Goal: Task Accomplishment & Management: Use online tool/utility

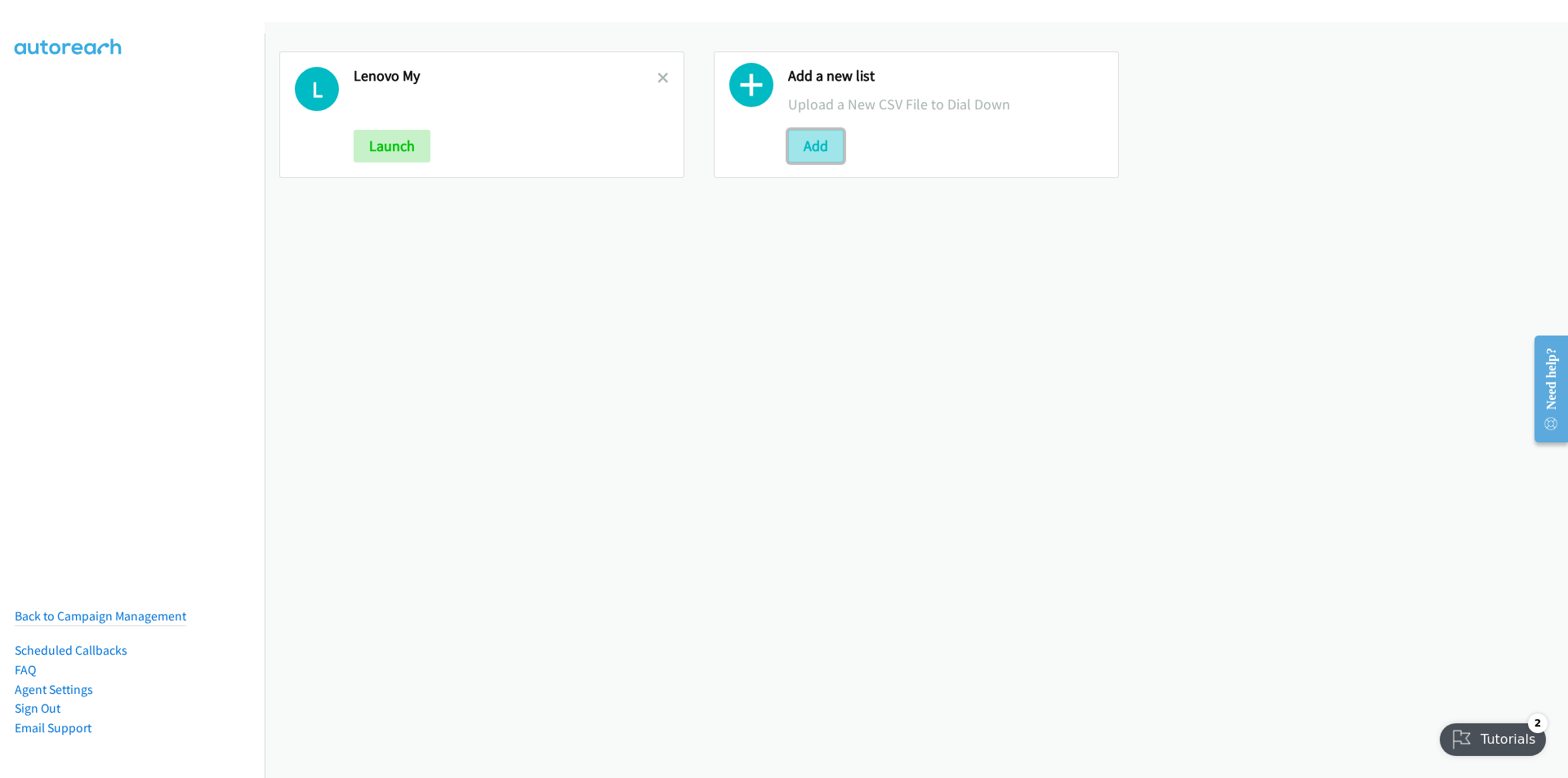
click at [818, 151] on button "Add" at bounding box center [815, 146] width 56 height 33
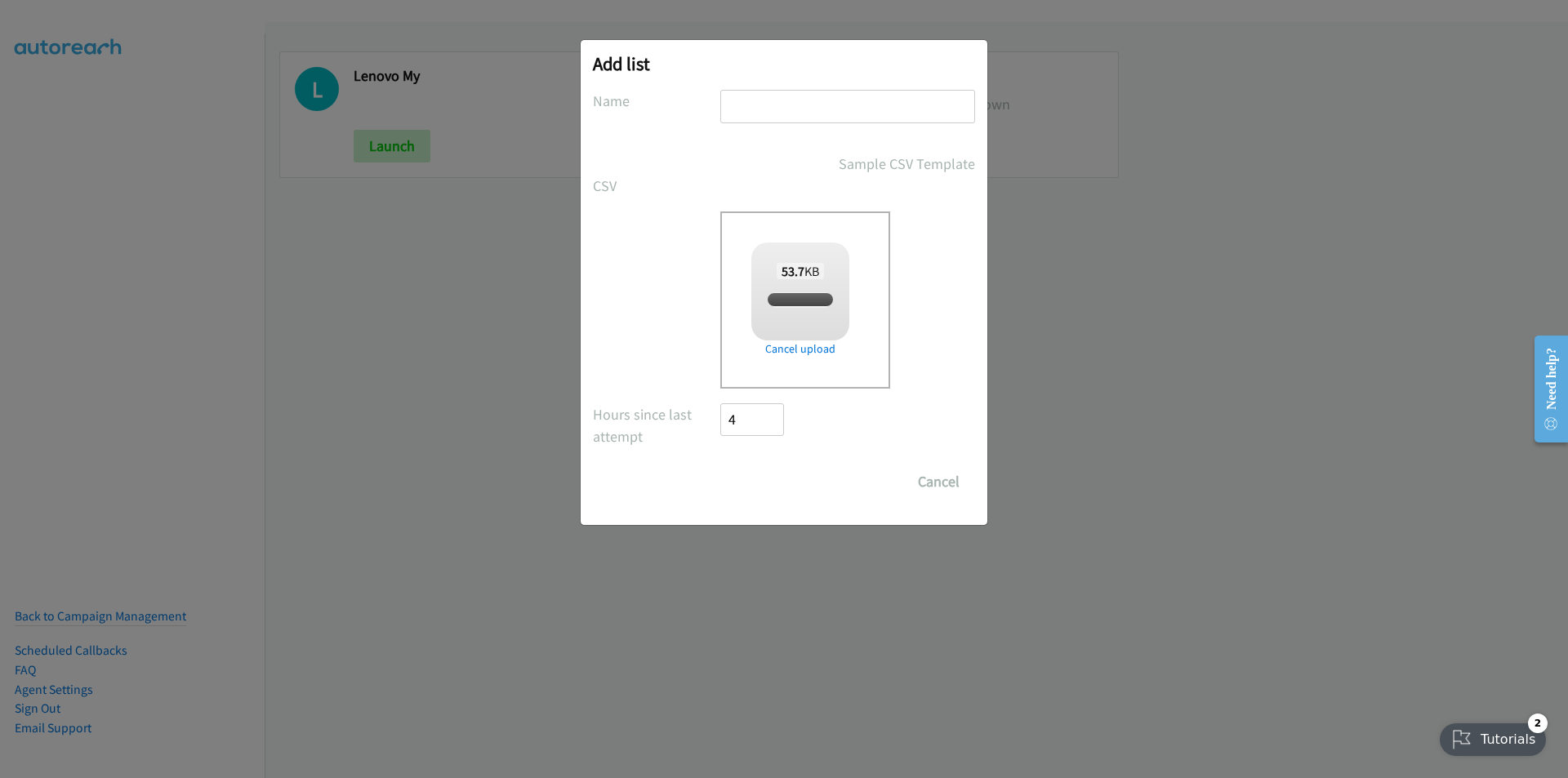
checkbox input "true"
click at [795, 104] on input "text" at bounding box center [847, 106] width 255 height 33
type input "Lenovo"
click at [752, 484] on input "Save List" at bounding box center [762, 481] width 86 height 33
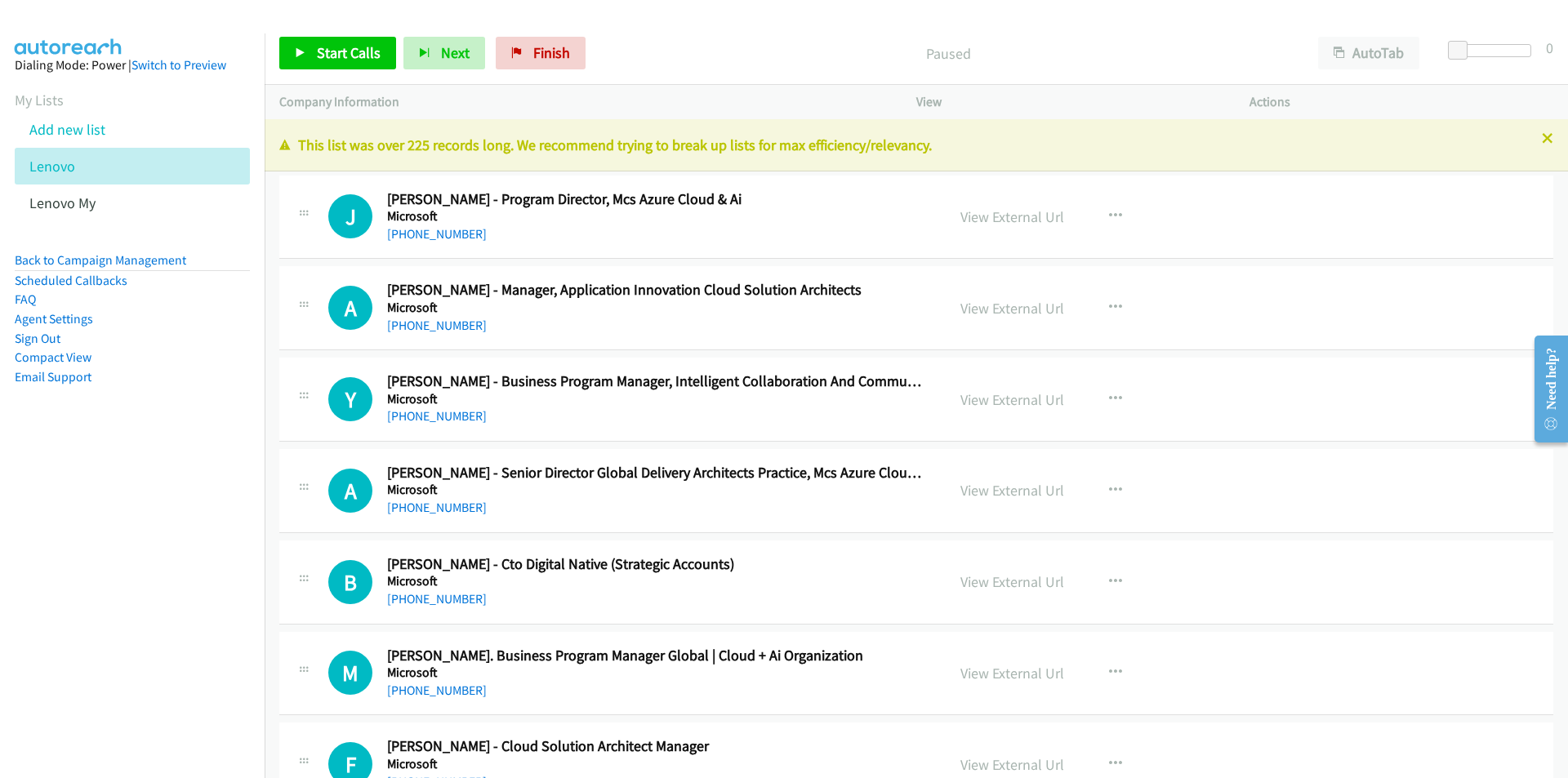
drag, startPoint x: 92, startPoint y: 634, endPoint x: 150, endPoint y: 609, distance: 63.2
click at [92, 634] on nav "Dialing Mode: Power | Switch to Preview My Lists Add new list Lenovo Lenovo My …" at bounding box center [132, 422] width 265 height 778
click at [1033, 217] on link "View External Url" at bounding box center [1012, 217] width 104 height 19
click at [994, 212] on link "View External Url" at bounding box center [1012, 217] width 104 height 19
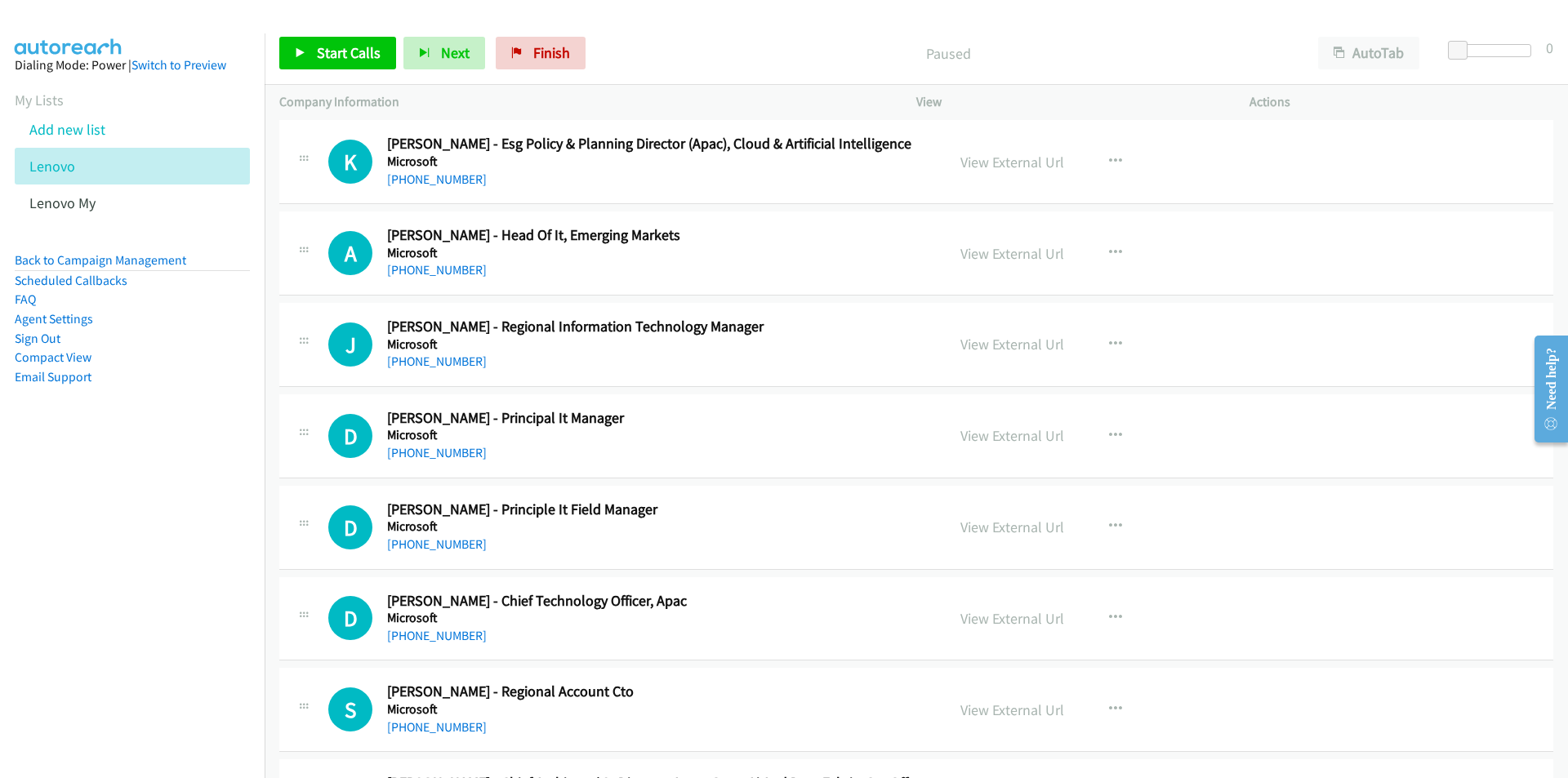
scroll to position [1061, 0]
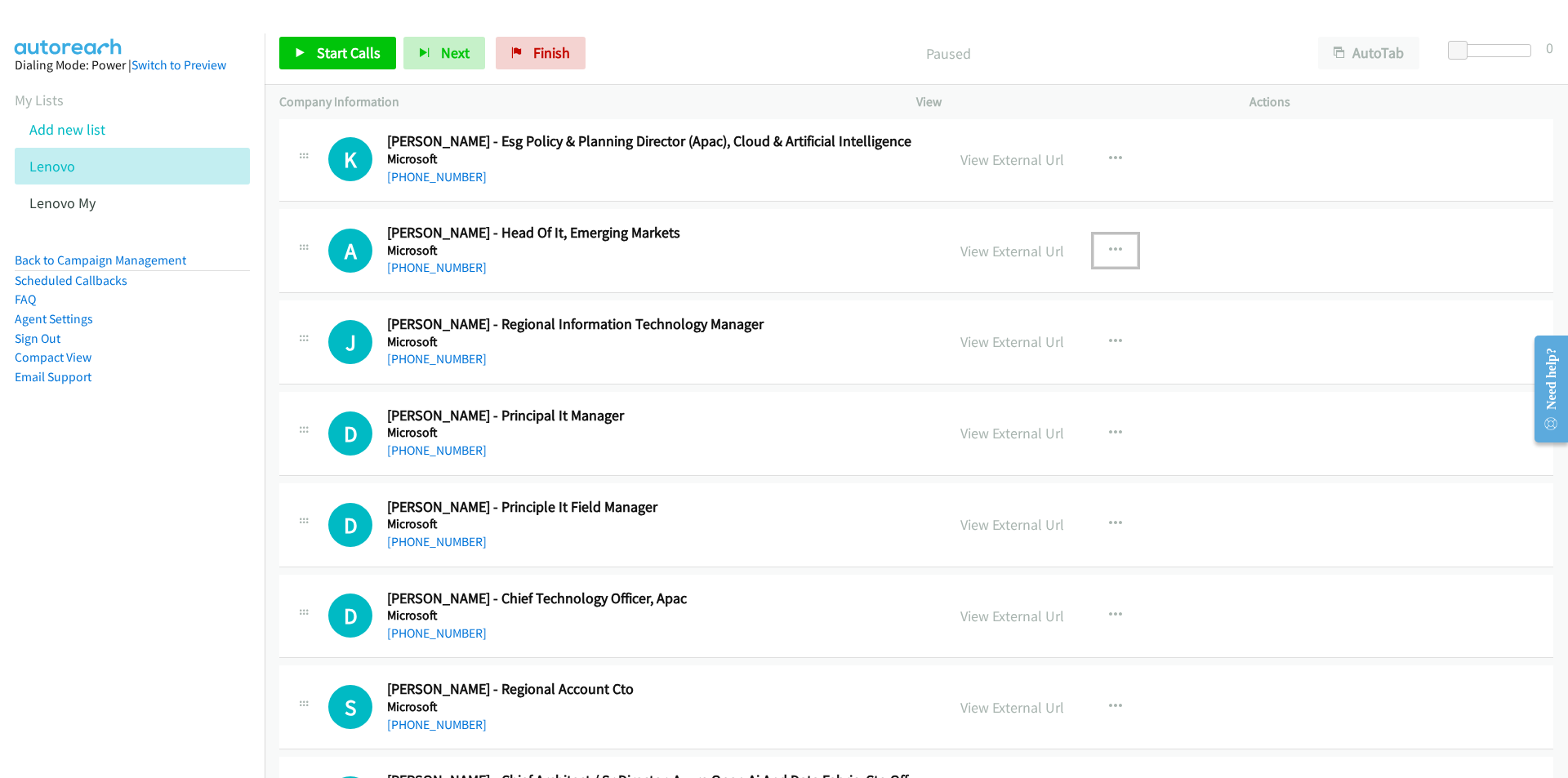
click at [1109, 241] on button "button" at bounding box center [1115, 250] width 44 height 33
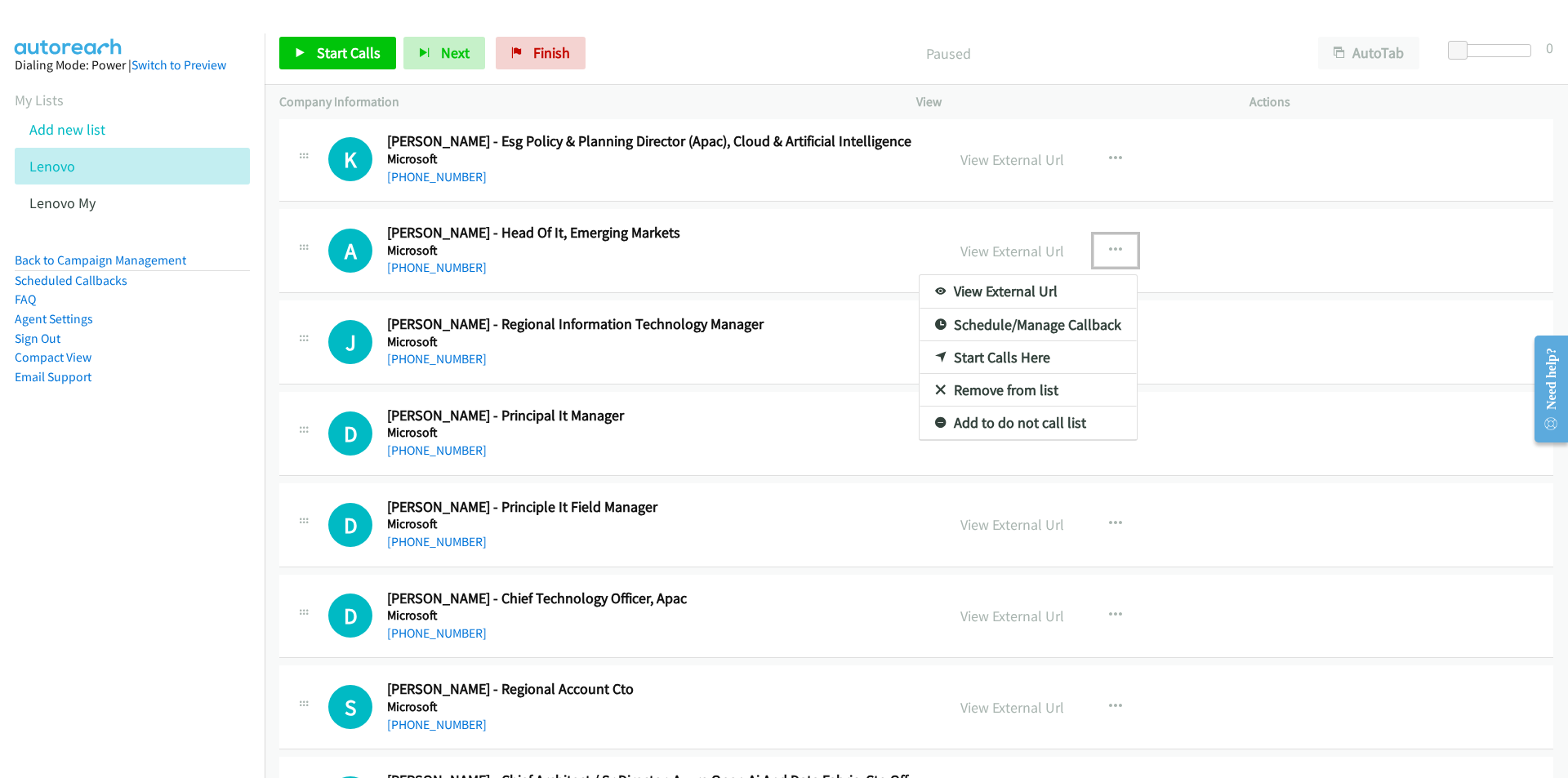
click at [1032, 357] on link "Start Calls Here" at bounding box center [1027, 357] width 217 height 33
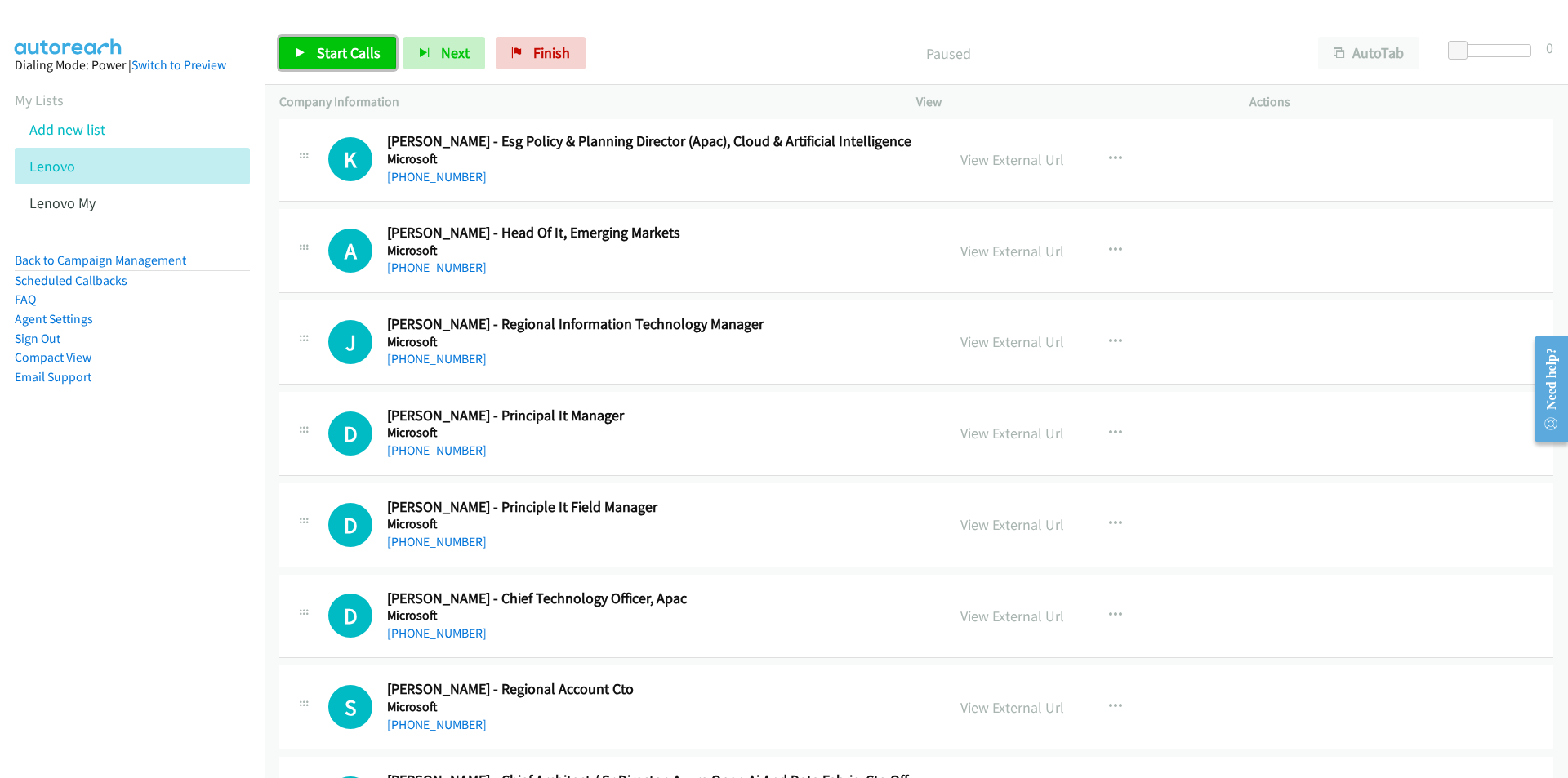
click at [342, 52] on span "Start Calls" at bounding box center [349, 53] width 64 height 19
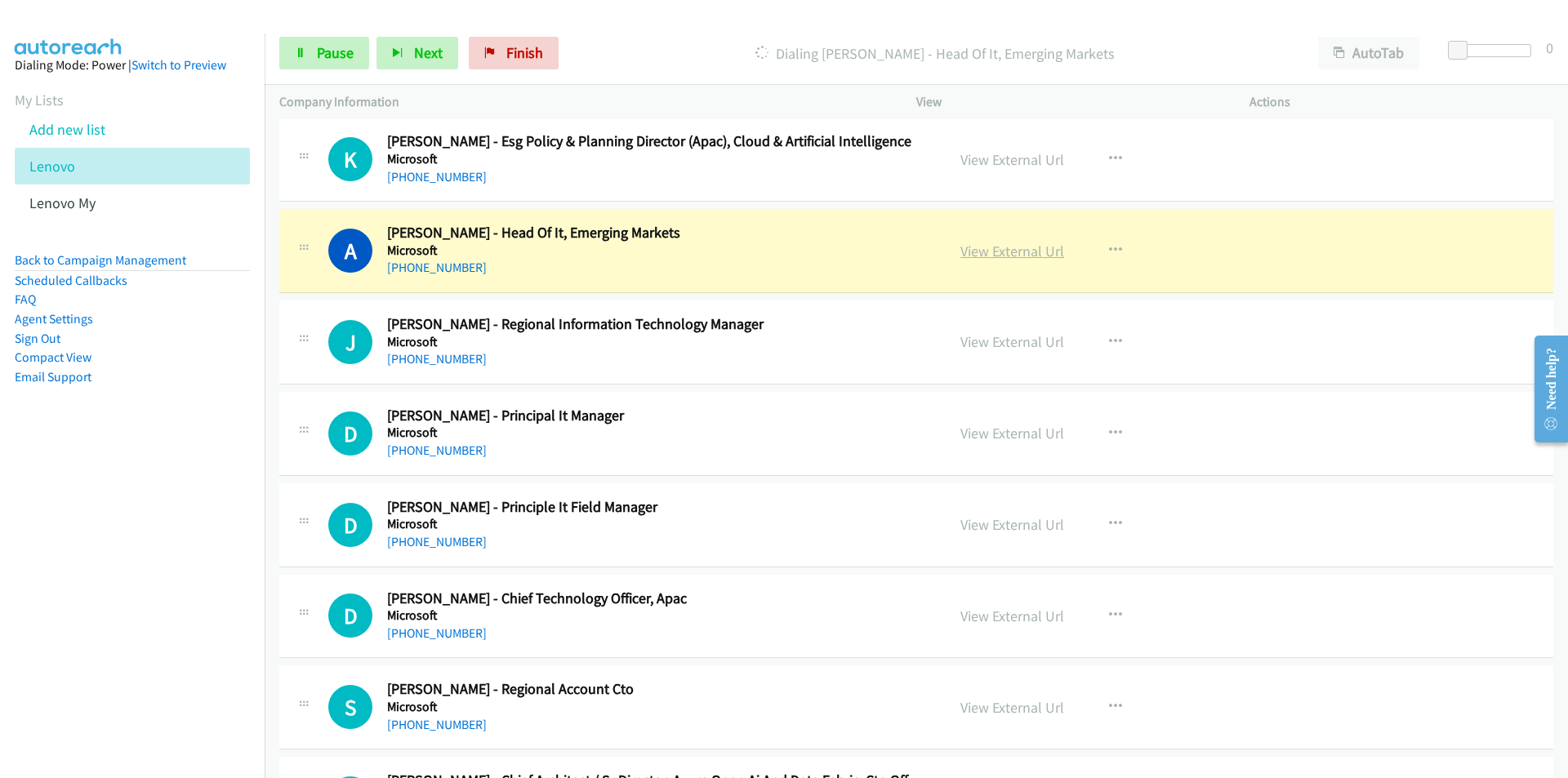
click at [1040, 247] on link "View External Url" at bounding box center [1012, 251] width 104 height 19
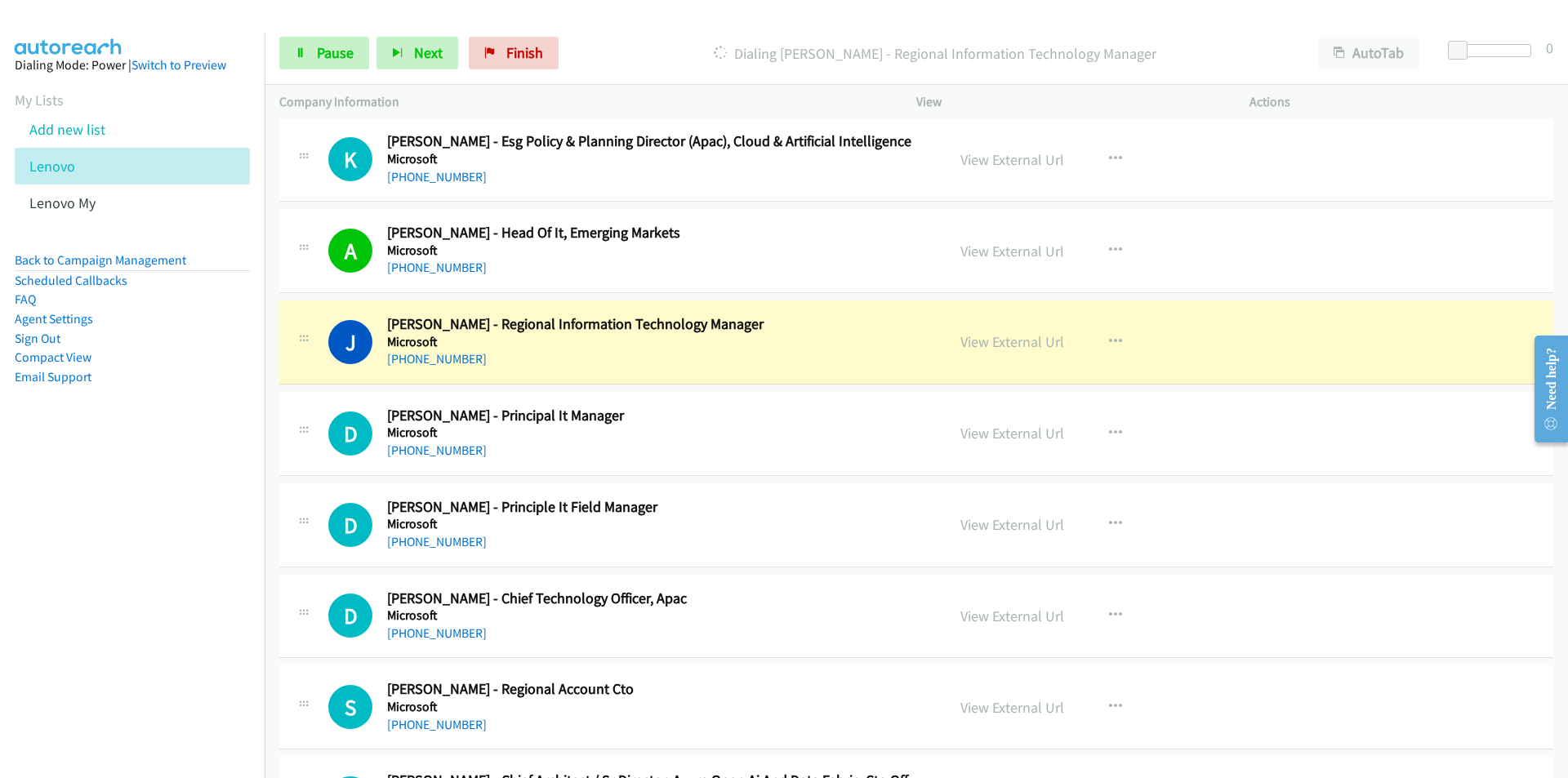
click at [156, 631] on nav "Dialing Mode: Power | Switch to Preview My Lists Add new list Lenovo Lenovo My …" at bounding box center [132, 422] width 265 height 778
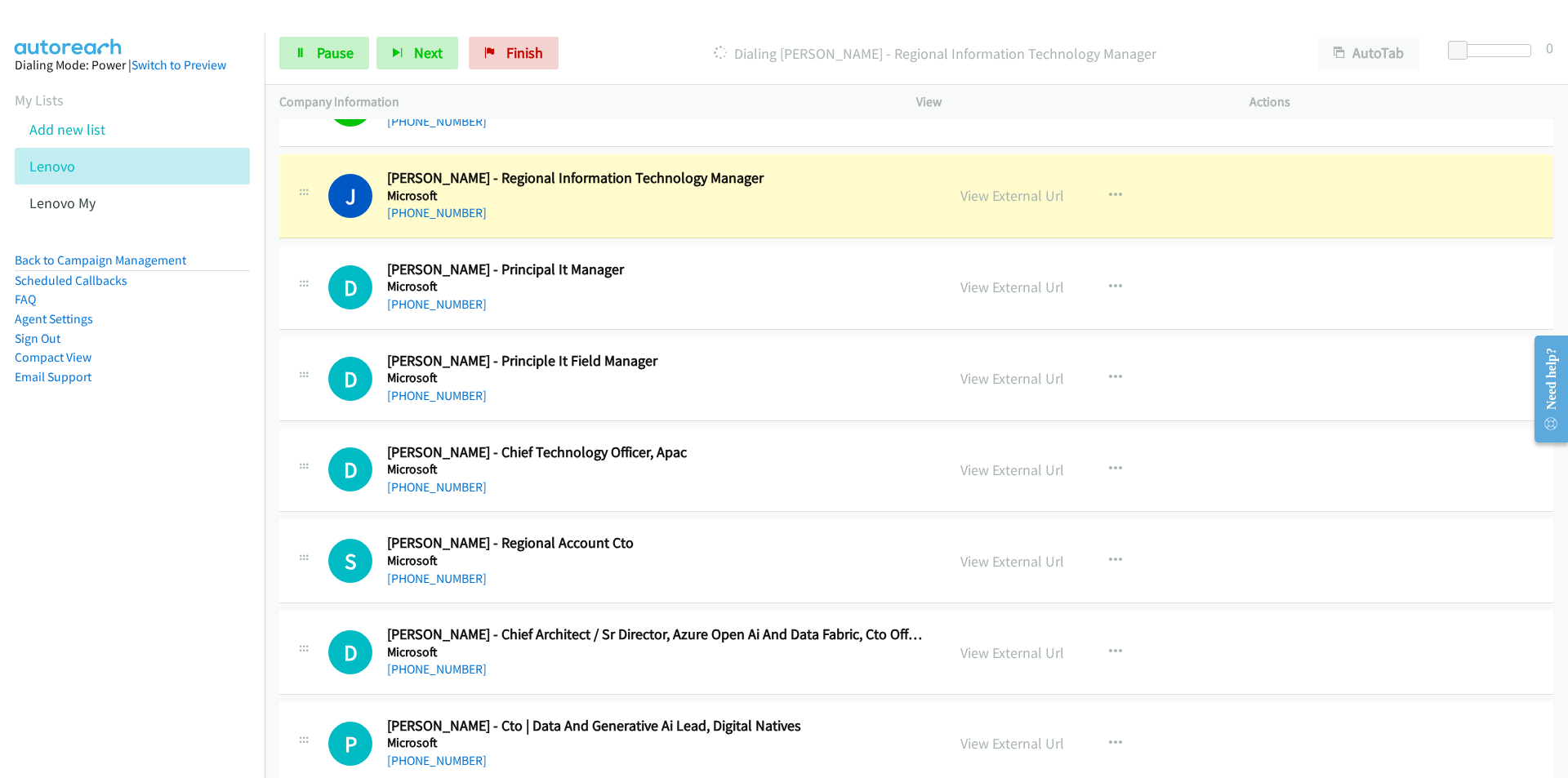
scroll to position [1224, 0]
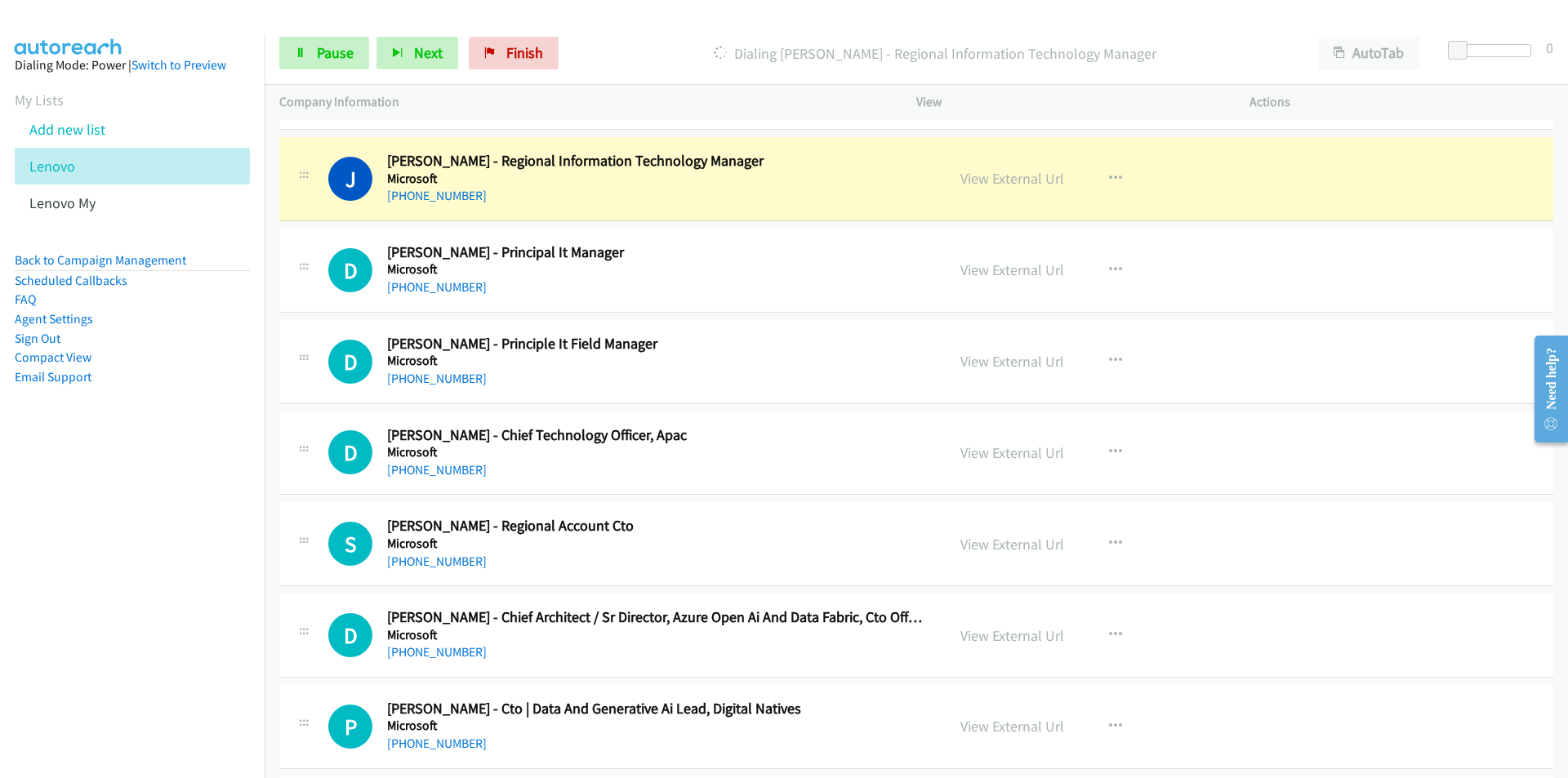
click at [166, 573] on nav "Dialing Mode: Power | Switch to Preview My Lists Add new list Lenovo Lenovo My …" at bounding box center [132, 422] width 265 height 778
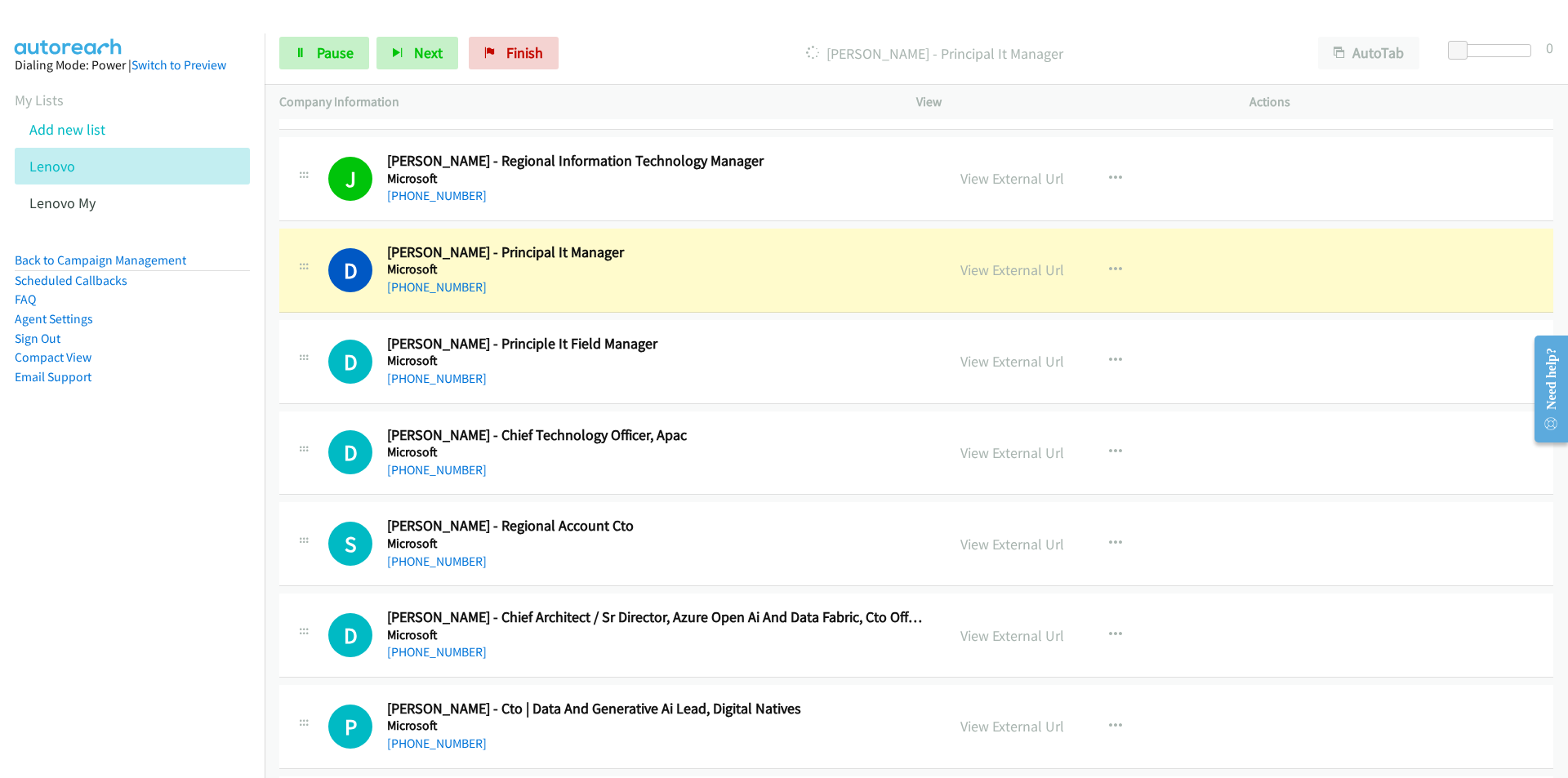
click at [227, 498] on nav "Dialing Mode: Power | Switch to Preview My Lists Add new list Lenovo Lenovo My …" at bounding box center [132, 422] width 265 height 778
click at [1032, 269] on link "View External Url" at bounding box center [1012, 270] width 104 height 19
click at [327, 63] on link "Pause" at bounding box center [324, 53] width 90 height 33
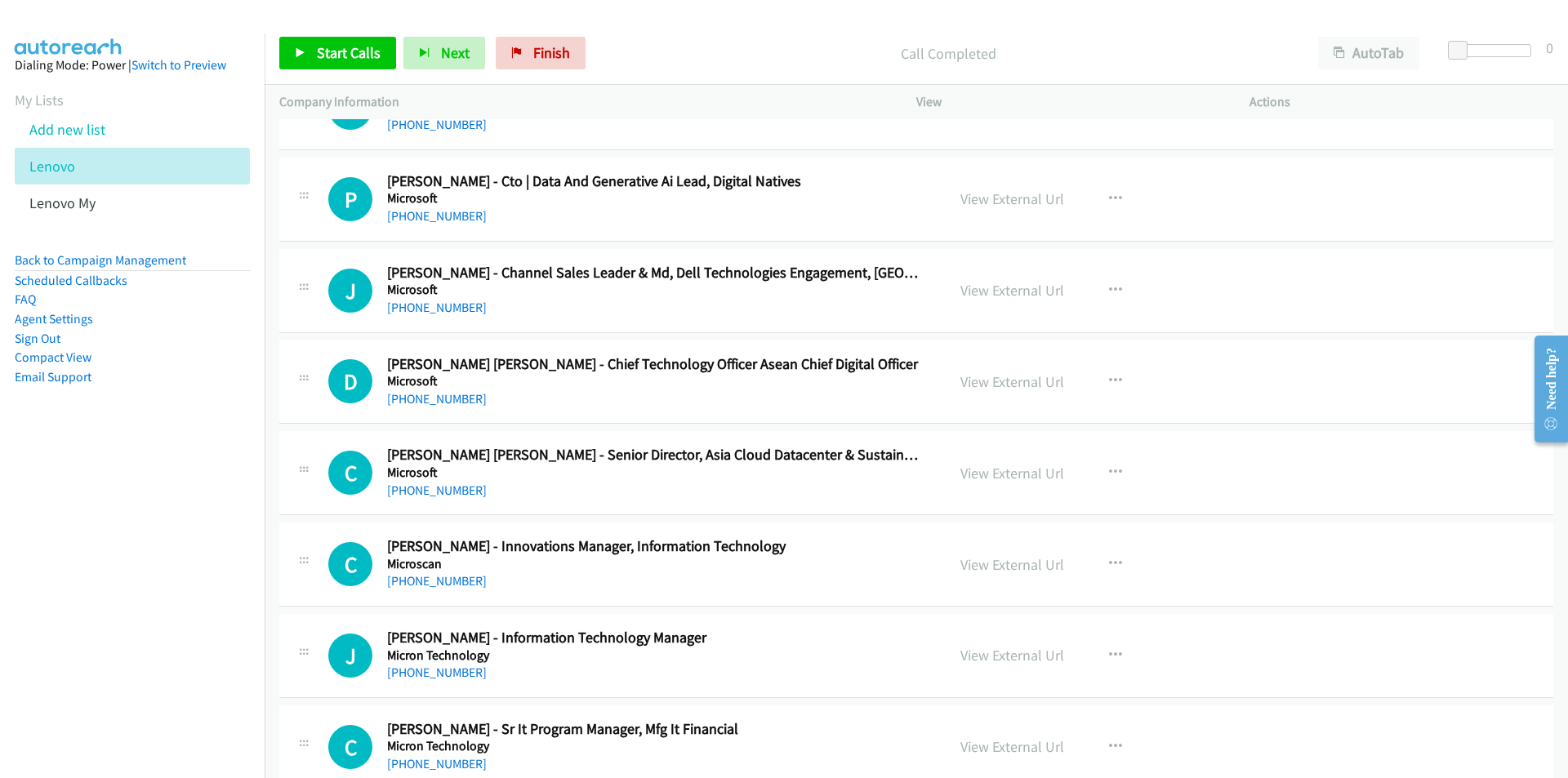
scroll to position [1877, 0]
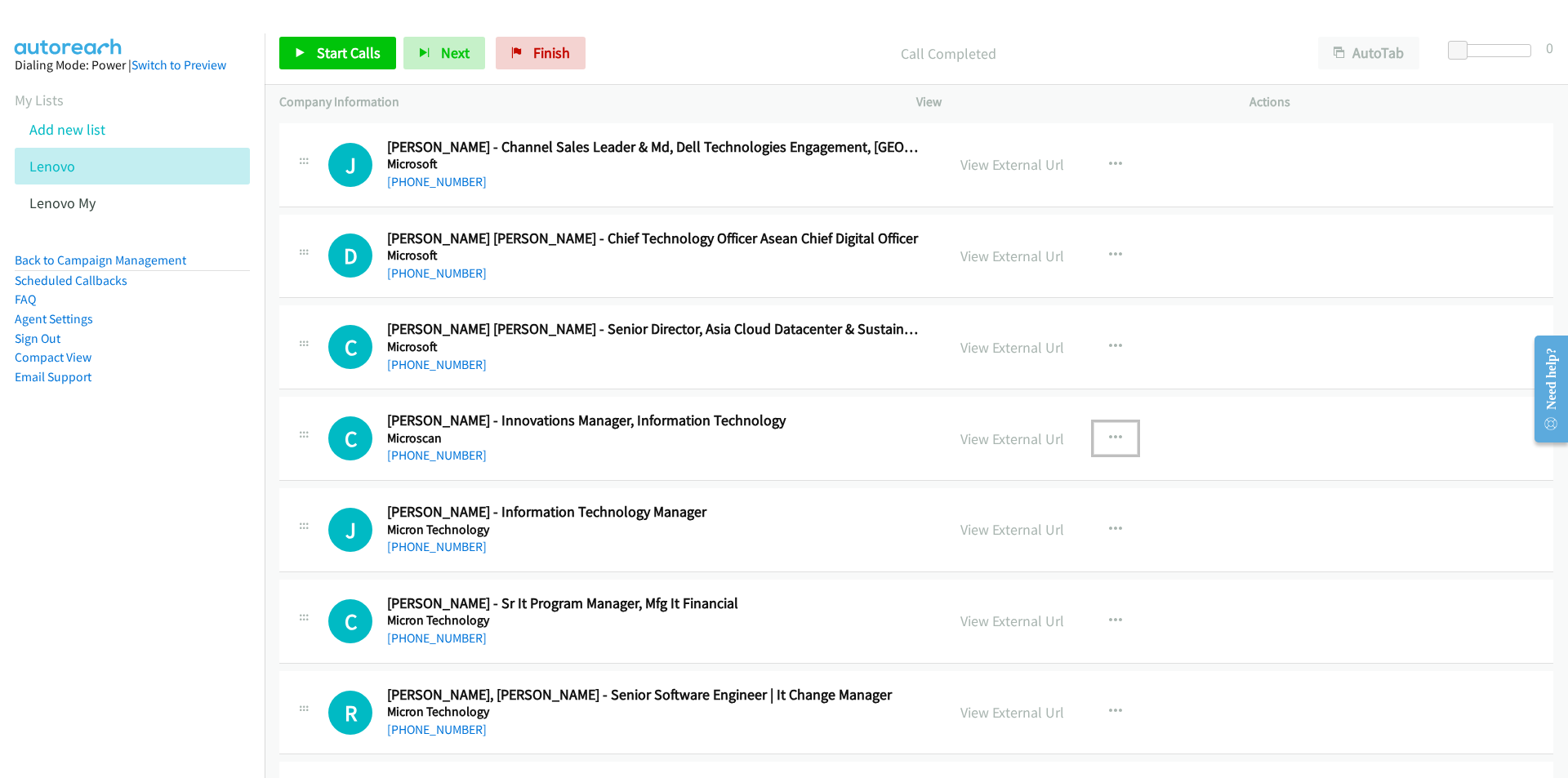
click at [1109, 432] on icon "button" at bounding box center [1115, 439] width 13 height 13
click at [997, 545] on link "Start Calls Here" at bounding box center [1027, 545] width 217 height 33
click at [320, 53] on span "Start Calls" at bounding box center [349, 53] width 64 height 19
click at [273, 566] on td "J Callback Scheduled Jerry Go - Information Technology Manager Micron Technolog…" at bounding box center [915, 530] width 1303 height 91
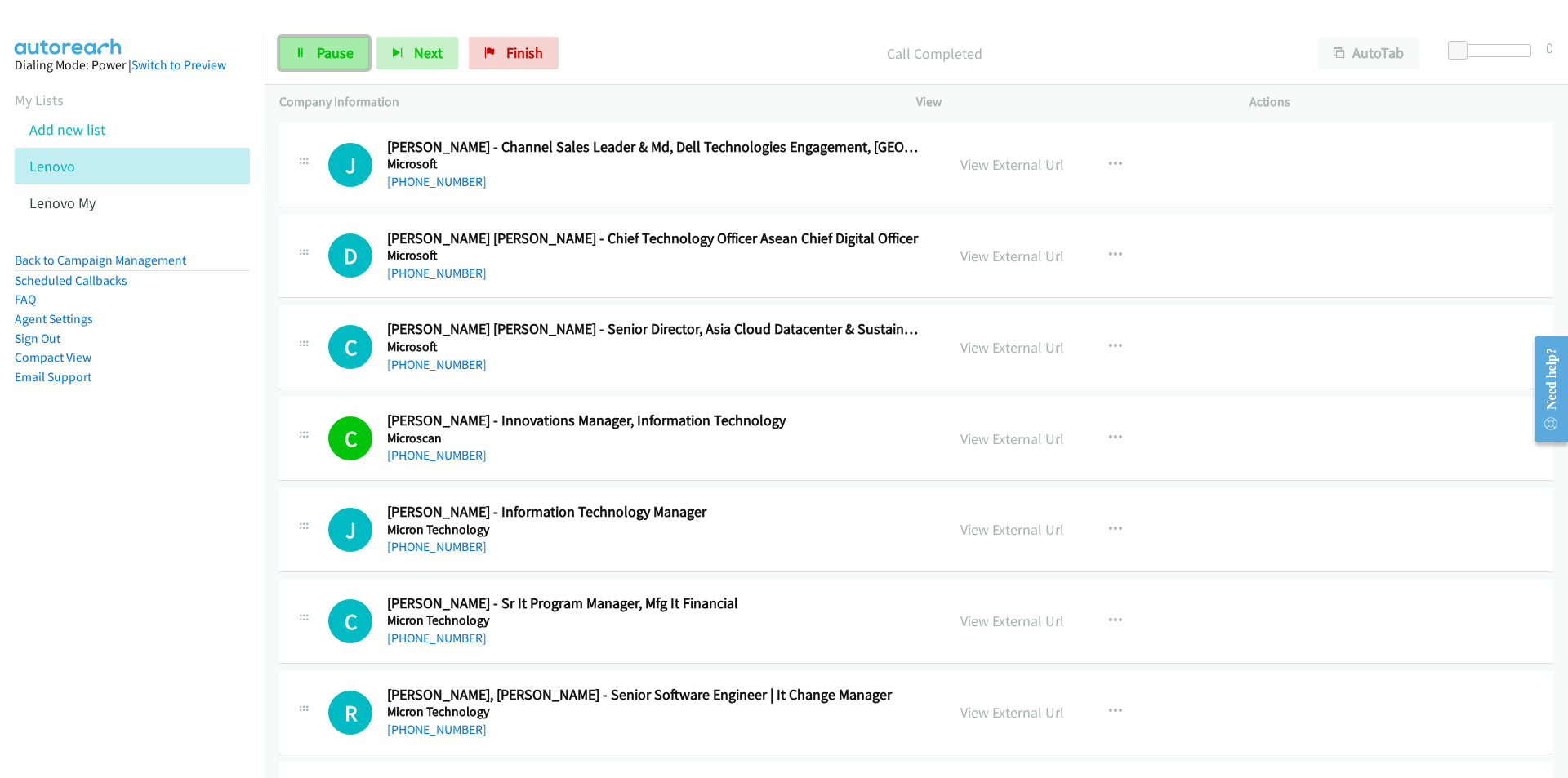
click at [314, 45] on link "Pause" at bounding box center [324, 53] width 90 height 33
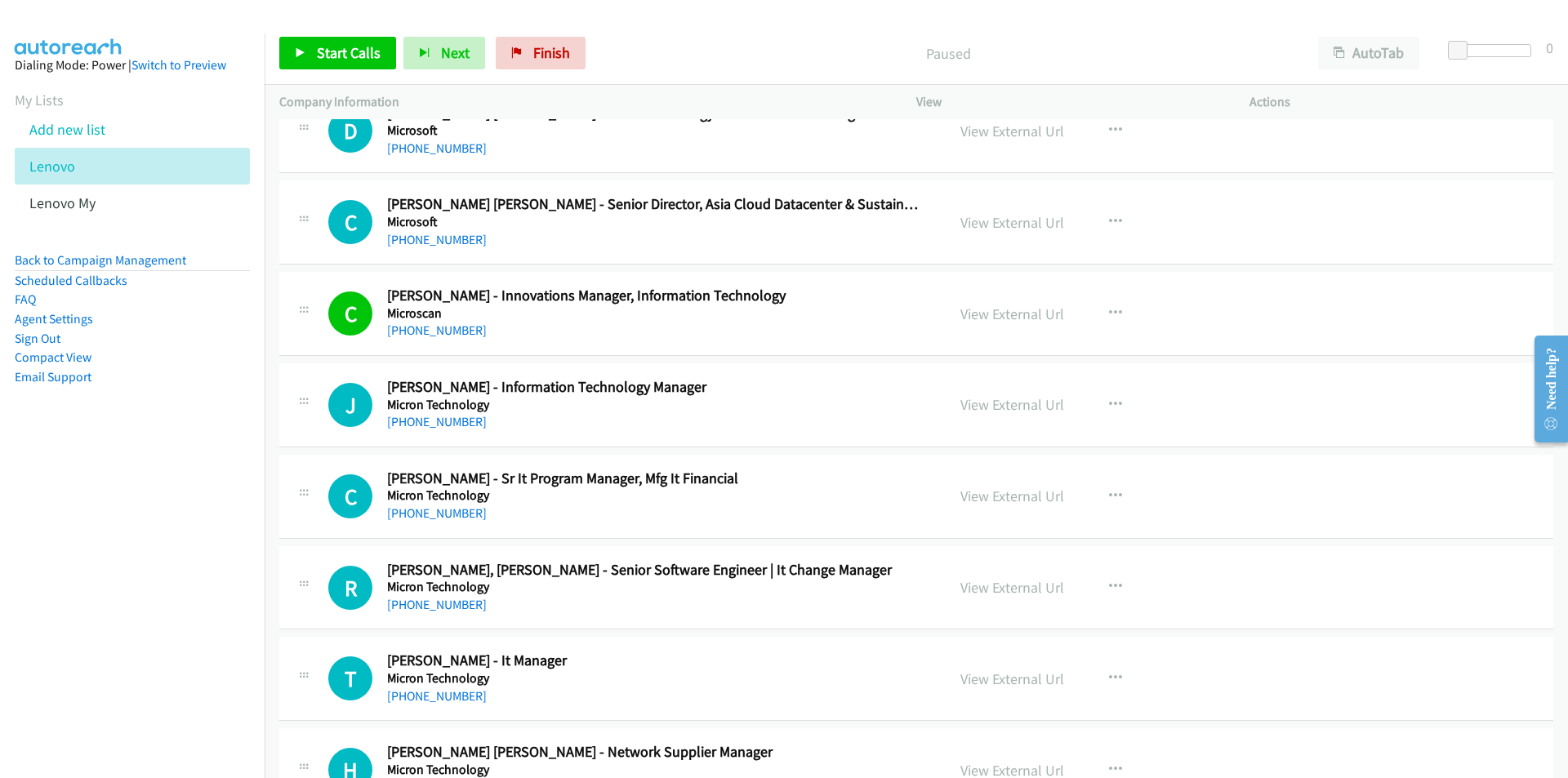
scroll to position [2041, 0]
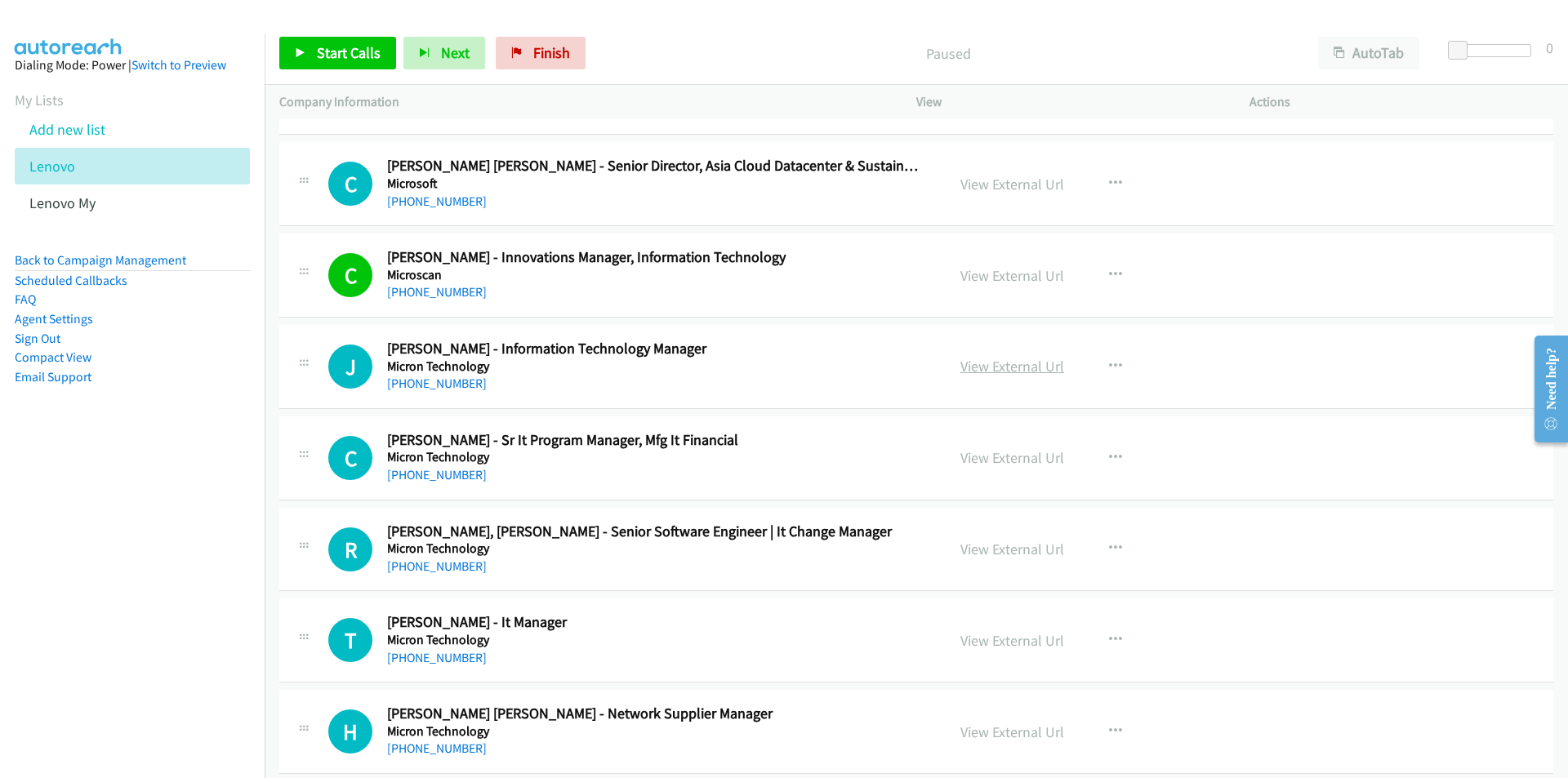
click at [1030, 372] on link "View External Url" at bounding box center [1012, 366] width 104 height 19
click at [333, 49] on span "Start Calls" at bounding box center [349, 53] width 64 height 19
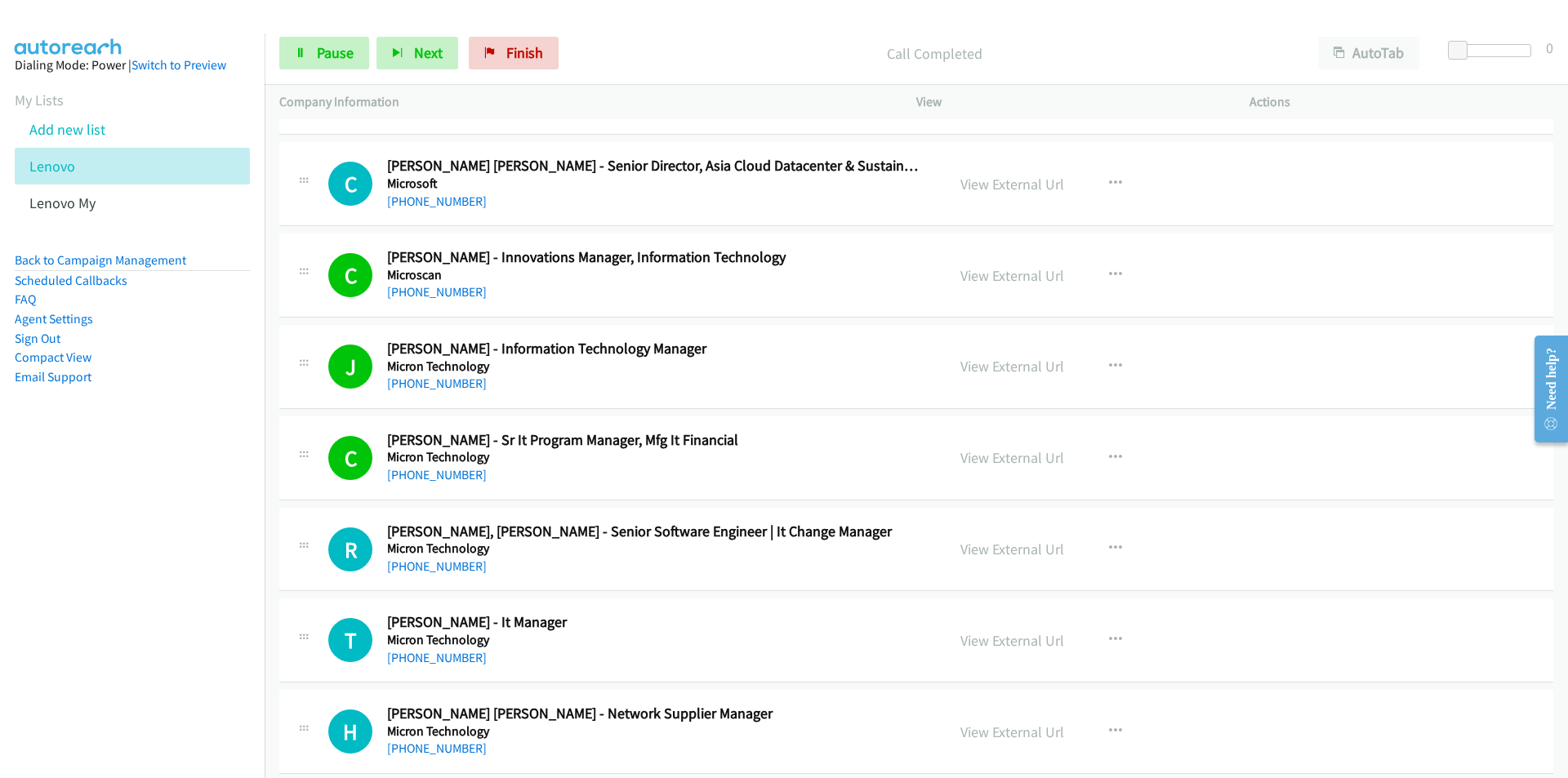
click at [179, 652] on nav "Dialing Mode: Power | Switch to Preview My Lists Add new list Lenovo Lenovo My …" at bounding box center [132, 422] width 265 height 778
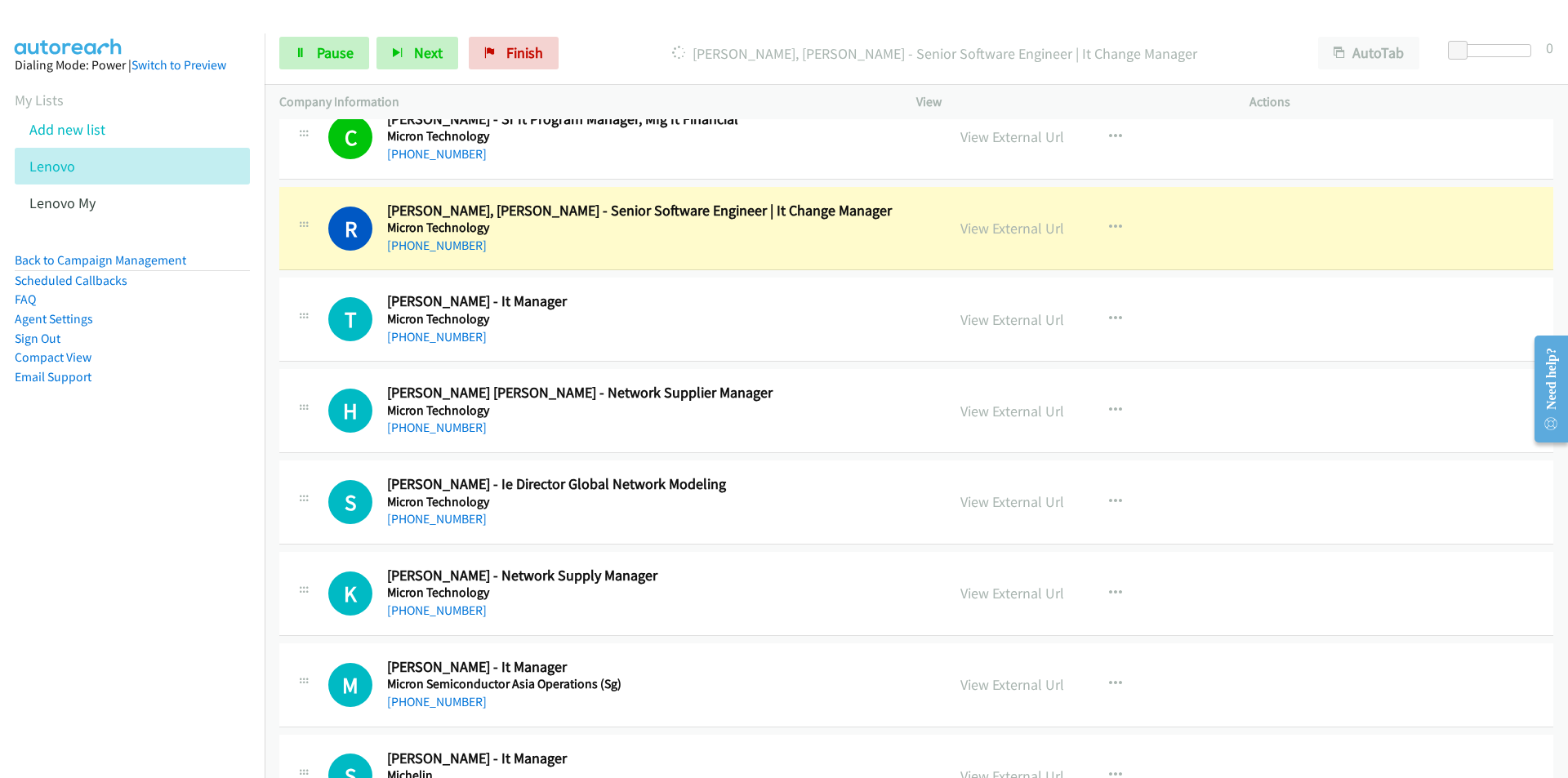
scroll to position [2367, 0]
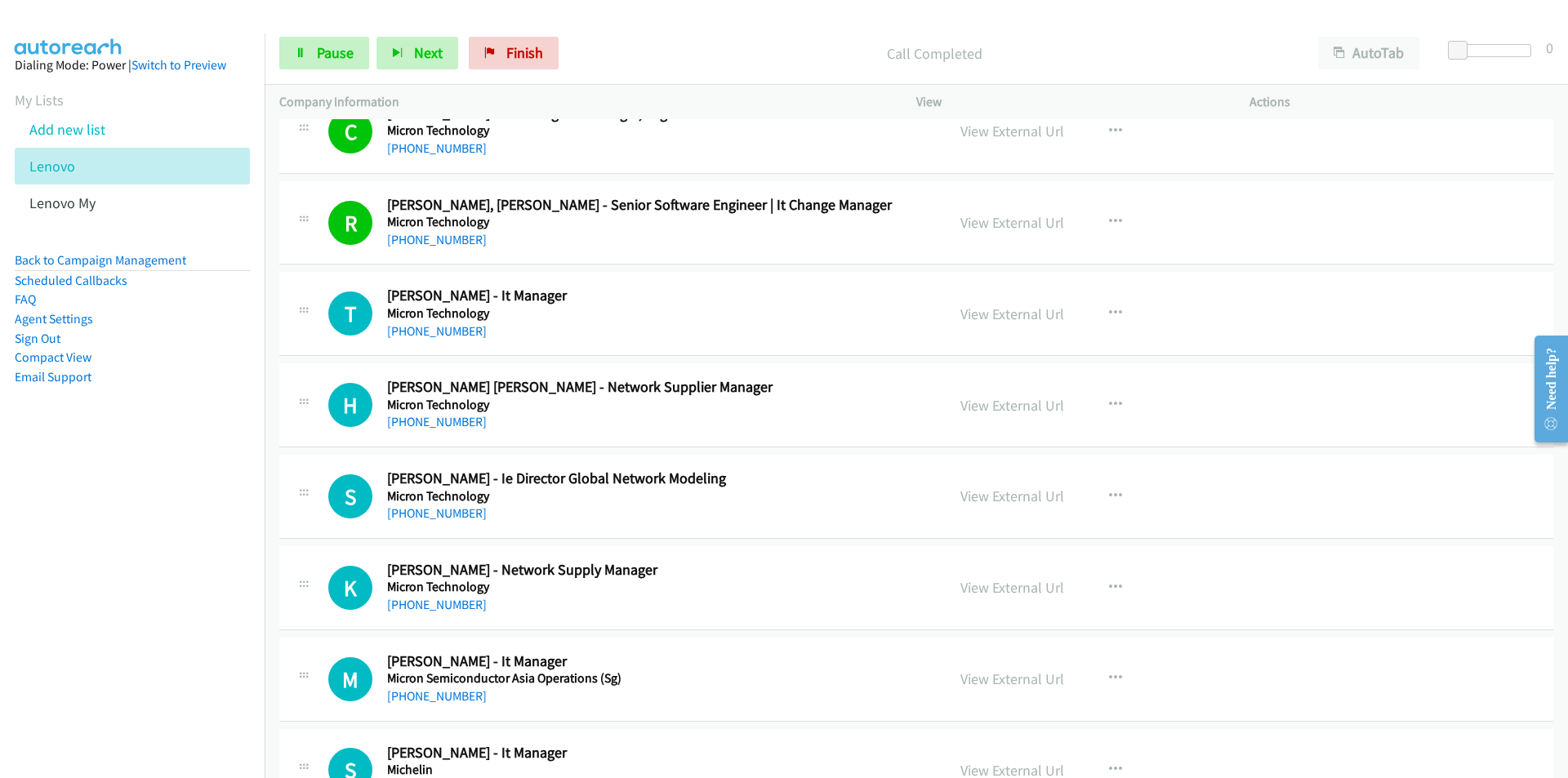
click at [137, 525] on nav "Dialing Mode: Power | Switch to Preview My Lists Add new list Lenovo Lenovo My …" at bounding box center [132, 422] width 265 height 778
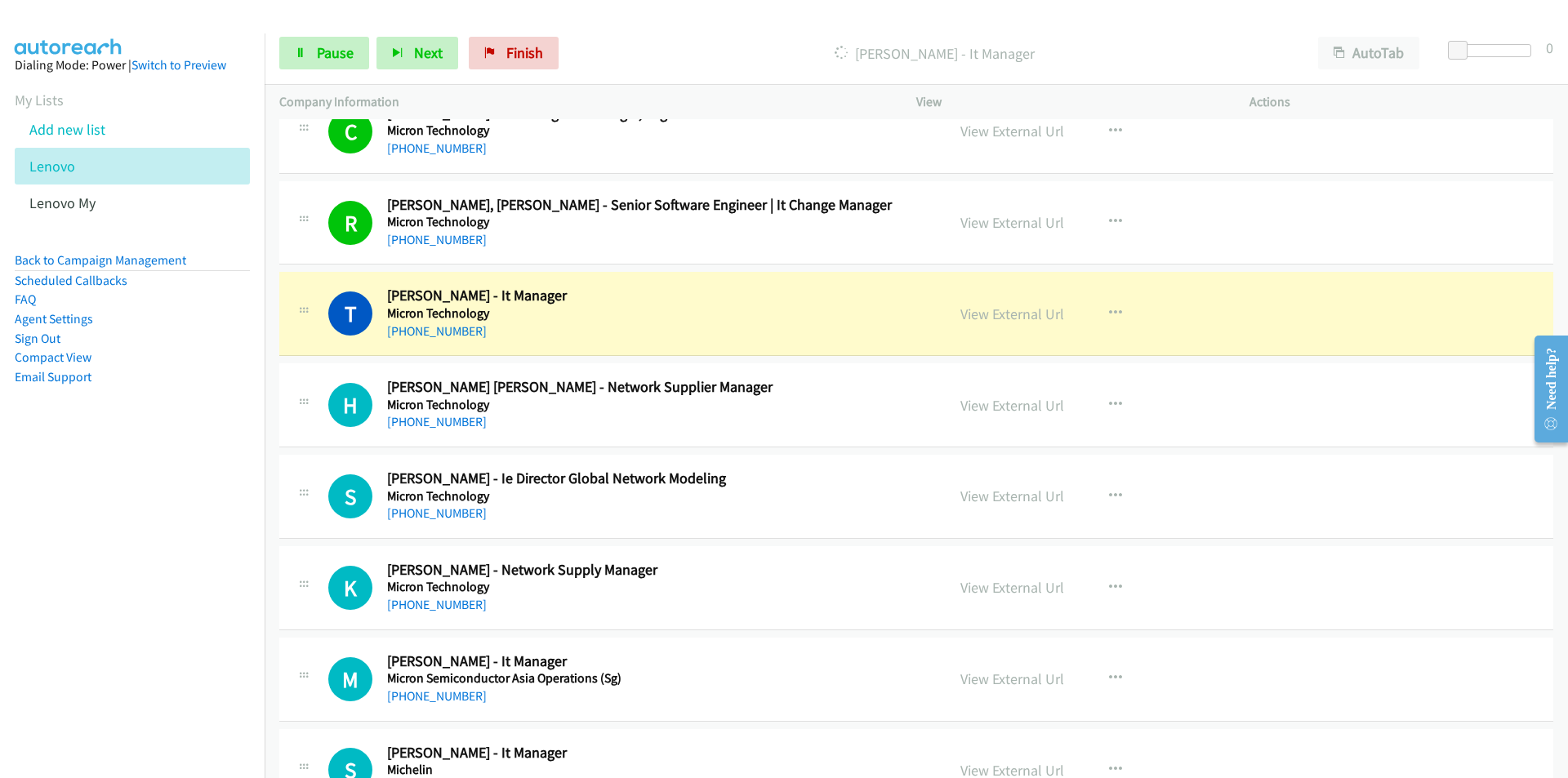
click at [223, 585] on nav "Dialing Mode: Power | Switch to Preview My Lists Add new list Lenovo Lenovo My …" at bounding box center [132, 422] width 265 height 778
click at [1116, 399] on button "button" at bounding box center [1115, 405] width 44 height 33
click at [1028, 540] on link "Remove from list" at bounding box center [1027, 544] width 217 height 33
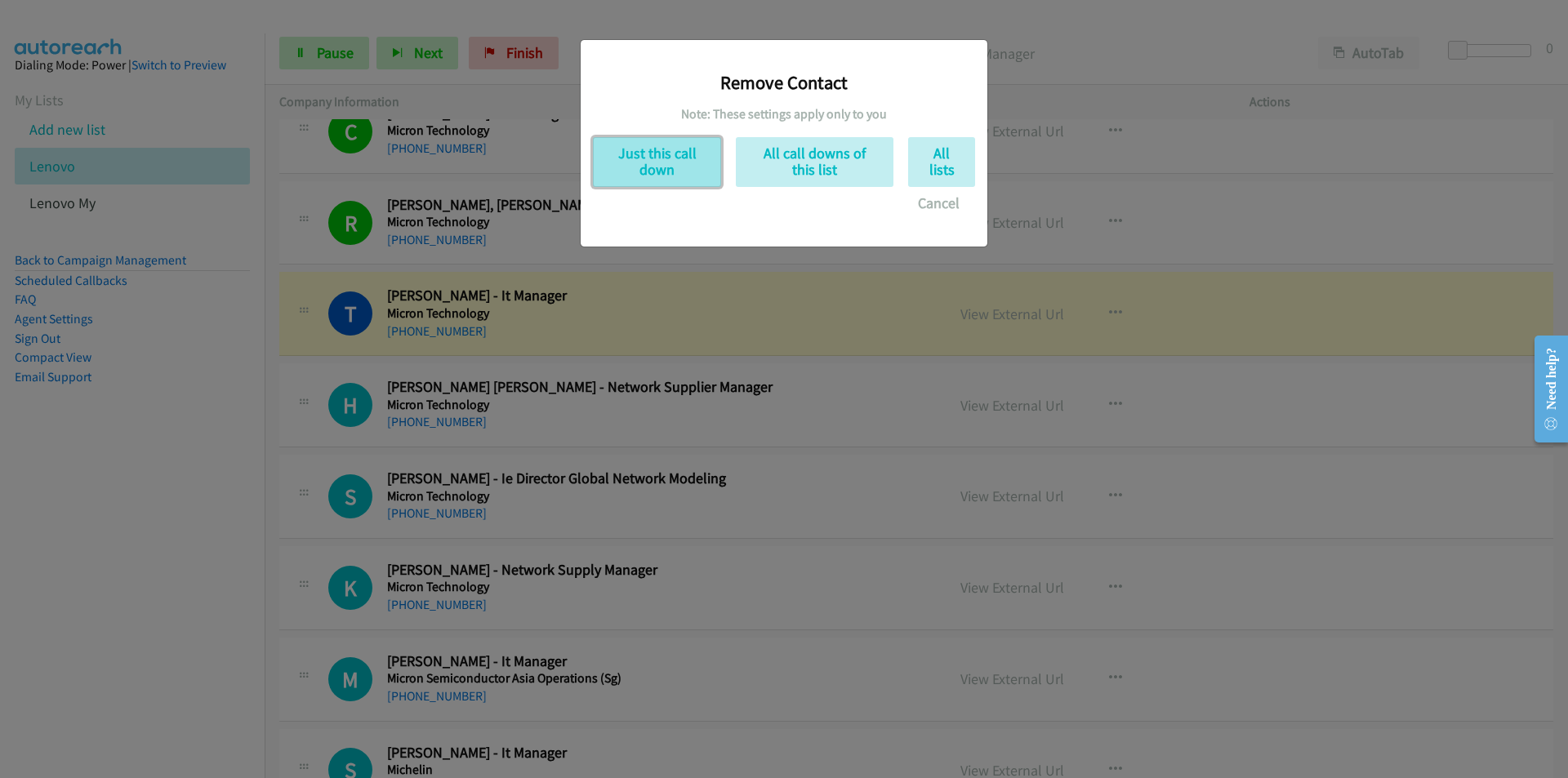
click at [660, 151] on button "Just this call down" at bounding box center [657, 161] width 128 height 50
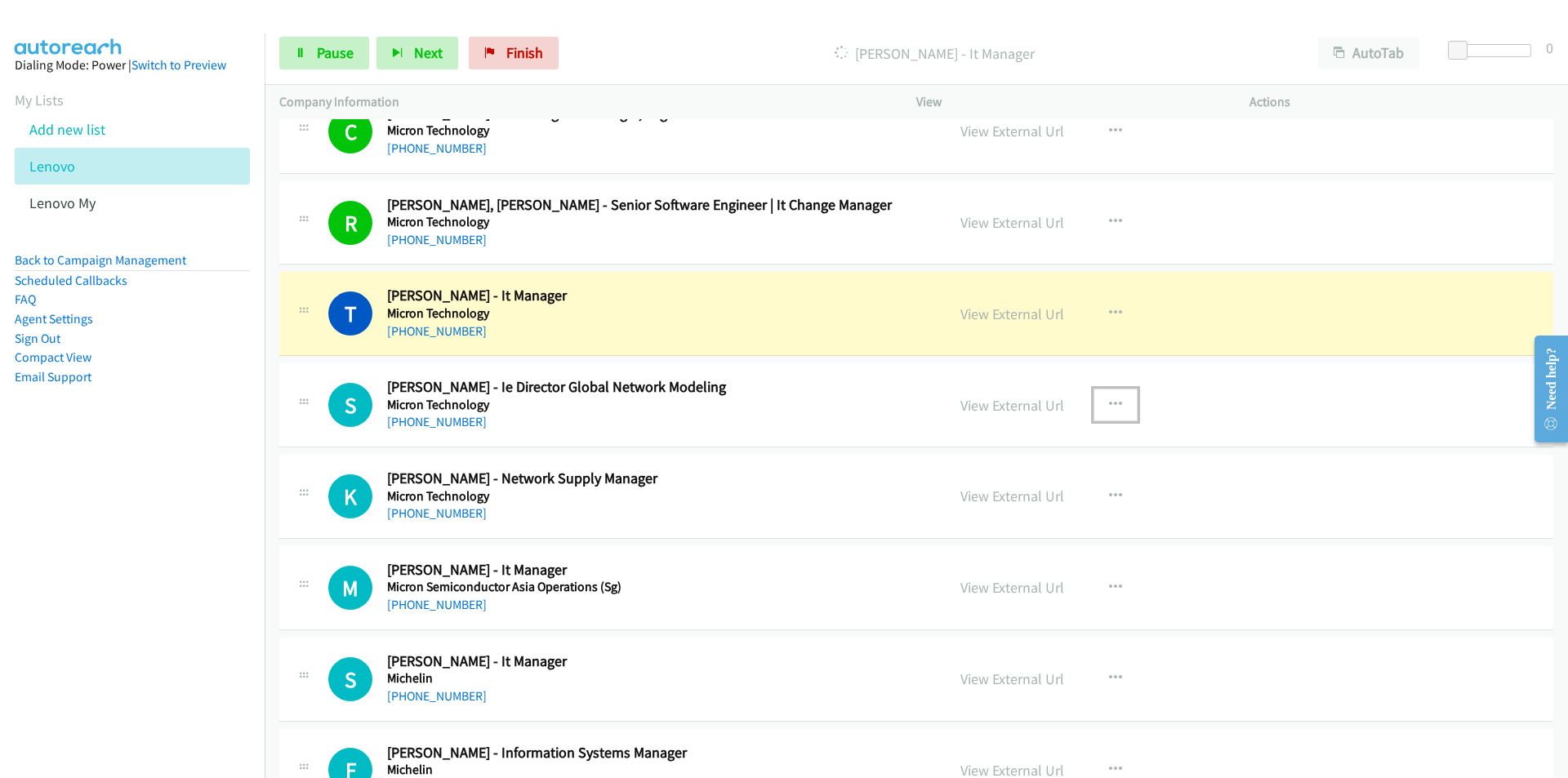
click at [1111, 401] on icon "button" at bounding box center [1115, 405] width 13 height 13
click at [998, 541] on link "Remove from list" at bounding box center [1027, 544] width 217 height 33
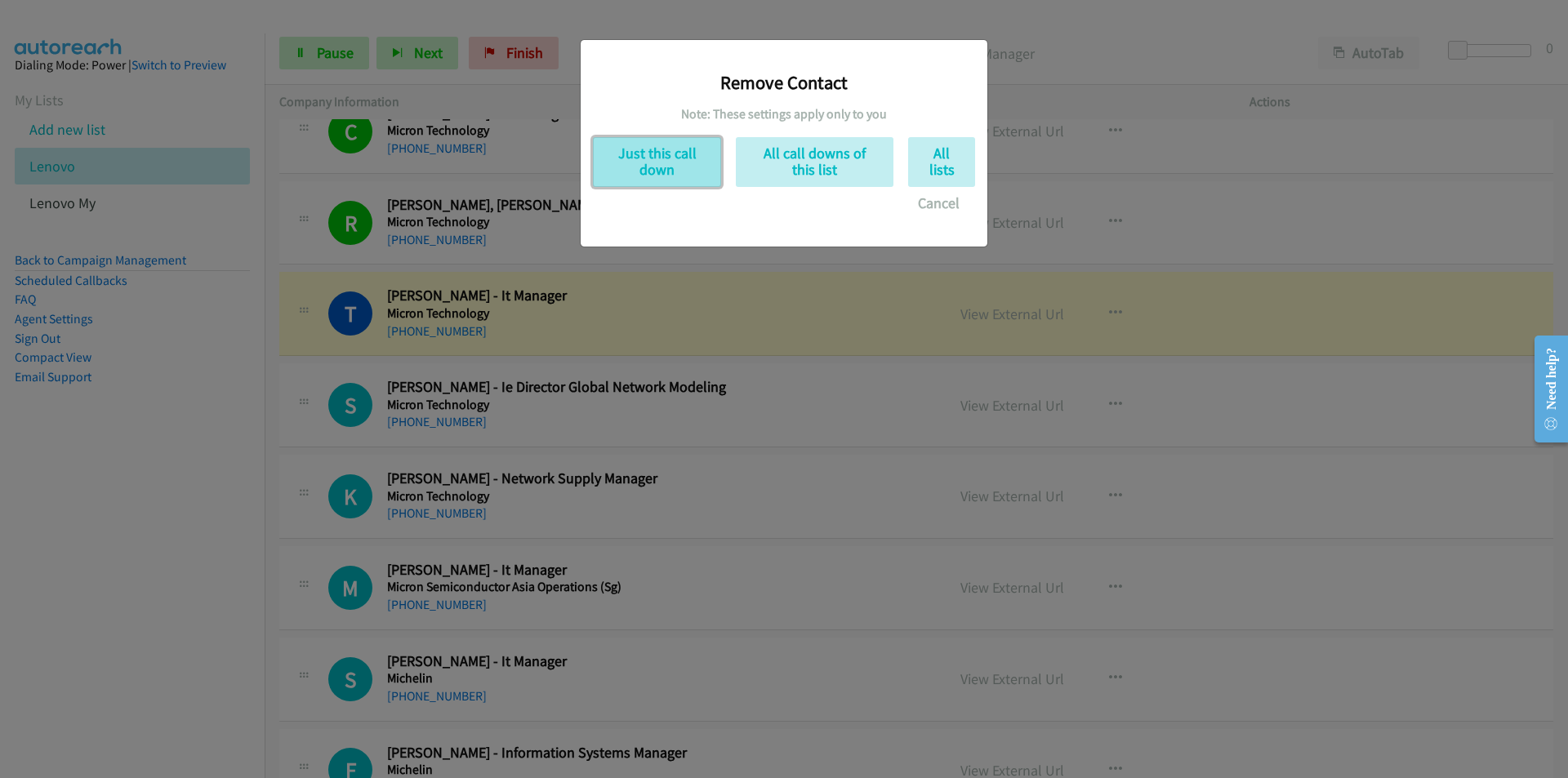
click at [676, 161] on button "Just this call down" at bounding box center [657, 161] width 128 height 50
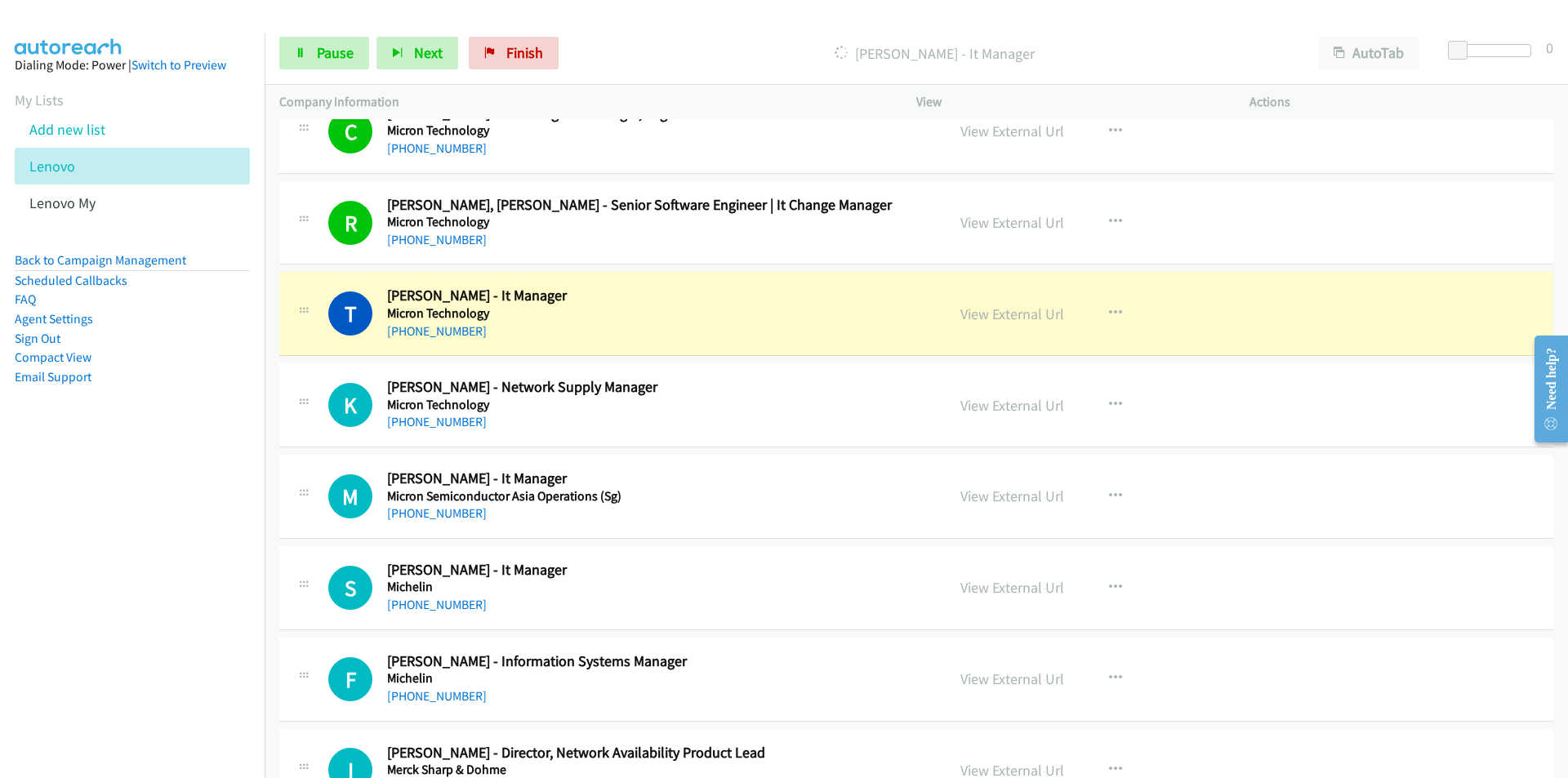
drag, startPoint x: 65, startPoint y: 524, endPoint x: 89, endPoint y: 519, distance: 24.5
click at [65, 524] on nav "Dialing Mode: Power | Switch to Preview My Lists Add new list Lenovo Lenovo My …" at bounding box center [132, 422] width 265 height 778
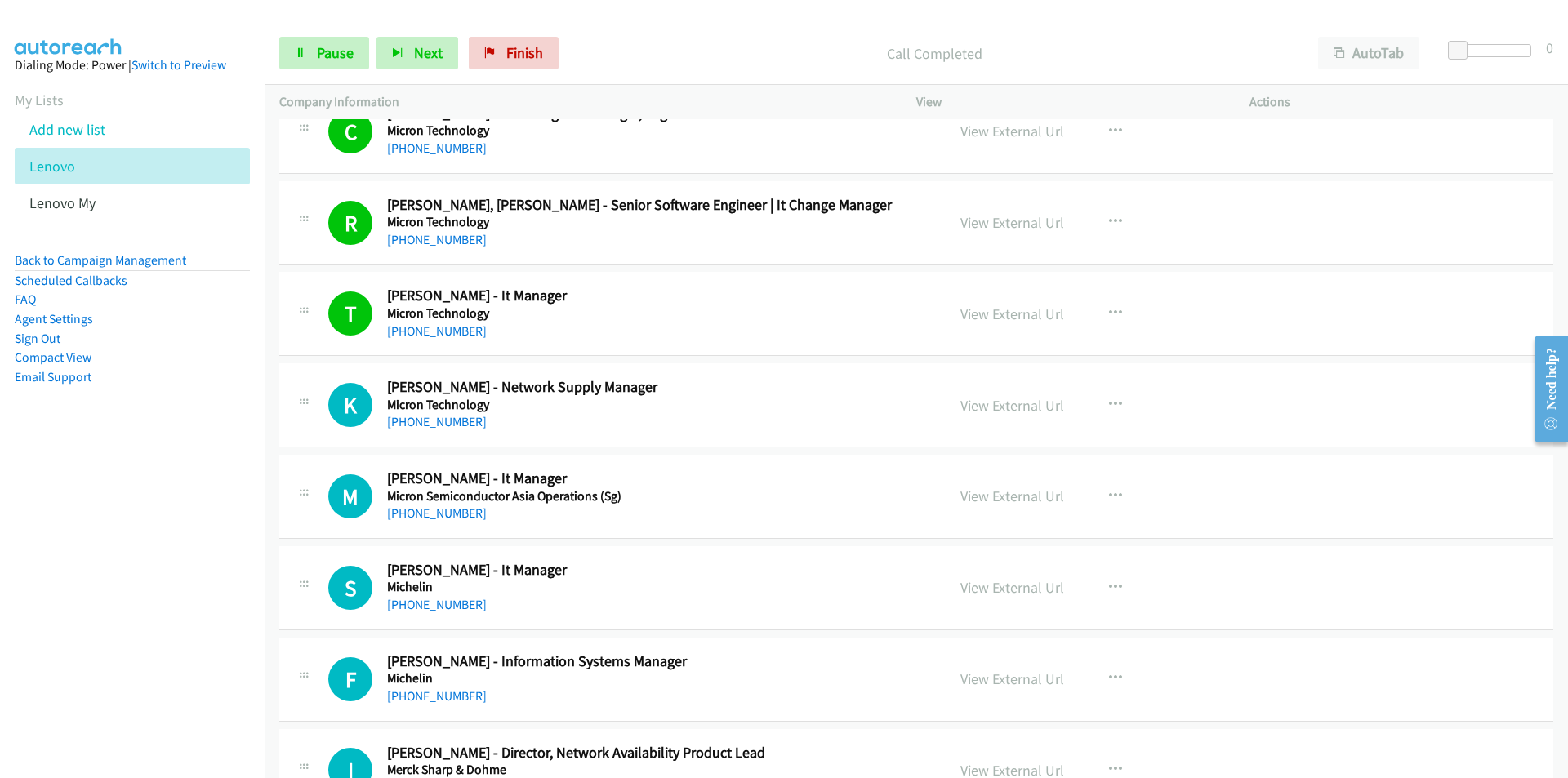
click at [91, 525] on nav "Dialing Mode: Power | Switch to Preview My Lists Add new list Lenovo Lenovo My …" at bounding box center [132, 422] width 265 height 778
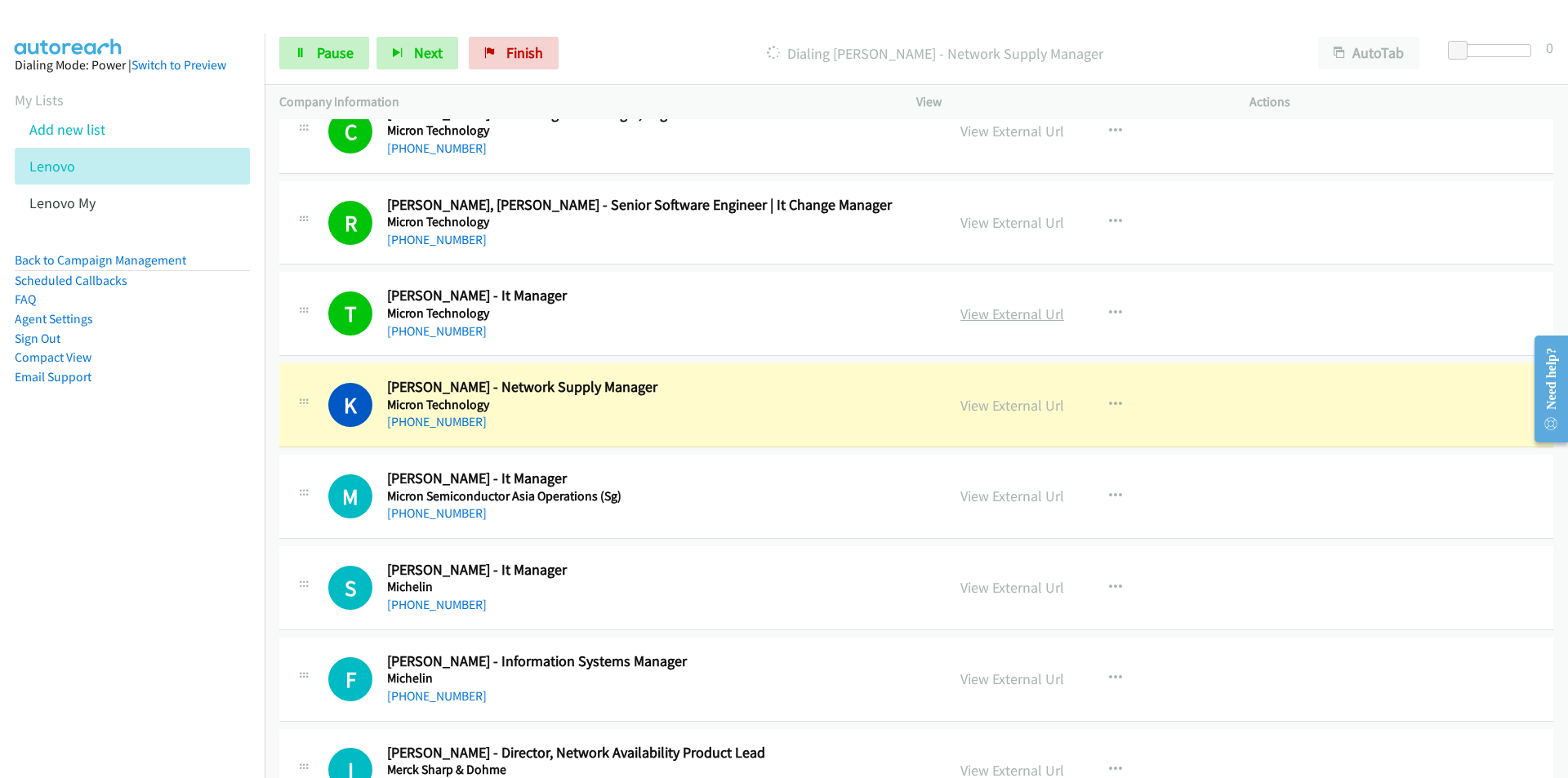
click at [1013, 317] on link "View External Url" at bounding box center [1012, 314] width 104 height 19
click at [323, 51] on span "Pause" at bounding box center [335, 53] width 37 height 19
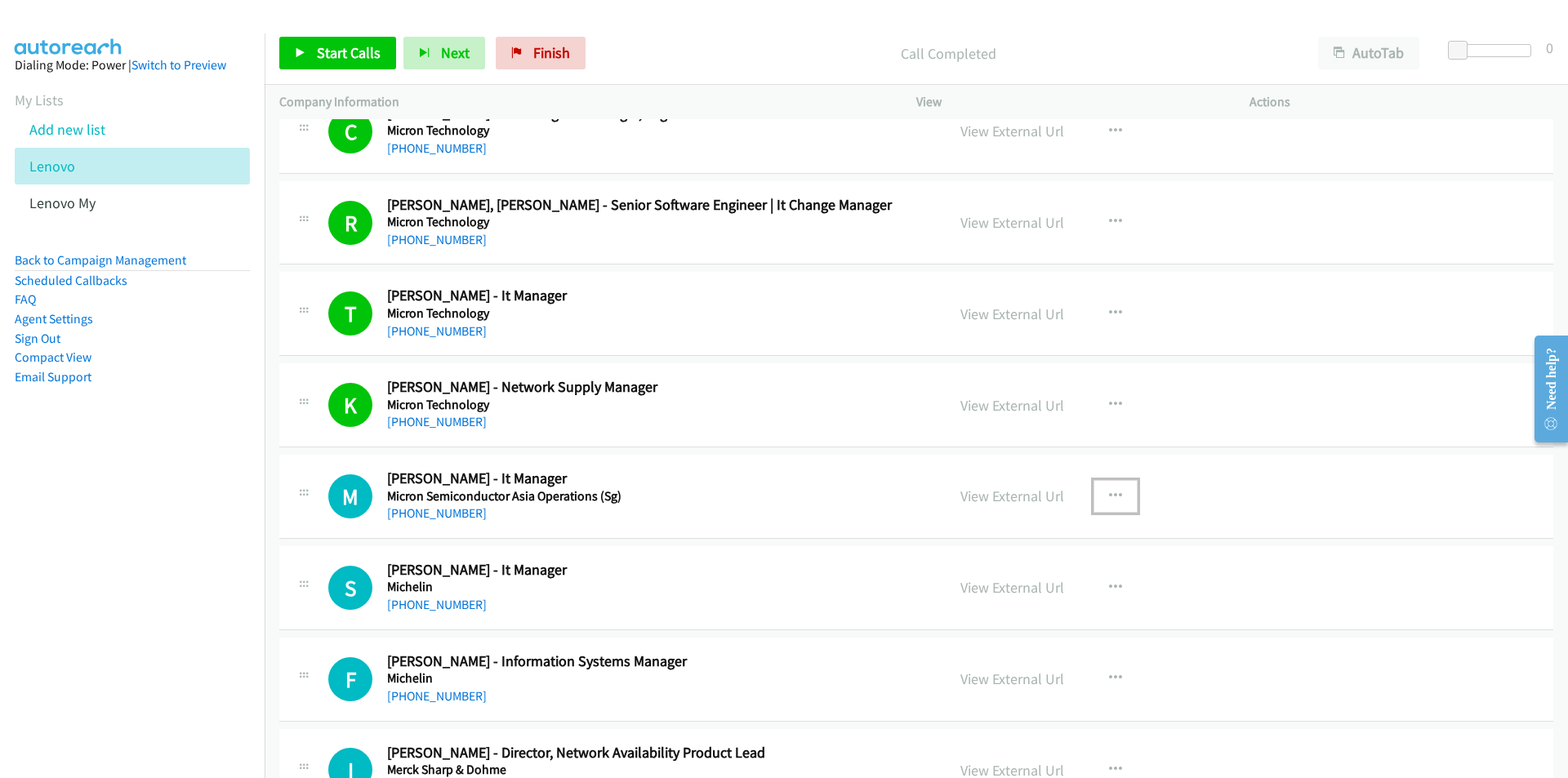
click at [1109, 494] on icon "button" at bounding box center [1115, 496] width 13 height 13
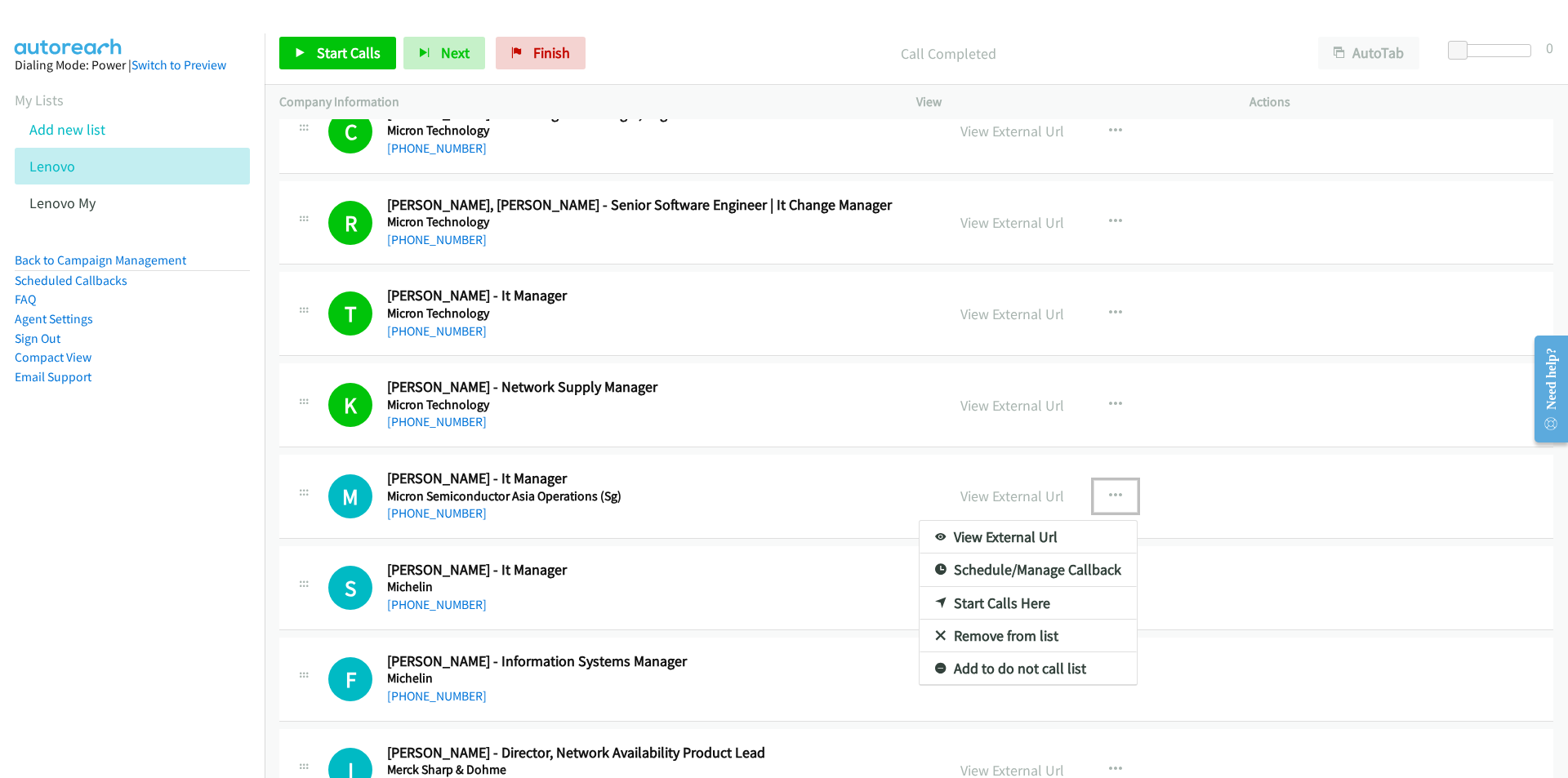
click at [1014, 606] on link "Start Calls Here" at bounding box center [1027, 603] width 217 height 33
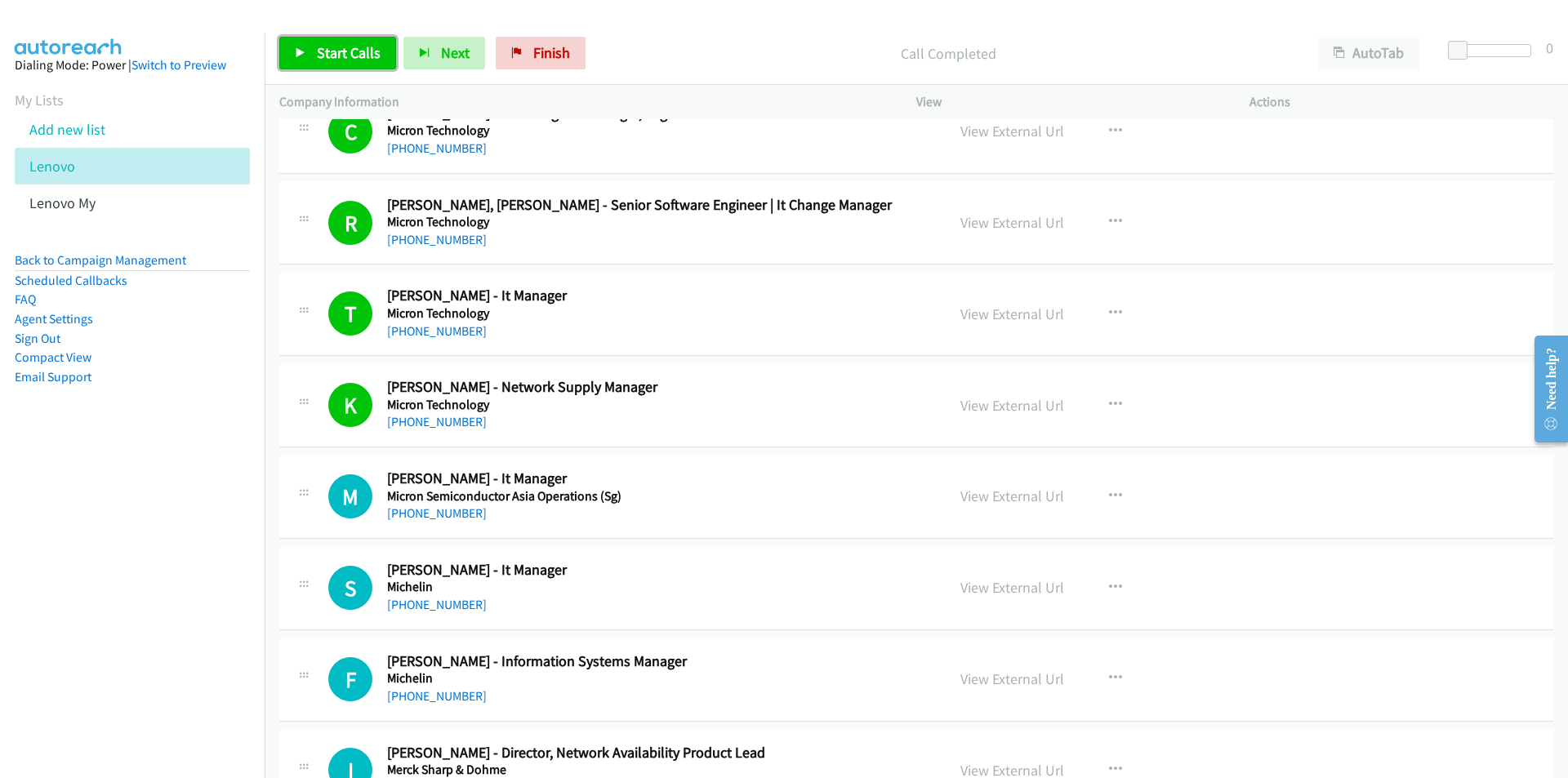
click at [317, 51] on span "Start Calls" at bounding box center [349, 53] width 64 height 19
click at [152, 561] on nav "Dialing Mode: Power | Switch to Preview My Lists Add new list Lenovo Lenovo My …" at bounding box center [132, 422] width 265 height 778
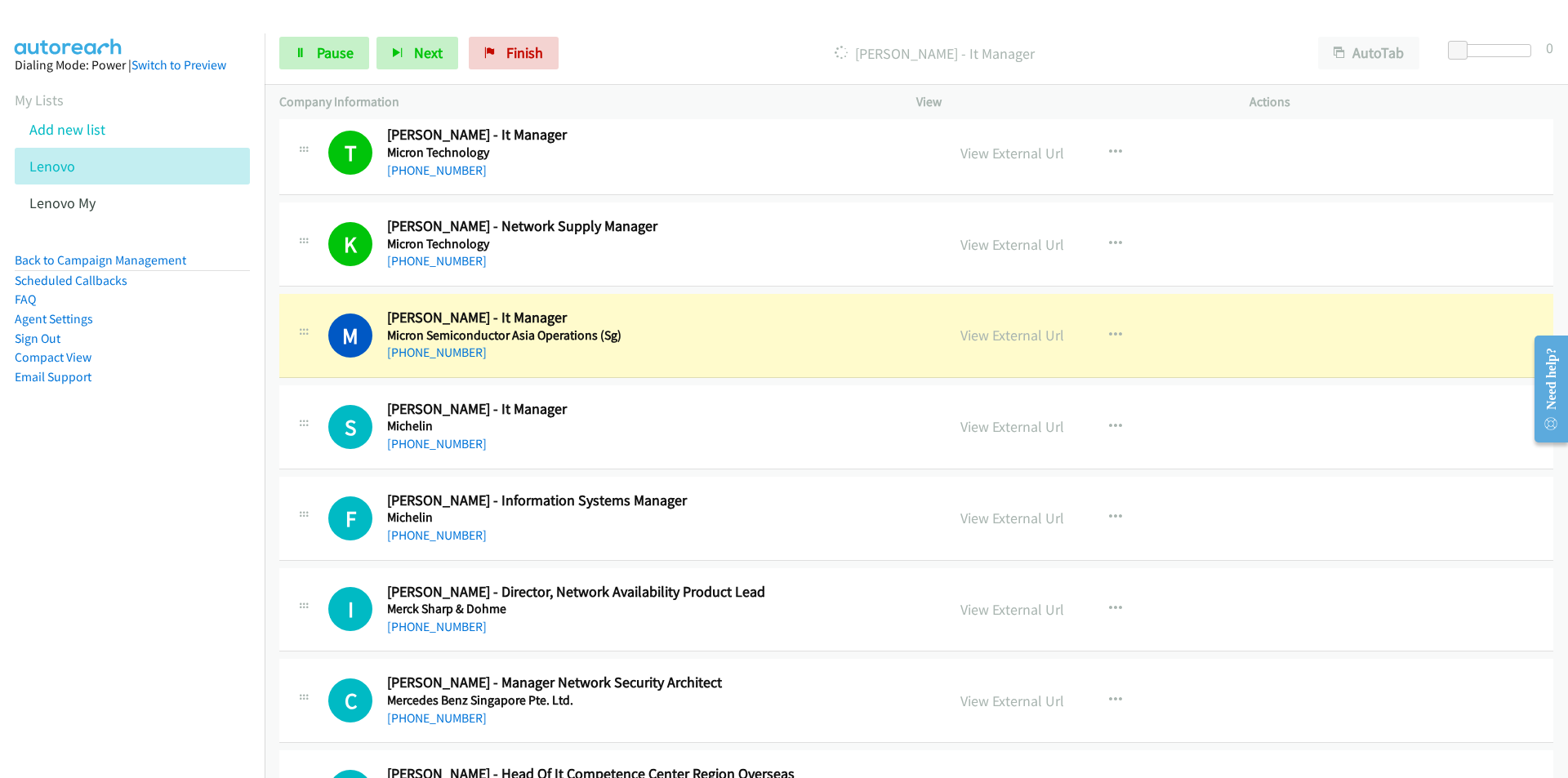
scroll to position [2530, 0]
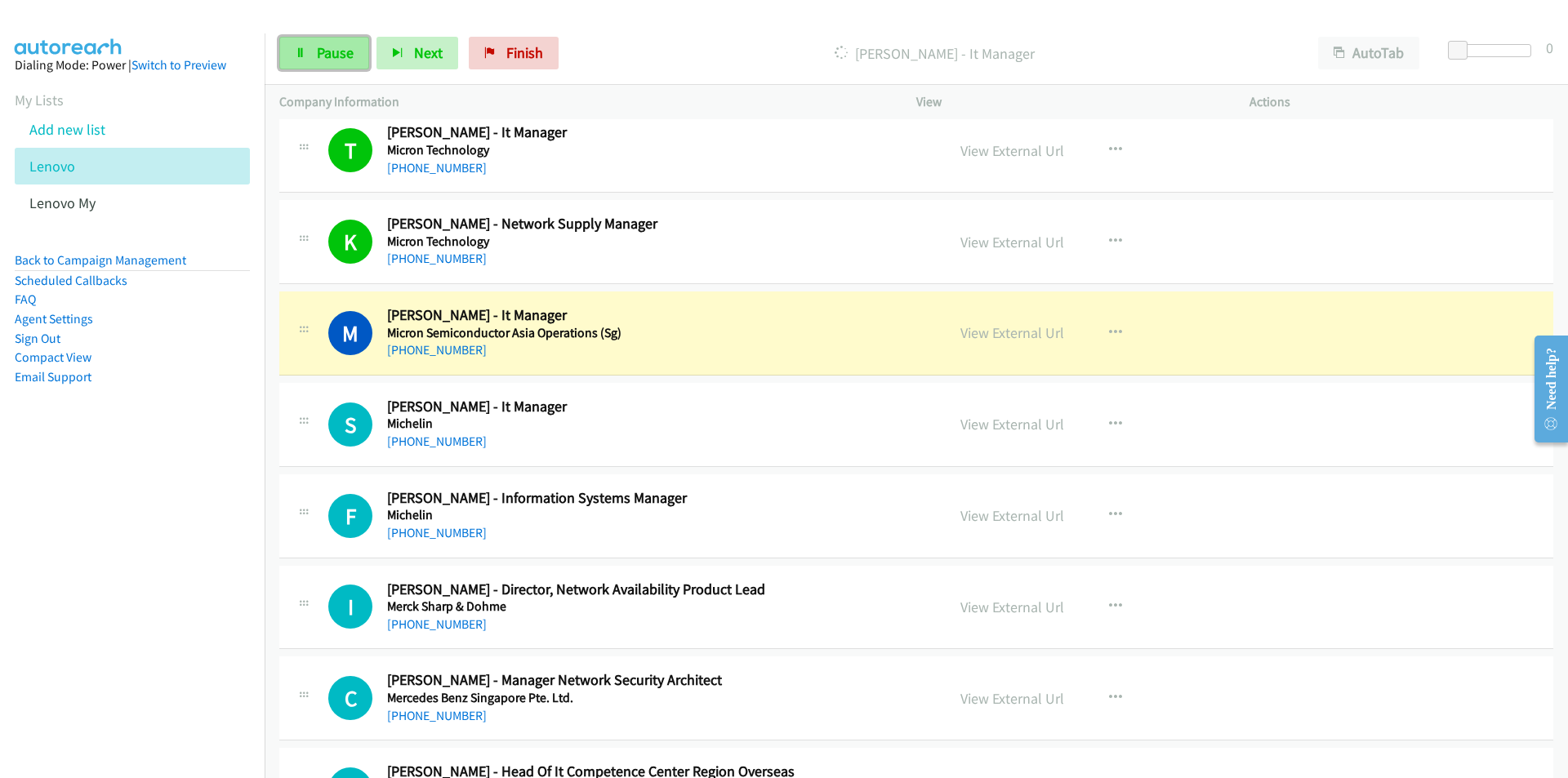
click at [334, 59] on span "Pause" at bounding box center [335, 53] width 37 height 19
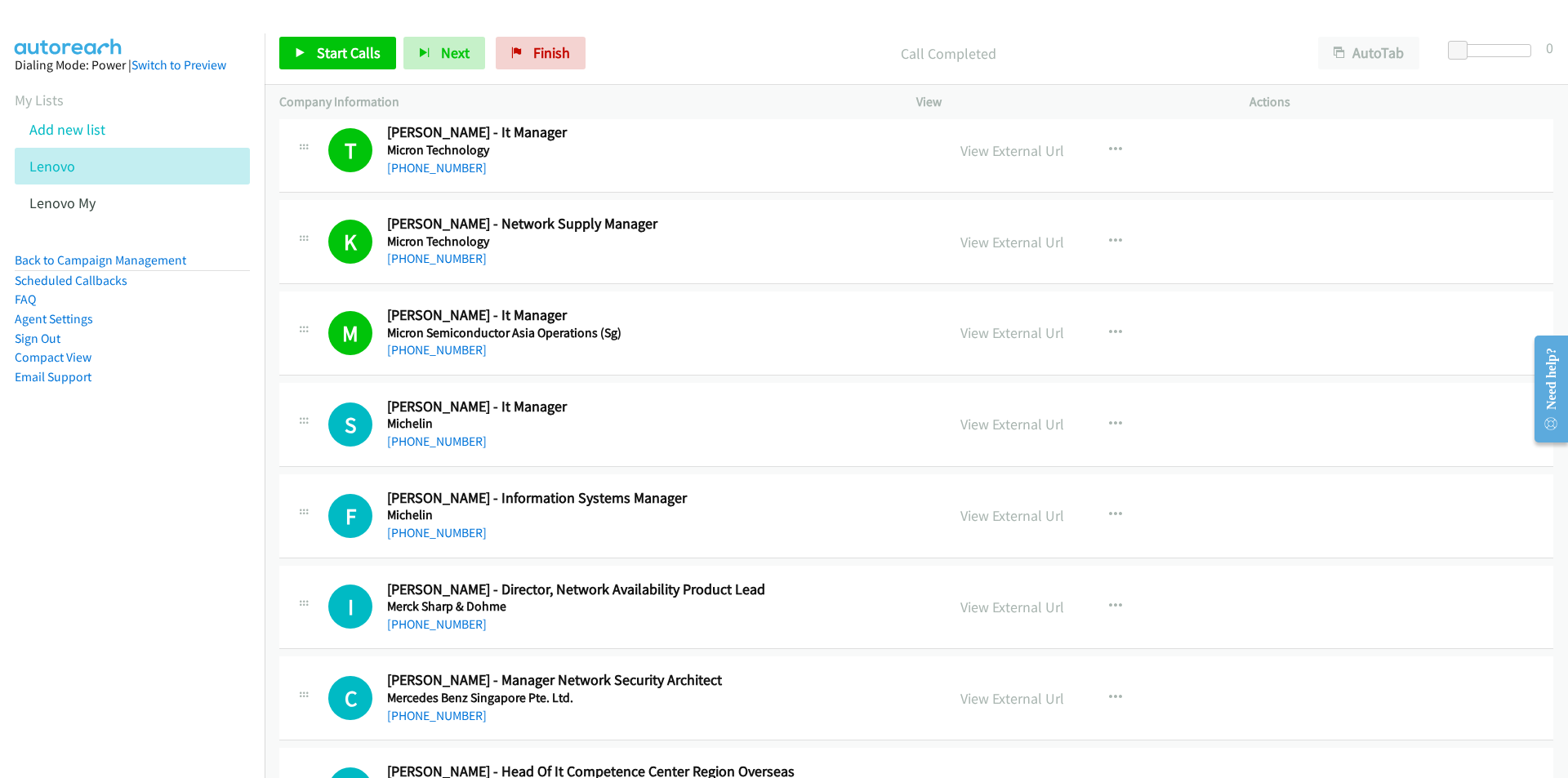
click at [179, 530] on nav "Dialing Mode: Power | Switch to Preview My Lists Add new list Lenovo Lenovo My …" at bounding box center [132, 422] width 265 height 778
click at [1034, 332] on link "View External Url" at bounding box center [1012, 333] width 104 height 19
click at [342, 52] on span "Start Calls" at bounding box center [349, 53] width 64 height 19
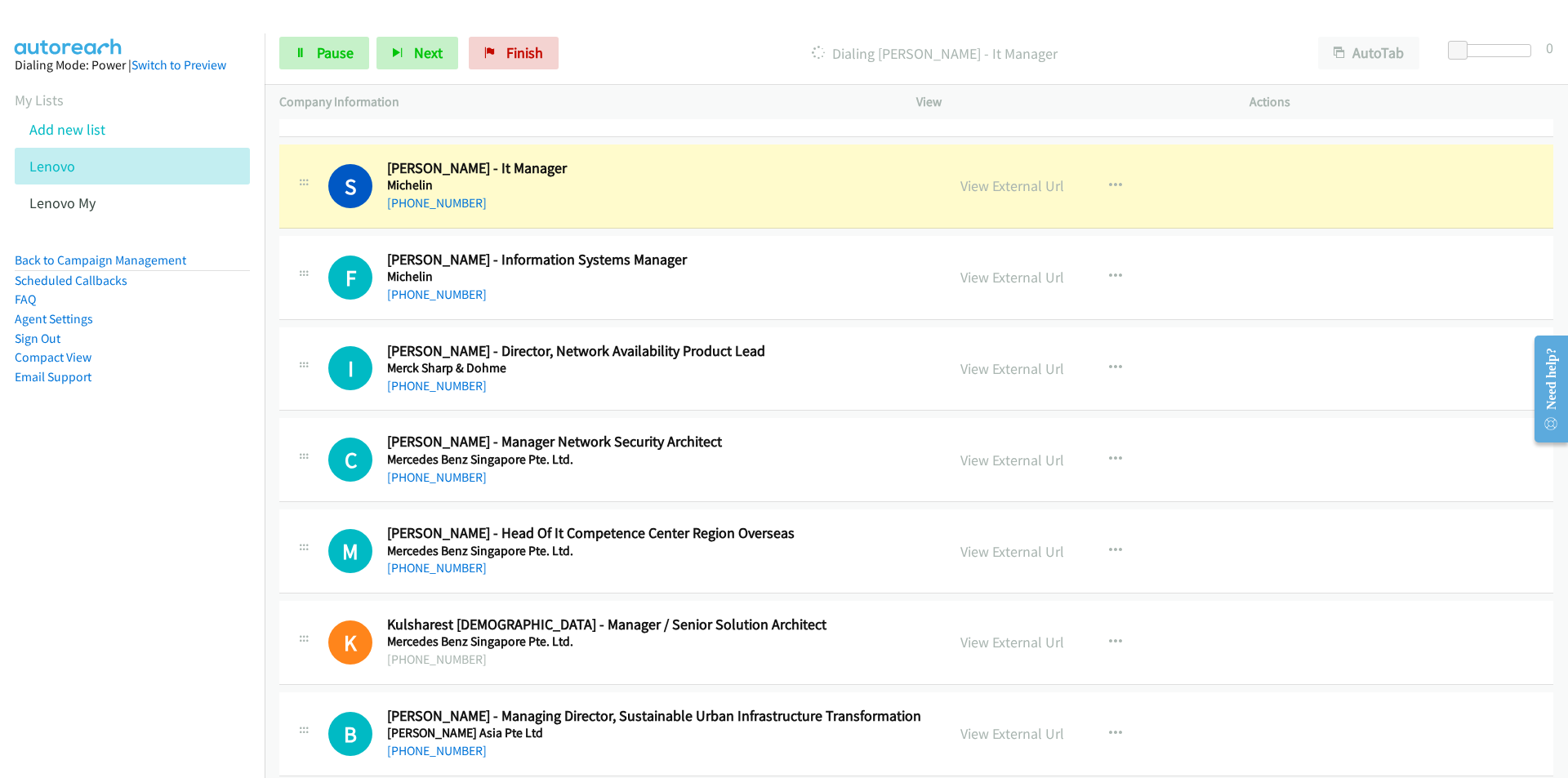
scroll to position [2774, 0]
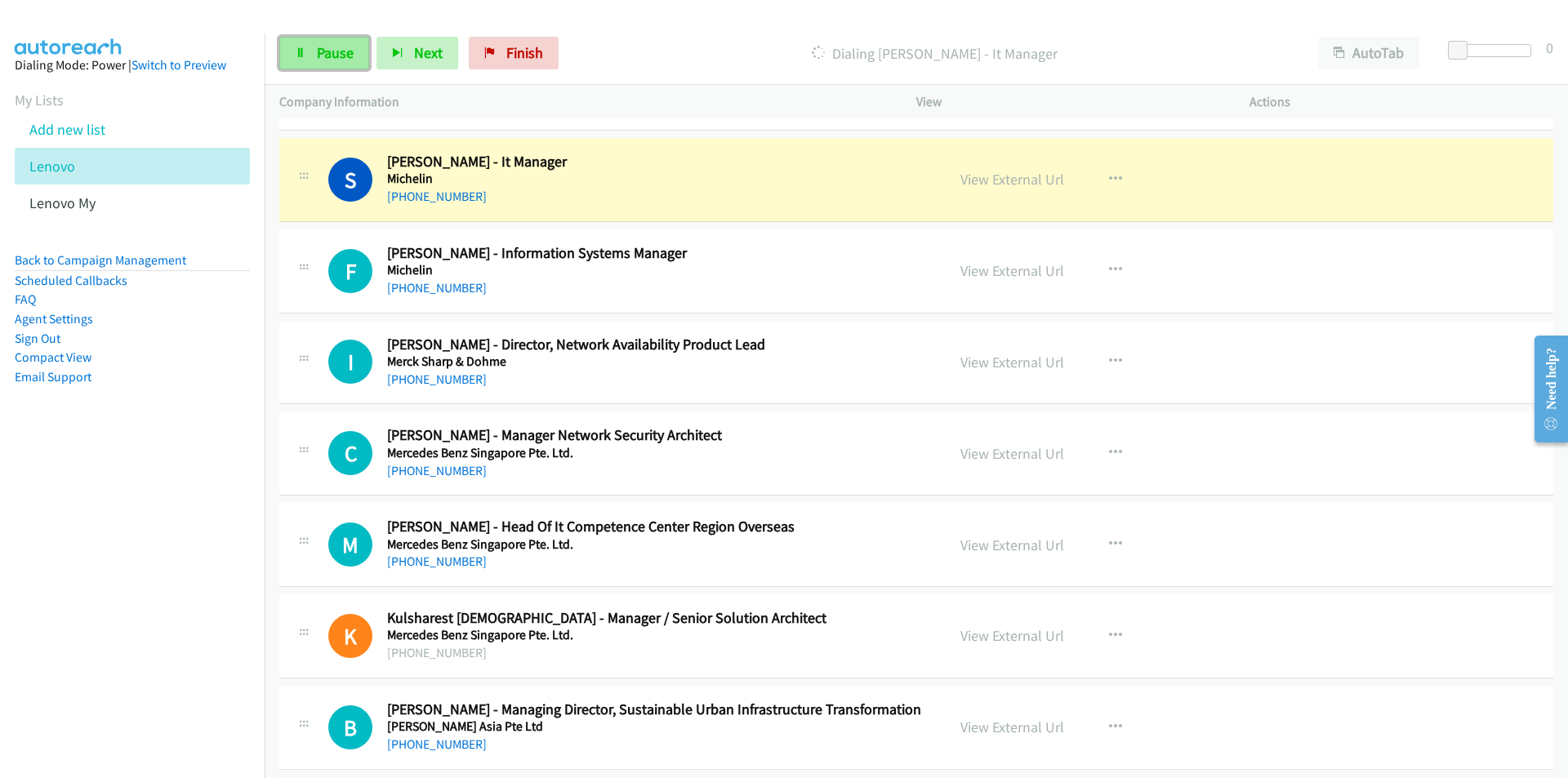
click at [325, 51] on span "Pause" at bounding box center [335, 53] width 37 height 19
click at [352, 66] on link "Start Calls" at bounding box center [338, 53] width 117 height 33
click at [354, 56] on link "Pause" at bounding box center [324, 53] width 90 height 33
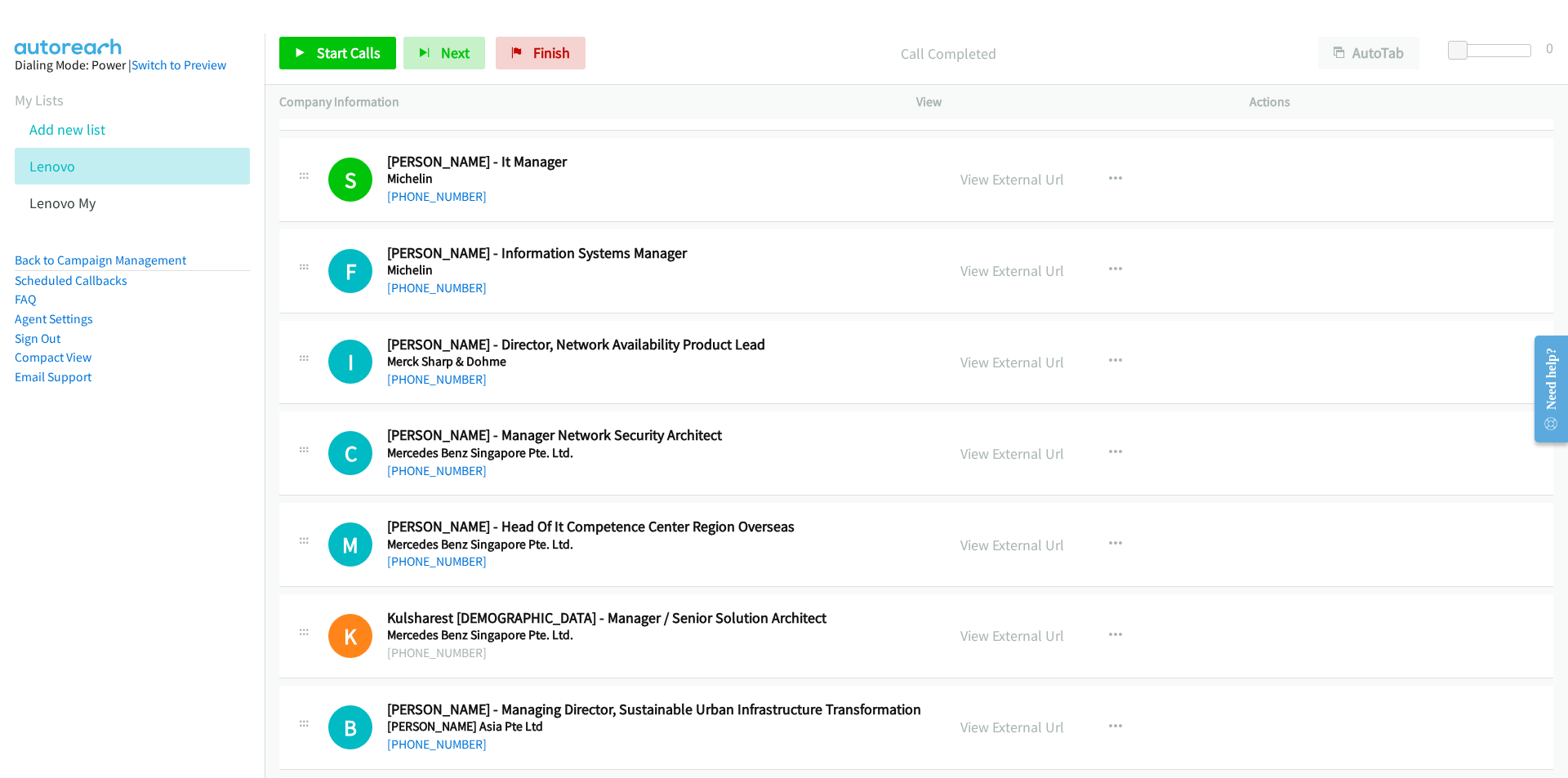
click at [195, 500] on nav "Dialing Mode: Power | Switch to Preview My Lists Add new list Lenovo Lenovo My …" at bounding box center [132, 422] width 265 height 778
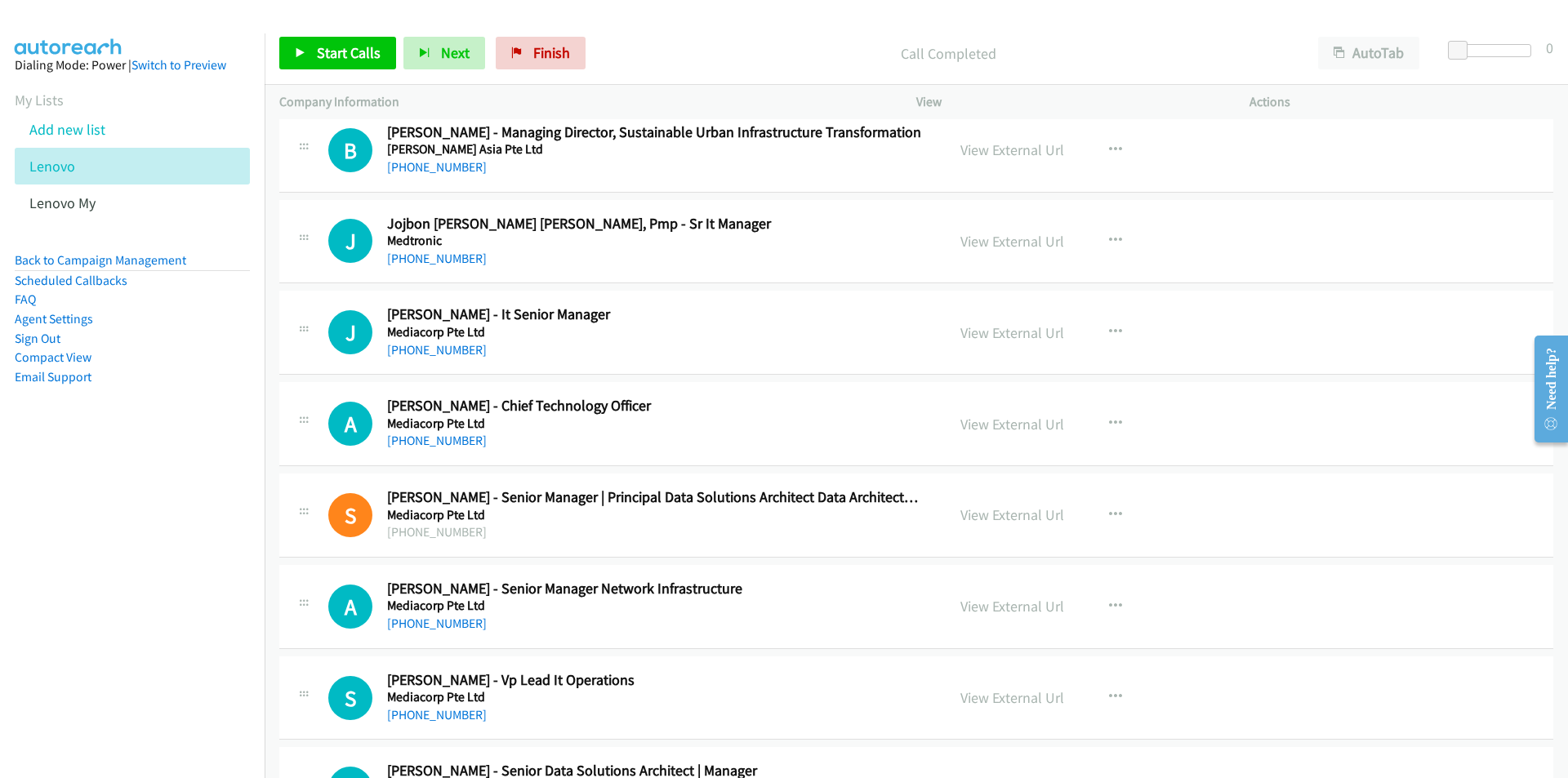
scroll to position [3346, 0]
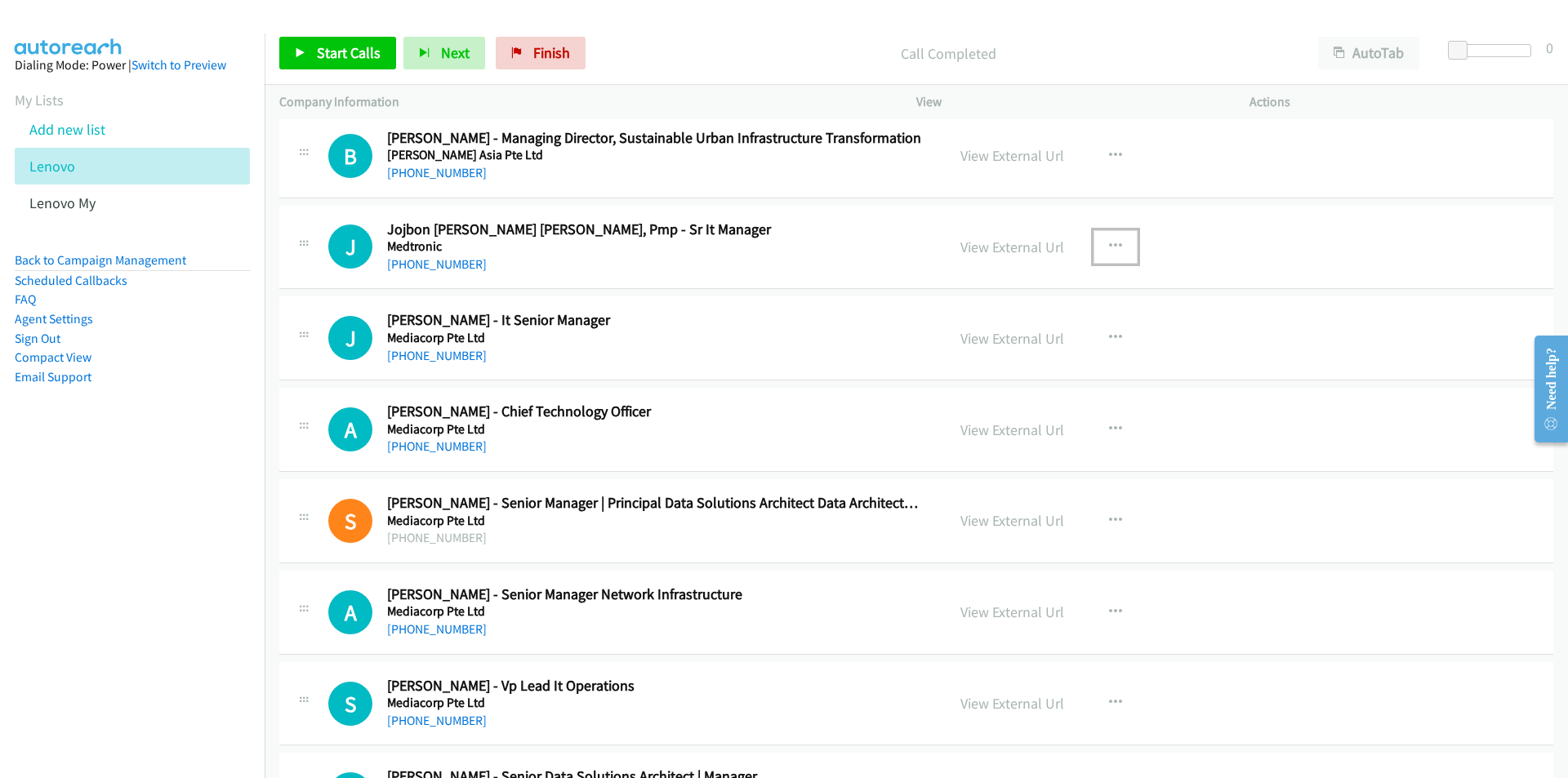
click at [1110, 247] on icon "button" at bounding box center [1115, 246] width 13 height 13
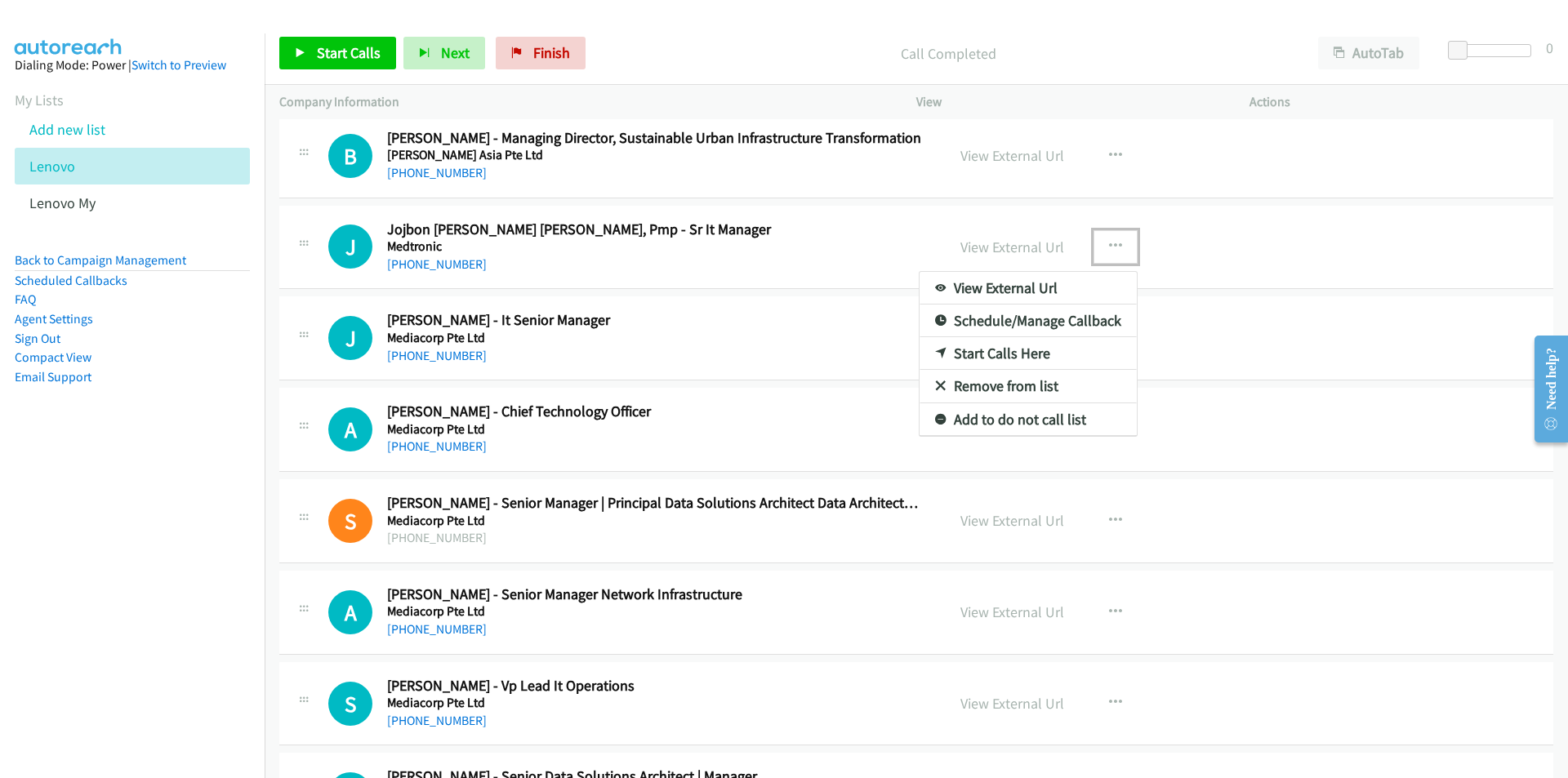
click at [974, 353] on link "Start Calls Here" at bounding box center [1027, 353] width 217 height 33
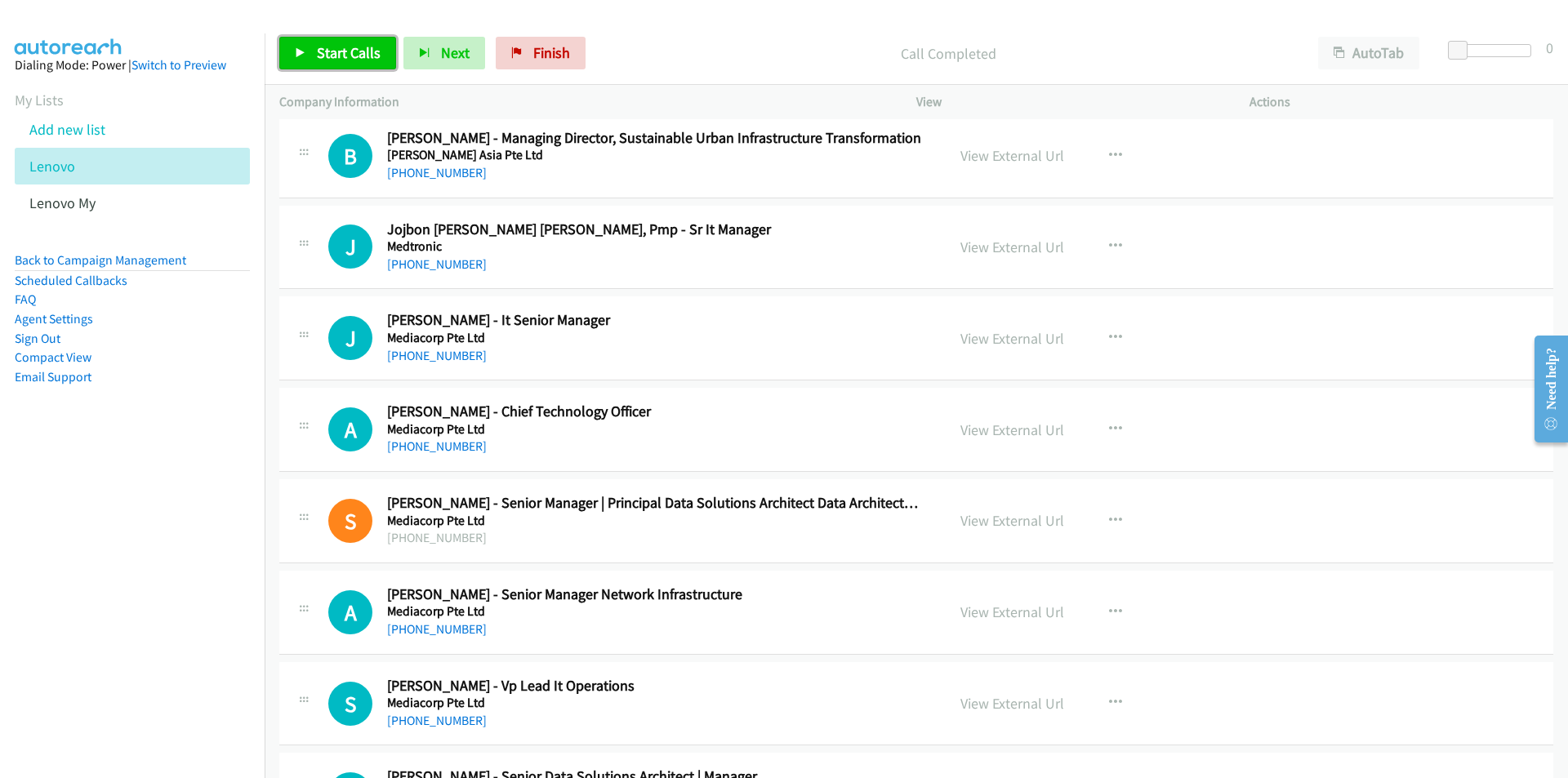
click at [342, 63] on link "Start Calls" at bounding box center [338, 53] width 117 height 33
click at [125, 634] on nav "Dialing Mode: Power | Switch to Preview My Lists Add new list Lenovo Lenovo My …" at bounding box center [132, 422] width 265 height 778
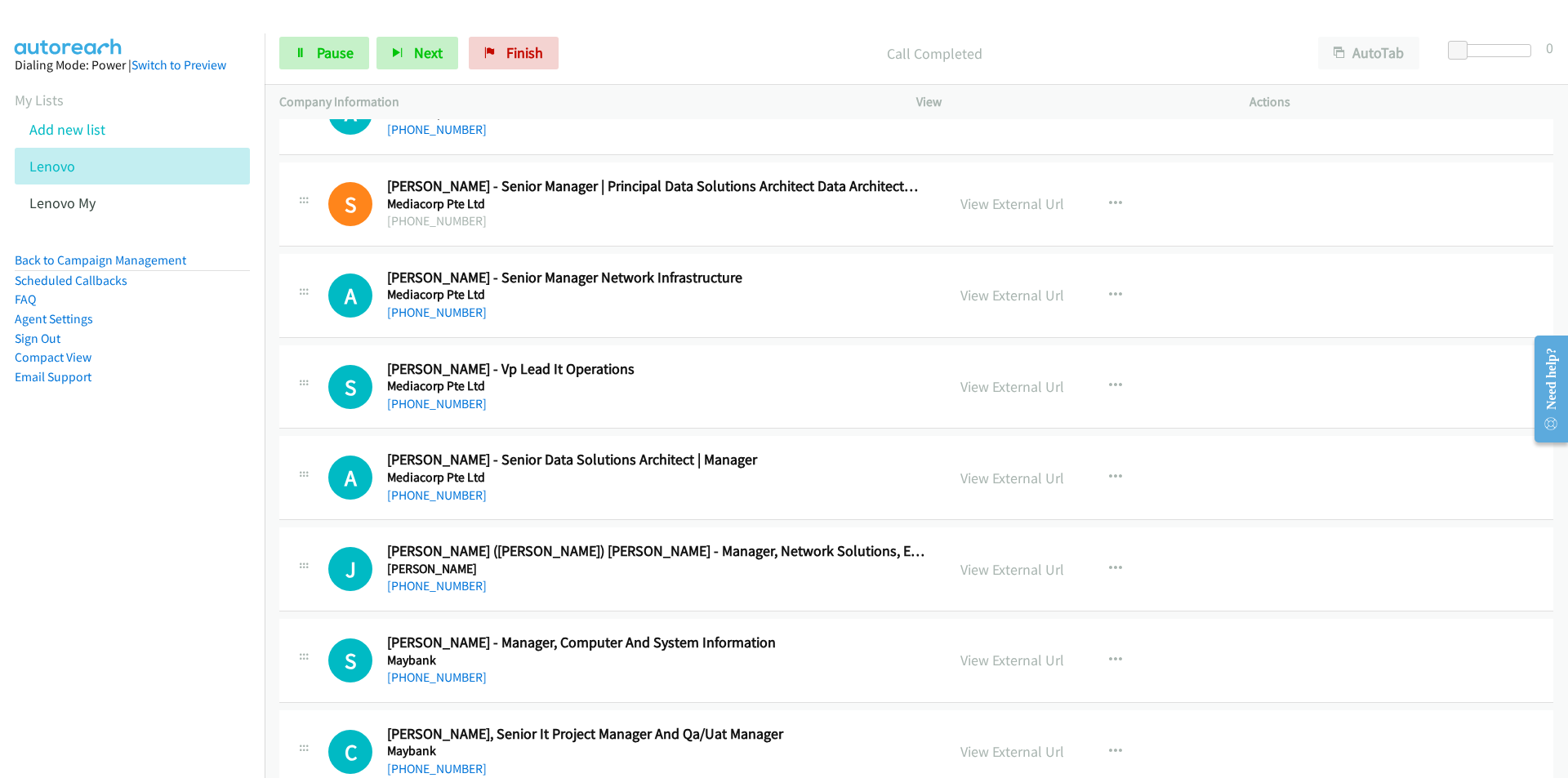
scroll to position [3672, 0]
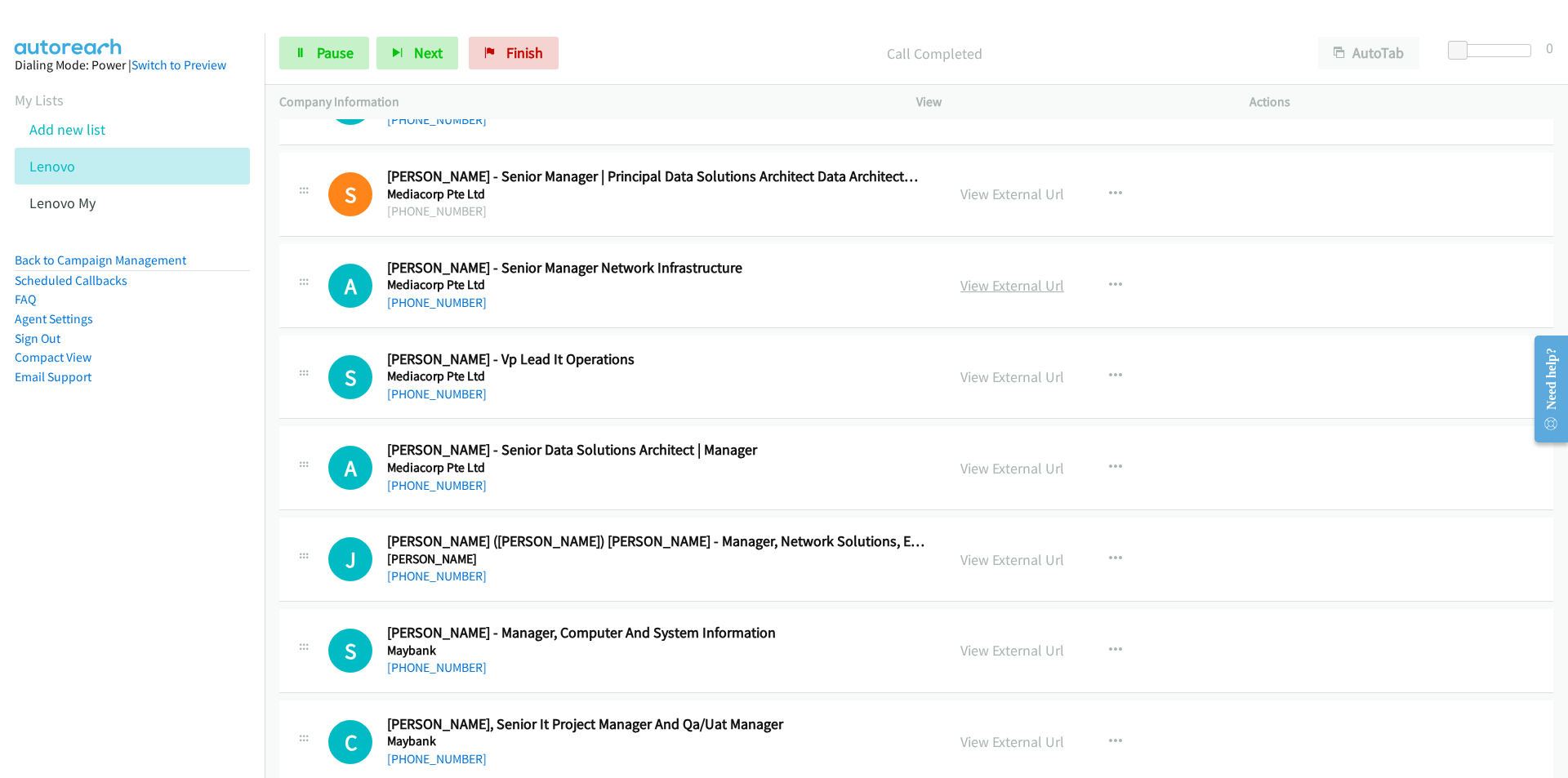
click at [1002, 286] on link "View External Url" at bounding box center [1012, 286] width 104 height 19
click at [314, 52] on link "Pause" at bounding box center [324, 53] width 90 height 33
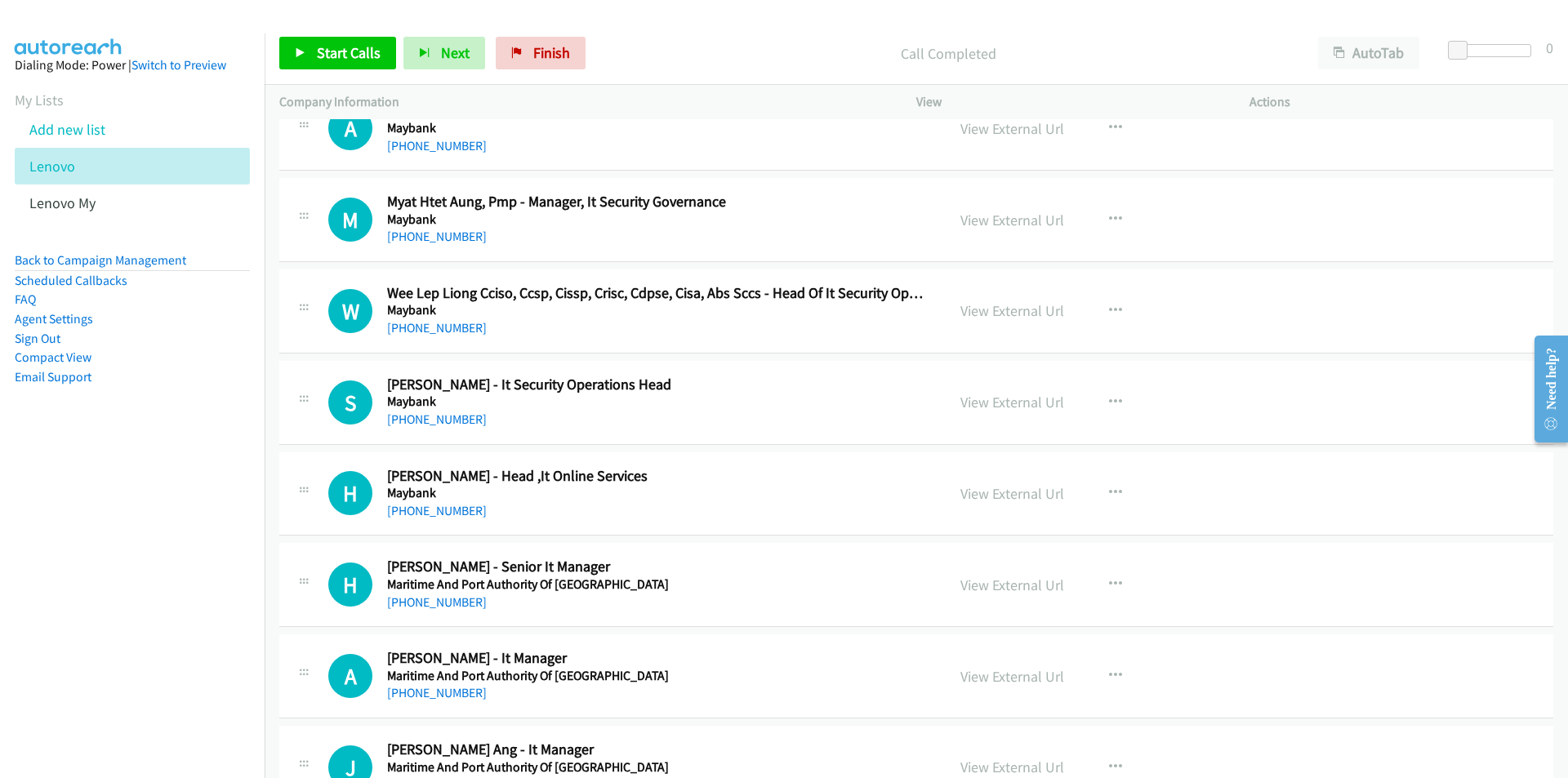
scroll to position [4570, 0]
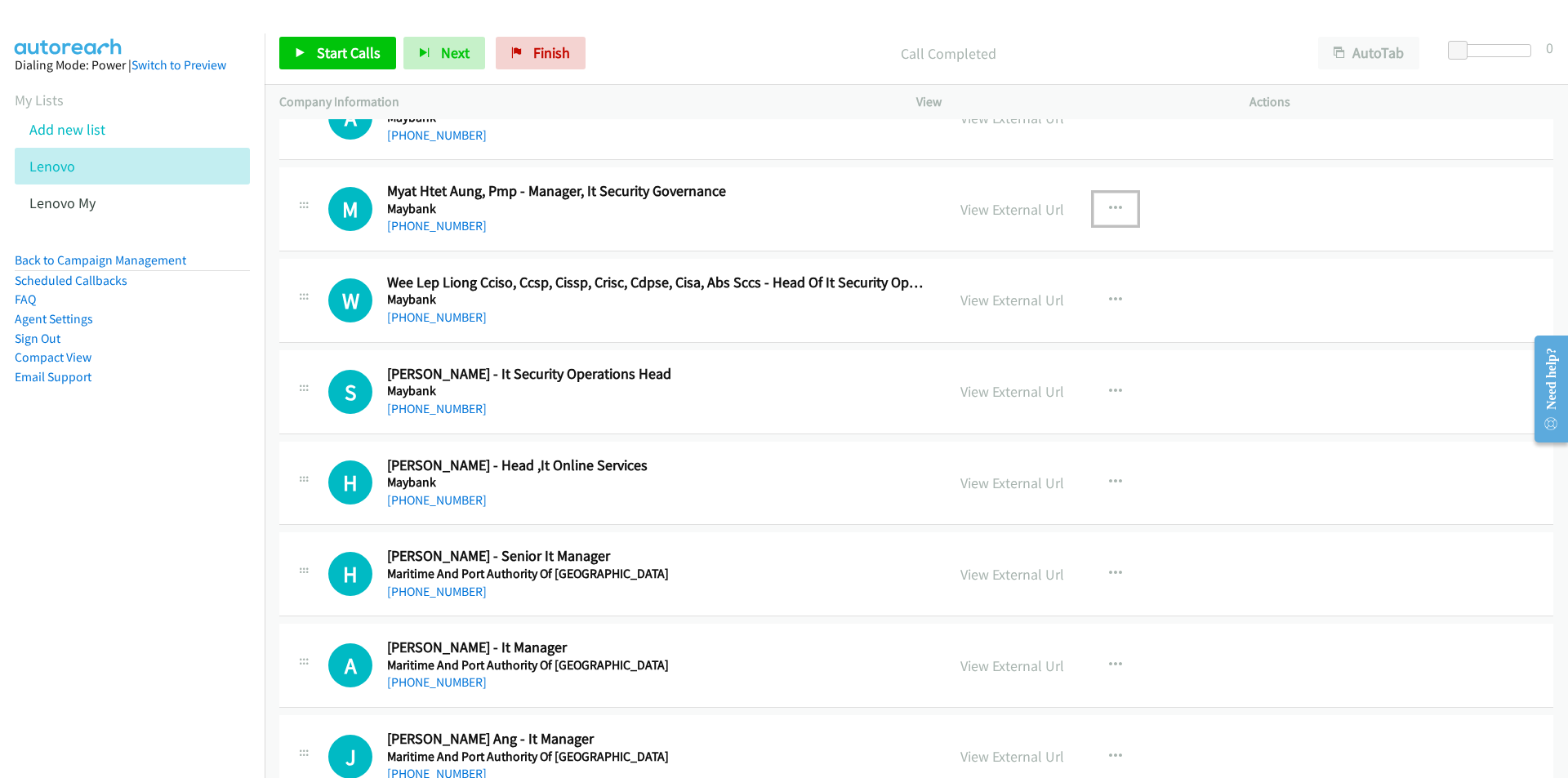
click at [1098, 203] on button "button" at bounding box center [1115, 208] width 44 height 33
click at [988, 311] on link "Start Calls Here" at bounding box center [1027, 316] width 217 height 33
click at [349, 54] on span "Start Calls" at bounding box center [349, 53] width 64 height 19
click at [94, 646] on nav "Dialing Mode: Power | Switch to Preview My Lists Add new list Lenovo Lenovo My …" at bounding box center [132, 422] width 265 height 778
click at [324, 55] on span "Pause" at bounding box center [335, 53] width 37 height 19
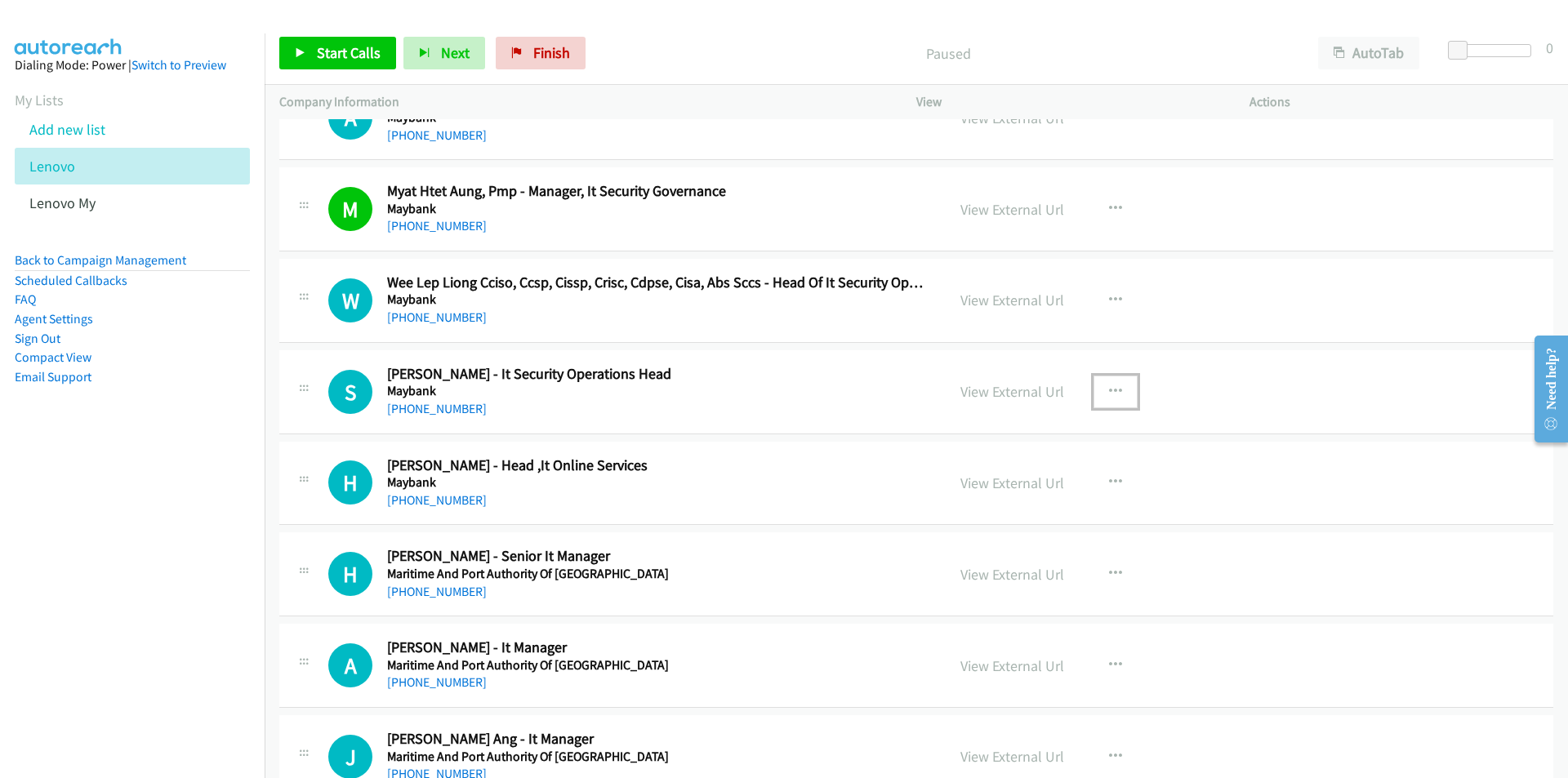
click at [1109, 385] on icon "button" at bounding box center [1115, 391] width 13 height 13
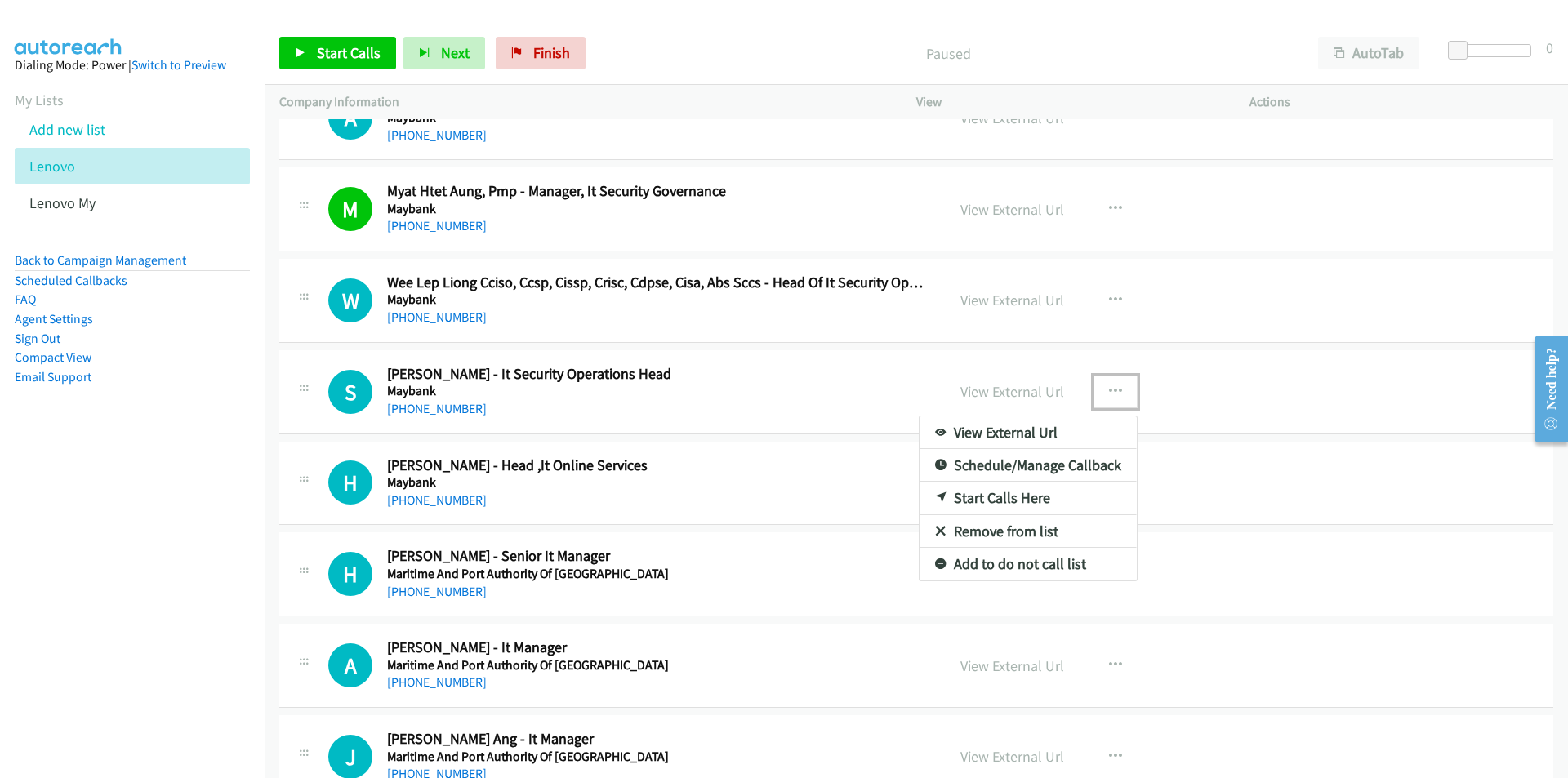
click at [995, 490] on link "Start Calls Here" at bounding box center [1027, 498] width 217 height 33
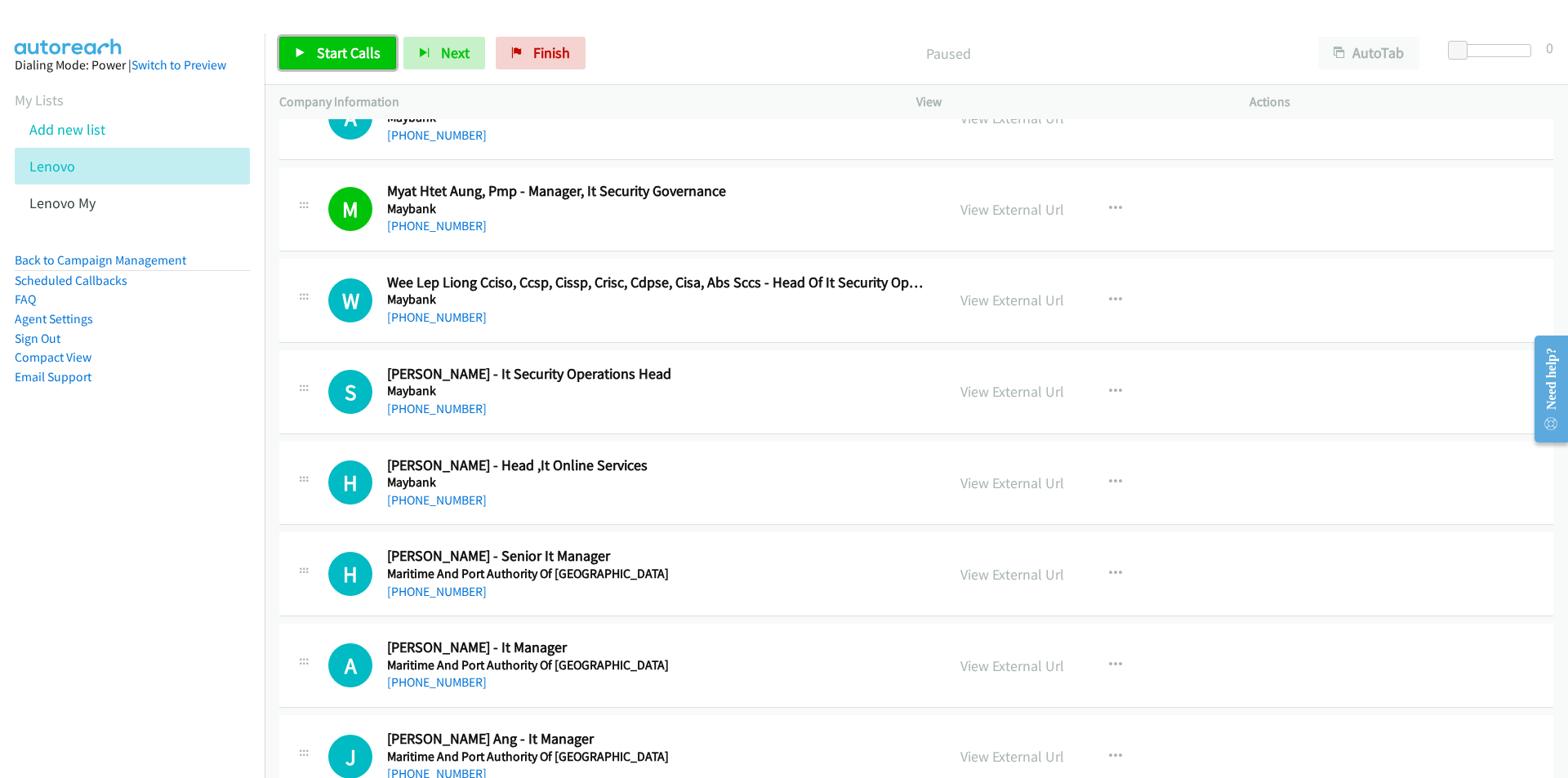
click at [325, 55] on span "Start Calls" at bounding box center [349, 53] width 64 height 19
click at [395, 61] on button "Next" at bounding box center [417, 53] width 82 height 33
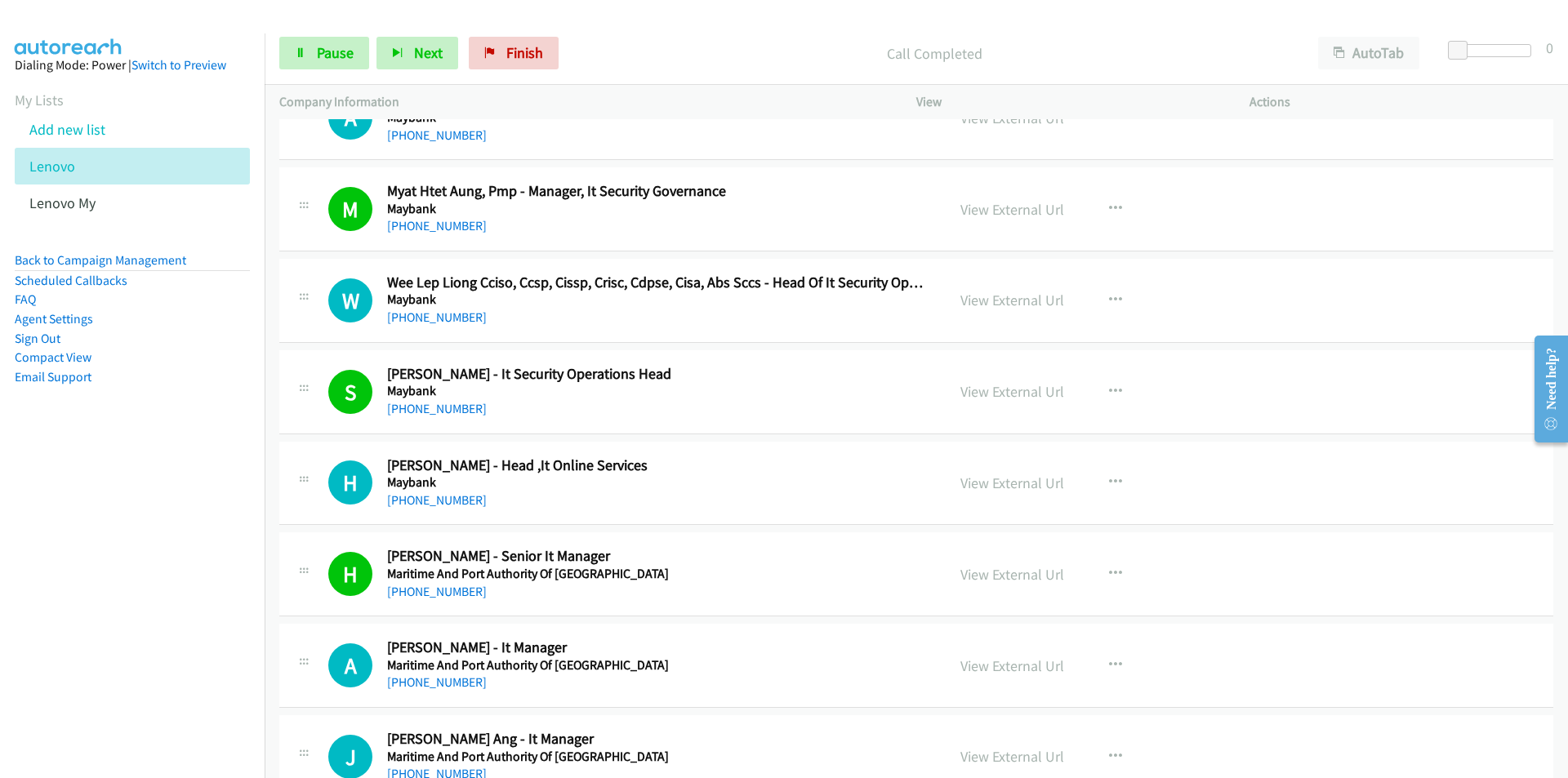
click at [164, 594] on nav "Dialing Mode: Power | Switch to Preview My Lists Add new list Lenovo Lenovo My …" at bounding box center [132, 422] width 265 height 778
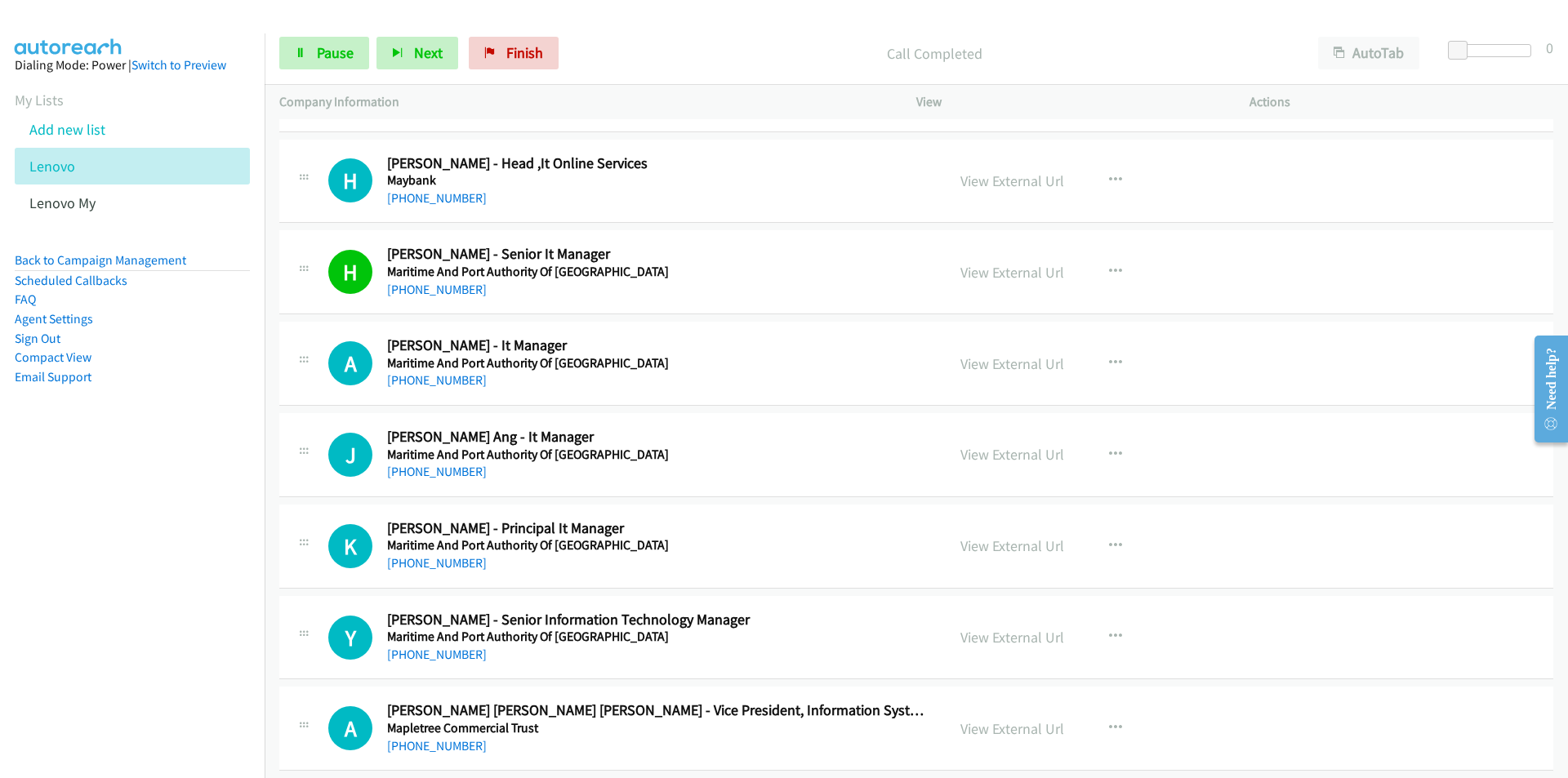
scroll to position [4896, 0]
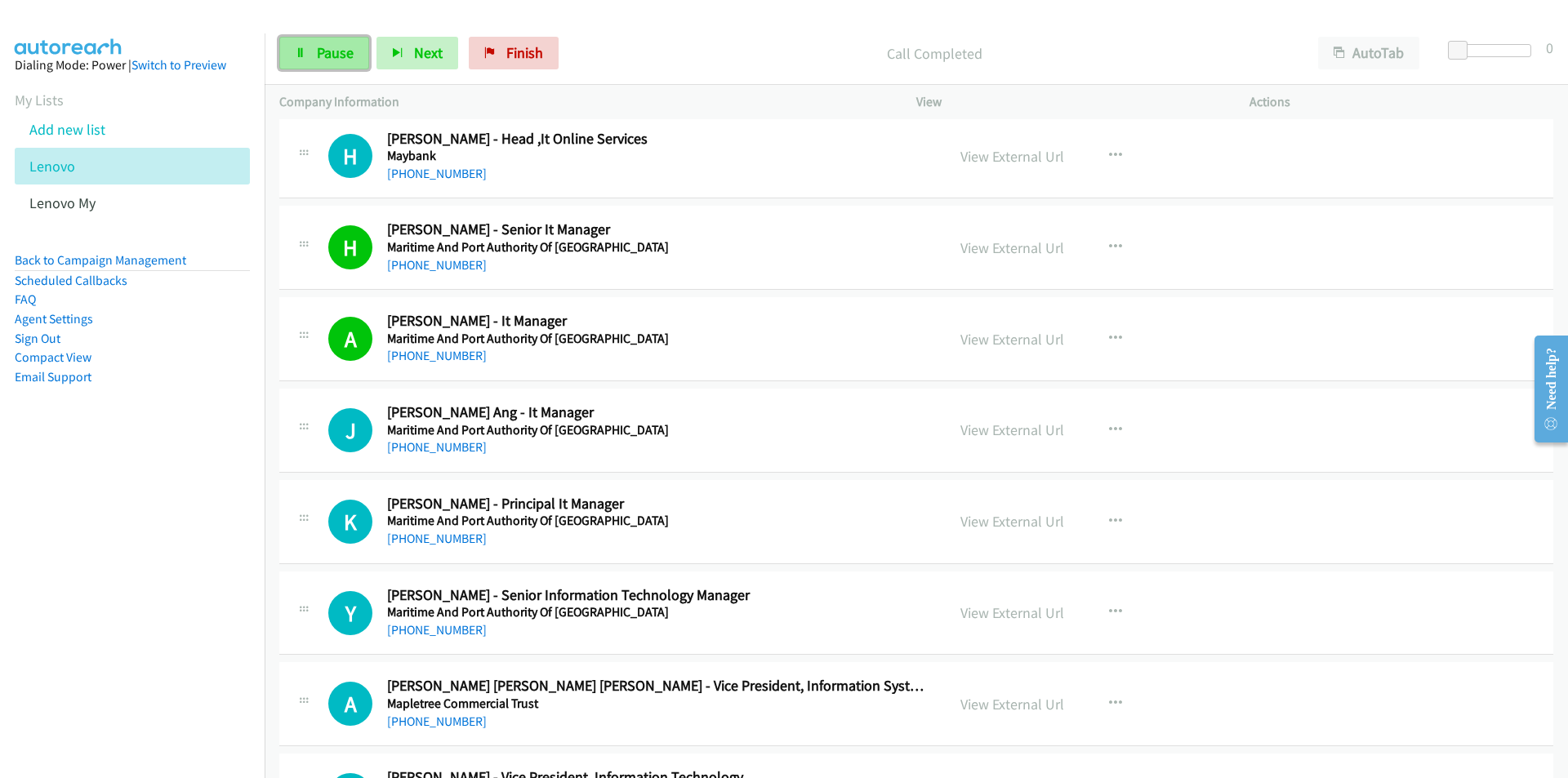
click at [327, 64] on link "Pause" at bounding box center [324, 53] width 90 height 33
click at [1041, 427] on link "View External Url" at bounding box center [1012, 430] width 104 height 19
click at [333, 50] on span "Start Calls" at bounding box center [349, 53] width 64 height 19
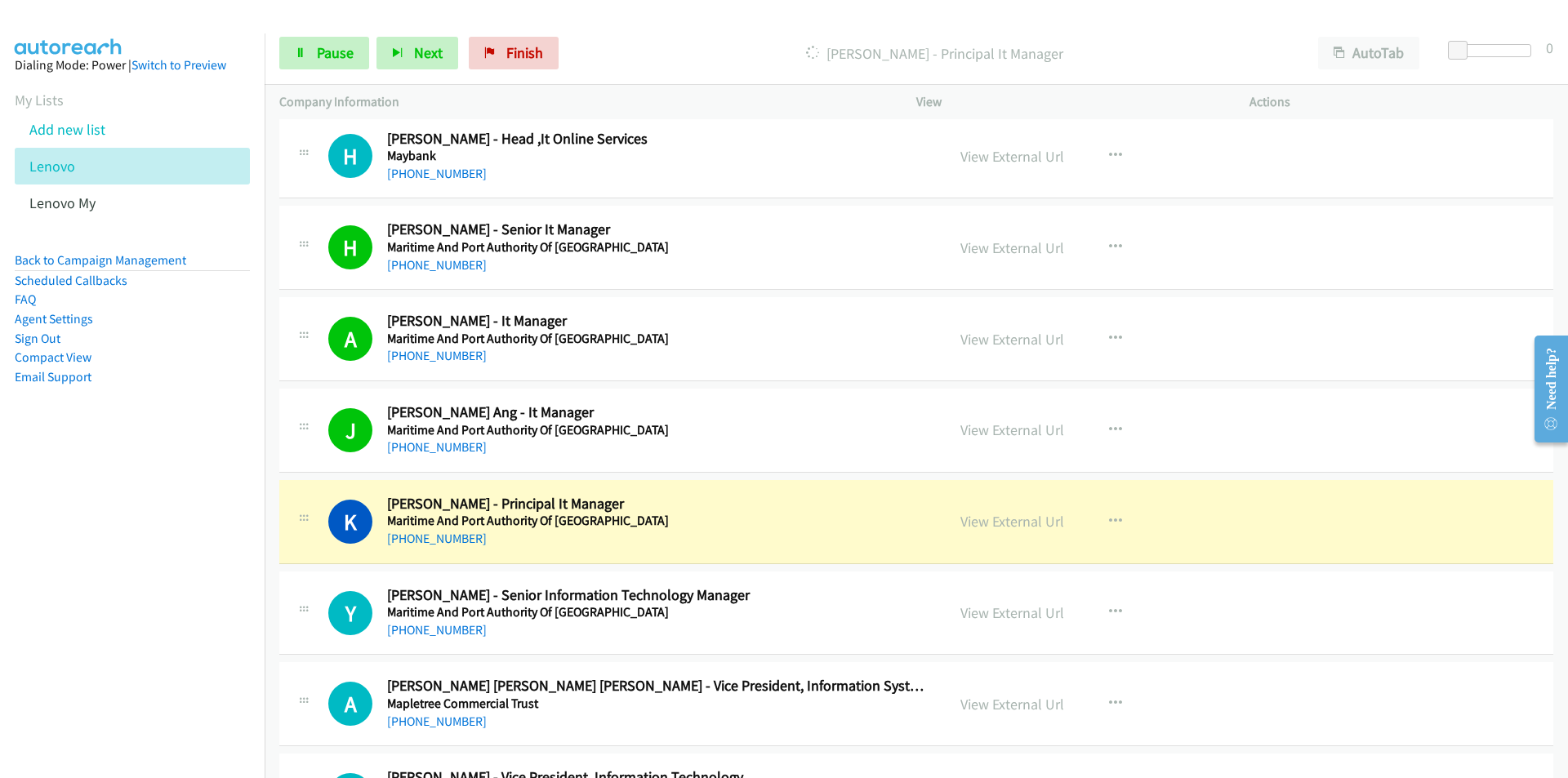
click at [276, 632] on td "Y Callback Scheduled Yan Hmue Aung - Senior Information Technology Manager Mari…" at bounding box center [915, 612] width 1303 height 91
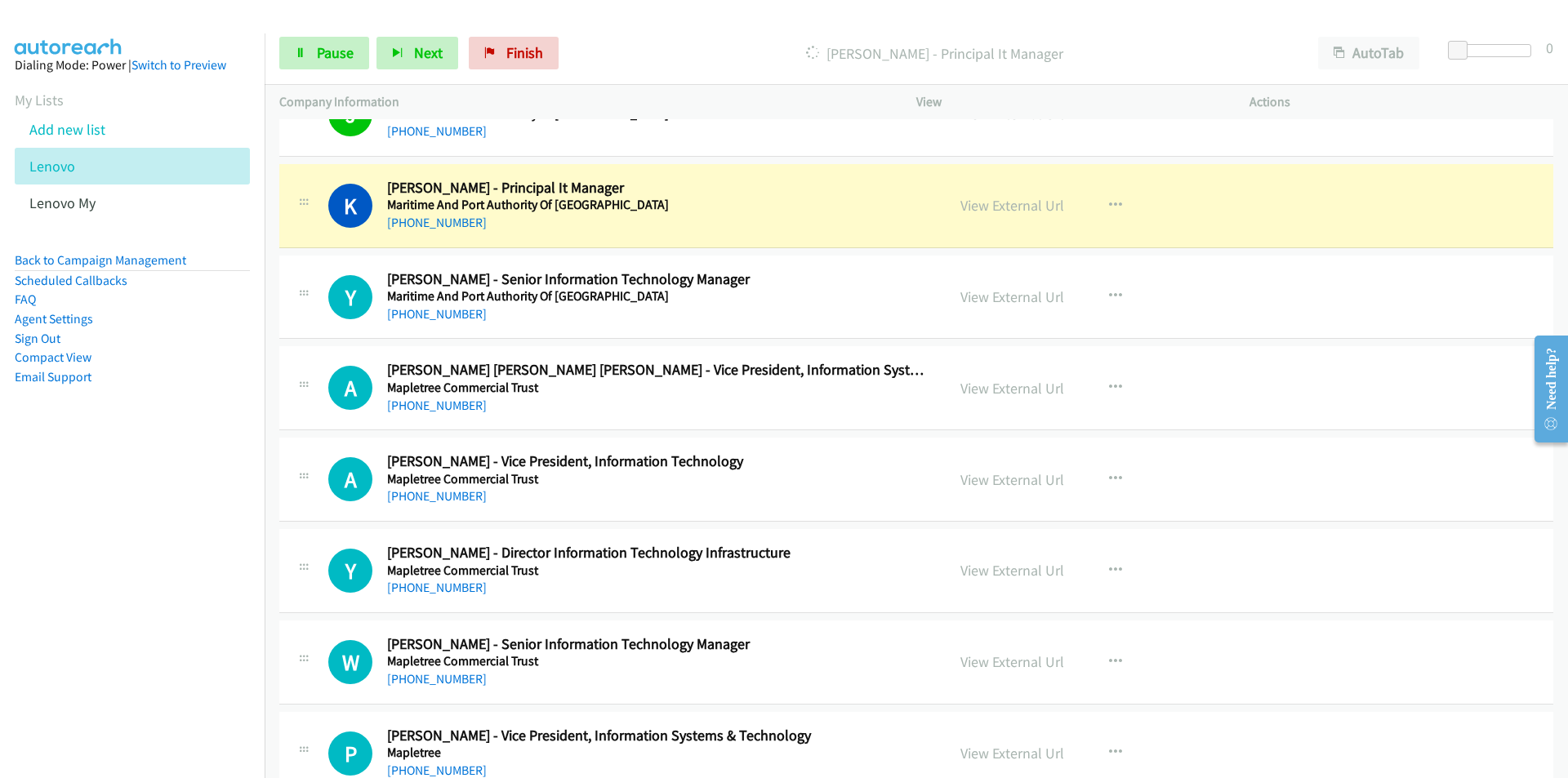
scroll to position [5223, 0]
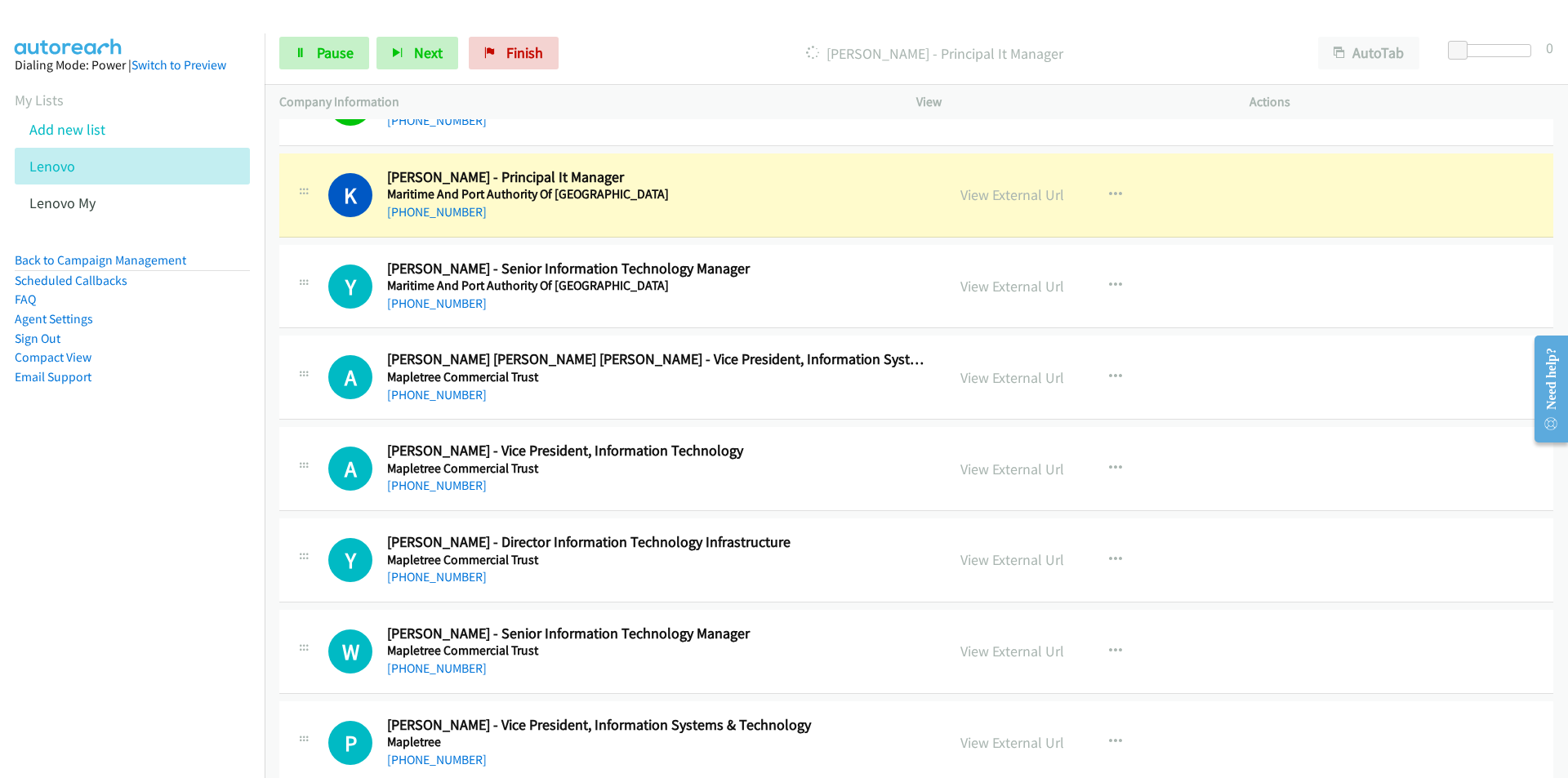
click at [197, 493] on nav "Dialing Mode: Power | Switch to Preview My Lists Add new list Lenovo Lenovo My …" at bounding box center [132, 422] width 265 height 778
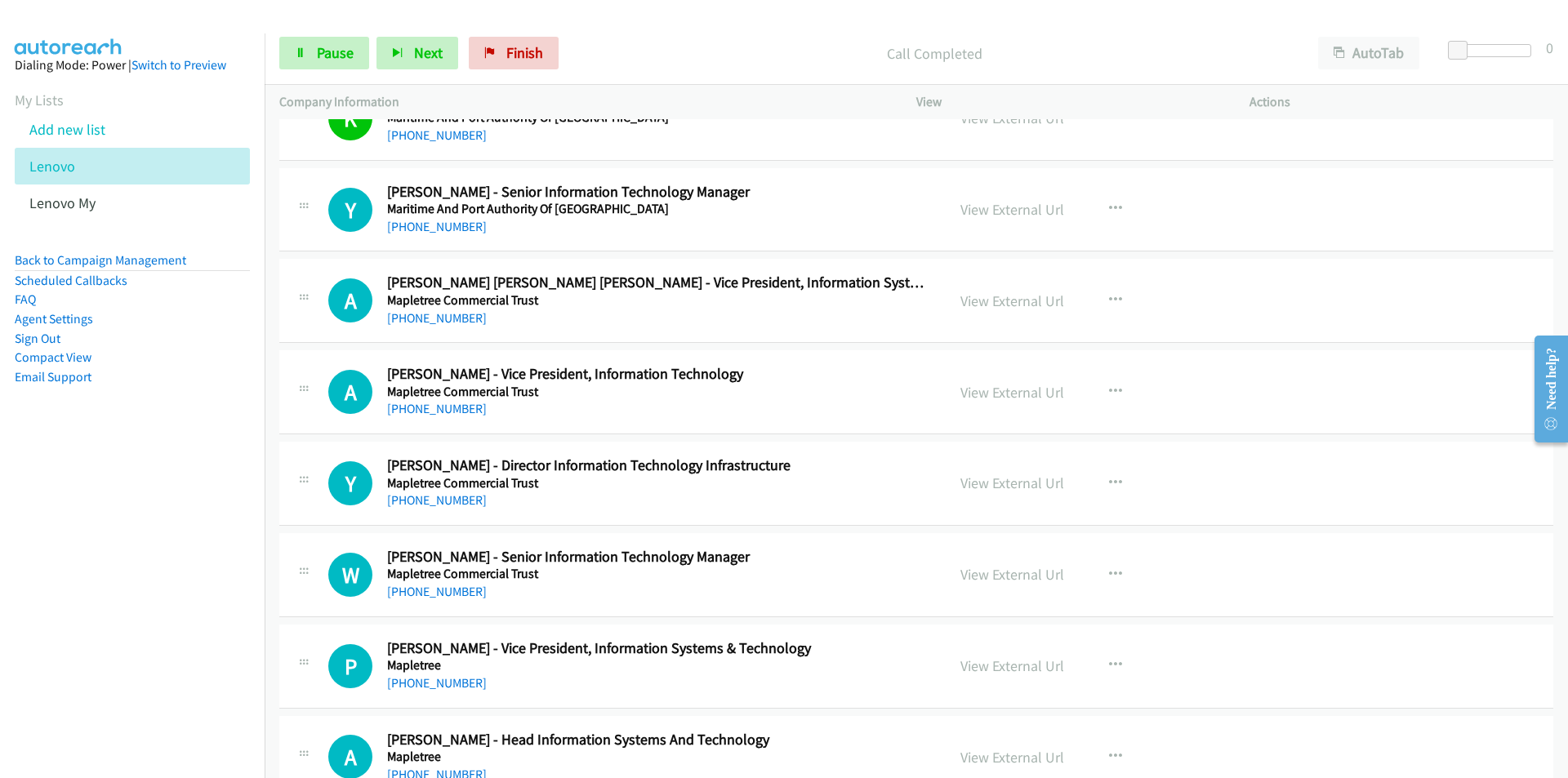
scroll to position [5305, 0]
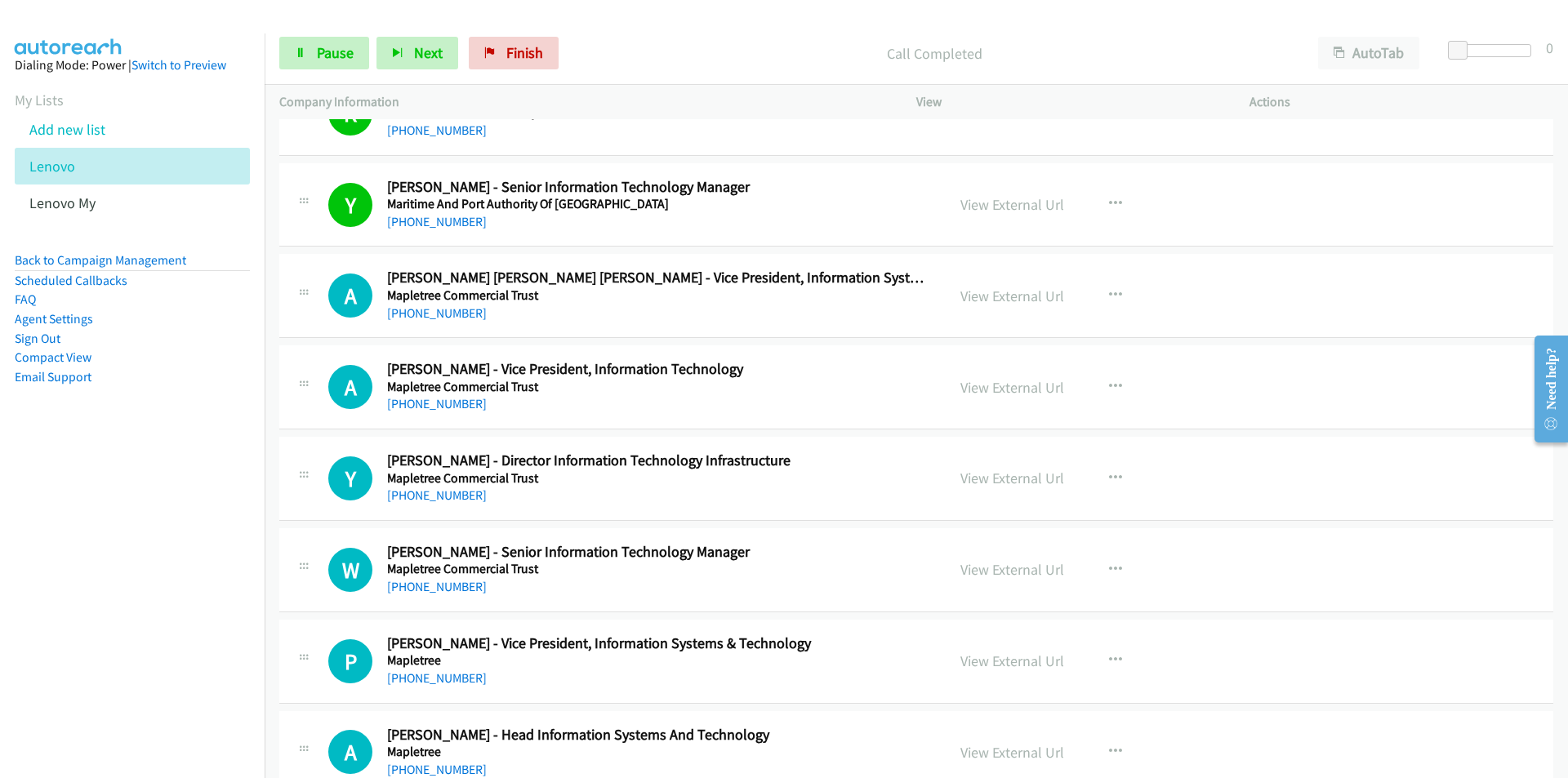
click at [167, 462] on nav "Dialing Mode: Power | Switch to Preview My Lists Add new list Lenovo Lenovo My …" at bounding box center [132, 422] width 265 height 778
click at [965, 301] on link "View External Url" at bounding box center [1012, 296] width 104 height 19
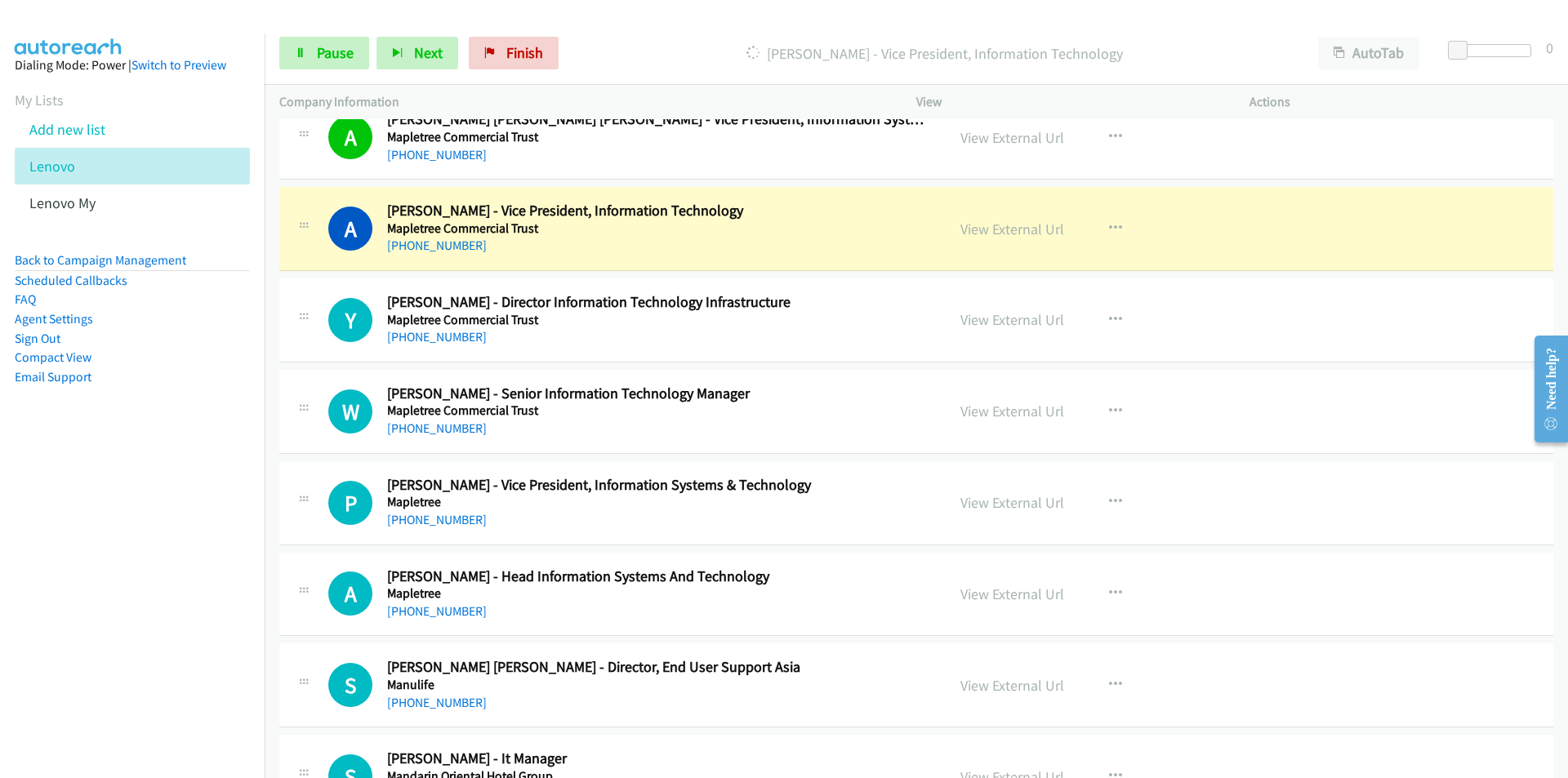
scroll to position [5468, 0]
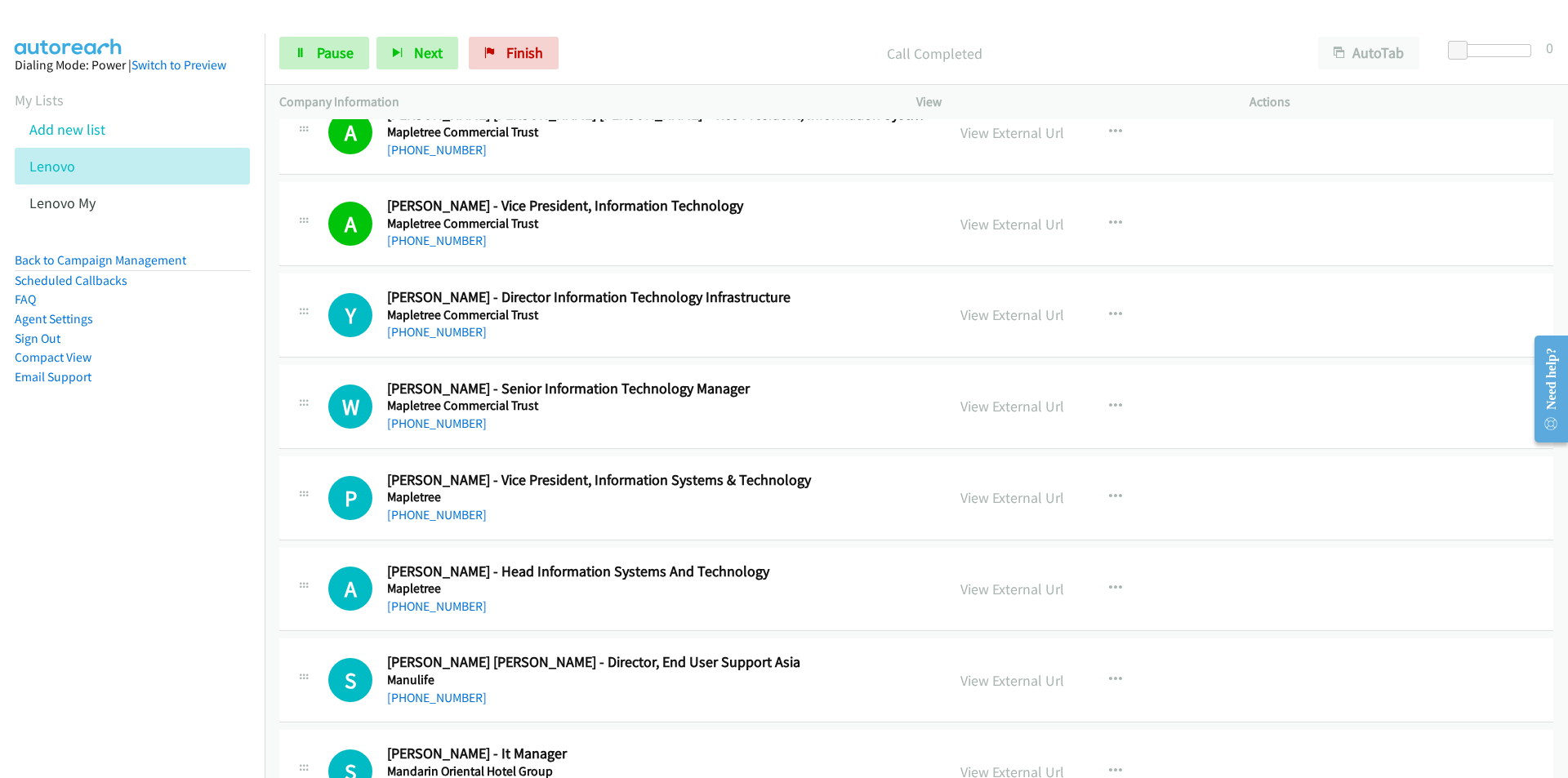
click at [227, 578] on nav "Dialing Mode: Power | Switch to Preview My Lists Add new list Lenovo Lenovo My …" at bounding box center [132, 422] width 265 height 778
click at [184, 574] on nav "Dialing Mode: Power | Switch to Preview My Lists Add new list Lenovo Lenovo My …" at bounding box center [132, 422] width 265 height 778
drag, startPoint x: 206, startPoint y: 567, endPoint x: 252, endPoint y: 573, distance: 46.4
click at [206, 567] on nav "Dialing Mode: Power | Switch to Preview My Lists Add new list Lenovo Lenovo My …" at bounding box center [132, 422] width 265 height 778
click at [1016, 502] on link "View External Url" at bounding box center [1012, 498] width 104 height 19
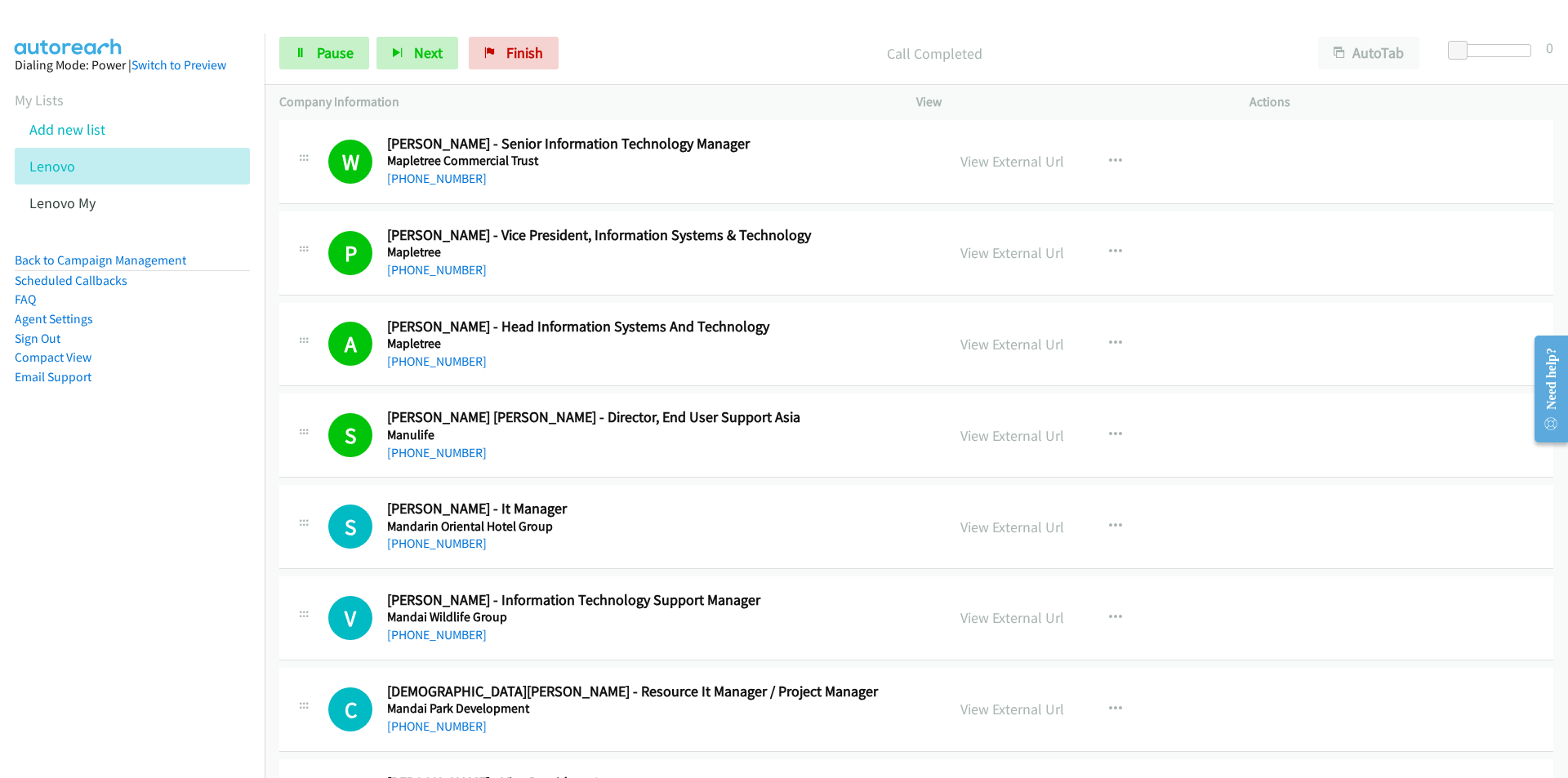
scroll to position [5876, 0]
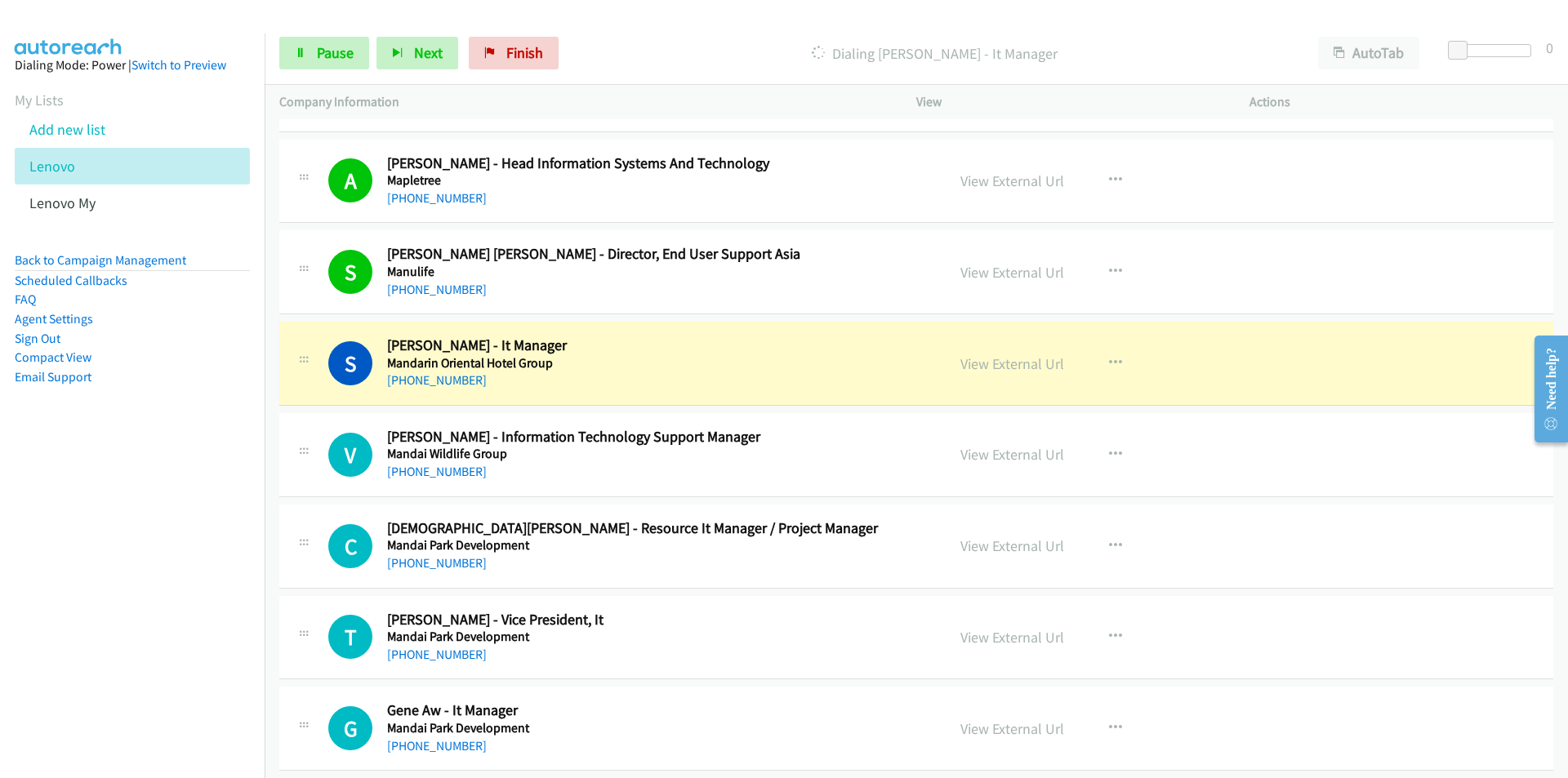
click at [128, 625] on nav "Dialing Mode: Power | Switch to Preview My Lists Add new list Lenovo Lenovo My …" at bounding box center [132, 422] width 265 height 778
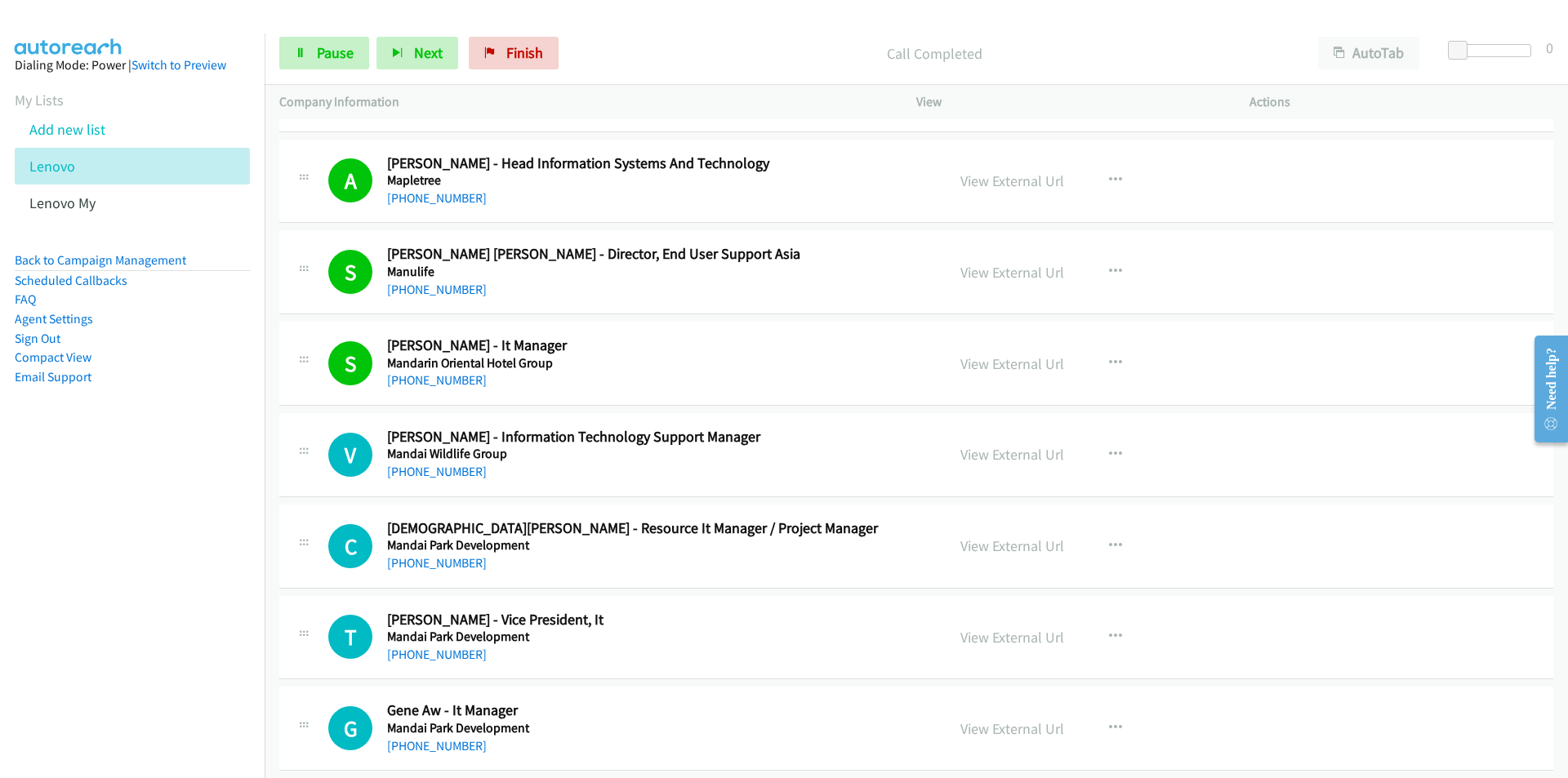
drag, startPoint x: 184, startPoint y: 575, endPoint x: 517, endPoint y: 639, distance: 339.1
click at [184, 575] on nav "Dialing Mode: Power | Switch to Preview My Lists Add new list Lenovo Lenovo My …" at bounding box center [132, 422] width 265 height 778
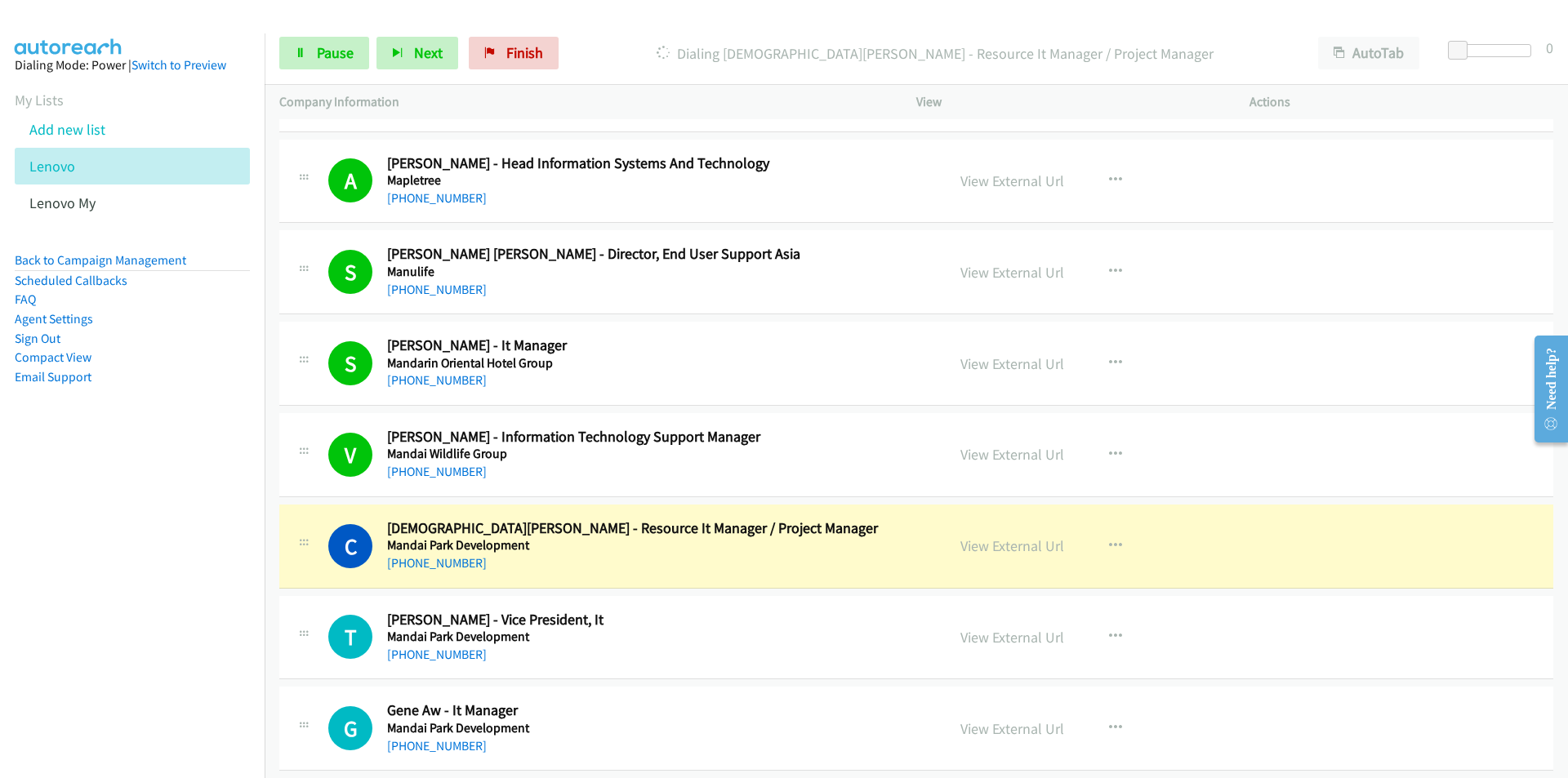
click at [168, 574] on nav "Dialing Mode: Power | Switch to Preview My Lists Add new list Lenovo Lenovo My …" at bounding box center [132, 422] width 265 height 778
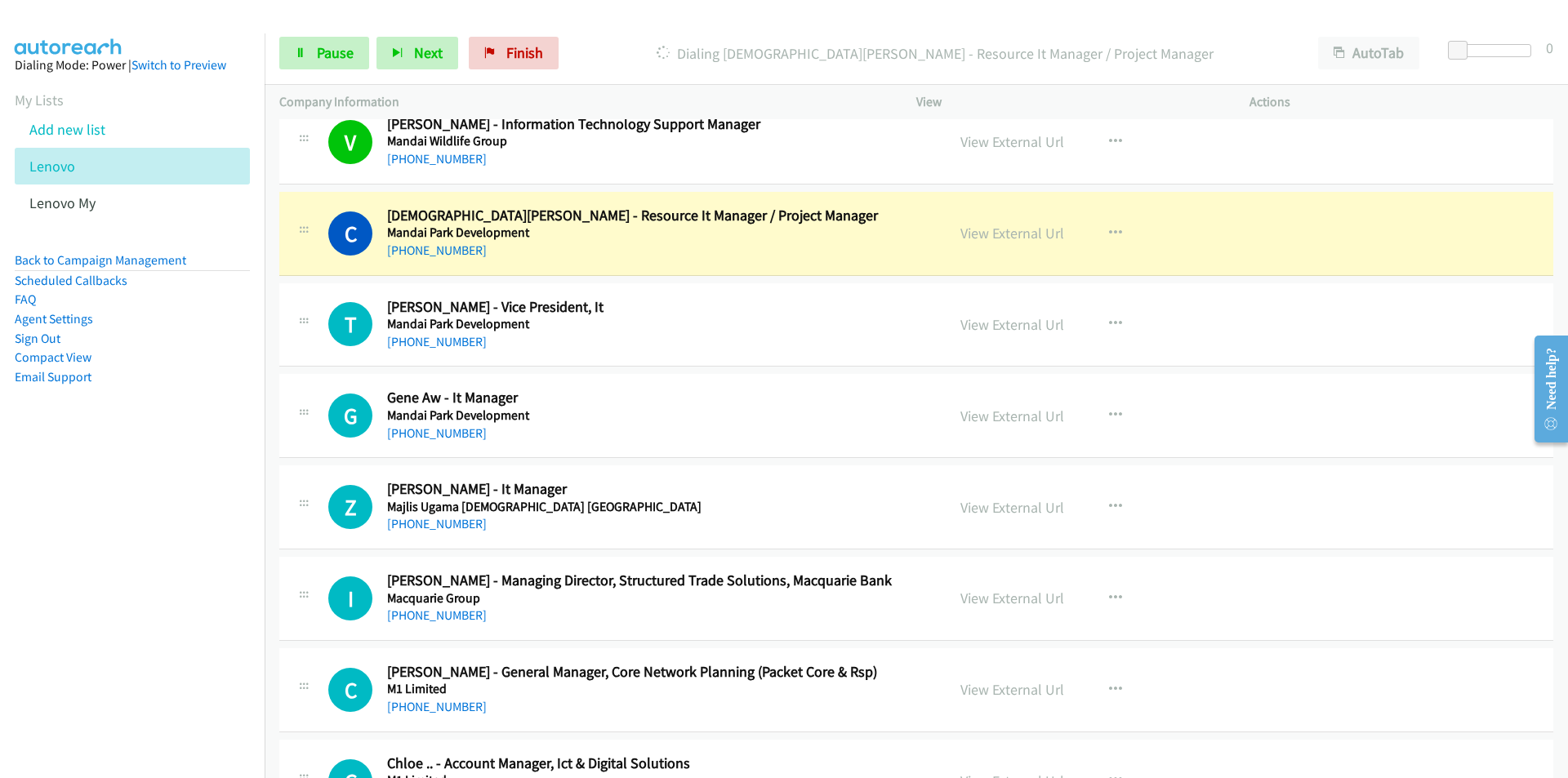
scroll to position [6202, 0]
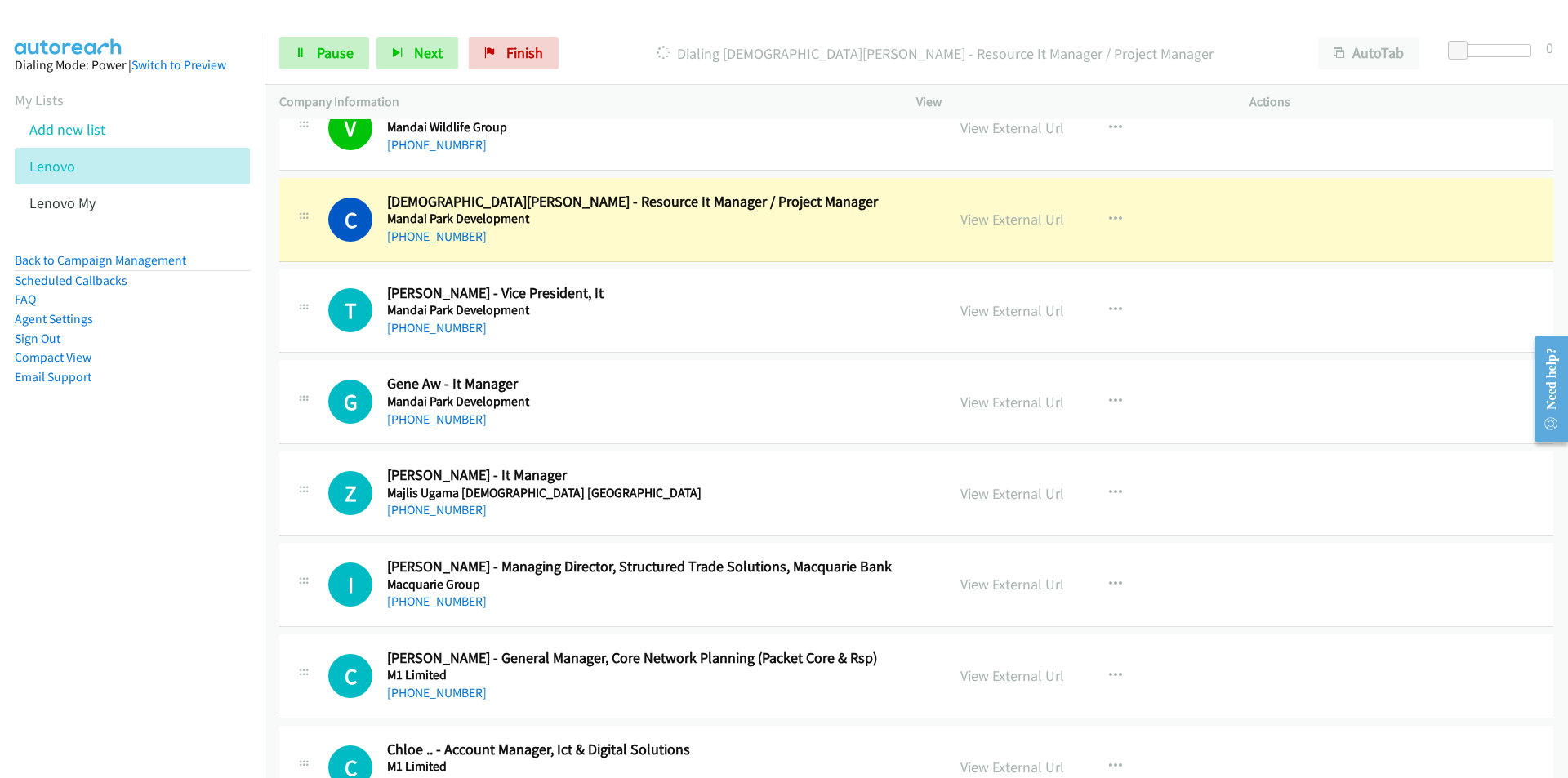
click at [135, 542] on nav "Dialing Mode: Power | Switch to Preview My Lists Add new list Lenovo Lenovo My …" at bounding box center [132, 422] width 265 height 778
click at [1044, 219] on link "View External Url" at bounding box center [1012, 219] width 104 height 19
click at [327, 58] on span "Pause" at bounding box center [335, 53] width 37 height 19
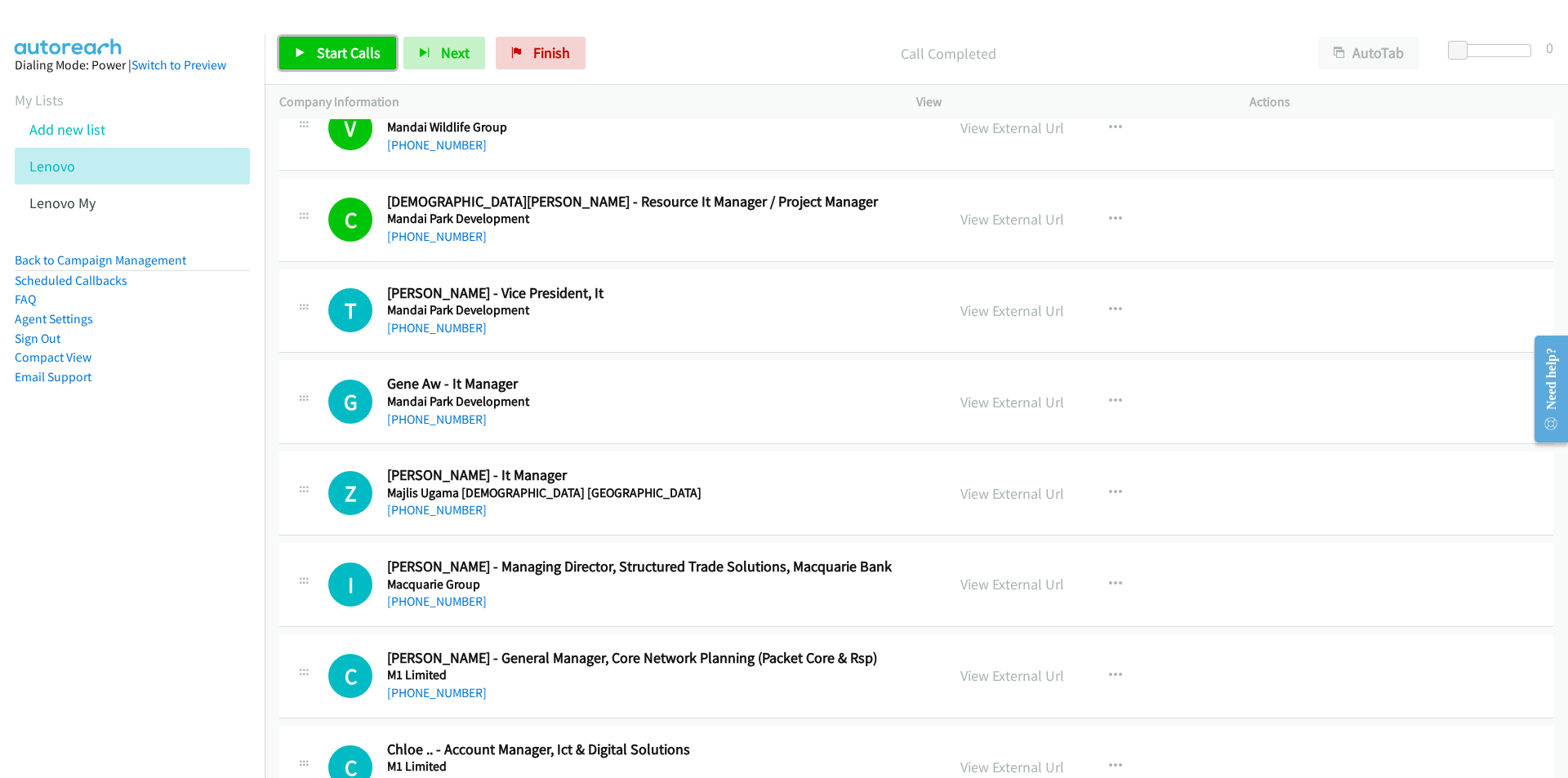
click at [314, 60] on link "Start Calls" at bounding box center [338, 53] width 117 height 33
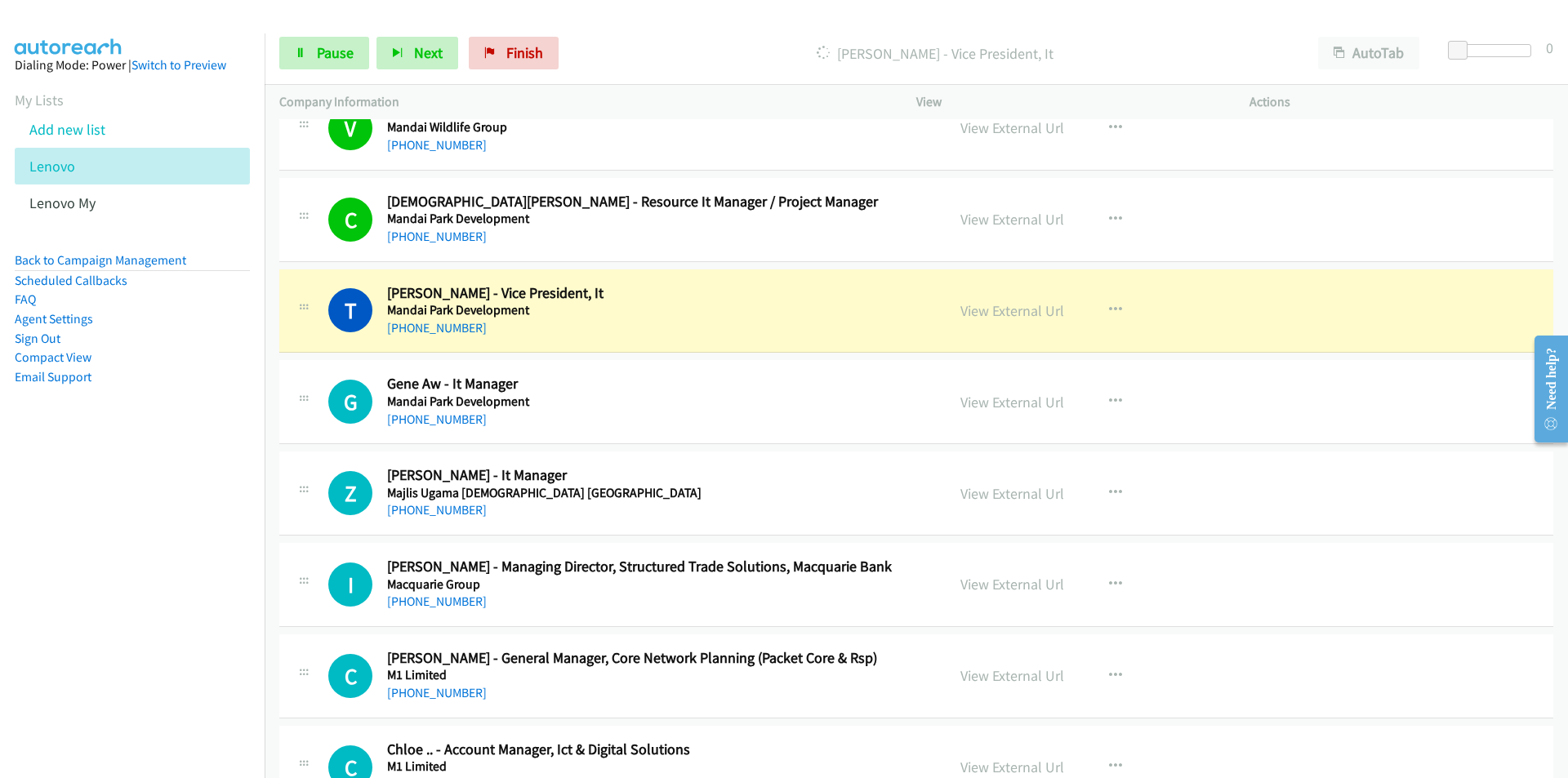
click at [188, 519] on nav "Dialing Mode: Power | Switch to Preview My Lists Add new list Lenovo Lenovo My …" at bounding box center [132, 422] width 265 height 778
click at [192, 524] on nav "Dialing Mode: Power | Switch to Preview My Lists Add new list Lenovo Lenovo My …" at bounding box center [132, 422] width 265 height 778
click at [981, 312] on link "View External Url" at bounding box center [1012, 310] width 104 height 19
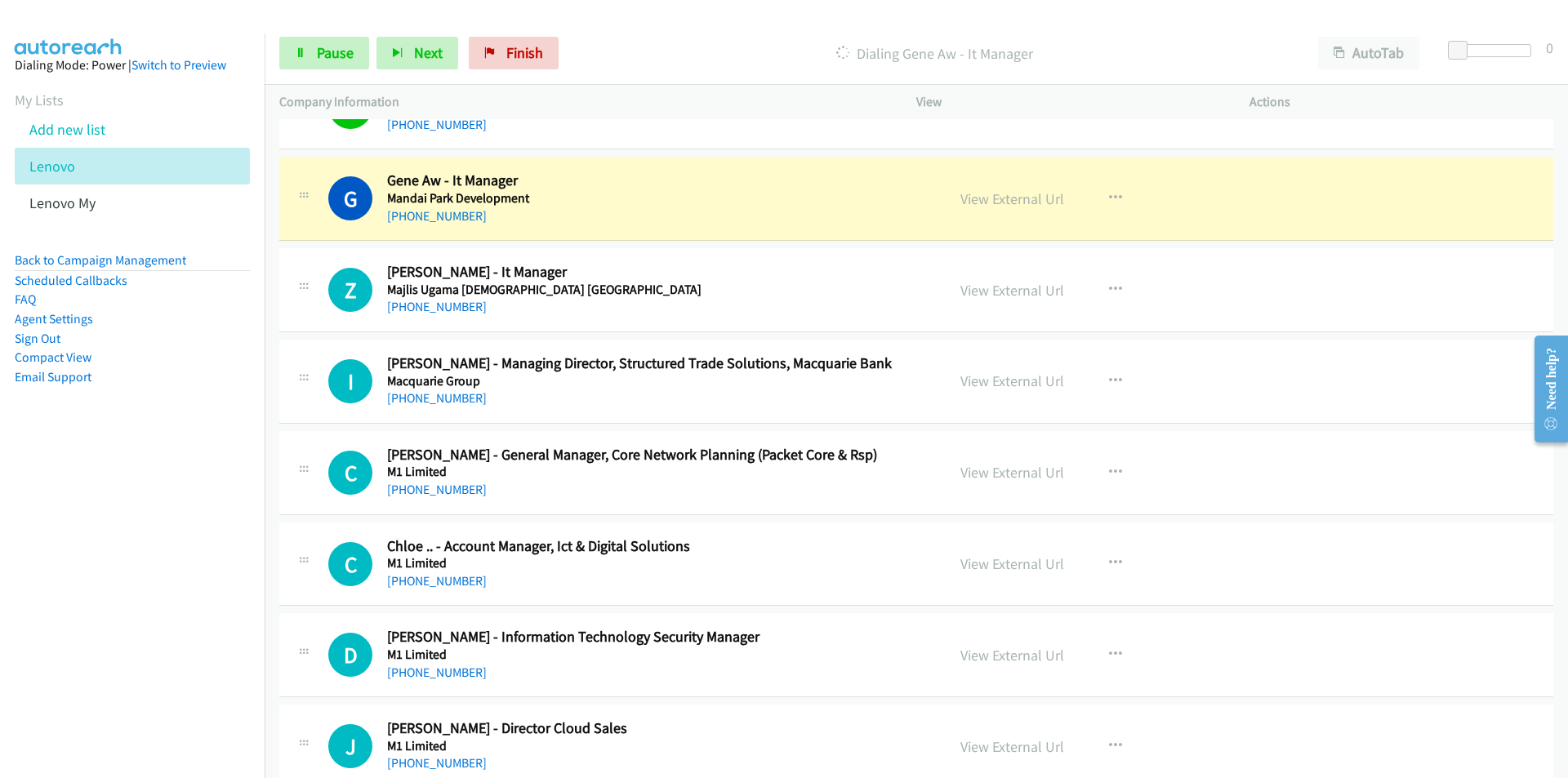
scroll to position [6447, 0]
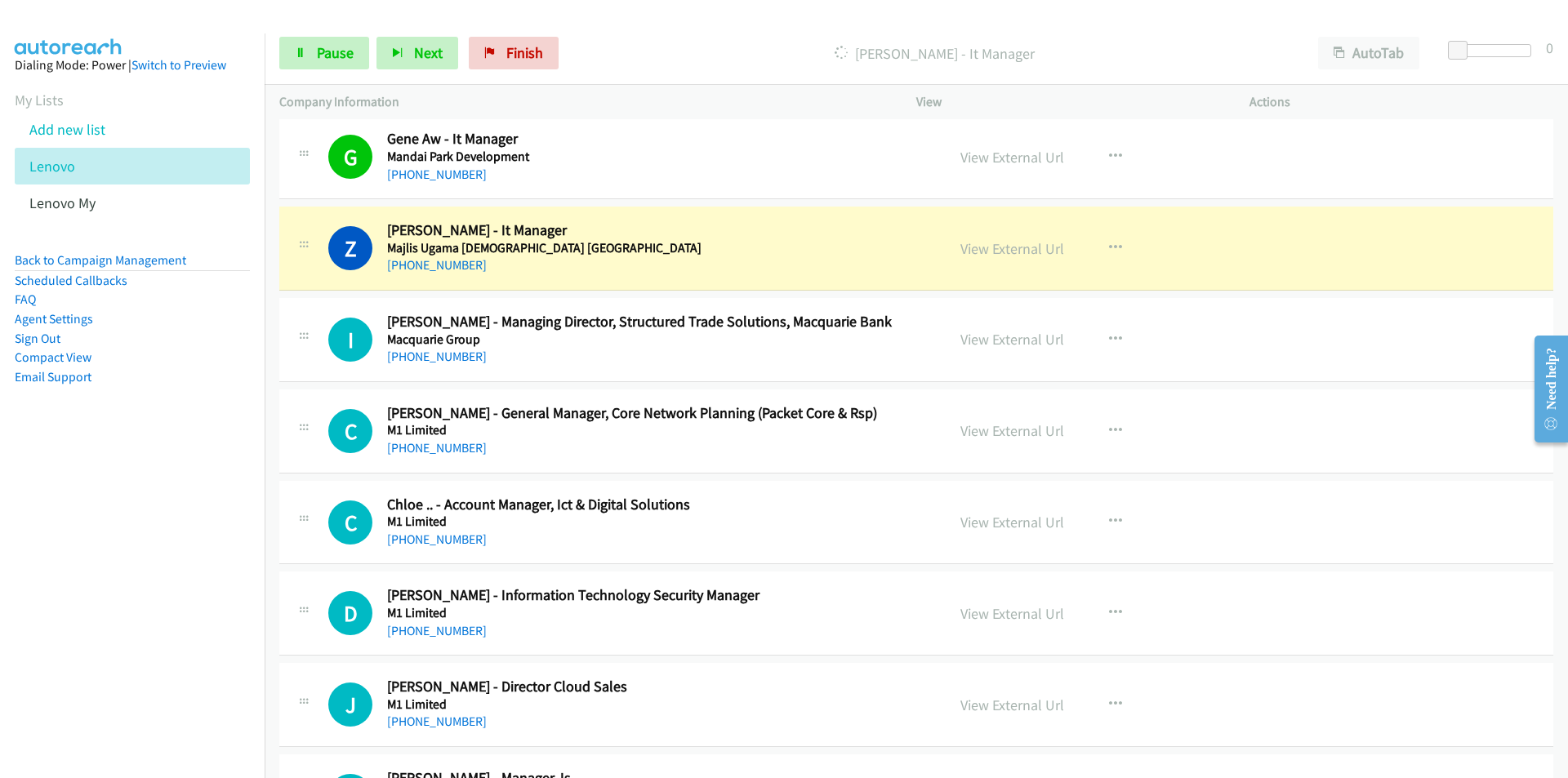
click at [209, 577] on nav "Dialing Mode: Power | Switch to Preview My Lists Add new list Lenovo Lenovo My …" at bounding box center [132, 422] width 265 height 778
click at [178, 588] on nav "Dialing Mode: Power | Switch to Preview My Lists Add new list Lenovo Lenovo My …" at bounding box center [132, 422] width 265 height 778
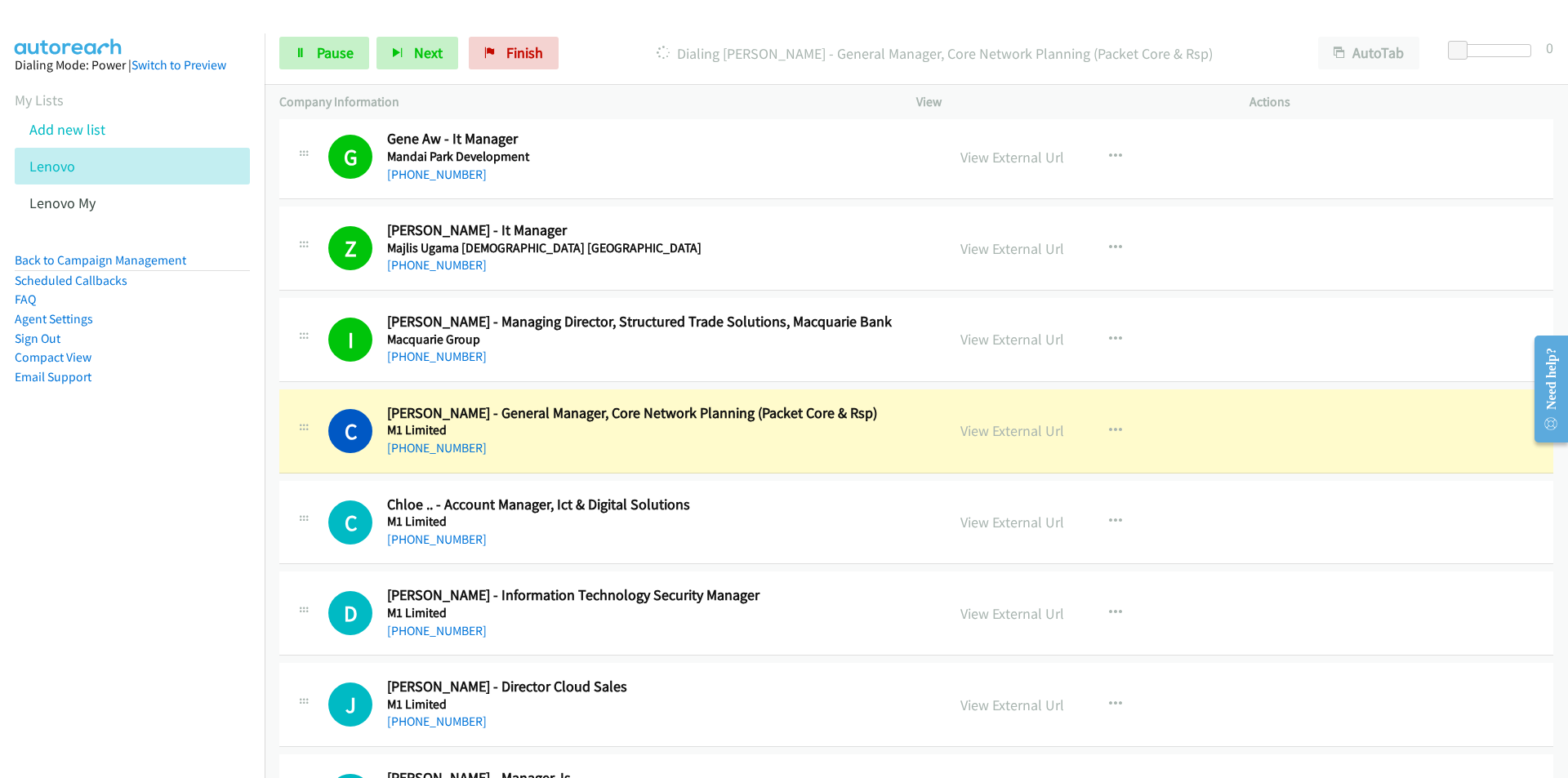
click at [179, 639] on nav "Dialing Mode: Power | Switch to Preview My Lists Add new list Lenovo Lenovo My …" at bounding box center [132, 422] width 265 height 778
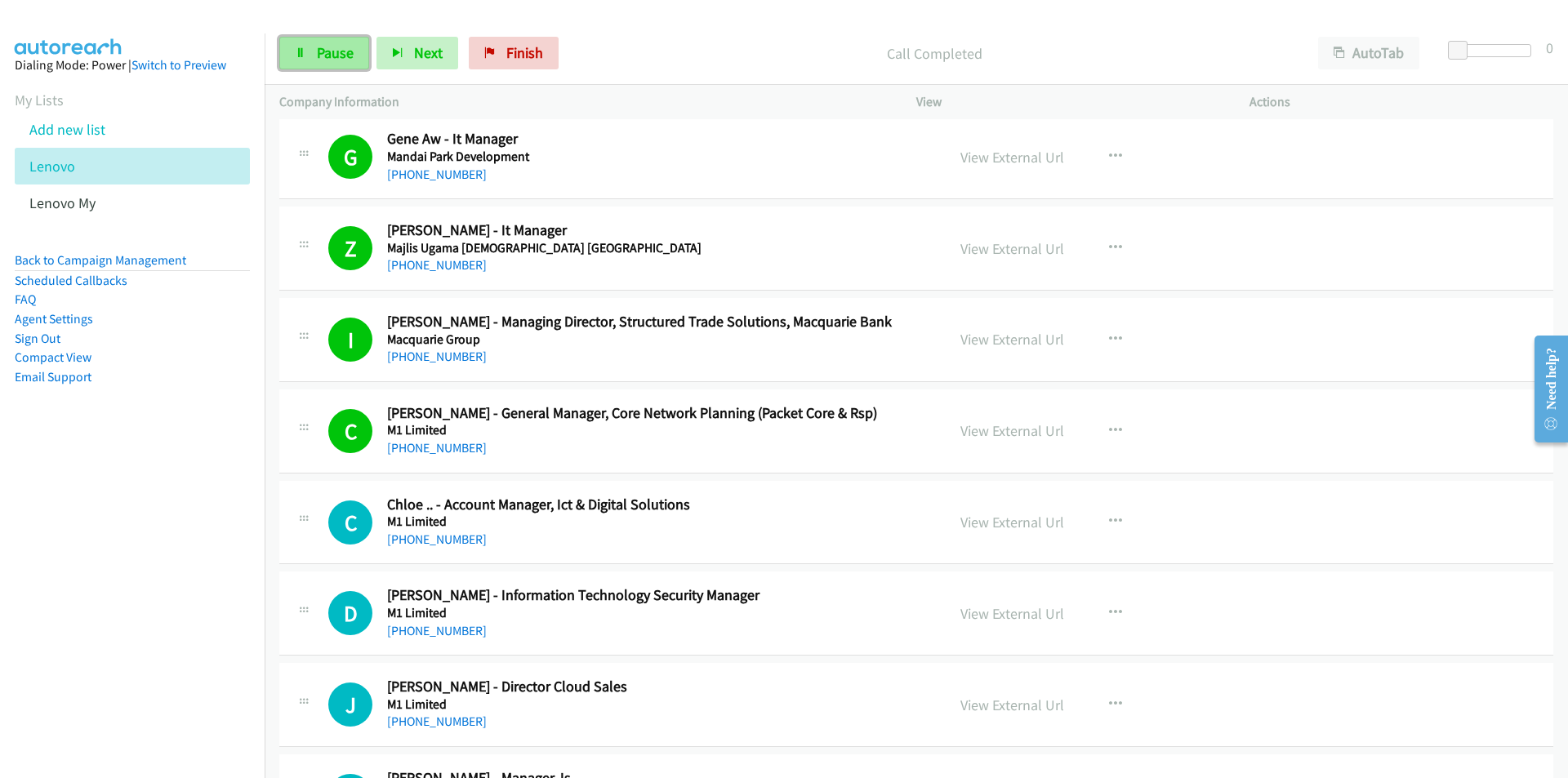
click at [328, 57] on span "Pause" at bounding box center [335, 53] width 37 height 19
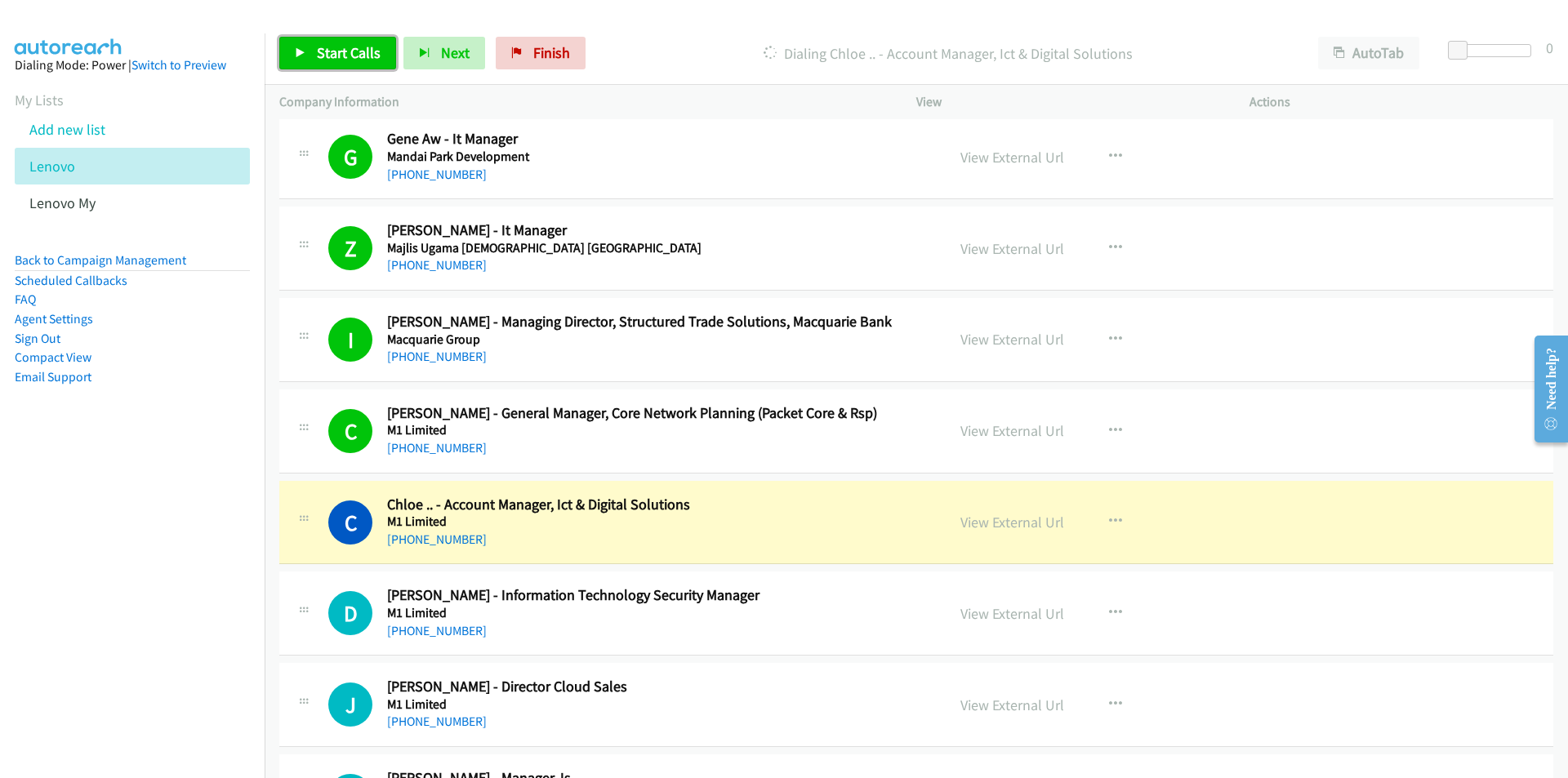
click at [352, 52] on span "Start Calls" at bounding box center [349, 53] width 64 height 19
drag, startPoint x: 185, startPoint y: 637, endPoint x: 230, endPoint y: 629, distance: 45.7
click at [185, 637] on nav "Dialing Mode: Power | Switch to Preview My Lists Add new list Lenovo Lenovo My …" at bounding box center [132, 422] width 265 height 778
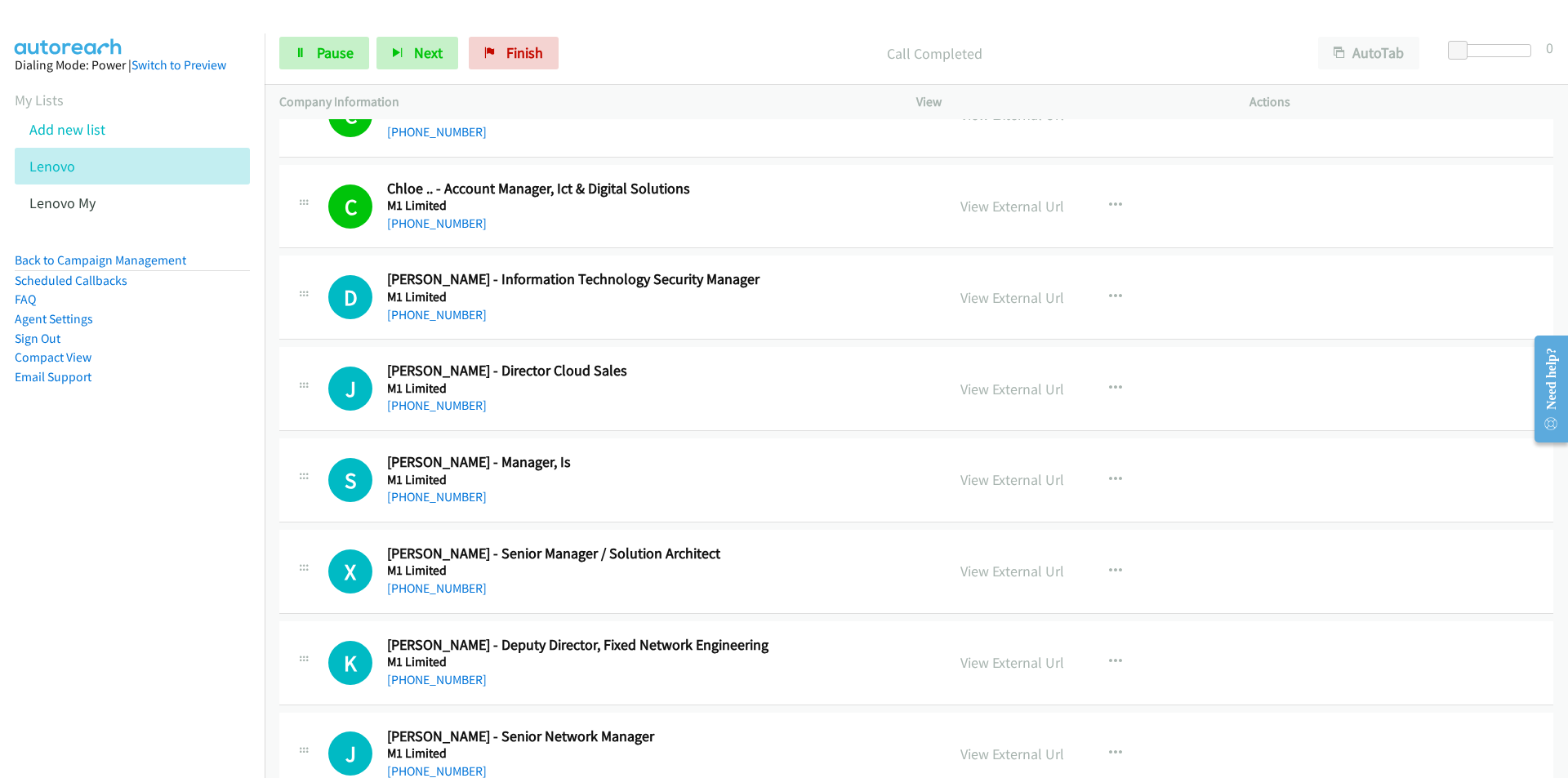
scroll to position [6774, 0]
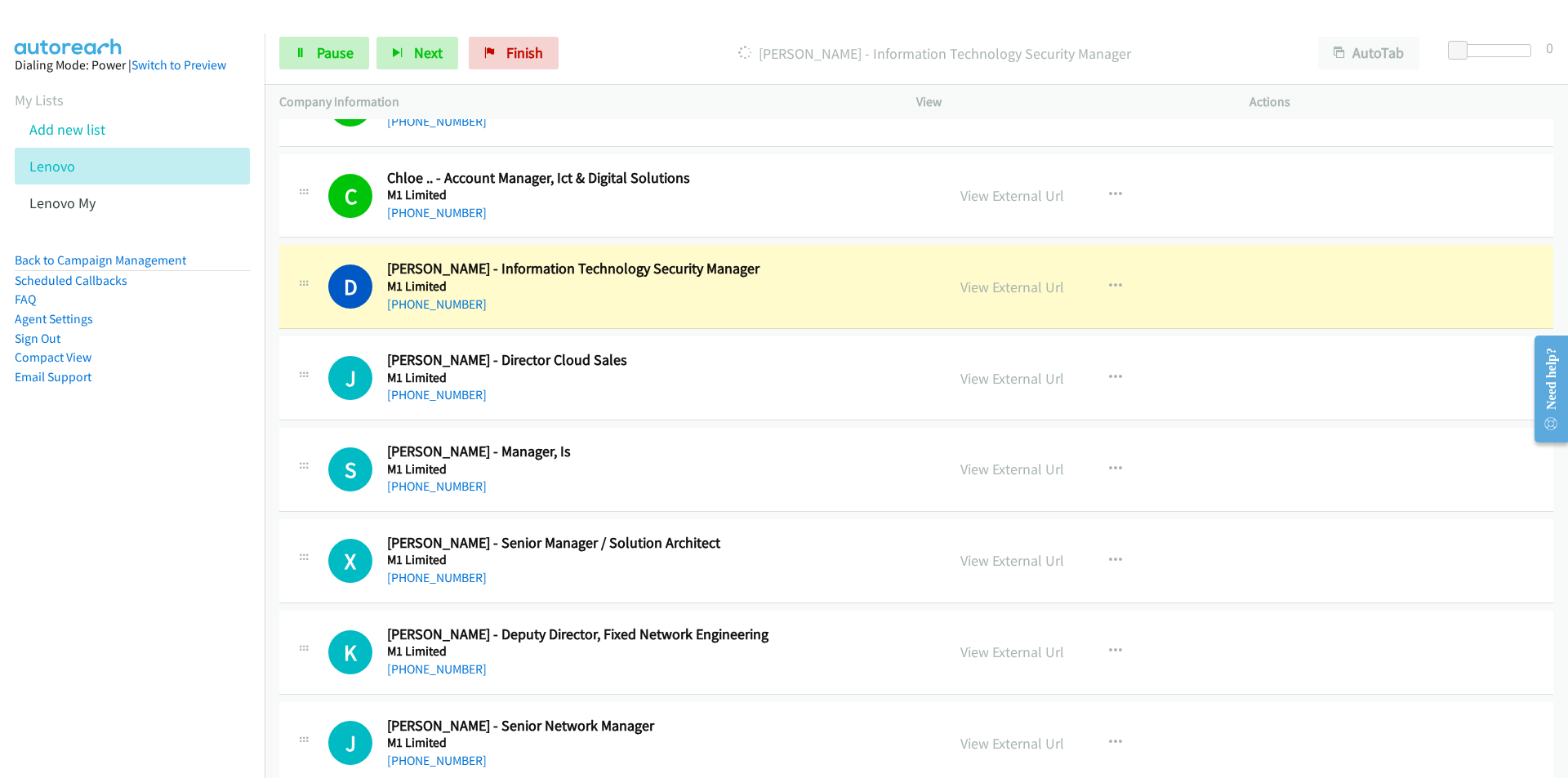
click at [155, 508] on nav "Dialing Mode: Power | Switch to Preview My Lists Add new list Lenovo Lenovo My …" at bounding box center [132, 422] width 265 height 778
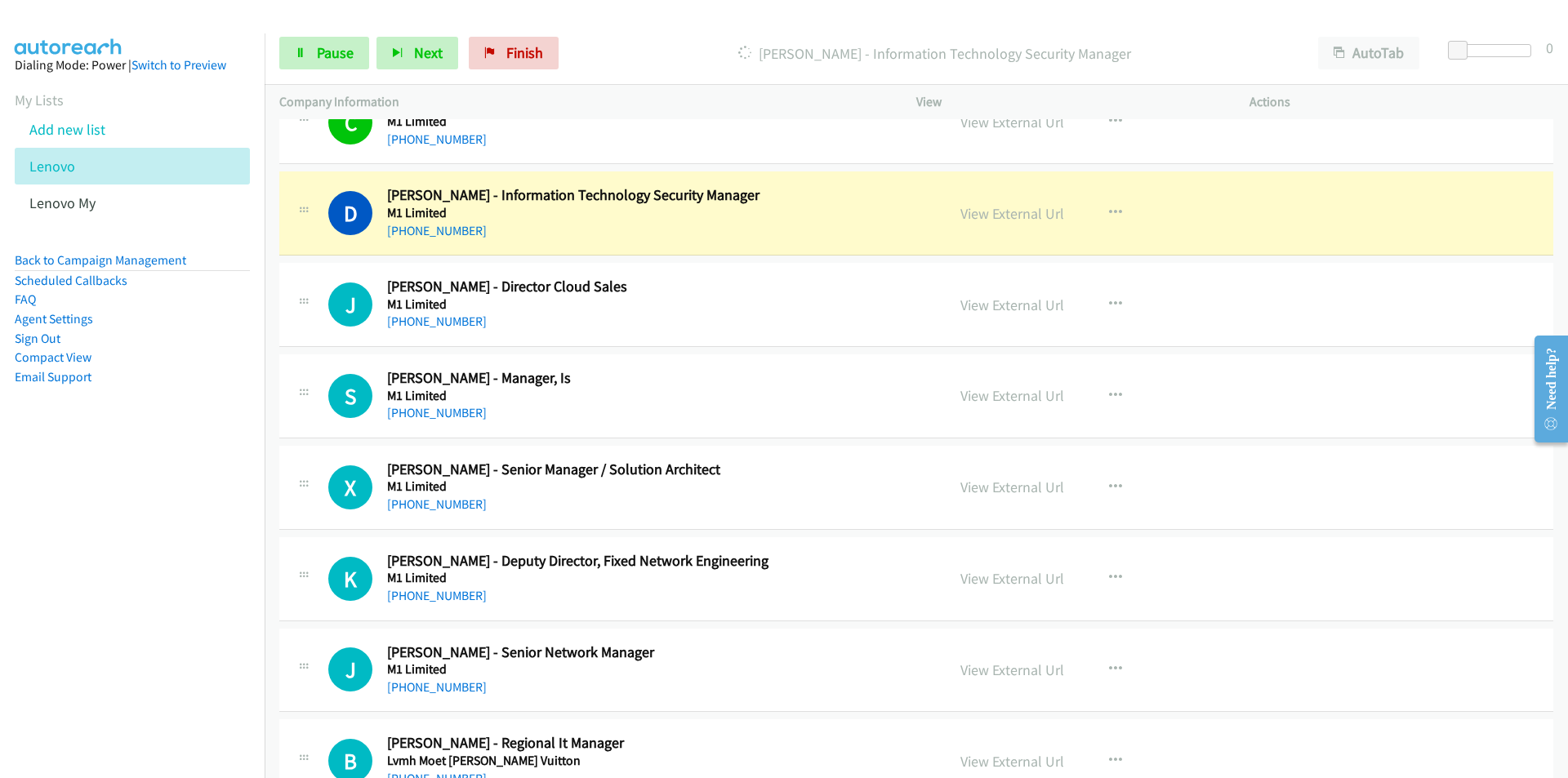
scroll to position [6855, 0]
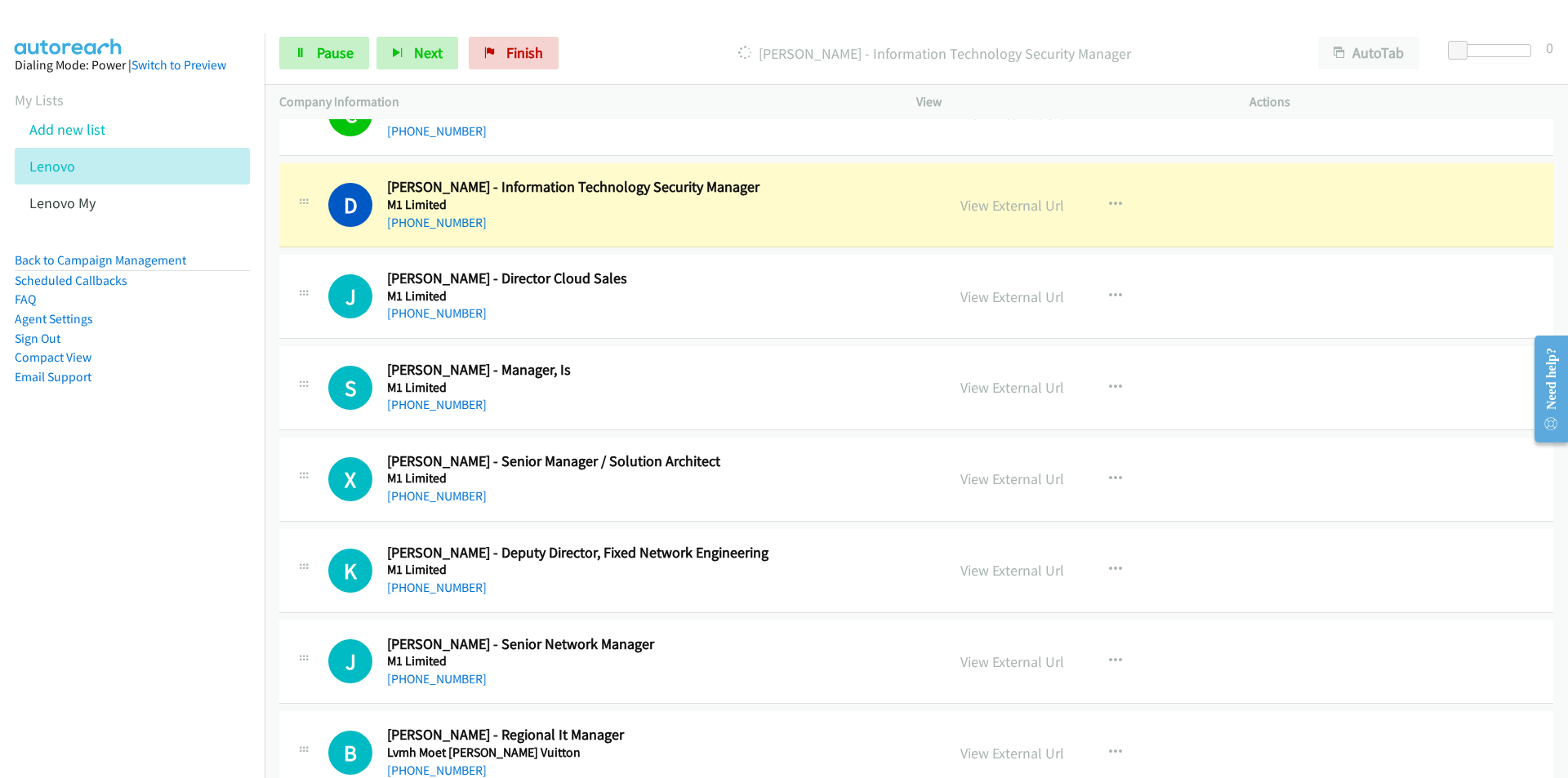
click at [188, 530] on nav "Dialing Mode: Power | Switch to Preview My Lists Add new list Lenovo Lenovo My …" at bounding box center [132, 422] width 265 height 778
click at [97, 535] on nav "Dialing Mode: Power | Switch to Preview My Lists Add new list Lenovo Lenovo My …" at bounding box center [132, 422] width 265 height 778
click at [140, 452] on aside "Dialing Mode: Power | Switch to Preview My Lists Add new list Lenovo Lenovo My …" at bounding box center [132, 246] width 264 height 427
click at [980, 206] on link "View External Url" at bounding box center [1012, 206] width 104 height 19
click at [286, 51] on link "Pause" at bounding box center [324, 53] width 90 height 33
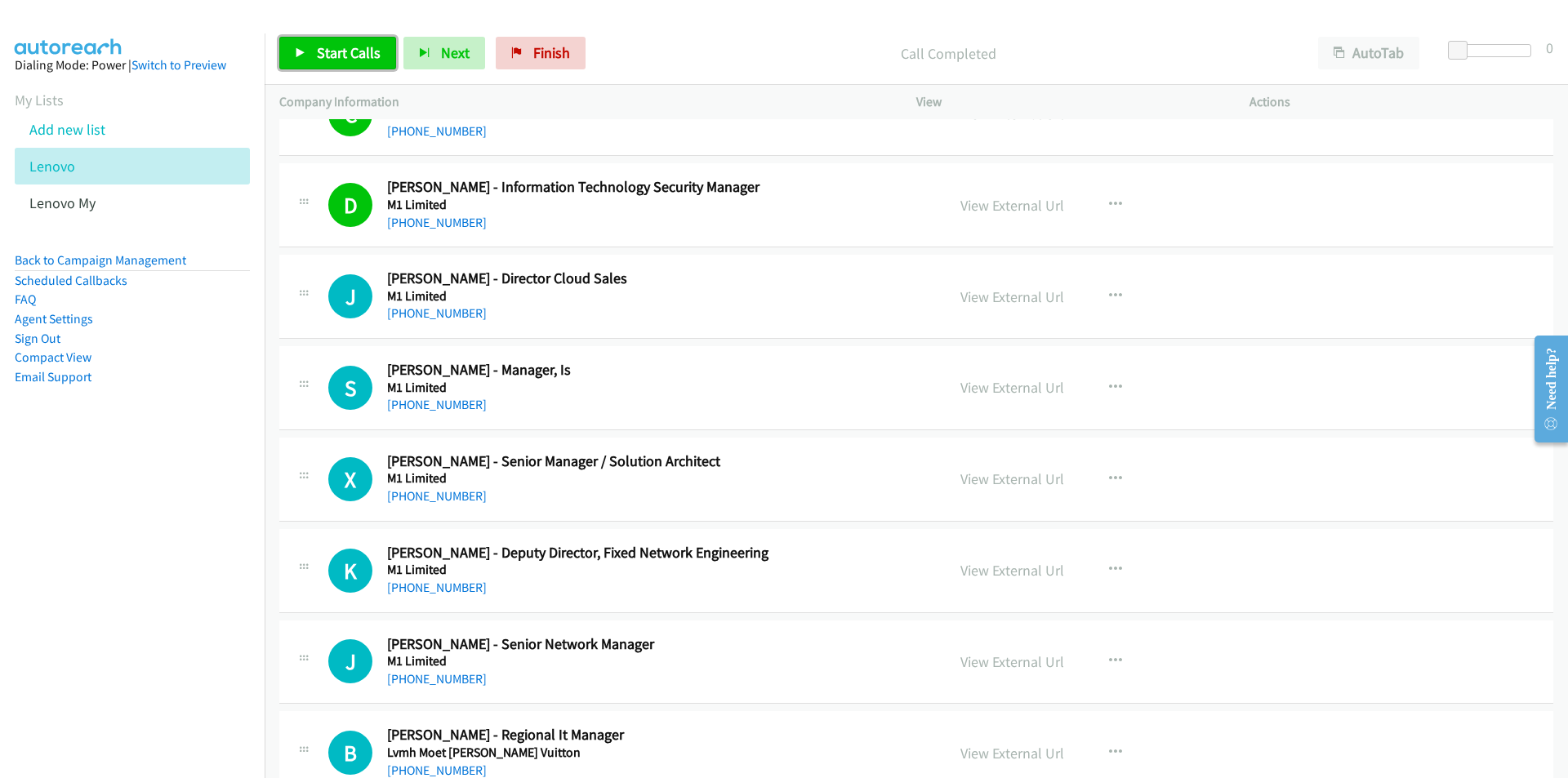
click at [355, 66] on link "Start Calls" at bounding box center [338, 53] width 117 height 33
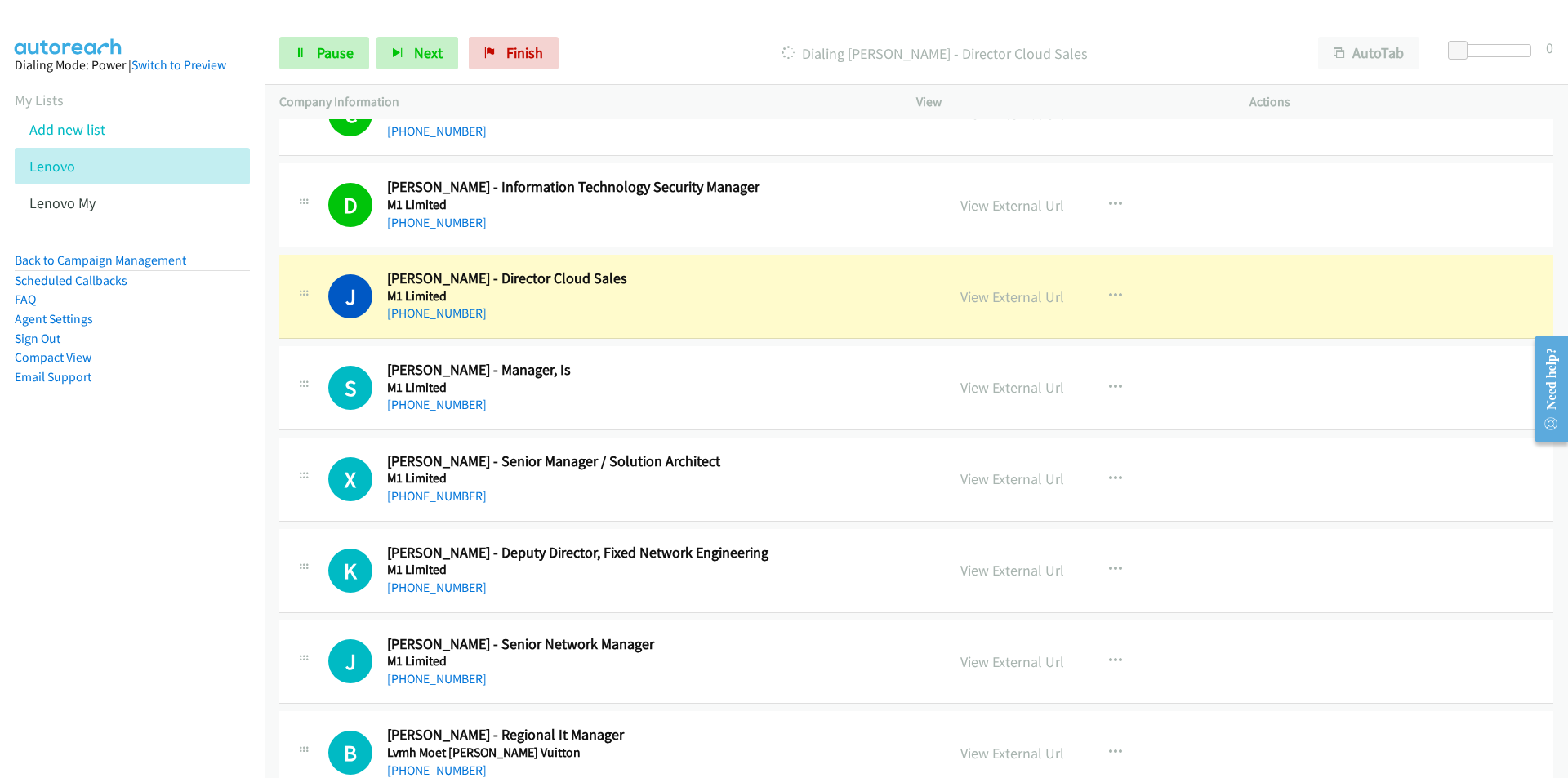
click at [147, 550] on nav "Dialing Mode: Power | Switch to Preview My Lists Add new list Lenovo Lenovo My …" at bounding box center [132, 422] width 265 height 778
click at [303, 56] on icon at bounding box center [300, 54] width 11 height 11
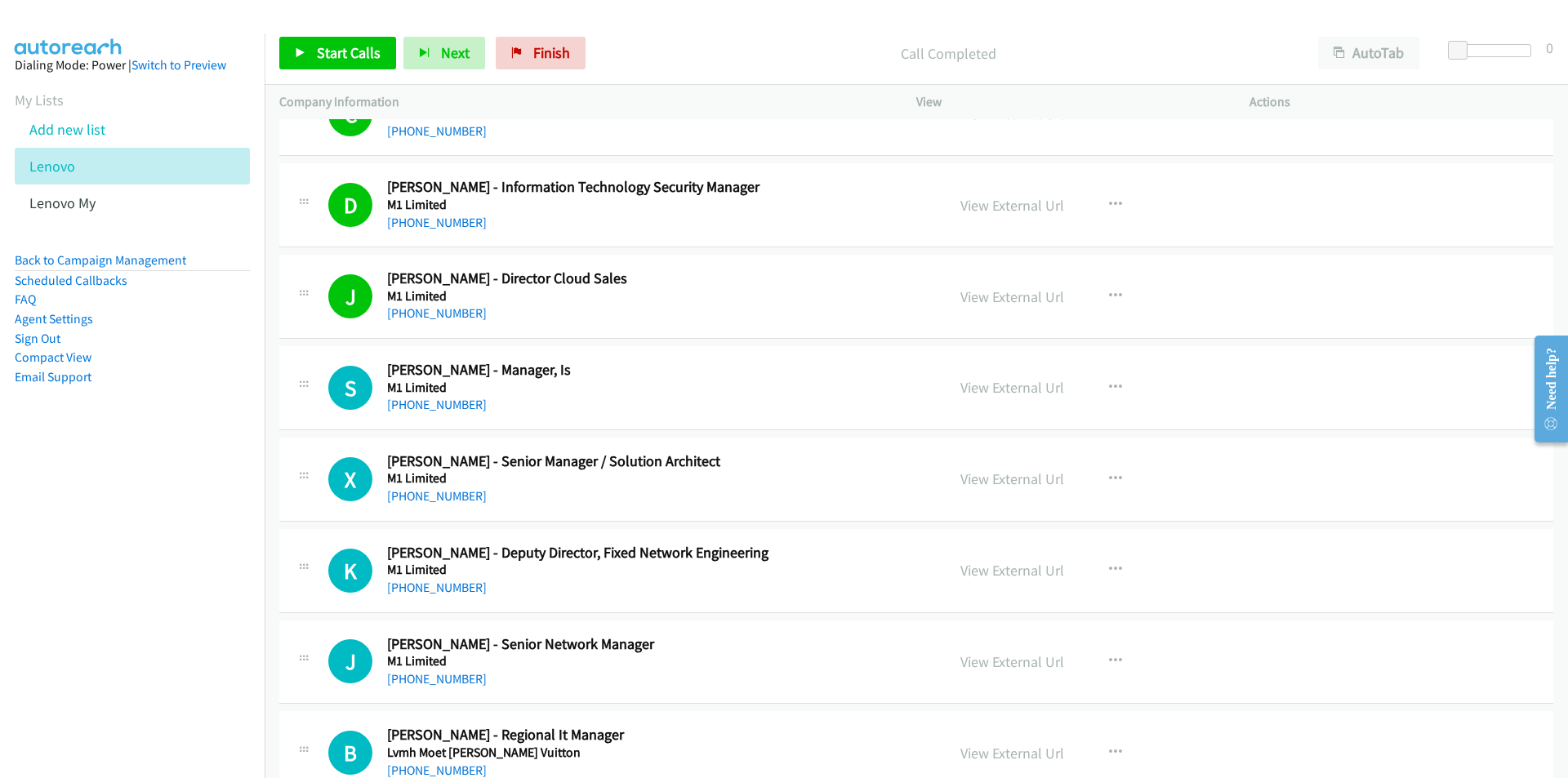
click at [154, 579] on nav "Dialing Mode: Power | Switch to Preview My Lists Add new list Lenovo Lenovo My …" at bounding box center [132, 422] width 265 height 778
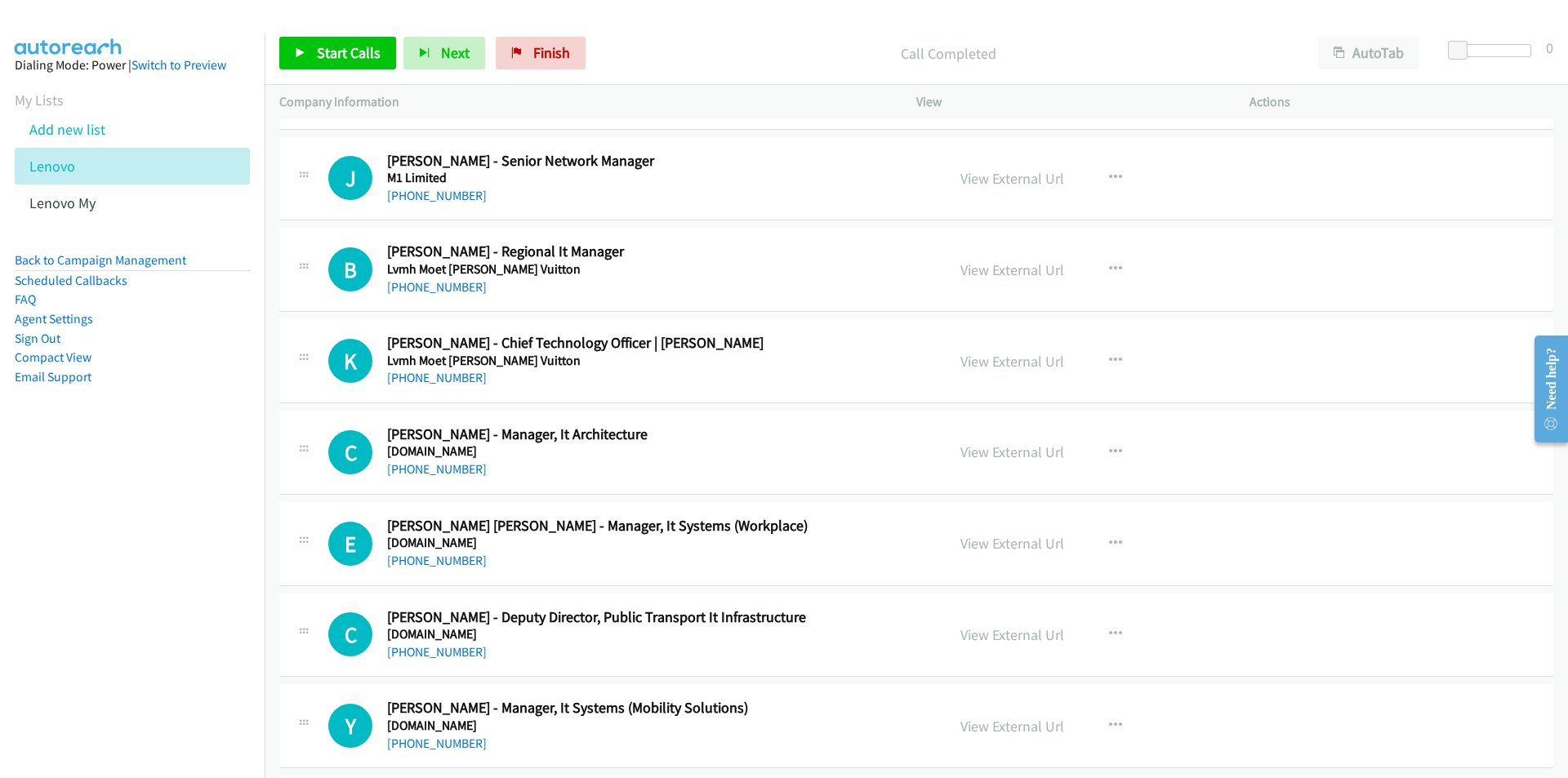
scroll to position [7345, 0]
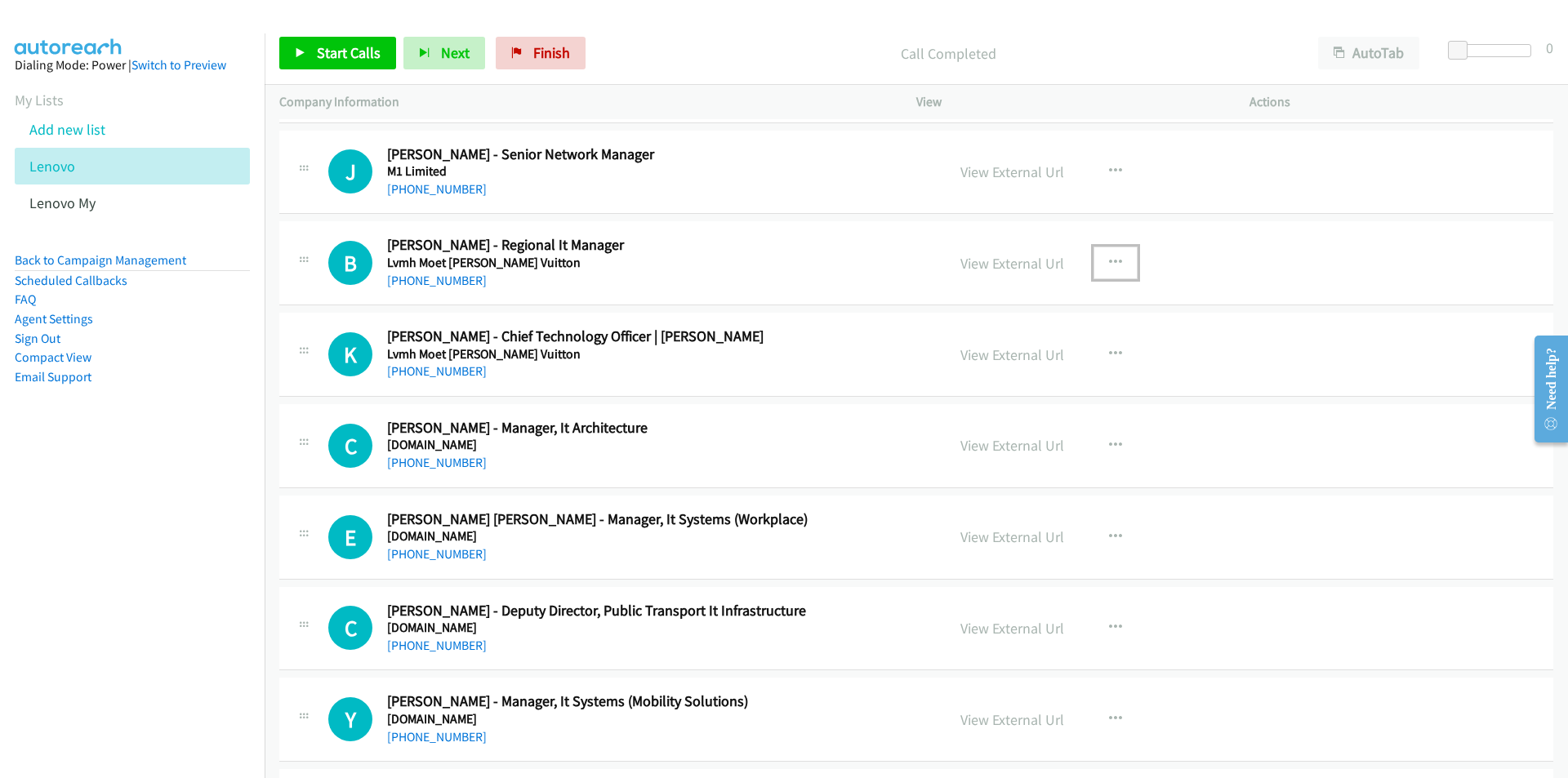
click at [1109, 257] on icon "button" at bounding box center [1115, 263] width 13 height 13
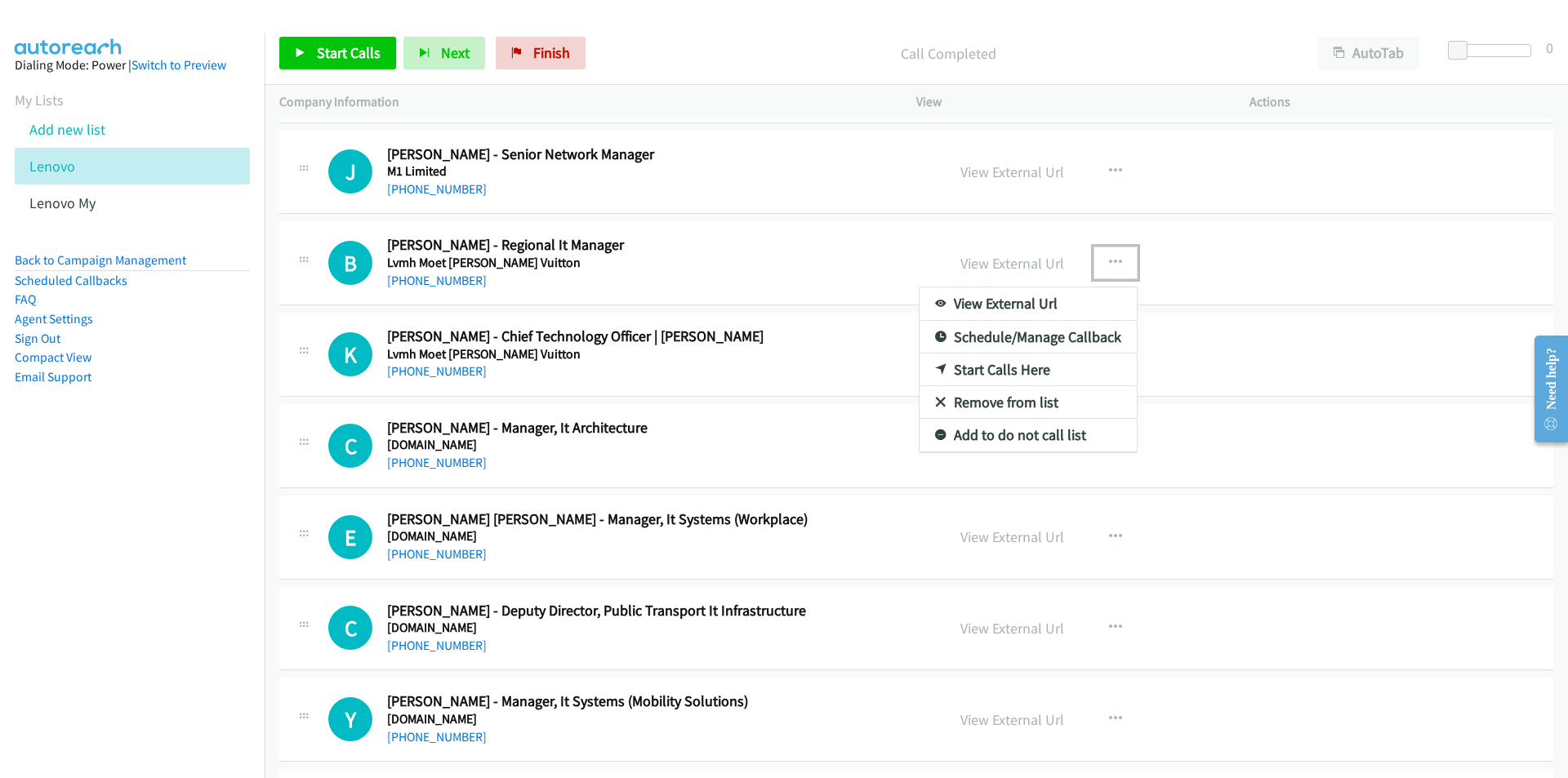
click at [994, 366] on link "Start Calls Here" at bounding box center [1027, 370] width 217 height 33
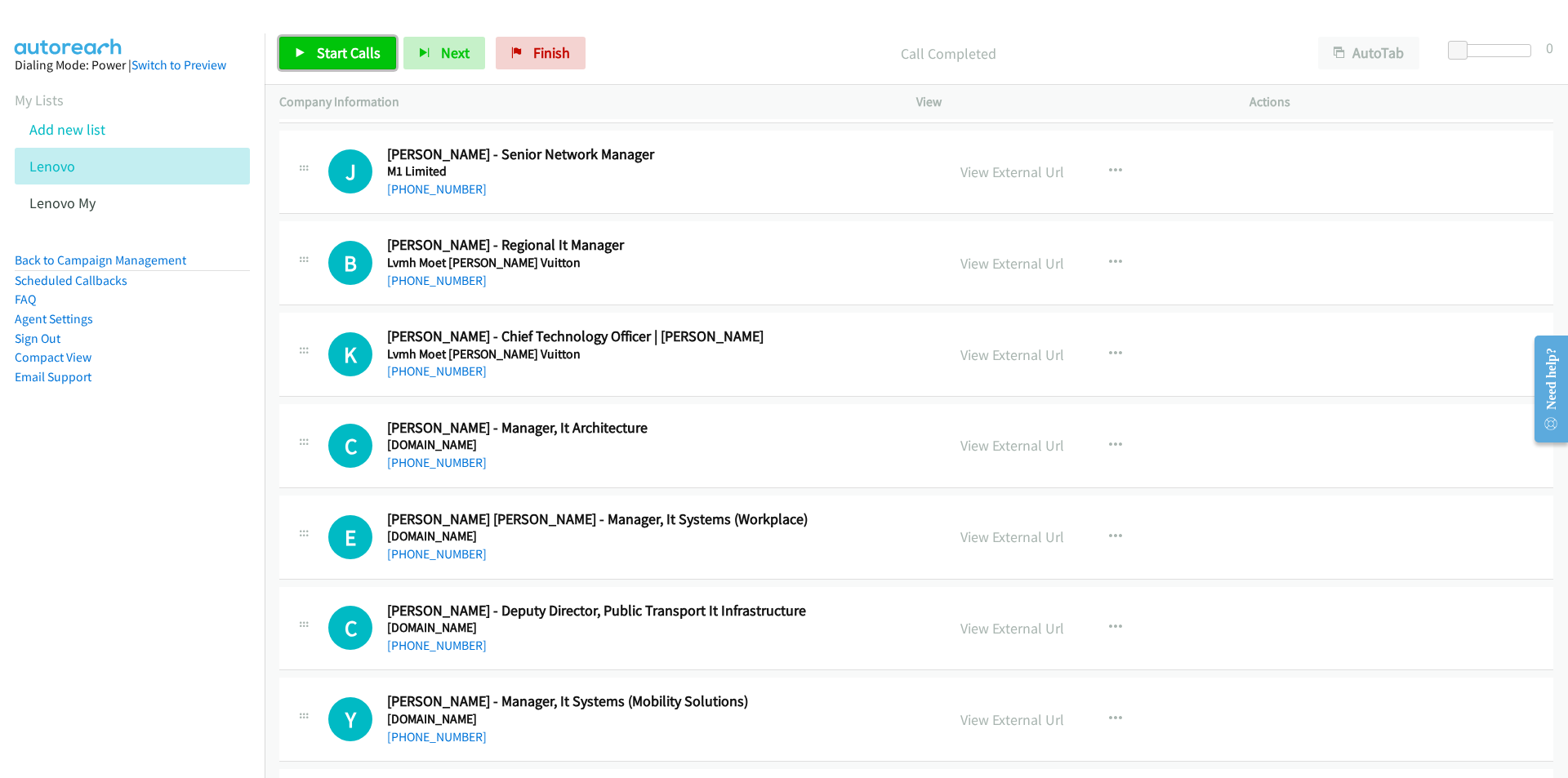
click at [310, 45] on link "Start Calls" at bounding box center [338, 53] width 117 height 33
click at [211, 627] on nav "Dialing Mode: Power | Switch to Preview My Lists Add new list Lenovo Lenovo My …" at bounding box center [132, 422] width 265 height 778
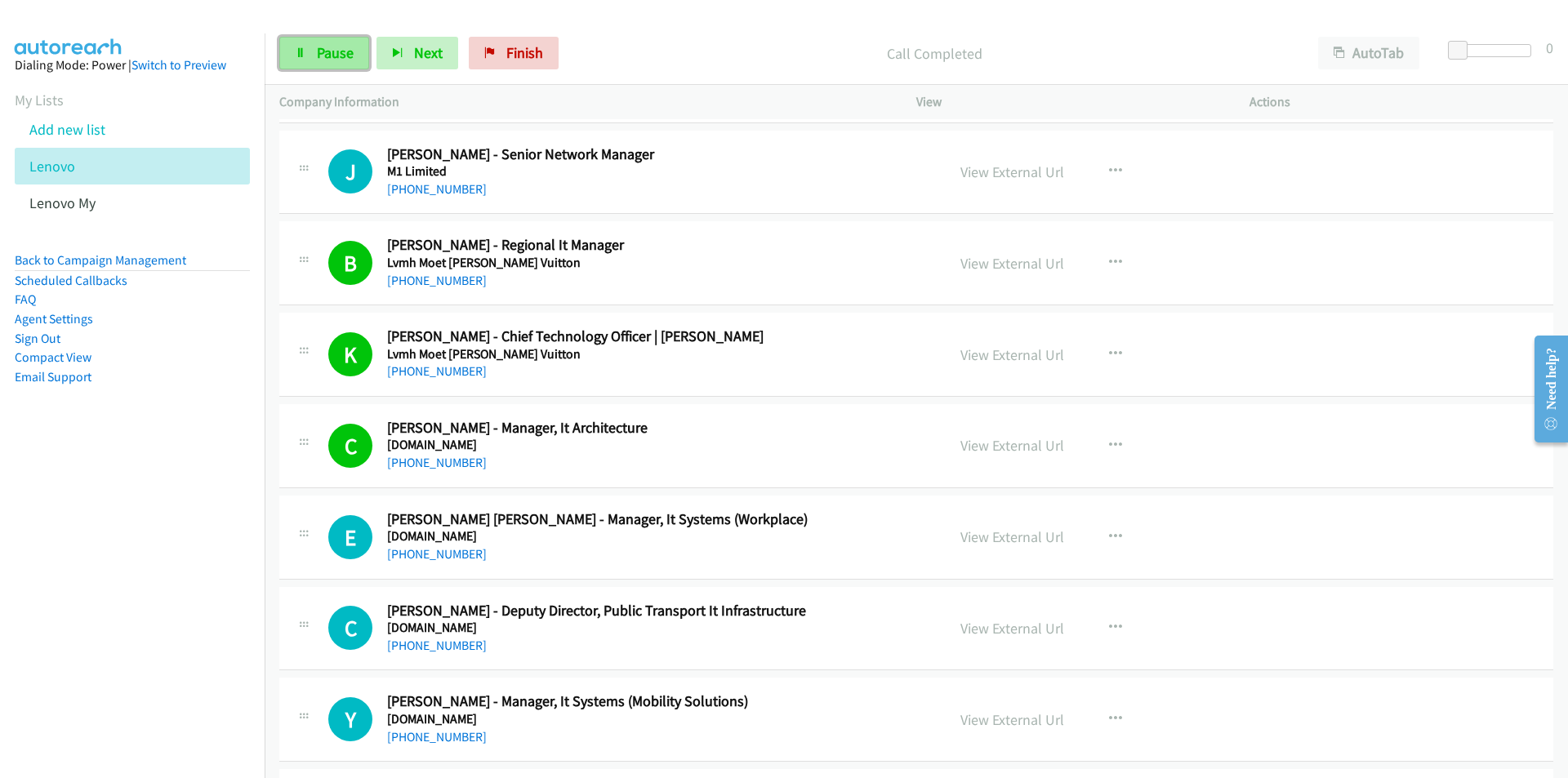
click at [317, 49] on span "Pause" at bounding box center [335, 53] width 37 height 19
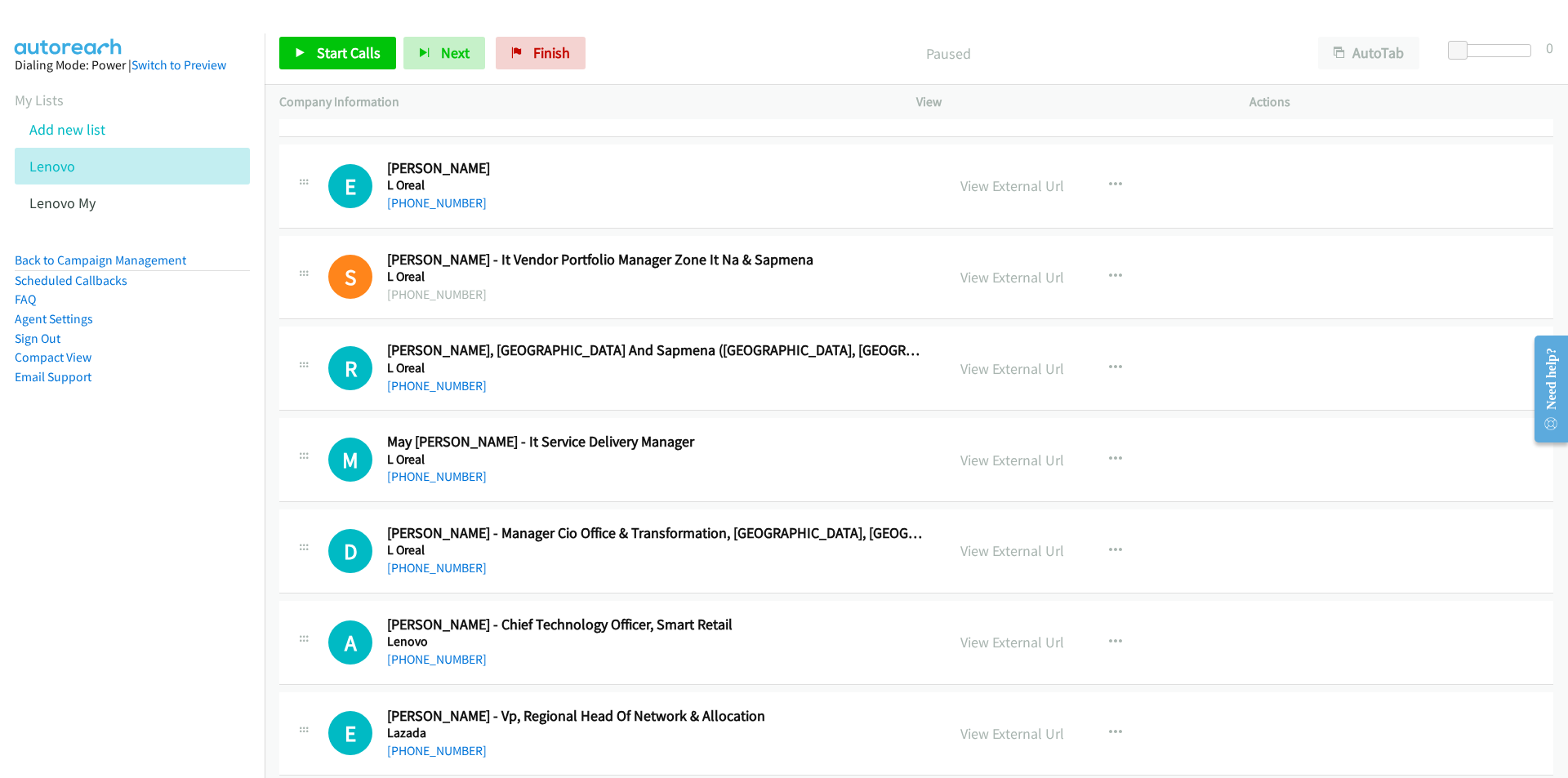
scroll to position [8896, 0]
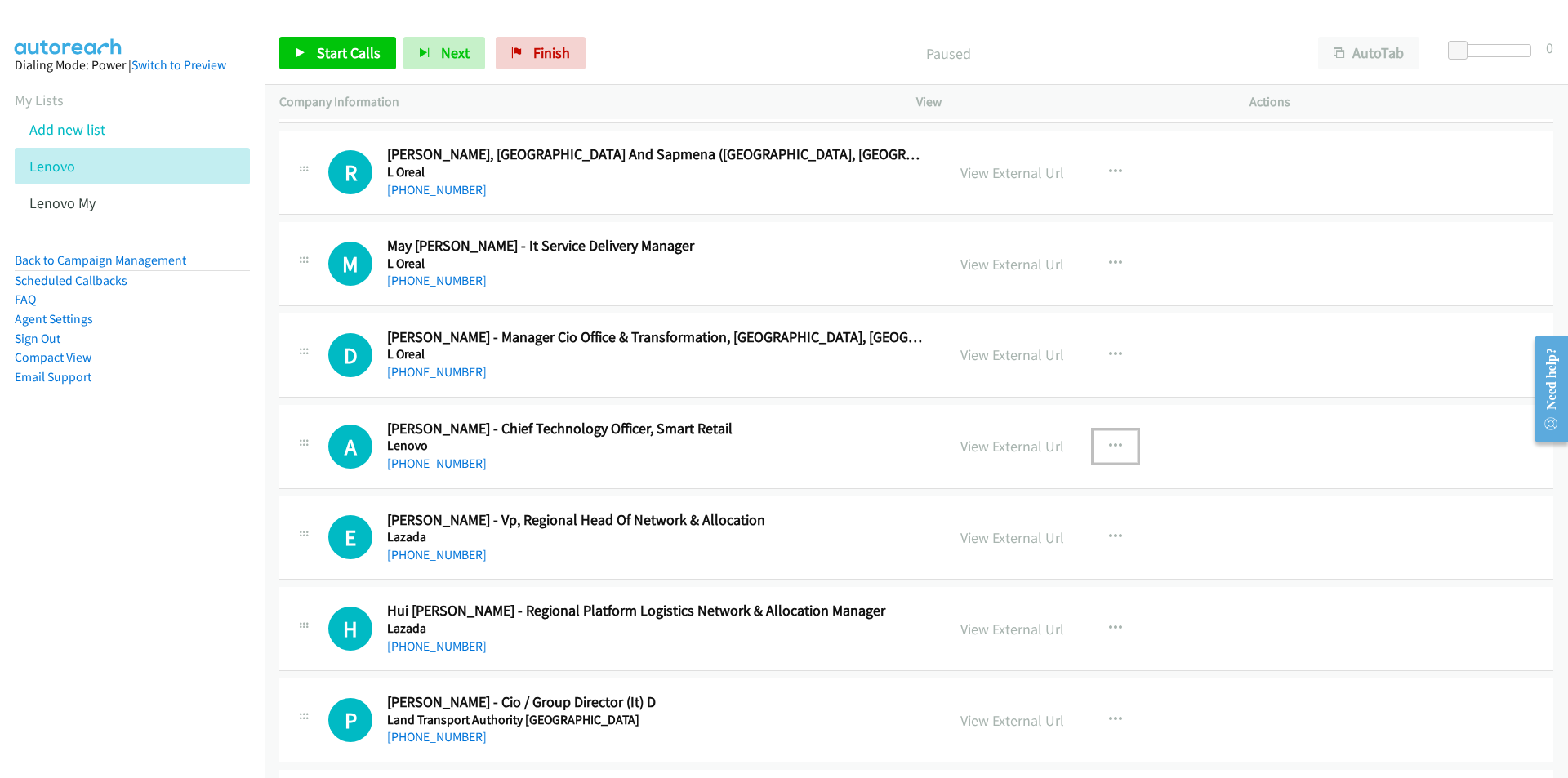
click at [1109, 439] on icon "button" at bounding box center [1115, 446] width 13 height 13
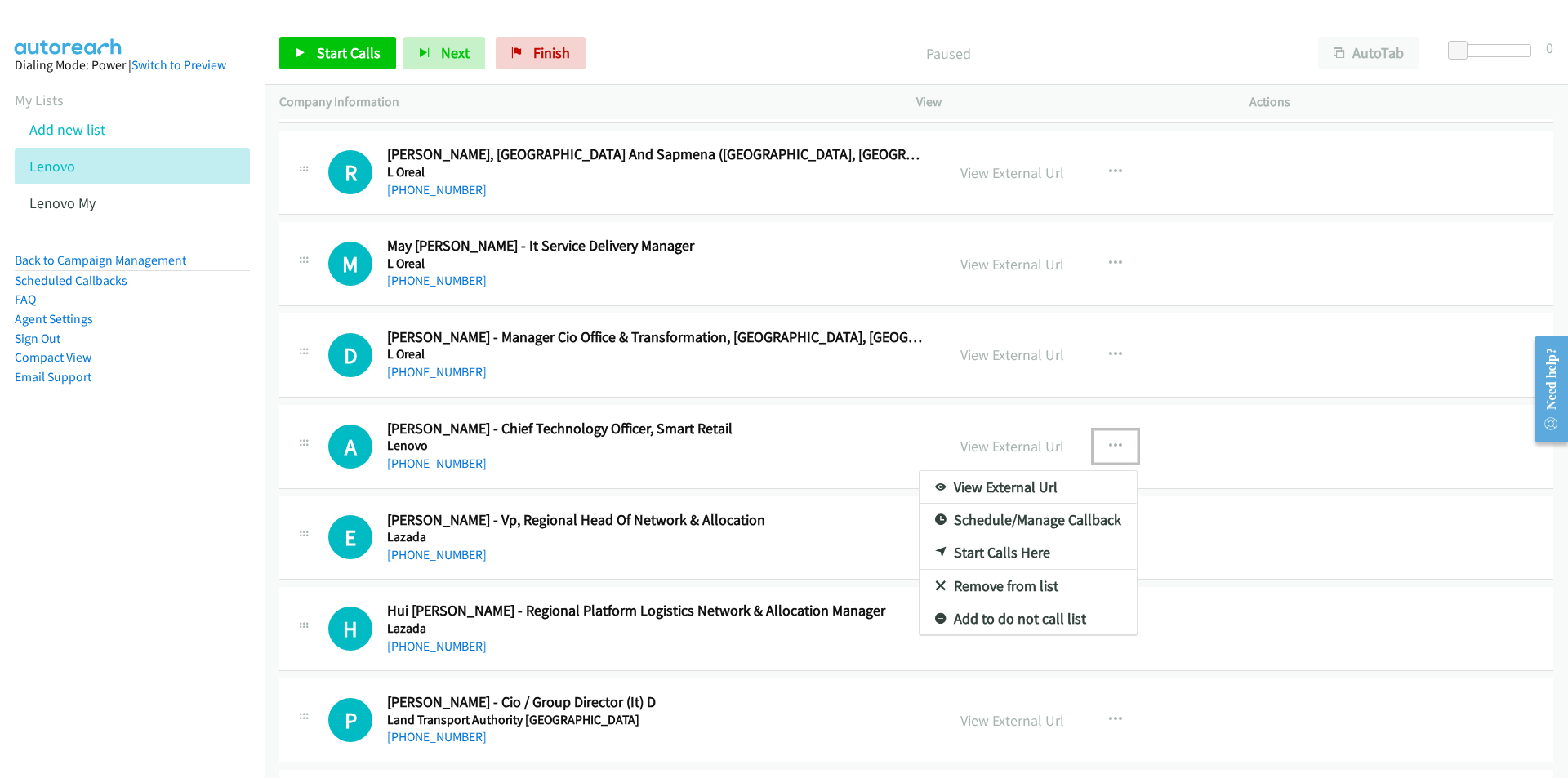
click at [993, 554] on link "Start Calls Here" at bounding box center [1027, 553] width 217 height 33
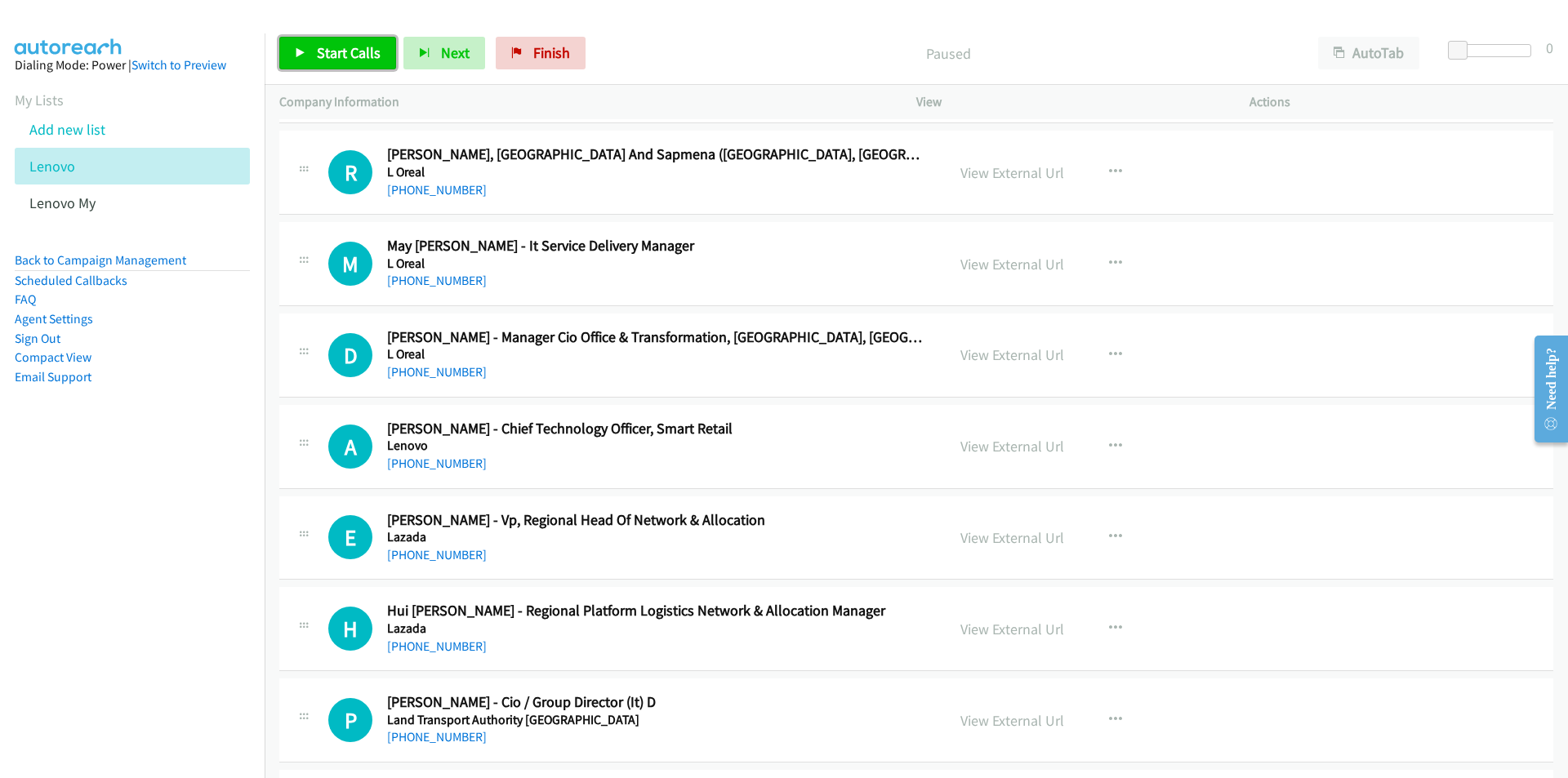
click at [342, 54] on span "Start Calls" at bounding box center [349, 53] width 64 height 19
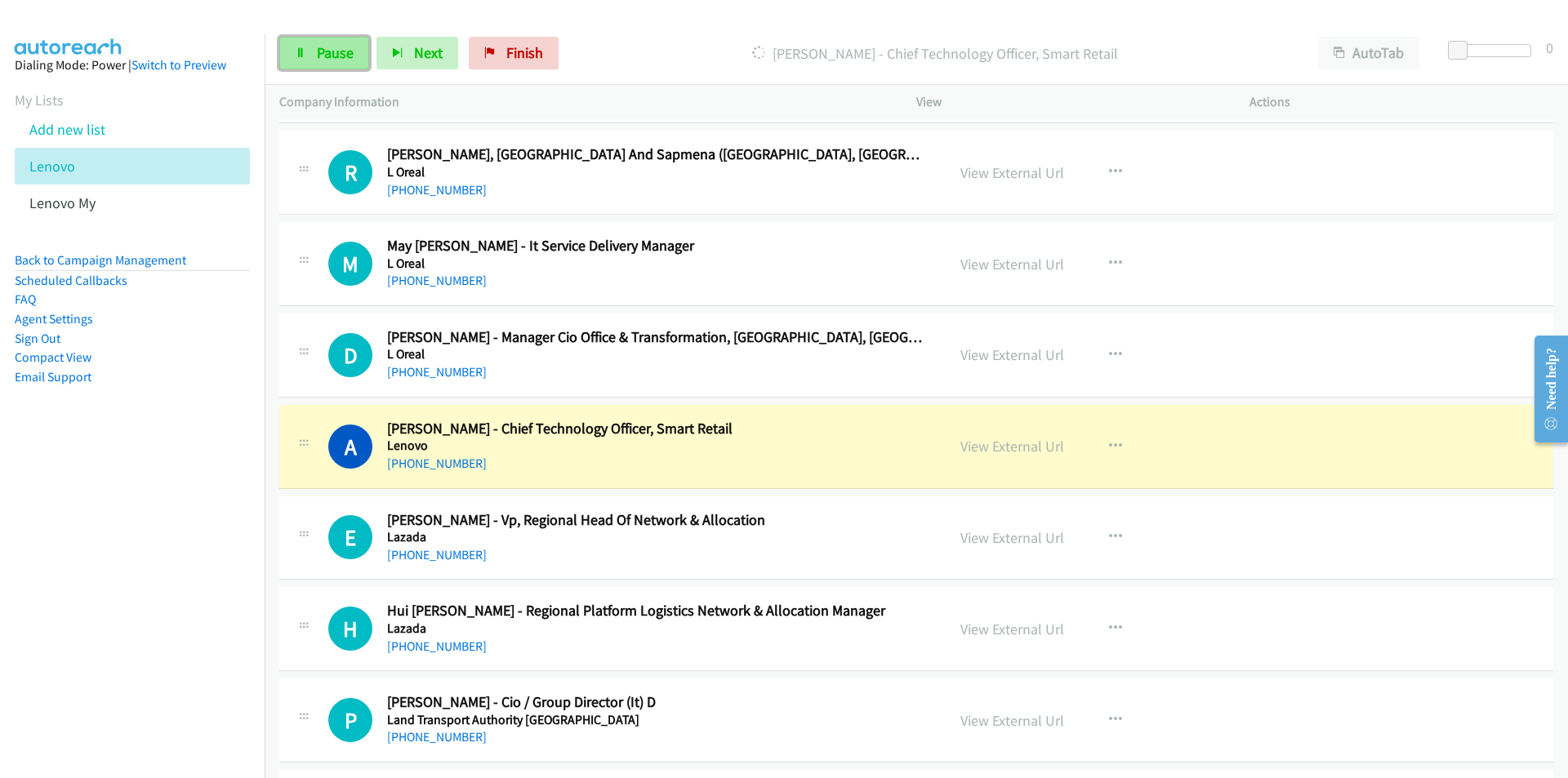
click at [326, 61] on span "Pause" at bounding box center [335, 53] width 37 height 19
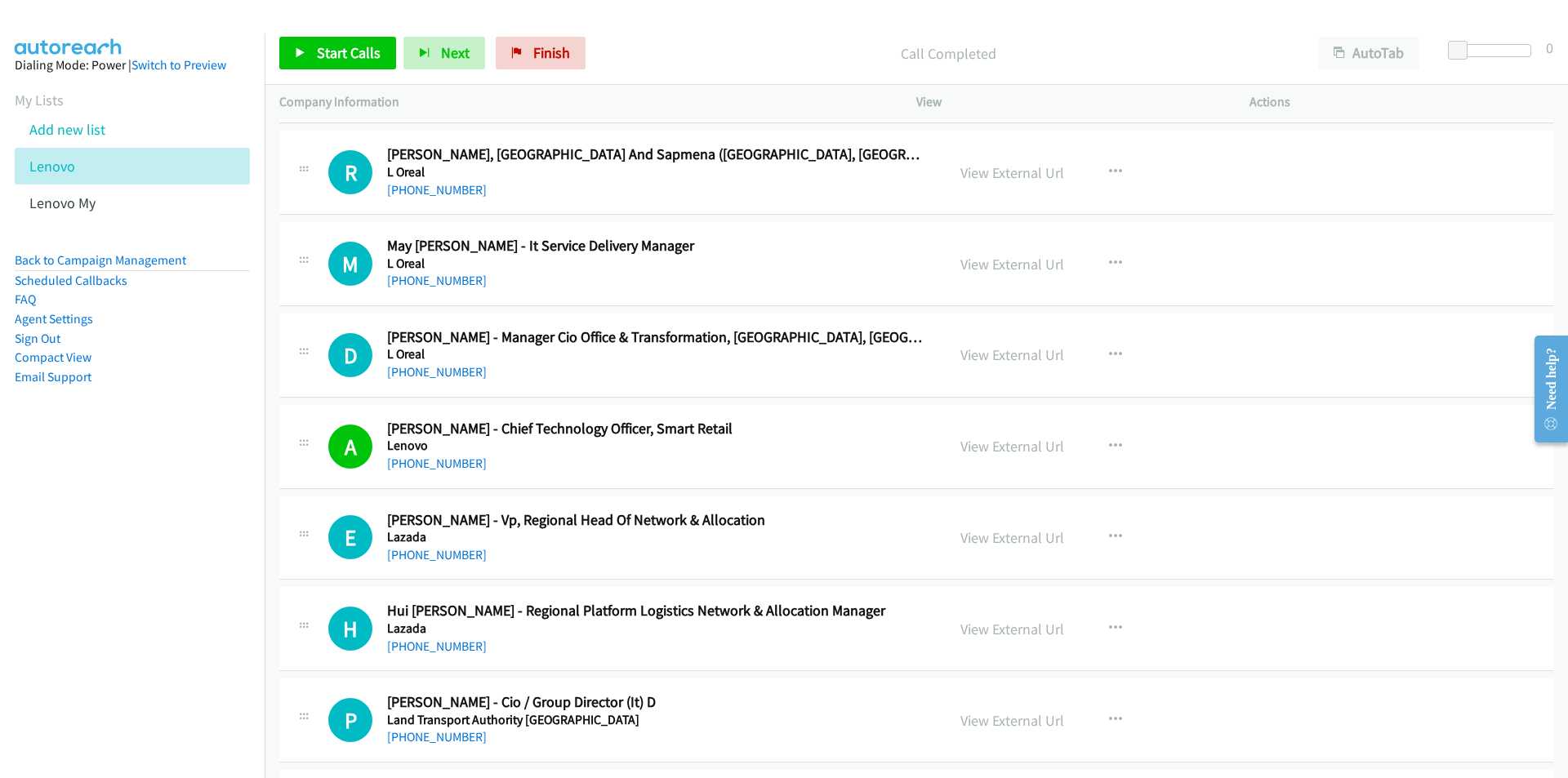
click at [101, 470] on nav "Dialing Mode: Power | Switch to Preview My Lists Add new list Lenovo Lenovo My …" at bounding box center [132, 422] width 265 height 778
click at [543, 58] on span "Finish" at bounding box center [551, 53] width 37 height 19
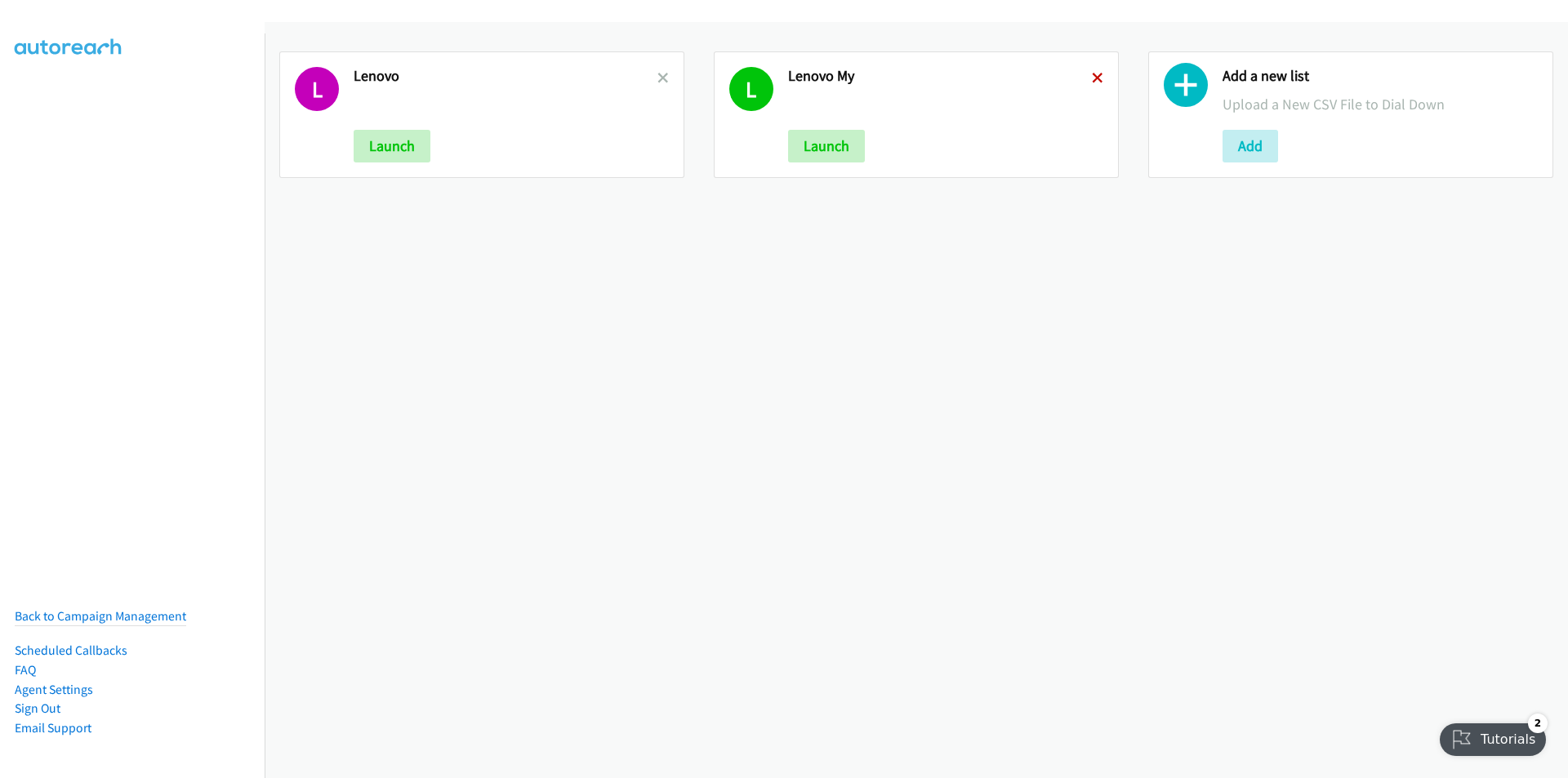
click at [1093, 75] on icon at bounding box center [1097, 79] width 11 height 11
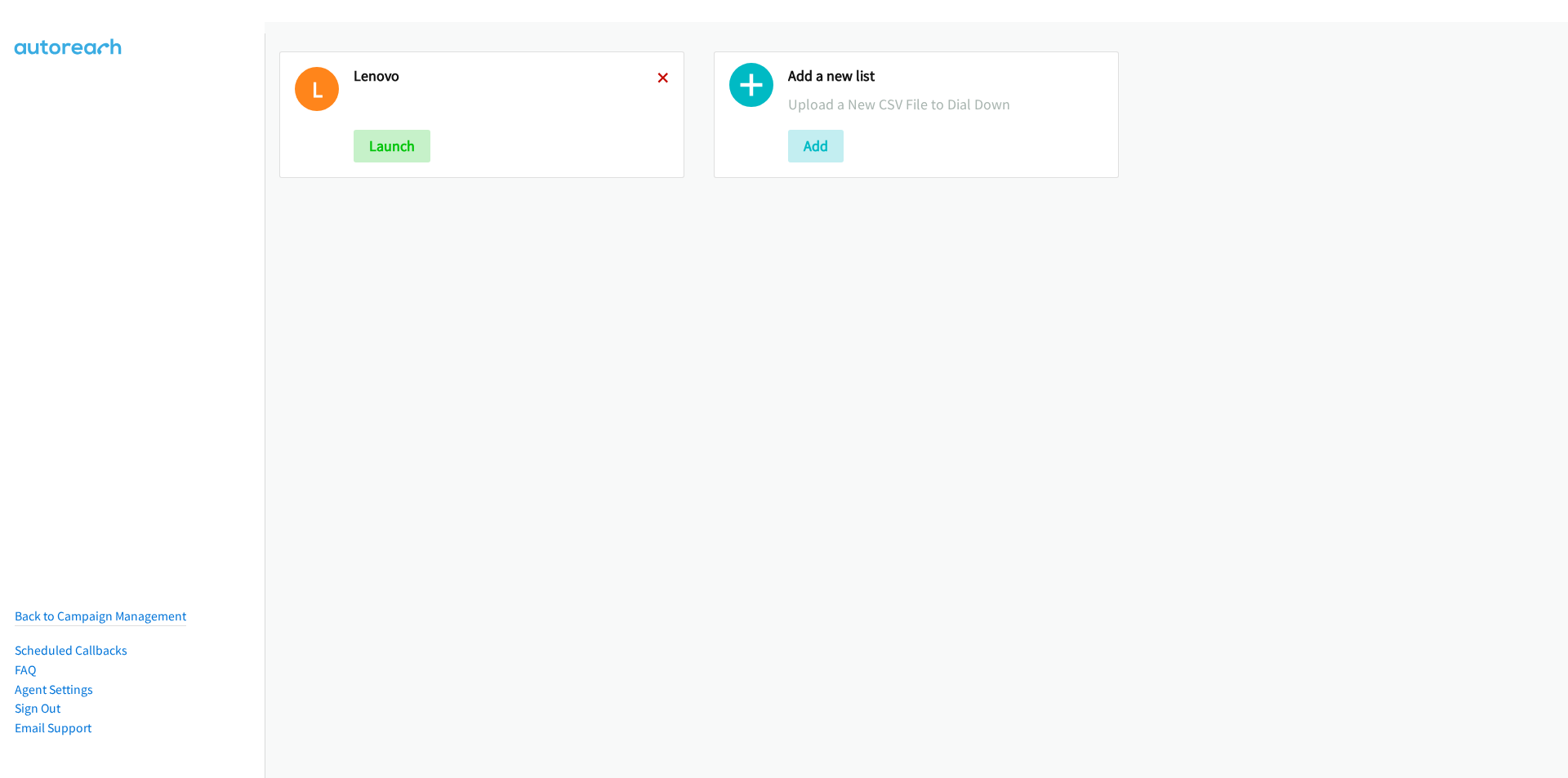
click at [659, 80] on icon at bounding box center [663, 79] width 11 height 11
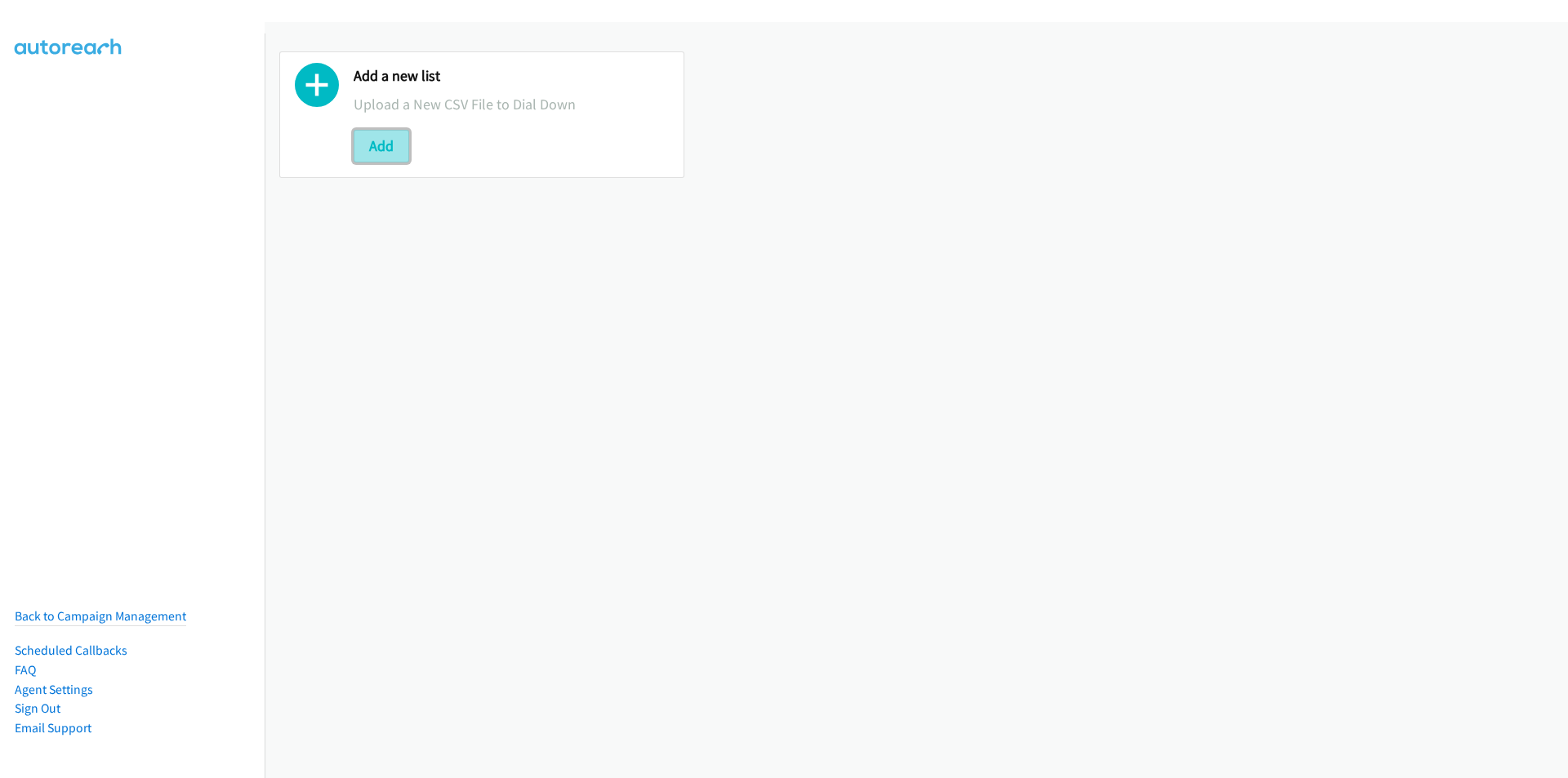
click at [378, 144] on button "Add" at bounding box center [381, 146] width 56 height 33
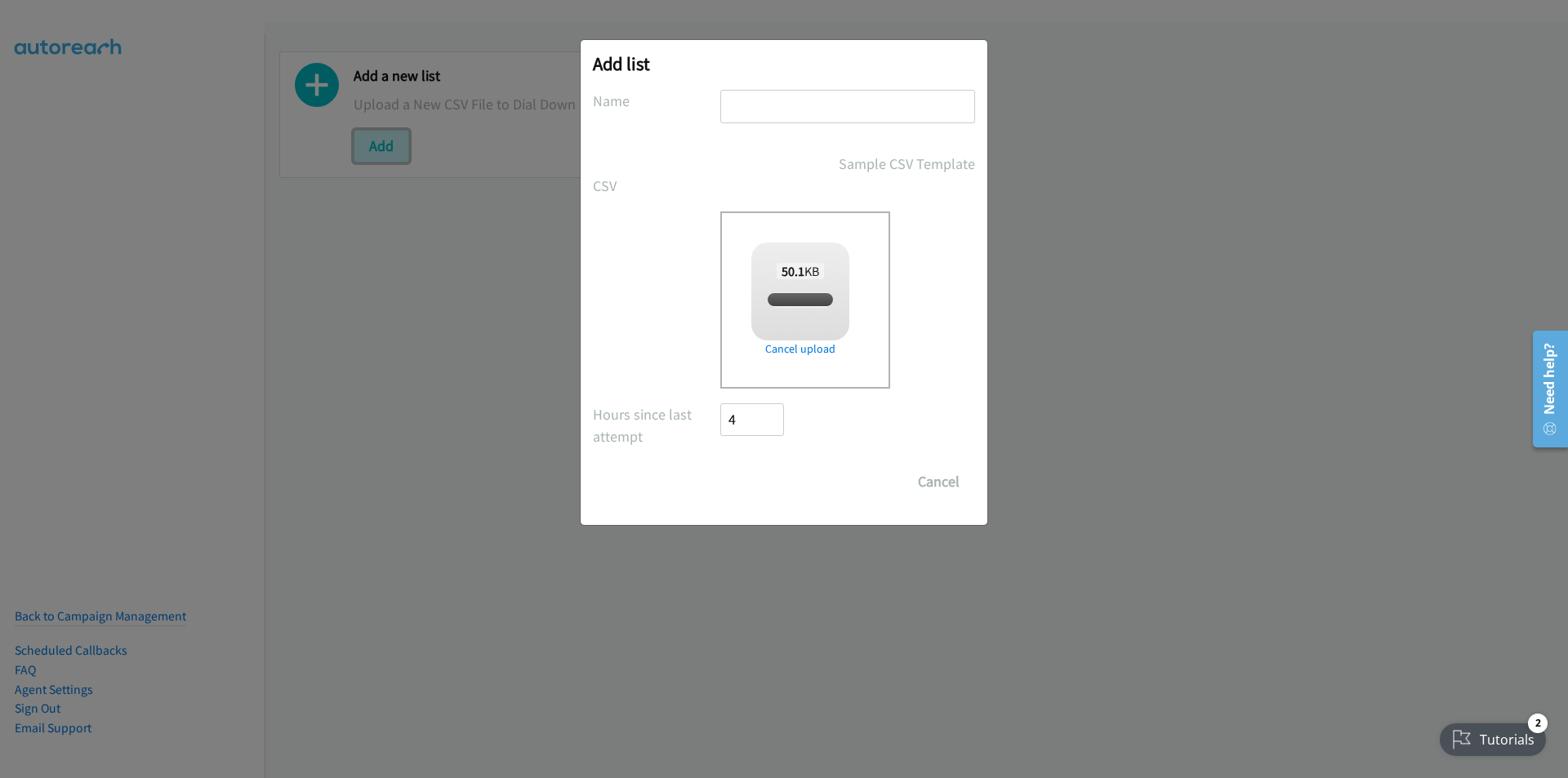
checkbox input "true"
click at [808, 105] on input "text" at bounding box center [847, 106] width 255 height 33
type input "afternoon"
click at [761, 484] on input "Save List" at bounding box center [762, 481] width 86 height 33
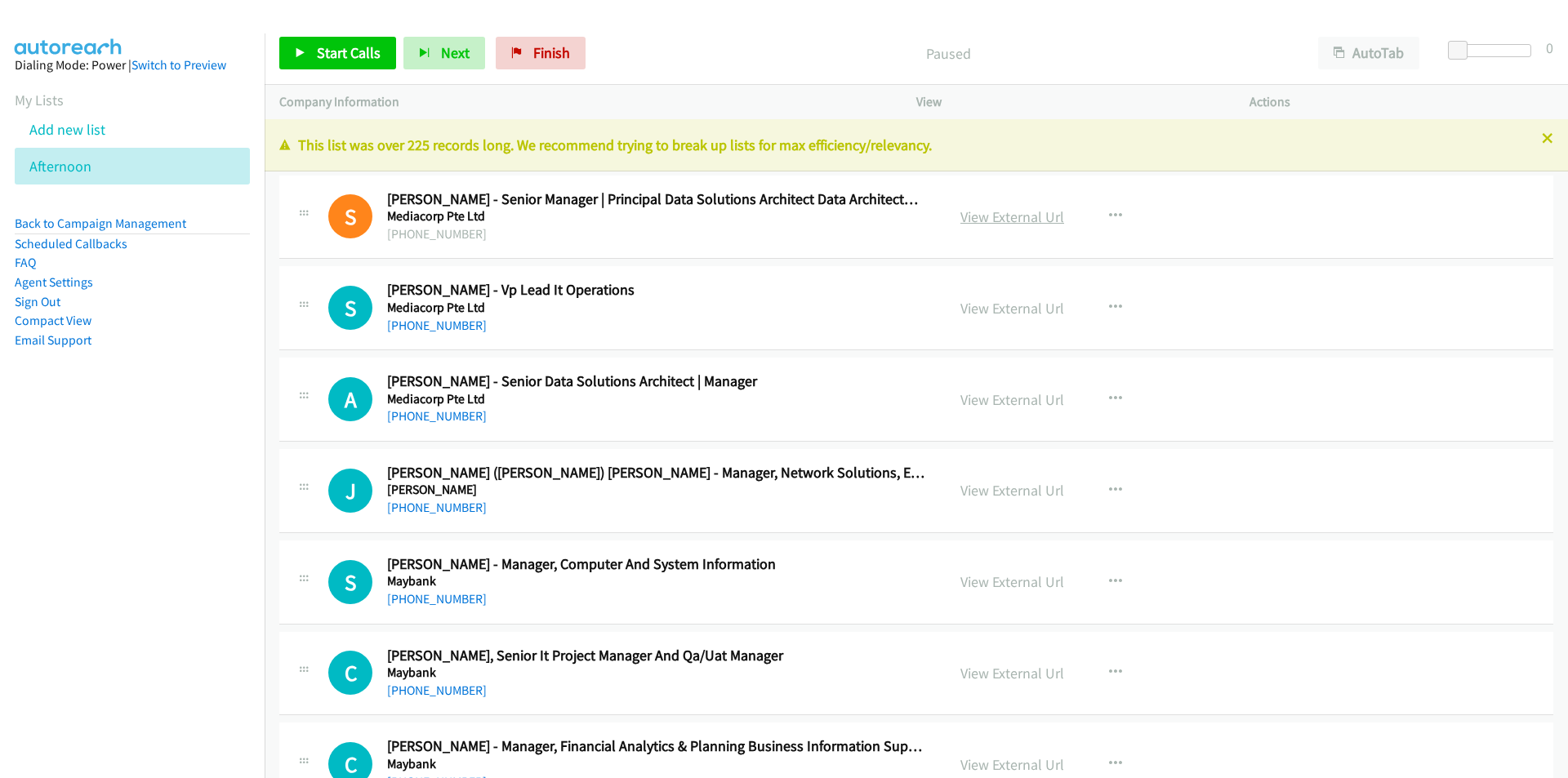
click at [1018, 211] on link "View External Url" at bounding box center [1012, 217] width 104 height 19
click at [986, 211] on link "View External Url" at bounding box center [1012, 217] width 104 height 19
click at [1112, 303] on icon "button" at bounding box center [1115, 307] width 13 height 13
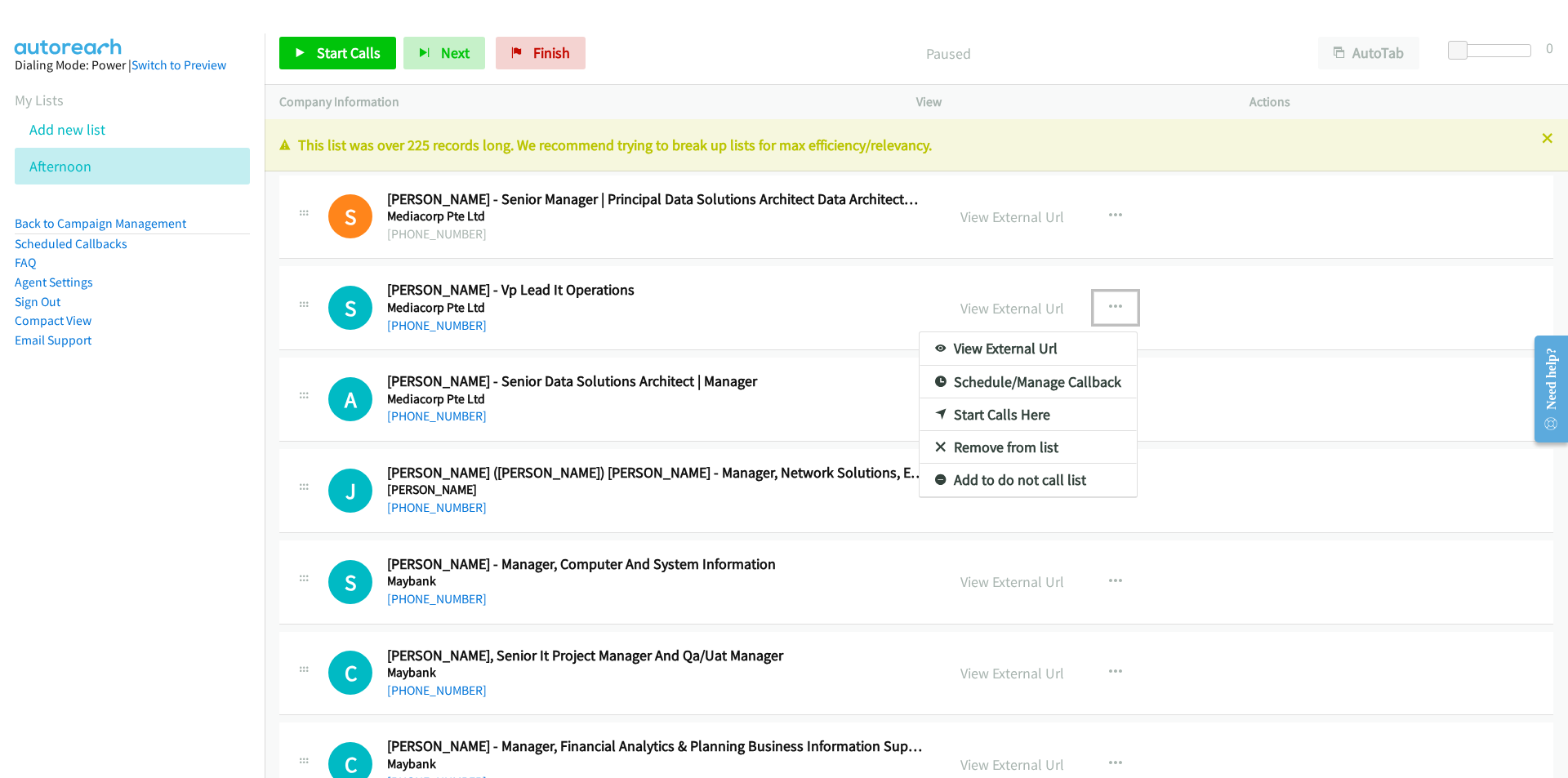
click at [987, 410] on link "Start Calls Here" at bounding box center [1027, 414] width 217 height 33
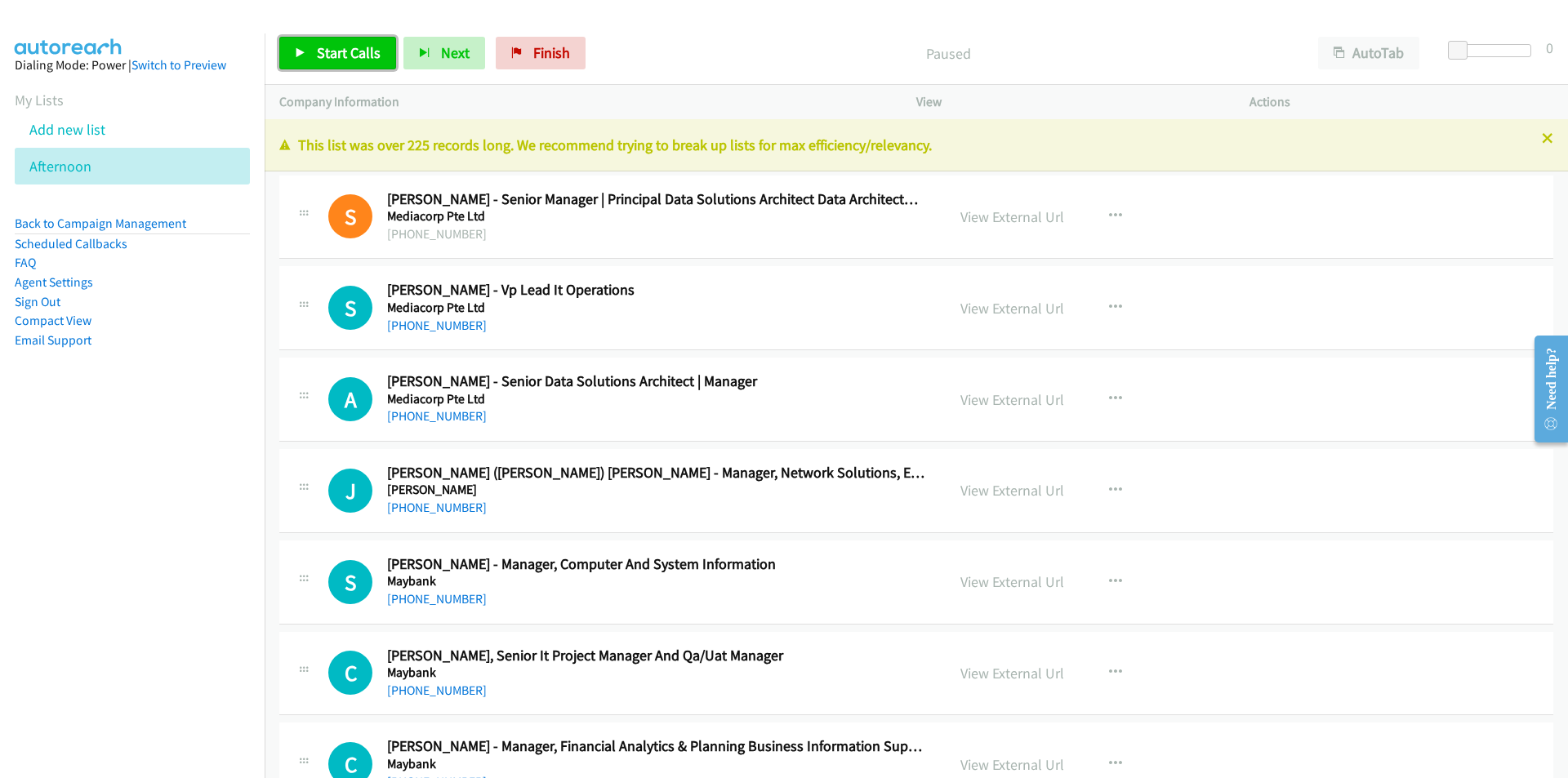
click at [302, 49] on icon at bounding box center [300, 54] width 11 height 11
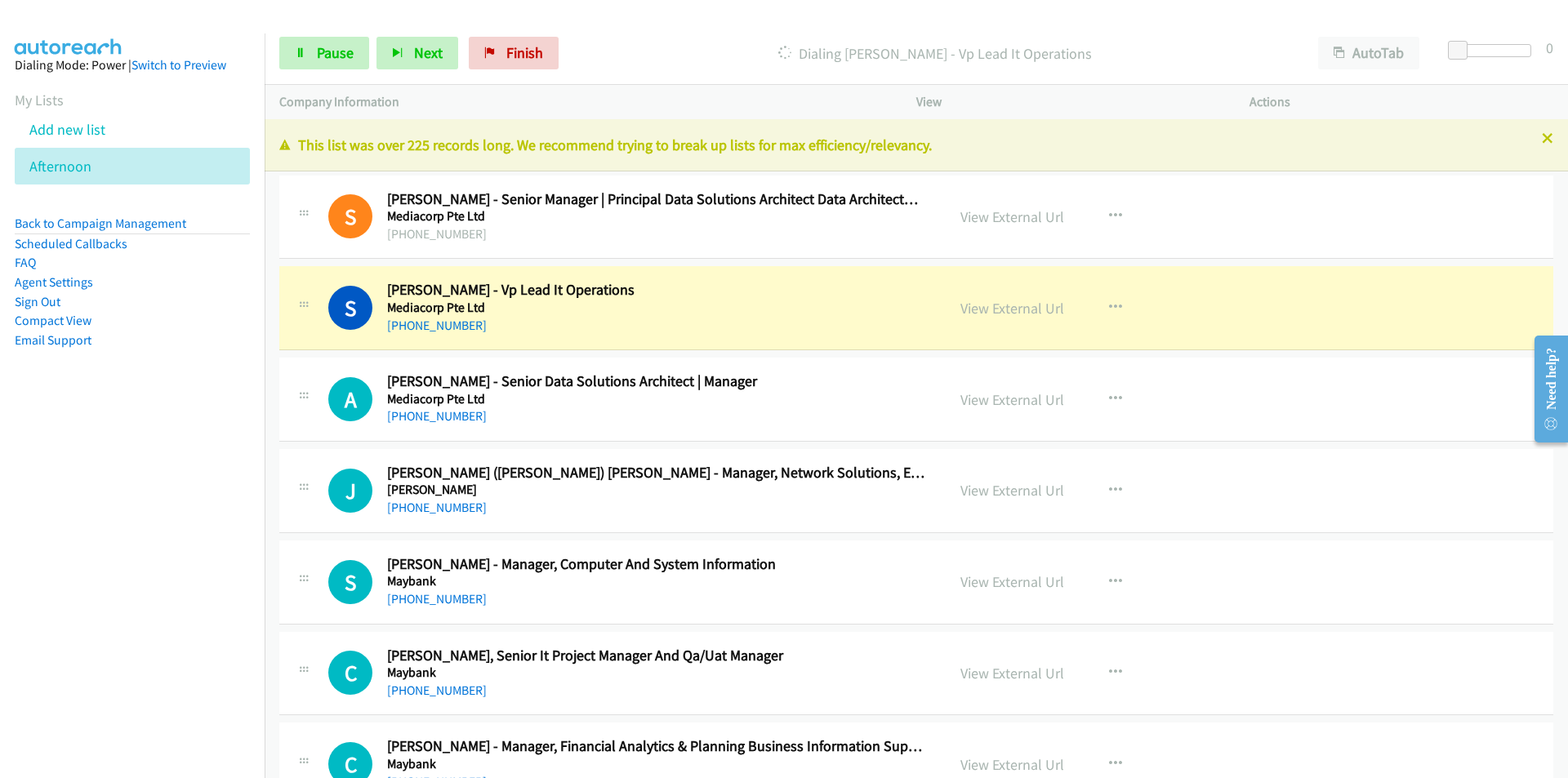
click at [210, 557] on nav "Dialing Mode: Power | Switch to Preview My Lists Add new list [GEOGRAPHIC_DATA]…" at bounding box center [132, 422] width 265 height 778
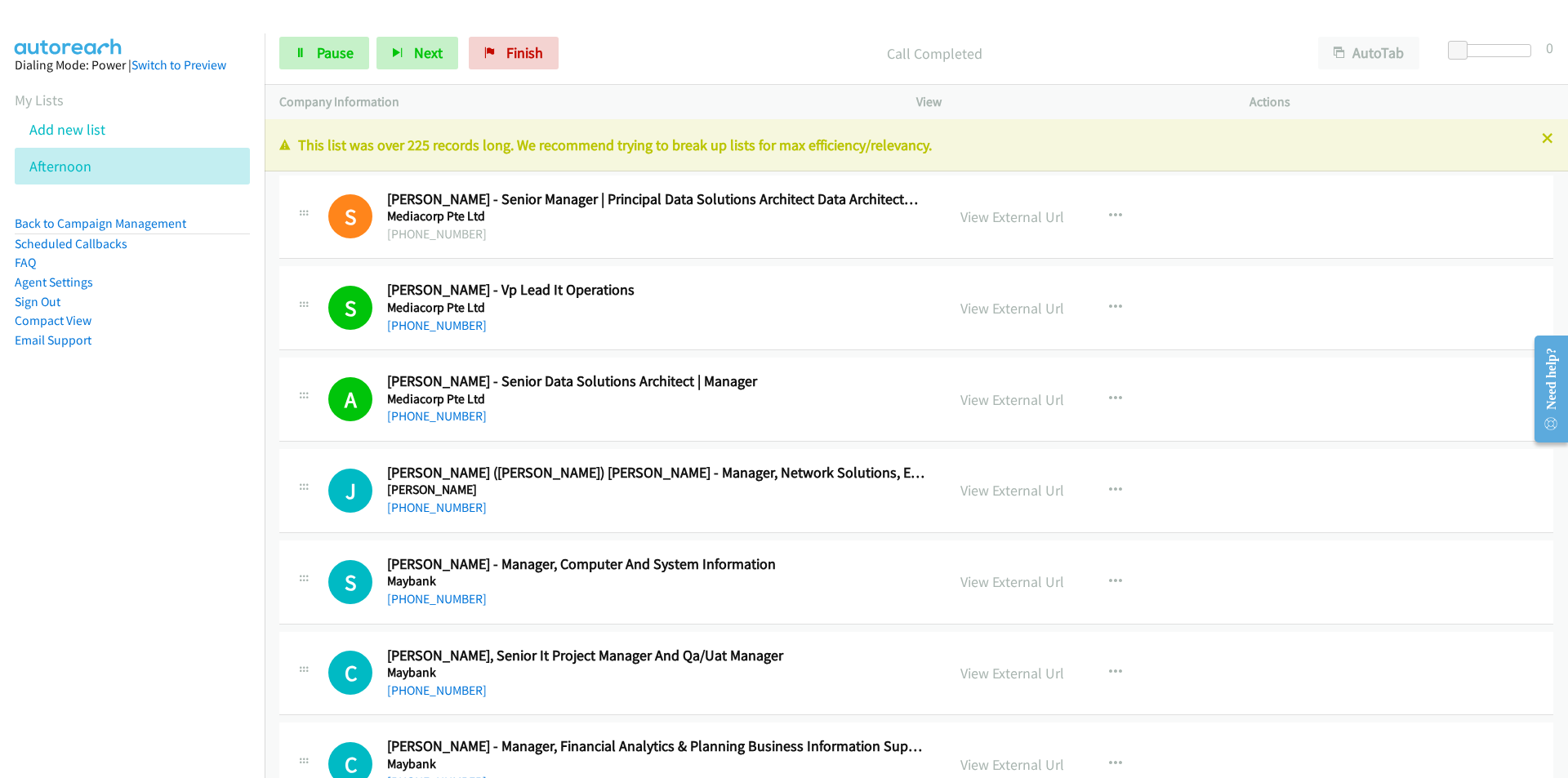
click at [234, 580] on nav "Dialing Mode: Power | Switch to Preview My Lists Add new list [GEOGRAPHIC_DATA]…" at bounding box center [132, 422] width 265 height 778
click at [321, 45] on span "Pause" at bounding box center [335, 53] width 37 height 19
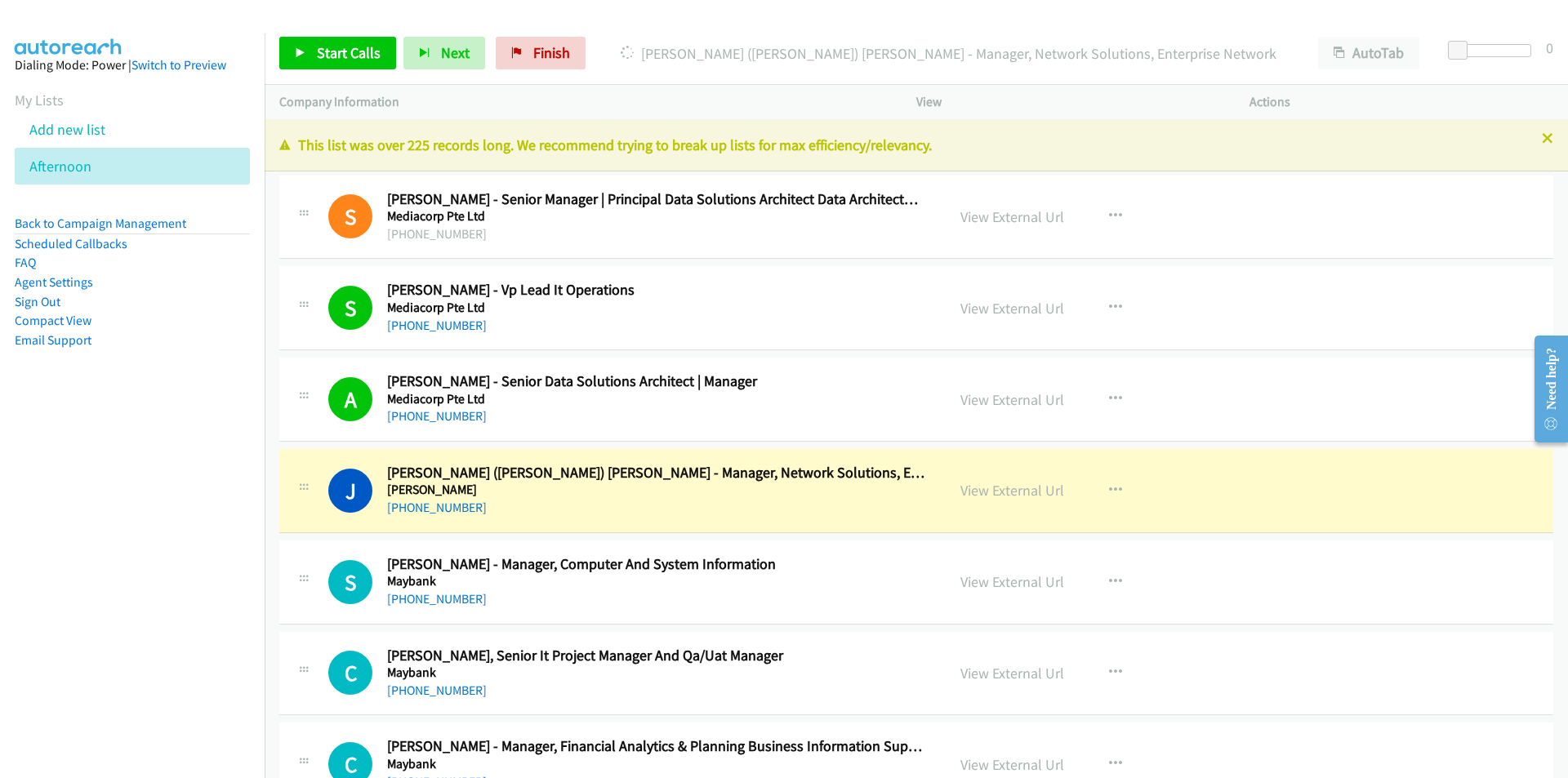
click at [218, 580] on nav "Dialing Mode: Power | Switch to Preview My Lists Add new list [GEOGRAPHIC_DATA]…" at bounding box center [132, 422] width 265 height 778
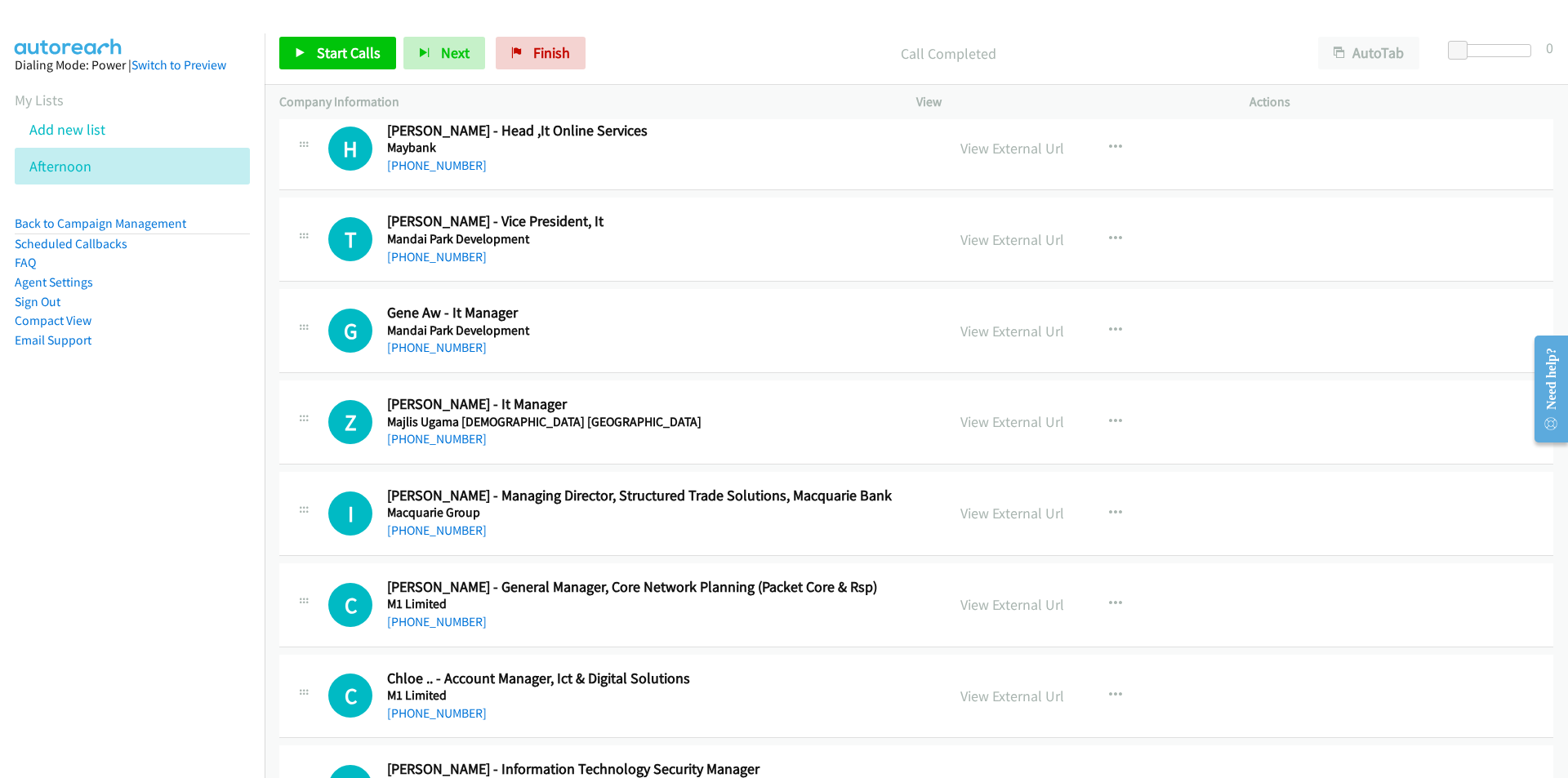
scroll to position [1061, 0]
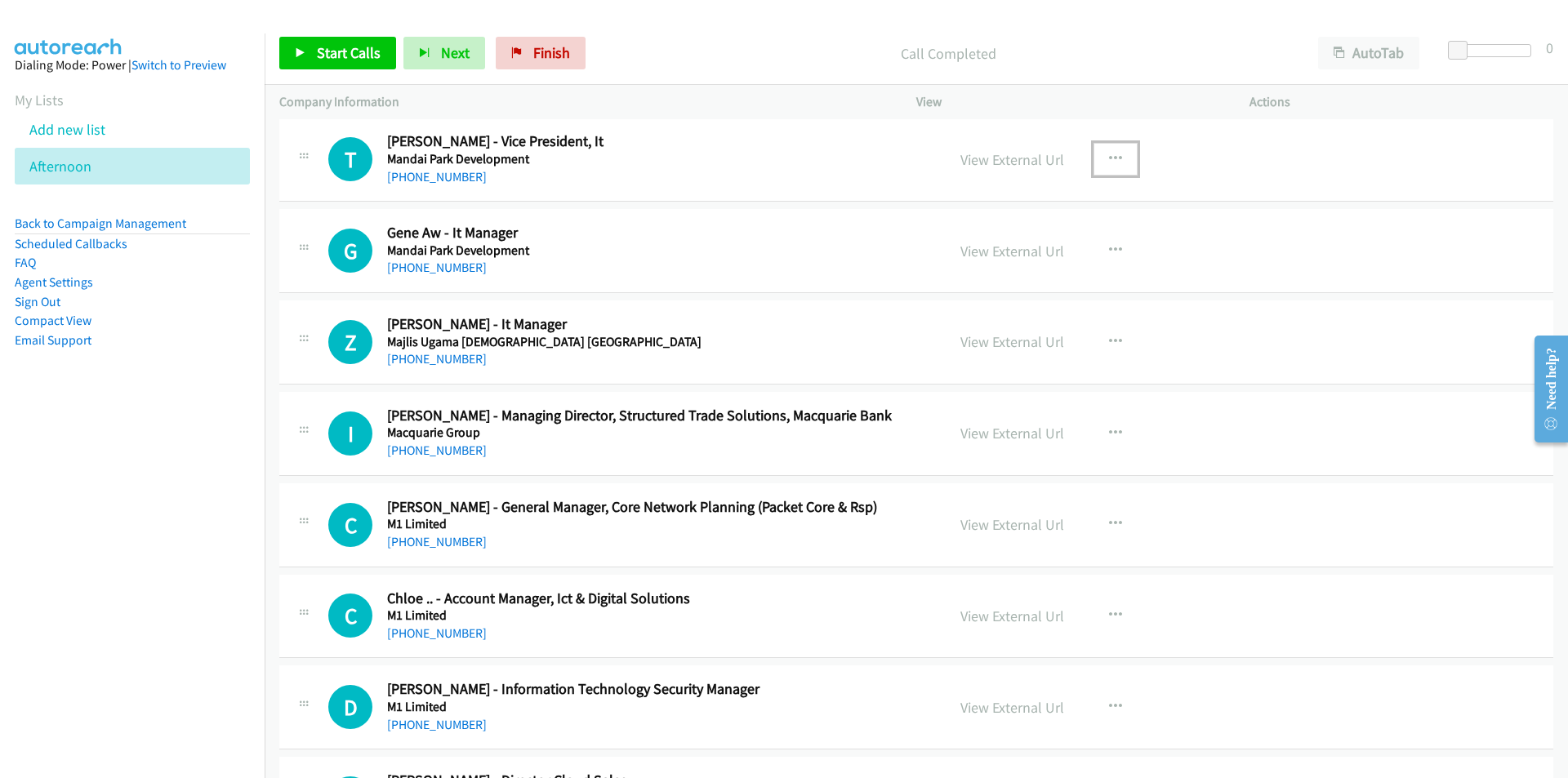
click at [1106, 149] on button "button" at bounding box center [1115, 158] width 44 height 33
click at [1022, 263] on link "Start Calls Here" at bounding box center [1027, 266] width 217 height 33
click at [325, 60] on span "Start Calls" at bounding box center [349, 53] width 64 height 19
click at [222, 468] on nav "Dialing Mode: Power | Switch to Preview My Lists Add new list [GEOGRAPHIC_DATA]…" at bounding box center [132, 422] width 265 height 778
click at [217, 470] on nav "Dialing Mode: Power | Switch to Preview My Lists Add new list [GEOGRAPHIC_DATA]…" at bounding box center [132, 422] width 265 height 778
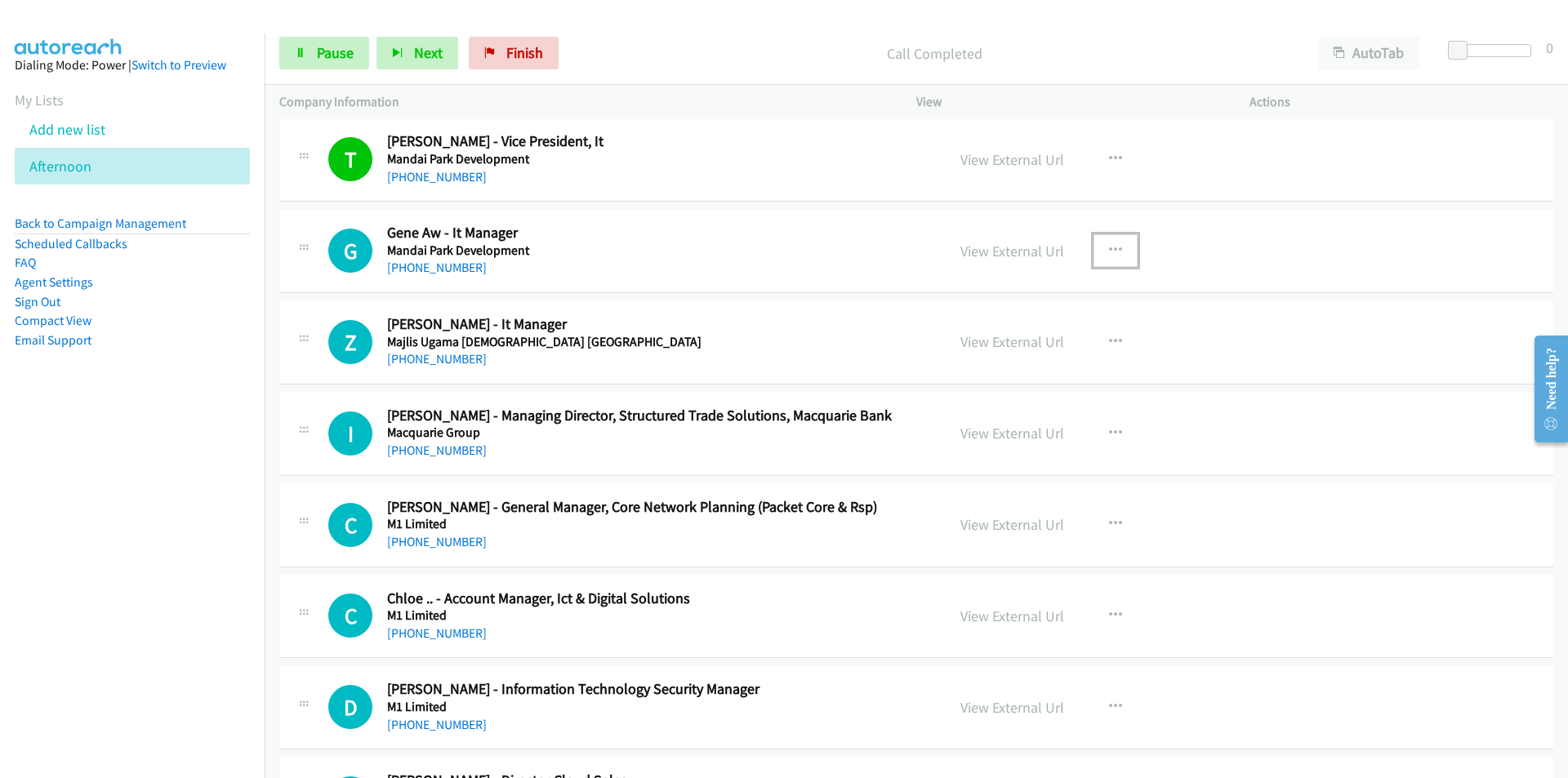
click at [1121, 245] on button "button" at bounding box center [1115, 250] width 44 height 33
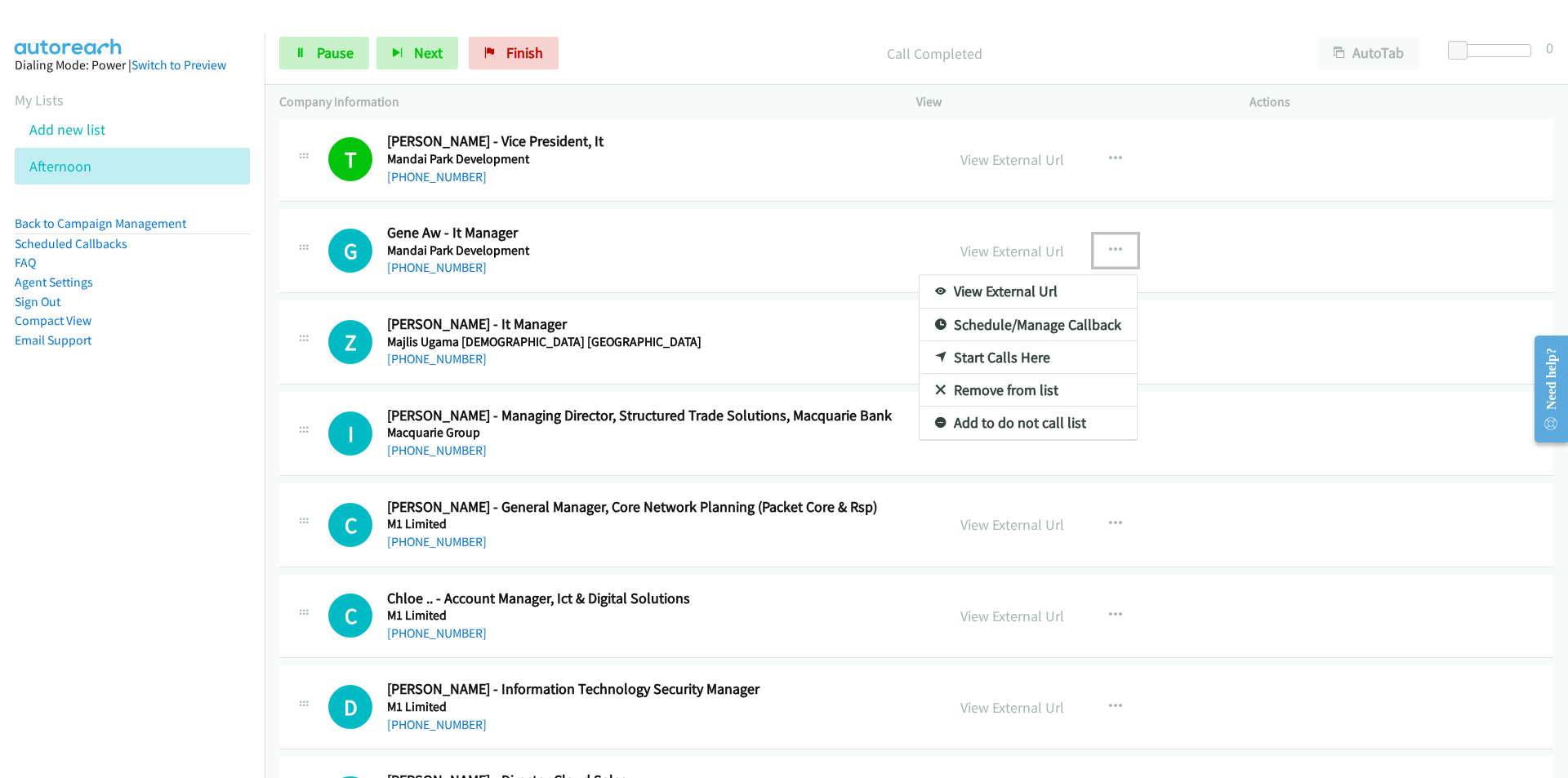
click at [882, 248] on div at bounding box center [784, 389] width 1568 height 778
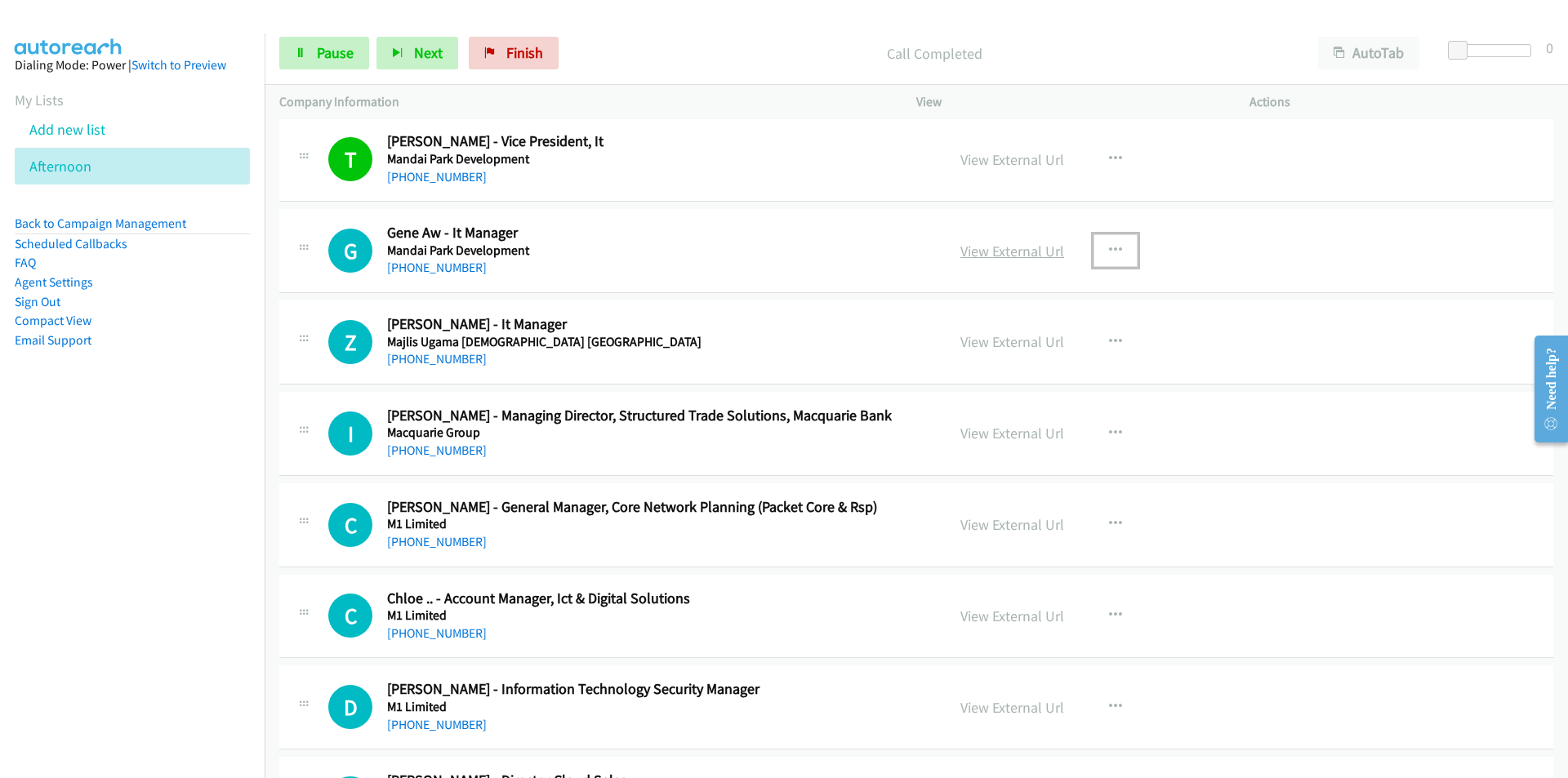
click at [1015, 253] on link "View External Url" at bounding box center [1012, 251] width 104 height 19
click at [319, 58] on span "Pause" at bounding box center [335, 53] width 37 height 19
click at [150, 514] on nav "Dialing Mode: Power | Switch to Preview My Lists Add new list [GEOGRAPHIC_DATA]…" at bounding box center [132, 422] width 265 height 778
click at [351, 32] on div "Start Calls Pause Next Finish Call Completed AutoTab AutoTab 0" at bounding box center [915, 53] width 1303 height 63
click at [349, 53] on span "Start Calls" at bounding box center [349, 53] width 64 height 19
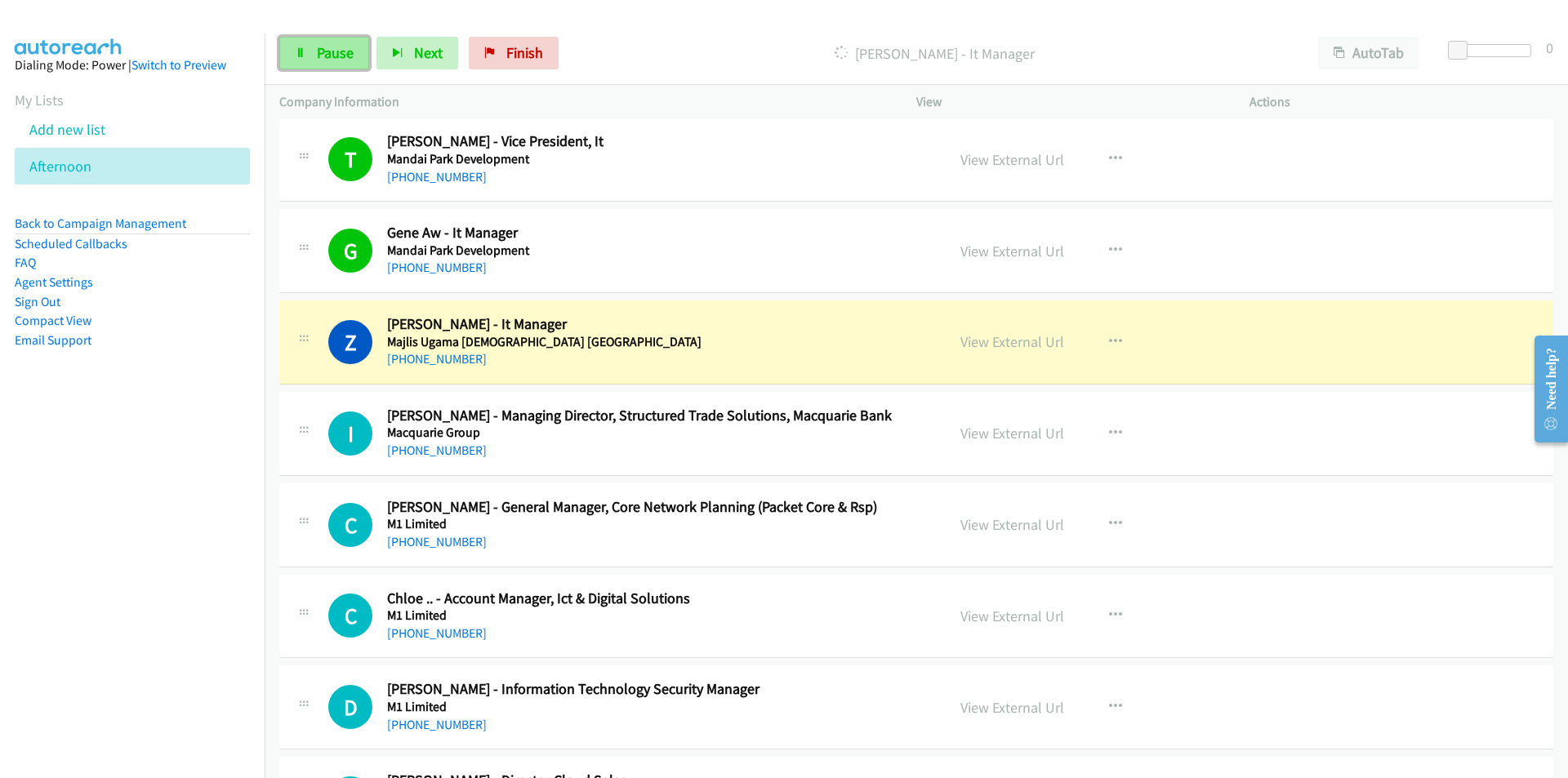
click at [315, 56] on link "Pause" at bounding box center [324, 53] width 90 height 33
click at [153, 566] on nav "Dialing Mode: Power | Switch to Preview My Lists Add new list [GEOGRAPHIC_DATA]…" at bounding box center [132, 422] width 265 height 778
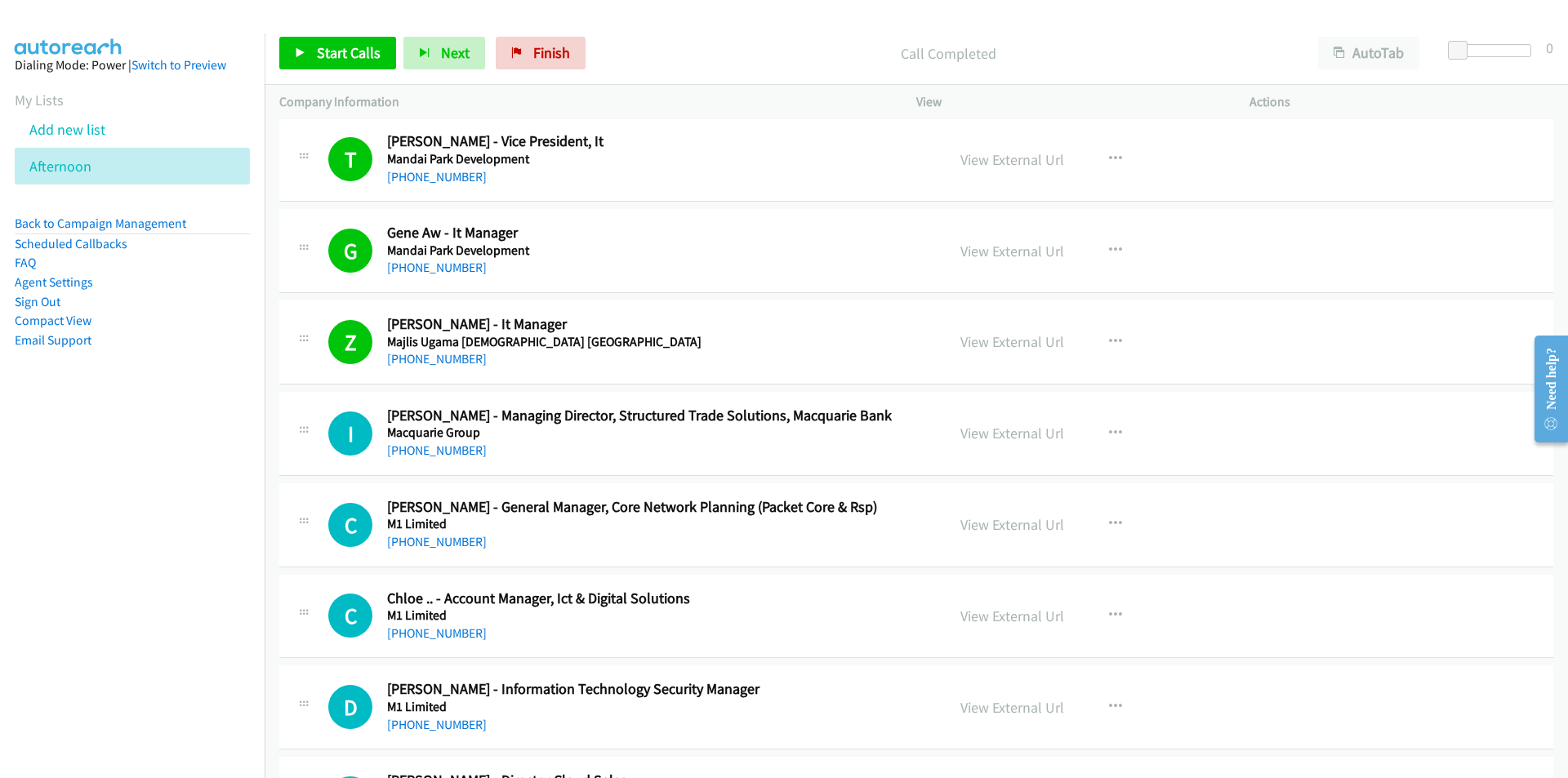
click at [199, 526] on nav "Dialing Mode: Power | Switch to Preview My Lists Add new list [GEOGRAPHIC_DATA]…" at bounding box center [132, 422] width 265 height 778
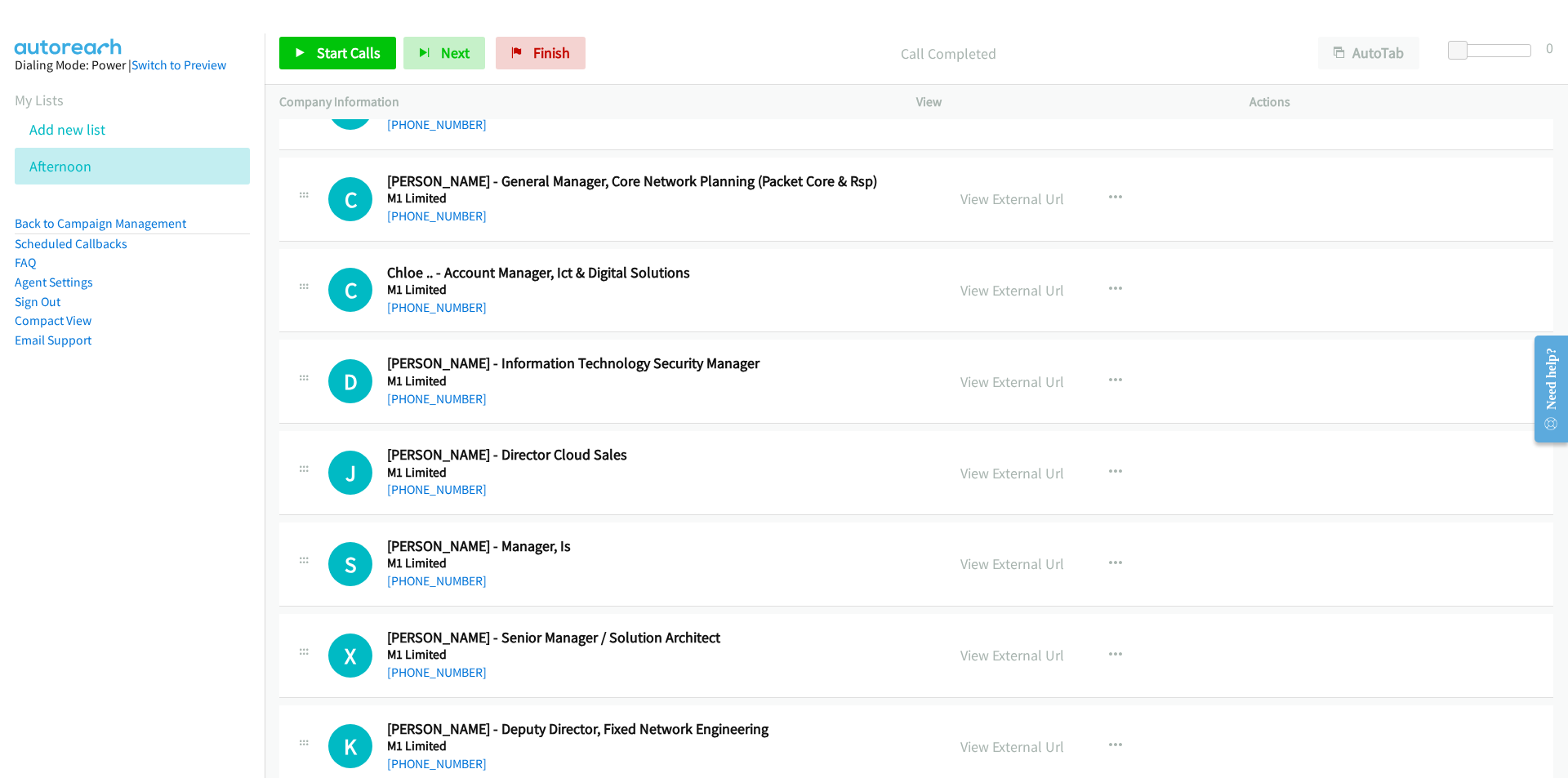
scroll to position [1387, 0]
click at [1109, 373] on icon "button" at bounding box center [1115, 380] width 13 height 13
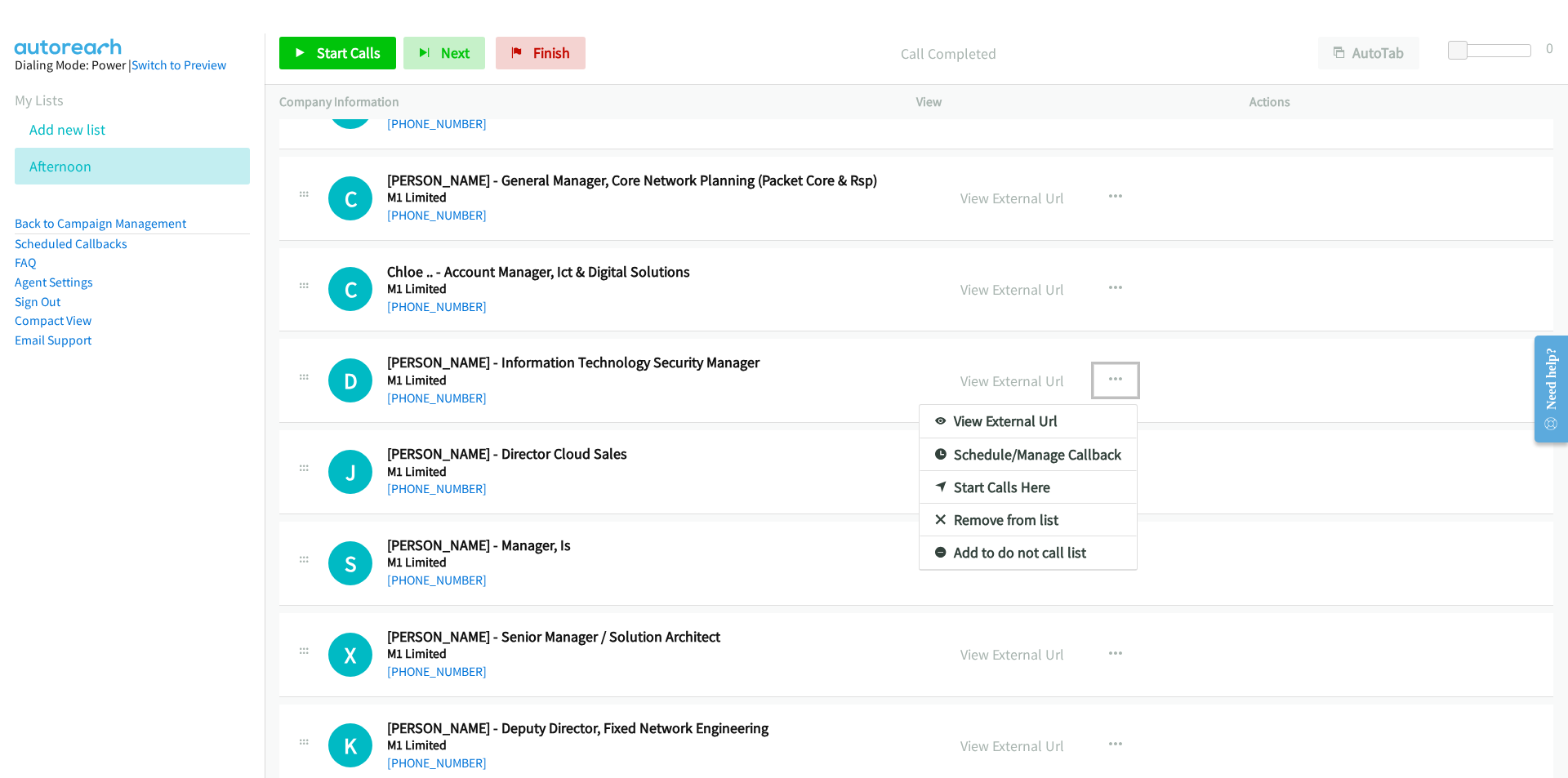
click at [1022, 484] on link "Start Calls Here" at bounding box center [1027, 487] width 217 height 33
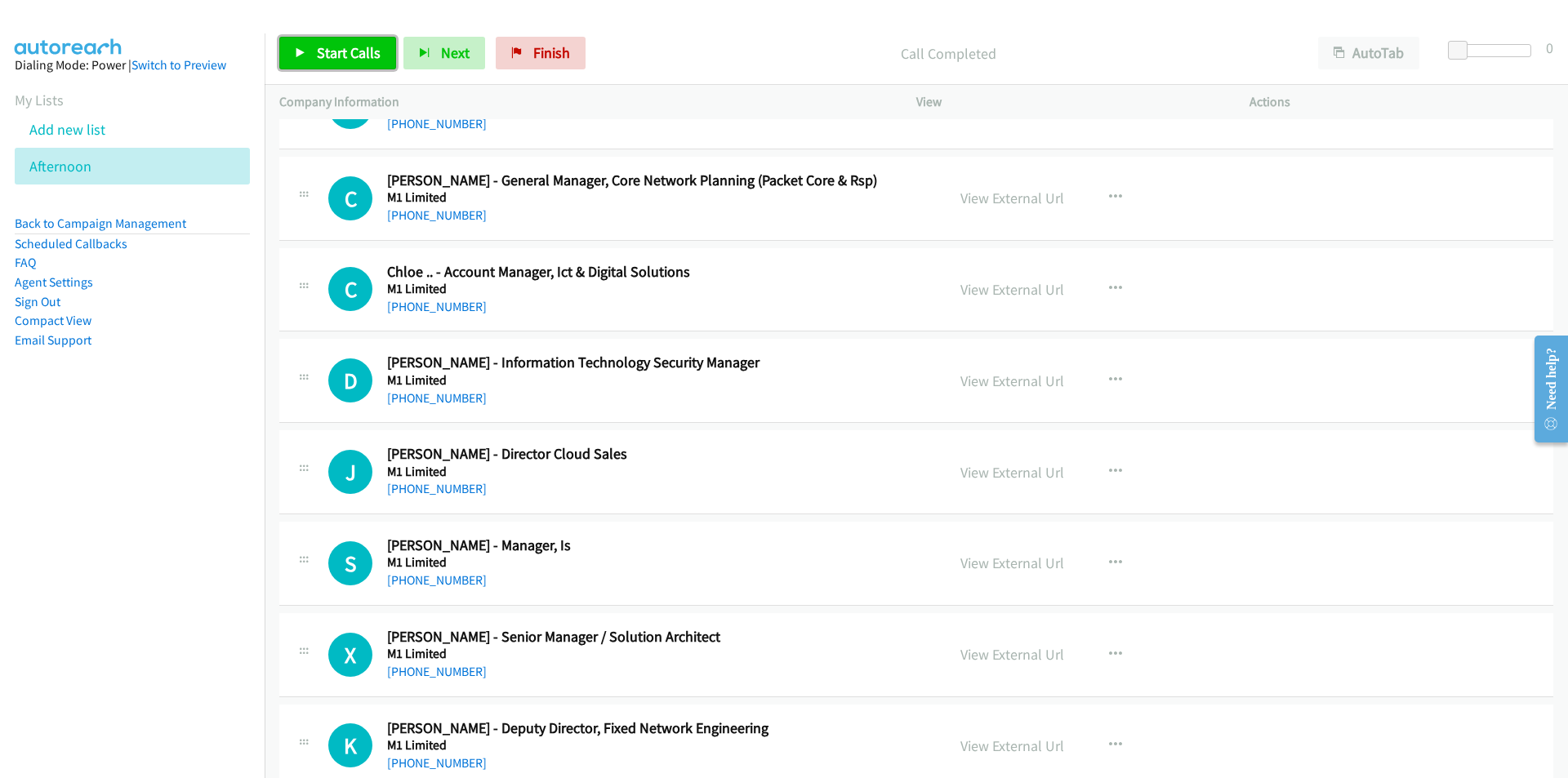
click at [334, 58] on span "Start Calls" at bounding box center [349, 53] width 64 height 19
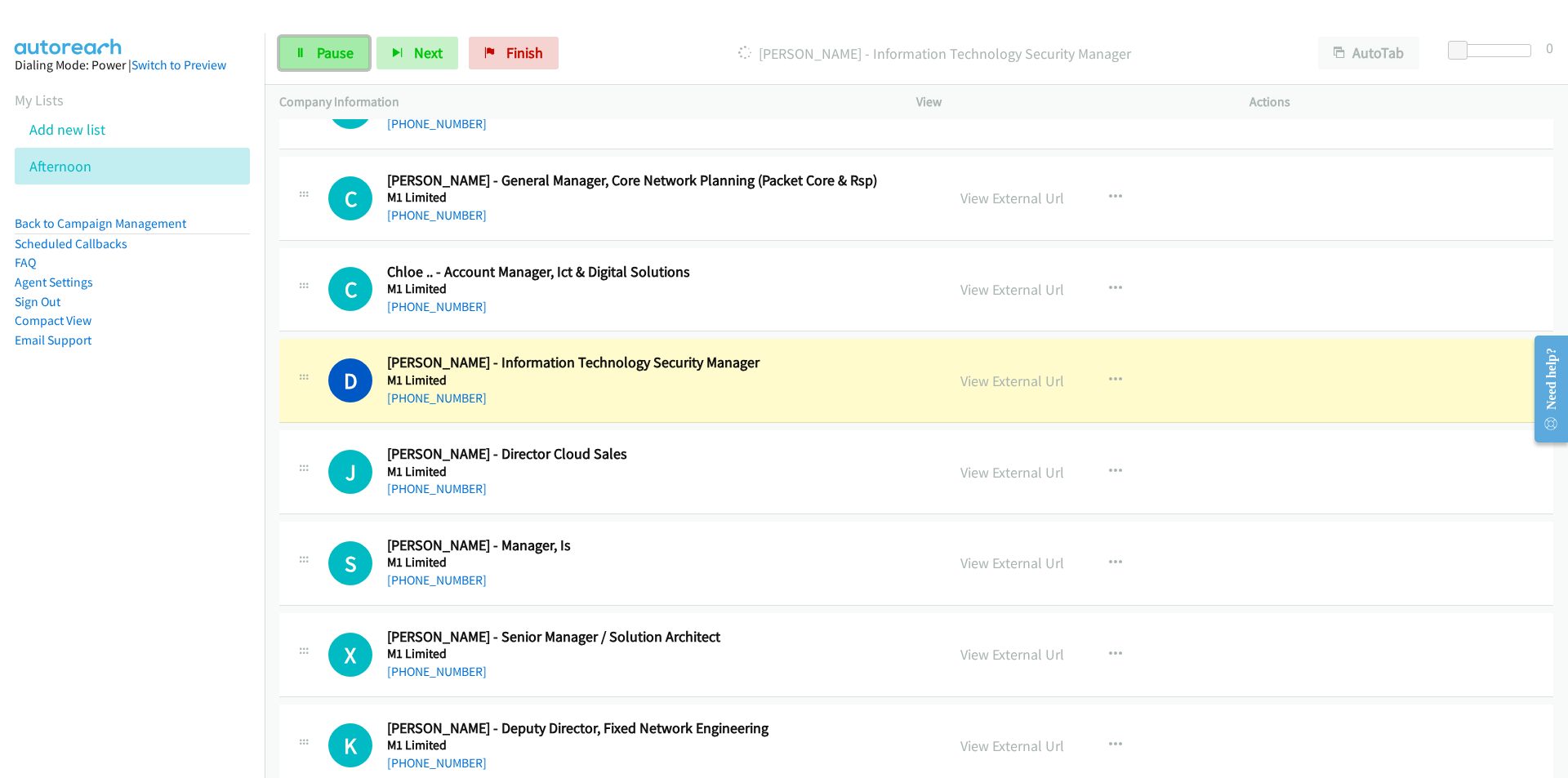
click at [325, 42] on link "Pause" at bounding box center [324, 53] width 90 height 33
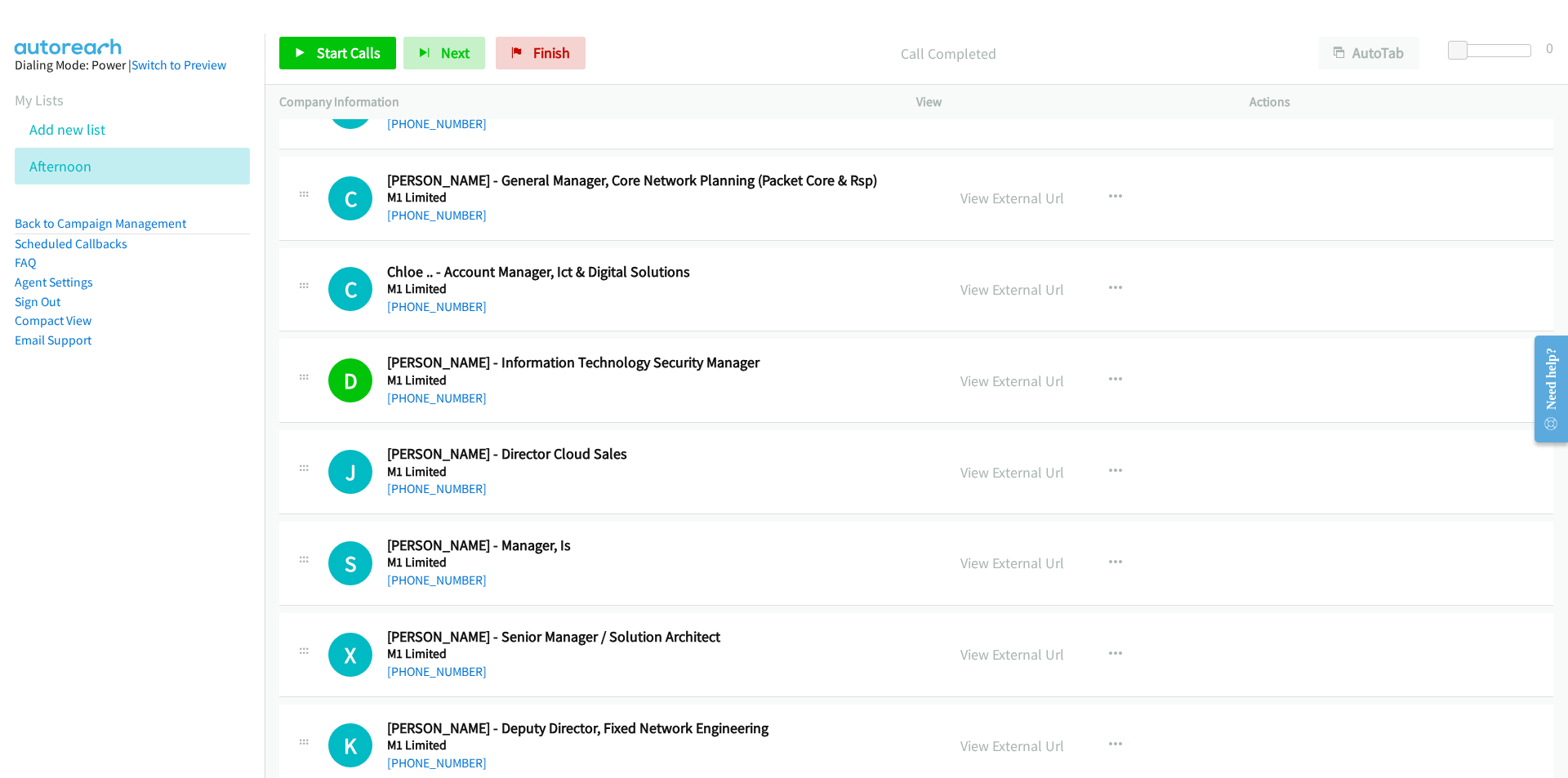
click at [155, 551] on nav "Dialing Mode: Power | Switch to Preview My Lists Add new list [GEOGRAPHIC_DATA]…" at bounding box center [132, 422] width 265 height 778
click at [1001, 382] on link "View External Url" at bounding box center [1012, 381] width 104 height 19
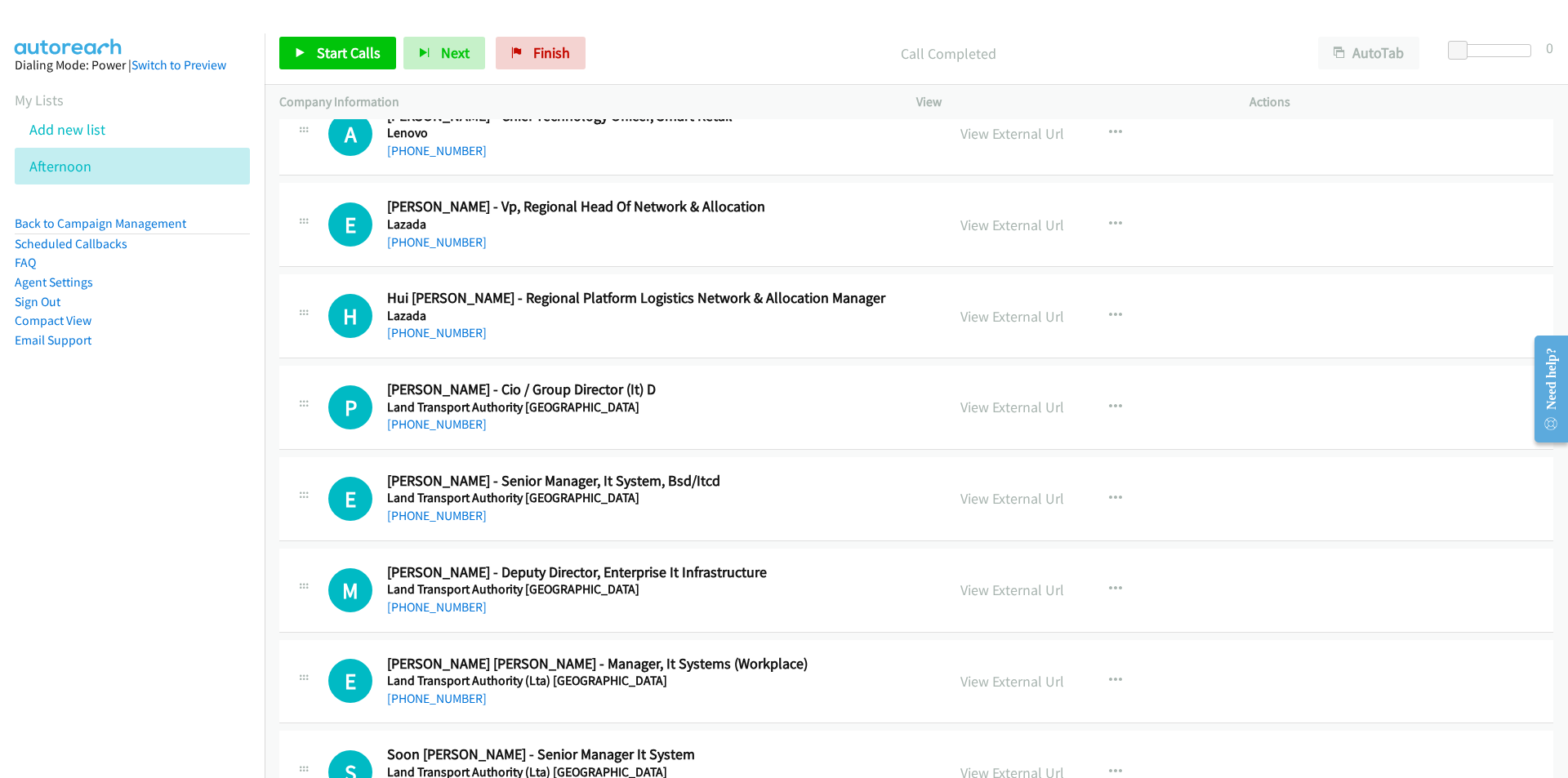
scroll to position [3917, 0]
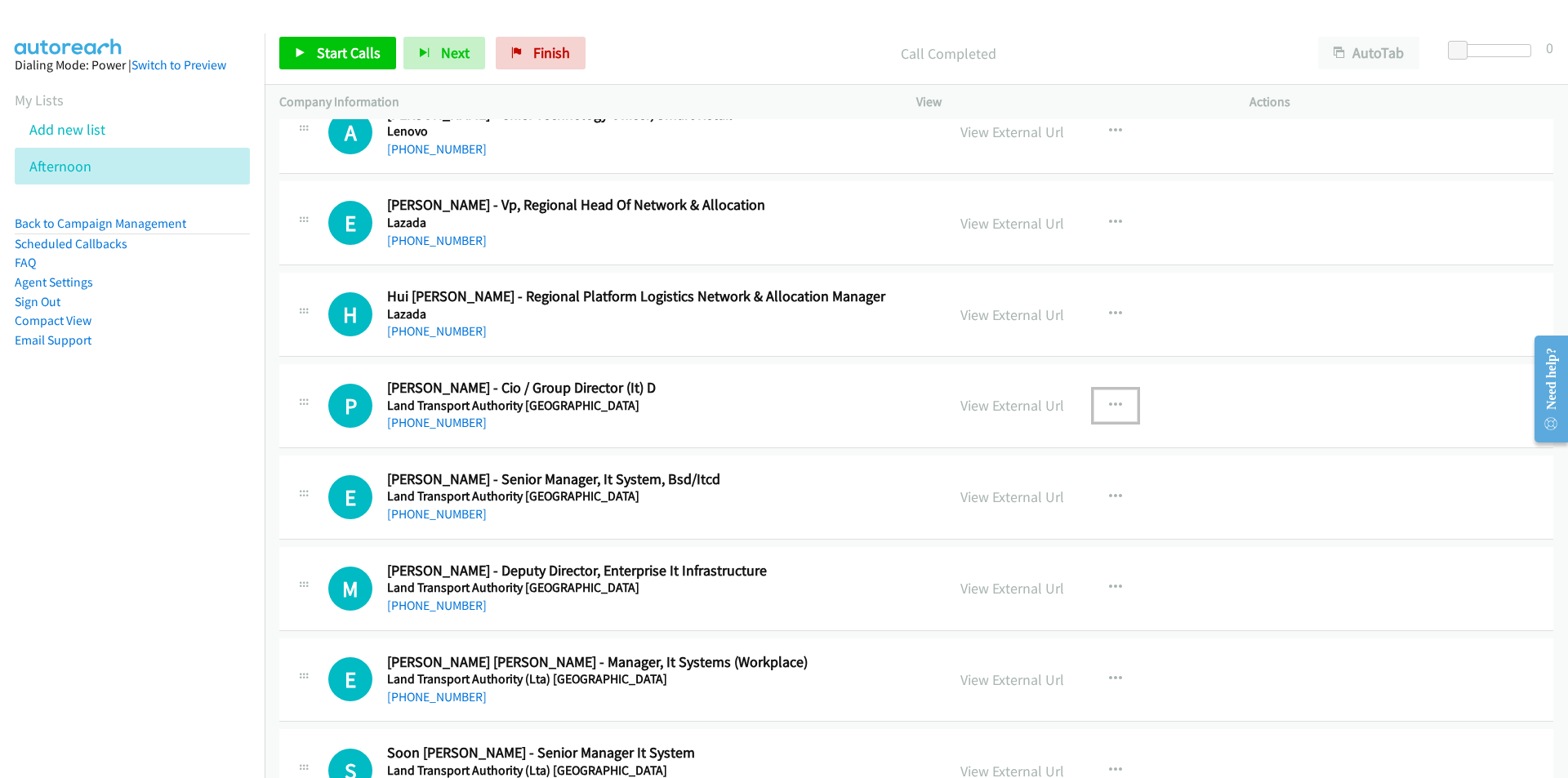
click at [1116, 404] on button "button" at bounding box center [1115, 406] width 44 height 33
click at [1016, 508] on link "Start Calls Here" at bounding box center [1027, 512] width 217 height 33
click at [325, 52] on span "Start Calls" at bounding box center [349, 53] width 64 height 19
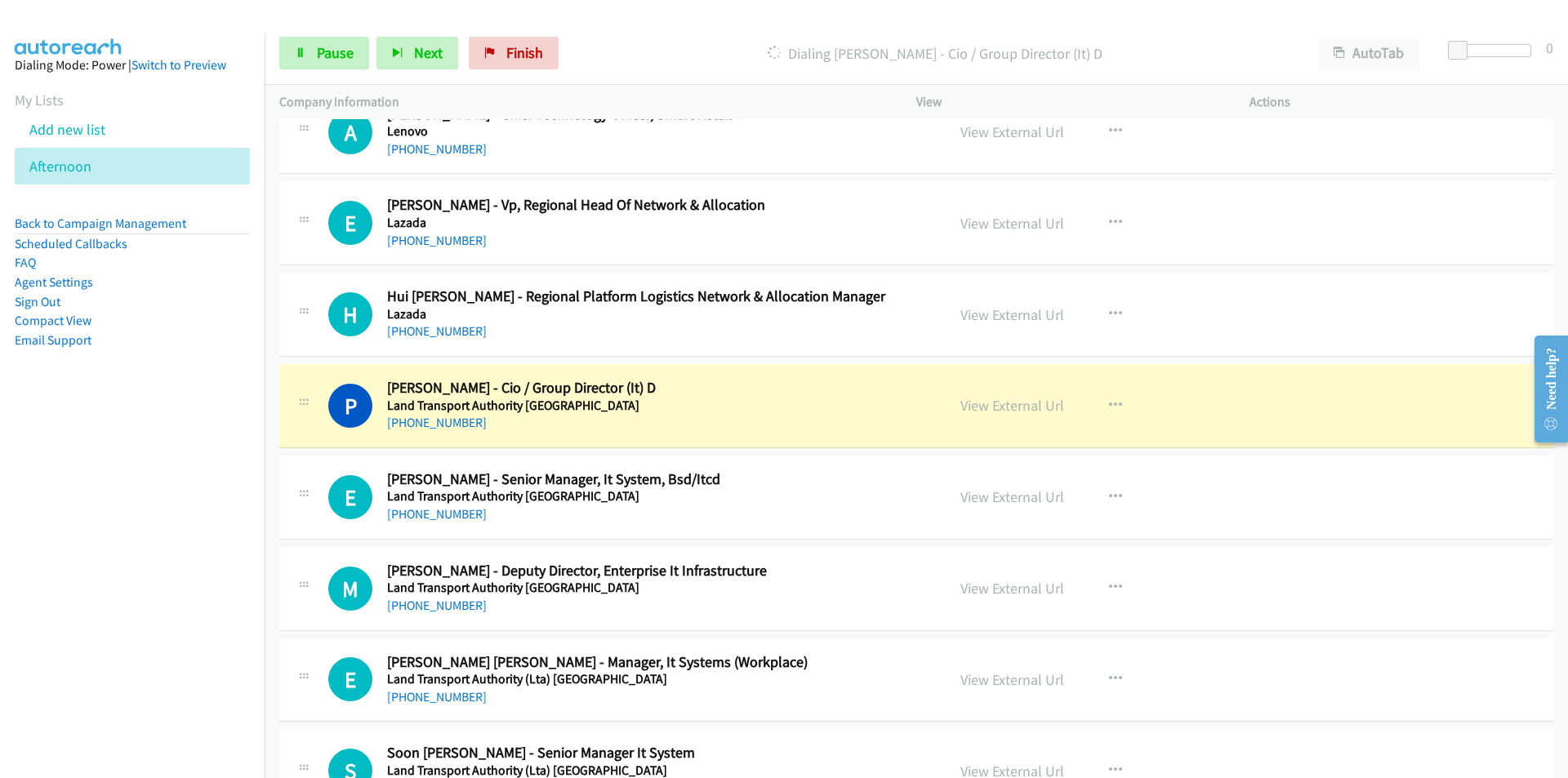
drag, startPoint x: 199, startPoint y: 555, endPoint x: 215, endPoint y: 549, distance: 17.1
click at [199, 555] on nav "Dialing Mode: Power | Switch to Preview My Lists Add new list [GEOGRAPHIC_DATA]…" at bounding box center [132, 422] width 265 height 778
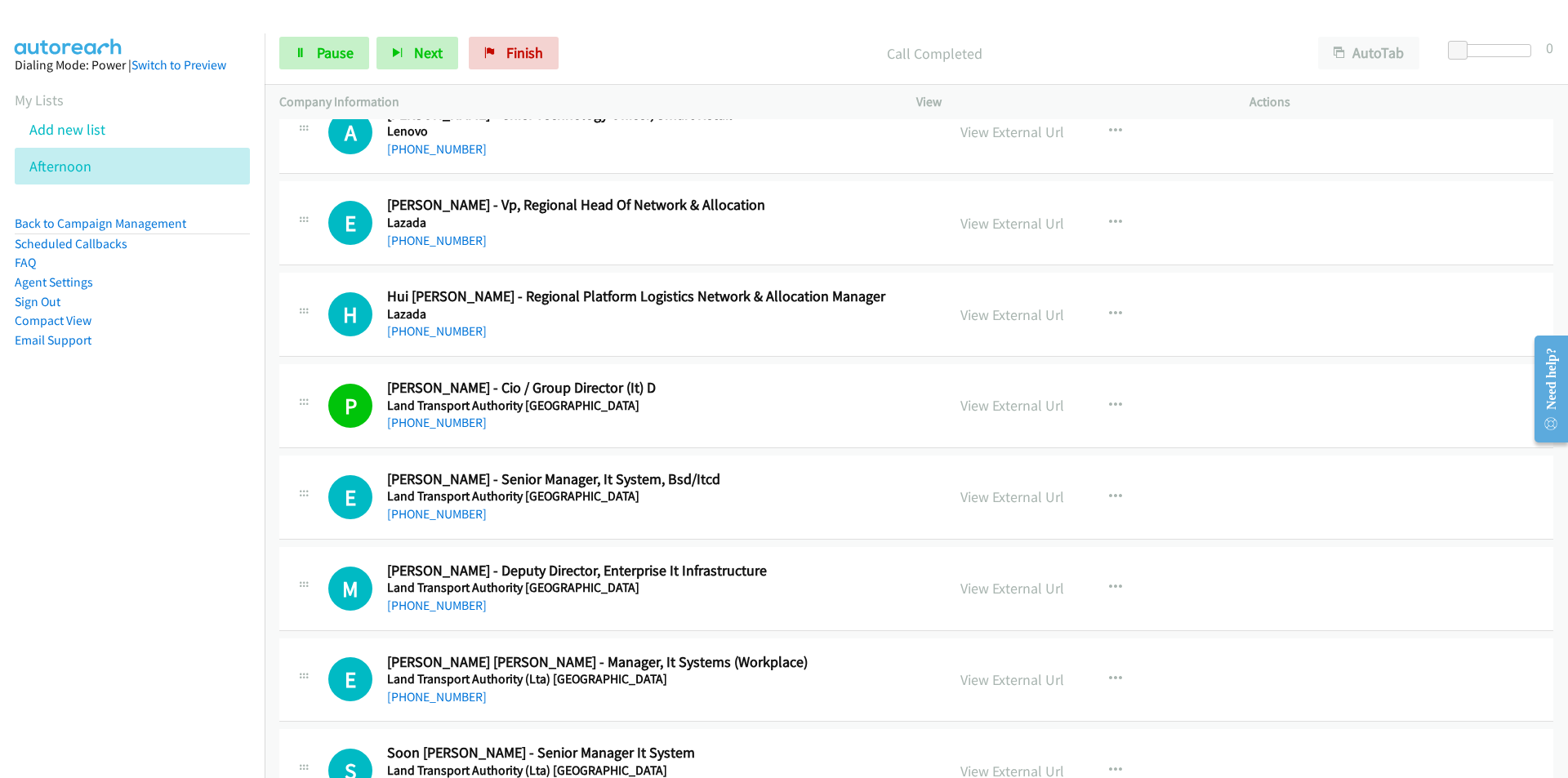
drag, startPoint x: 166, startPoint y: 482, endPoint x: 179, endPoint y: 482, distance: 13.0
click at [166, 482] on nav "Dialing Mode: Power | Switch to Preview My Lists Add new list [GEOGRAPHIC_DATA]…" at bounding box center [132, 422] width 265 height 778
click at [203, 506] on nav "Dialing Mode: Power | Switch to Preview My Lists Add new list [GEOGRAPHIC_DATA]…" at bounding box center [132, 422] width 265 height 778
click at [327, 58] on span "Pause" at bounding box center [335, 53] width 37 height 19
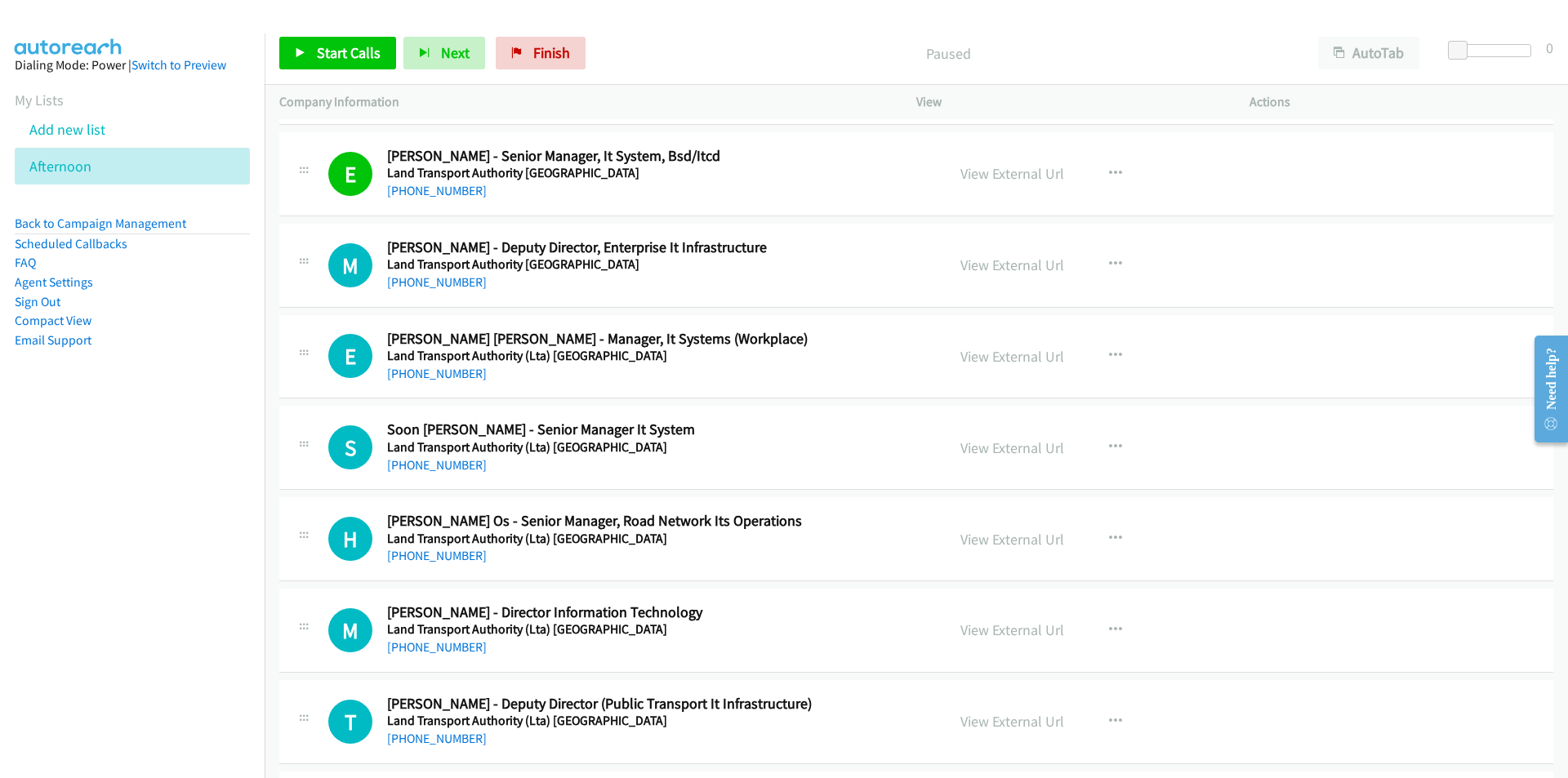
scroll to position [4244, 0]
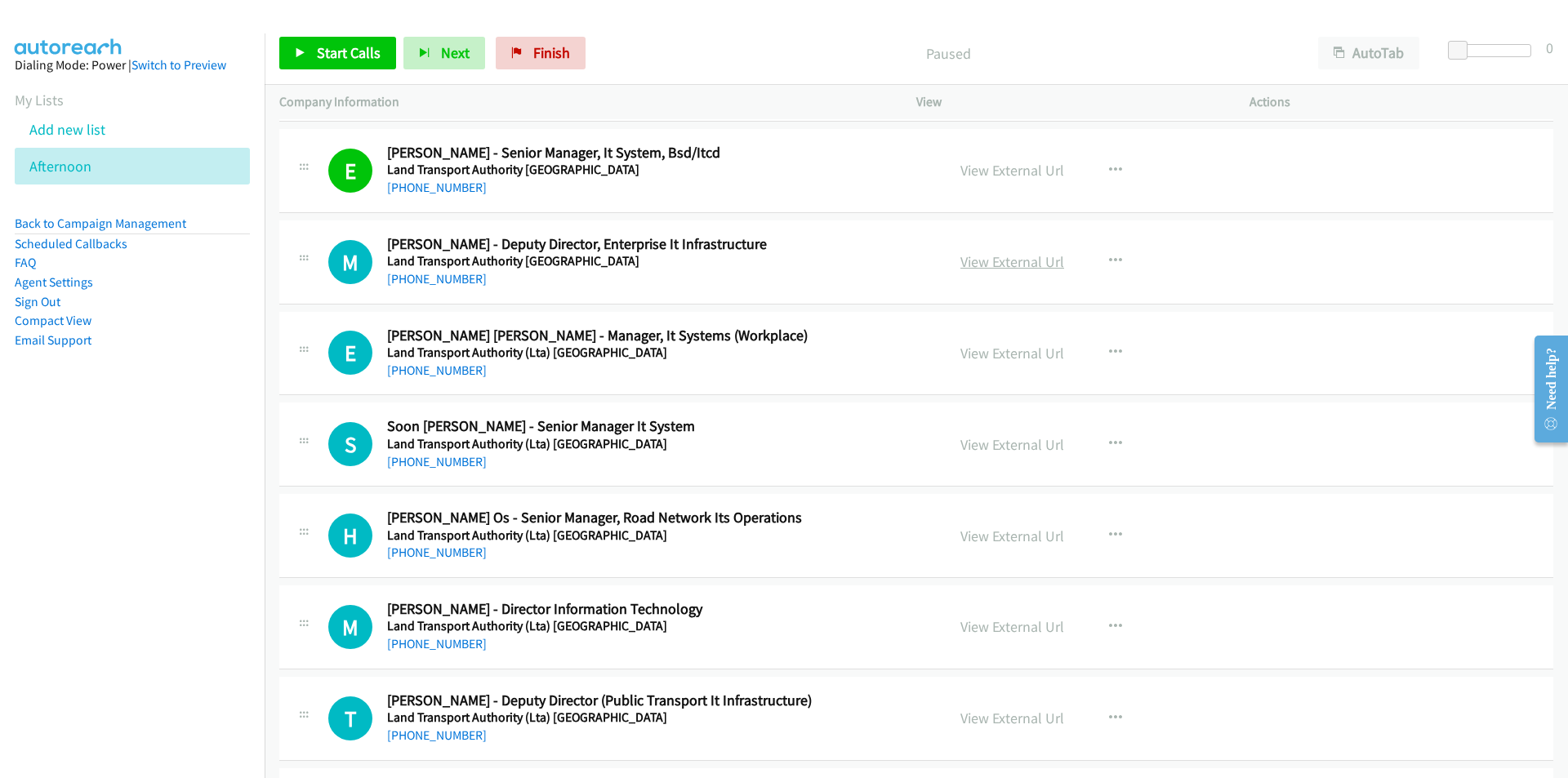
click at [1015, 262] on link "View External Url" at bounding box center [1012, 261] width 104 height 19
click at [350, 53] on span "Start Calls" at bounding box center [349, 53] width 64 height 19
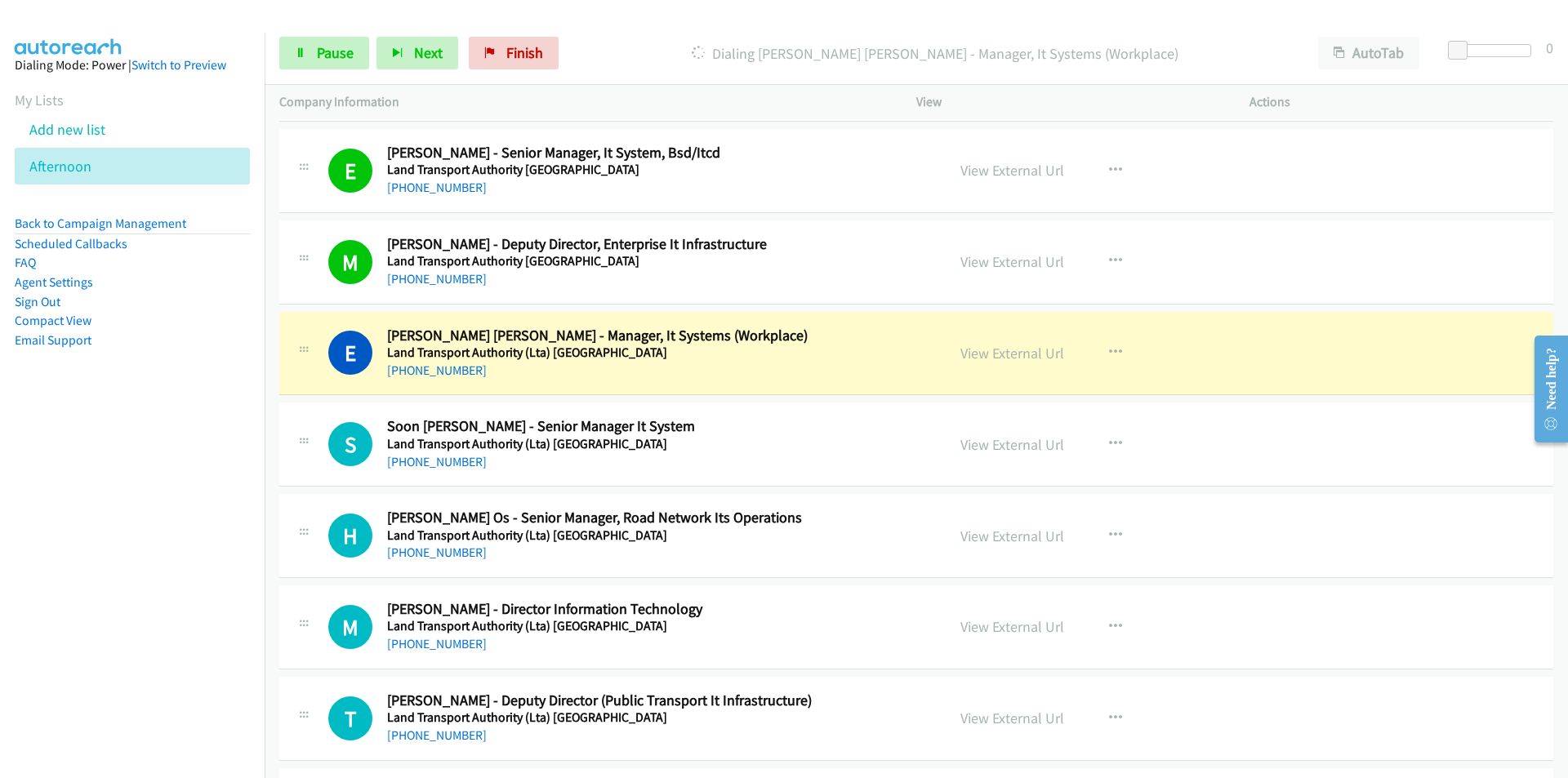
click at [218, 537] on nav "Dialing Mode: Power | Switch to Preview My Lists Add new list [GEOGRAPHIC_DATA]…" at bounding box center [132, 422] width 265 height 778
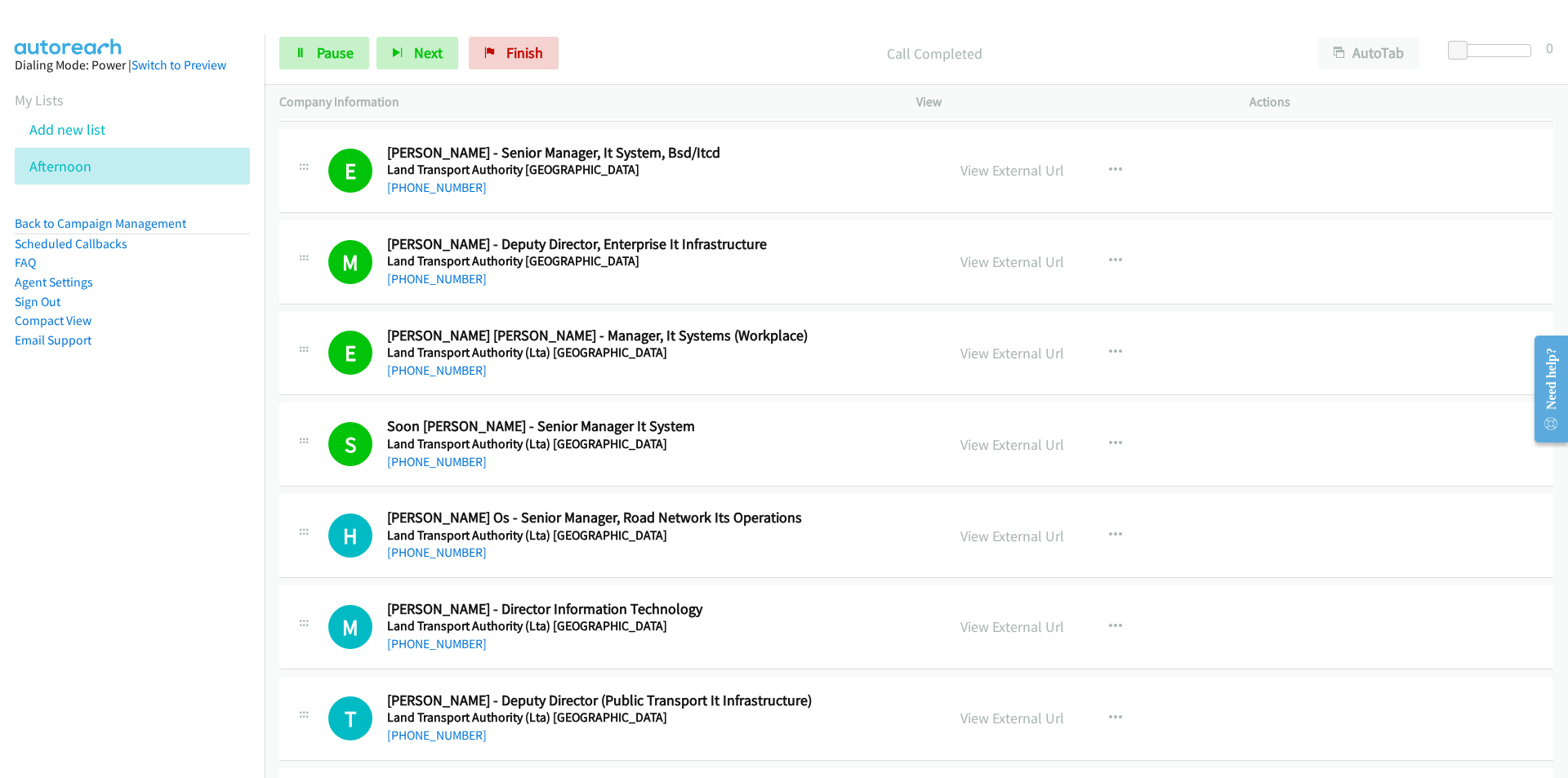
click at [170, 500] on nav "Dialing Mode: Power | Switch to Preview My Lists Add new list [GEOGRAPHIC_DATA]…" at bounding box center [132, 422] width 265 height 778
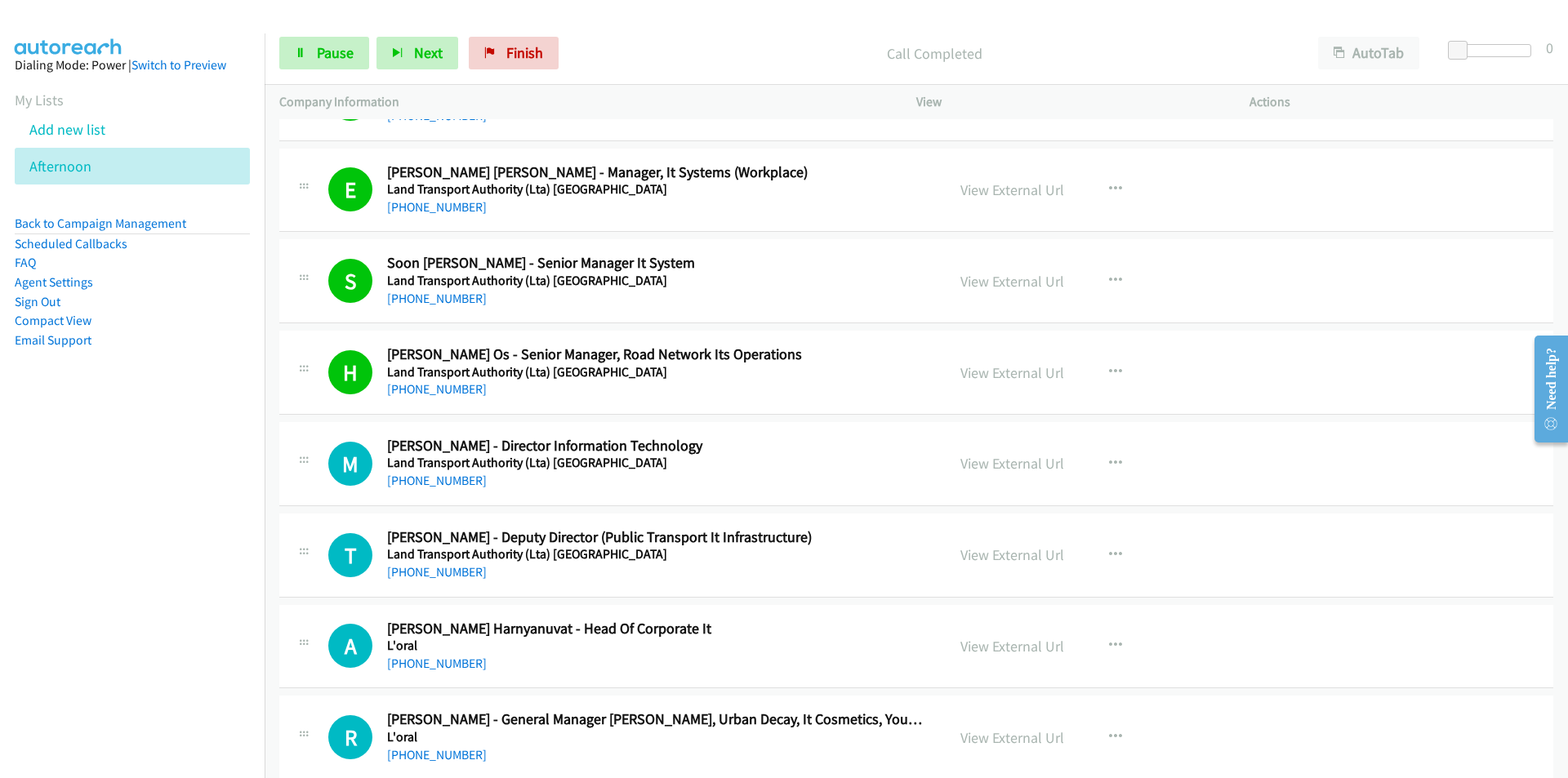
click at [158, 558] on nav "Dialing Mode: Power | Switch to Preview My Lists Add new list [GEOGRAPHIC_DATA]…" at bounding box center [132, 422] width 265 height 778
click at [1026, 459] on link "View External Url" at bounding box center [1012, 463] width 104 height 19
click at [325, 61] on span "Pause" at bounding box center [335, 53] width 37 height 19
click at [349, 53] on span "Start Calls" at bounding box center [349, 53] width 64 height 19
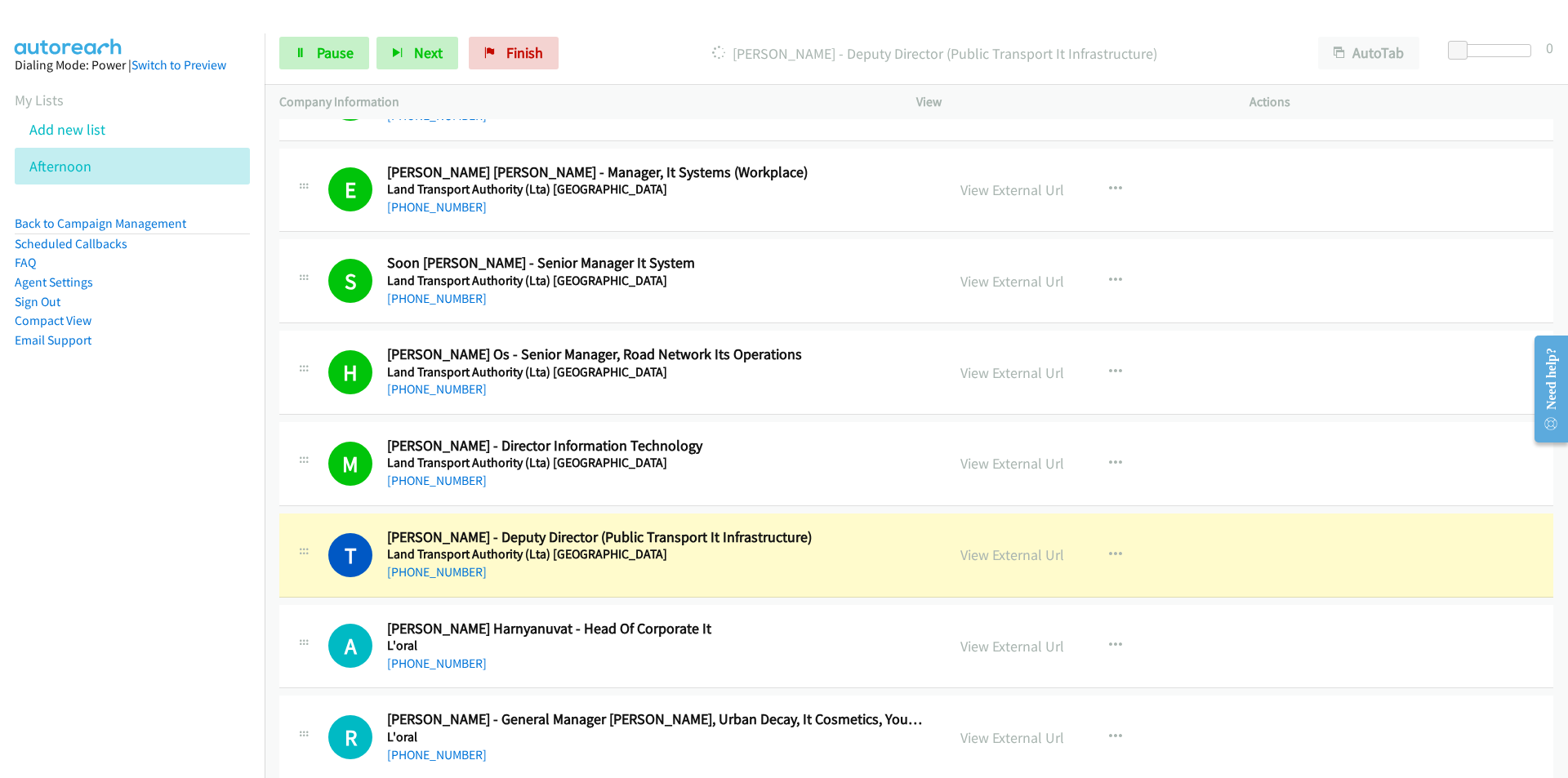
click at [178, 587] on nav "Dialing Mode: Power | Switch to Preview My Lists Add new list [GEOGRAPHIC_DATA]…" at bounding box center [132, 422] width 265 height 778
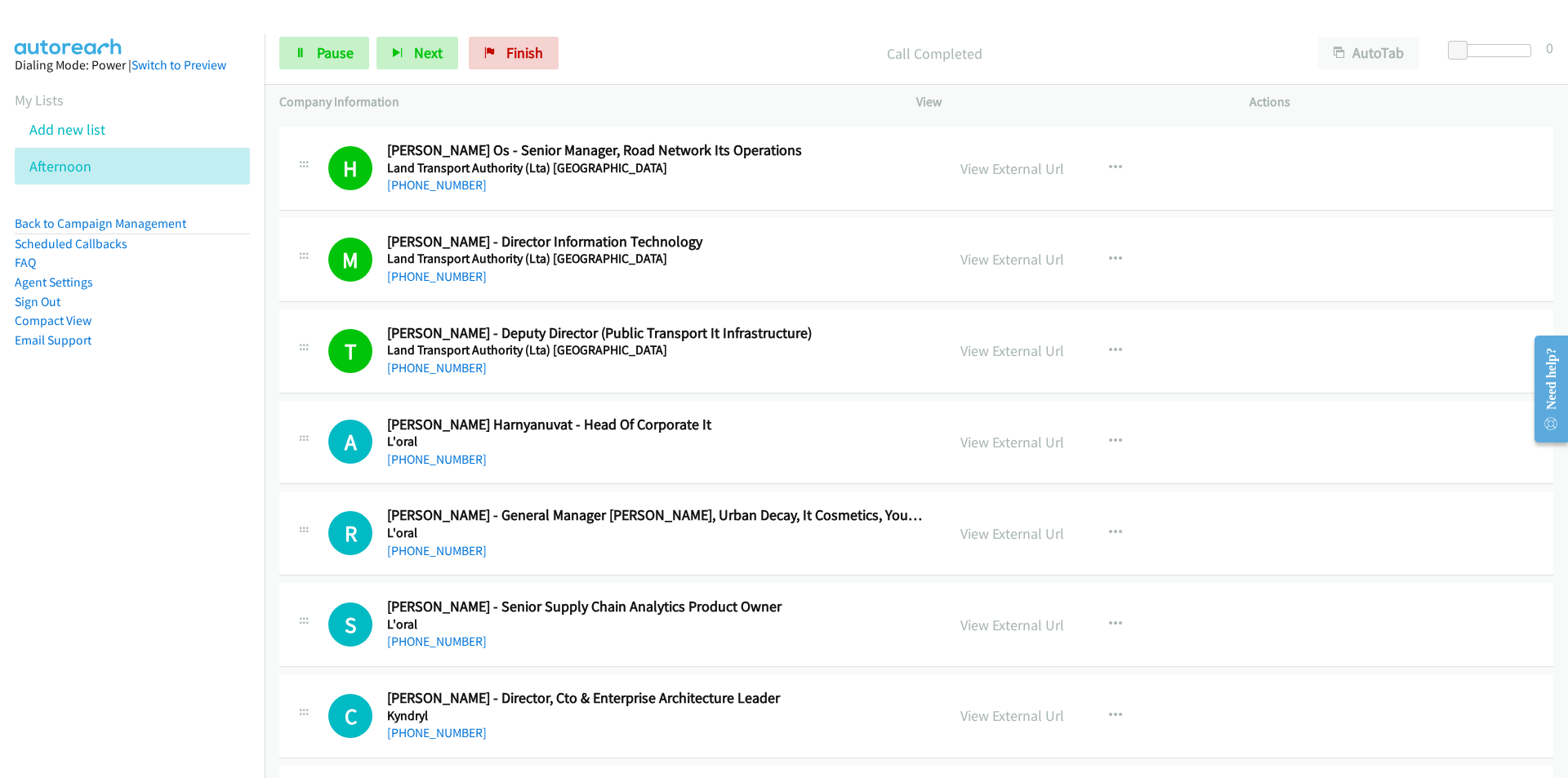
scroll to position [4652, 0]
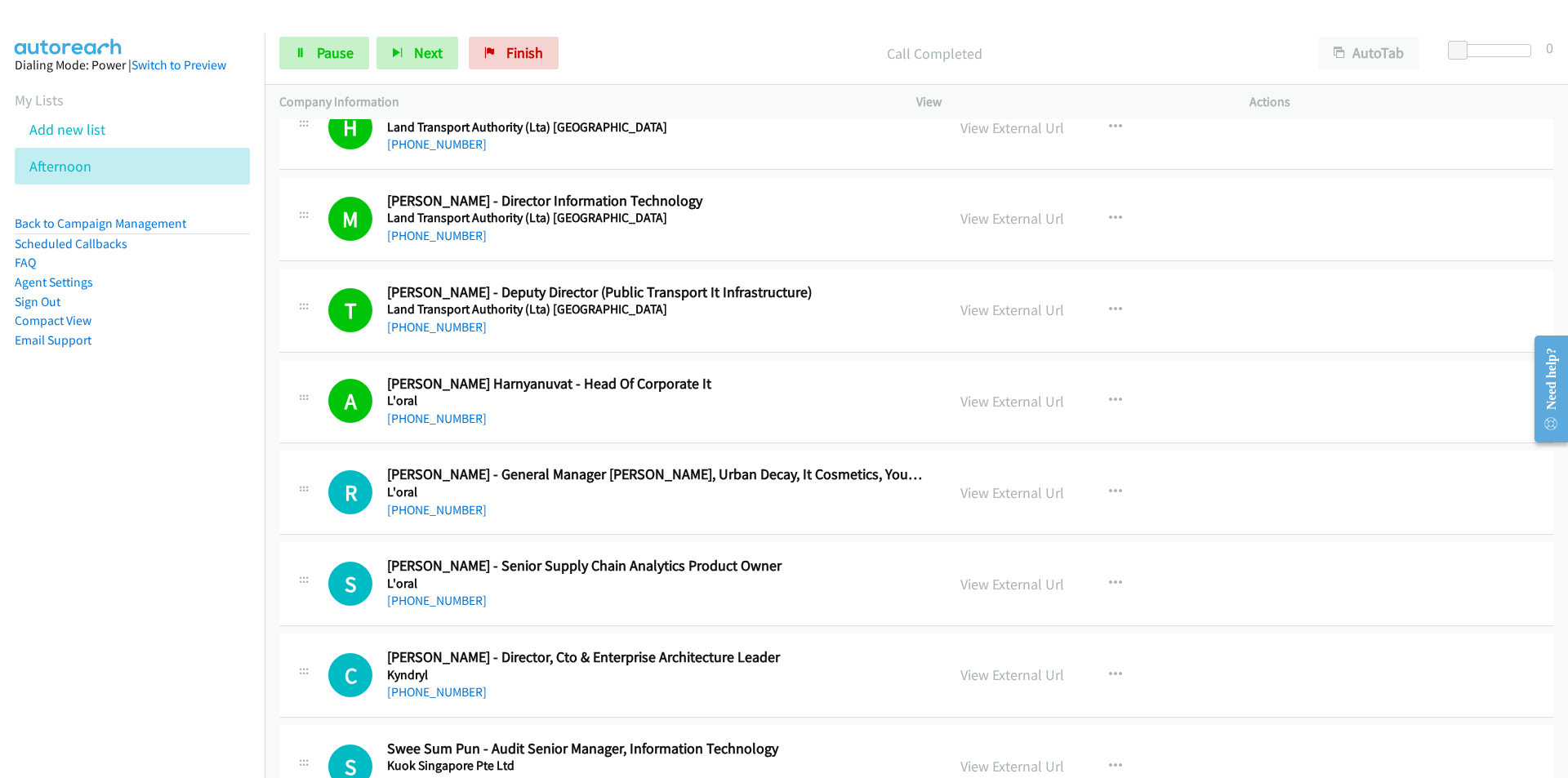
click at [237, 537] on nav "Dialing Mode: Power | Switch to Preview My Lists Add new list [GEOGRAPHIC_DATA]…" at bounding box center [132, 422] width 265 height 778
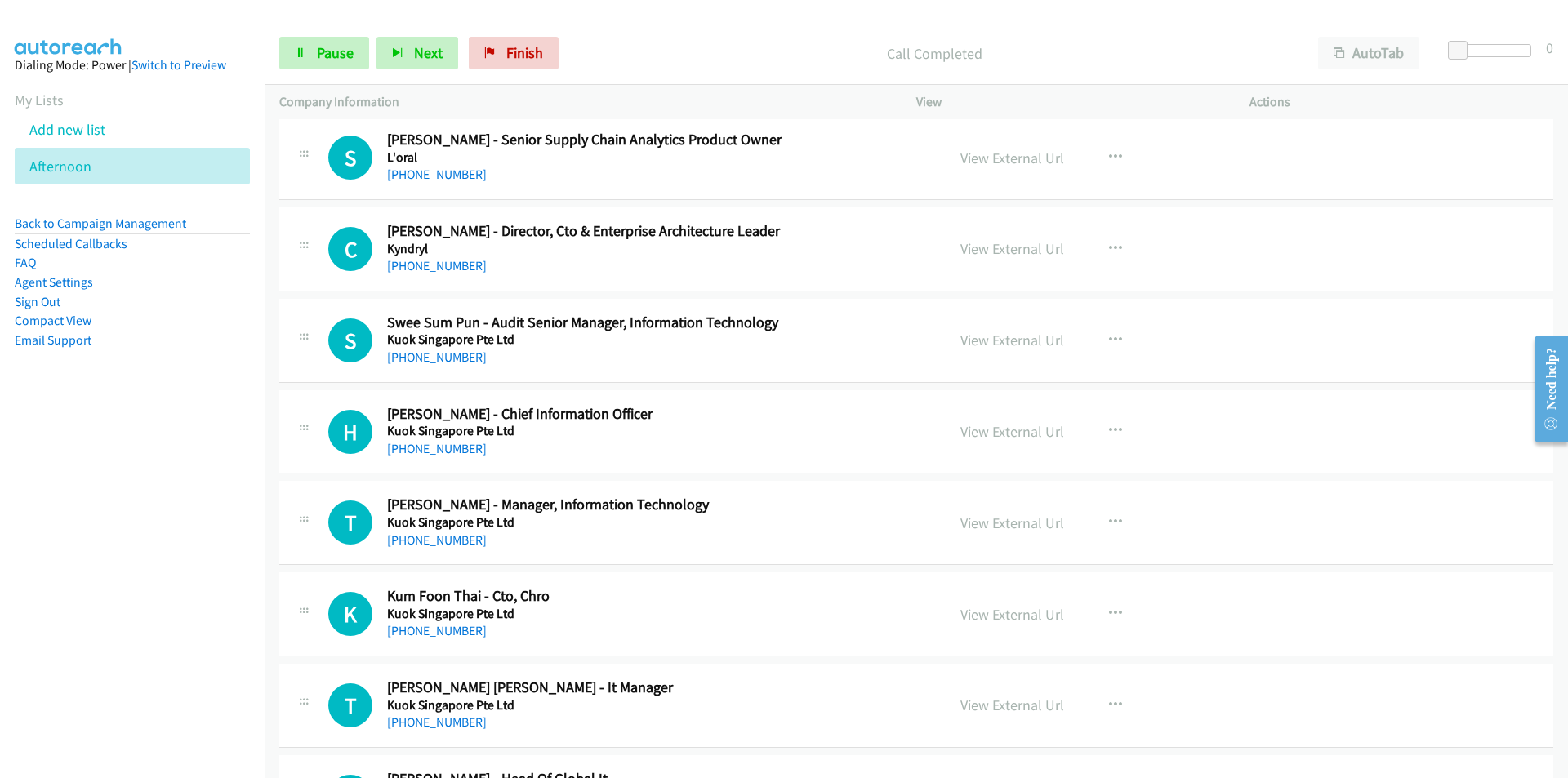
scroll to position [5141, 0]
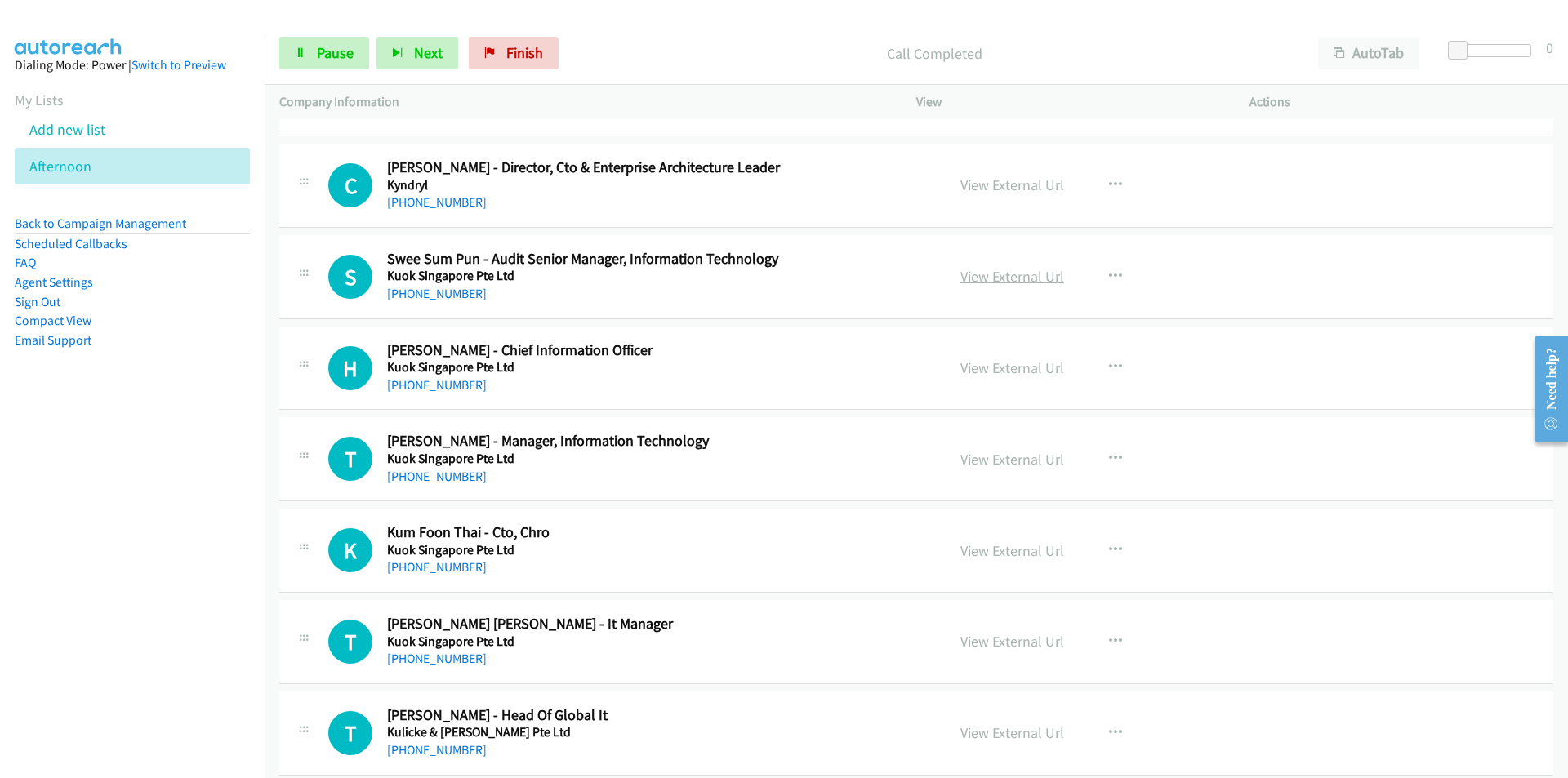
click at [1014, 281] on link "View External Url" at bounding box center [1012, 276] width 104 height 19
click at [321, 58] on span "Pause" at bounding box center [335, 53] width 37 height 19
click at [325, 52] on span "Start Calls" at bounding box center [349, 53] width 64 height 19
click at [321, 58] on span "Pause" at bounding box center [335, 53] width 37 height 19
click at [1111, 361] on icon "button" at bounding box center [1115, 368] width 13 height 13
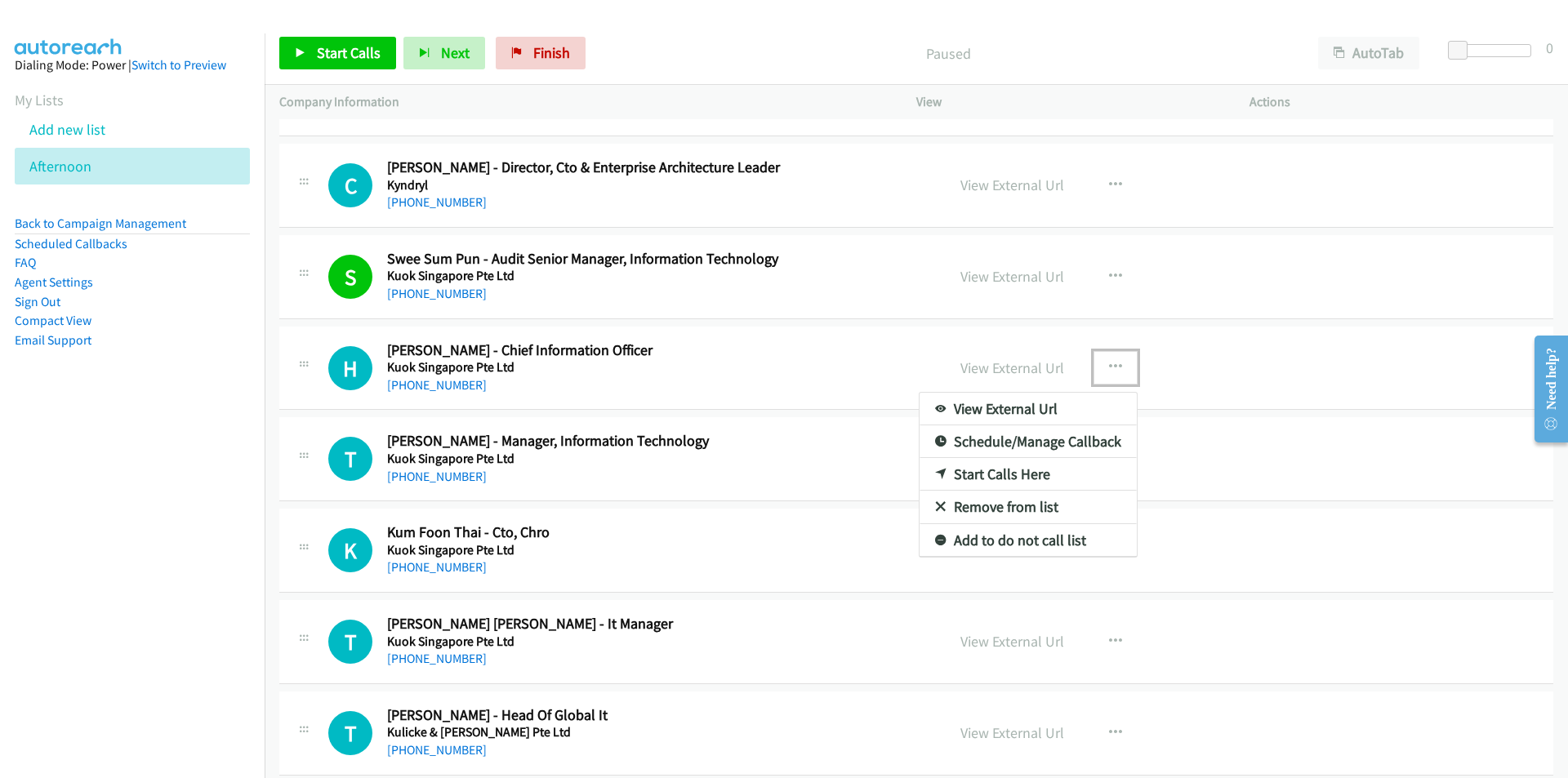
click at [1010, 472] on link "Start Calls Here" at bounding box center [1027, 473] width 217 height 33
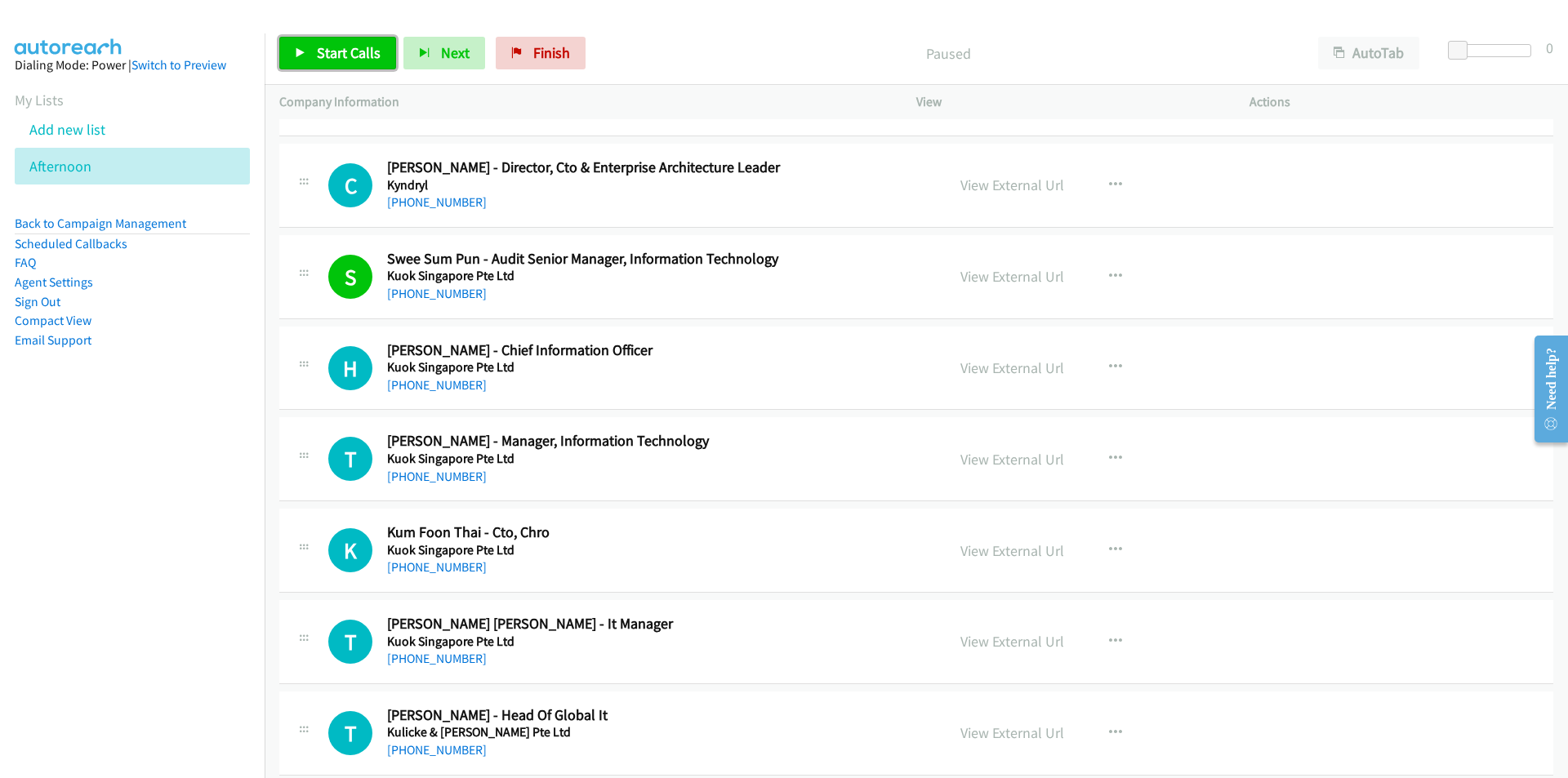
click at [339, 48] on span "Start Calls" at bounding box center [349, 53] width 64 height 19
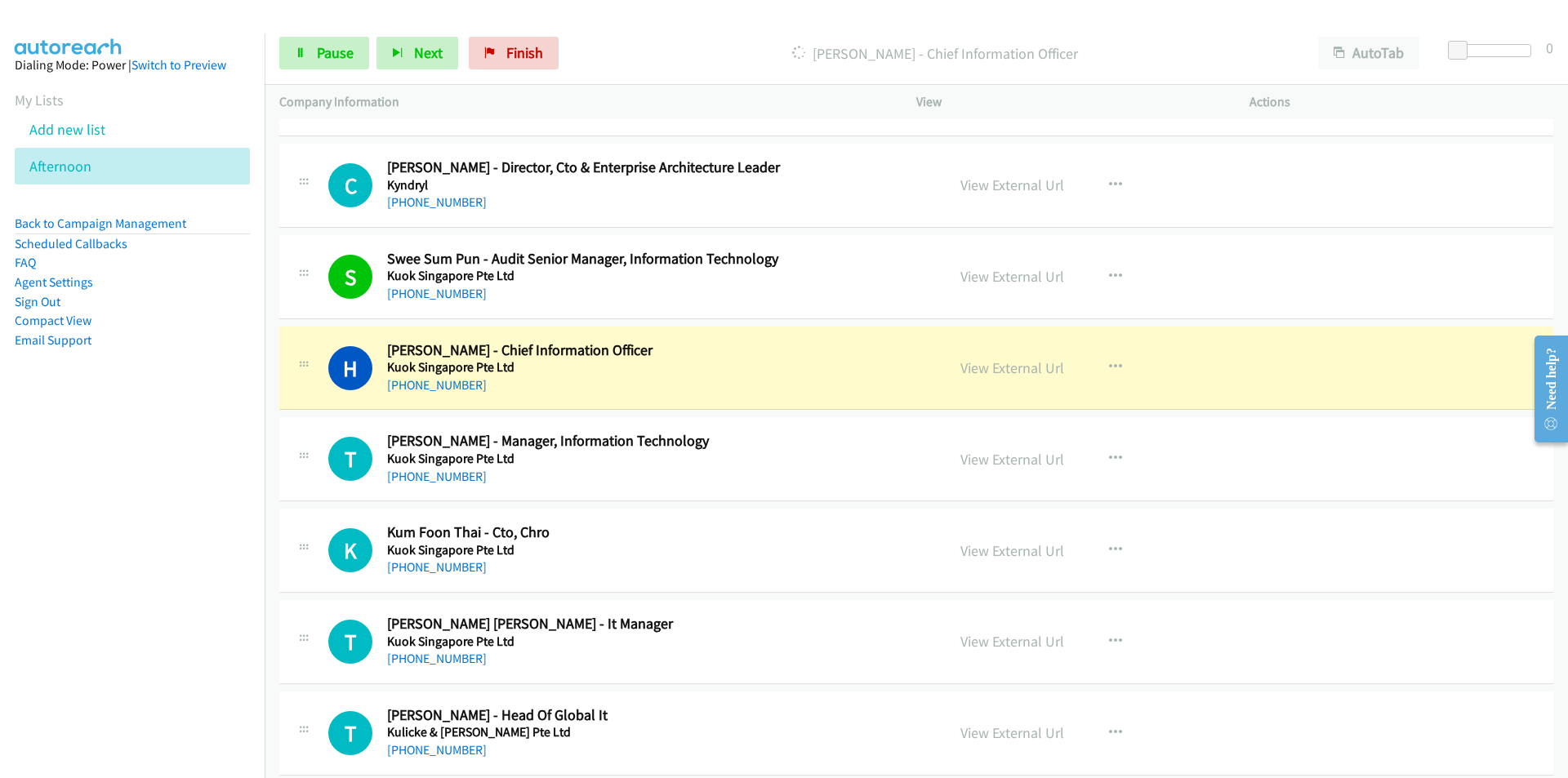
click at [109, 562] on nav "Dialing Mode: Power | Switch to Preview My Lists Add new list [GEOGRAPHIC_DATA]…" at bounding box center [132, 422] width 265 height 778
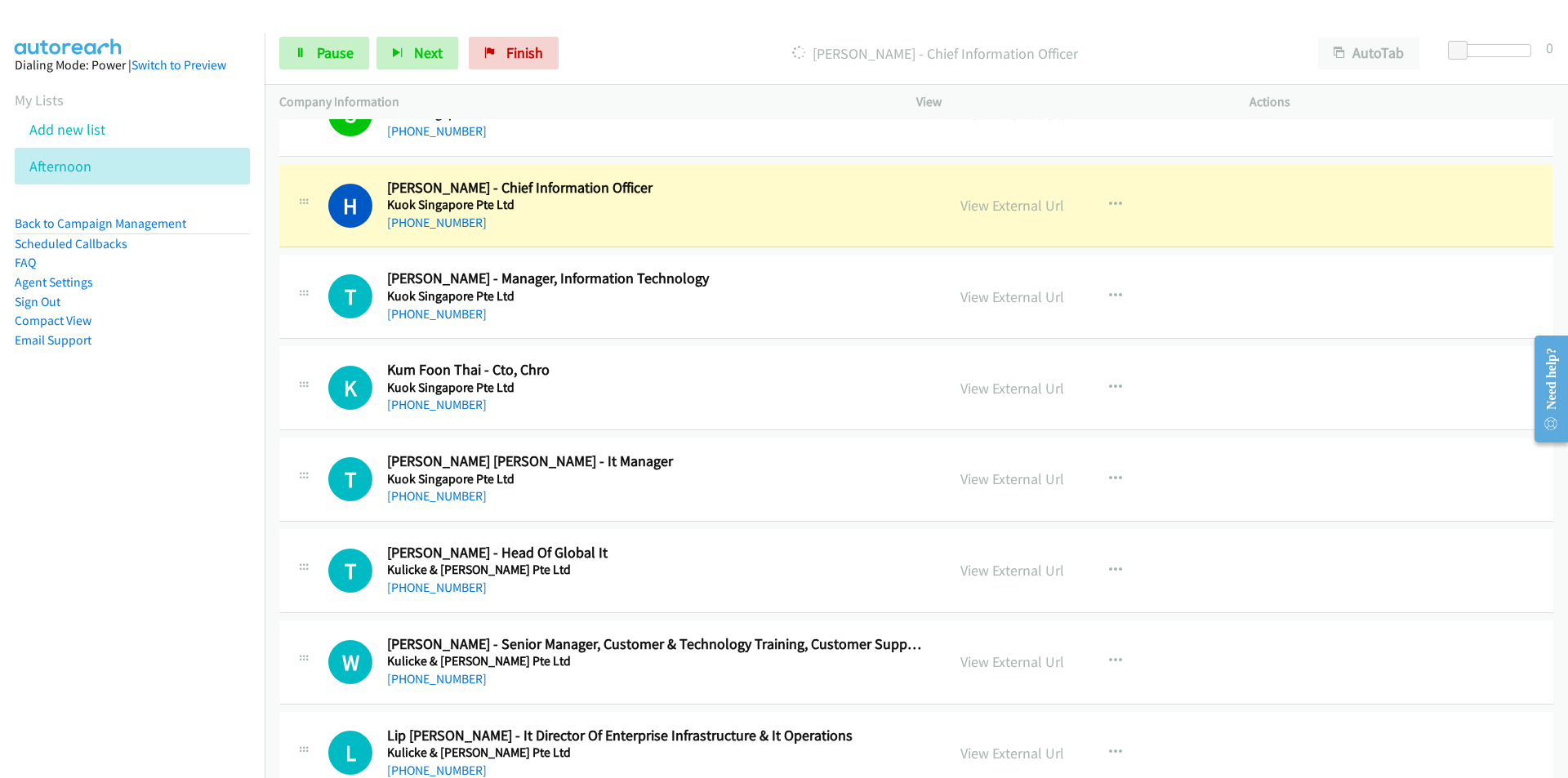
scroll to position [5305, 0]
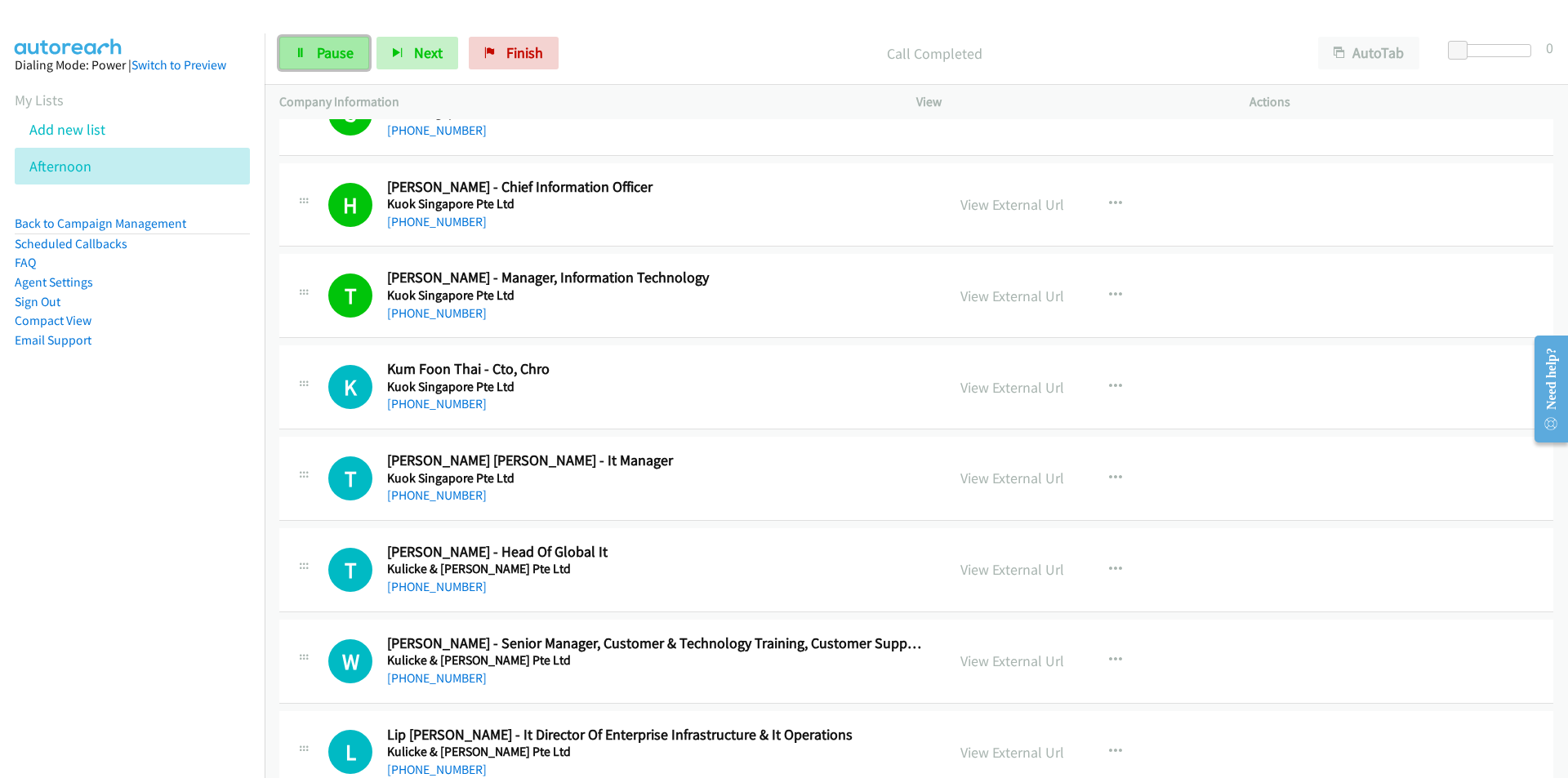
click at [328, 56] on span "Pause" at bounding box center [335, 53] width 37 height 19
click at [328, 56] on span "Start Calls" at bounding box center [349, 53] width 64 height 19
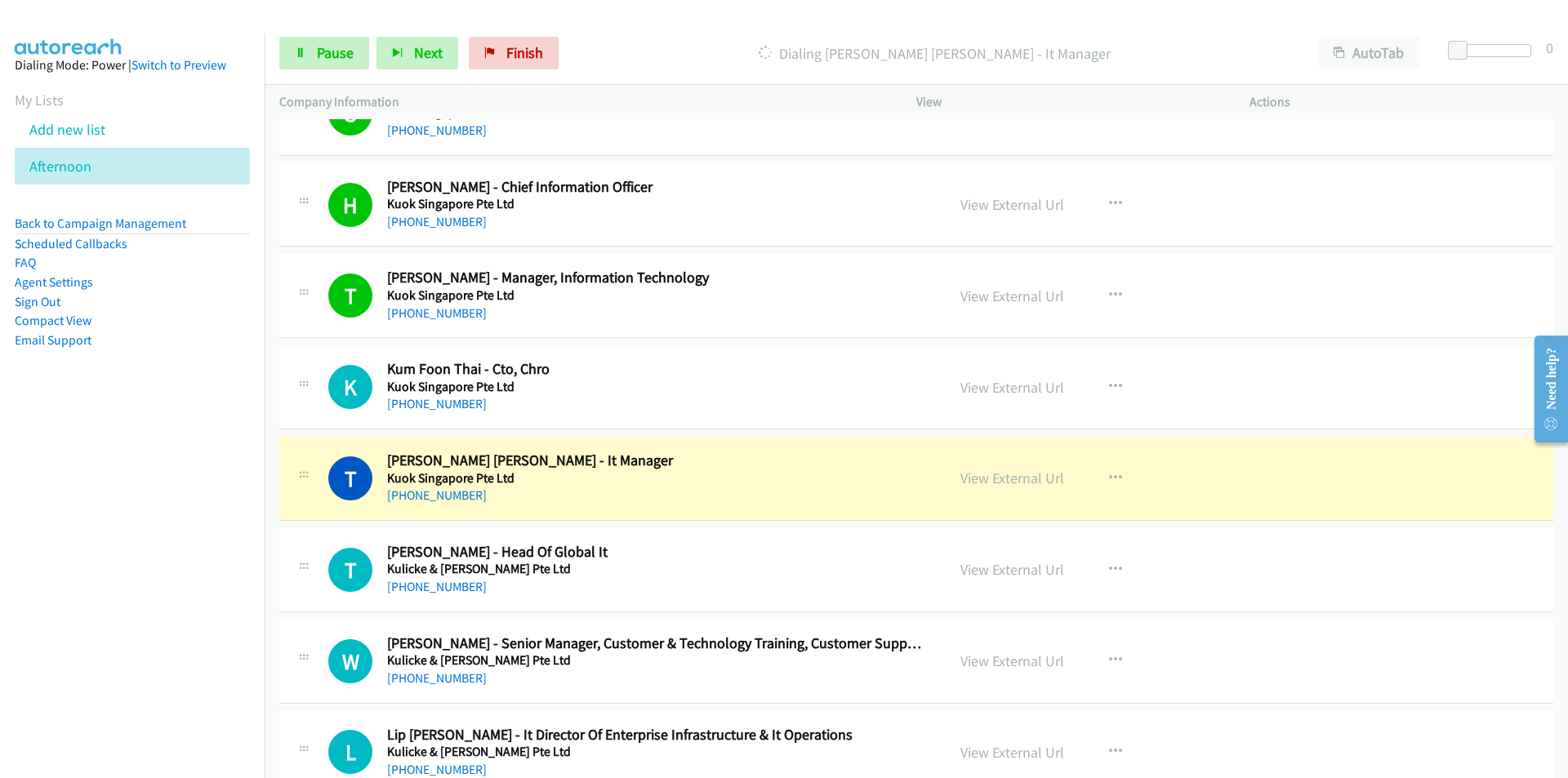
click at [185, 545] on nav "Dialing Mode: Power | Switch to Preview My Lists Add new list [GEOGRAPHIC_DATA]…" at bounding box center [132, 422] width 265 height 778
click at [1032, 379] on link "View External Url" at bounding box center [1012, 388] width 104 height 19
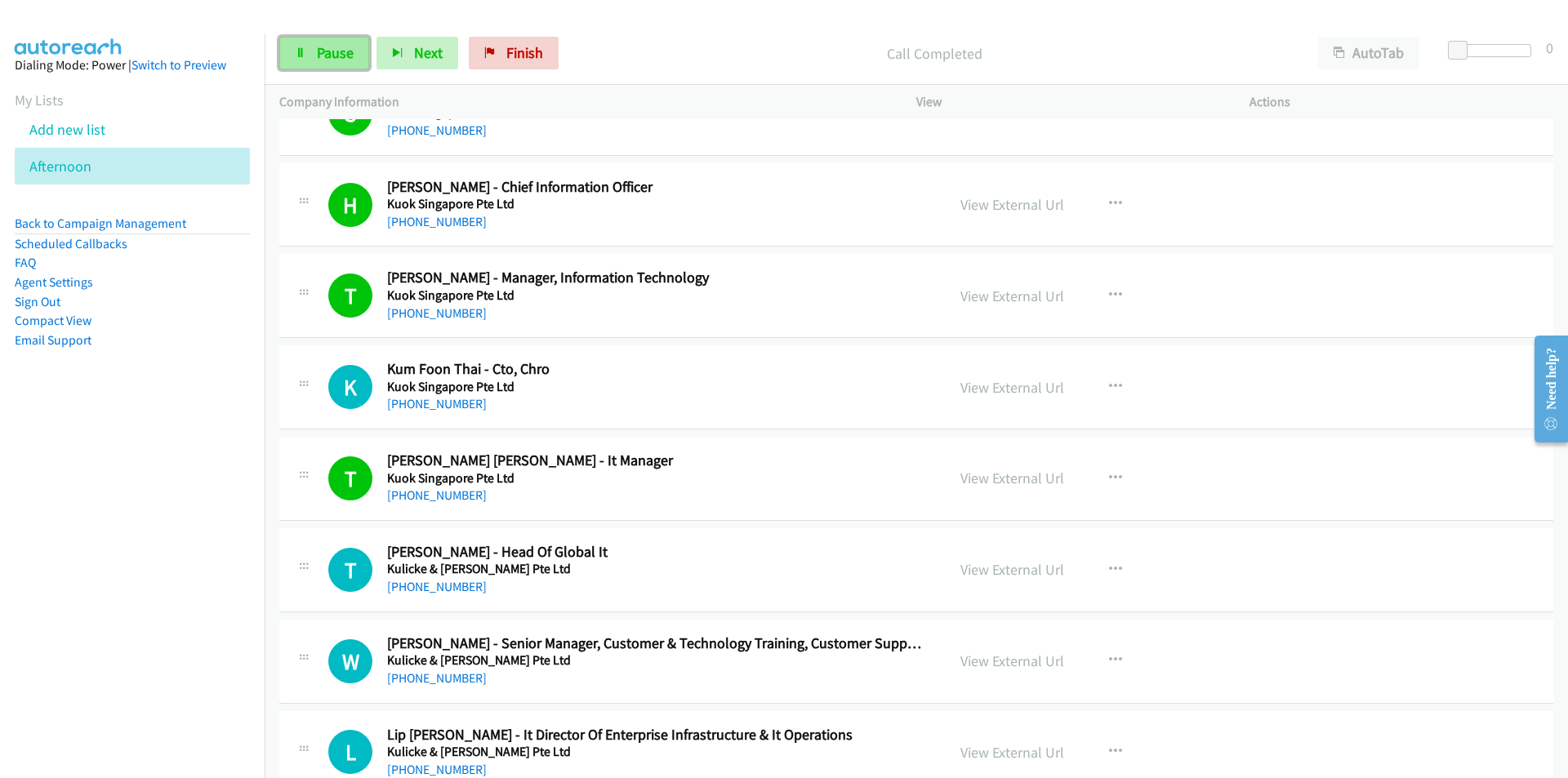
click at [315, 57] on link "Pause" at bounding box center [324, 53] width 90 height 33
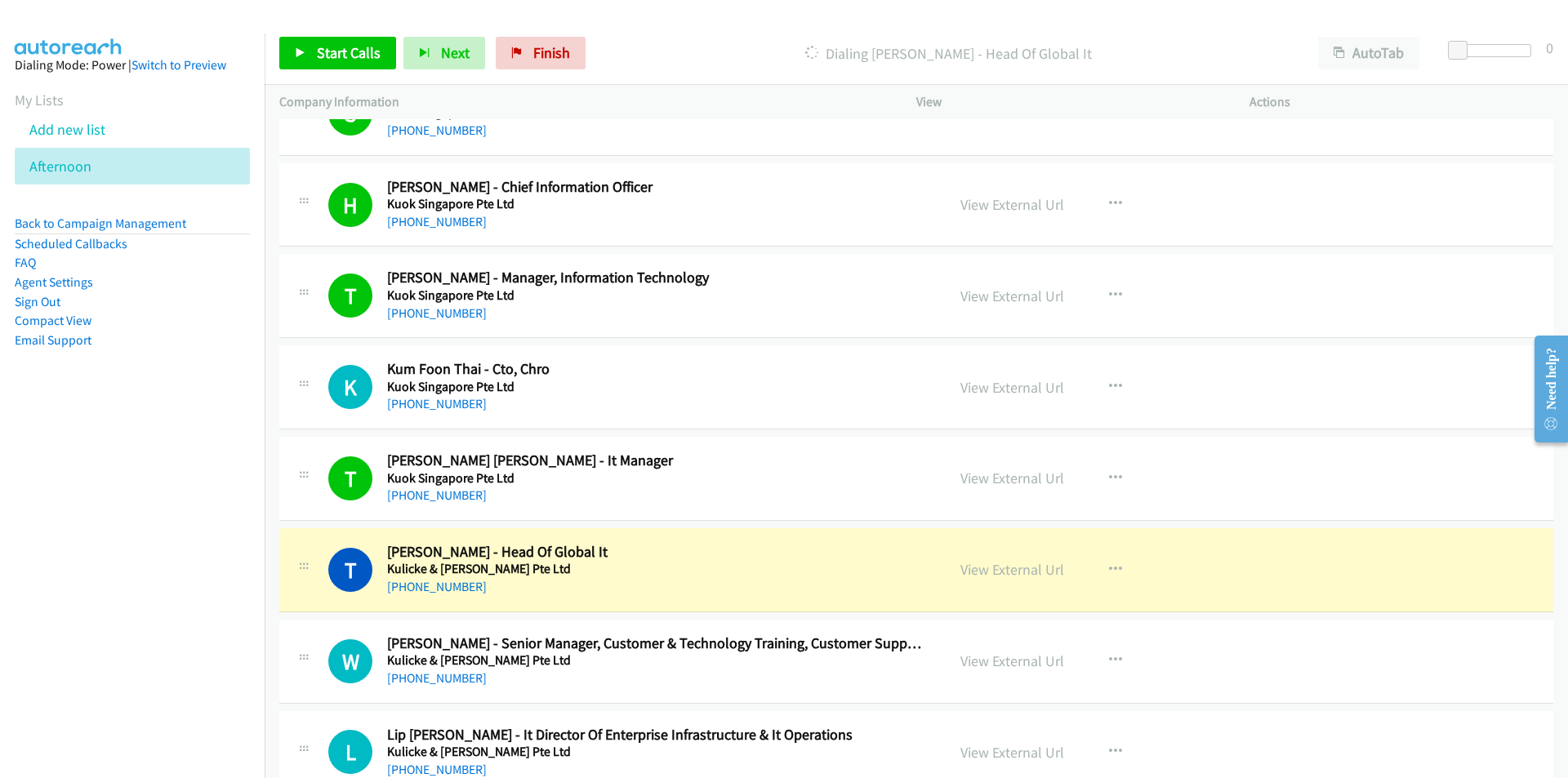
click at [215, 573] on nav "Dialing Mode: Power | Switch to Preview My Lists Add new list [GEOGRAPHIC_DATA]…" at bounding box center [132, 422] width 265 height 778
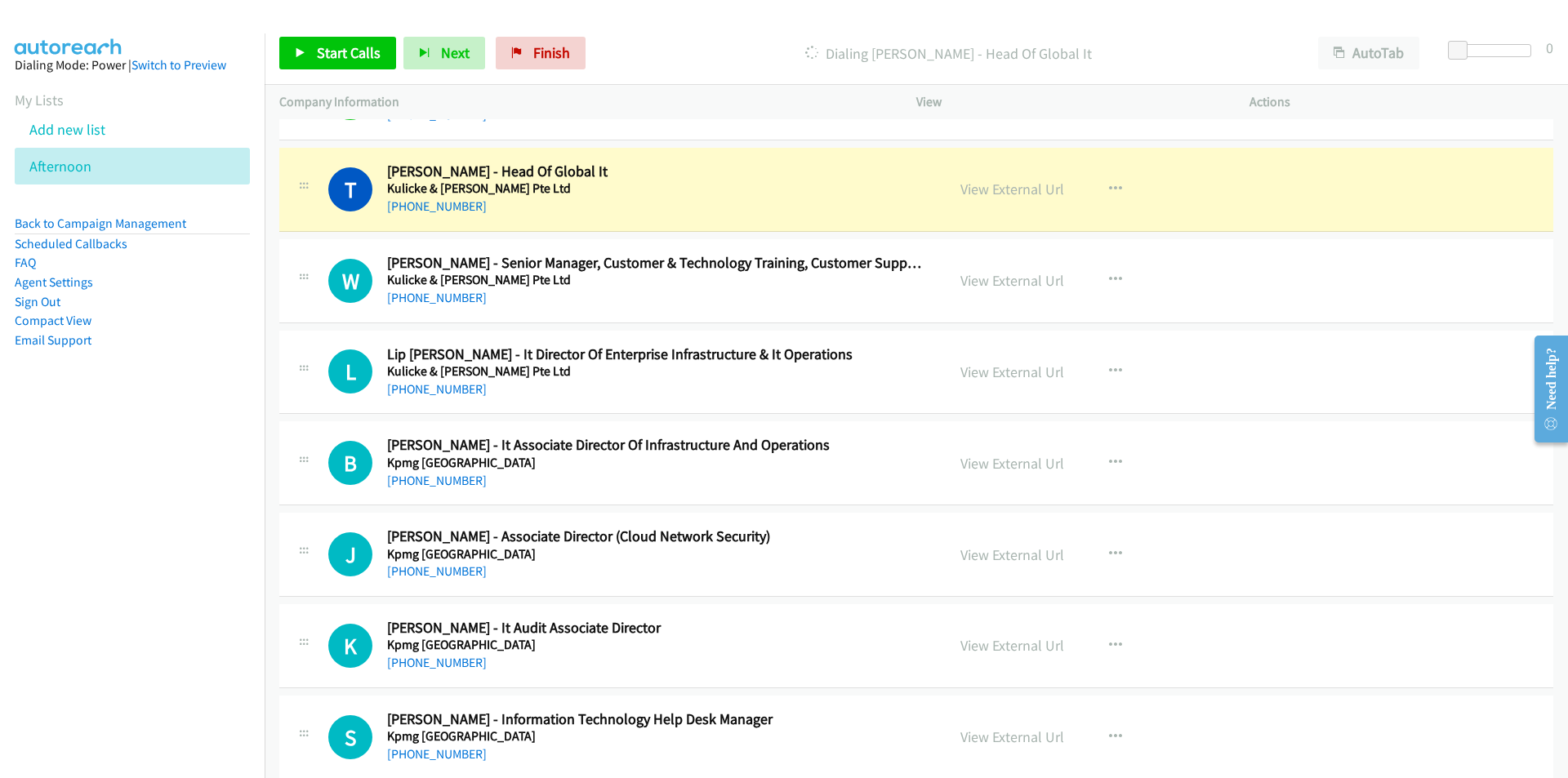
scroll to position [5550, 0]
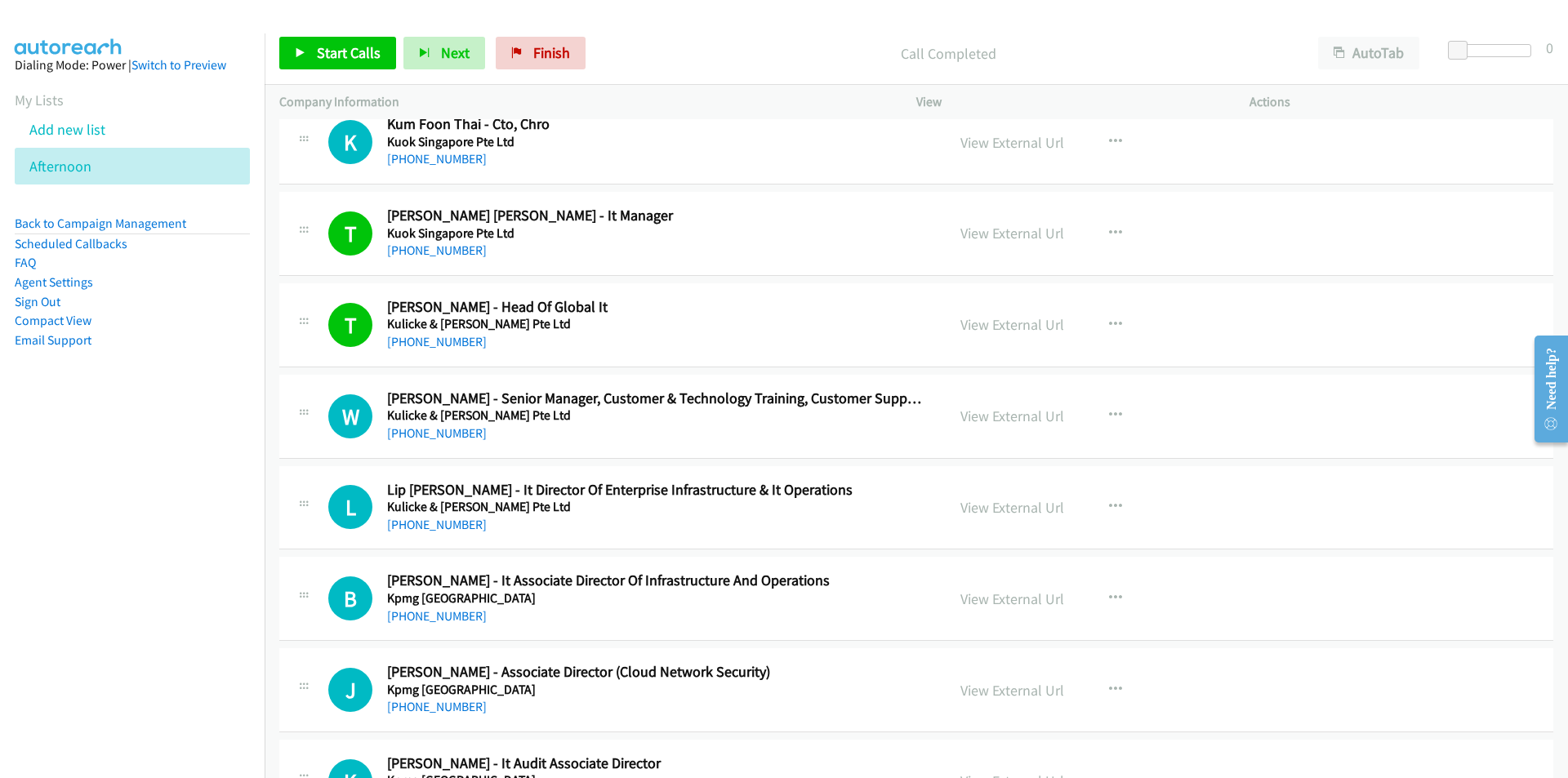
click at [147, 629] on nav "Dialing Mode: Power | Switch to Preview My Lists Add new list [GEOGRAPHIC_DATA]…" at bounding box center [132, 422] width 265 height 778
click at [326, 64] on link "Start Calls" at bounding box center [338, 53] width 117 height 33
click at [214, 561] on nav "Dialing Mode: Power | Switch to Preview My Lists Add new list [GEOGRAPHIC_DATA]…" at bounding box center [132, 422] width 265 height 778
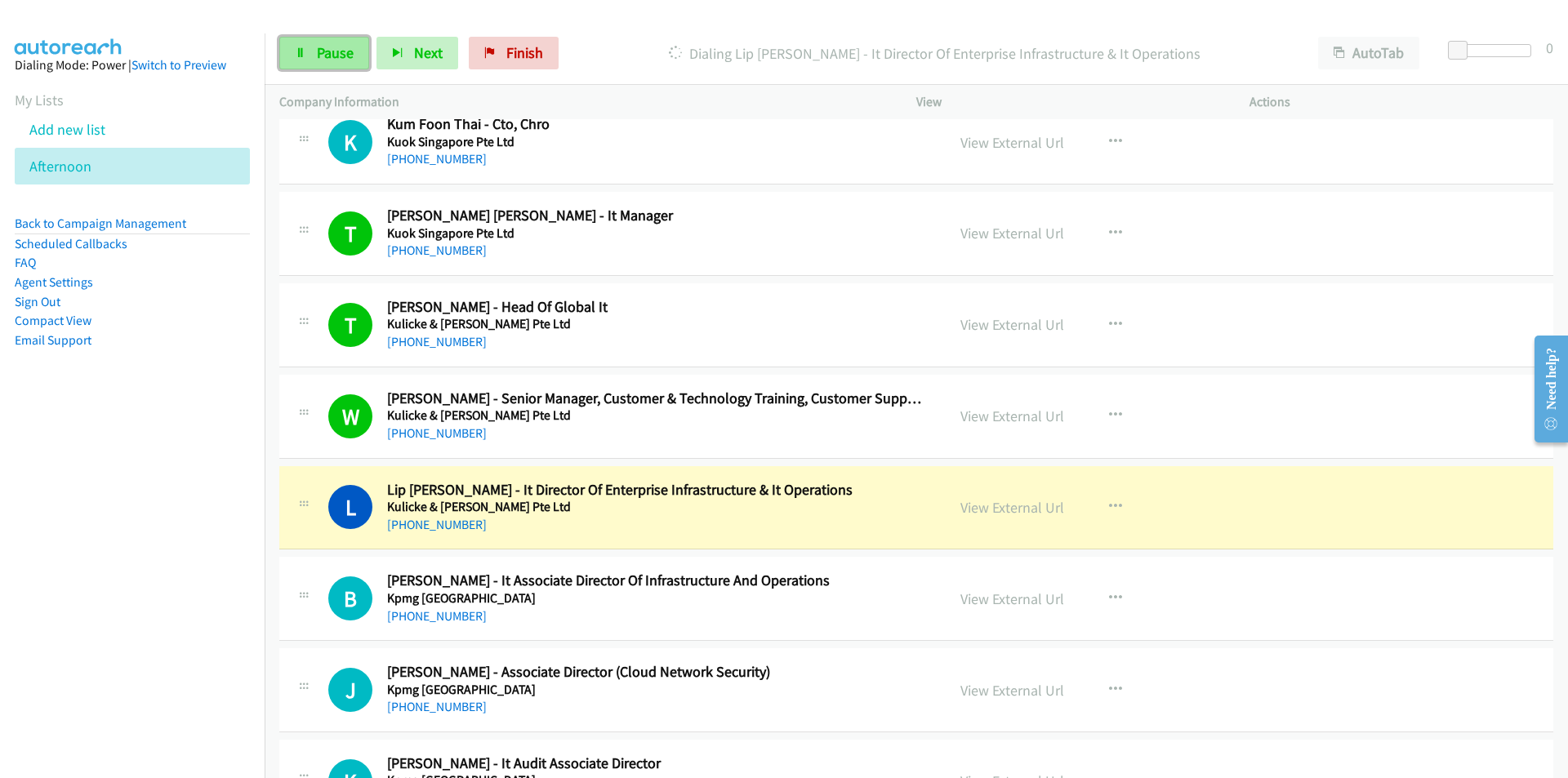
click at [318, 50] on span "Pause" at bounding box center [335, 53] width 37 height 19
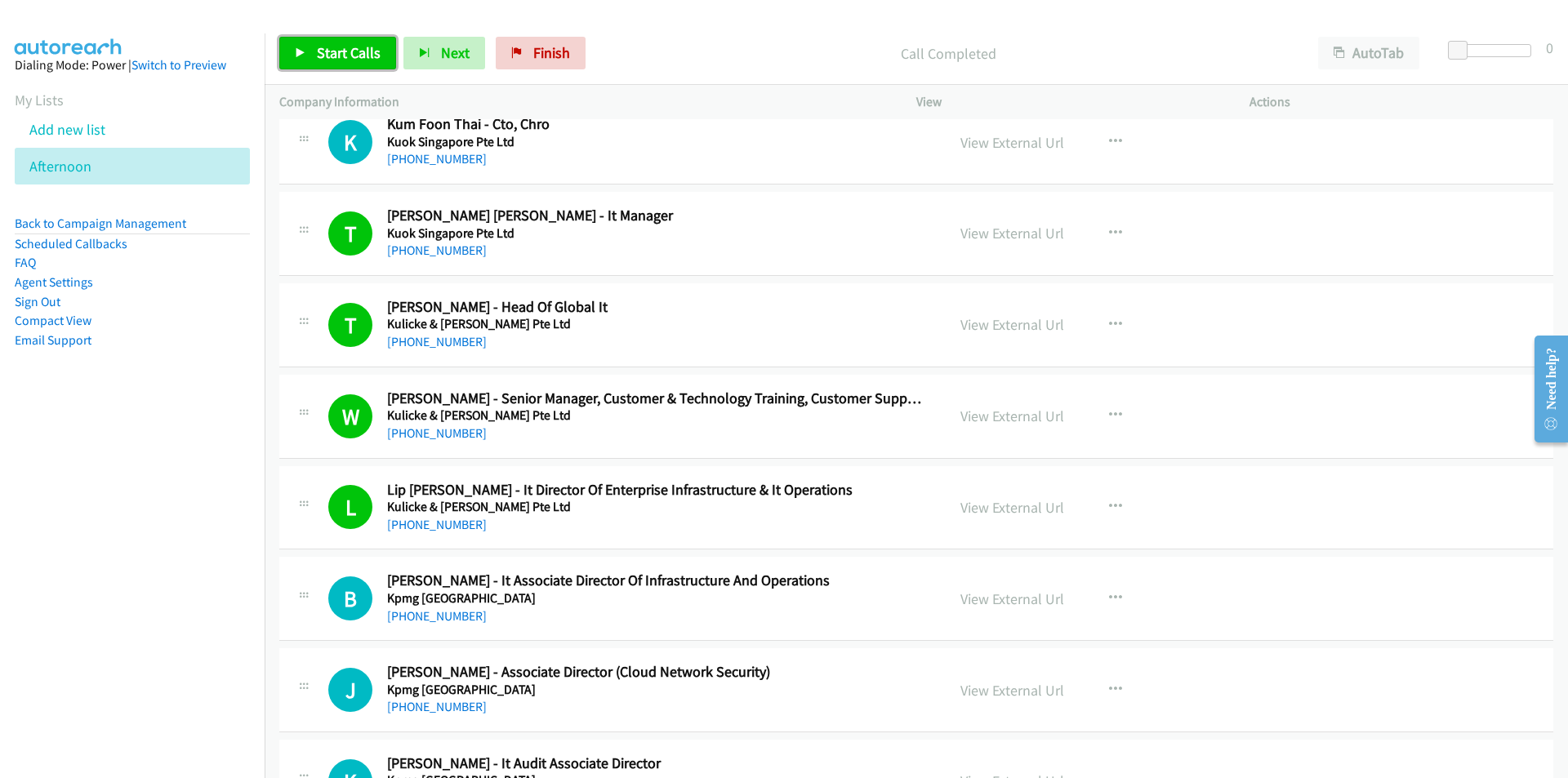
click at [348, 53] on span "Start Calls" at bounding box center [349, 53] width 64 height 19
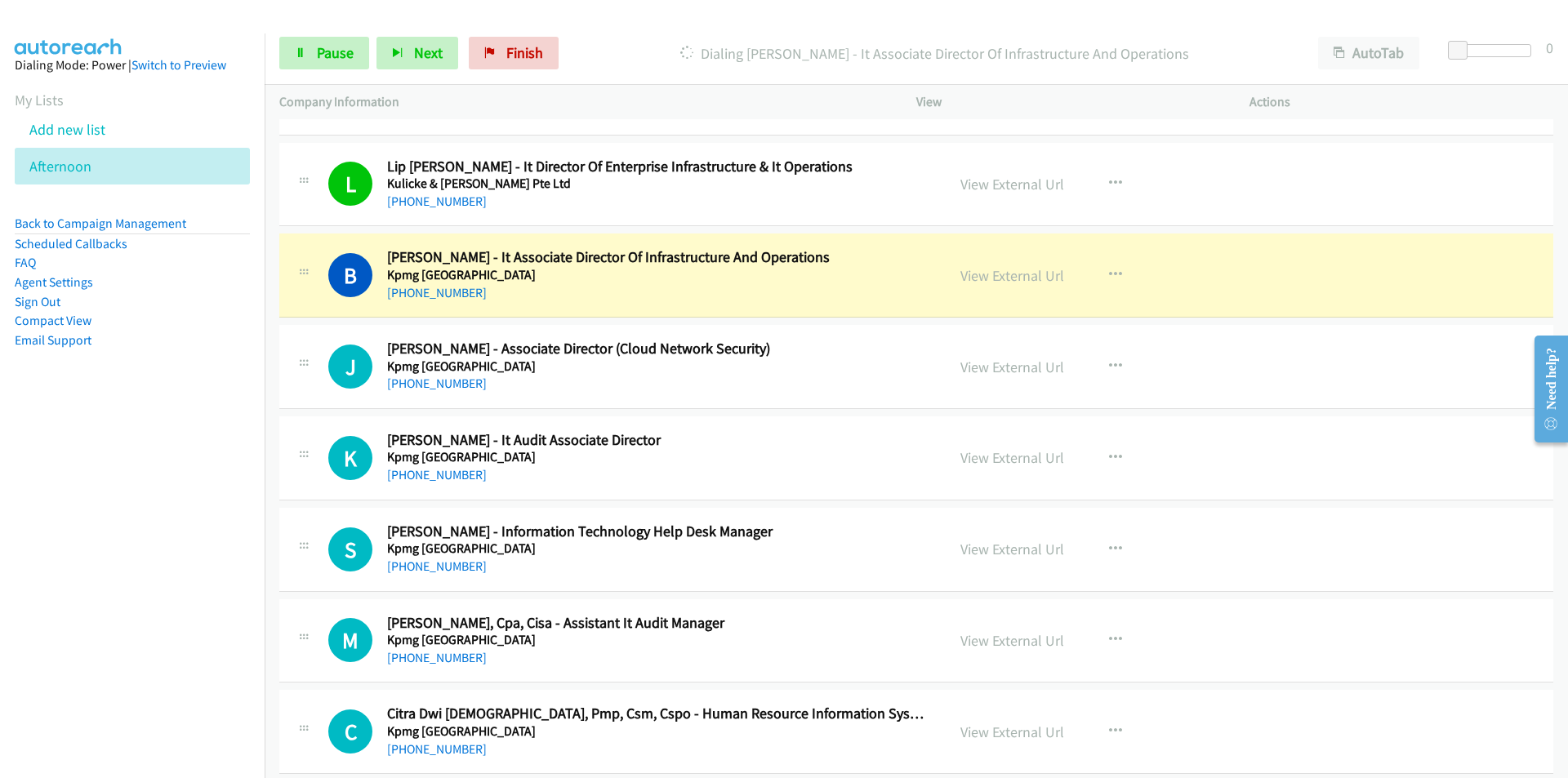
scroll to position [5876, 0]
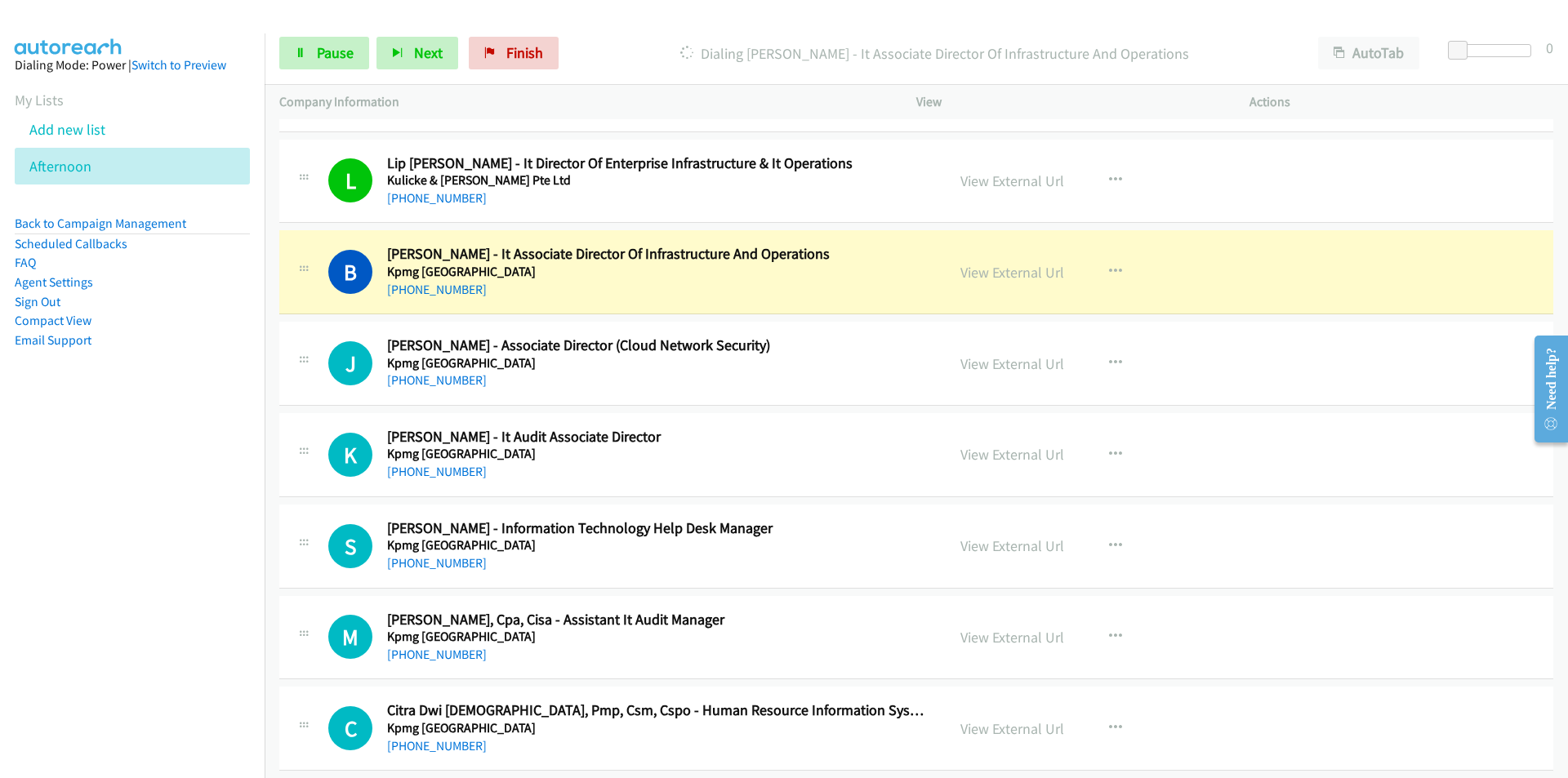
click at [215, 488] on nav "Dialing Mode: Power | Switch to Preview My Lists Add new list [GEOGRAPHIC_DATA]…" at bounding box center [132, 422] width 265 height 778
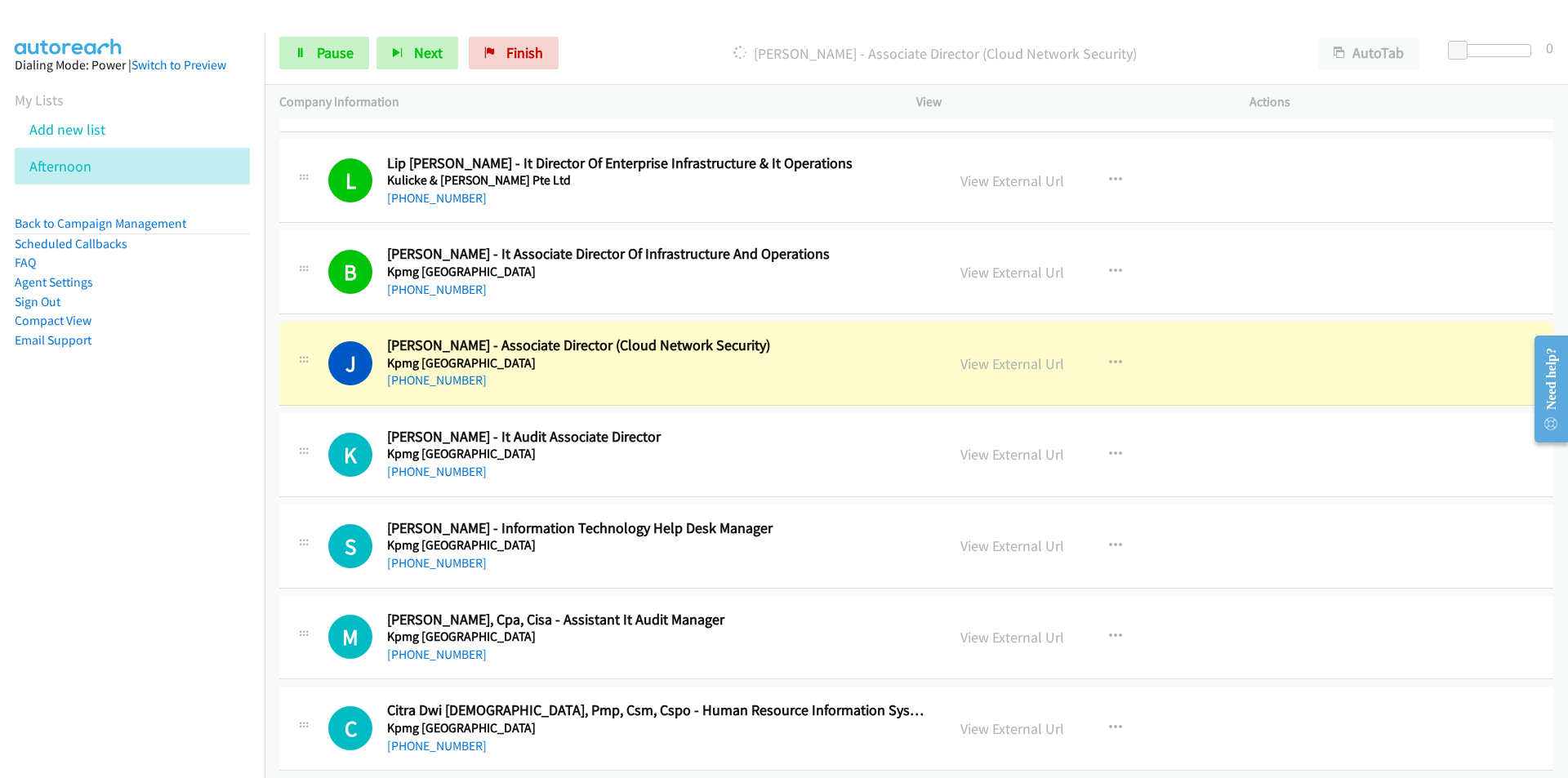
click at [134, 535] on nav "Dialing Mode: Power | Switch to Preview My Lists Add new list [GEOGRAPHIC_DATA]…" at bounding box center [132, 422] width 265 height 778
drag, startPoint x: 107, startPoint y: 578, endPoint x: 119, endPoint y: 553, distance: 27.7
click at [107, 577] on nav "Dialing Mode: Power | Switch to Preview My Lists Add new list [GEOGRAPHIC_DATA]…" at bounding box center [132, 422] width 265 height 778
click at [189, 524] on nav "Dialing Mode: Power | Switch to Preview My Lists Add new list [GEOGRAPHIC_DATA]…" at bounding box center [132, 422] width 265 height 778
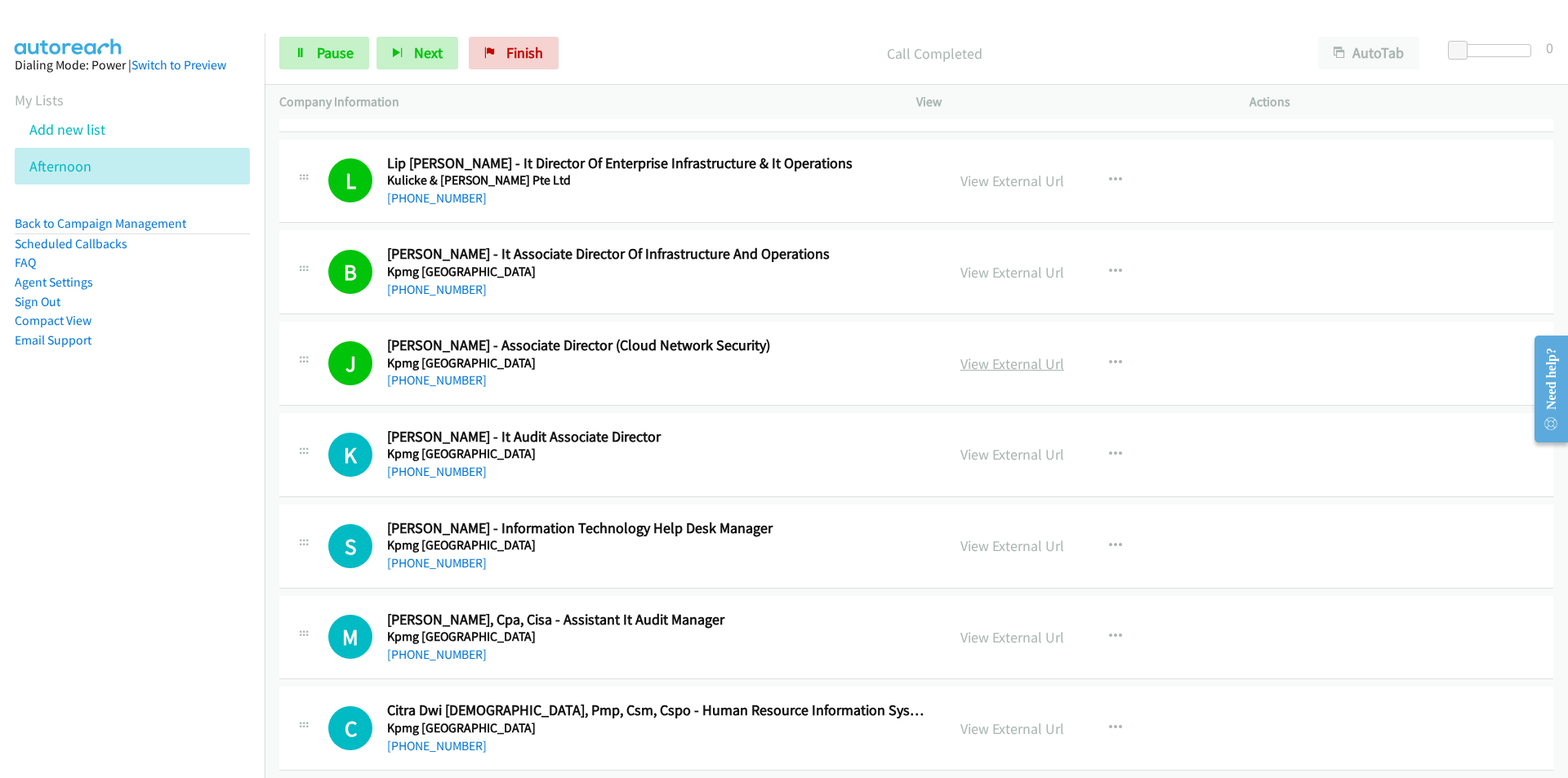
click at [1022, 364] on link "View External Url" at bounding box center [1012, 364] width 104 height 19
click at [156, 571] on nav "Dialing Mode: Power | Switch to Preview My Lists Add new list [GEOGRAPHIC_DATA]…" at bounding box center [132, 422] width 265 height 778
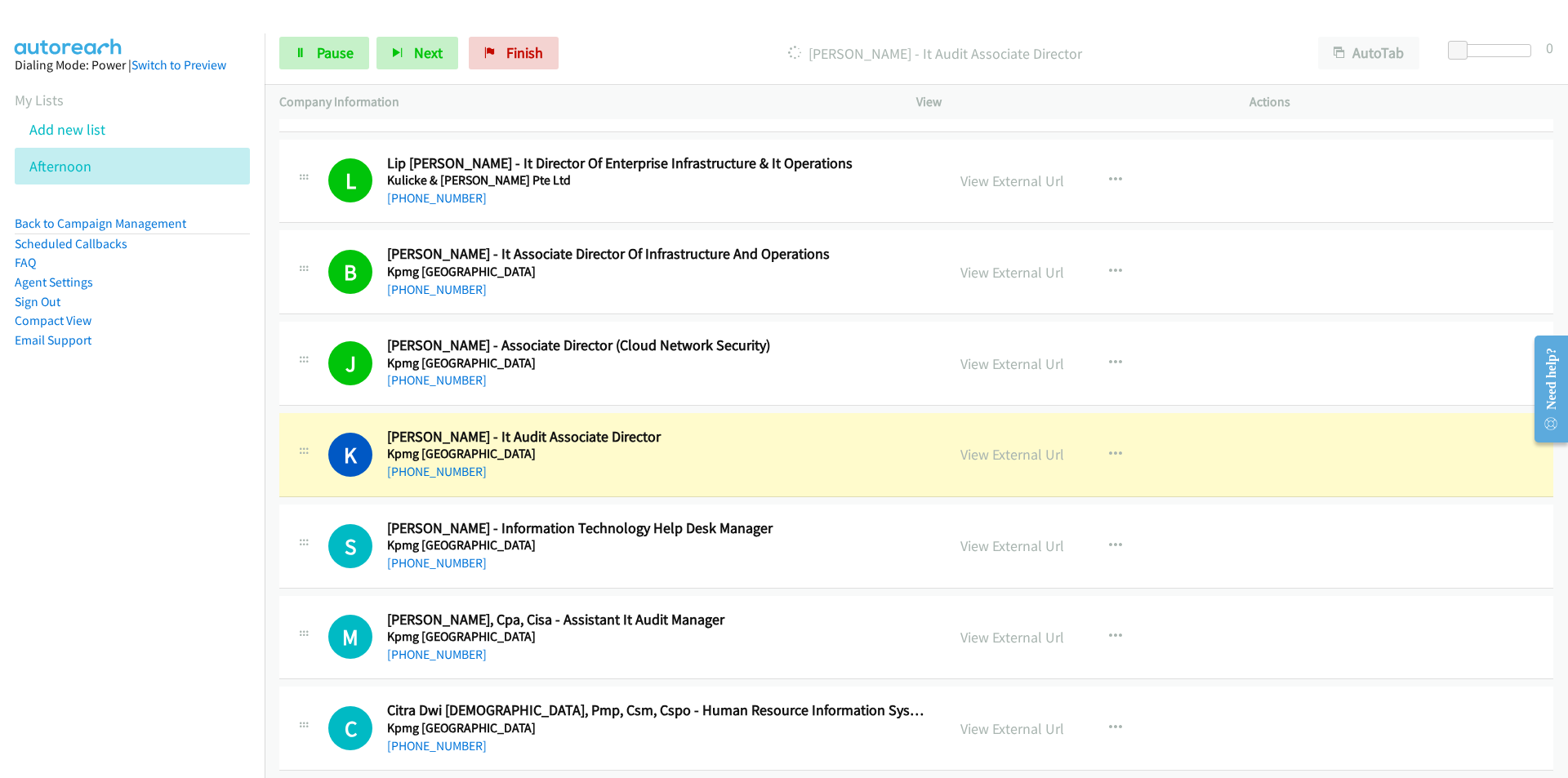
drag, startPoint x: 96, startPoint y: 543, endPoint x: 106, endPoint y: 537, distance: 11.7
click at [96, 543] on nav "Dialing Mode: Power | Switch to Preview My Lists Add new list [GEOGRAPHIC_DATA]…" at bounding box center [132, 422] width 265 height 778
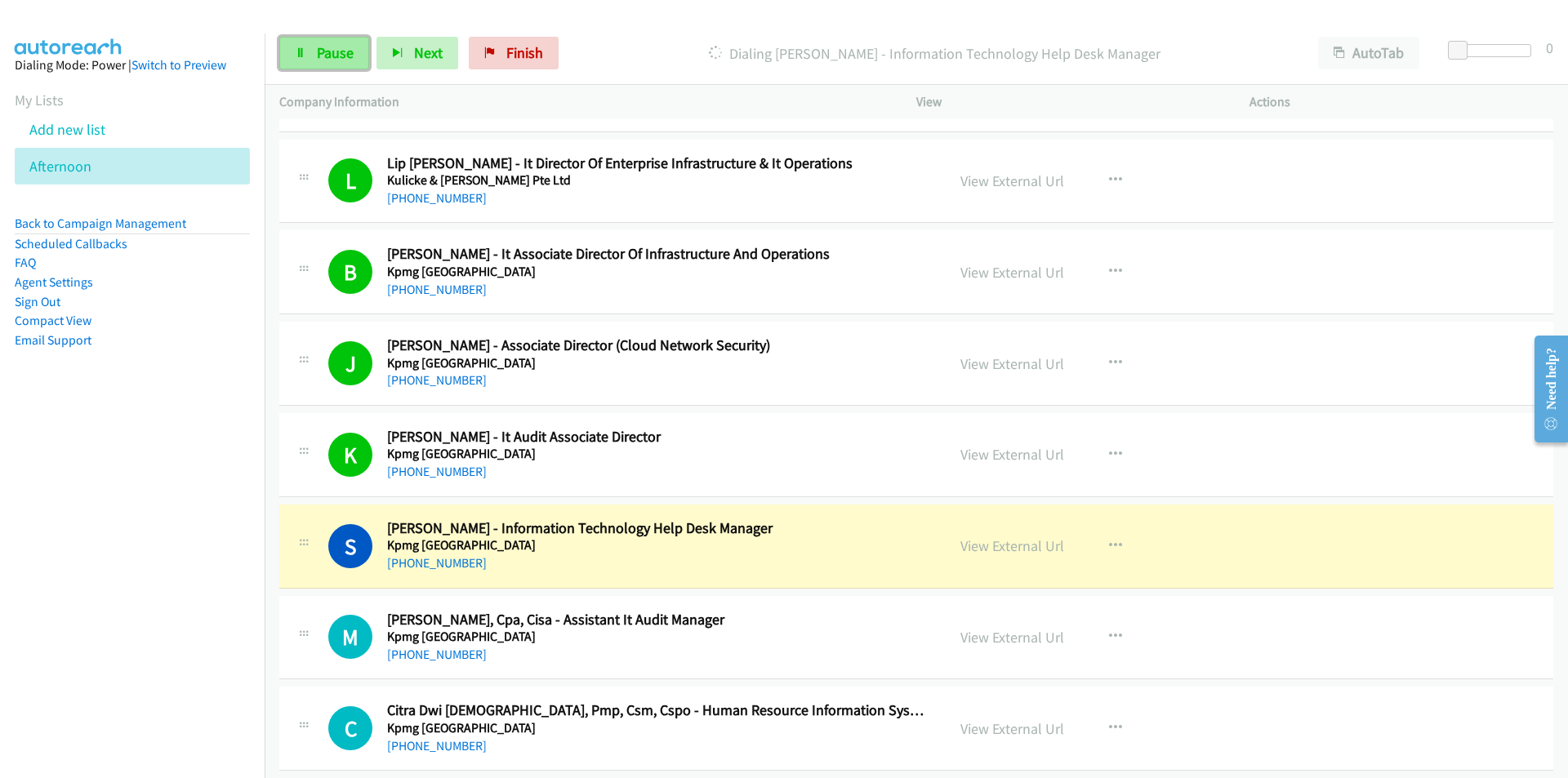
click at [335, 52] on span "Pause" at bounding box center [335, 53] width 37 height 19
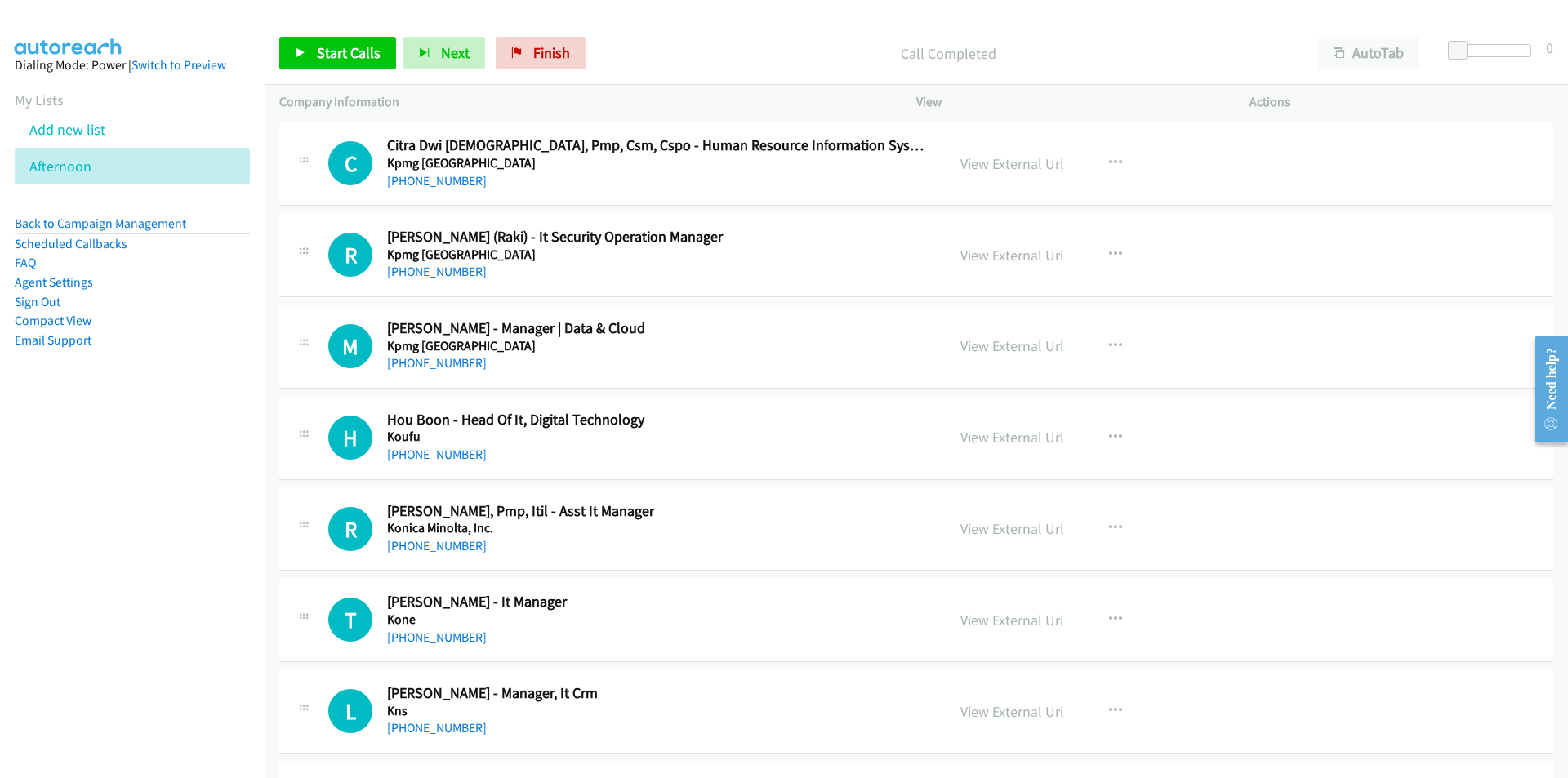
scroll to position [6447, 0]
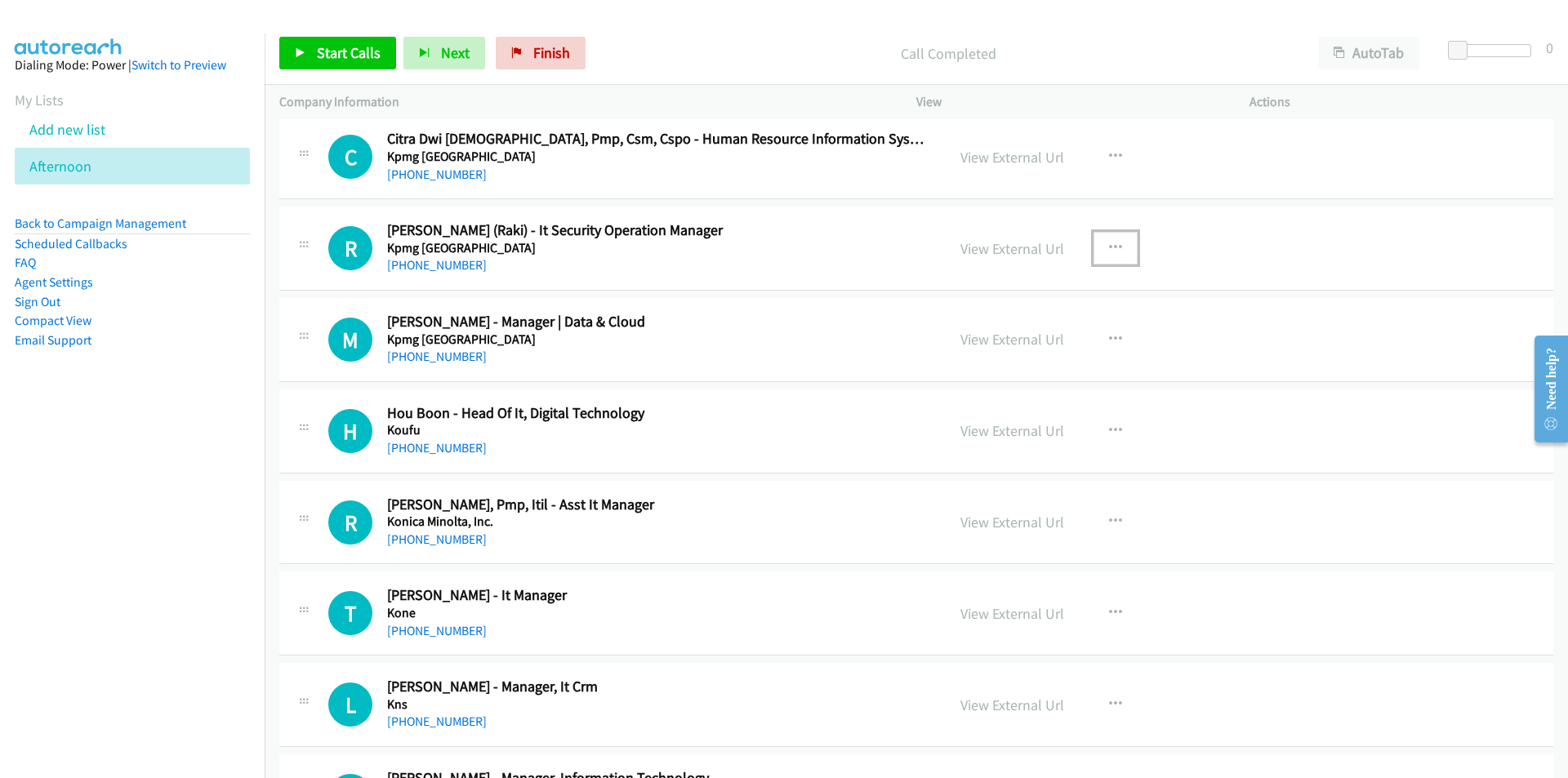
click at [1110, 243] on icon "button" at bounding box center [1115, 248] width 13 height 13
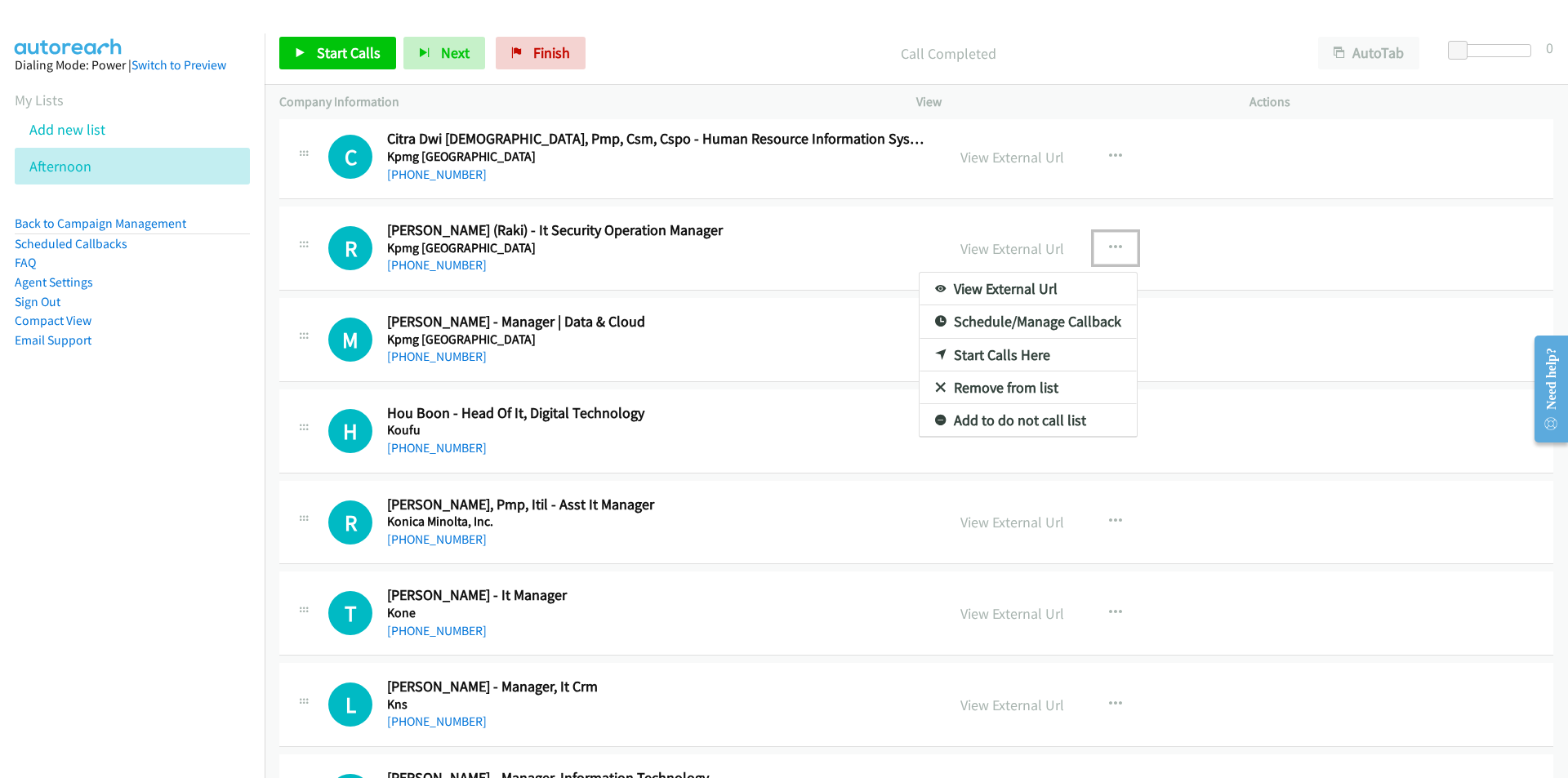
click at [993, 356] on link "Start Calls Here" at bounding box center [1027, 355] width 217 height 33
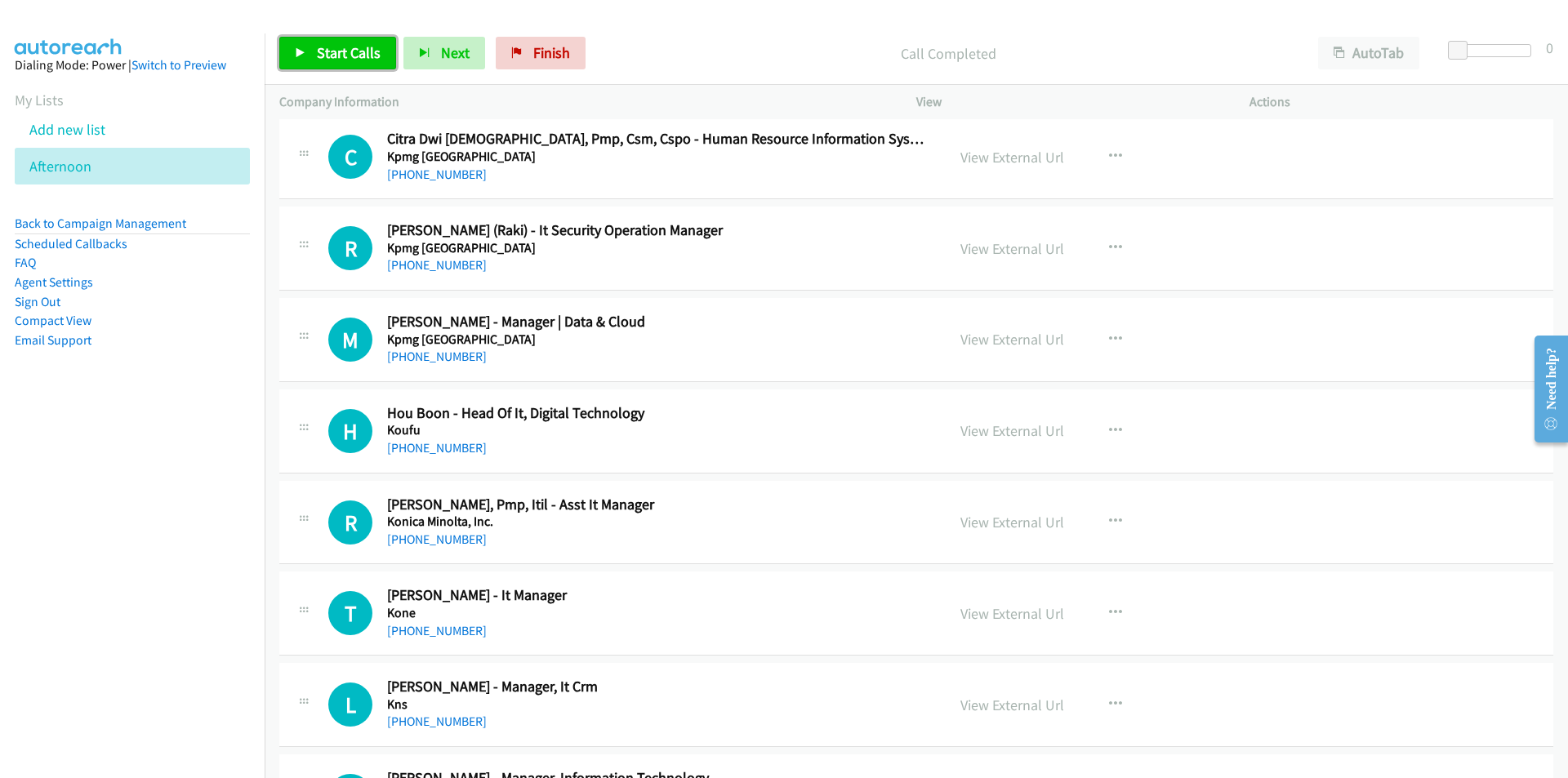
click at [321, 47] on span "Start Calls" at bounding box center [349, 53] width 64 height 19
click at [184, 561] on nav "Dialing Mode: Power | Switch to Preview My Lists Add new list [GEOGRAPHIC_DATA]…" at bounding box center [132, 422] width 265 height 778
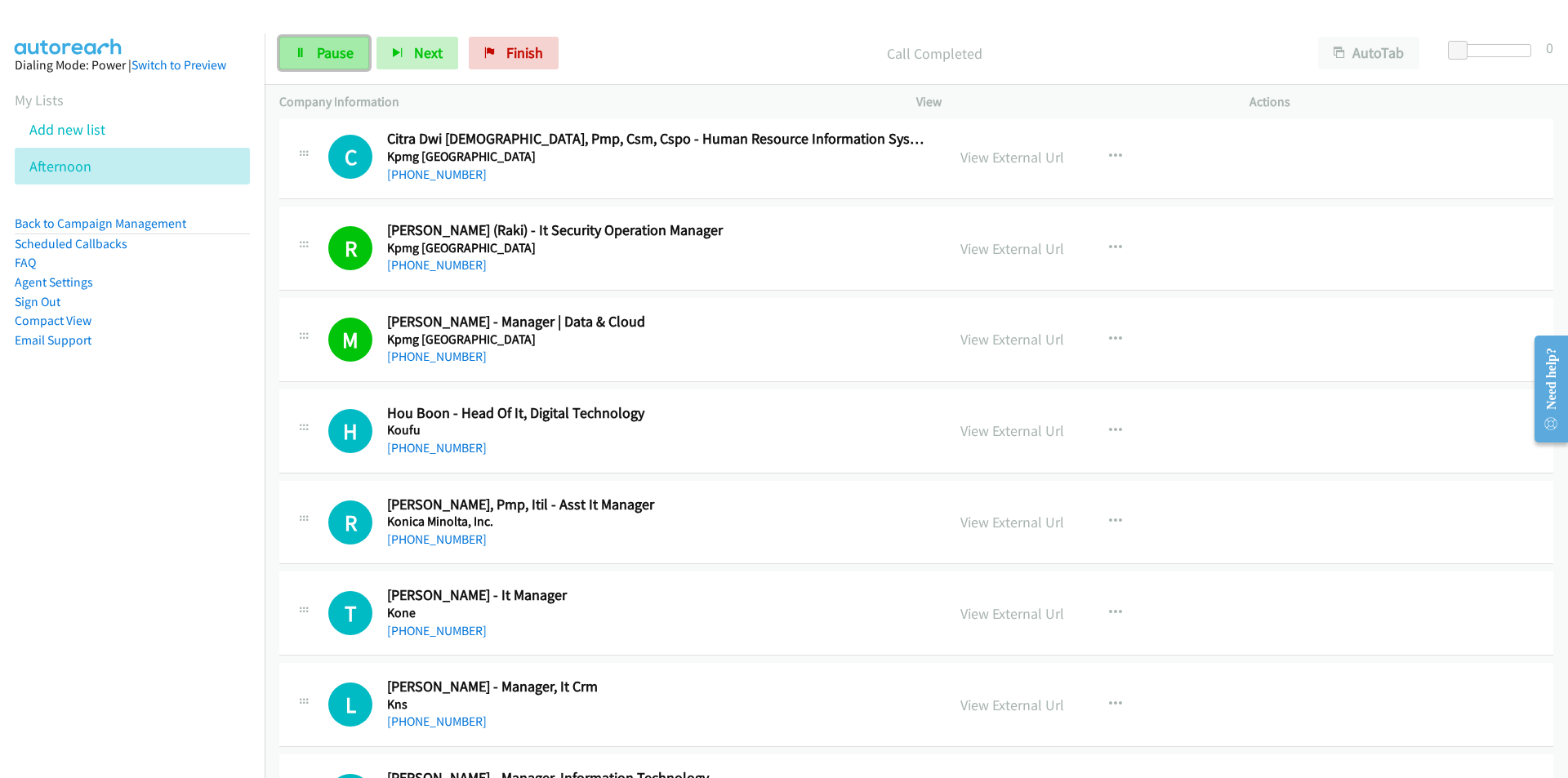
click at [301, 58] on link "Pause" at bounding box center [324, 53] width 90 height 33
click at [240, 516] on nav "Dialing Mode: Power | Switch to Preview My Lists Add new list [GEOGRAPHIC_DATA]…" at bounding box center [132, 422] width 265 height 778
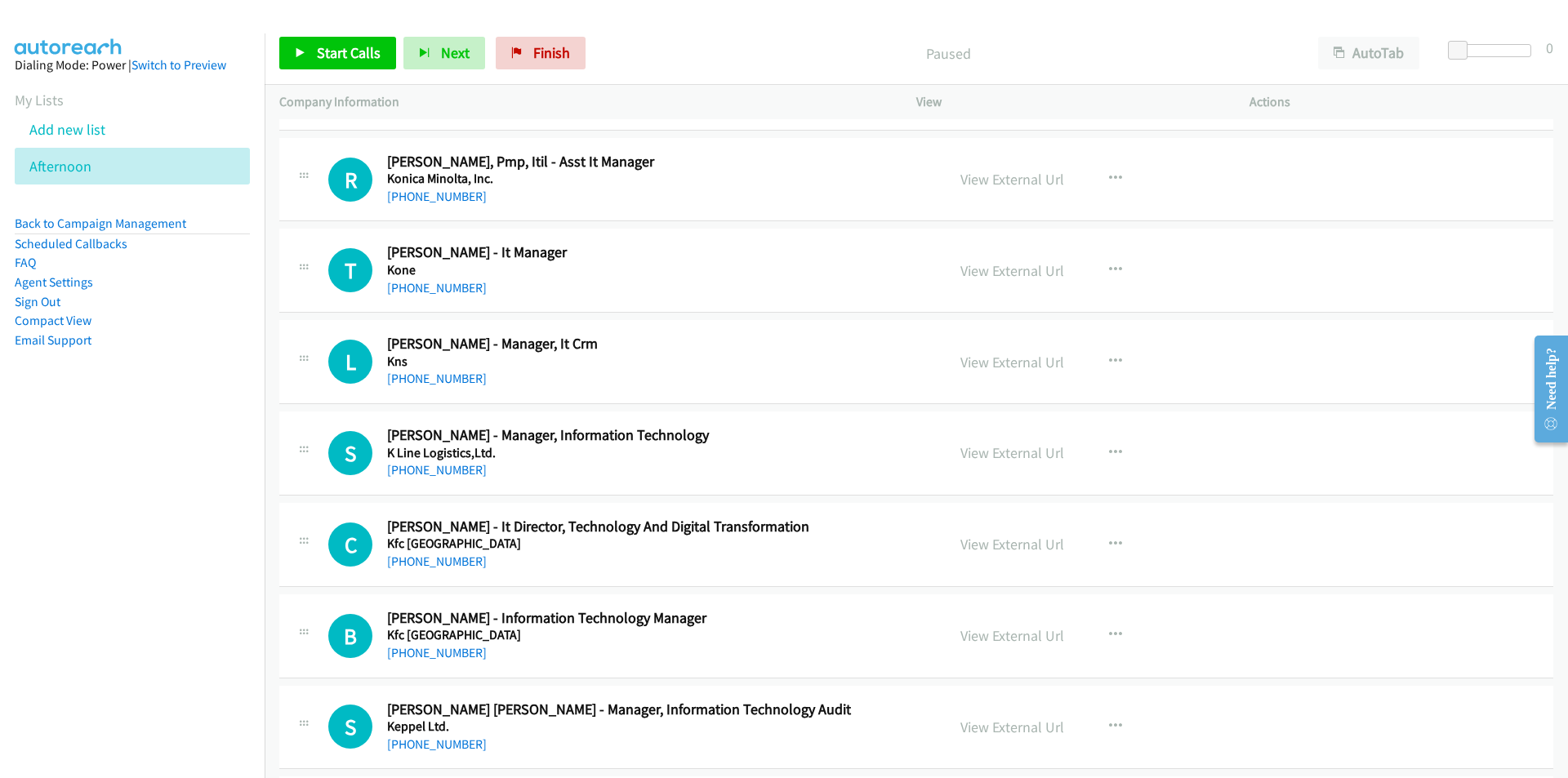
scroll to position [6774, 0]
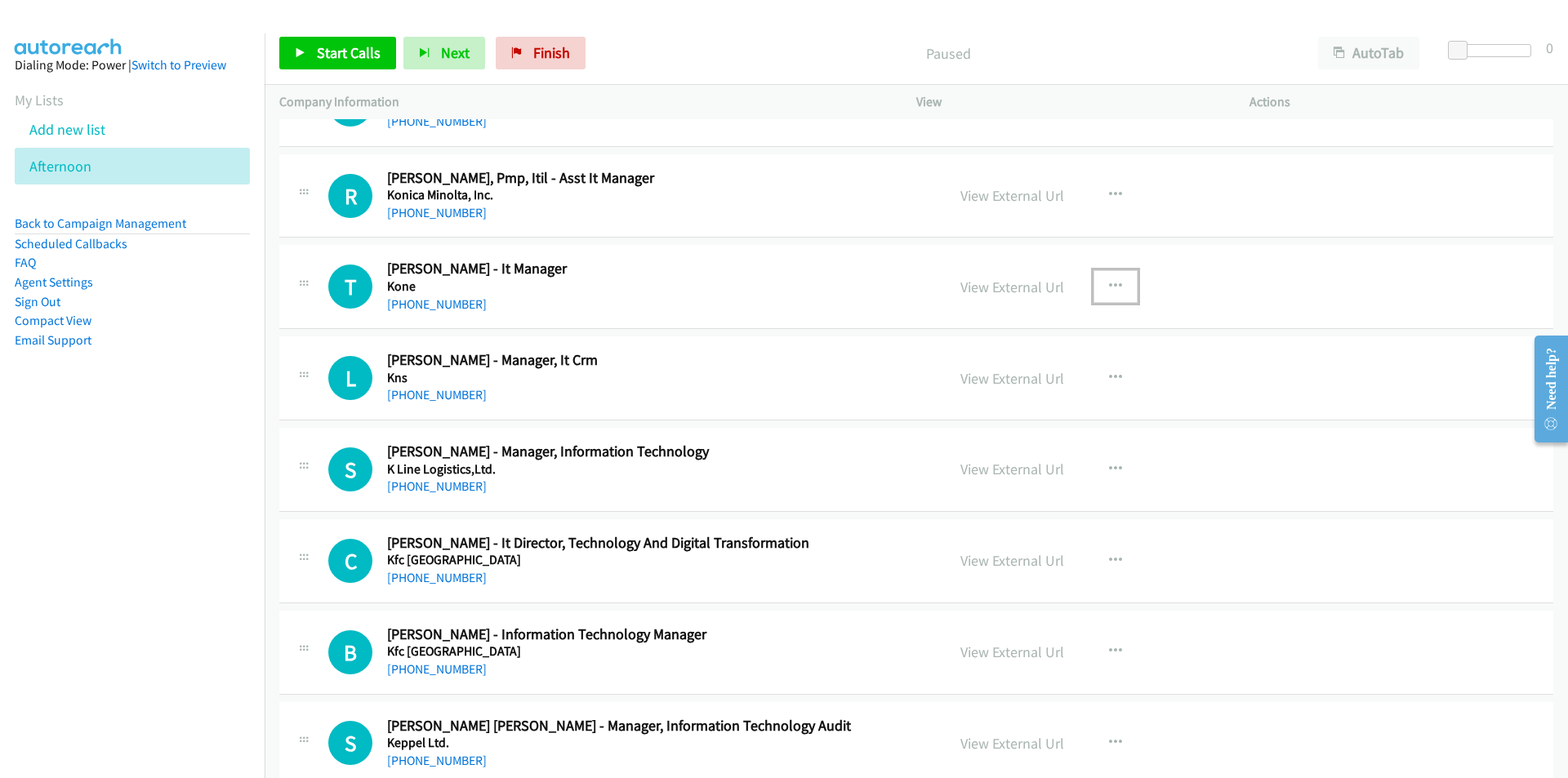
click at [1109, 286] on icon "button" at bounding box center [1115, 287] width 13 height 13
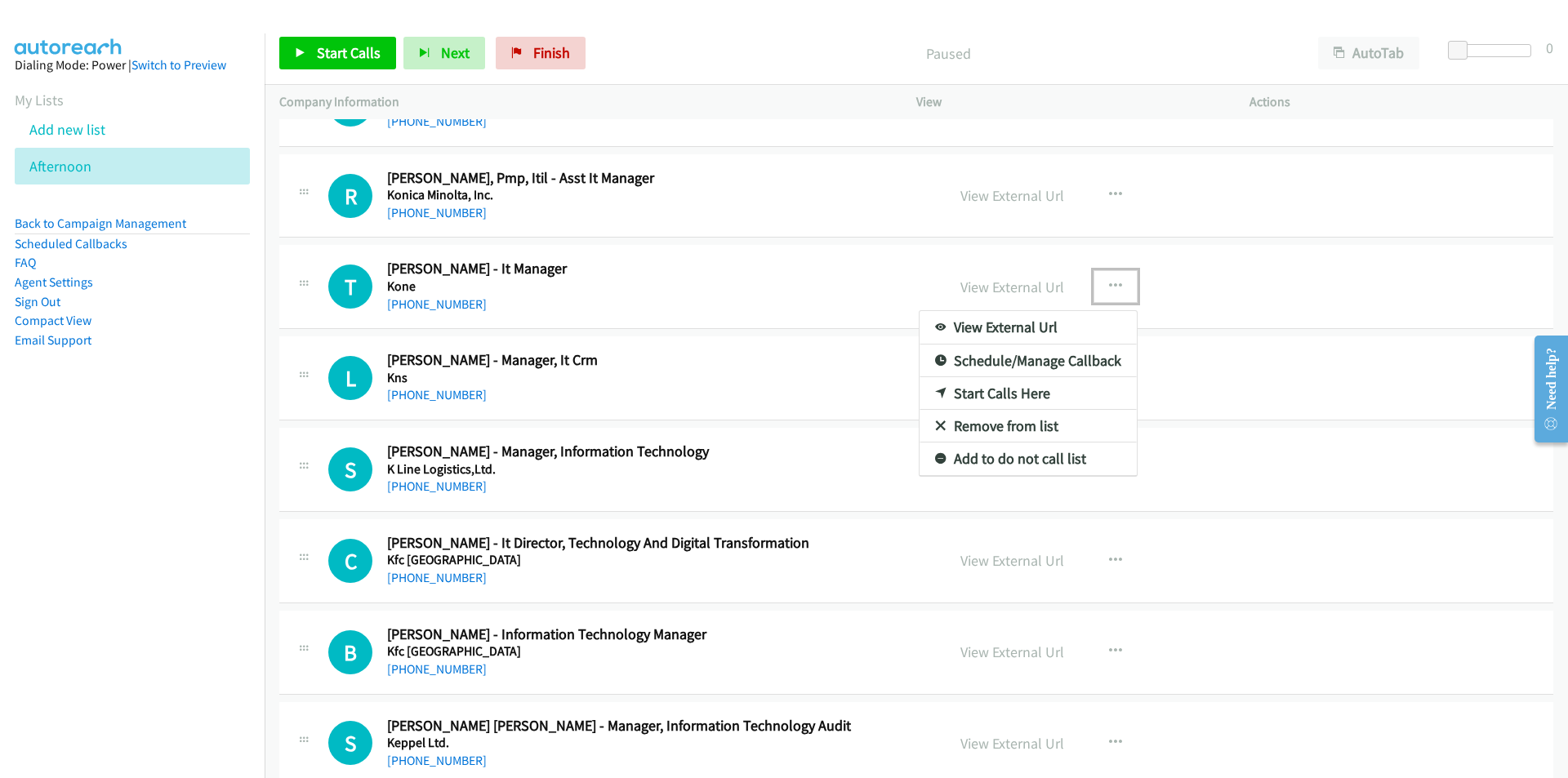
click at [1022, 391] on link "Start Calls Here" at bounding box center [1027, 393] width 217 height 33
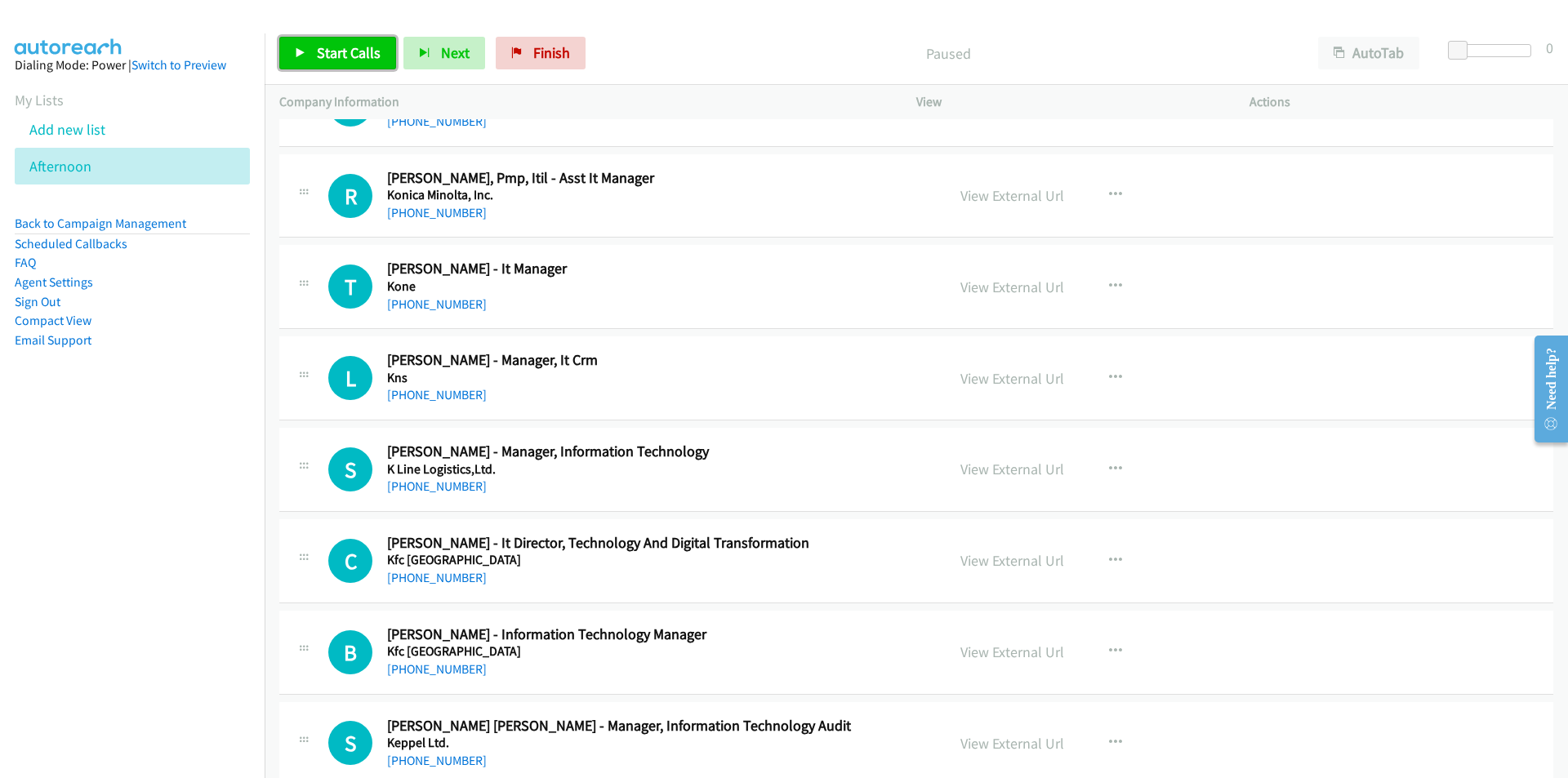
click at [331, 46] on span "Start Calls" at bounding box center [349, 53] width 64 height 19
click at [330, 39] on link "Pause" at bounding box center [324, 53] width 90 height 33
click at [1004, 385] on link "View External Url" at bounding box center [1012, 378] width 104 height 19
click at [300, 48] on icon at bounding box center [300, 54] width 11 height 11
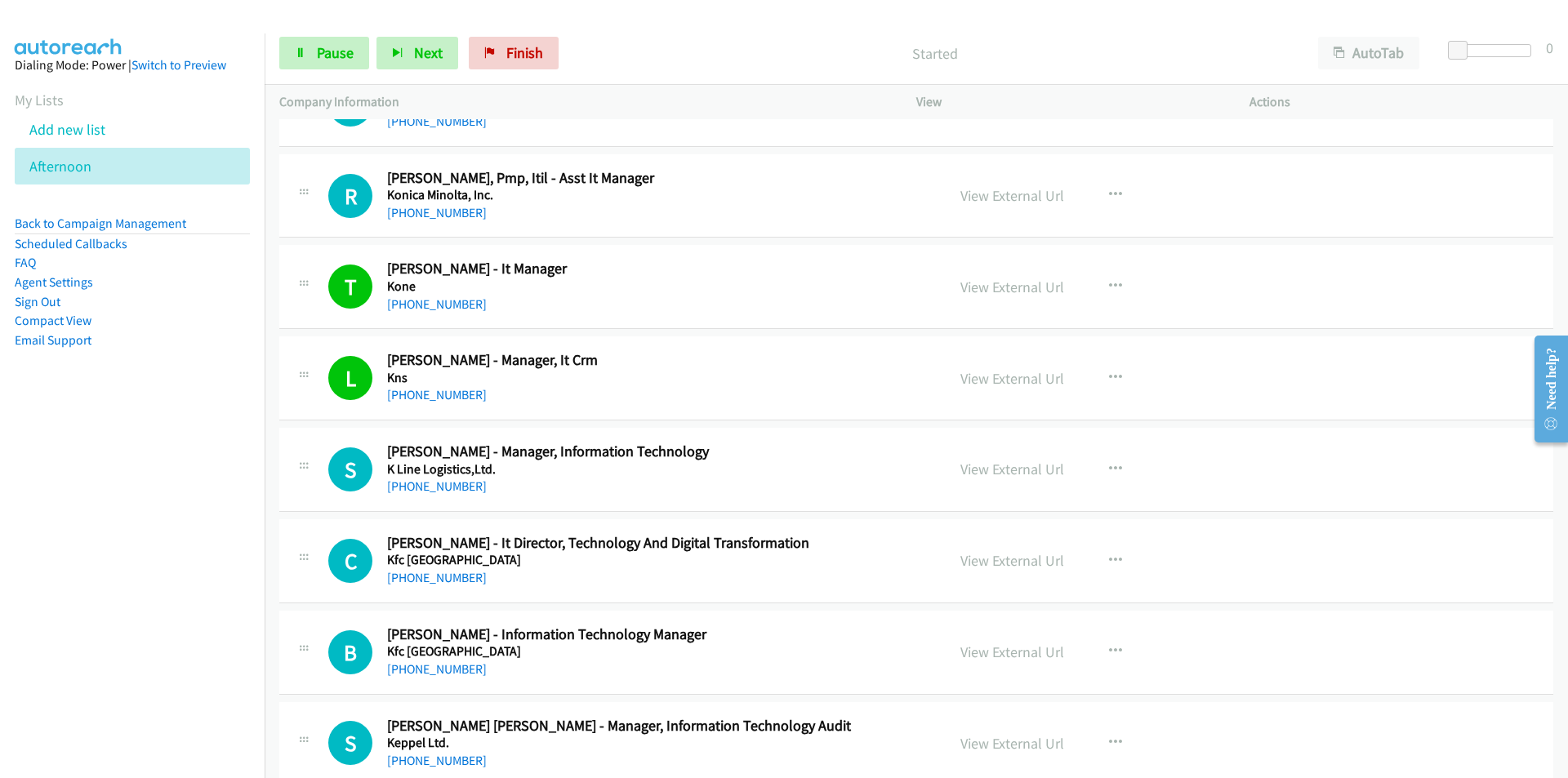
click at [179, 580] on nav "Dialing Mode: Power | Switch to Preview My Lists Add new list [GEOGRAPHIC_DATA]…" at bounding box center [132, 422] width 265 height 778
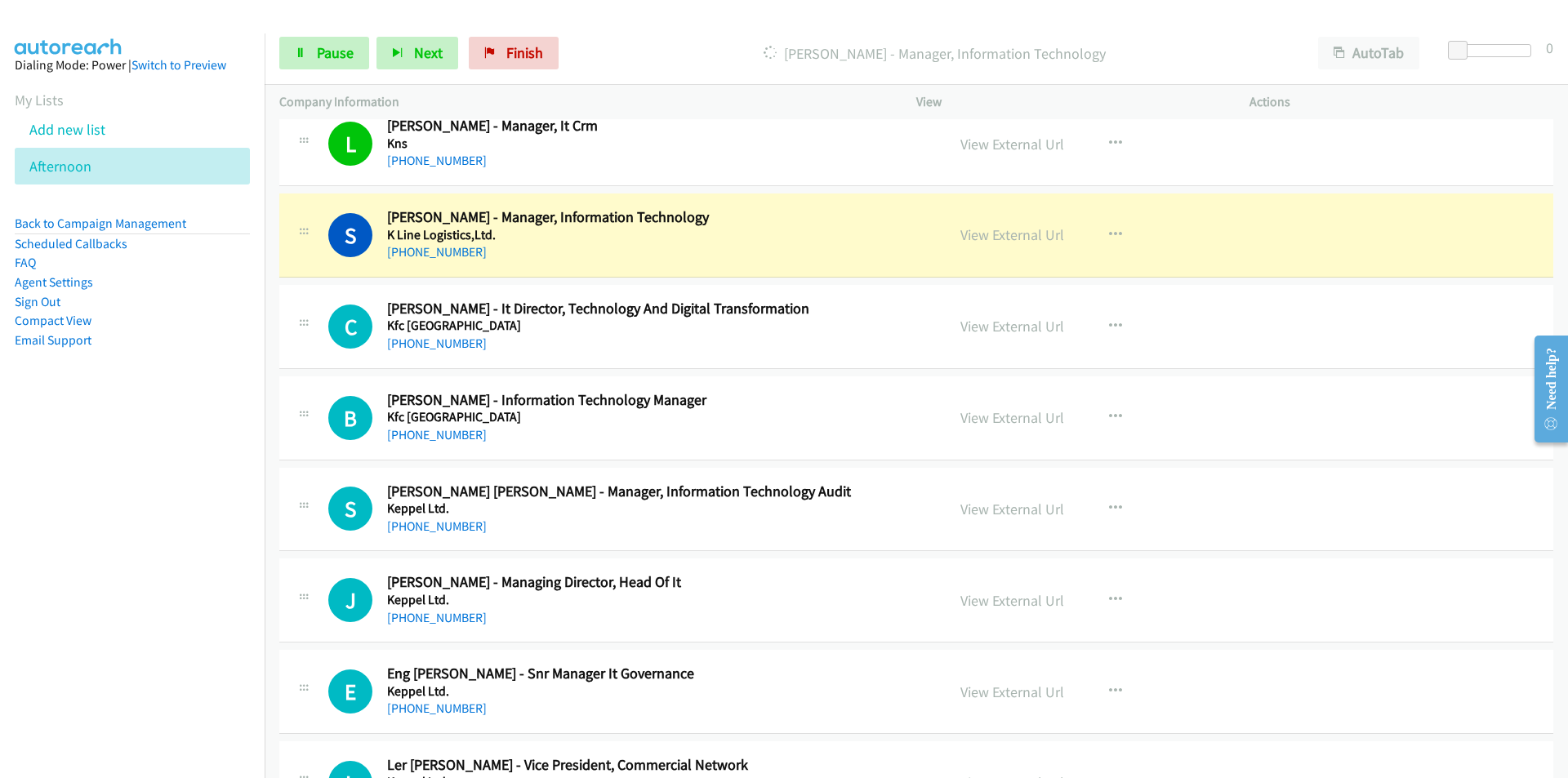
scroll to position [7019, 0]
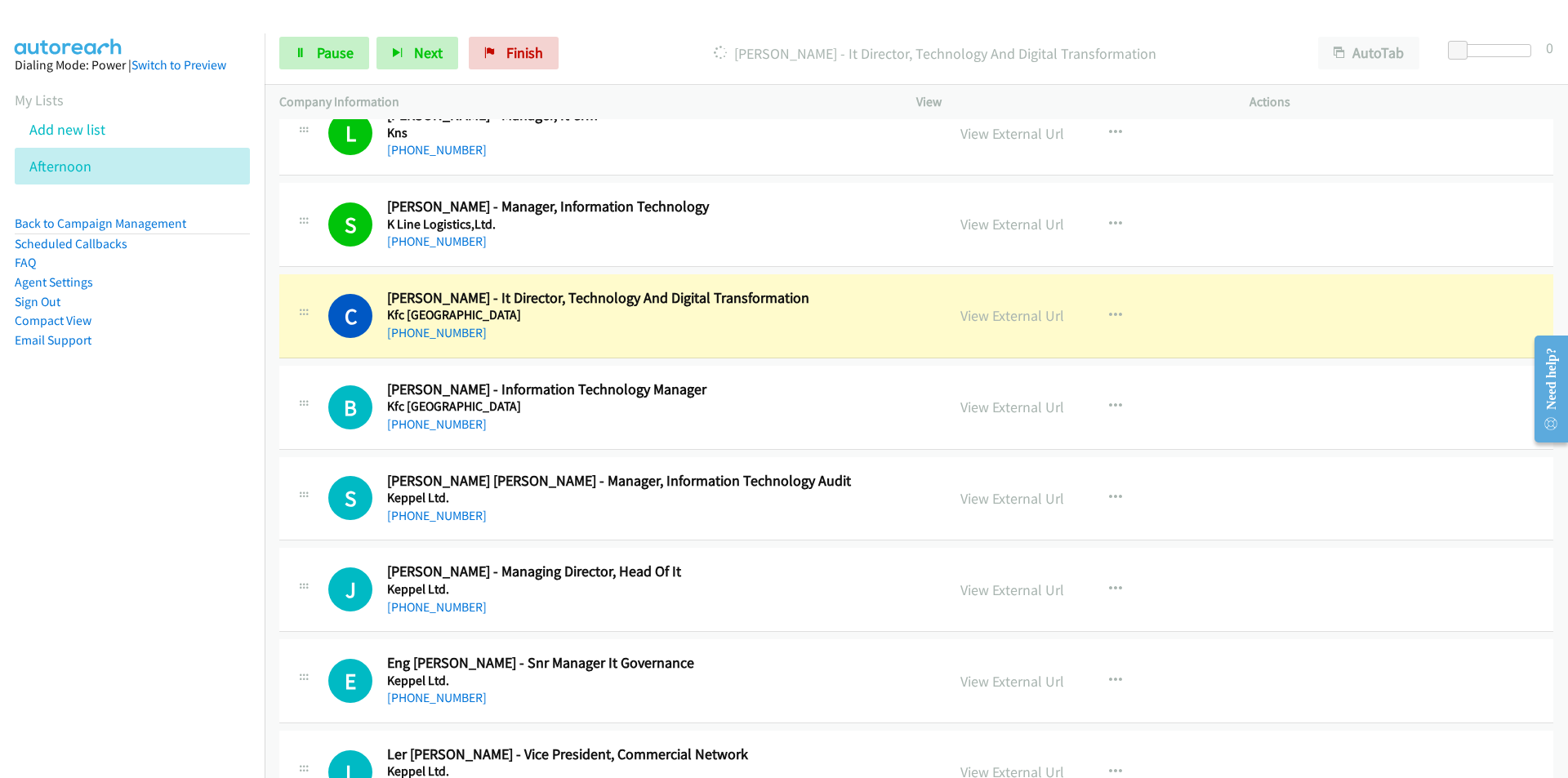
click at [206, 543] on nav "Dialing Mode: Power | Switch to Preview My Lists Add new list [GEOGRAPHIC_DATA]…" at bounding box center [132, 422] width 265 height 778
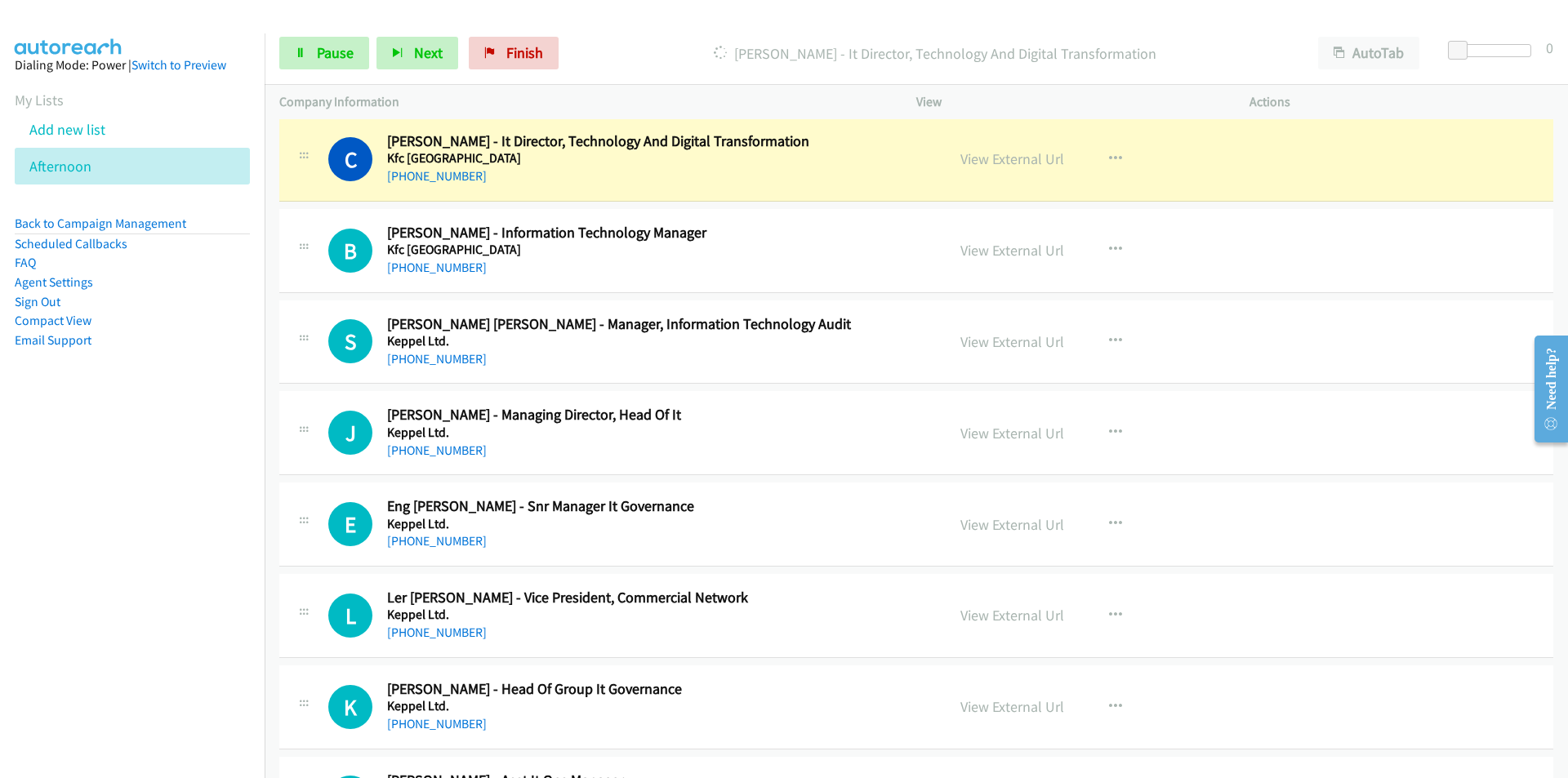
scroll to position [7182, 0]
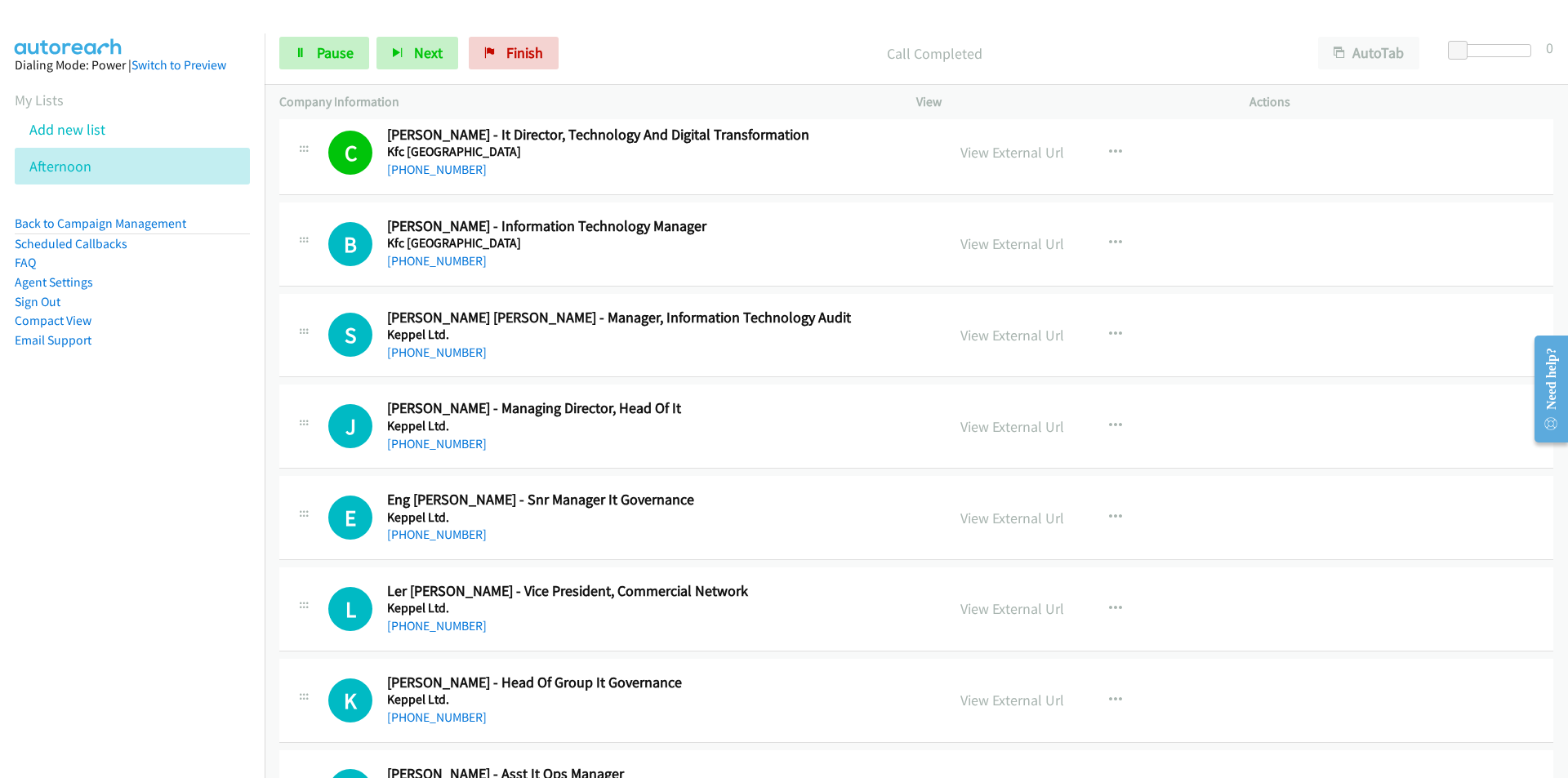
click at [148, 470] on nav "Dialing Mode: Power | Switch to Preview My Lists Add new list [GEOGRAPHIC_DATA]…" at bounding box center [132, 422] width 265 height 778
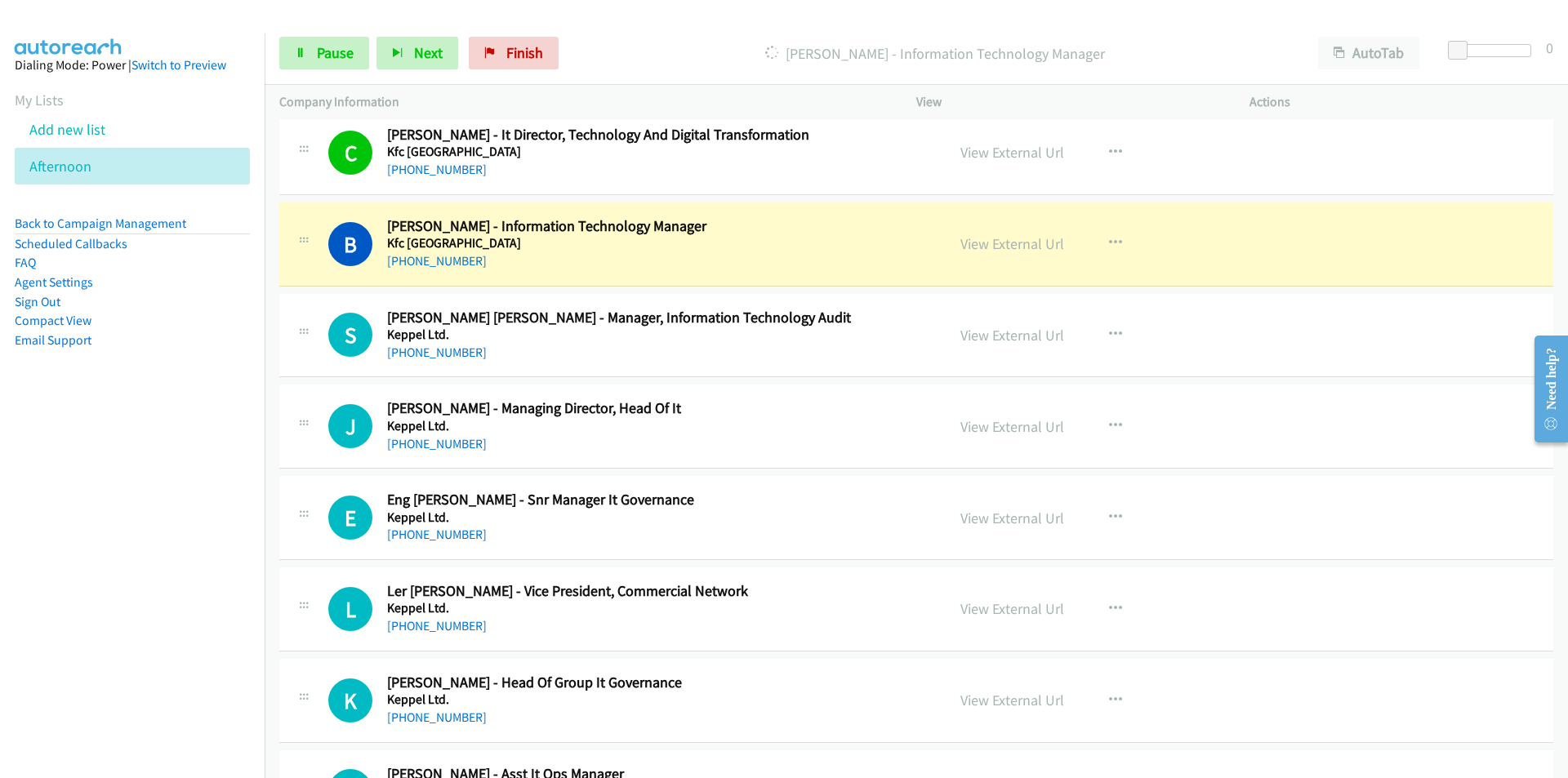
click at [188, 587] on nav "Dialing Mode: Power | Switch to Preview My Lists Add new list [GEOGRAPHIC_DATA]…" at bounding box center [132, 422] width 265 height 778
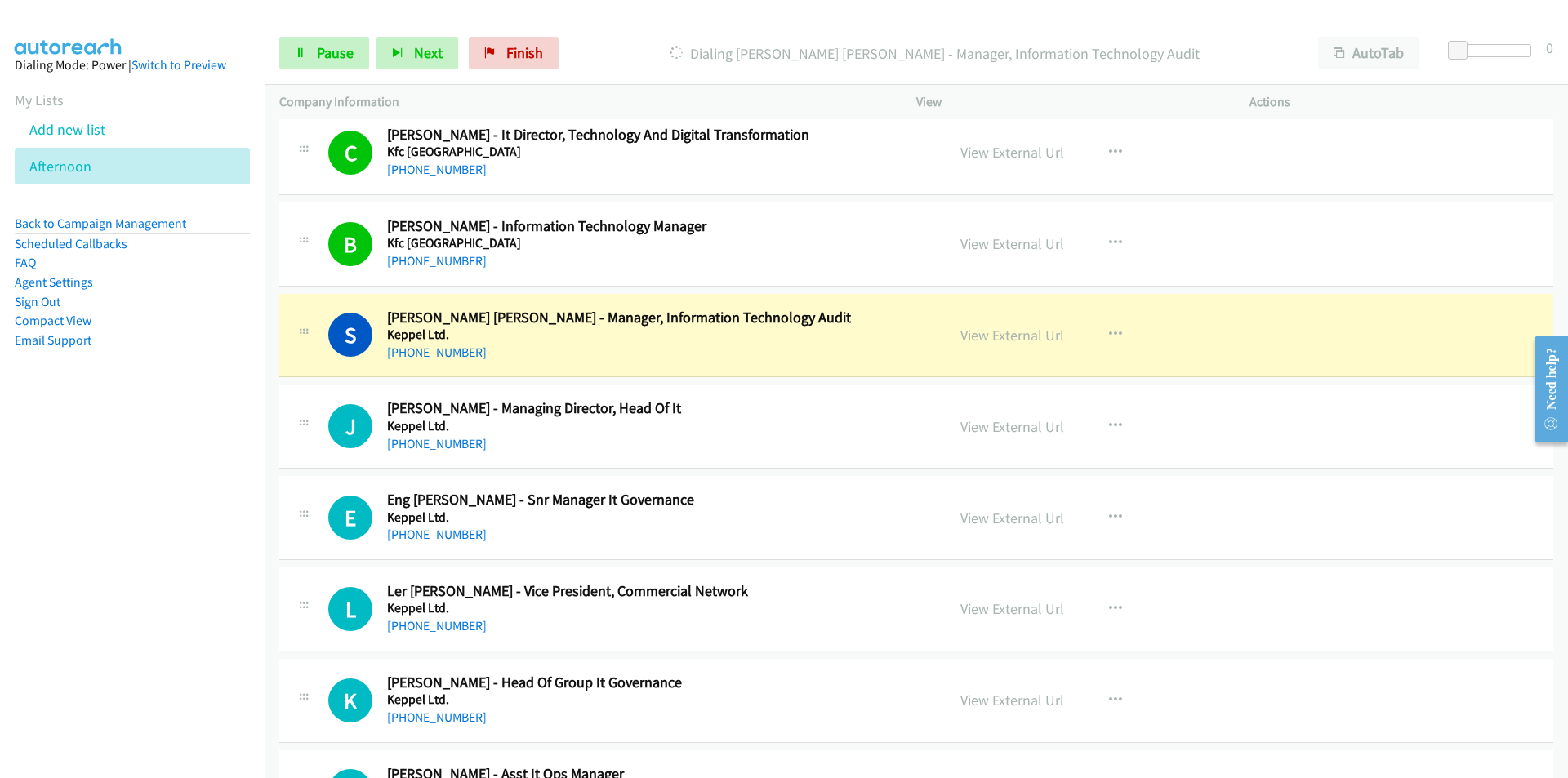
click at [142, 503] on nav "Dialing Mode: Power | Switch to Preview My Lists Add new list [GEOGRAPHIC_DATA]…" at bounding box center [132, 422] width 265 height 778
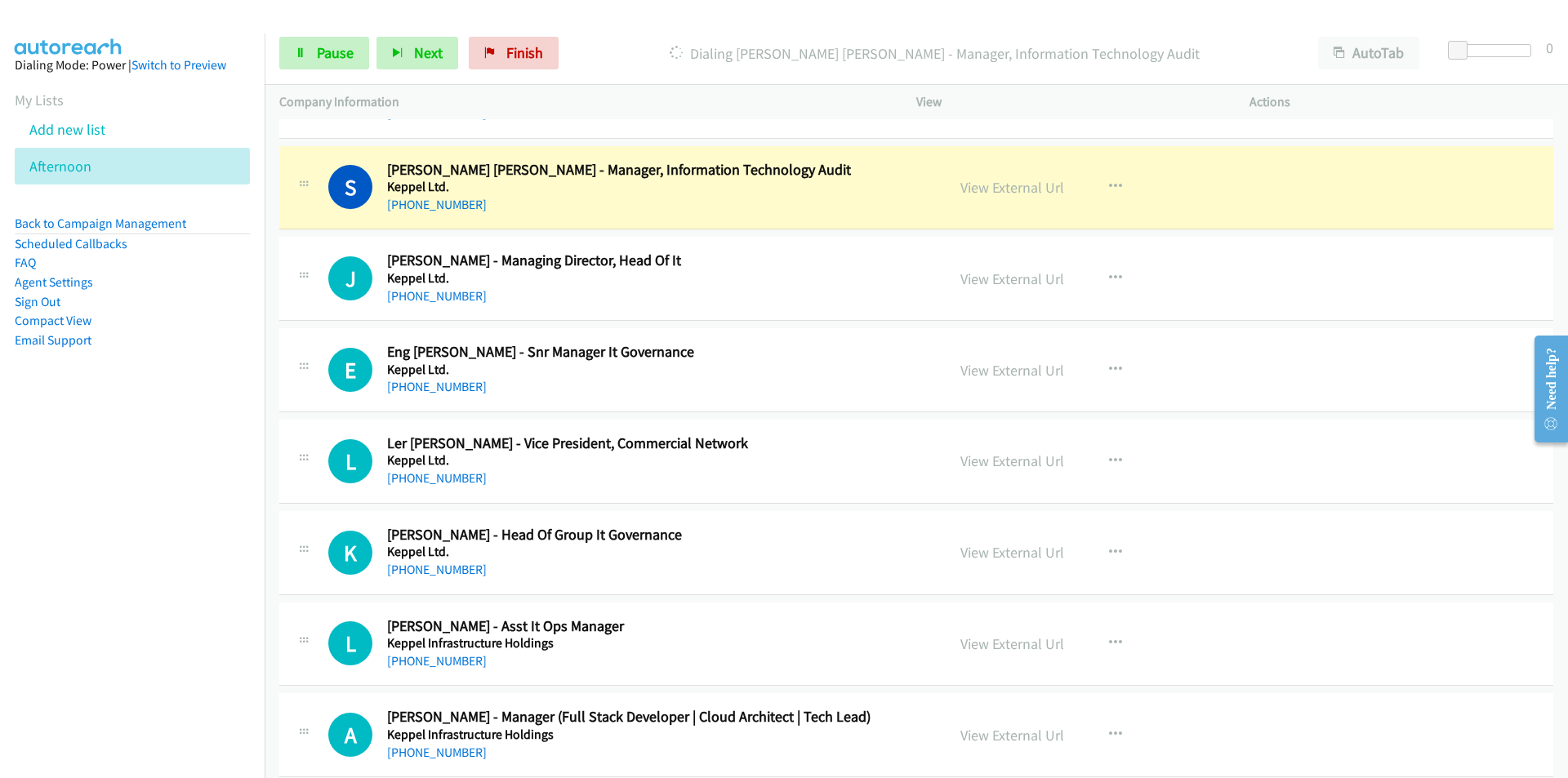
scroll to position [7345, 0]
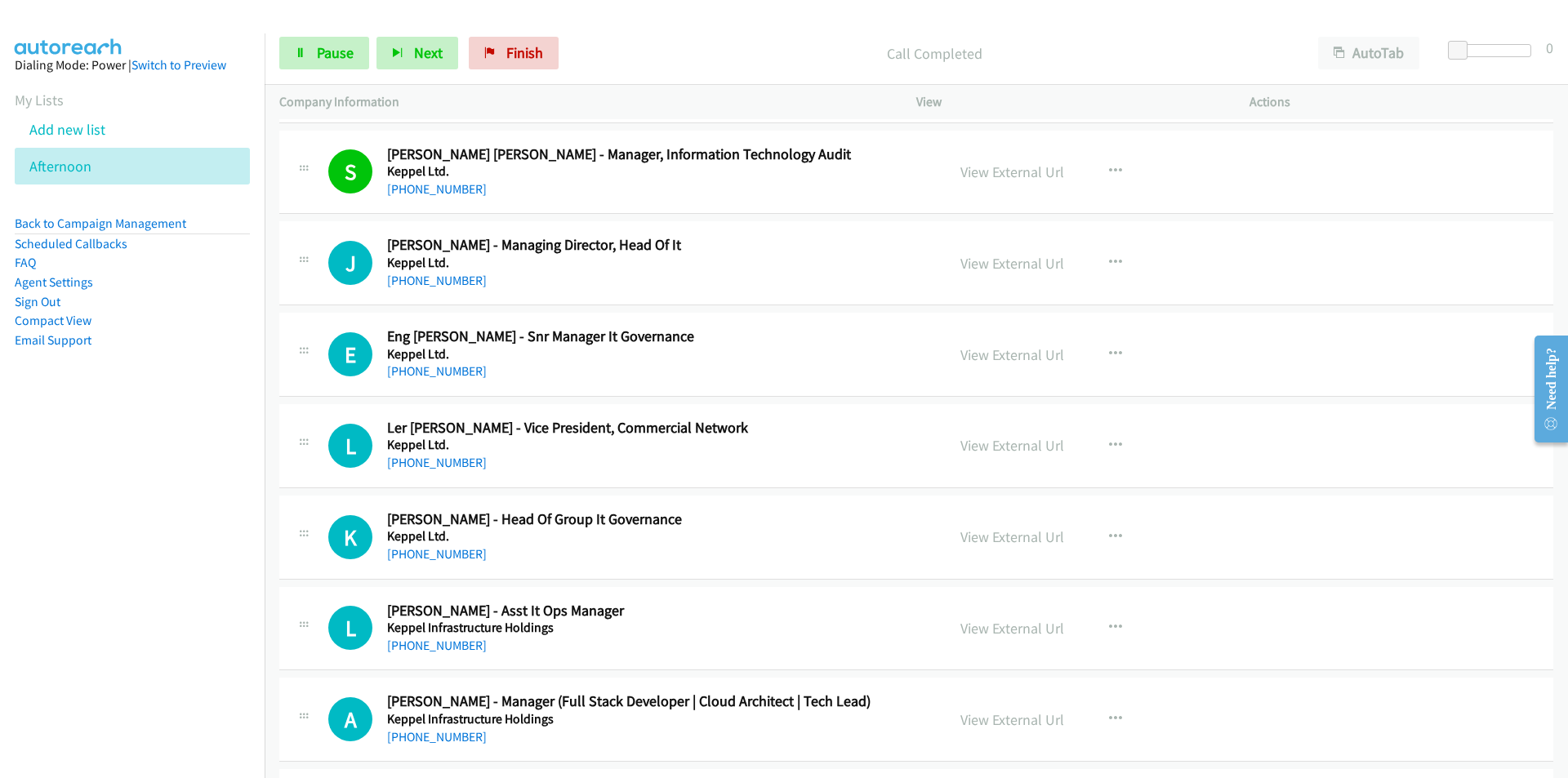
click at [150, 581] on nav "Dialing Mode: Power | Switch to Preview My Lists Add new list [GEOGRAPHIC_DATA]…" at bounding box center [132, 422] width 265 height 778
click at [126, 552] on nav "Dialing Mode: Power | Switch to Preview My Lists Add new list [GEOGRAPHIC_DATA]…" at bounding box center [132, 422] width 265 height 778
click at [334, 52] on span "Pause" at bounding box center [335, 53] width 37 height 19
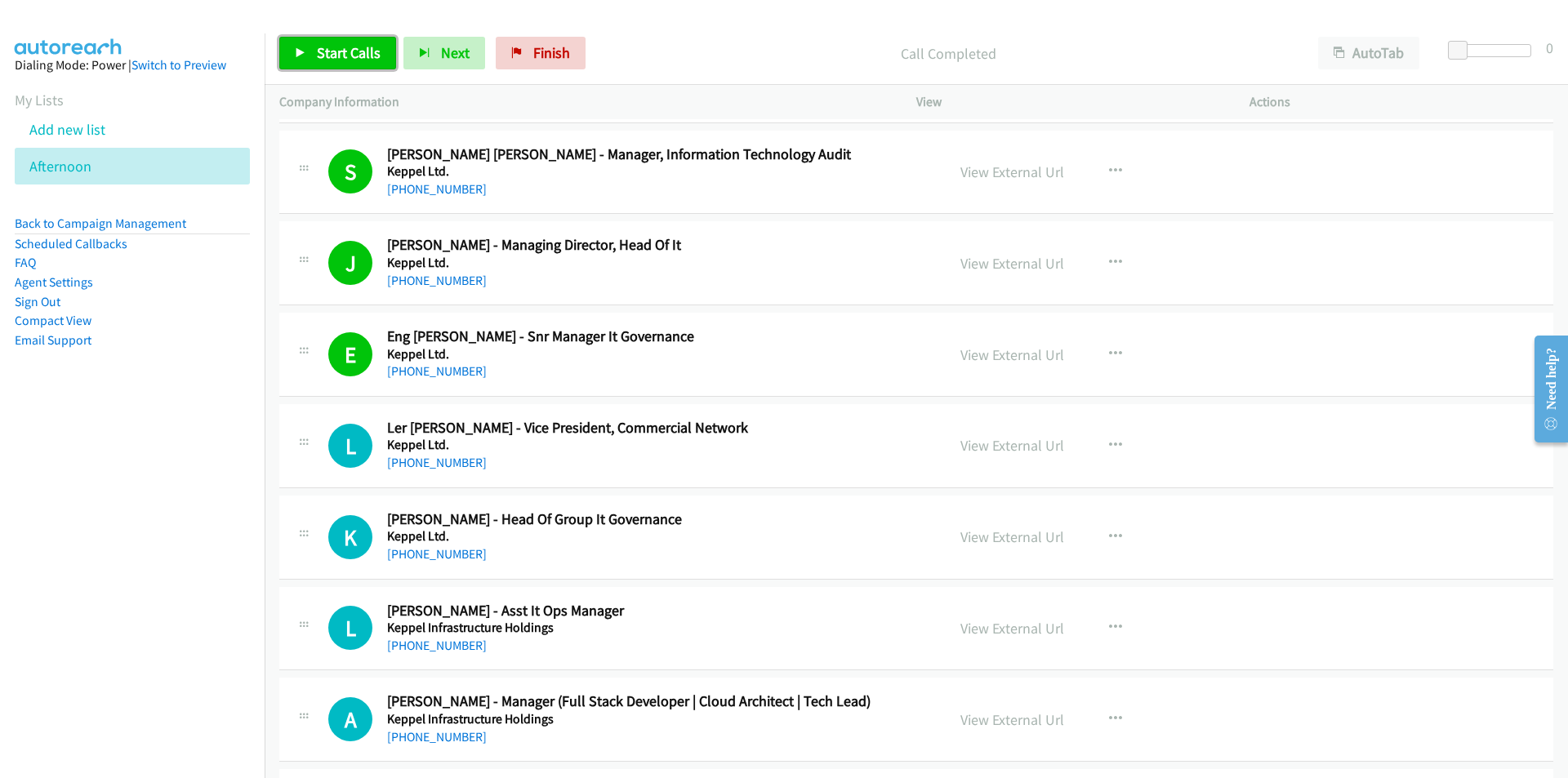
click at [325, 58] on span "Start Calls" at bounding box center [349, 53] width 64 height 19
click at [319, 52] on span "Pause" at bounding box center [335, 53] width 37 height 19
drag, startPoint x: 197, startPoint y: 604, endPoint x: 207, endPoint y: 599, distance: 11.2
click at [197, 604] on nav "Dialing Mode: Power | Switch to Preview My Lists Add new list [GEOGRAPHIC_DATA]…" at bounding box center [132, 422] width 265 height 778
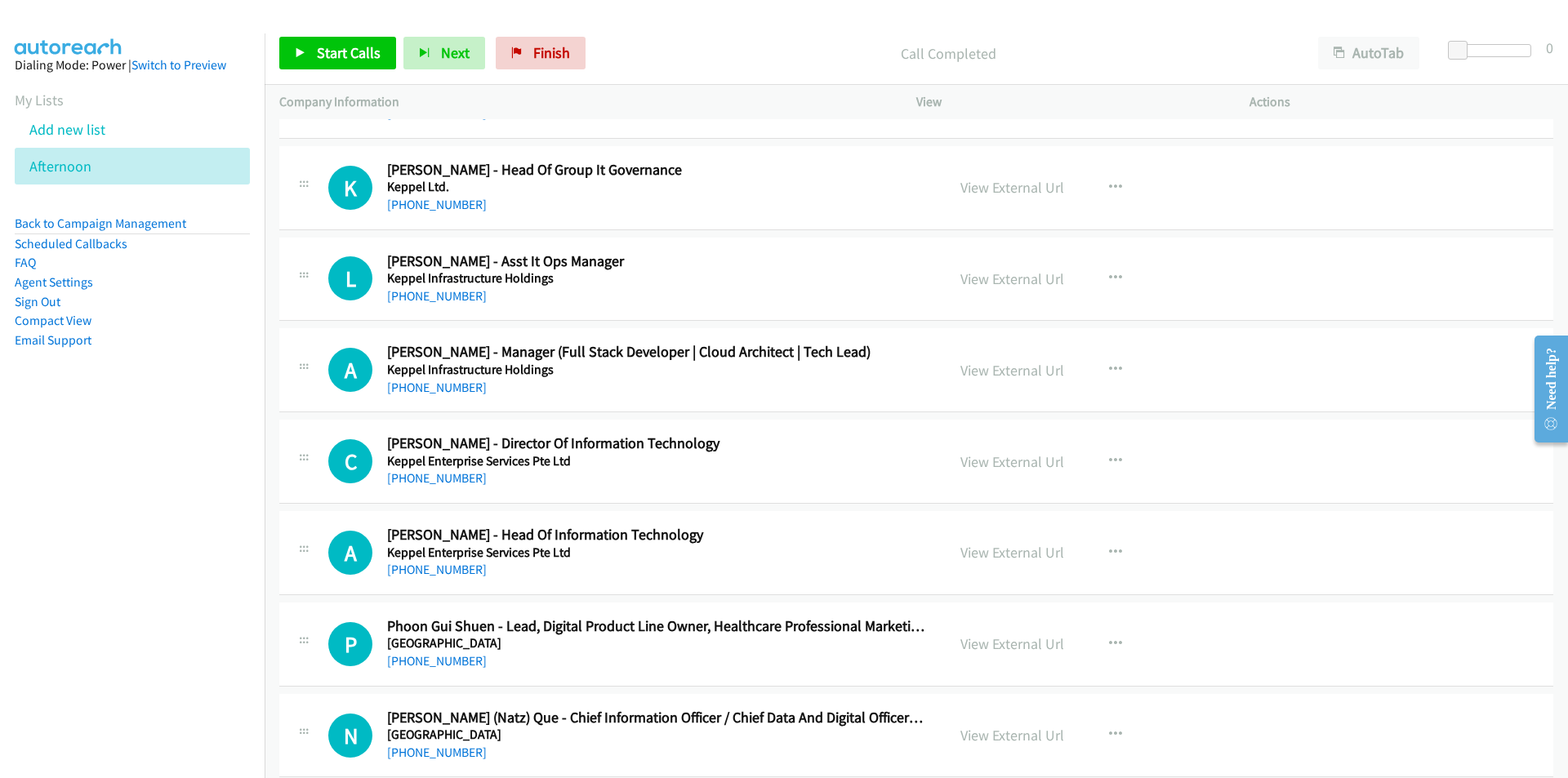
scroll to position [7753, 0]
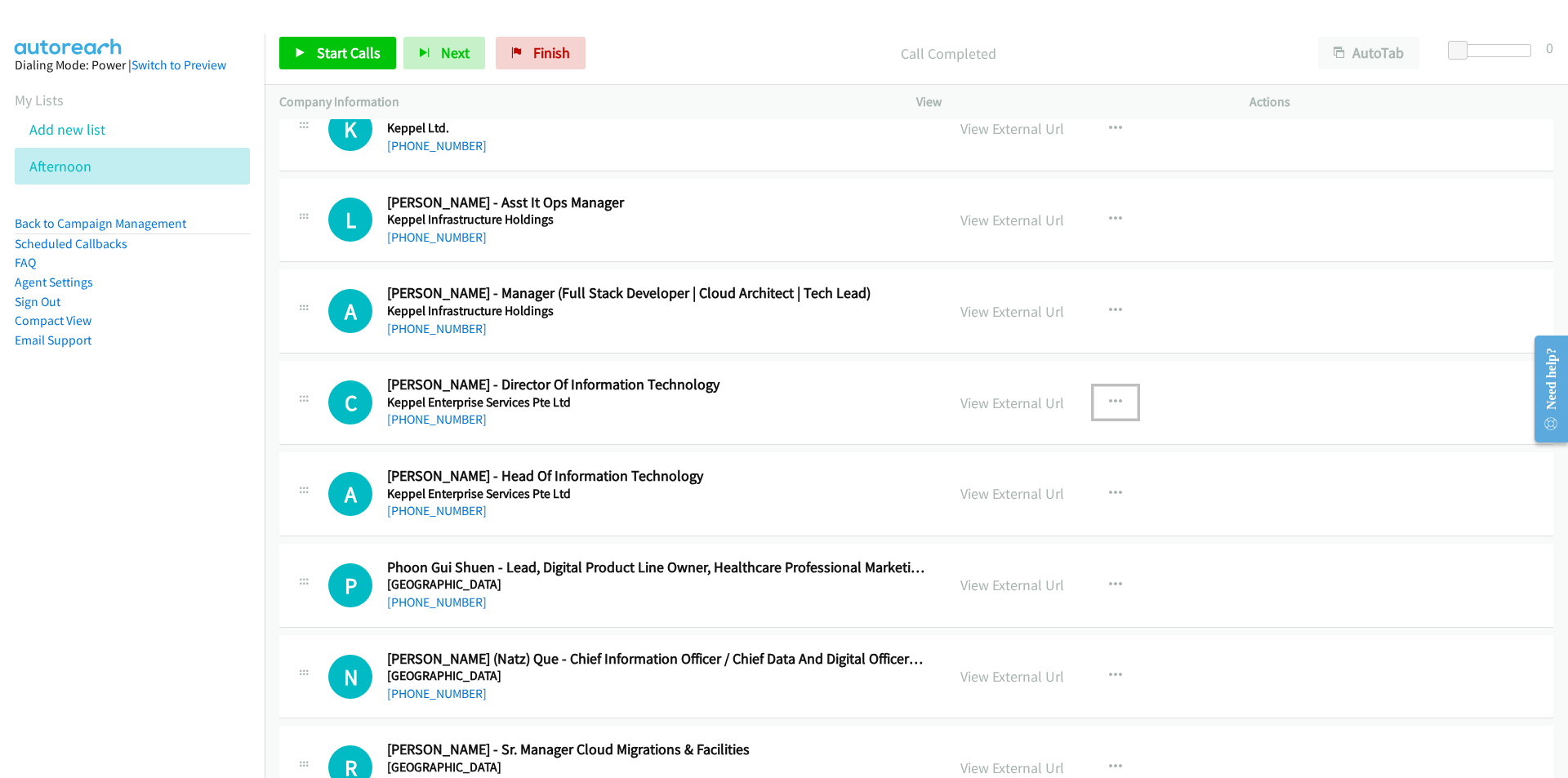
click at [1110, 400] on icon "button" at bounding box center [1115, 403] width 13 height 13
click at [1019, 508] on link "Start Calls Here" at bounding box center [1027, 509] width 217 height 33
click at [315, 55] on link "Start Calls" at bounding box center [338, 53] width 117 height 33
drag, startPoint x: 230, startPoint y: 576, endPoint x: 246, endPoint y: 567, distance: 18.4
click at [230, 576] on nav "Dialing Mode: Power | Switch to Preview My Lists Add new list [GEOGRAPHIC_DATA]…" at bounding box center [132, 422] width 265 height 778
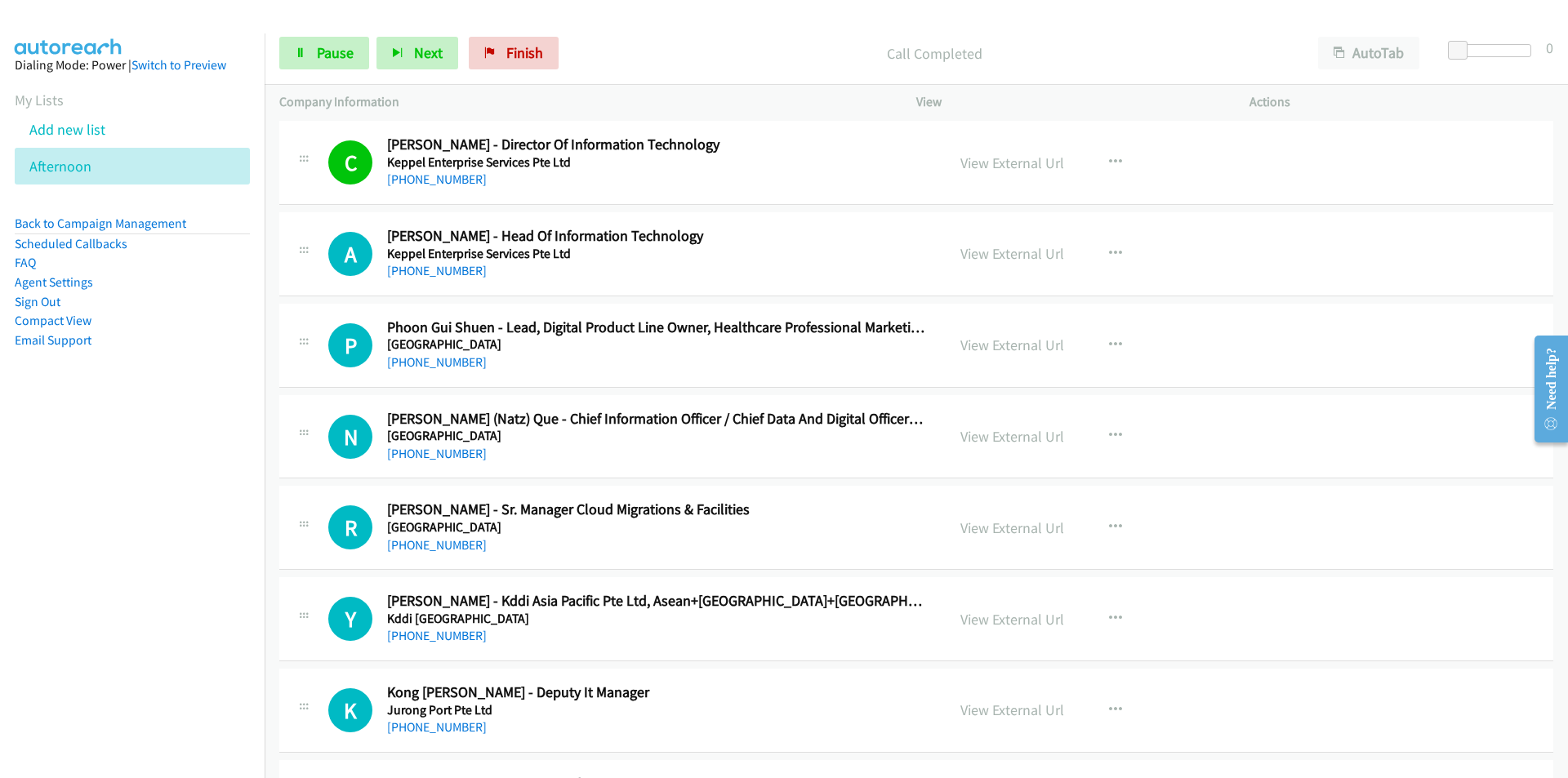
scroll to position [7998, 0]
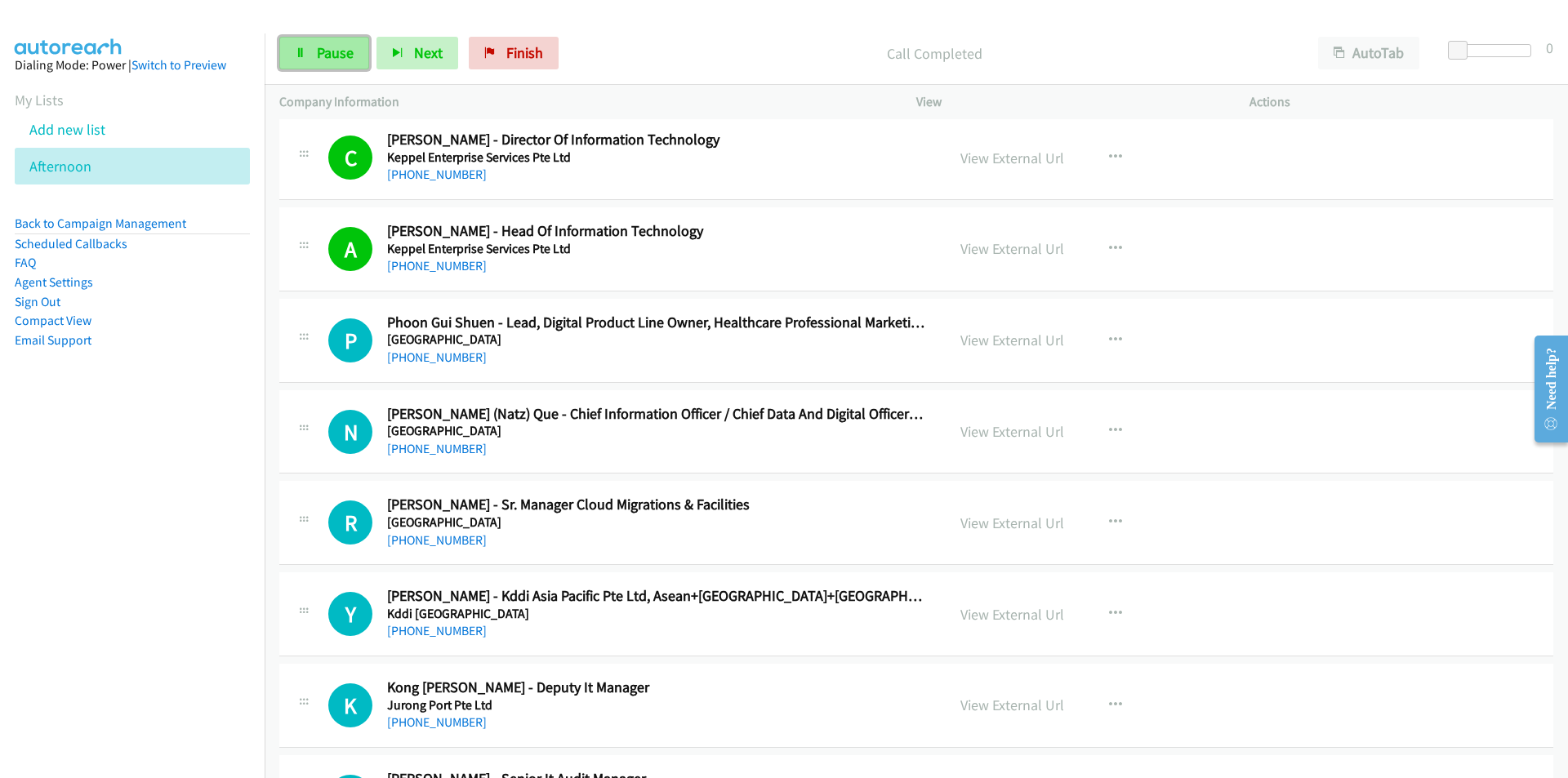
click at [318, 58] on span "Pause" at bounding box center [335, 53] width 37 height 19
click at [1109, 426] on icon "button" at bounding box center [1115, 431] width 13 height 13
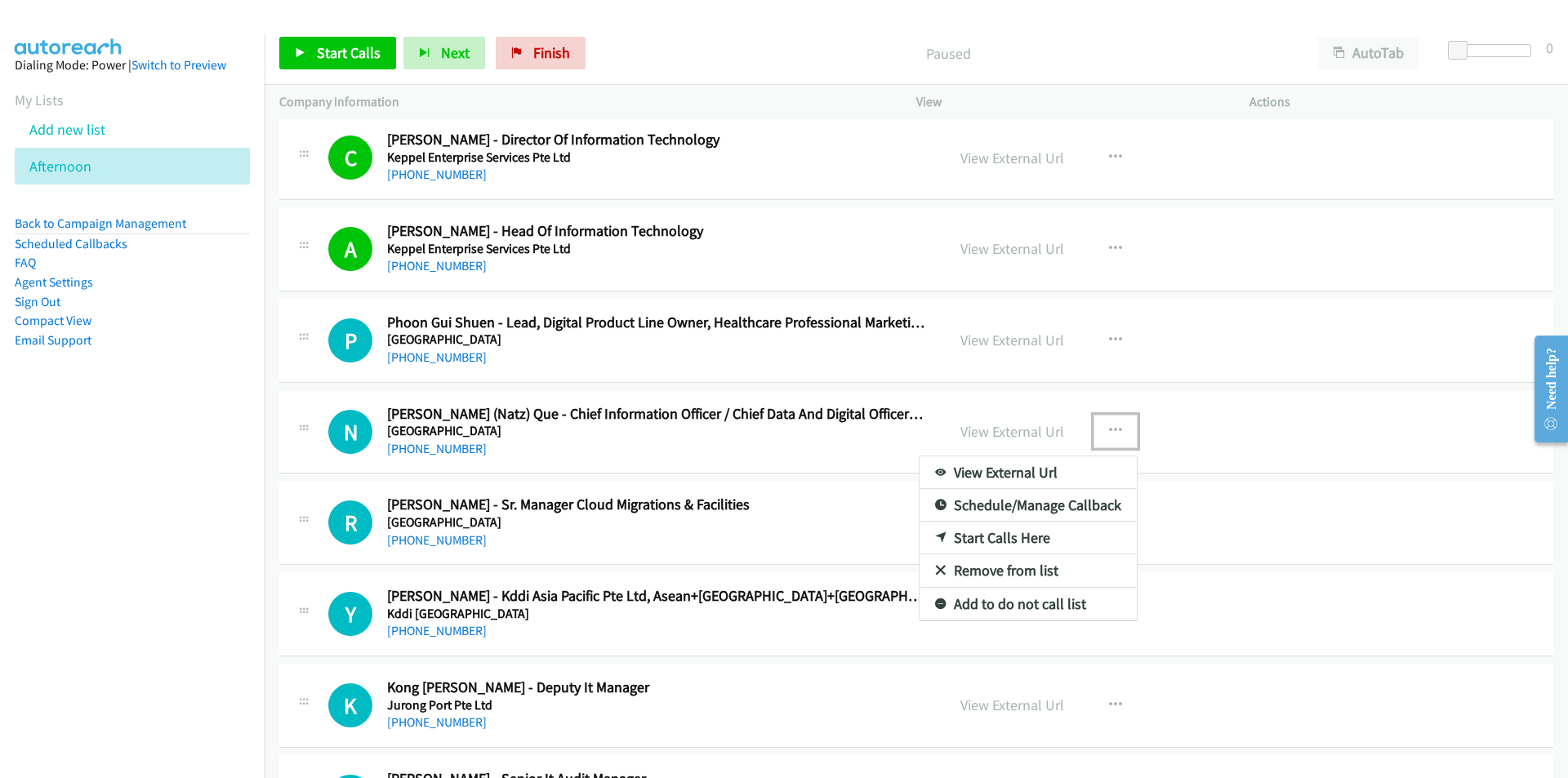
click at [1010, 535] on link "Start Calls Here" at bounding box center [1027, 538] width 217 height 33
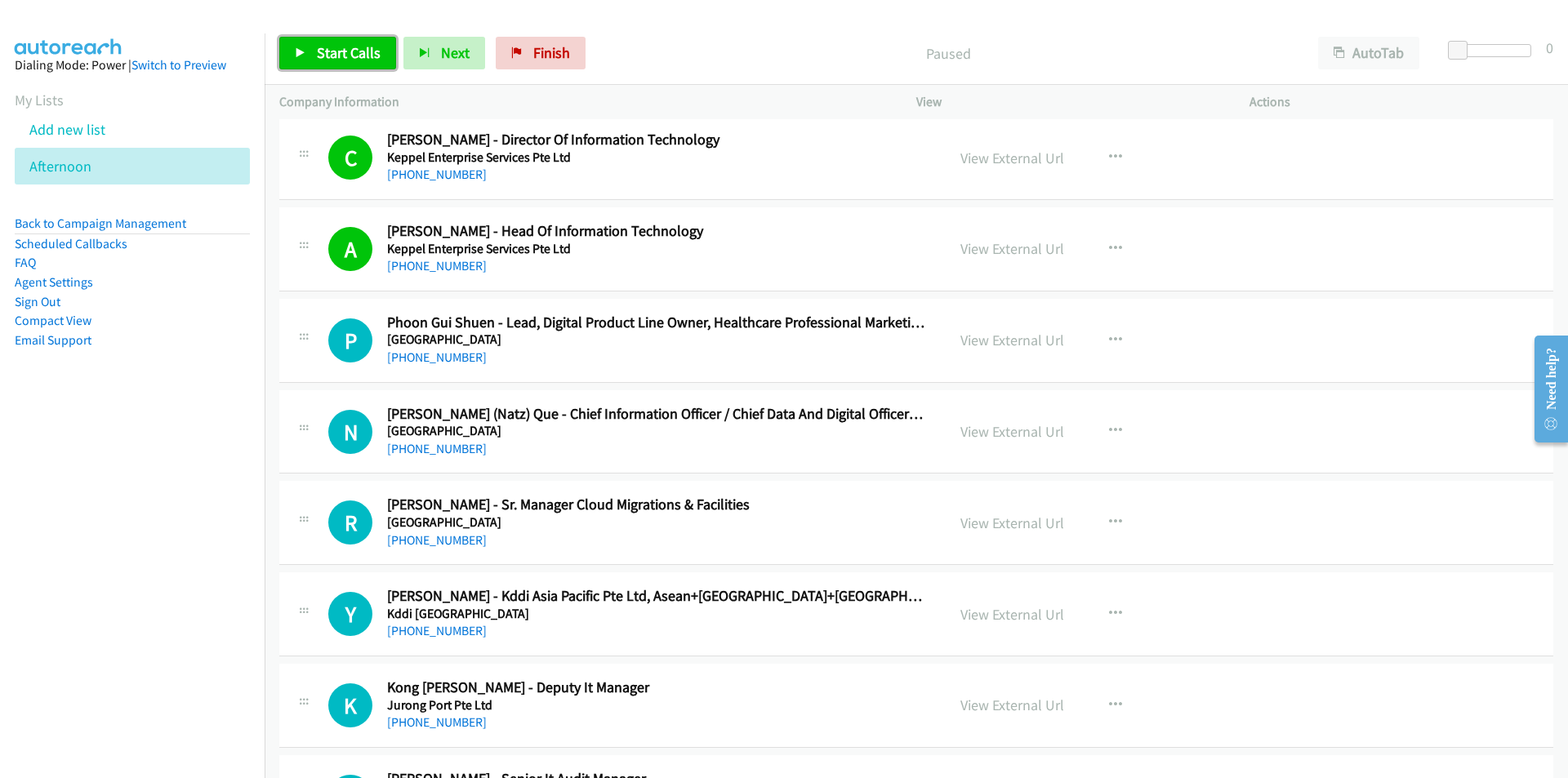
click at [349, 49] on span "Start Calls" at bounding box center [349, 53] width 64 height 19
drag, startPoint x: 218, startPoint y: 471, endPoint x: 267, endPoint y: 458, distance: 50.7
click at [219, 470] on nav "Dialing Mode: Power | Switch to Preview My Lists Add new list [GEOGRAPHIC_DATA]…" at bounding box center [132, 422] width 265 height 778
click at [330, 58] on span "Pause" at bounding box center [335, 53] width 37 height 19
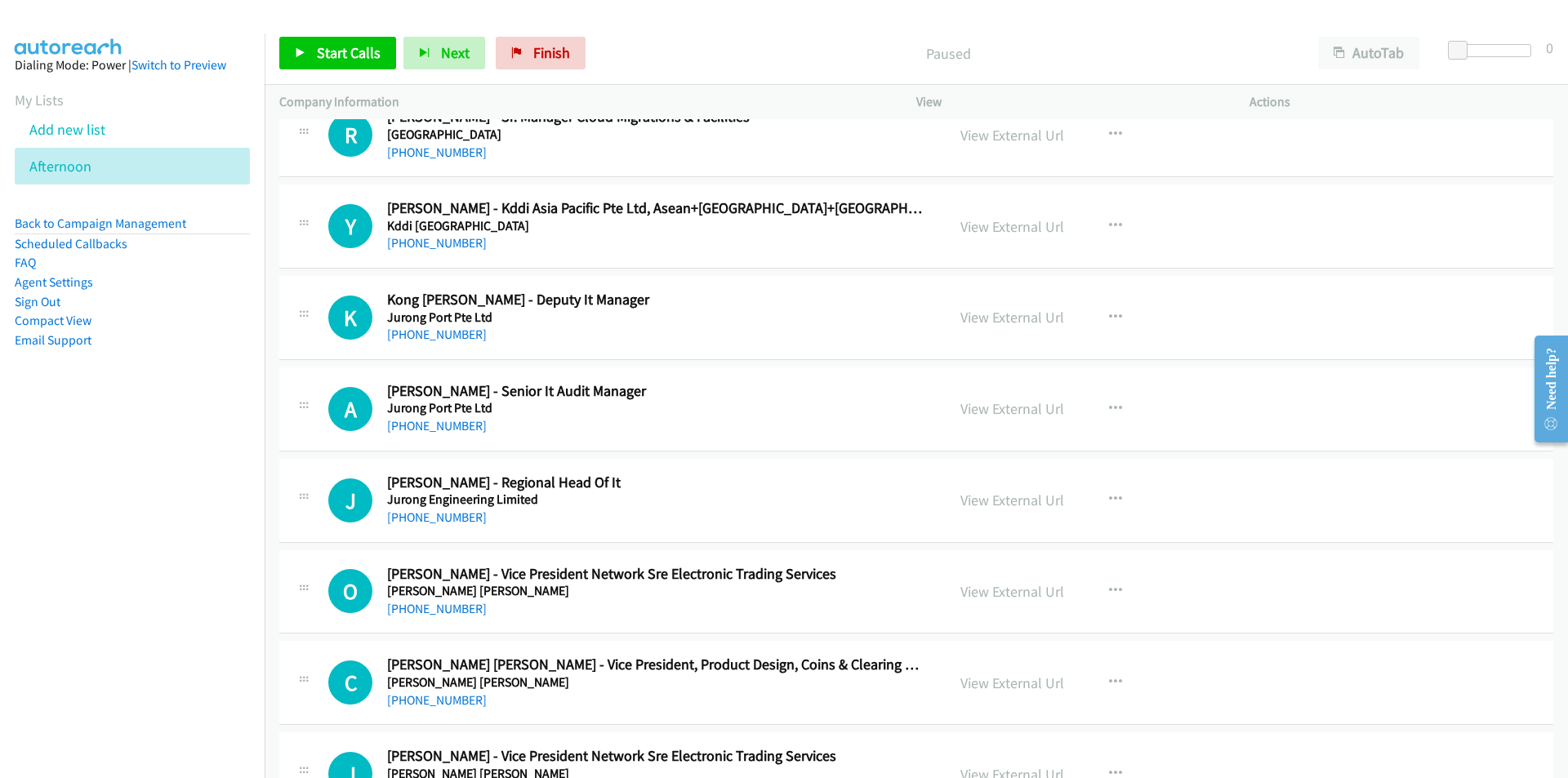
scroll to position [8406, 0]
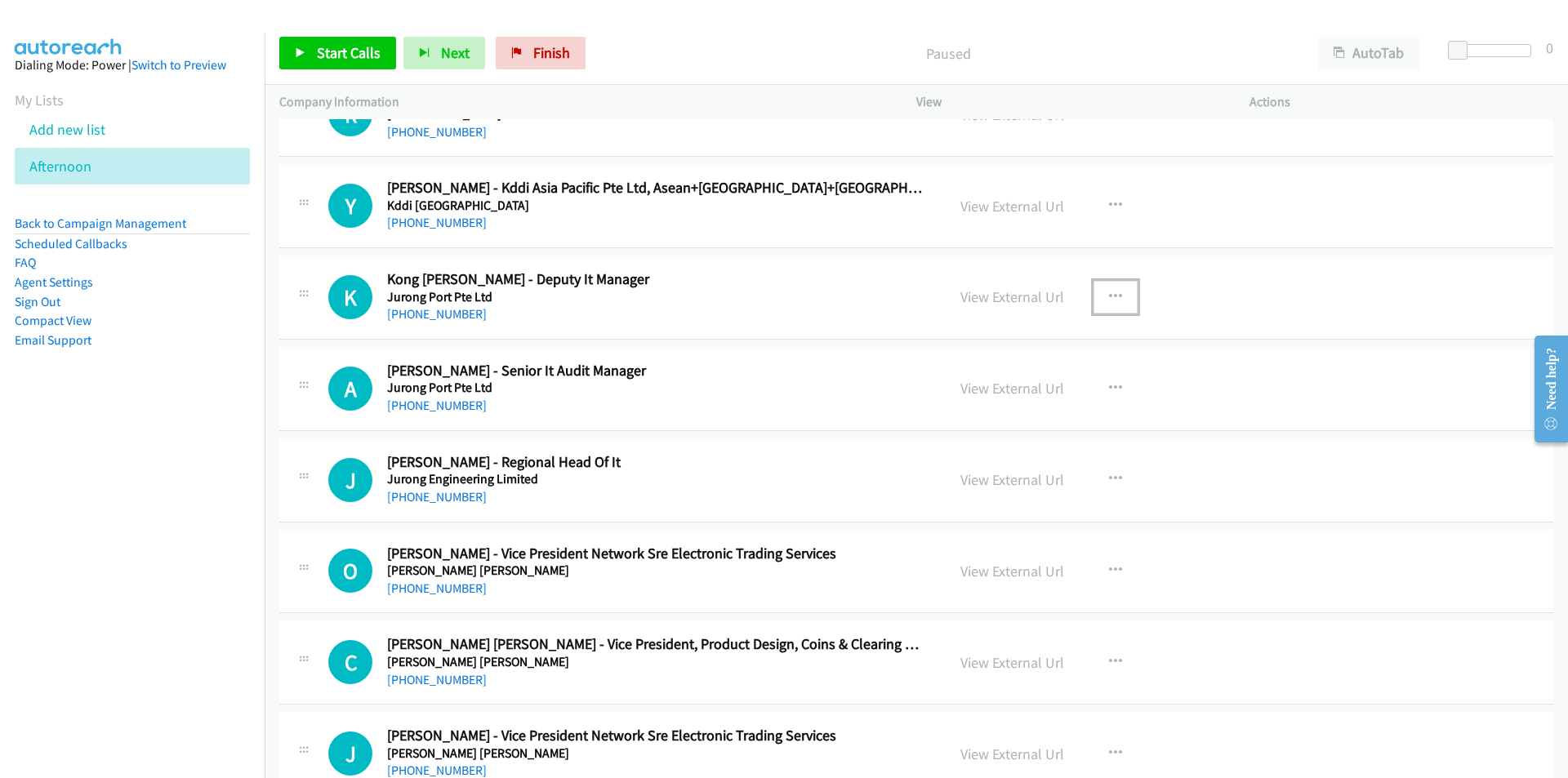
click at [1109, 295] on icon "button" at bounding box center [1115, 297] width 13 height 13
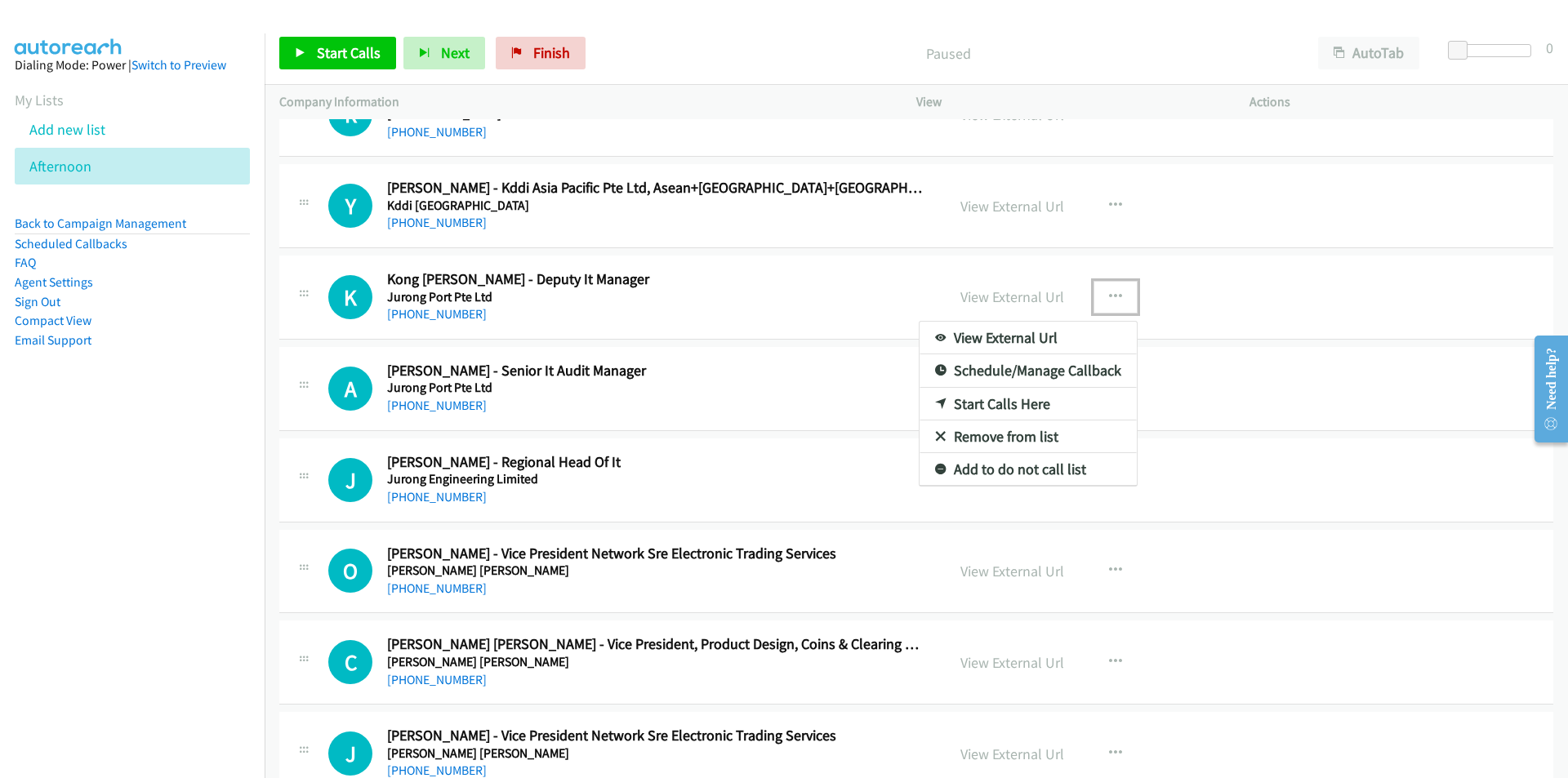
click at [1010, 404] on link "Start Calls Here" at bounding box center [1027, 404] width 217 height 33
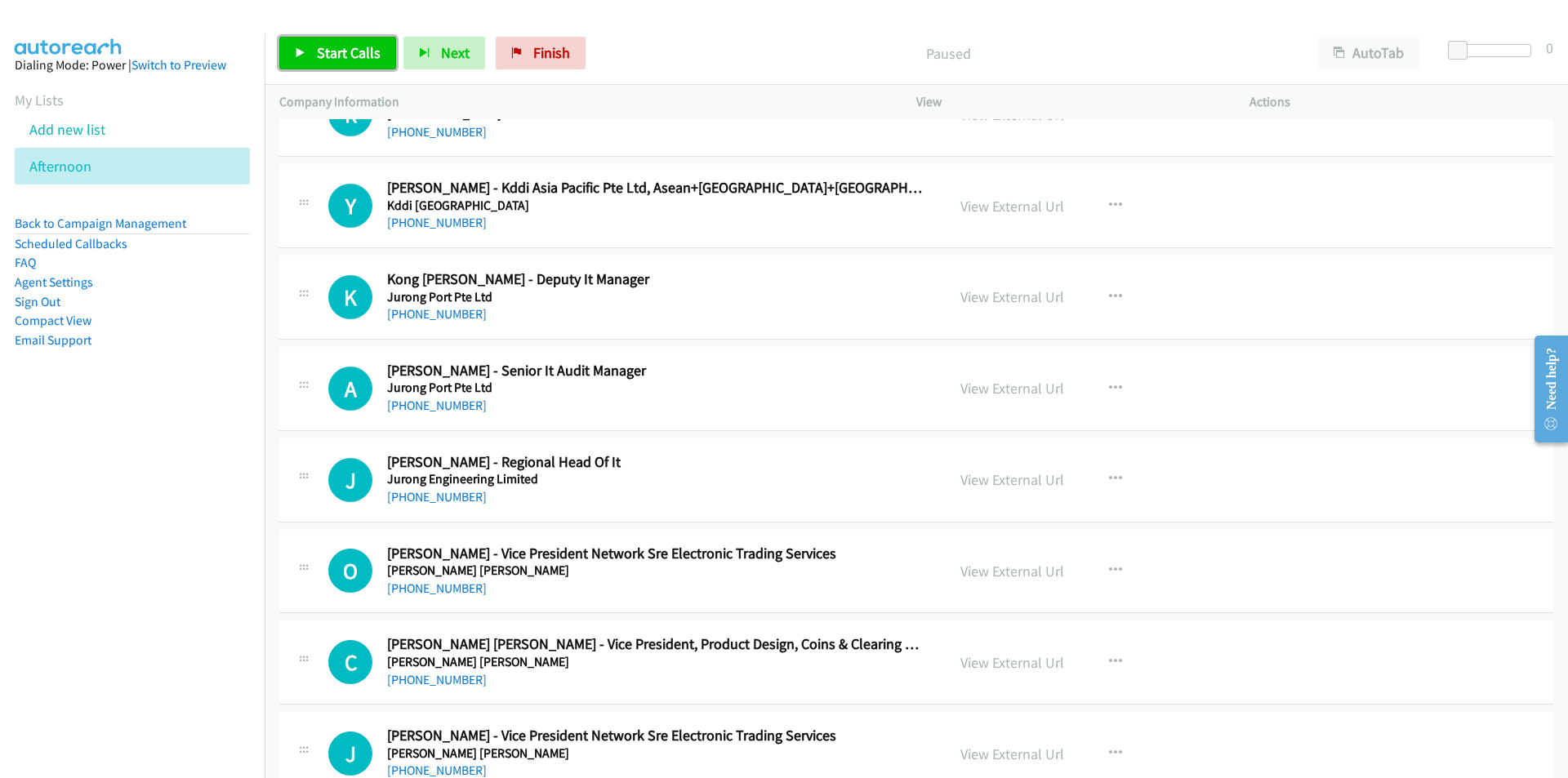
click at [336, 50] on span "Start Calls" at bounding box center [349, 53] width 64 height 19
click at [314, 45] on link "Pause" at bounding box center [324, 53] width 90 height 33
drag, startPoint x: 87, startPoint y: 555, endPoint x: 389, endPoint y: 497, distance: 307.5
click at [88, 556] on nav "Dialing Mode: Power | Switch to Preview My Lists Add new list [GEOGRAPHIC_DATA]…" at bounding box center [132, 422] width 265 height 778
click at [1039, 389] on link "View External Url" at bounding box center [1012, 389] width 104 height 19
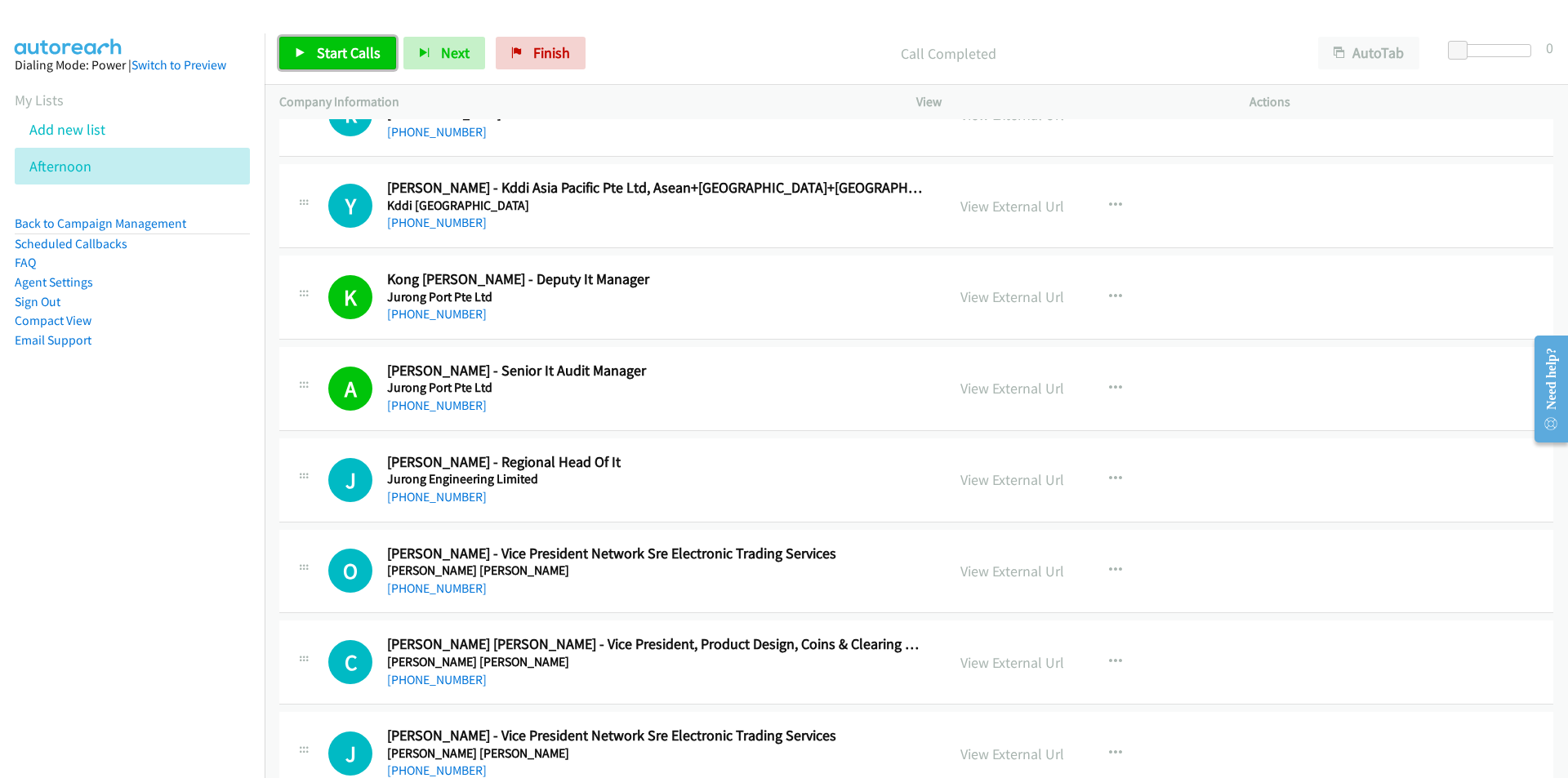
click at [348, 53] on span "Start Calls" at bounding box center [349, 53] width 64 height 19
click at [240, 547] on nav "Dialing Mode: Power | Switch to Preview My Lists Add new list [GEOGRAPHIC_DATA]…" at bounding box center [132, 422] width 265 height 778
click at [142, 614] on nav "Dialing Mode: Power | Switch to Preview My Lists Add new list [GEOGRAPHIC_DATA]…" at bounding box center [132, 422] width 265 height 778
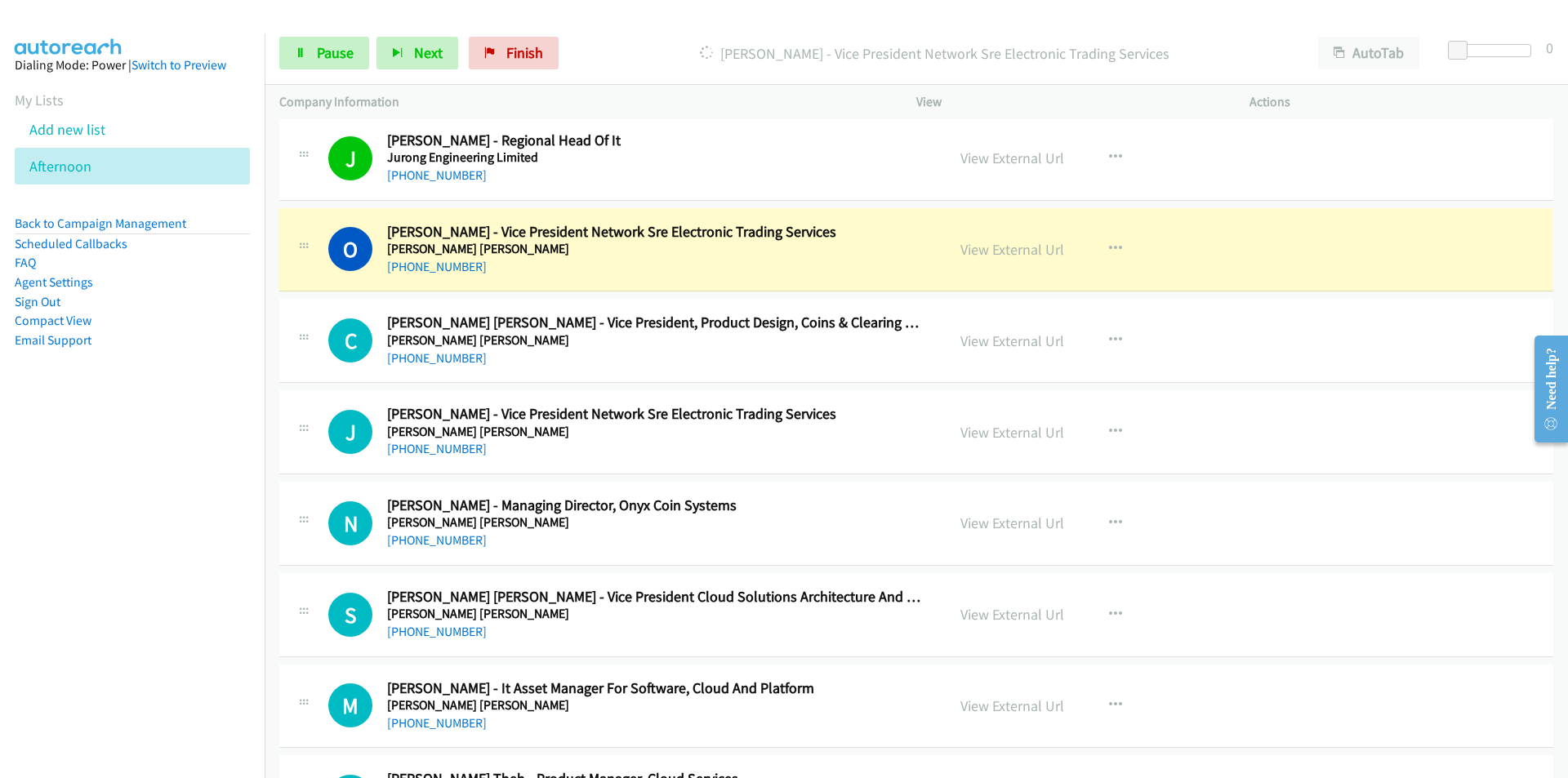
scroll to position [8732, 0]
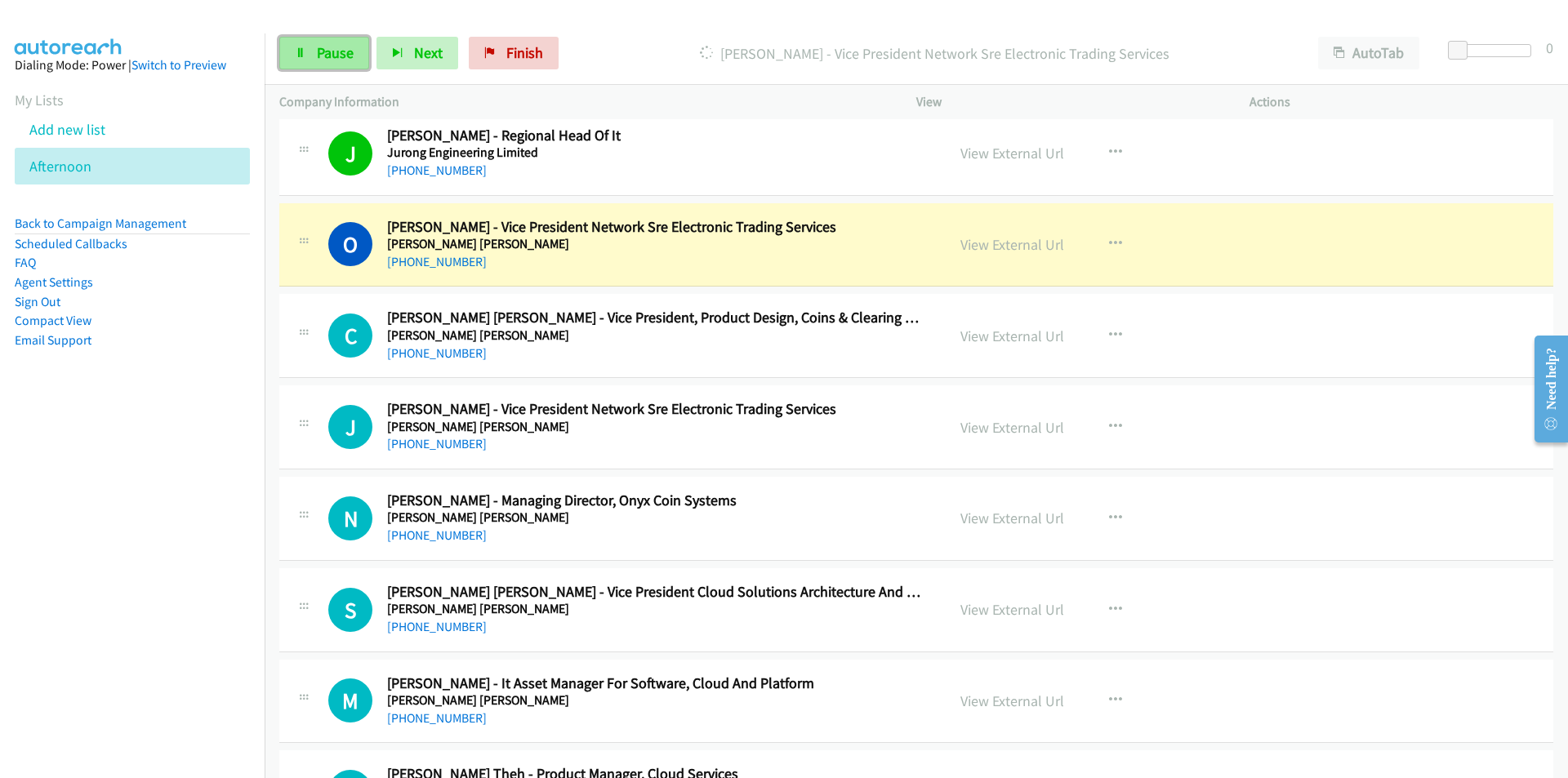
click at [322, 45] on span "Pause" at bounding box center [335, 53] width 37 height 19
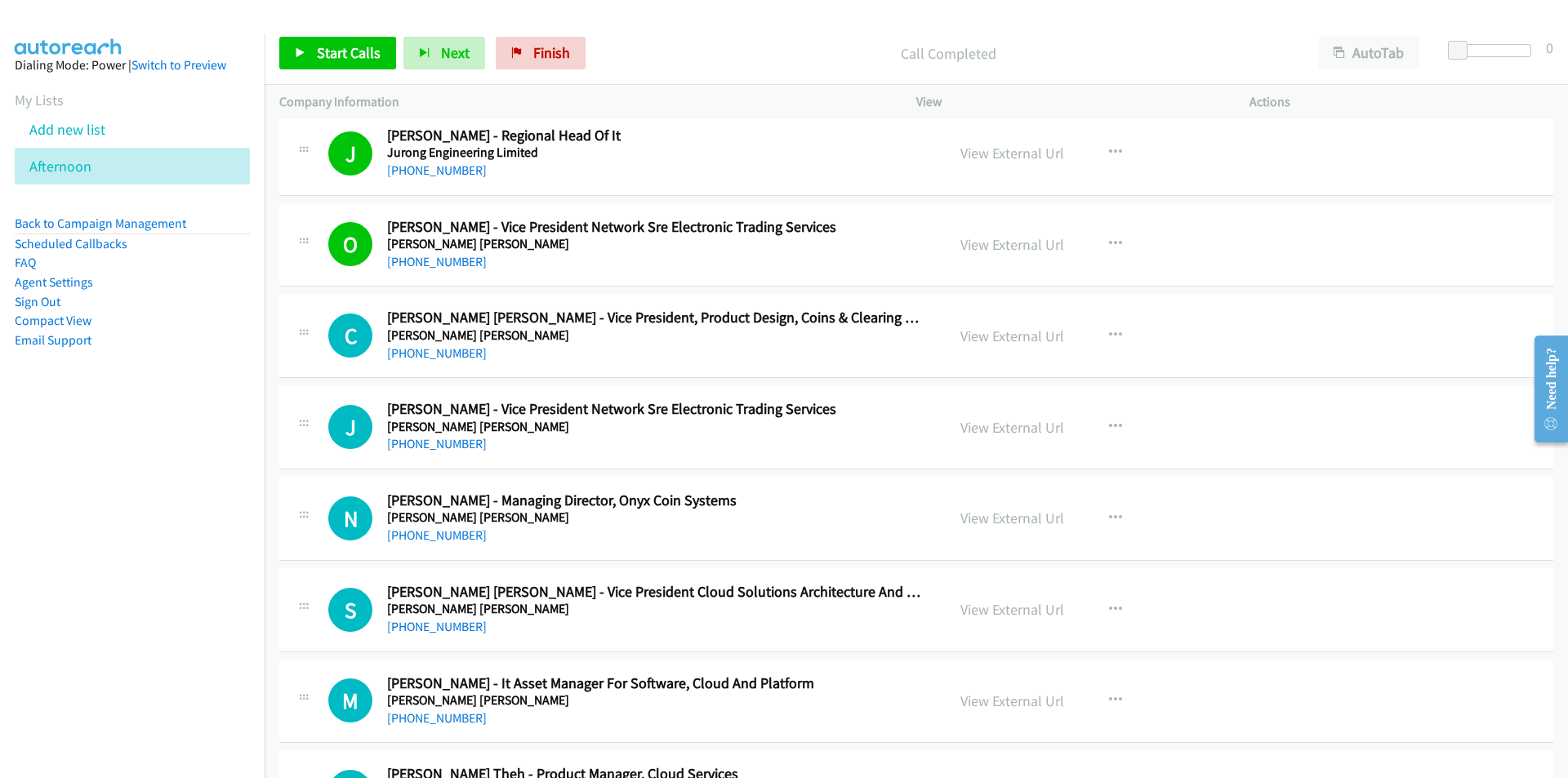
click at [92, 591] on nav "Dialing Mode: Power | Switch to Preview My Lists Add new list [GEOGRAPHIC_DATA]…" at bounding box center [132, 422] width 265 height 778
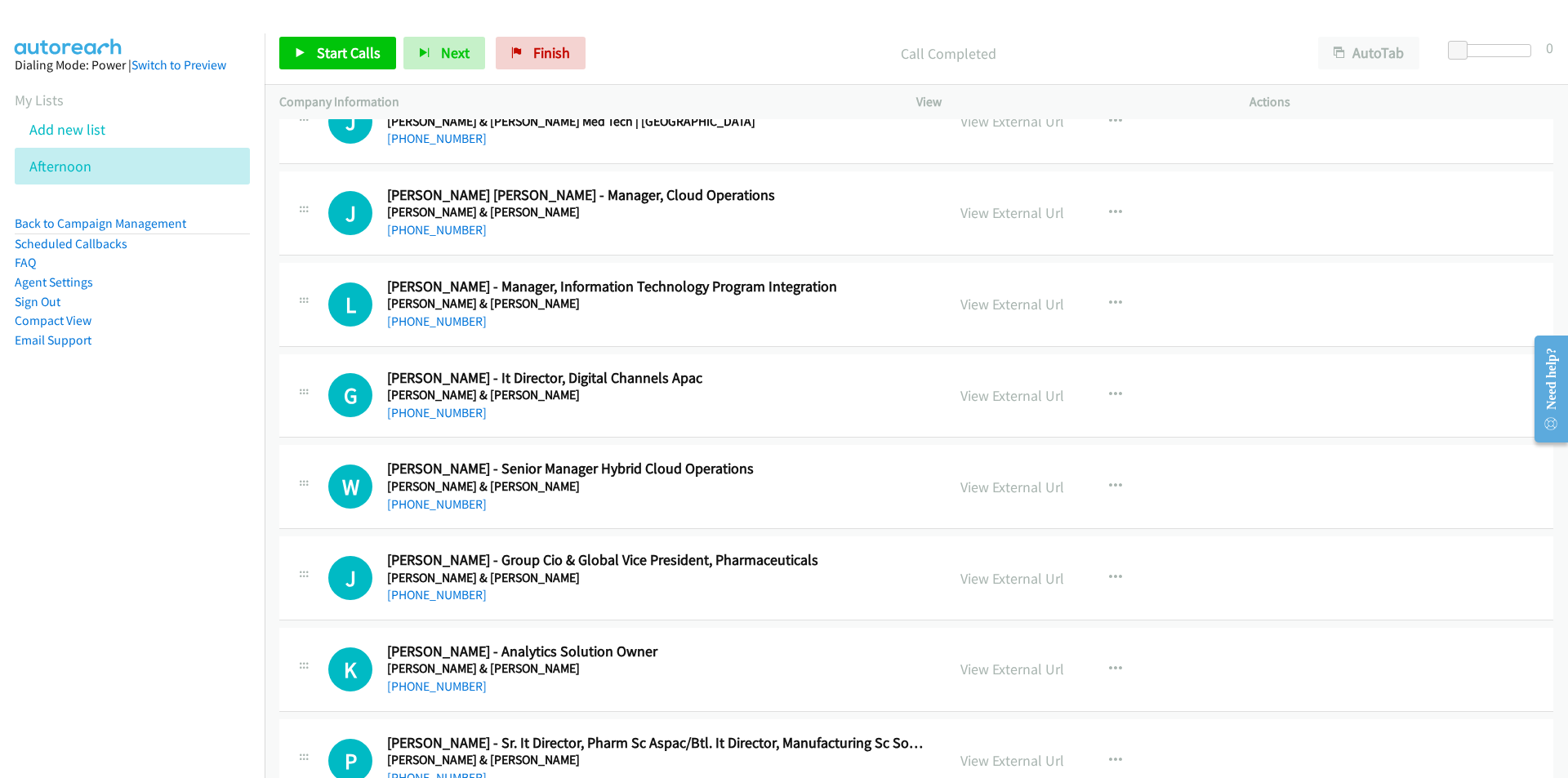
scroll to position [10120, 0]
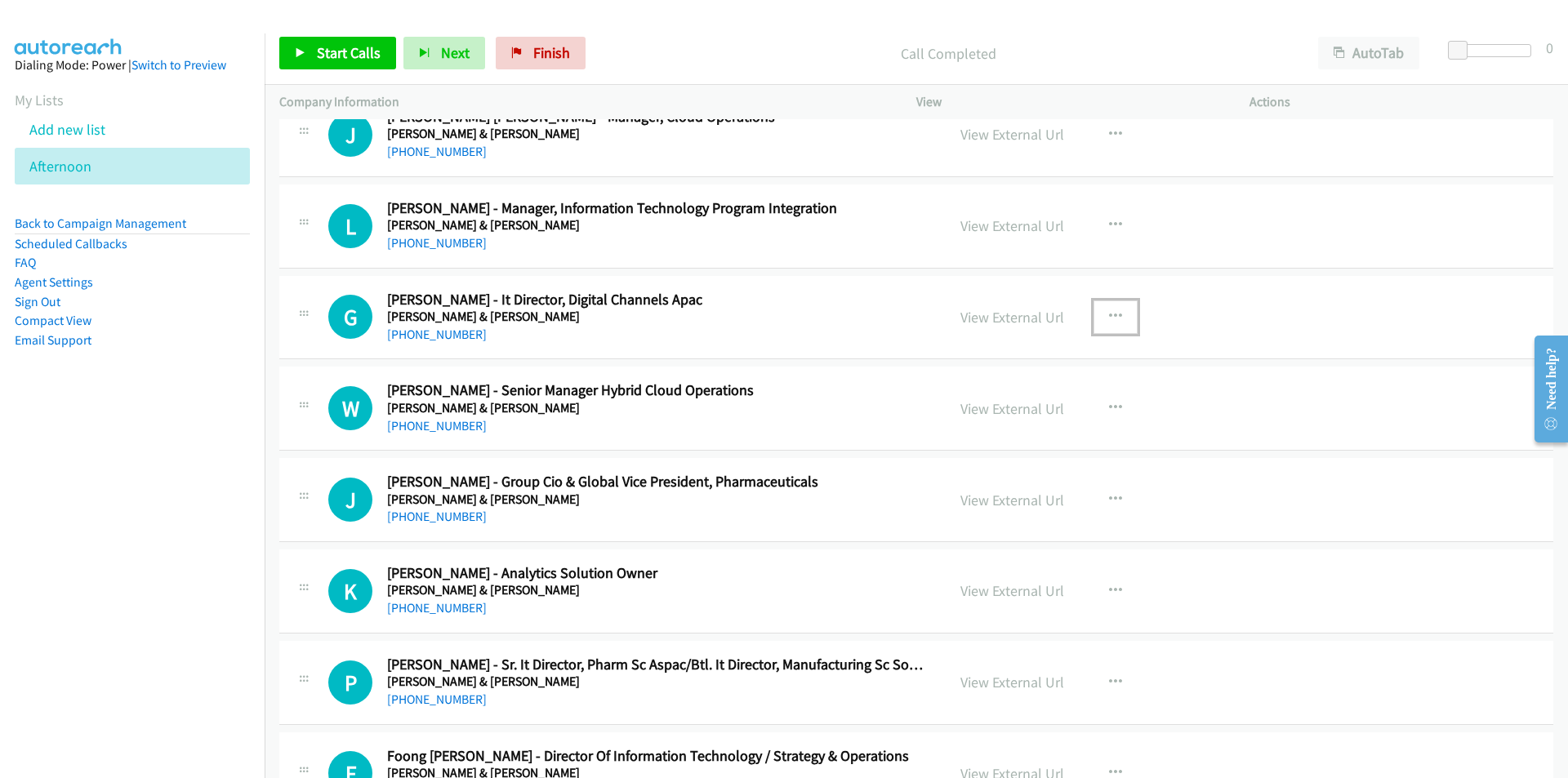
click at [1108, 307] on button "button" at bounding box center [1115, 316] width 44 height 33
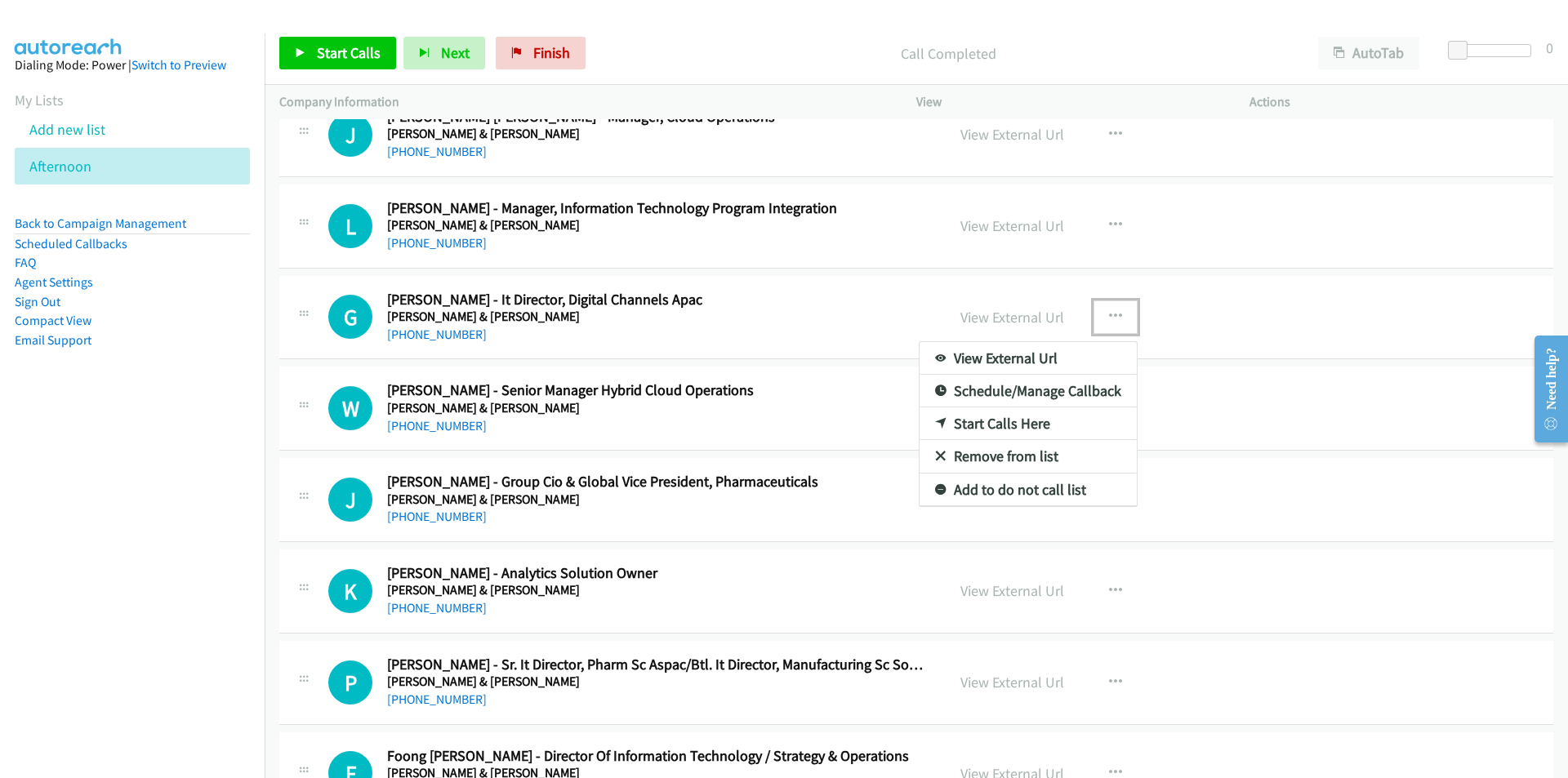
click at [1007, 426] on link "Start Calls Here" at bounding box center [1027, 423] width 217 height 33
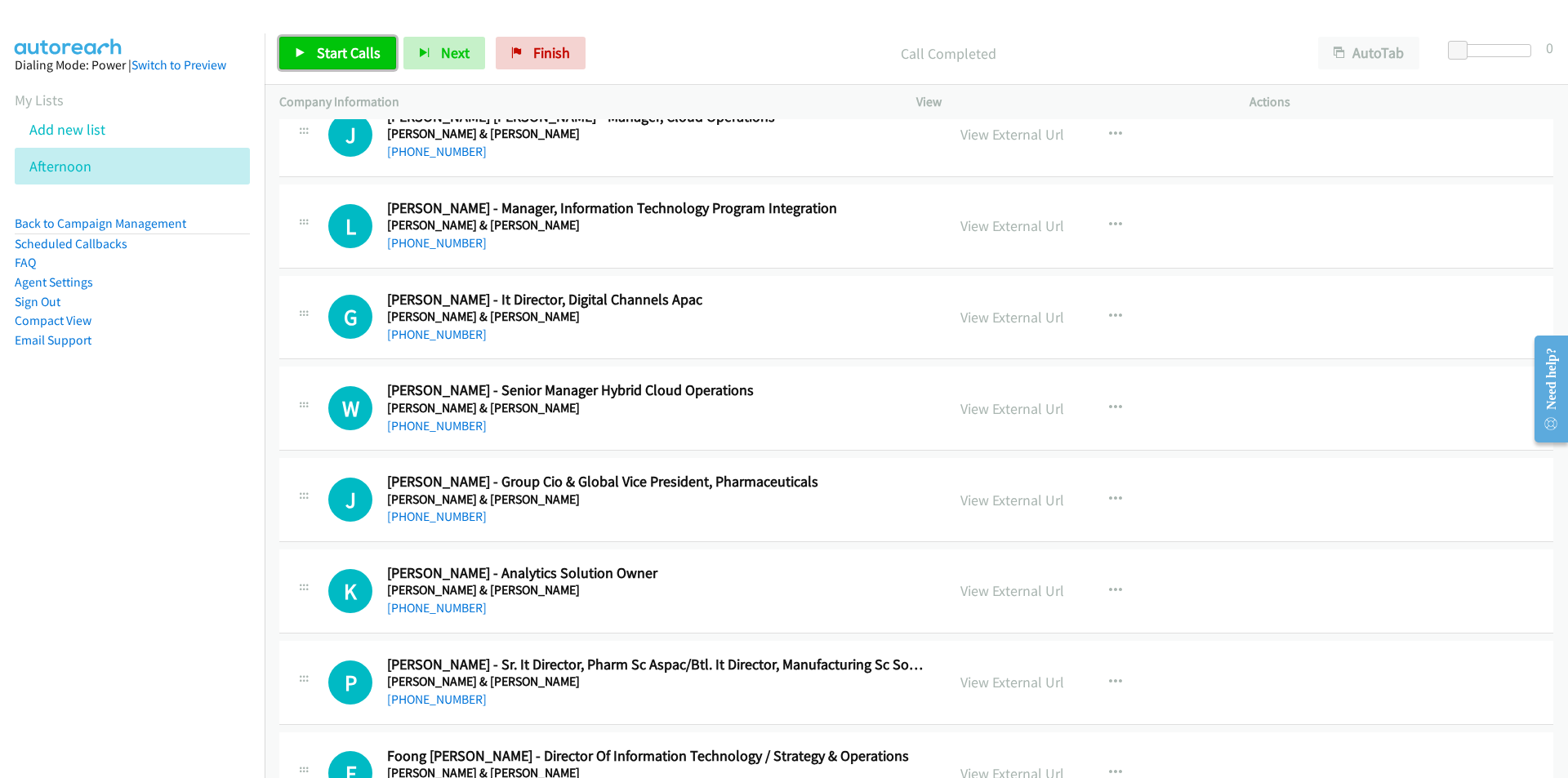
click at [325, 45] on span "Start Calls" at bounding box center [349, 53] width 64 height 19
click at [207, 537] on nav "Dialing Mode: Power | Switch to Preview My Lists Add new list [GEOGRAPHIC_DATA]…" at bounding box center [132, 422] width 265 height 778
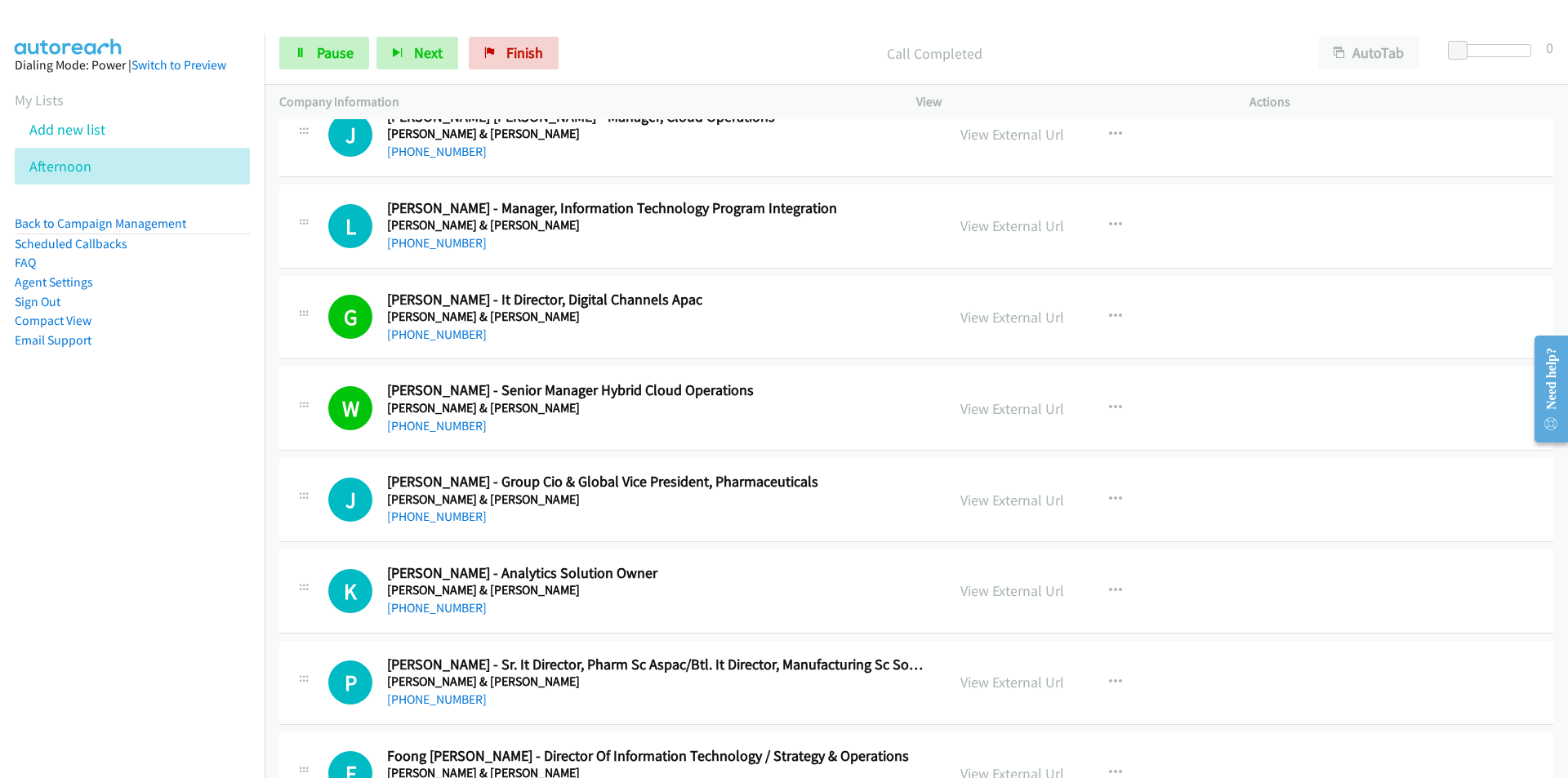
click at [182, 584] on nav "Dialing Mode: Power | Switch to Preview My Lists Add new list [GEOGRAPHIC_DATA]…" at bounding box center [132, 422] width 265 height 778
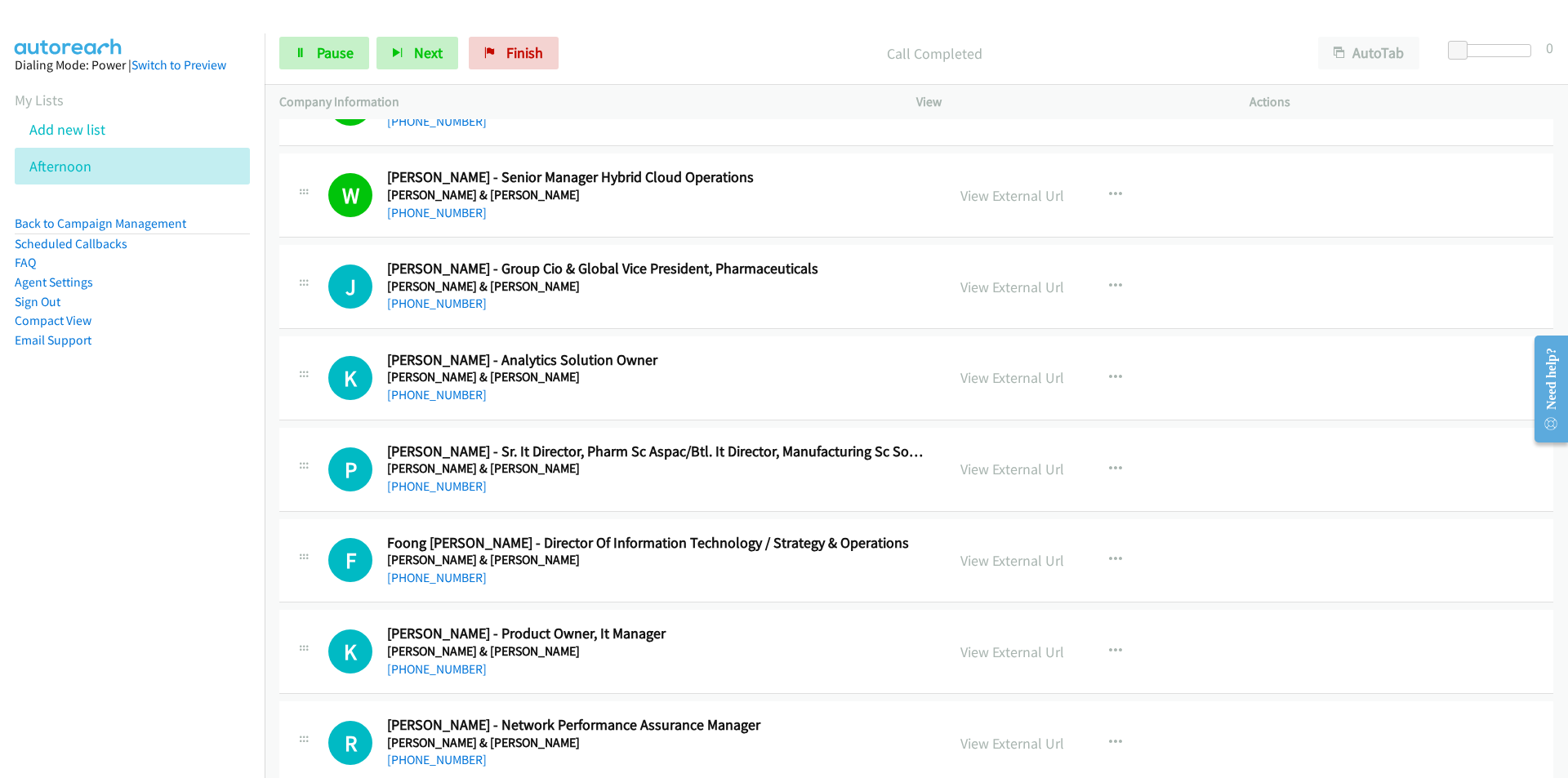
scroll to position [10365, 0]
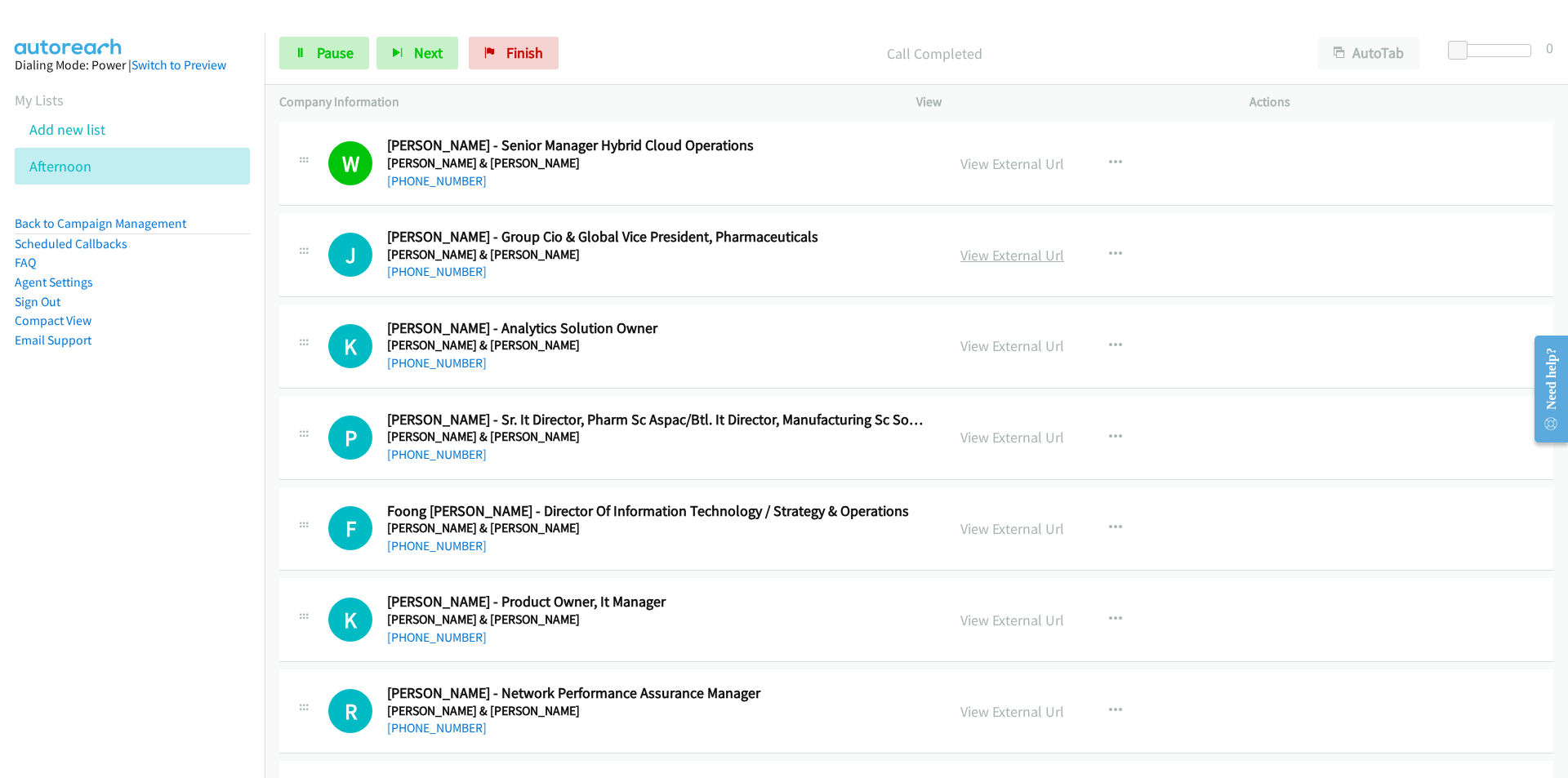
click at [975, 252] on link "View External Url" at bounding box center [1012, 255] width 104 height 19
click at [326, 62] on link "Pause" at bounding box center [324, 53] width 90 height 33
click at [294, 41] on link "Start Calls" at bounding box center [338, 53] width 117 height 33
drag, startPoint x: 158, startPoint y: 601, endPoint x: 176, endPoint y: 592, distance: 20.1
click at [158, 601] on nav "Dialing Mode: Power | Switch to Preview My Lists Add new list [GEOGRAPHIC_DATA]…" at bounding box center [132, 422] width 265 height 778
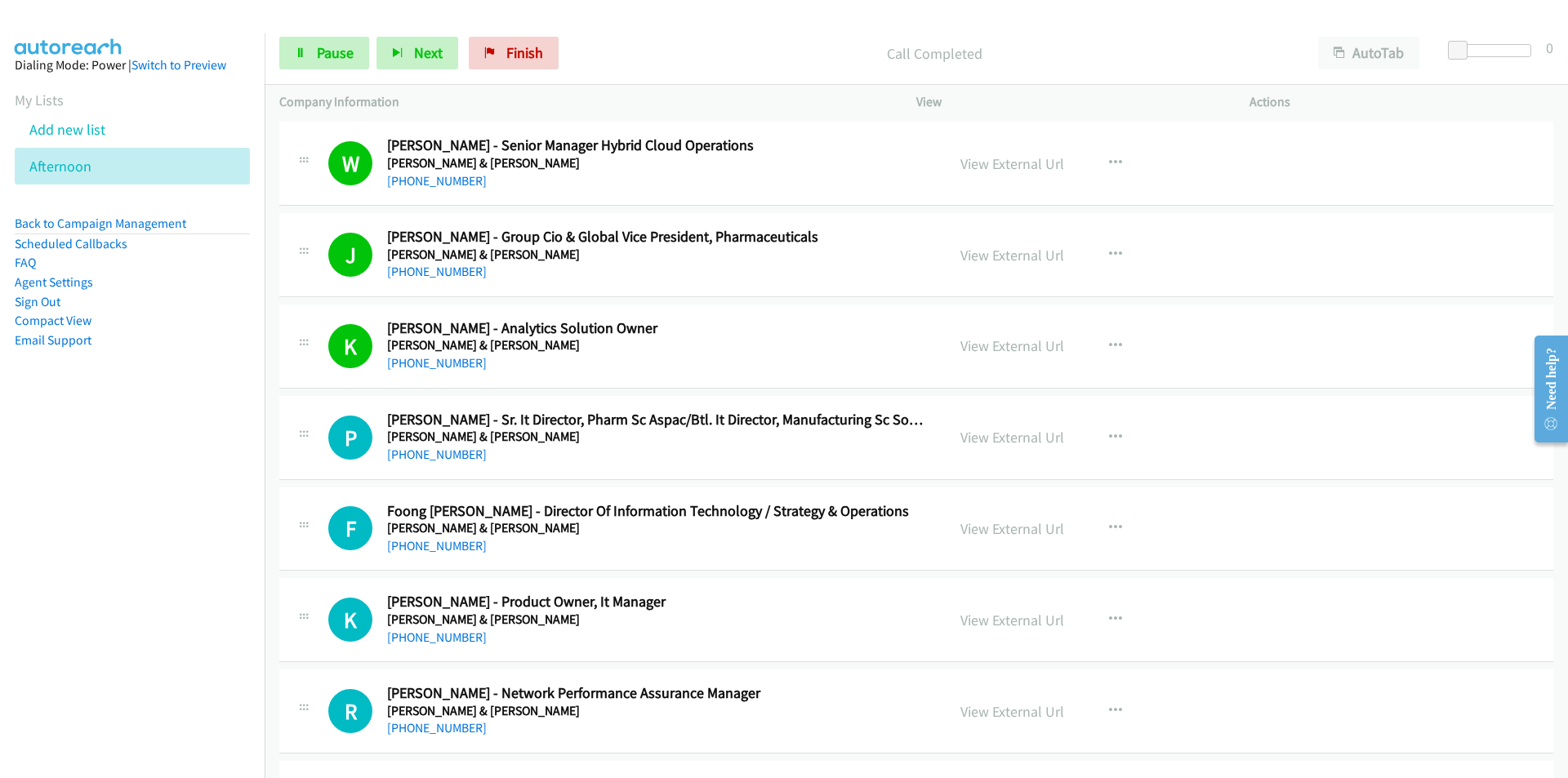
click at [179, 581] on nav "Dialing Mode: Power | Switch to Preview My Lists Add new list [GEOGRAPHIC_DATA]…" at bounding box center [132, 422] width 265 height 778
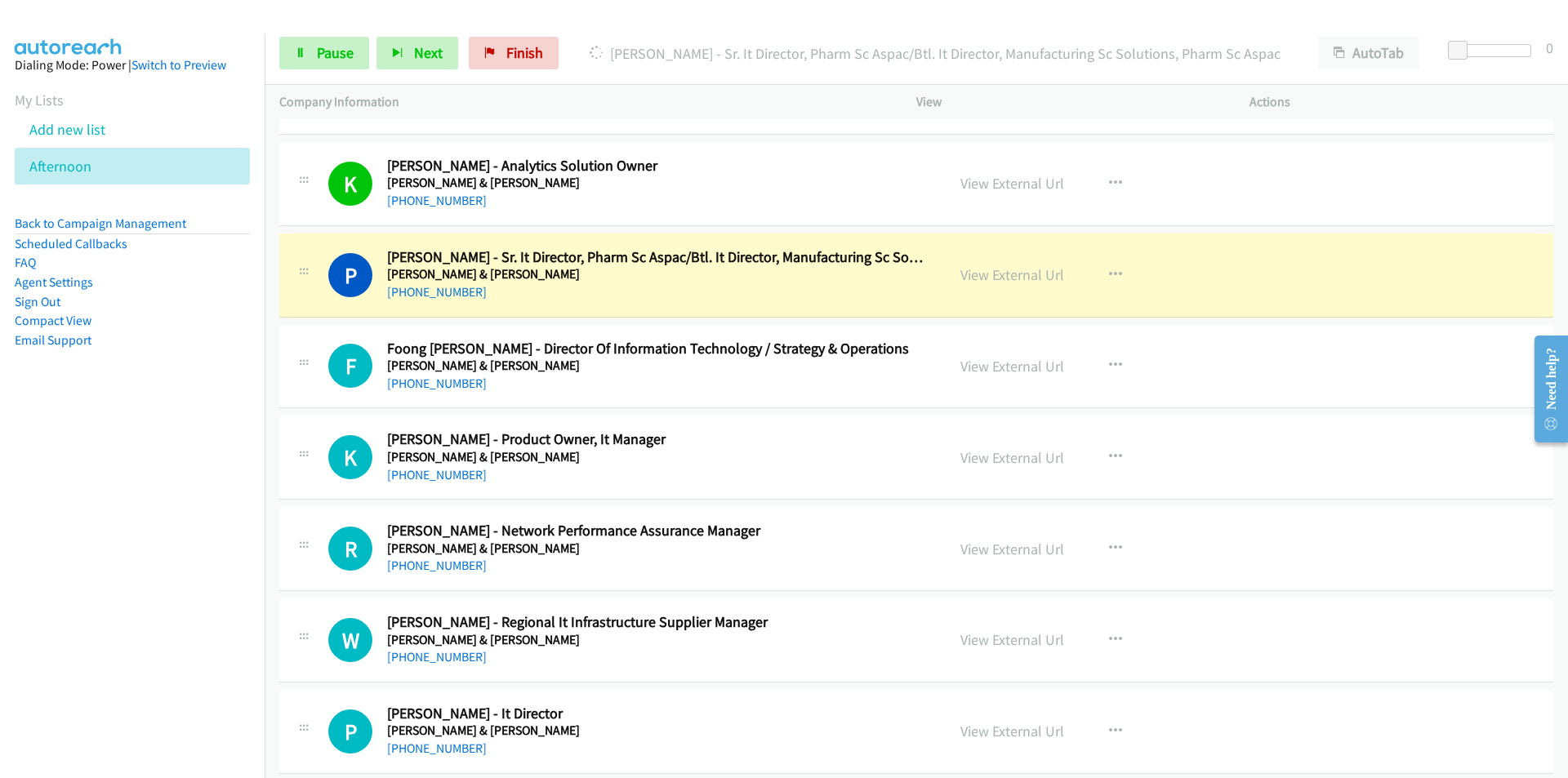
scroll to position [10528, 0]
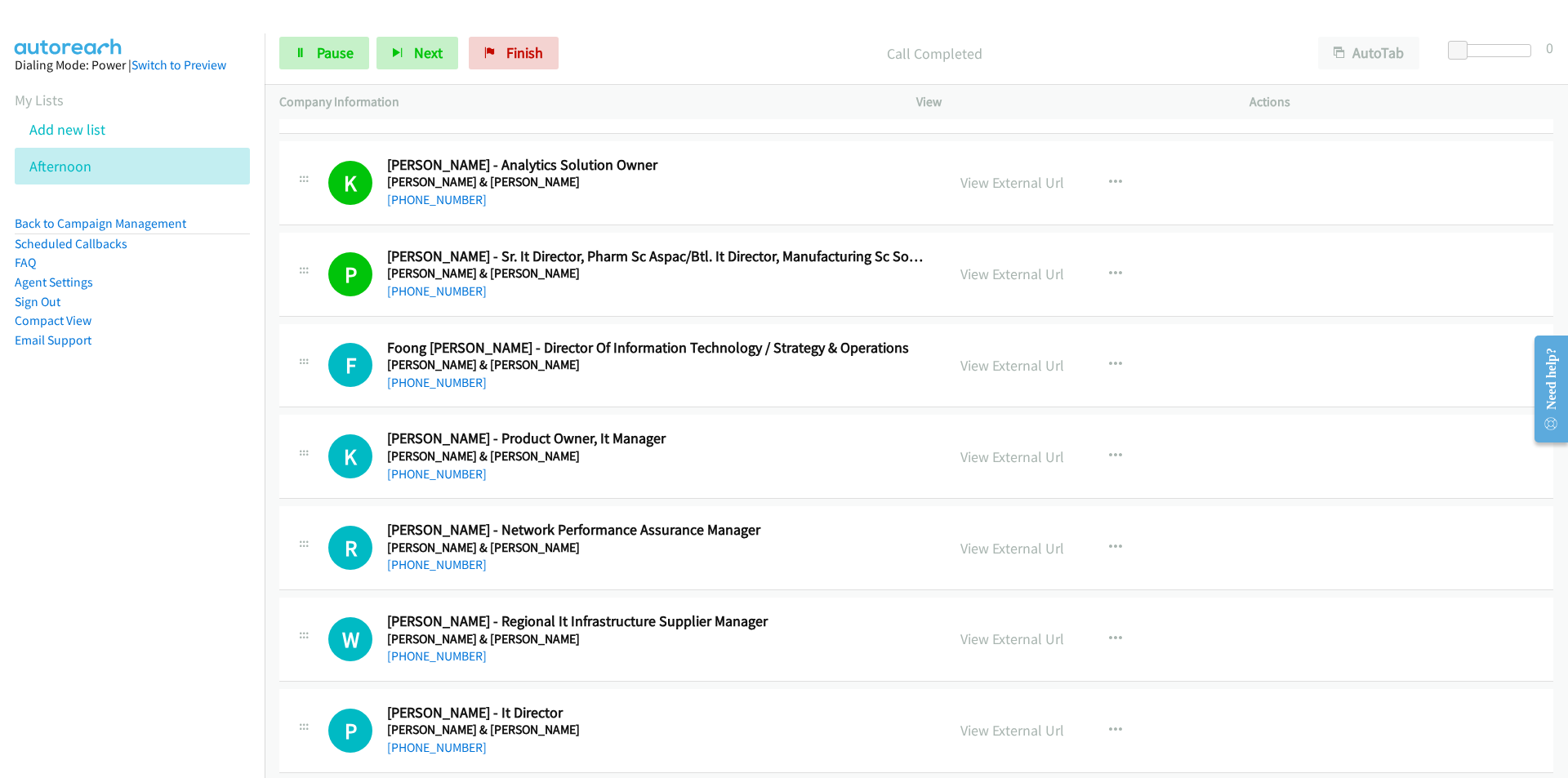
click at [188, 498] on nav "Dialing Mode: Power | Switch to Preview My Lists Add new list [GEOGRAPHIC_DATA]…" at bounding box center [132, 422] width 265 height 778
click at [206, 524] on nav "Dialing Mode: Power | Switch to Preview My Lists Add new list [GEOGRAPHIC_DATA]…" at bounding box center [132, 422] width 265 height 778
click at [1015, 459] on link "View External Url" at bounding box center [1012, 456] width 104 height 19
drag, startPoint x: 171, startPoint y: 640, endPoint x: 205, endPoint y: 634, distance: 34.5
click at [171, 640] on nav "Dialing Mode: Power | Switch to Preview My Lists Add new list [GEOGRAPHIC_DATA]…" at bounding box center [132, 422] width 265 height 778
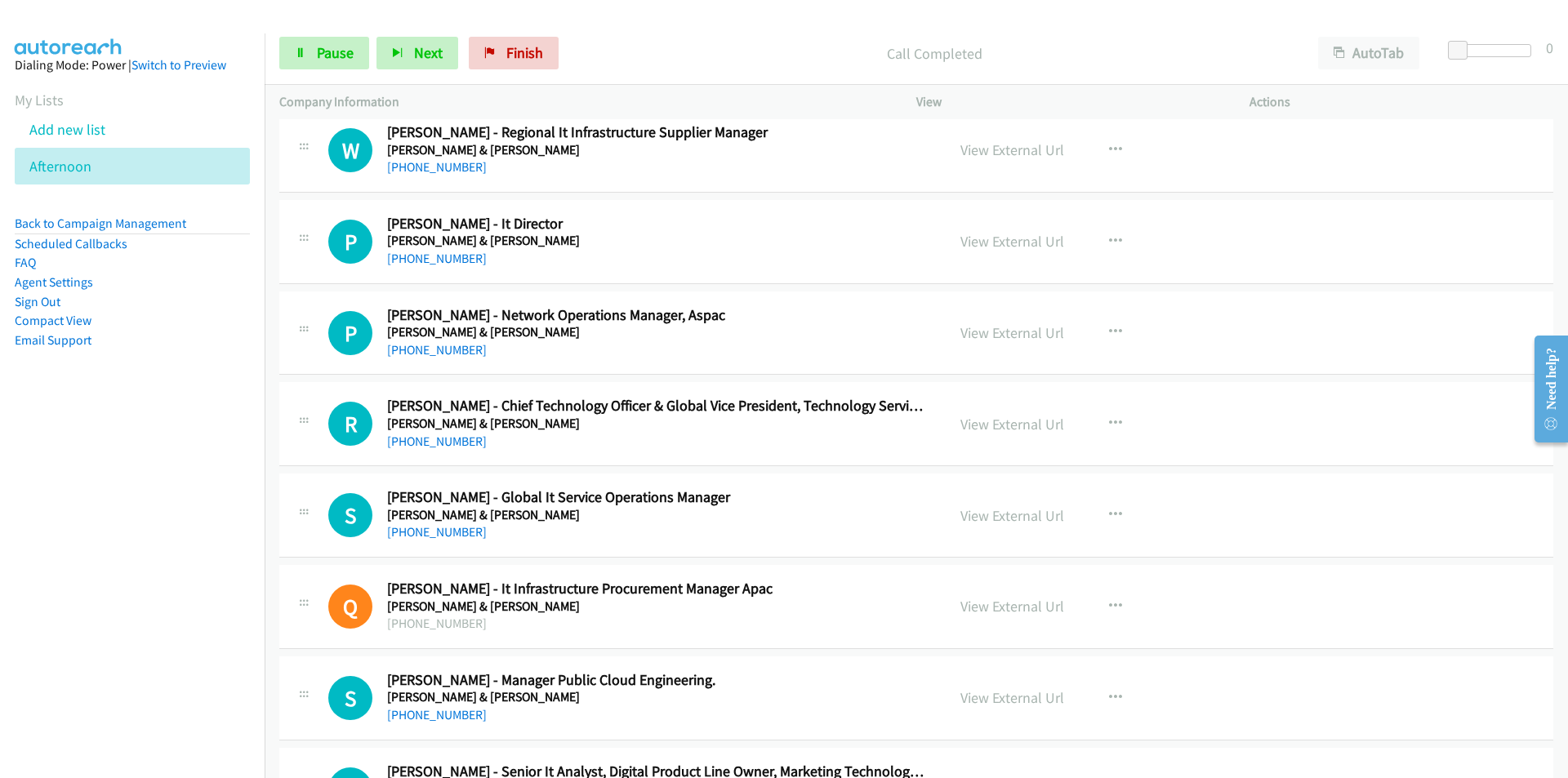
scroll to position [11017, 0]
click at [134, 459] on nav "Dialing Mode: Power | Switch to Preview My Lists Add new list [GEOGRAPHIC_DATA]…" at bounding box center [132, 422] width 265 height 778
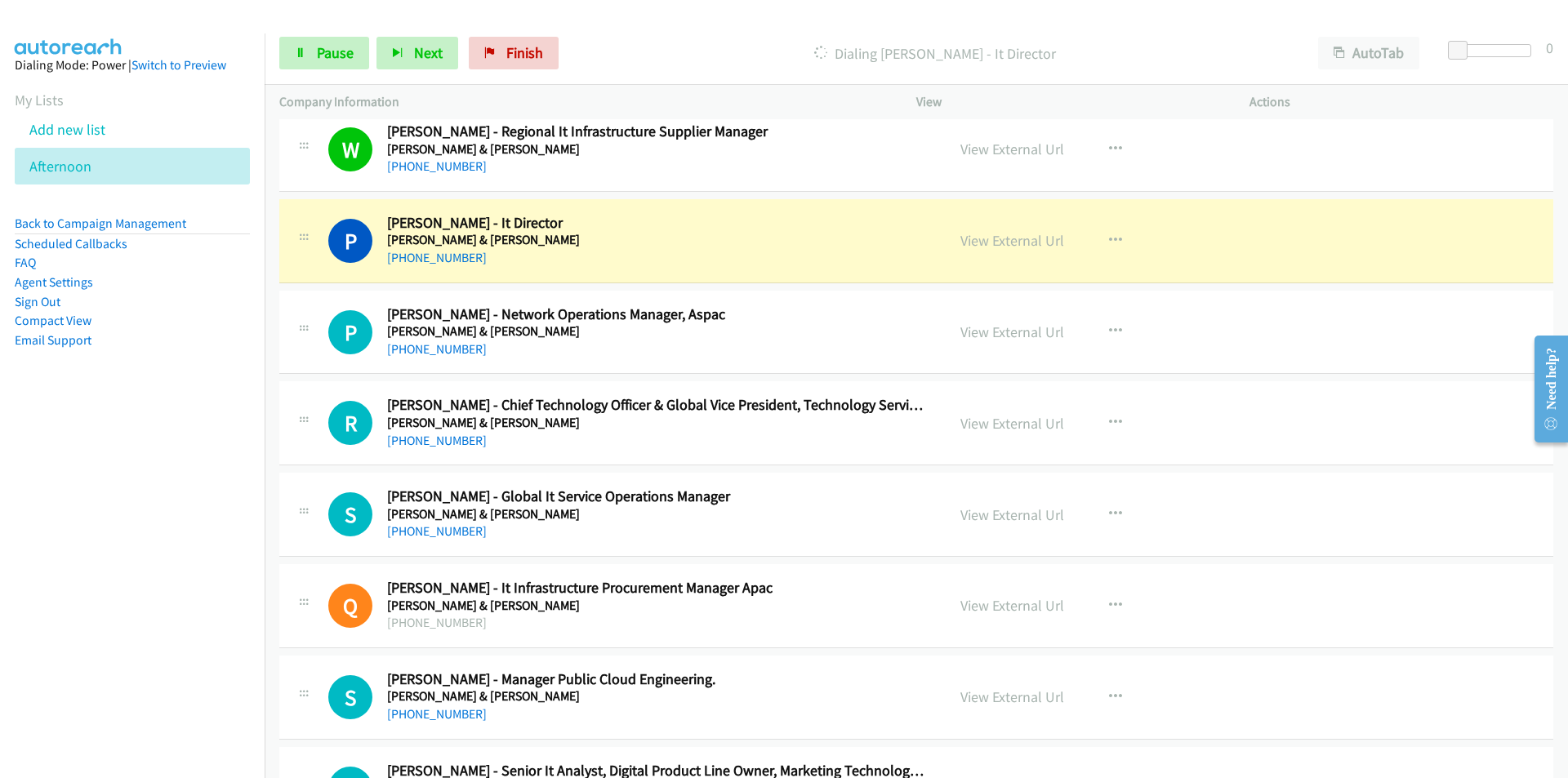
drag, startPoint x: 174, startPoint y: 488, endPoint x: 191, endPoint y: 482, distance: 18.0
click at [174, 488] on nav "Dialing Mode: Power | Switch to Preview My Lists Add new list [GEOGRAPHIC_DATA]…" at bounding box center [132, 422] width 265 height 778
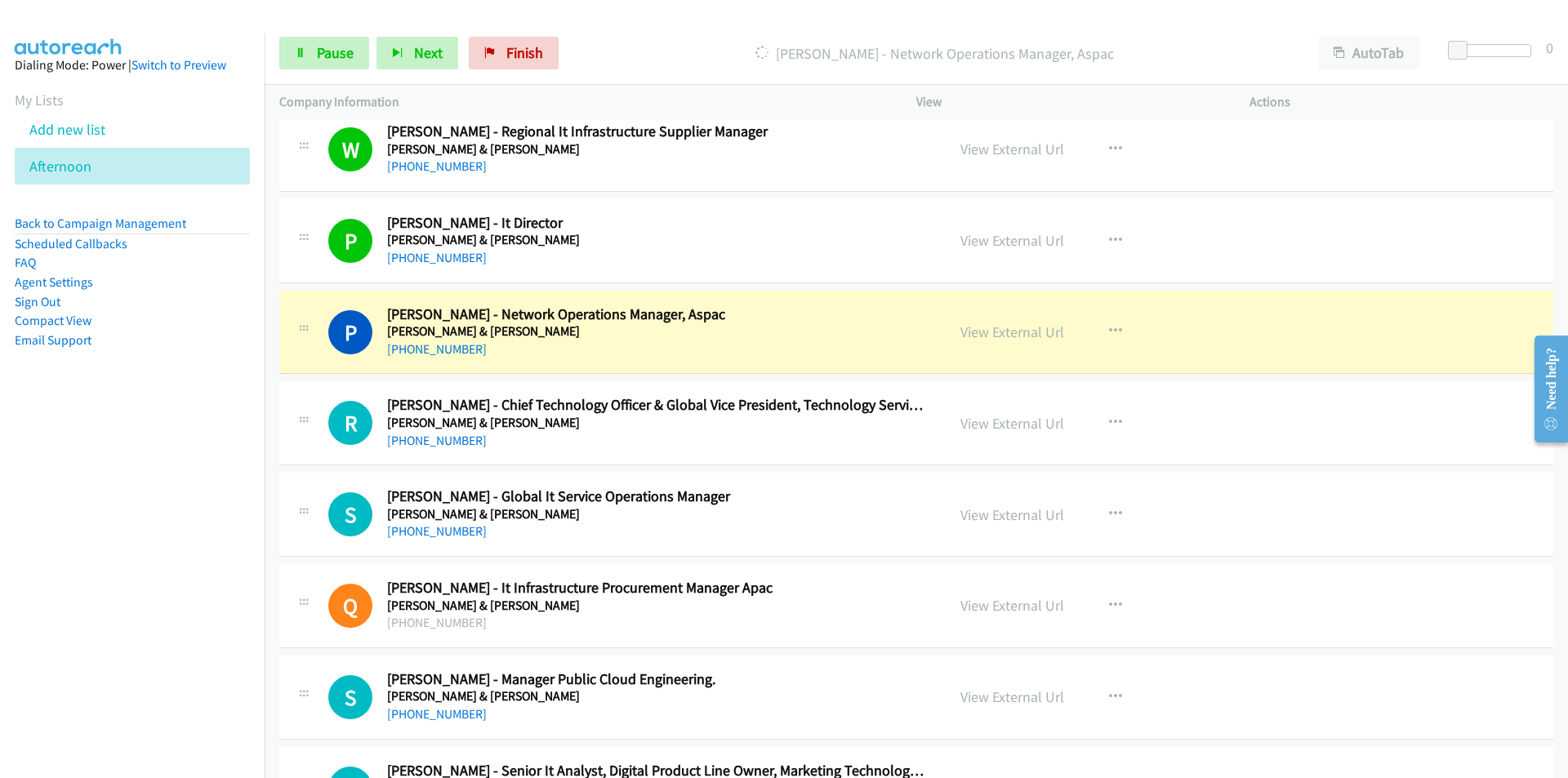
drag, startPoint x: 83, startPoint y: 500, endPoint x: 142, endPoint y: 478, distance: 63.0
click at [102, 492] on nav "Dialing Mode: Power | Switch to Preview My Lists Add new list [GEOGRAPHIC_DATA]…" at bounding box center [132, 422] width 265 height 778
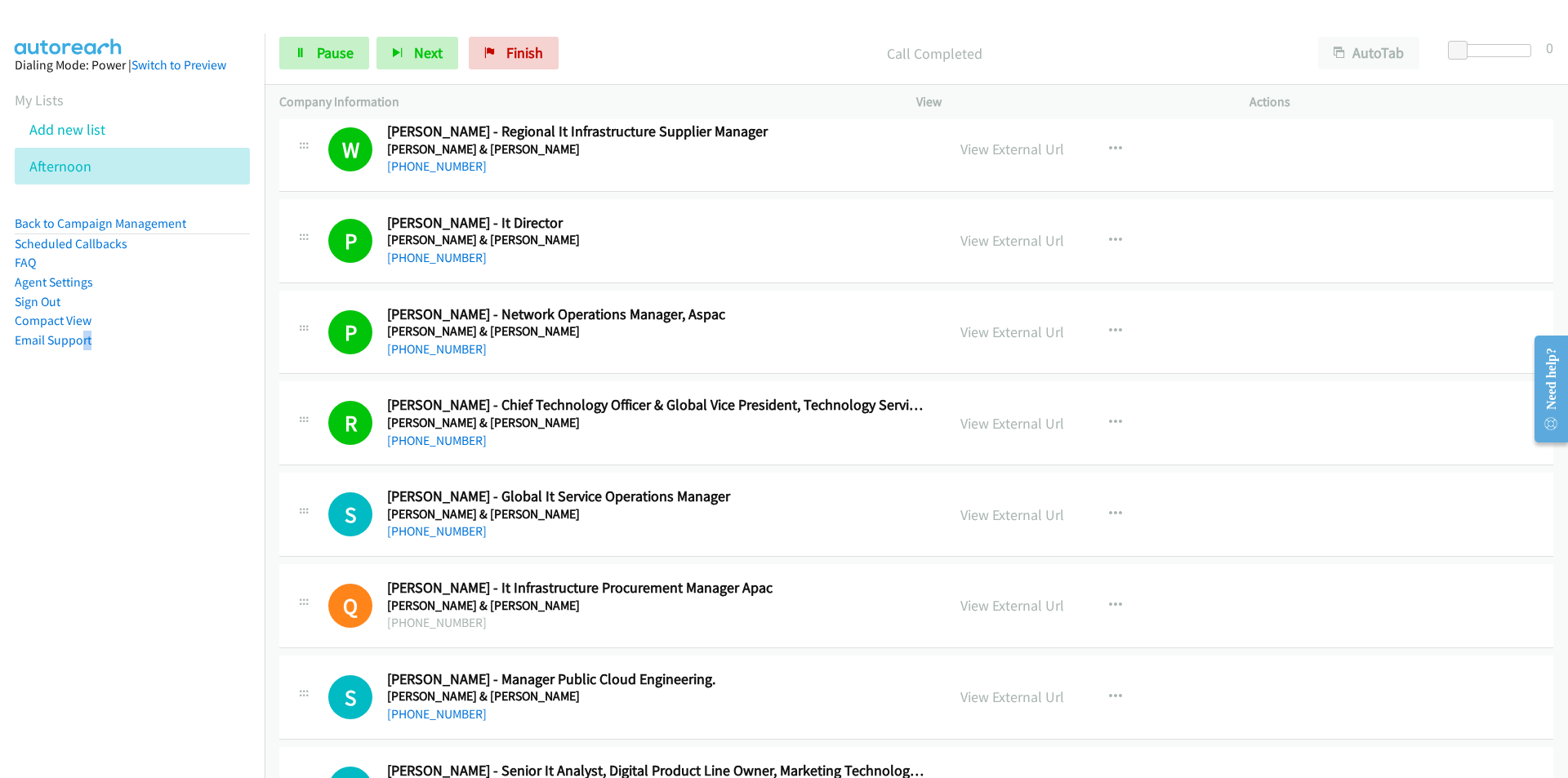
click at [201, 594] on nav "Dialing Mode: Power | Switch to Preview My Lists Add new list [GEOGRAPHIC_DATA]…" at bounding box center [132, 422] width 265 height 778
click at [147, 453] on nav "Dialing Mode: Power | Switch to Preview My Lists Add new list [GEOGRAPHIC_DATA]…" at bounding box center [132, 422] width 265 height 778
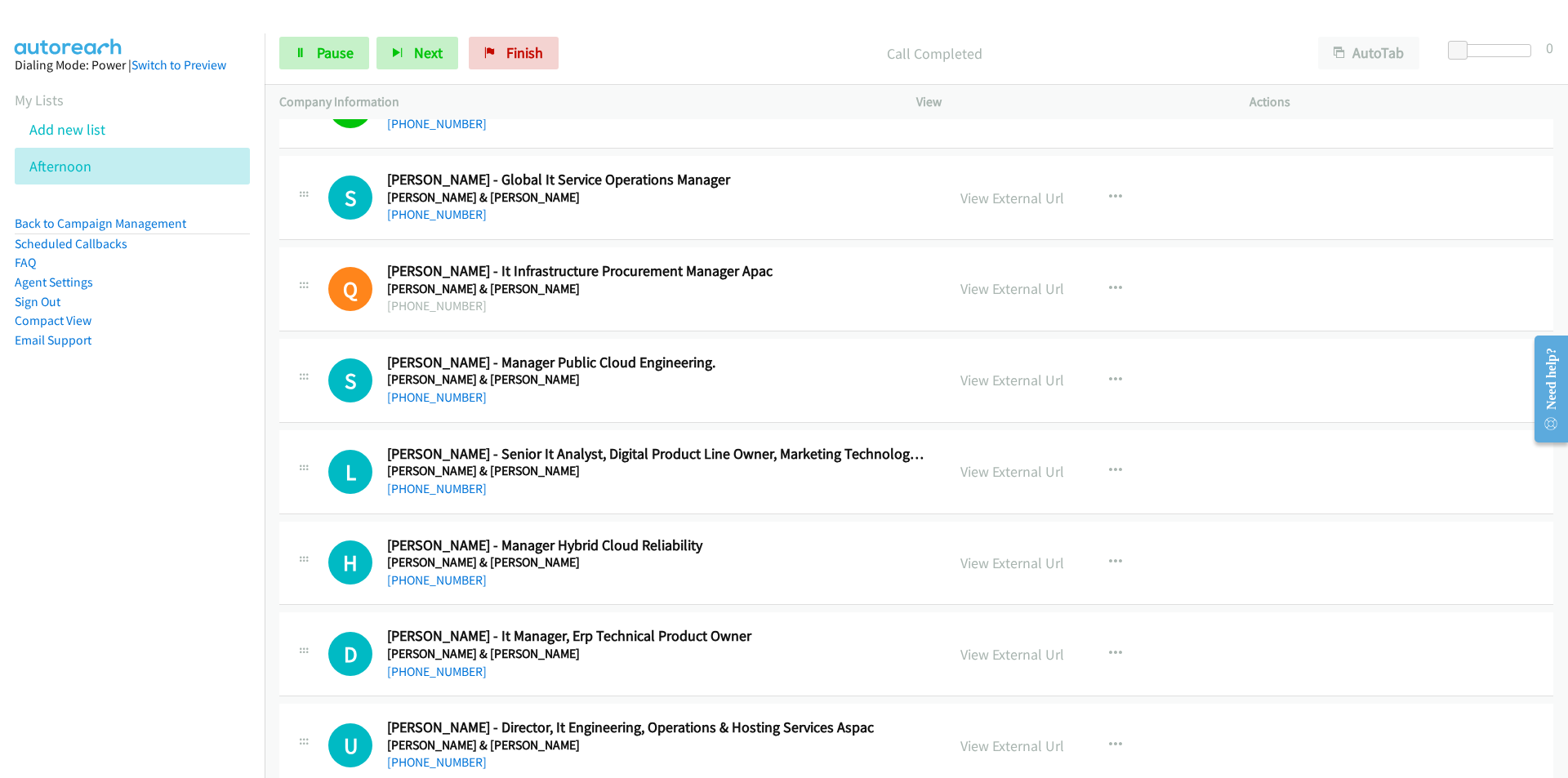
scroll to position [11344, 0]
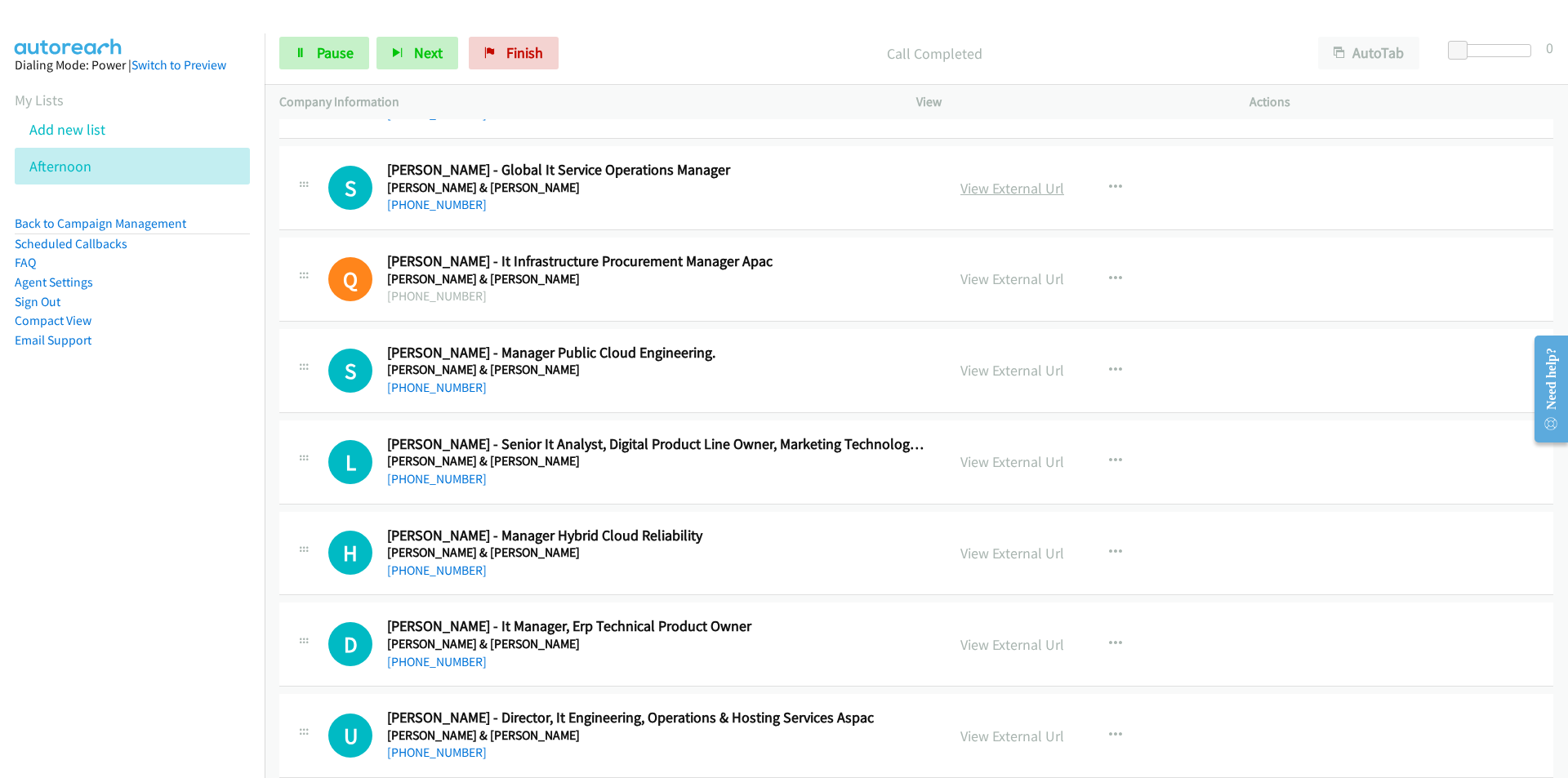
click at [1036, 190] on link "View External Url" at bounding box center [1012, 189] width 104 height 19
click at [334, 52] on span "Pause" at bounding box center [335, 53] width 37 height 19
click at [1014, 277] on link "View External Url" at bounding box center [1012, 279] width 104 height 19
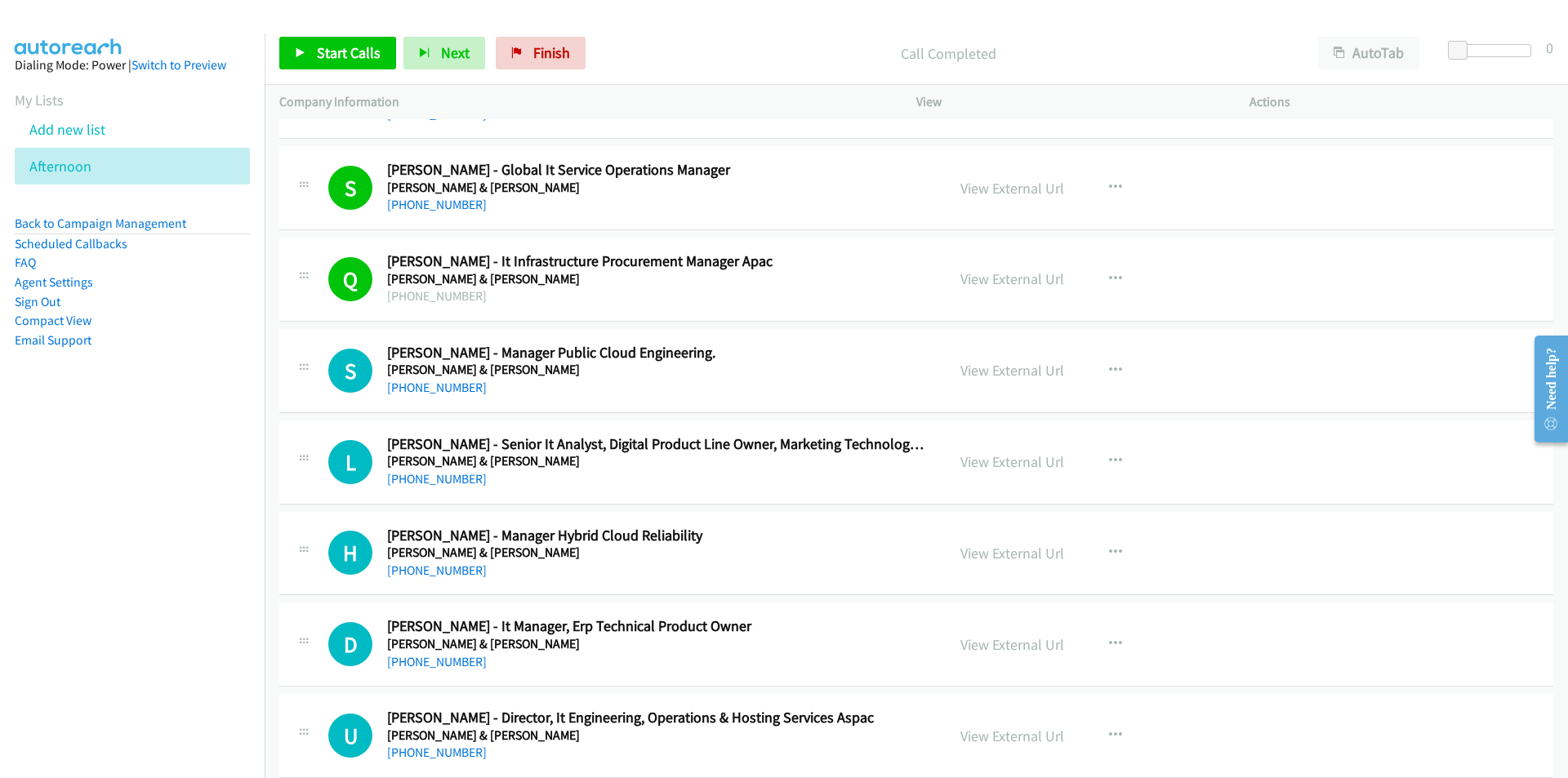
click at [203, 628] on nav "Dialing Mode: Power | Switch to Preview My Lists Add new list [GEOGRAPHIC_DATA]…" at bounding box center [132, 422] width 265 height 778
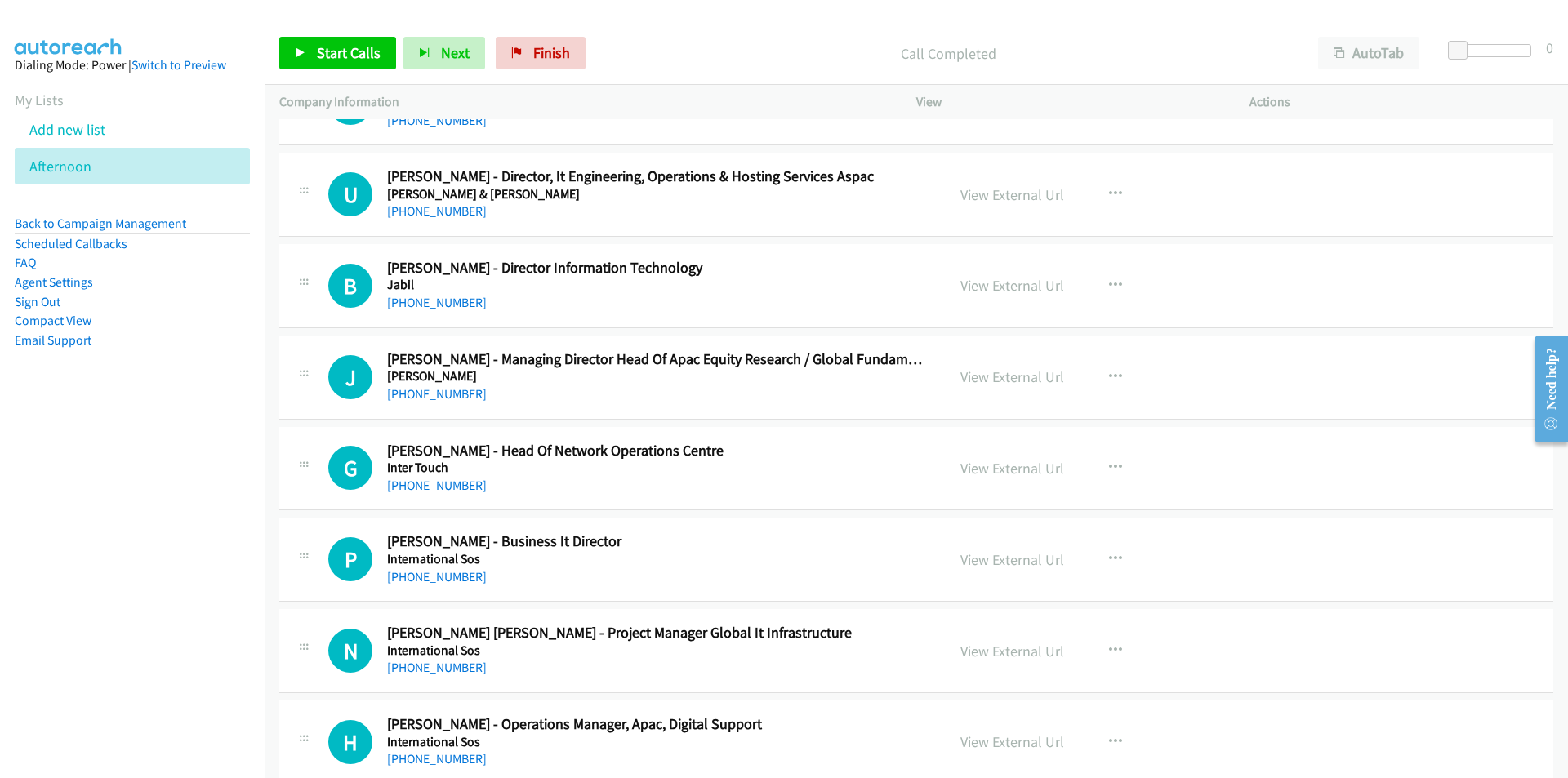
scroll to position [11915, 0]
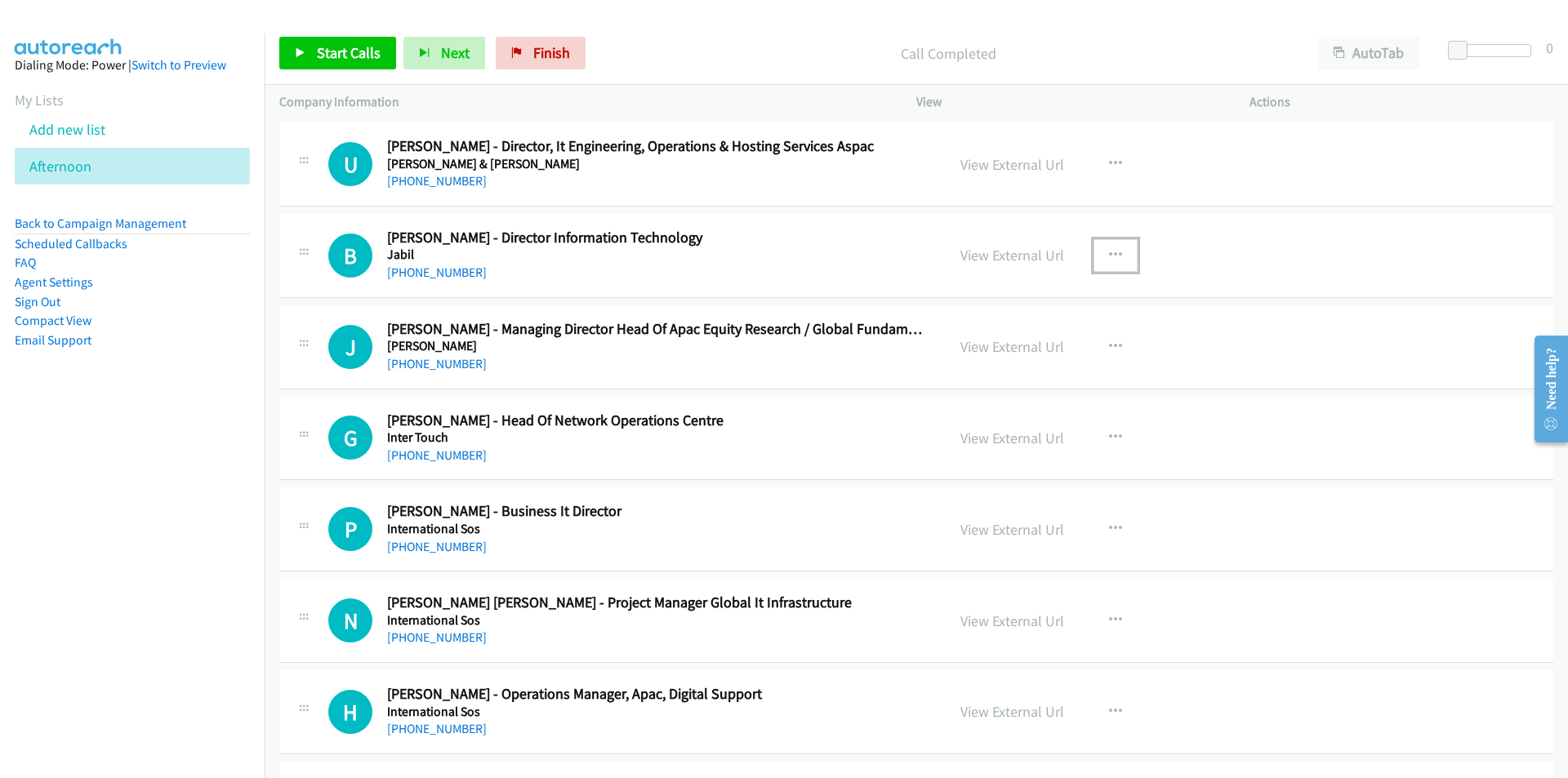
click at [1109, 249] on icon "button" at bounding box center [1115, 256] width 13 height 13
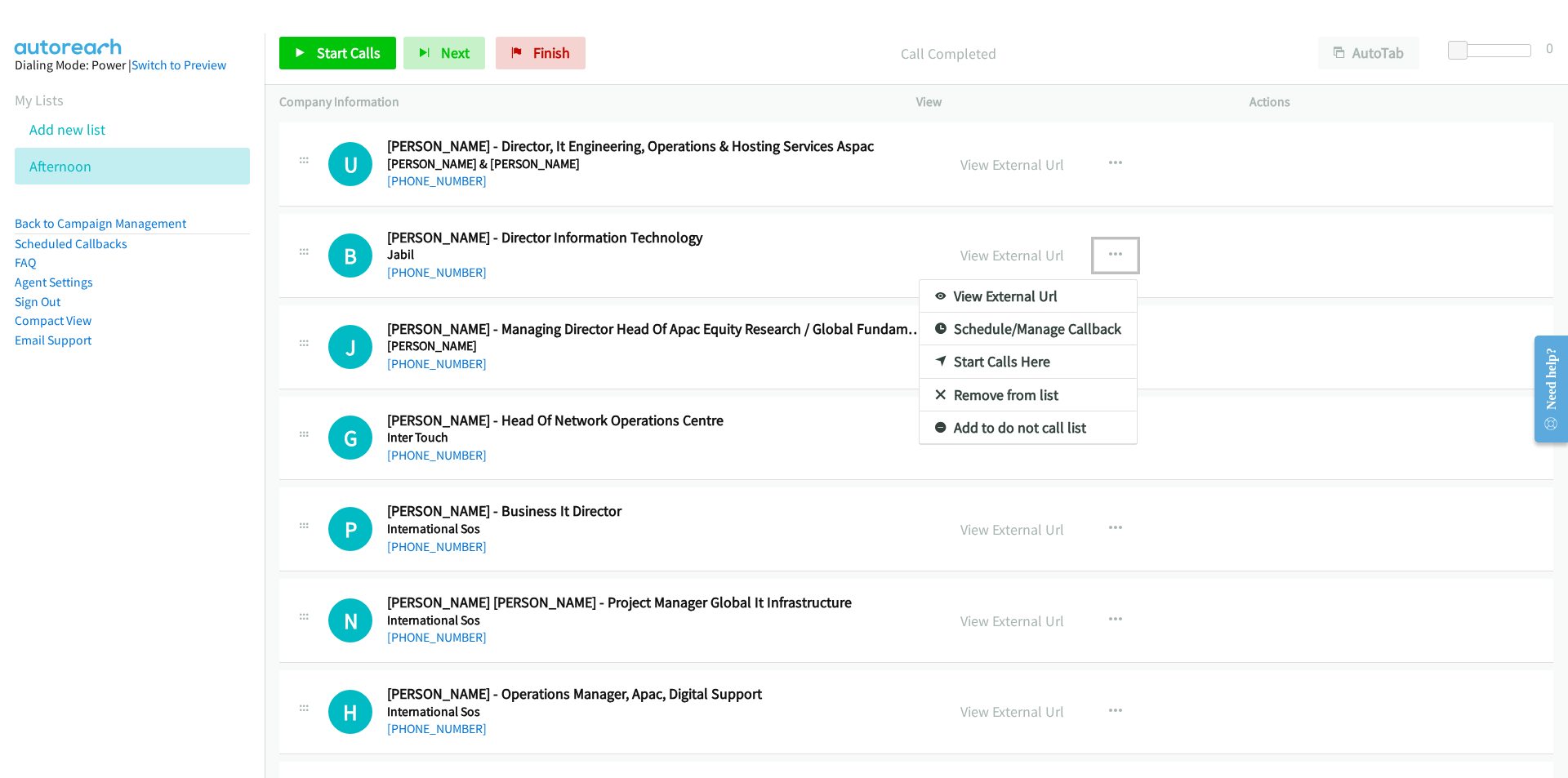
click at [1007, 367] on link "Start Calls Here" at bounding box center [1027, 361] width 217 height 33
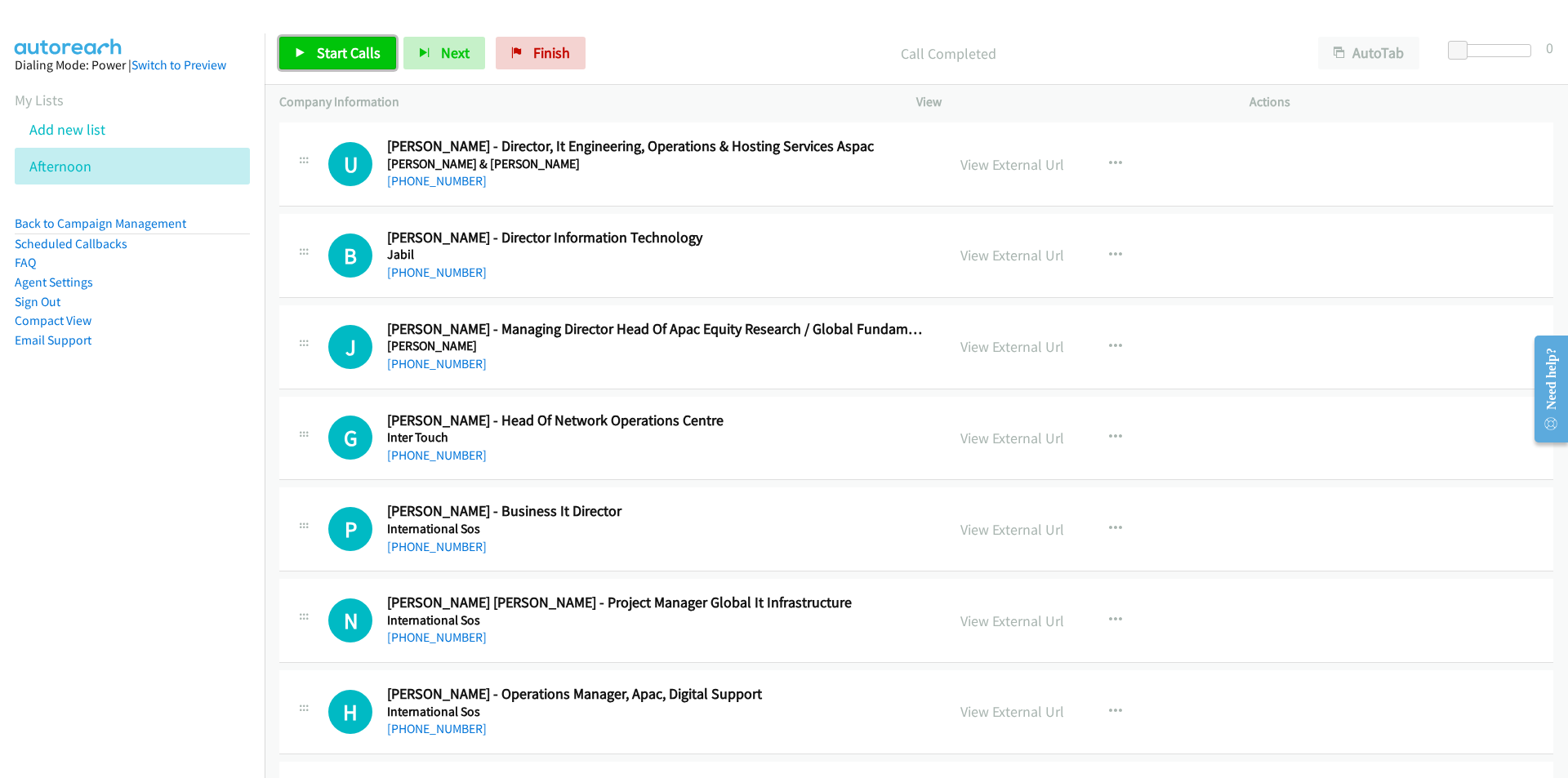
click at [325, 42] on link "Start Calls" at bounding box center [338, 53] width 117 height 33
click at [150, 512] on nav "Dialing Mode: Power | Switch to Preview My Lists Add new list [GEOGRAPHIC_DATA]…" at bounding box center [132, 422] width 265 height 778
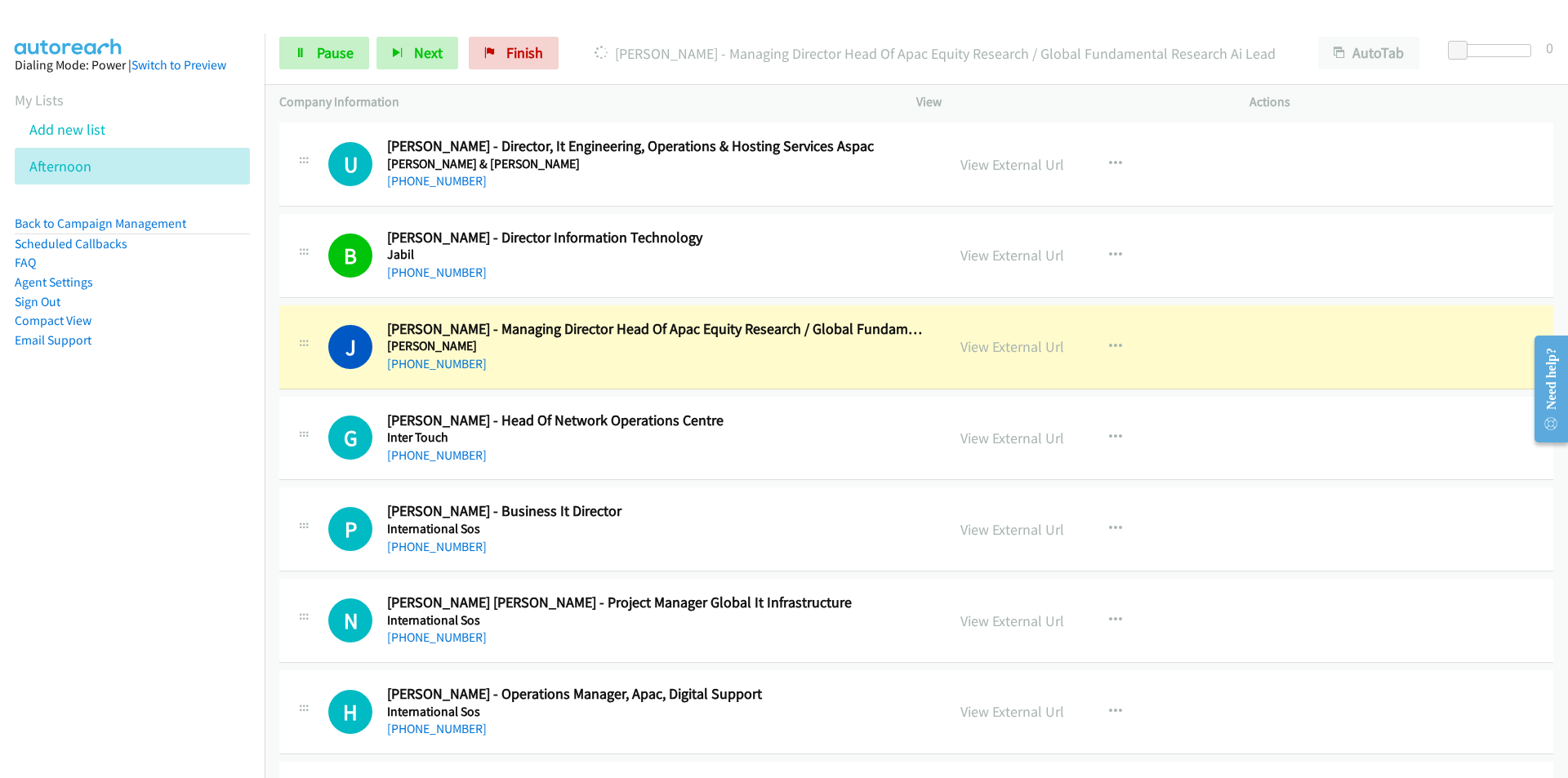
click at [188, 555] on nav "Dialing Mode: Power | Switch to Preview My Lists Add new list [GEOGRAPHIC_DATA]…" at bounding box center [132, 422] width 265 height 778
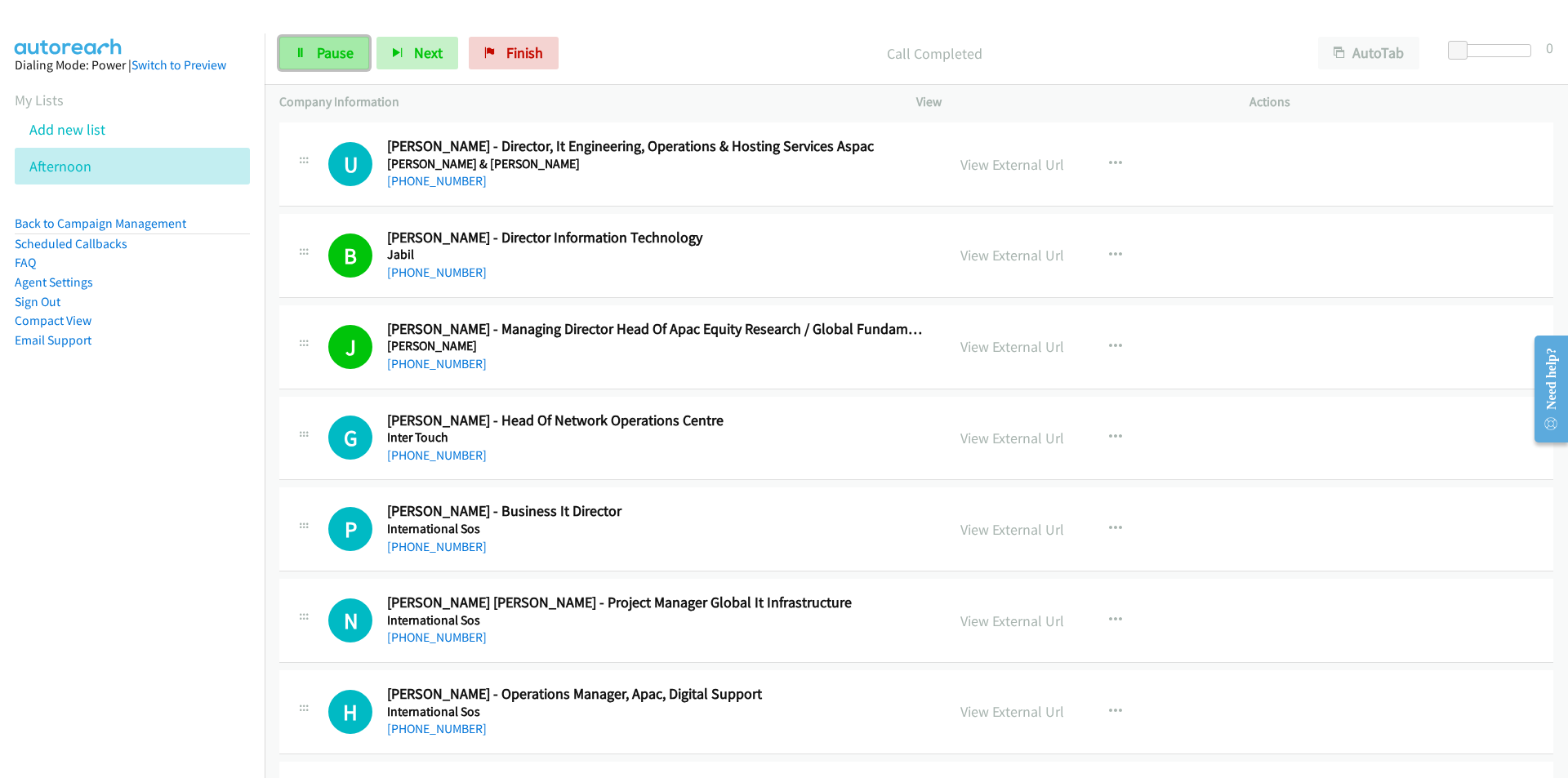
click at [339, 50] on span "Pause" at bounding box center [335, 53] width 37 height 19
click at [1109, 528] on icon "button" at bounding box center [1115, 529] width 13 height 13
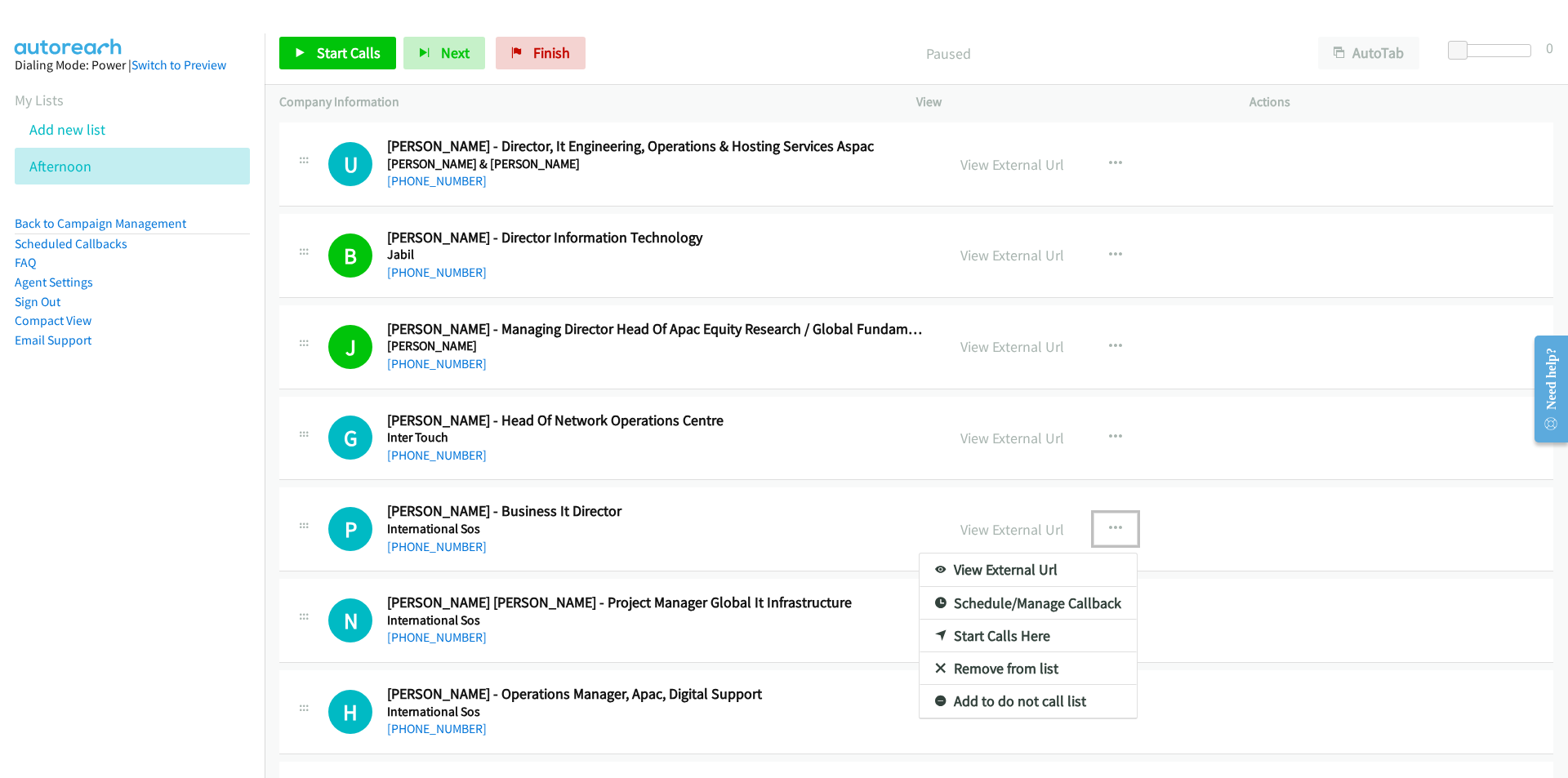
click at [1028, 639] on link "Start Calls Here" at bounding box center [1027, 636] width 217 height 33
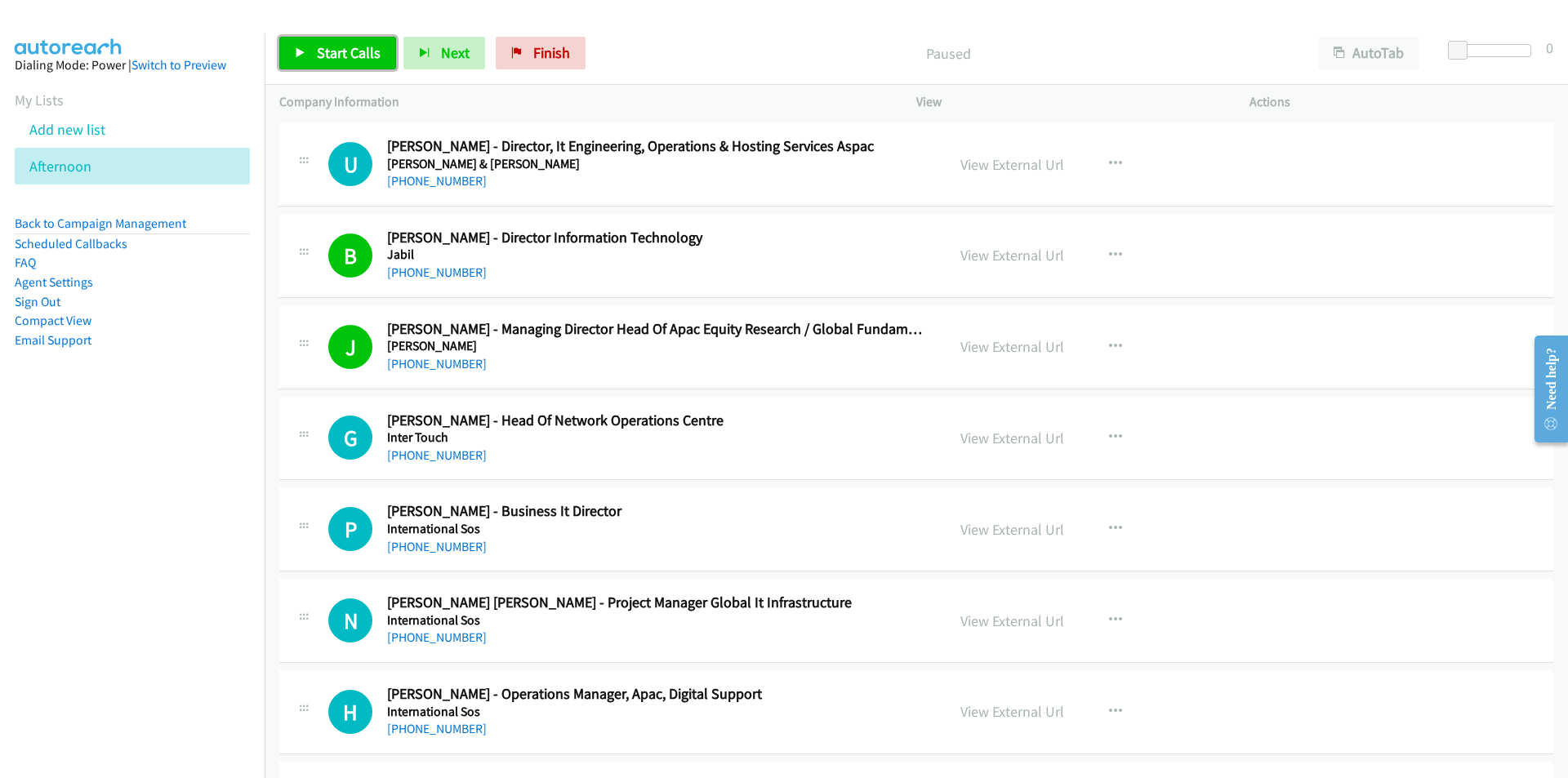
click at [313, 40] on link "Start Calls" at bounding box center [338, 53] width 117 height 33
drag, startPoint x: 173, startPoint y: 588, endPoint x: 262, endPoint y: 579, distance: 89.5
click at [173, 588] on nav "Dialing Mode: Power | Switch to Preview My Lists Add new list [GEOGRAPHIC_DATA]…" at bounding box center [132, 422] width 265 height 778
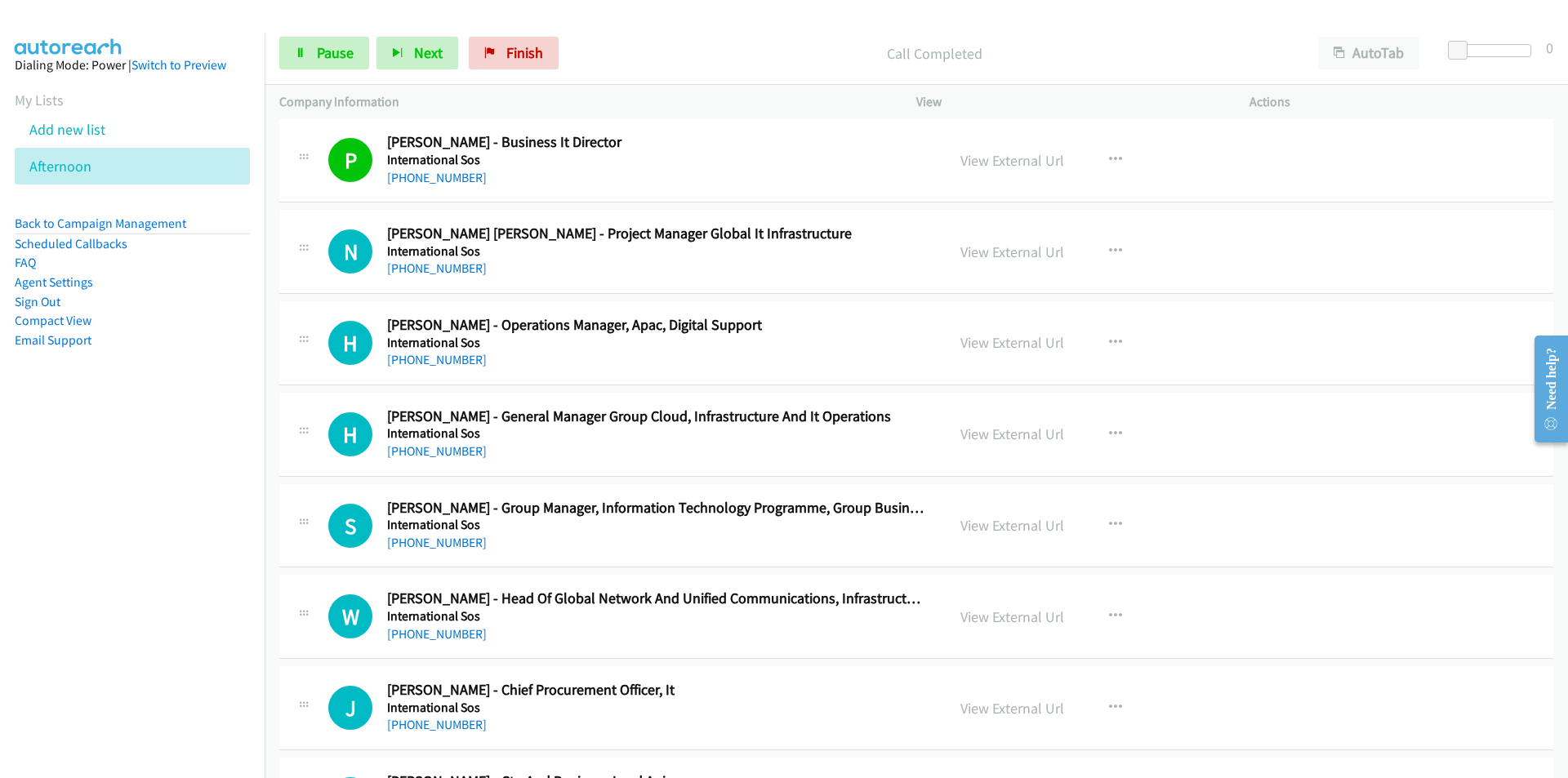
scroll to position [12324, 0]
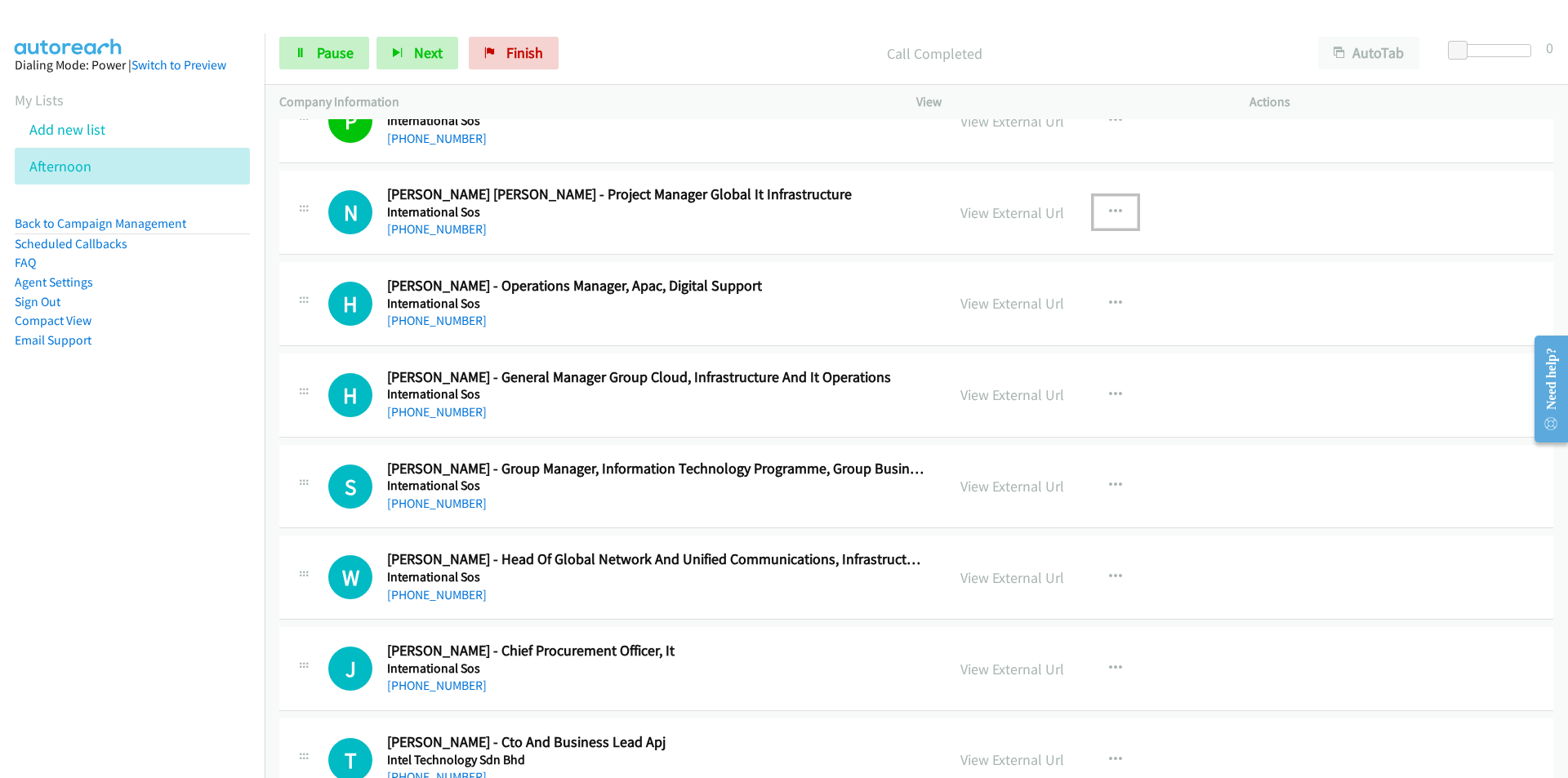
click at [1110, 207] on icon "button" at bounding box center [1115, 212] width 13 height 13
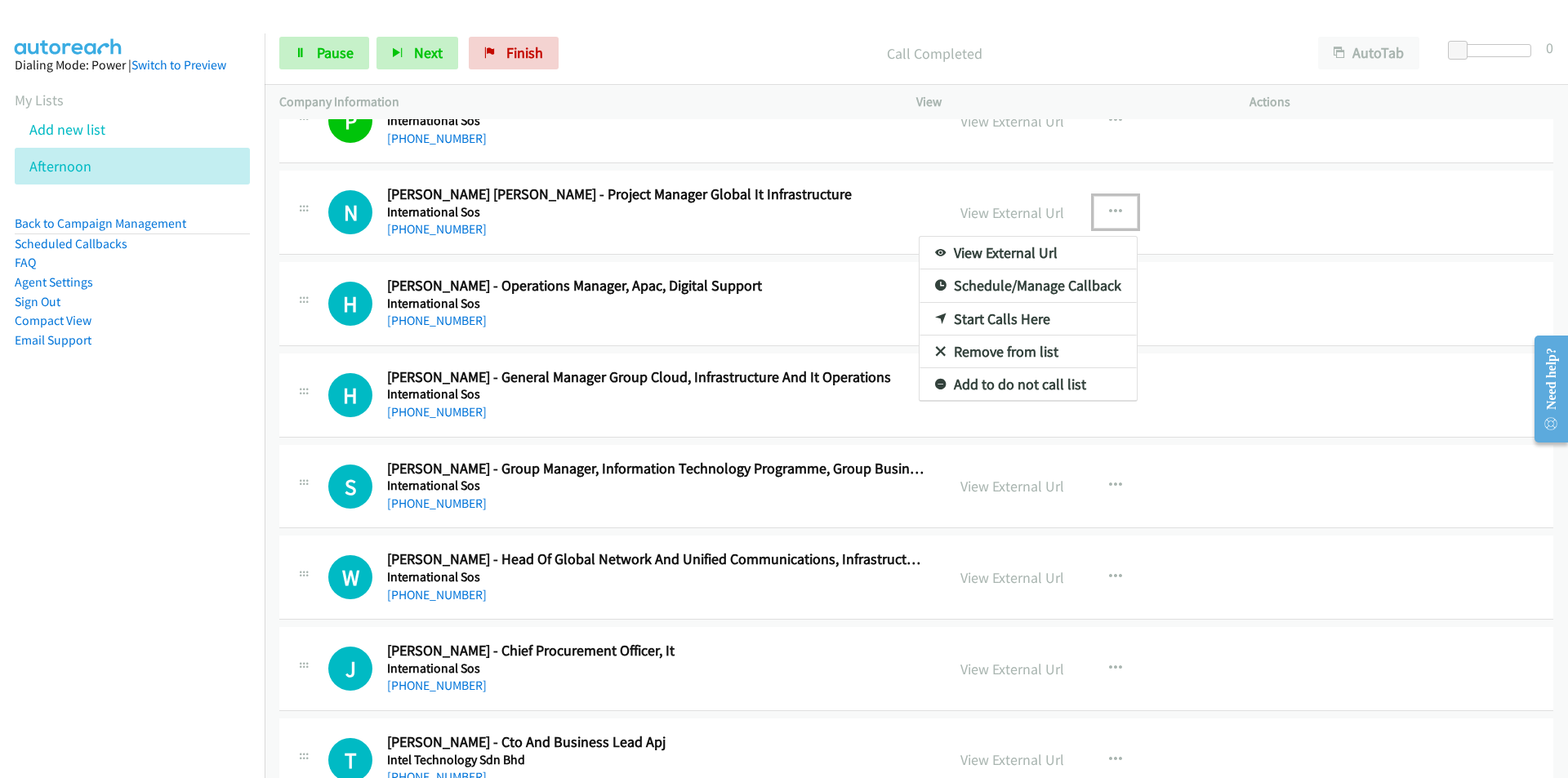
click at [1003, 315] on link "Start Calls Here" at bounding box center [1027, 319] width 217 height 33
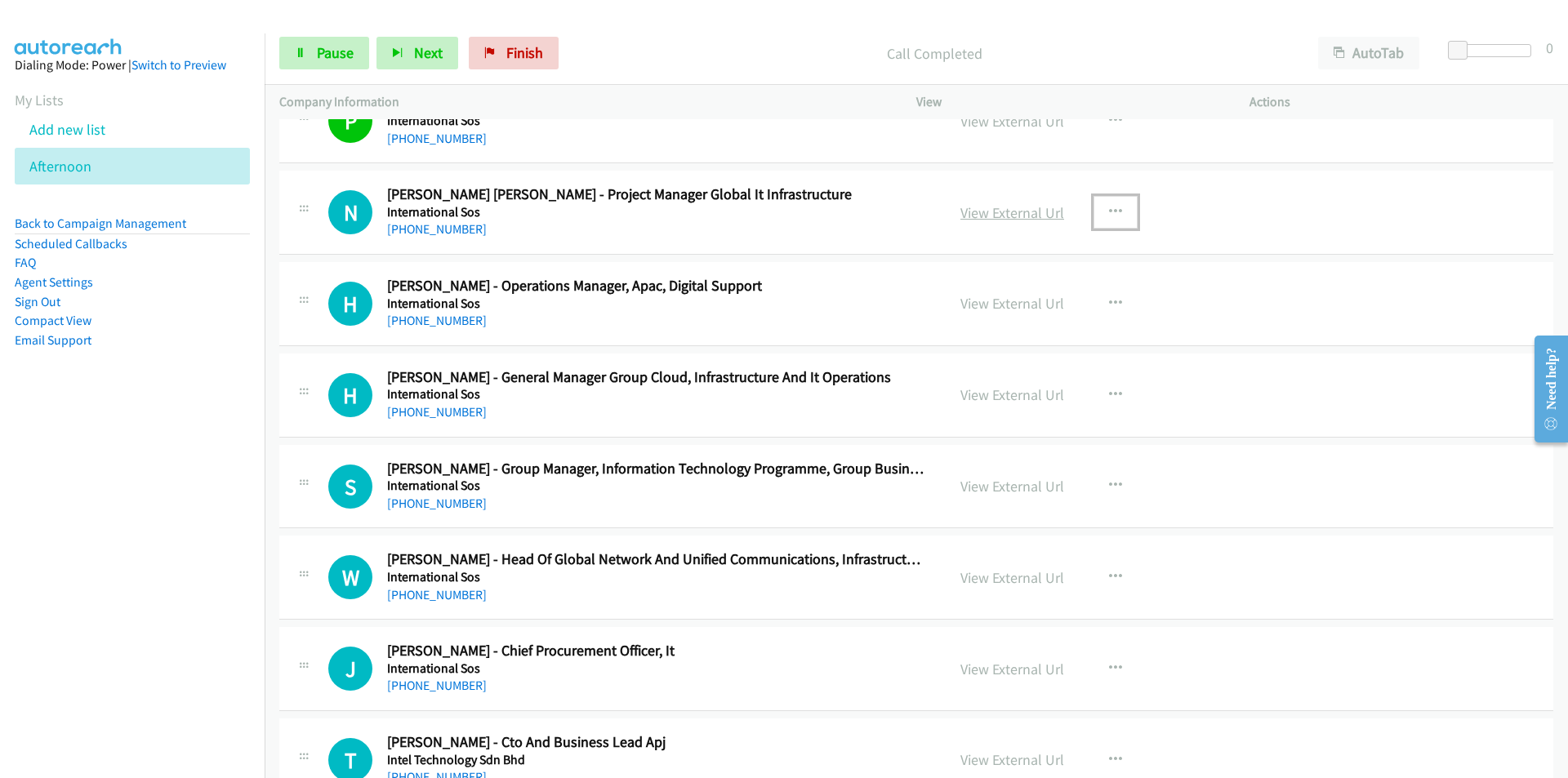
click at [1028, 214] on link "View External Url" at bounding box center [1012, 212] width 104 height 19
click at [1032, 207] on link "View External Url" at bounding box center [1012, 212] width 104 height 19
click at [326, 51] on span "Pause" at bounding box center [335, 53] width 37 height 19
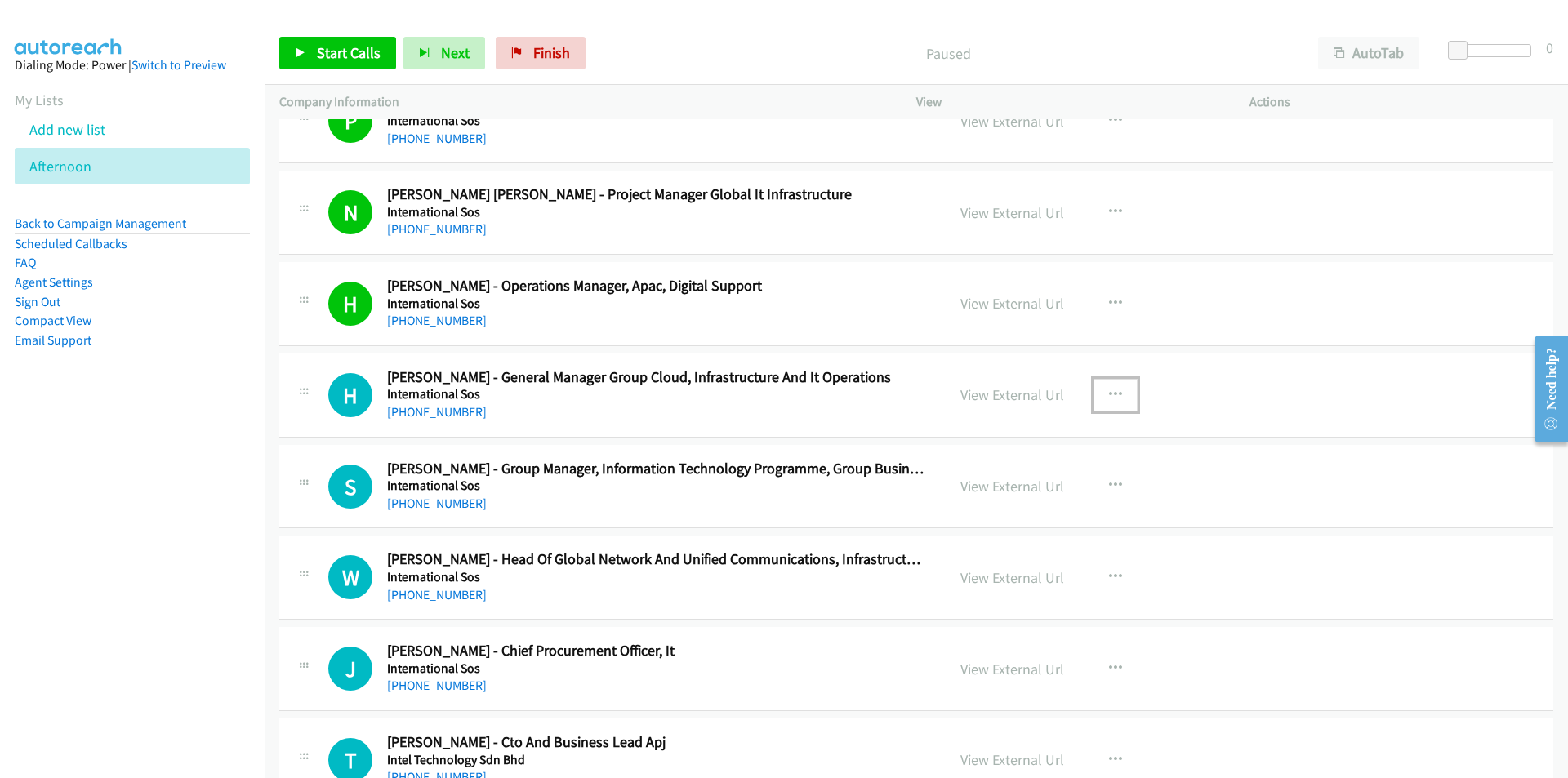
click at [1109, 389] on icon "button" at bounding box center [1115, 395] width 13 height 13
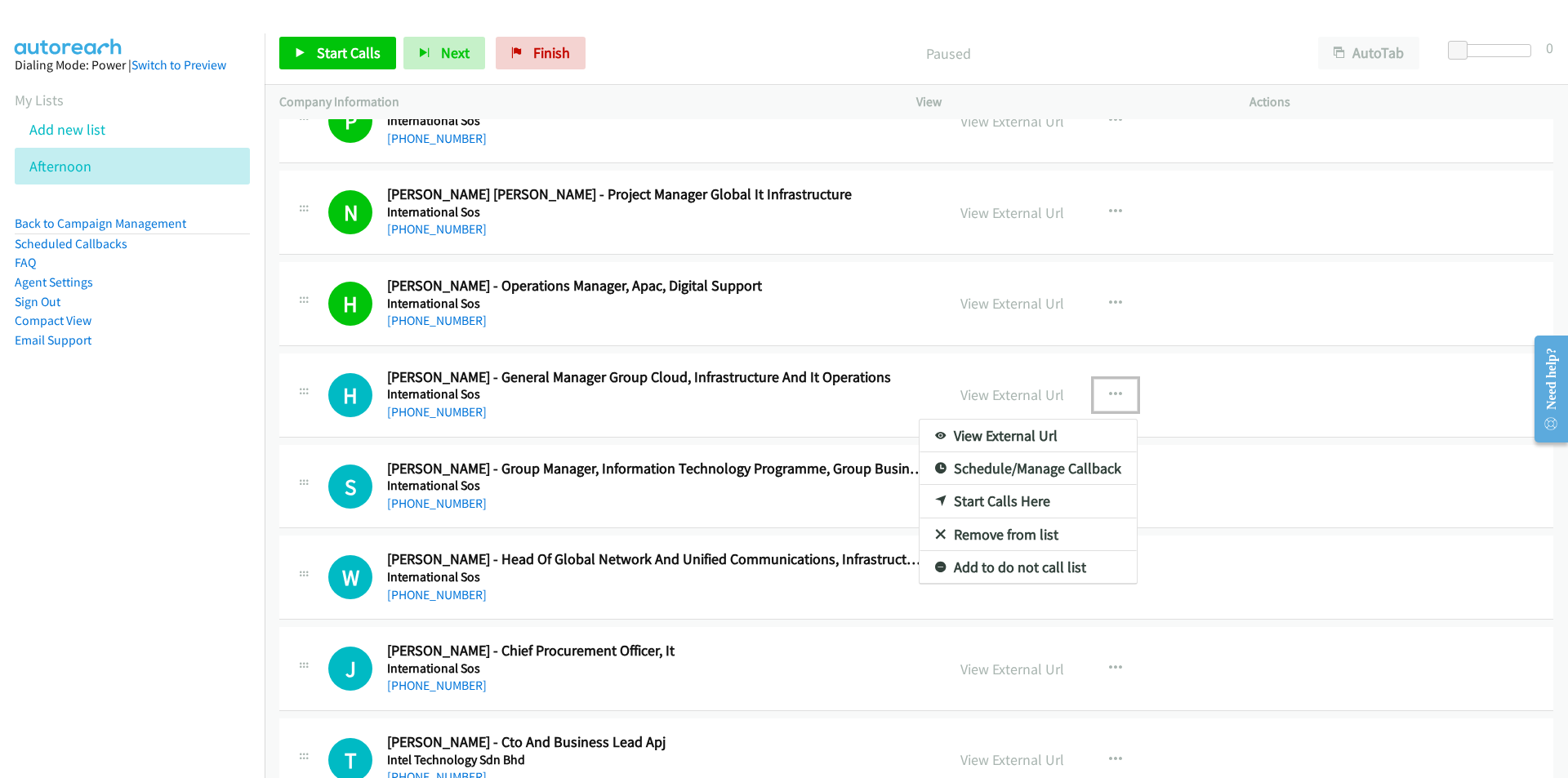
click at [986, 502] on link "Start Calls Here" at bounding box center [1027, 501] width 217 height 33
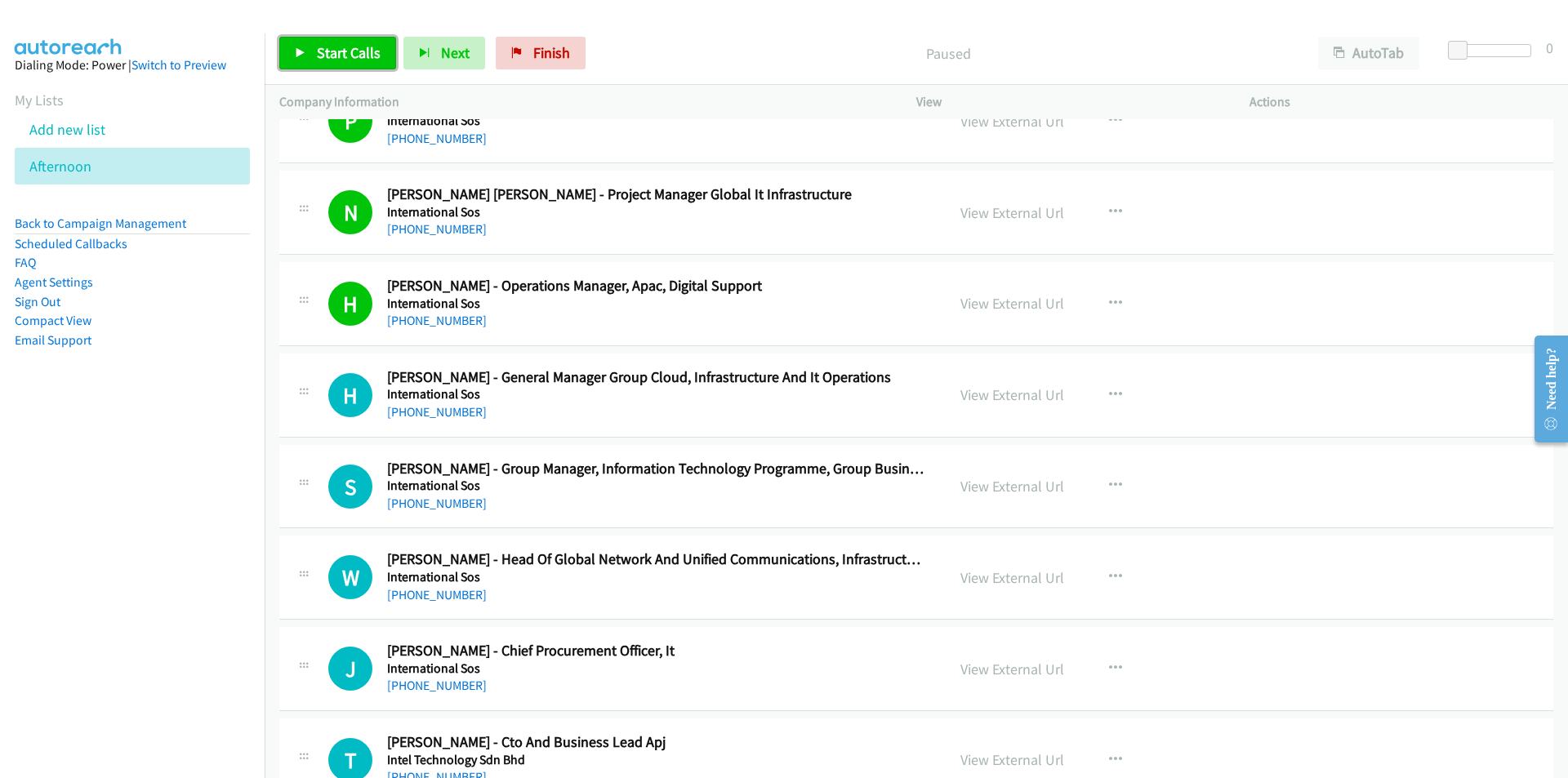
click at [349, 56] on span "Start Calls" at bounding box center [349, 53] width 64 height 19
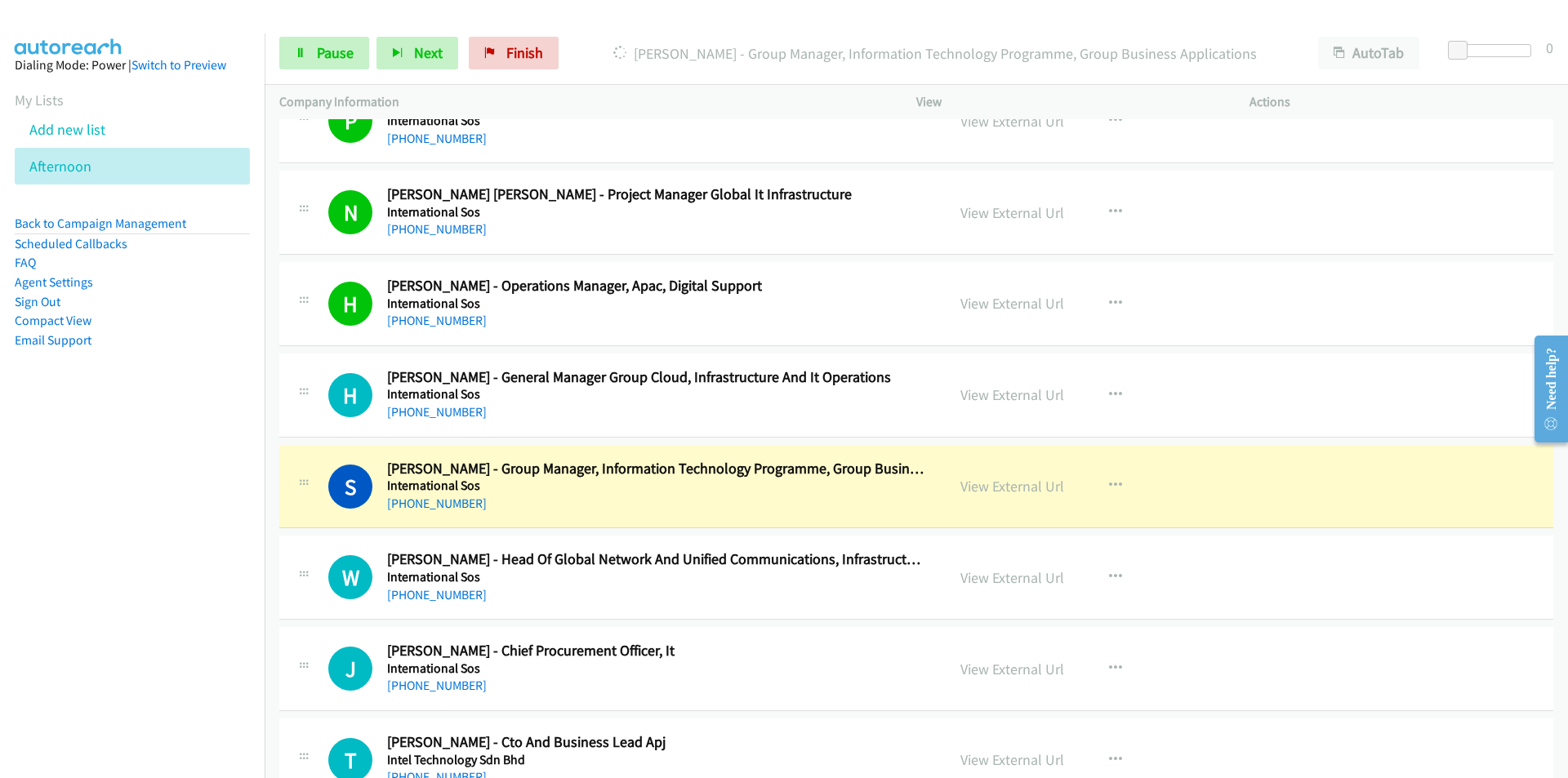
click at [160, 532] on nav "Dialing Mode: Power | Switch to Preview My Lists Add new list [GEOGRAPHIC_DATA]…" at bounding box center [132, 422] width 265 height 778
click at [1013, 488] on link "View External Url" at bounding box center [1012, 486] width 104 height 19
click at [317, 49] on span "Pause" at bounding box center [335, 53] width 37 height 19
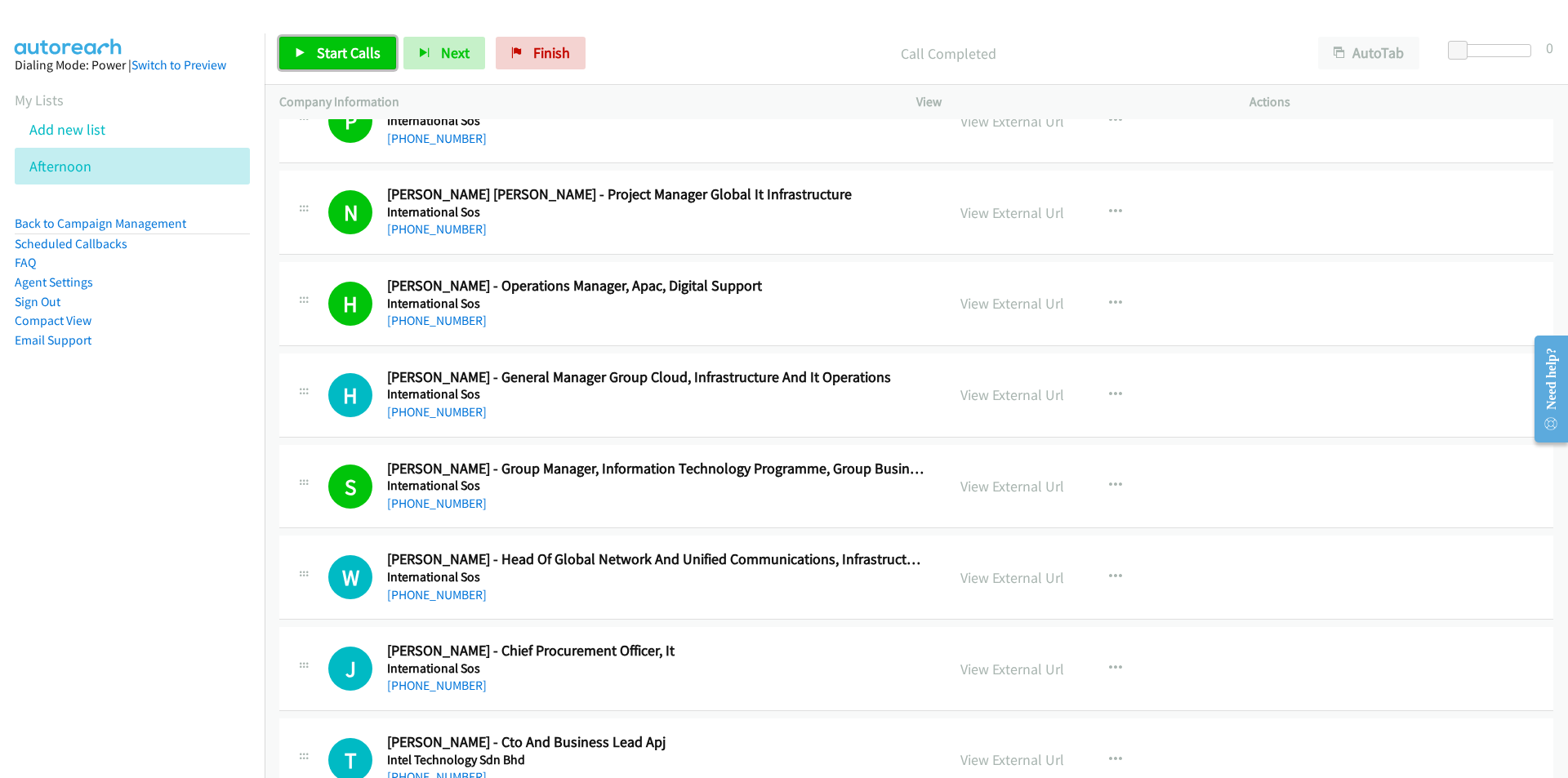
click at [325, 58] on span "Start Calls" at bounding box center [349, 53] width 64 height 19
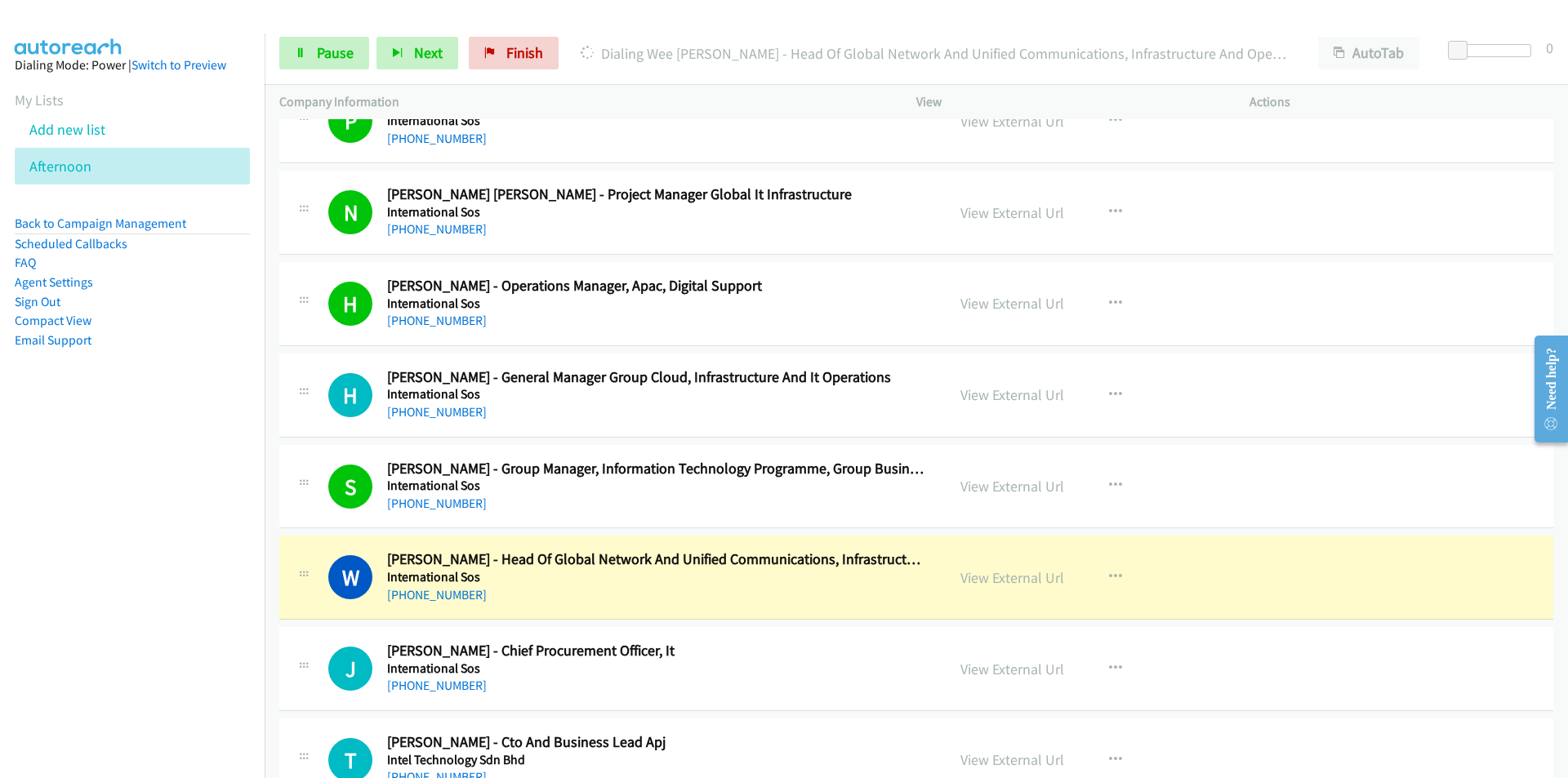
drag, startPoint x: 179, startPoint y: 597, endPoint x: 213, endPoint y: 592, distance: 34.4
click at [179, 597] on nav "Dialing Mode: Power | Switch to Preview My Lists Add new list [GEOGRAPHIC_DATA]…" at bounding box center [132, 422] width 265 height 778
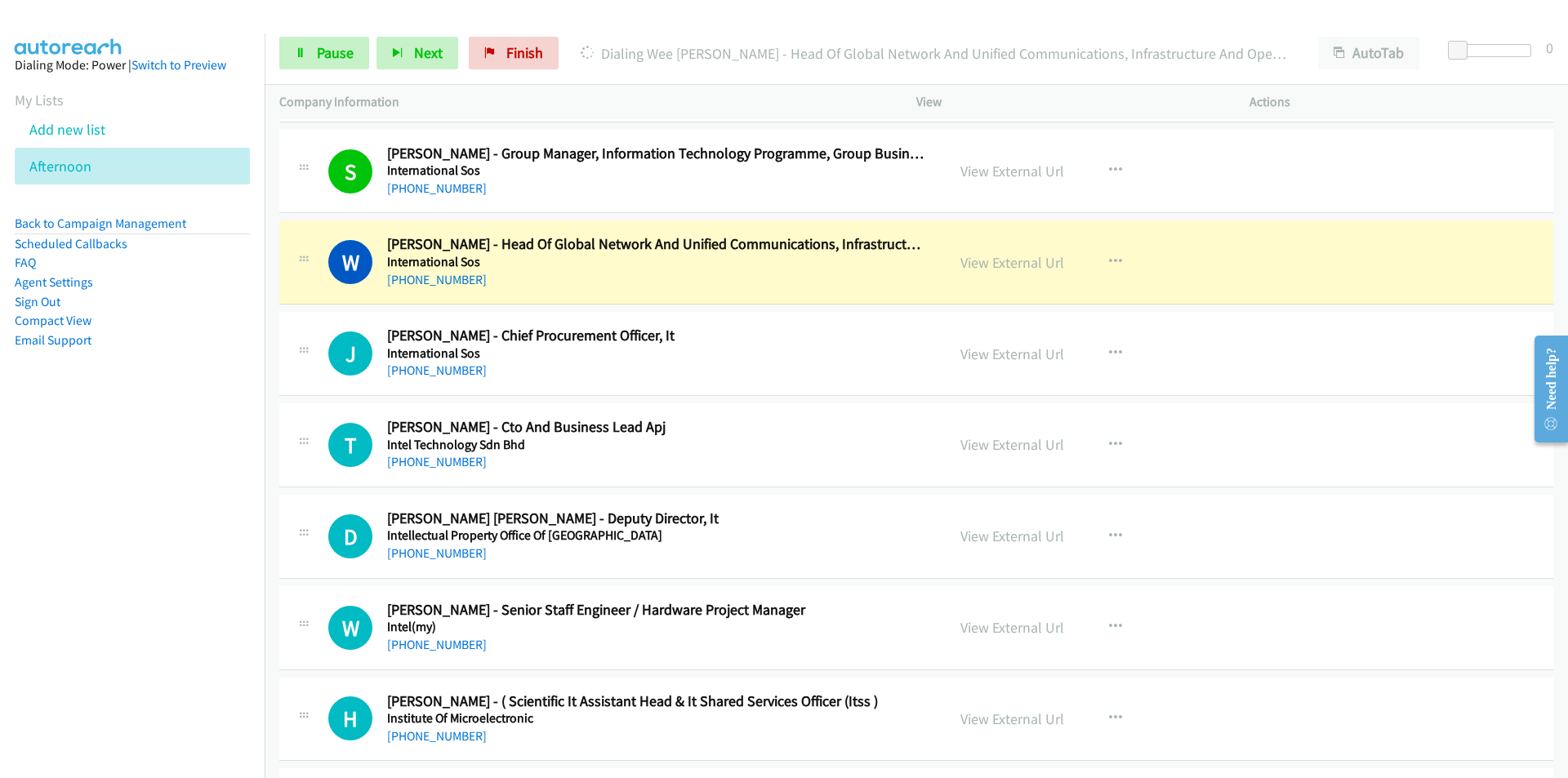
scroll to position [12650, 0]
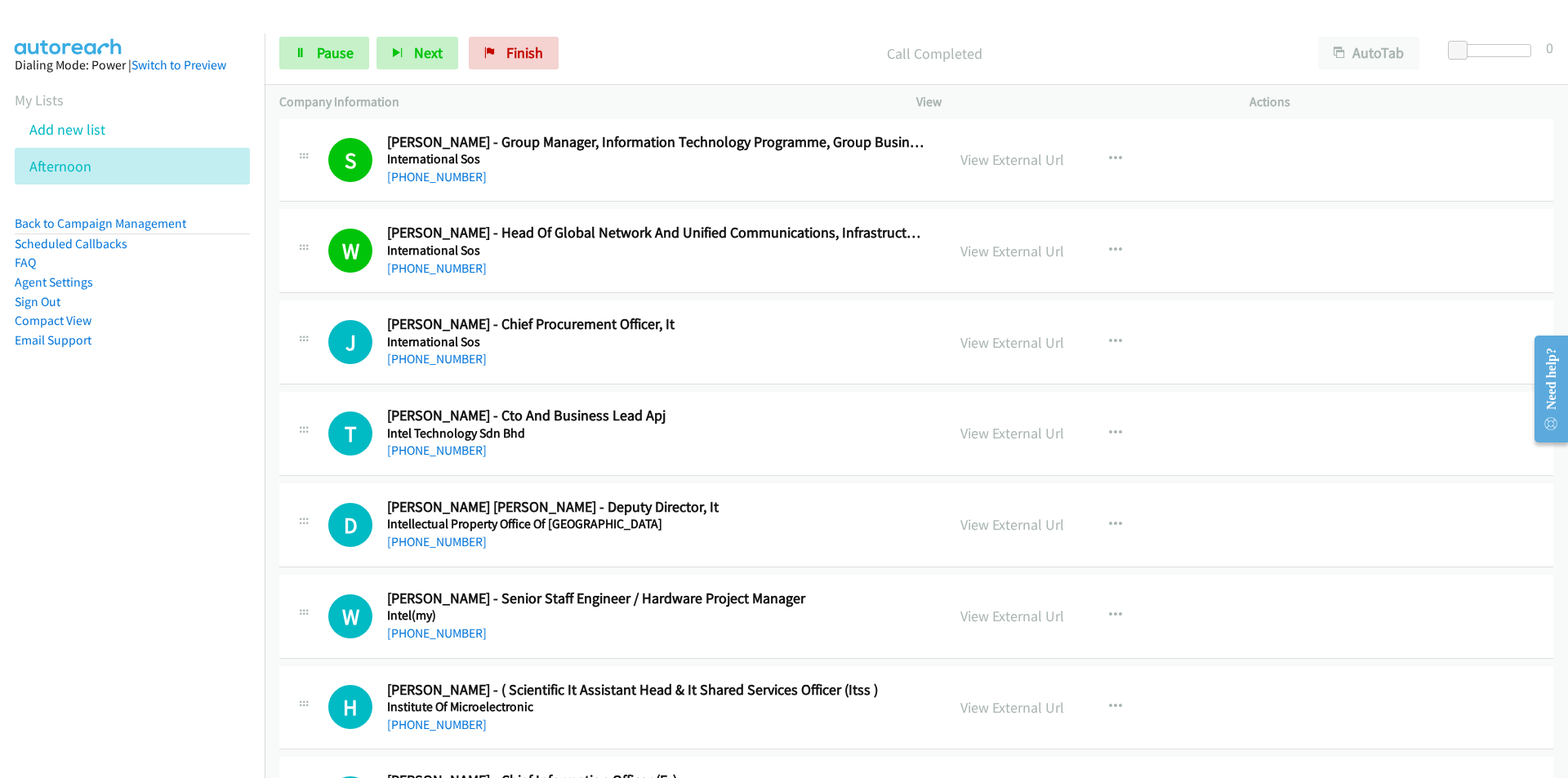
click at [126, 533] on nav "Dialing Mode: Power | Switch to Preview My Lists Add new list [GEOGRAPHIC_DATA]…" at bounding box center [132, 422] width 265 height 778
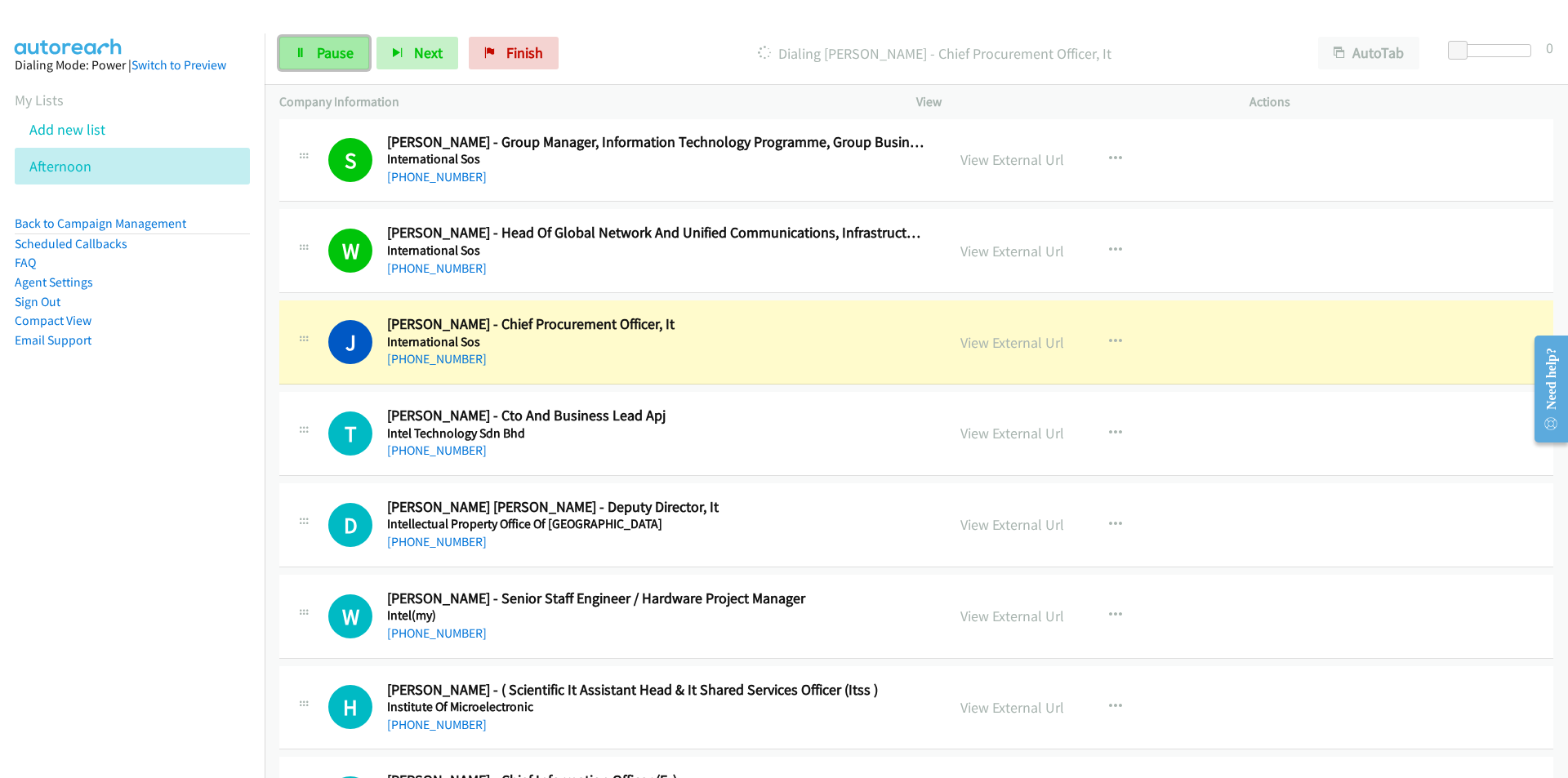
click at [326, 43] on span "Pause" at bounding box center [335, 53] width 37 height 19
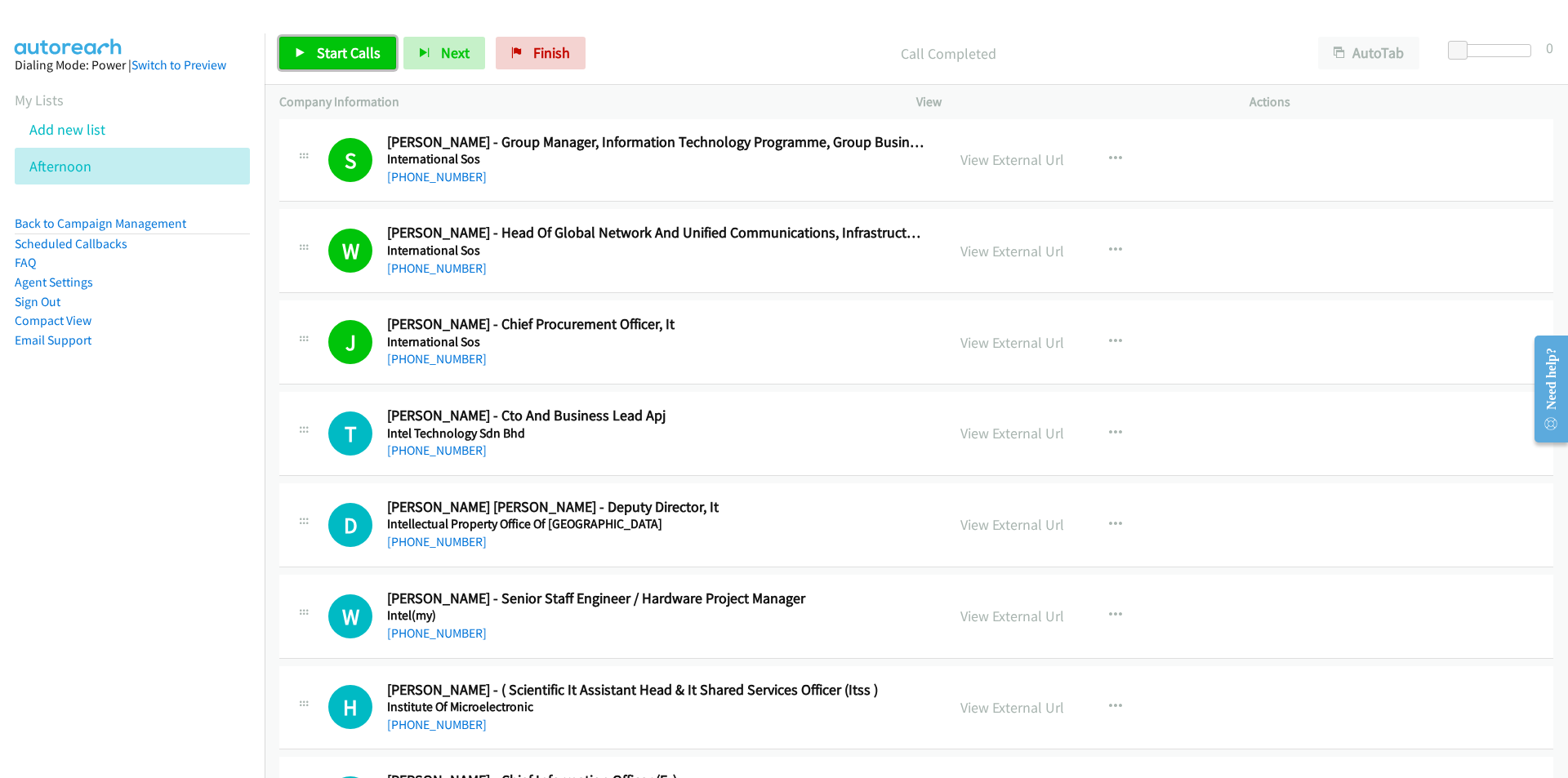
click at [313, 53] on link "Start Calls" at bounding box center [338, 53] width 117 height 33
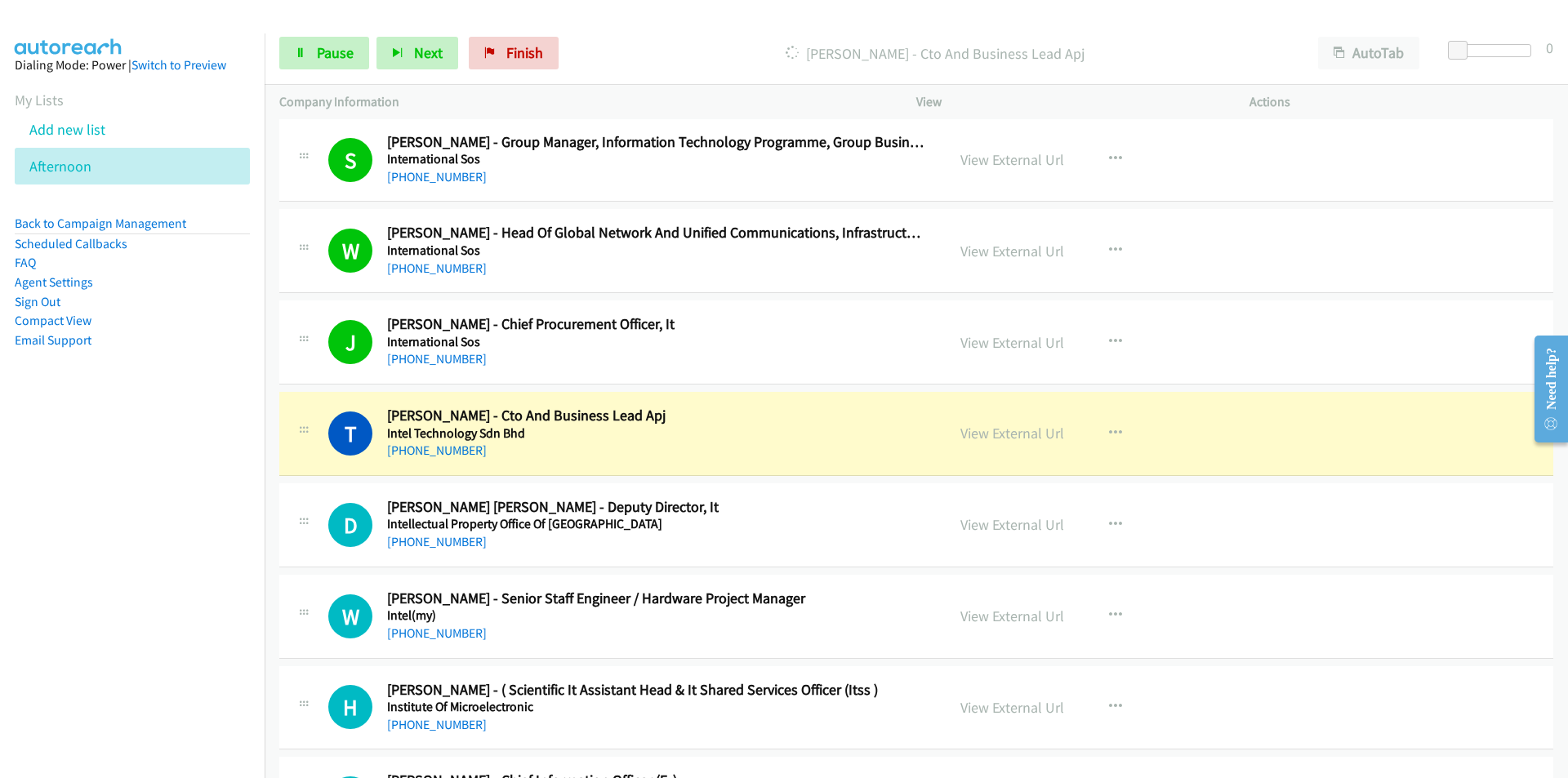
click at [114, 568] on nav "Dialing Mode: Power | Switch to Preview My Lists Add new list [GEOGRAPHIC_DATA]…" at bounding box center [132, 422] width 265 height 778
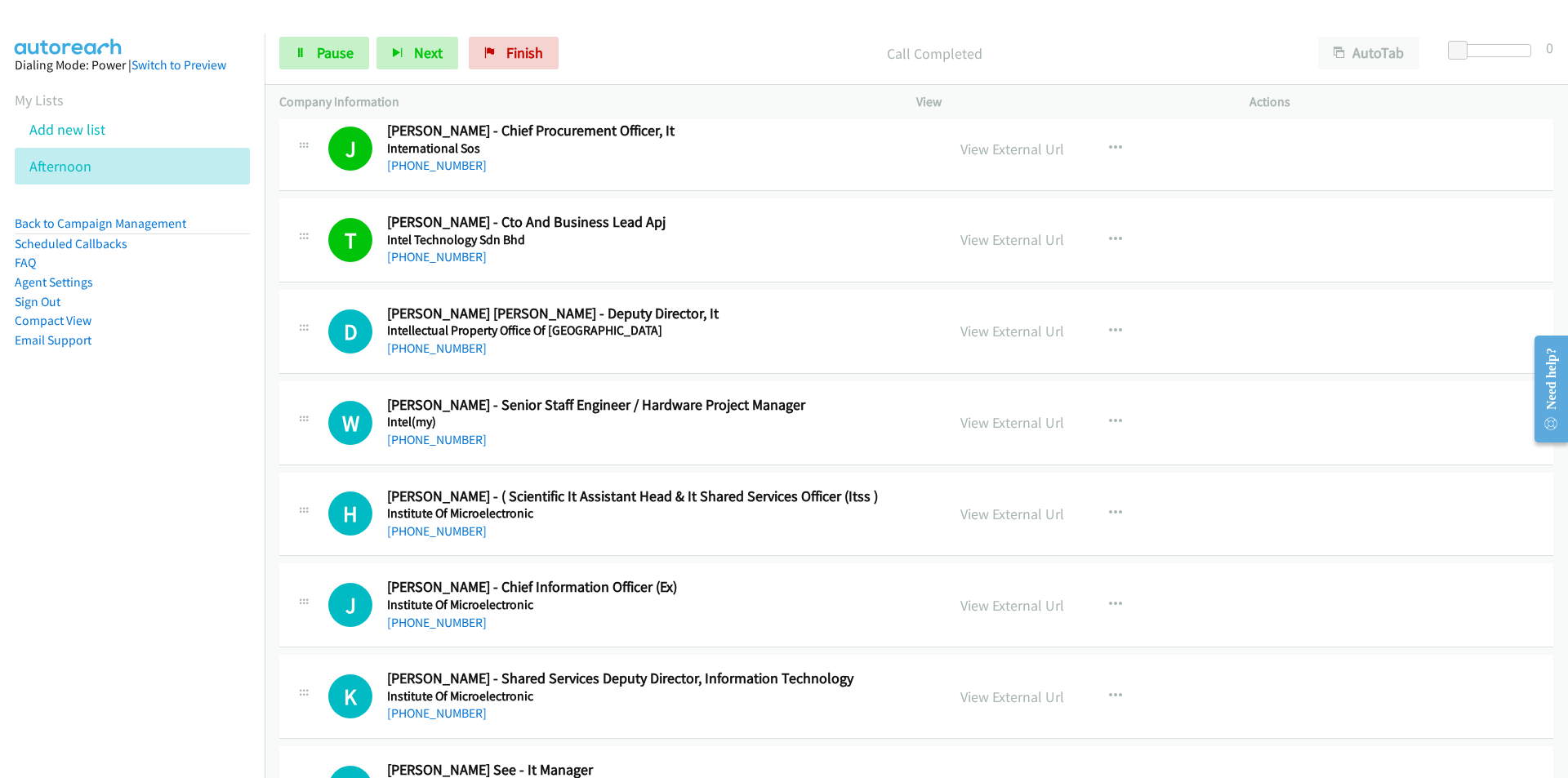
scroll to position [12895, 0]
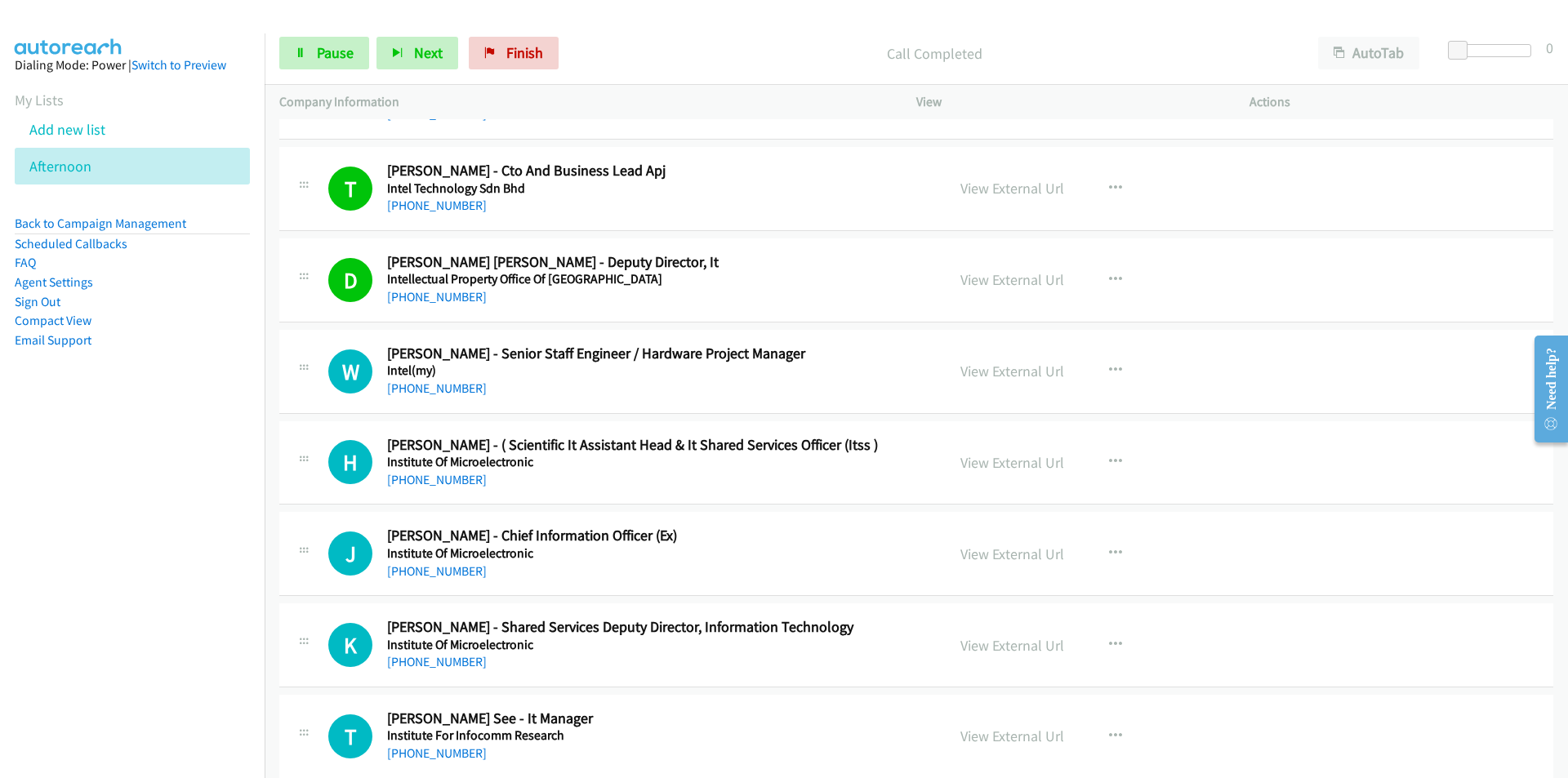
click at [94, 573] on nav "Dialing Mode: Power | Switch to Preview My Lists Add new list [GEOGRAPHIC_DATA]…" at bounding box center [132, 422] width 265 height 778
click at [323, 57] on span "Pause" at bounding box center [335, 53] width 37 height 19
click at [1112, 553] on icon "button" at bounding box center [1115, 554] width 13 height 13
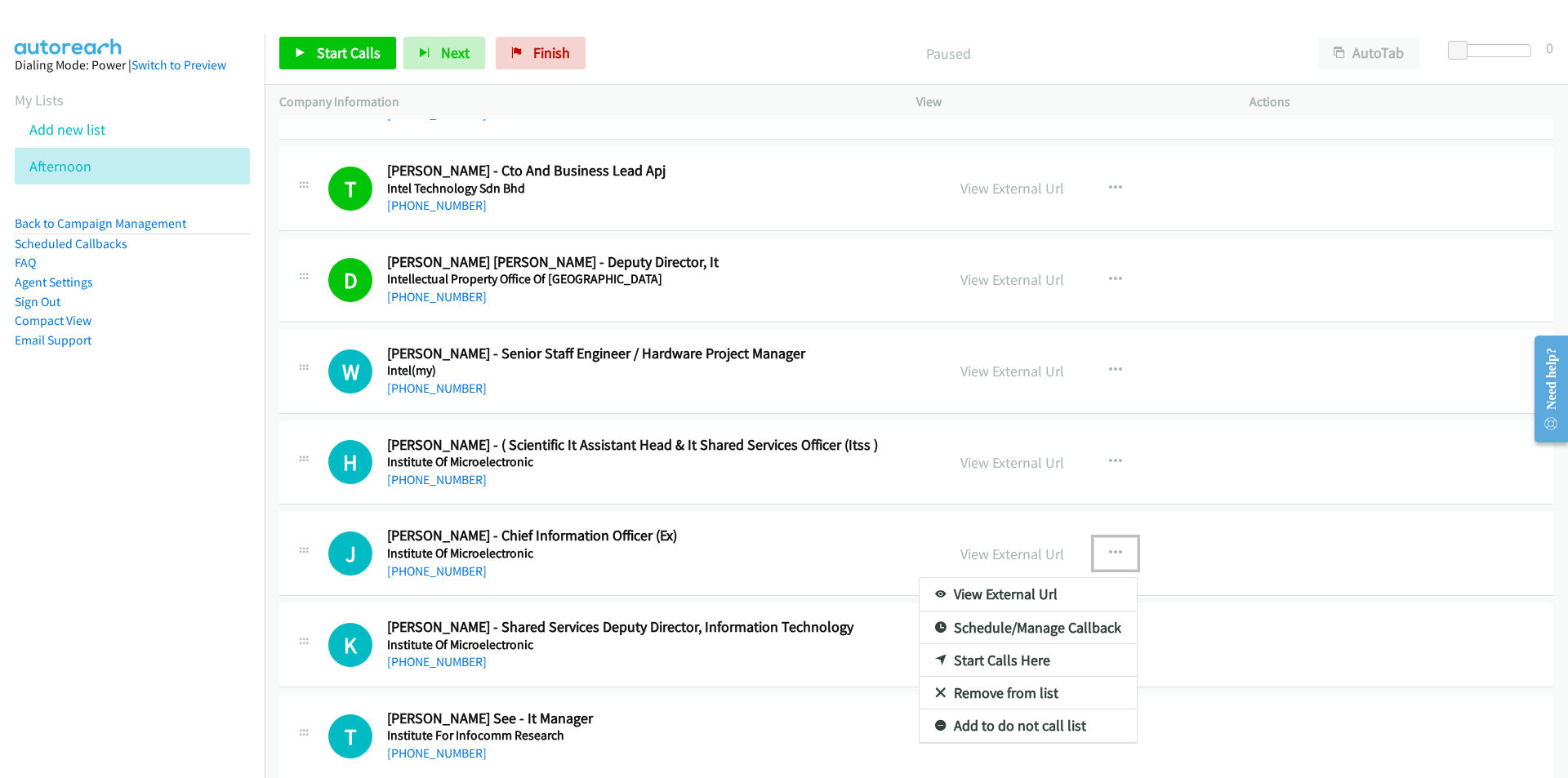
click at [996, 658] on link "Start Calls Here" at bounding box center [1027, 660] width 217 height 33
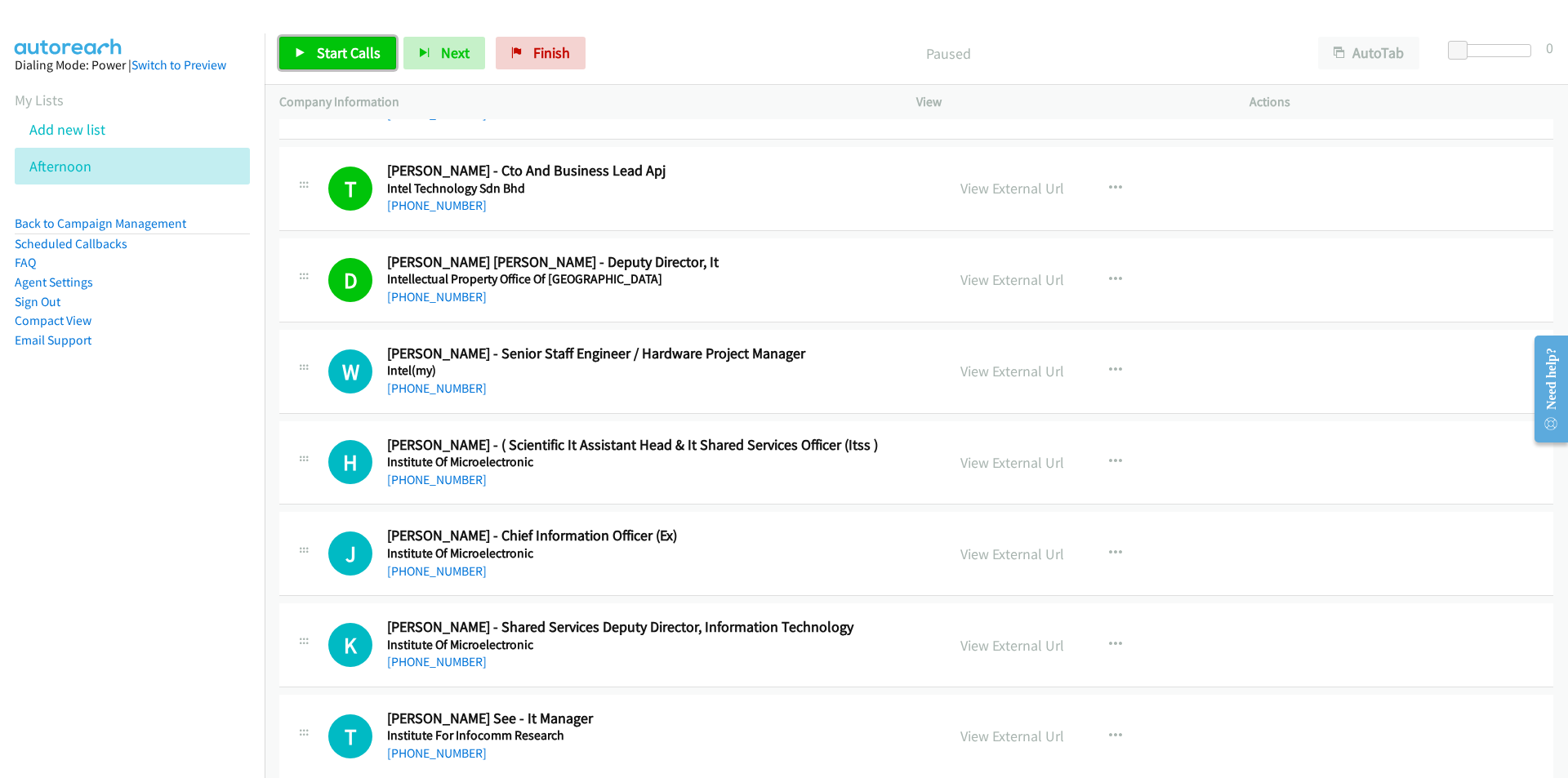
click at [343, 54] on span "Start Calls" at bounding box center [349, 53] width 64 height 19
click at [172, 536] on nav "Dialing Mode: Power | Switch to Preview My Lists Add new list [GEOGRAPHIC_DATA]…" at bounding box center [132, 422] width 265 height 778
click at [213, 604] on nav "Dialing Mode: Power | Switch to Preview My Lists Add new list [GEOGRAPHIC_DATA]…" at bounding box center [132, 422] width 265 height 778
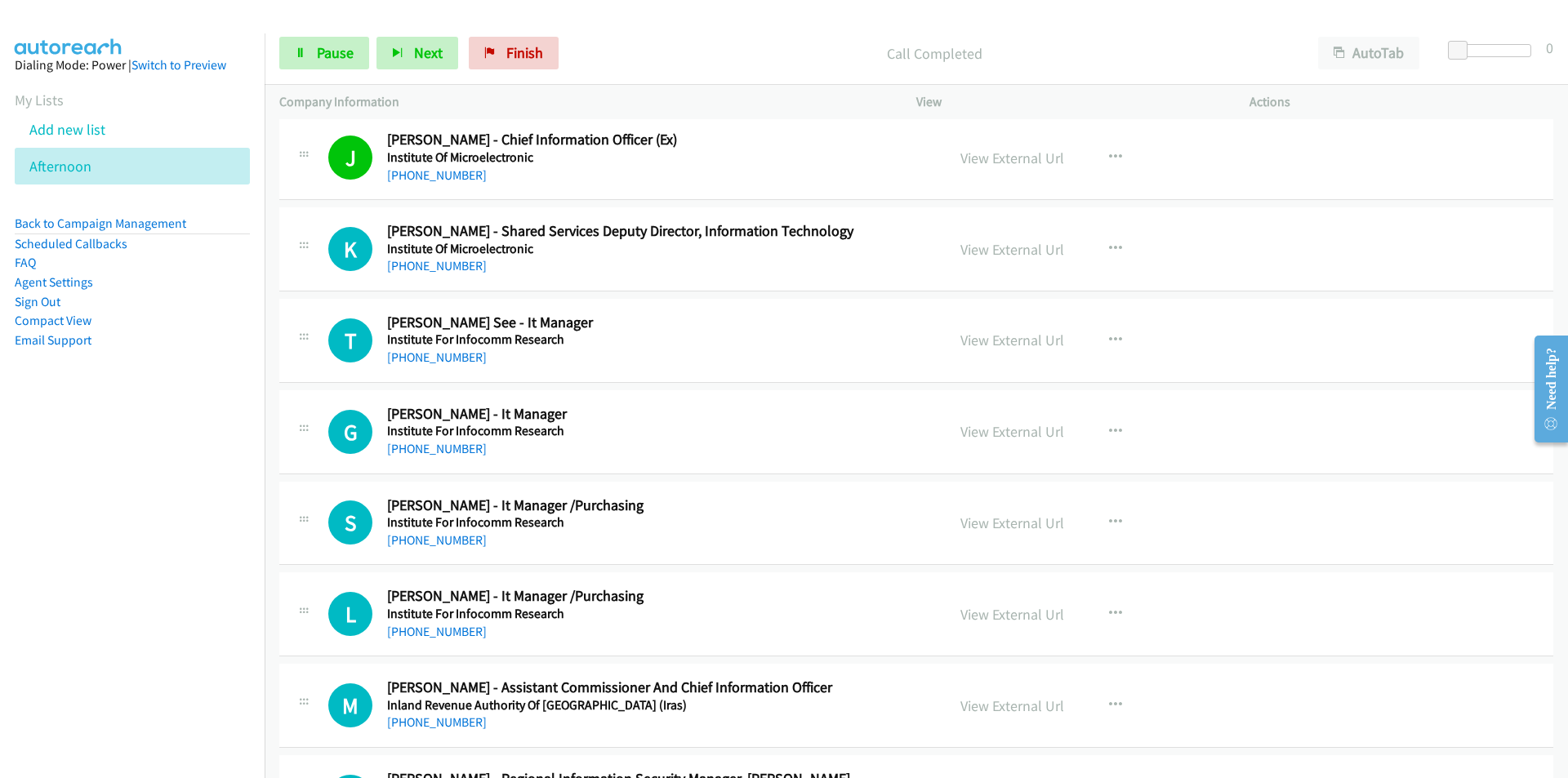
scroll to position [13302, 0]
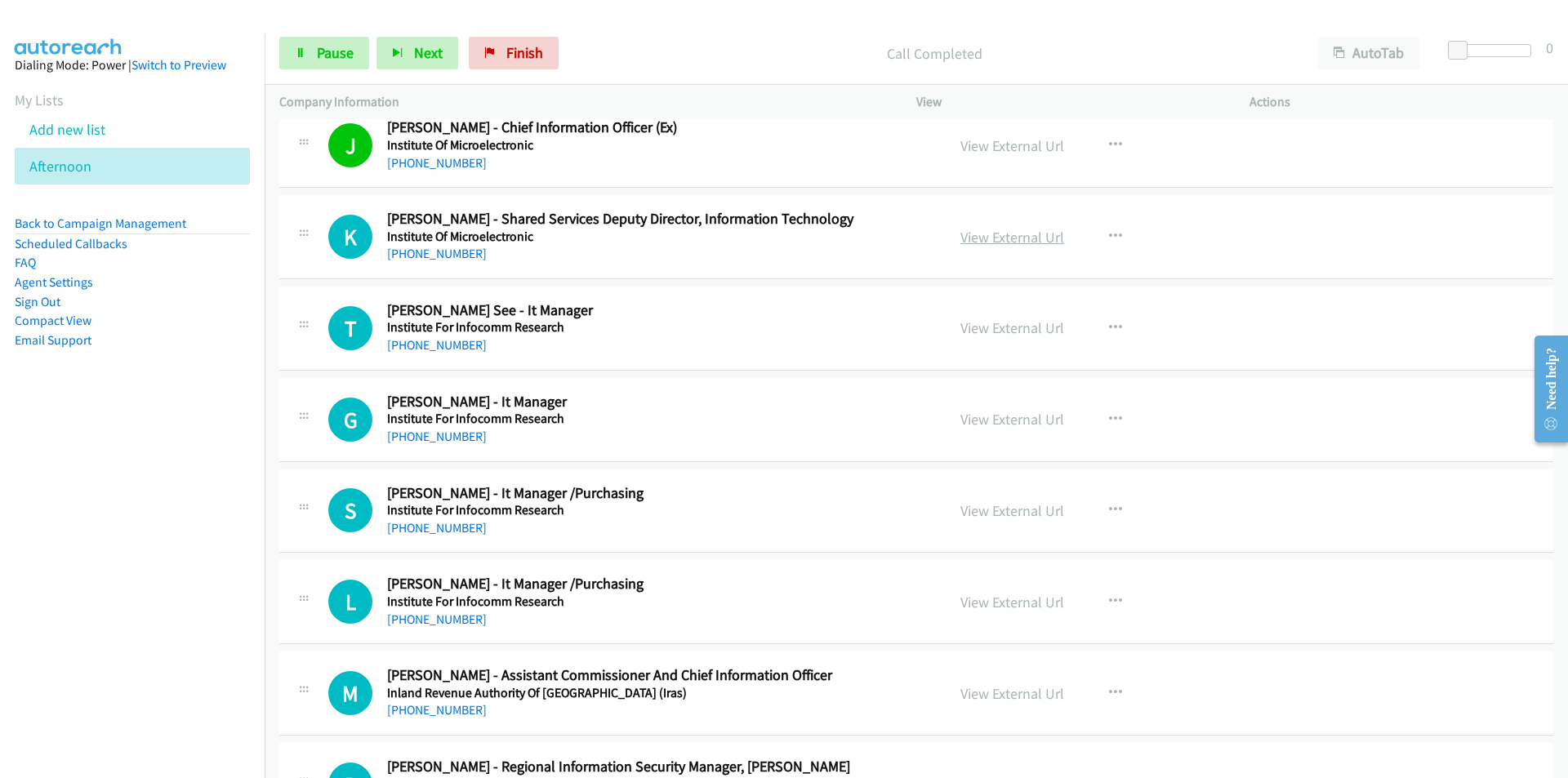
click at [966, 243] on link "View External Url" at bounding box center [1012, 237] width 104 height 19
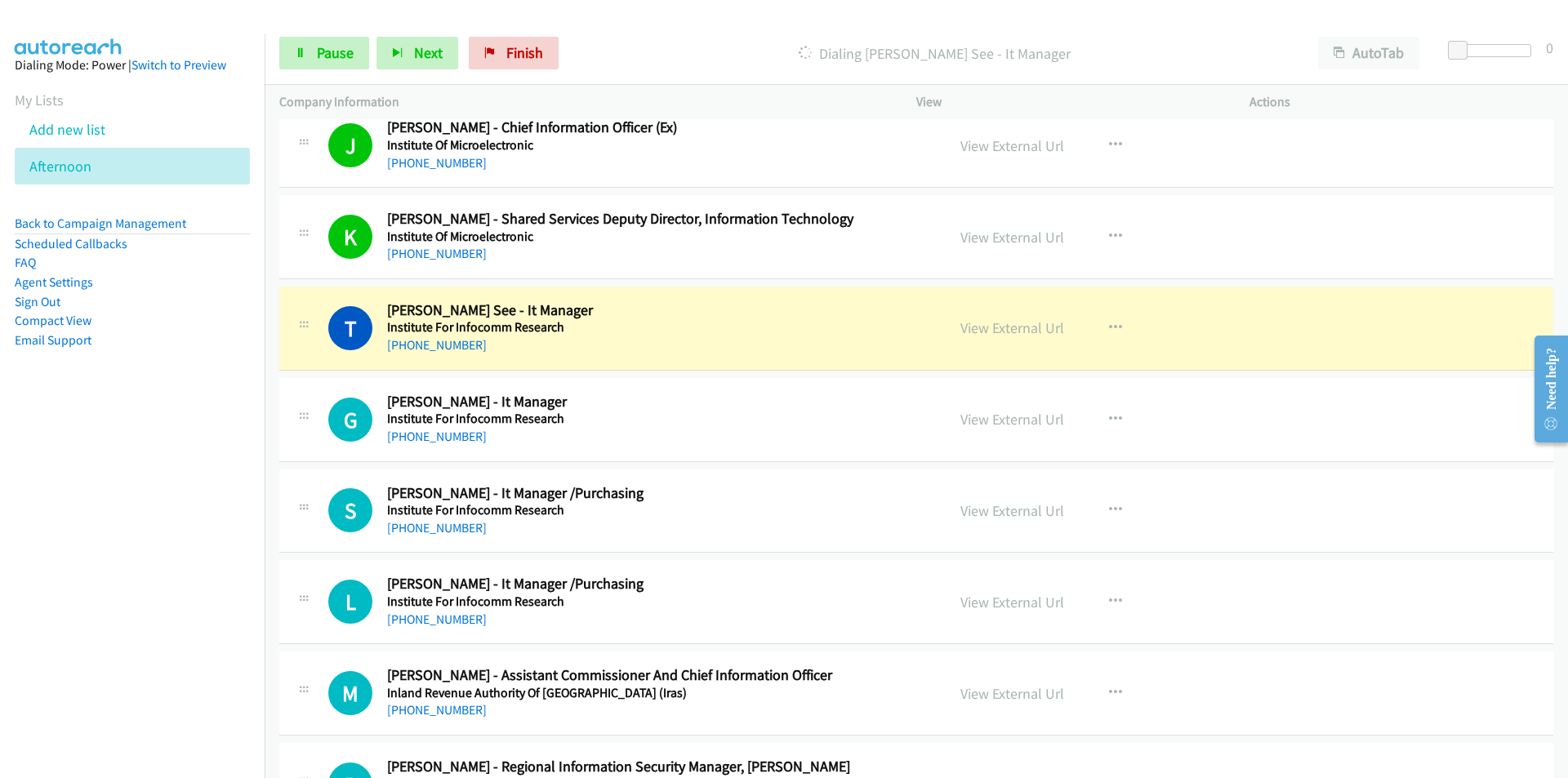
click at [191, 484] on nav "Dialing Mode: Power | Switch to Preview My Lists Add new list [GEOGRAPHIC_DATA]…" at bounding box center [132, 422] width 265 height 778
click at [1033, 328] on link "View External Url" at bounding box center [1012, 328] width 104 height 19
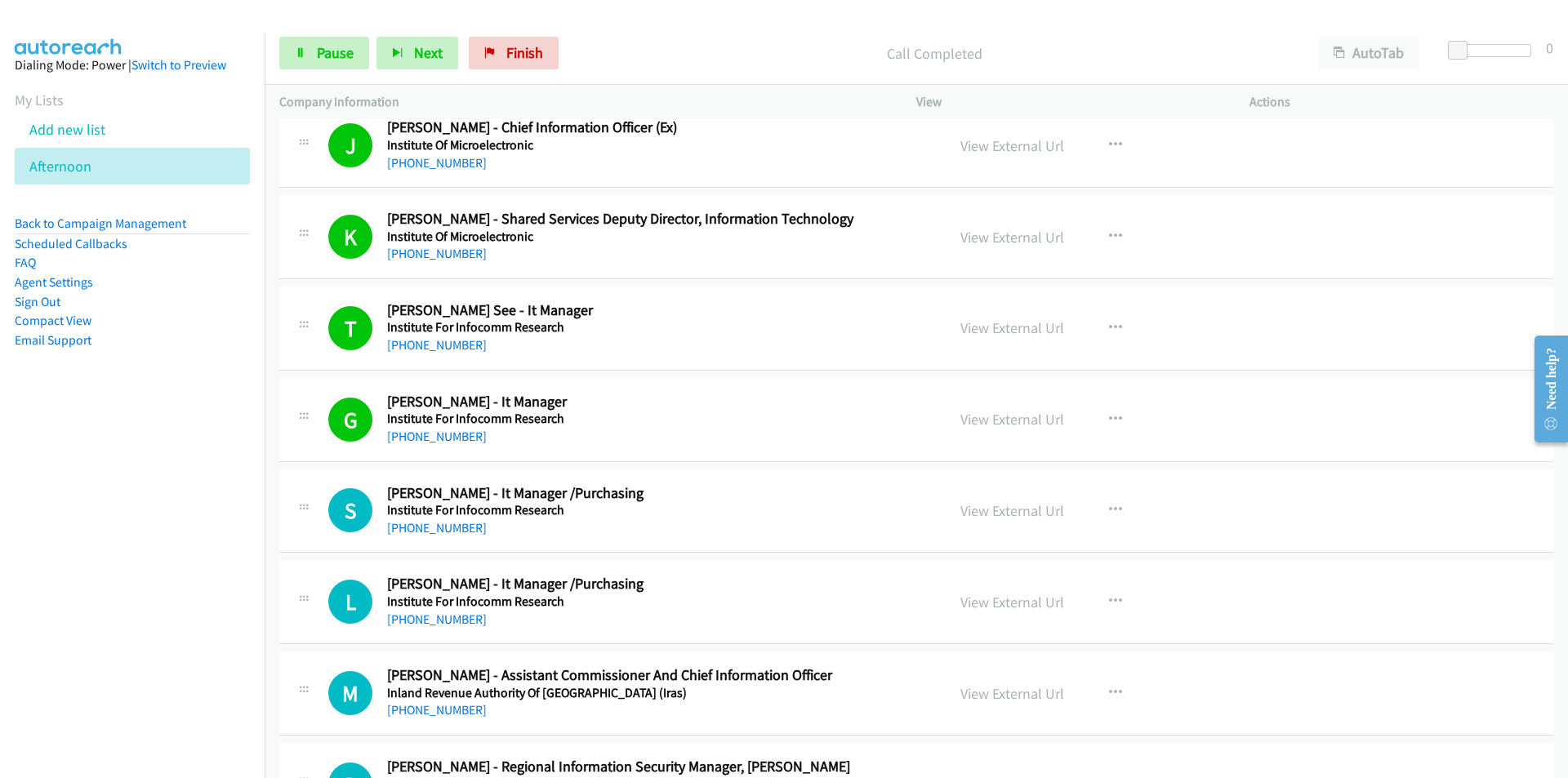
click at [143, 567] on nav "Dialing Mode: Power | Switch to Preview My Lists Add new list [GEOGRAPHIC_DATA]…" at bounding box center [132, 422] width 265 height 778
click at [224, 537] on nav "Dialing Mode: Power | Switch to Preview My Lists Add new list [GEOGRAPHIC_DATA]…" at bounding box center [132, 422] width 265 height 778
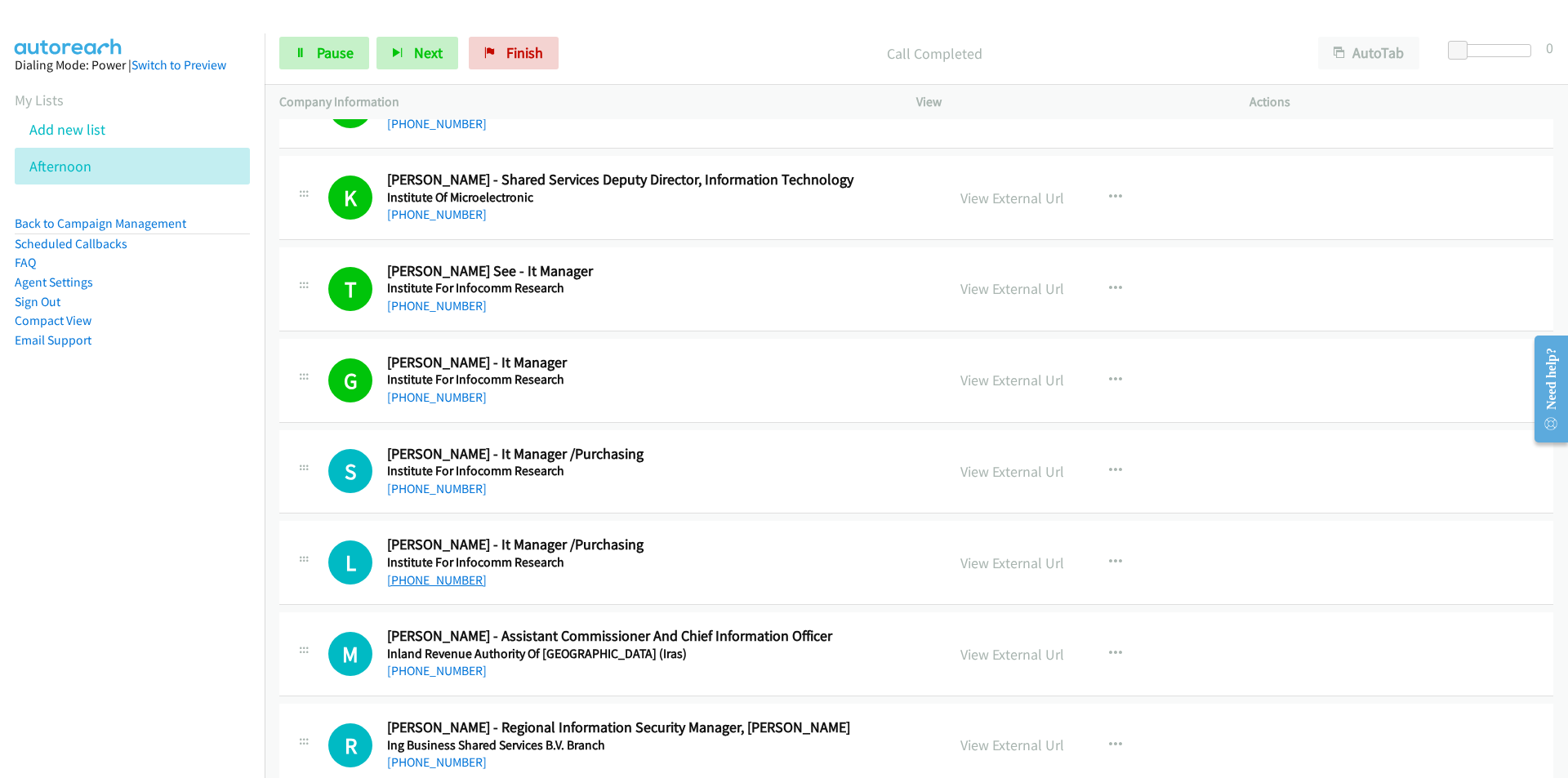
scroll to position [13548, 0]
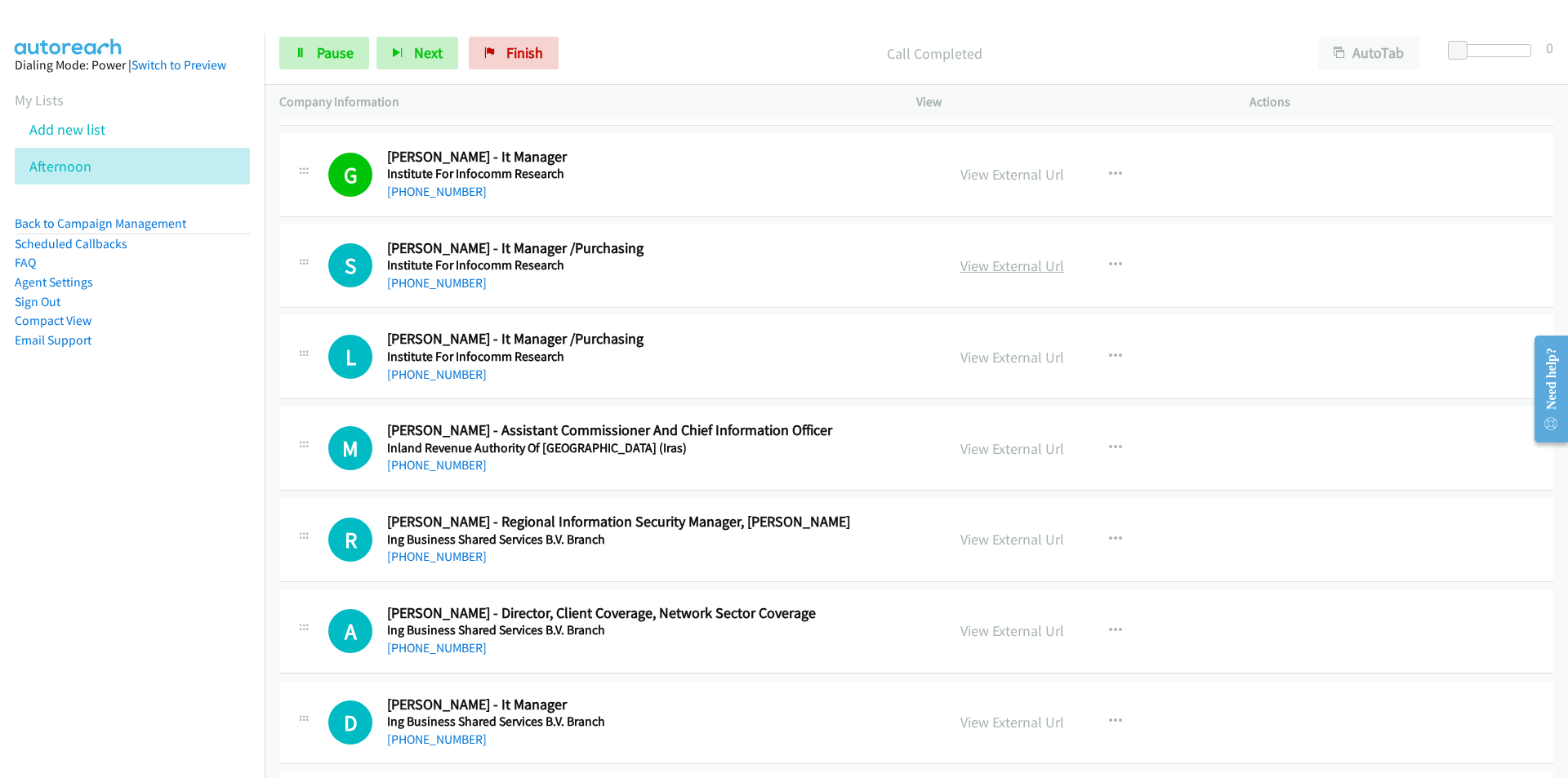
click at [992, 257] on link "View External Url" at bounding box center [1012, 266] width 104 height 19
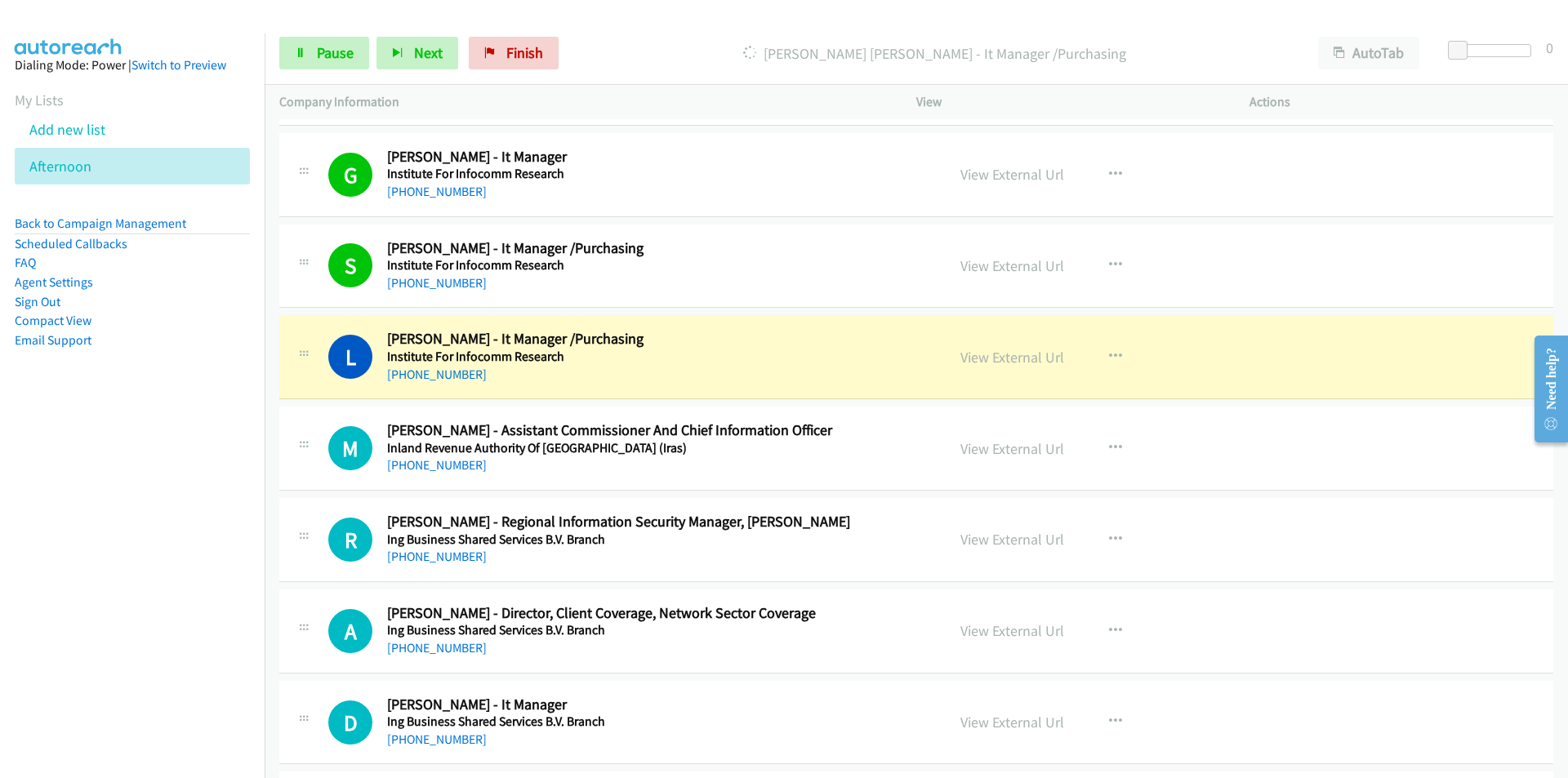
click at [168, 552] on nav "Dialing Mode: Power | Switch to Preview My Lists Add new list [GEOGRAPHIC_DATA]…" at bounding box center [132, 422] width 265 height 778
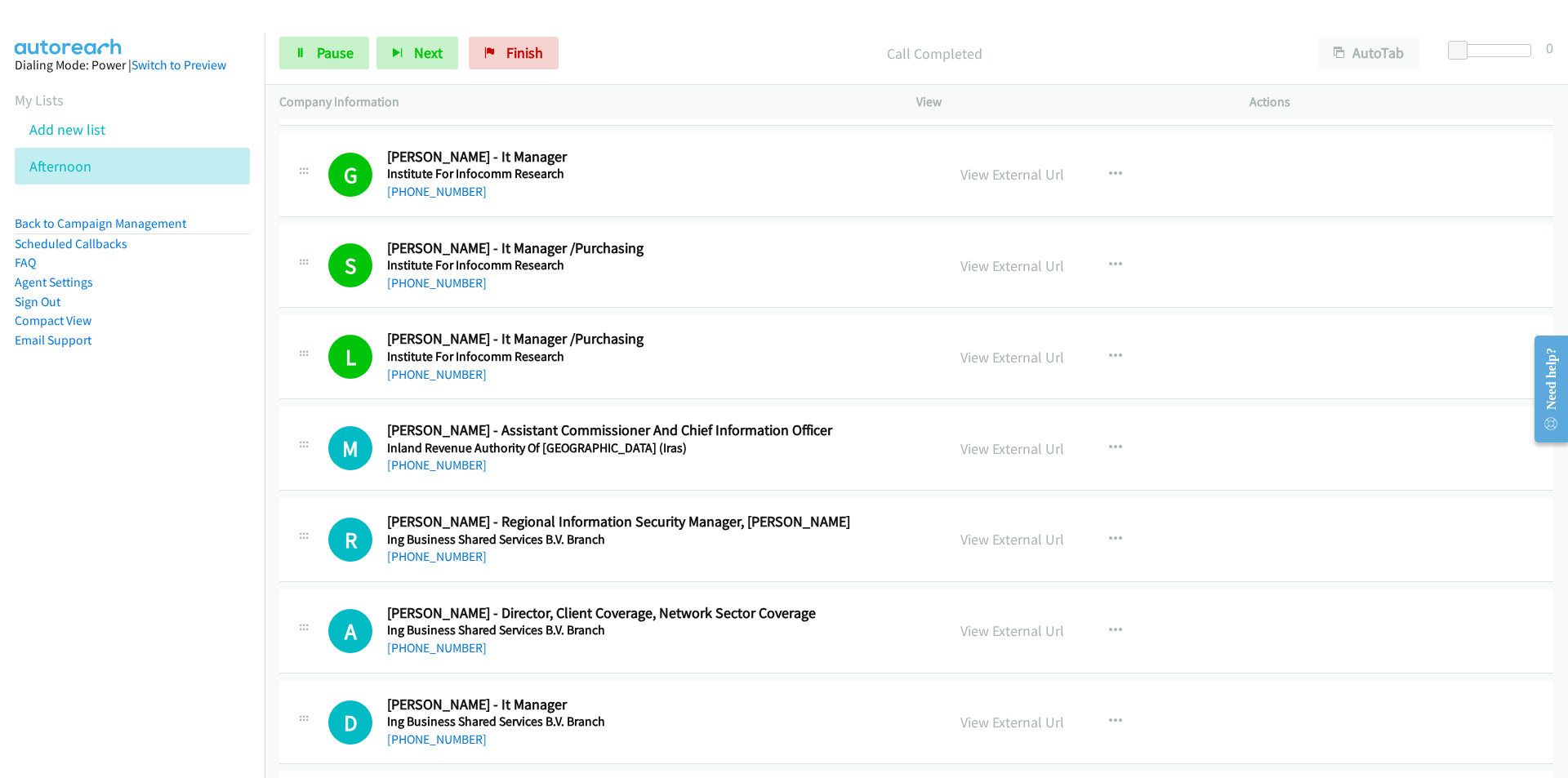
click at [240, 572] on nav "Dialing Mode: Power | Switch to Preview My Lists Add new list [GEOGRAPHIC_DATA]…" at bounding box center [132, 422] width 265 height 778
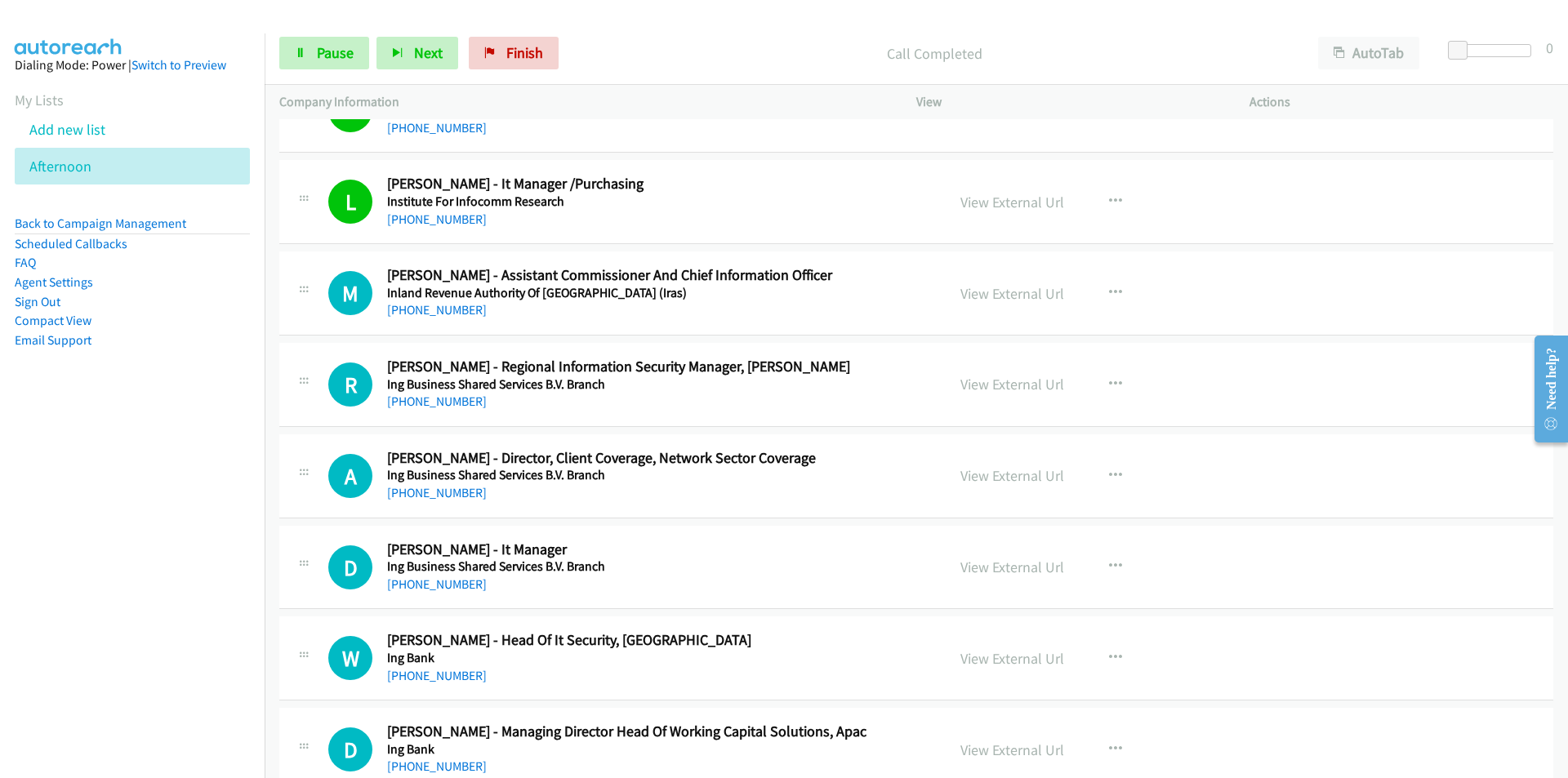
scroll to position [13711, 0]
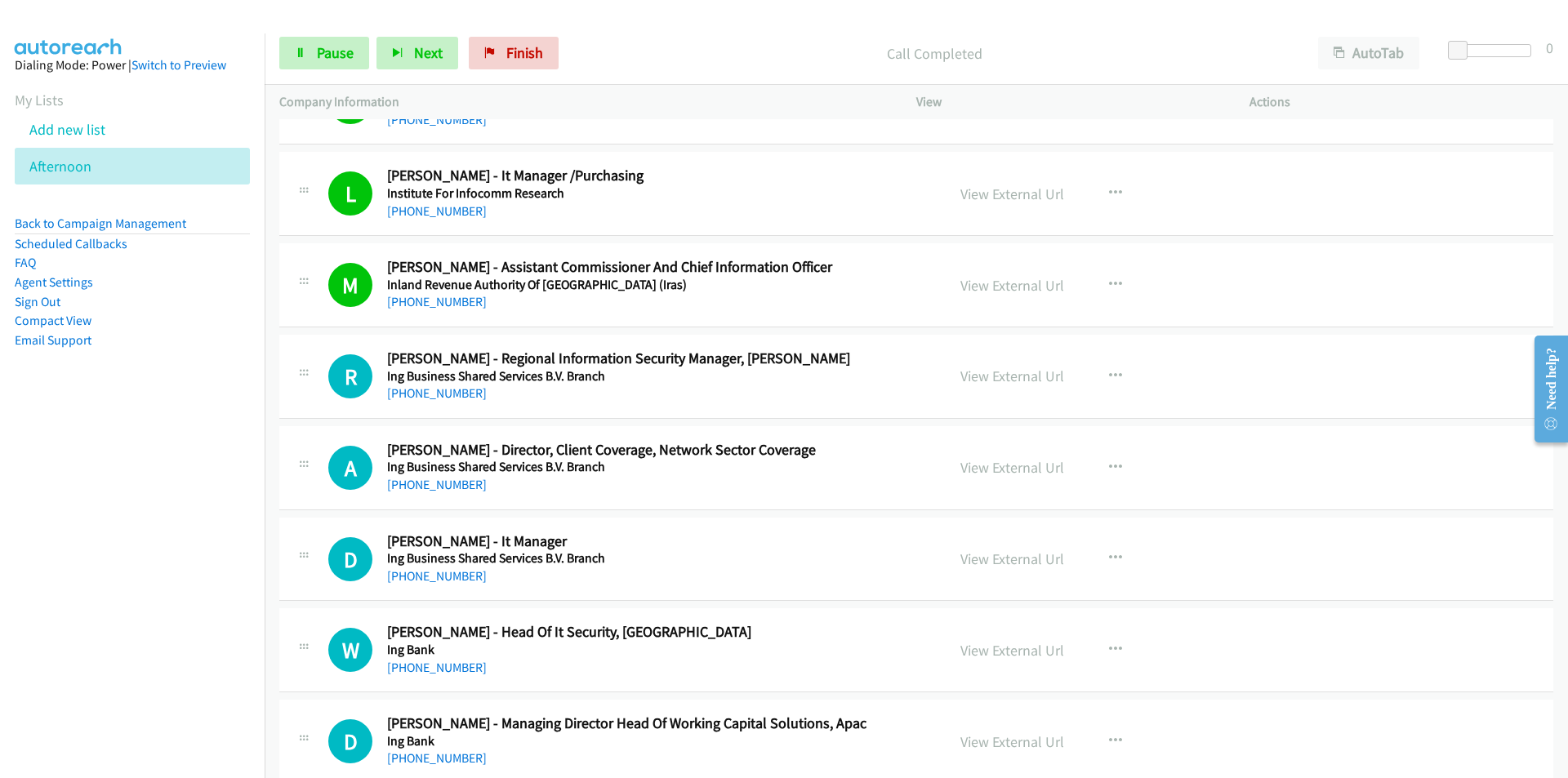
click at [179, 476] on nav "Dialing Mode: Power | Switch to Preview My Lists Add new list [GEOGRAPHIC_DATA]…" at bounding box center [132, 422] width 265 height 778
click at [992, 372] on link "View External Url" at bounding box center [1012, 376] width 104 height 19
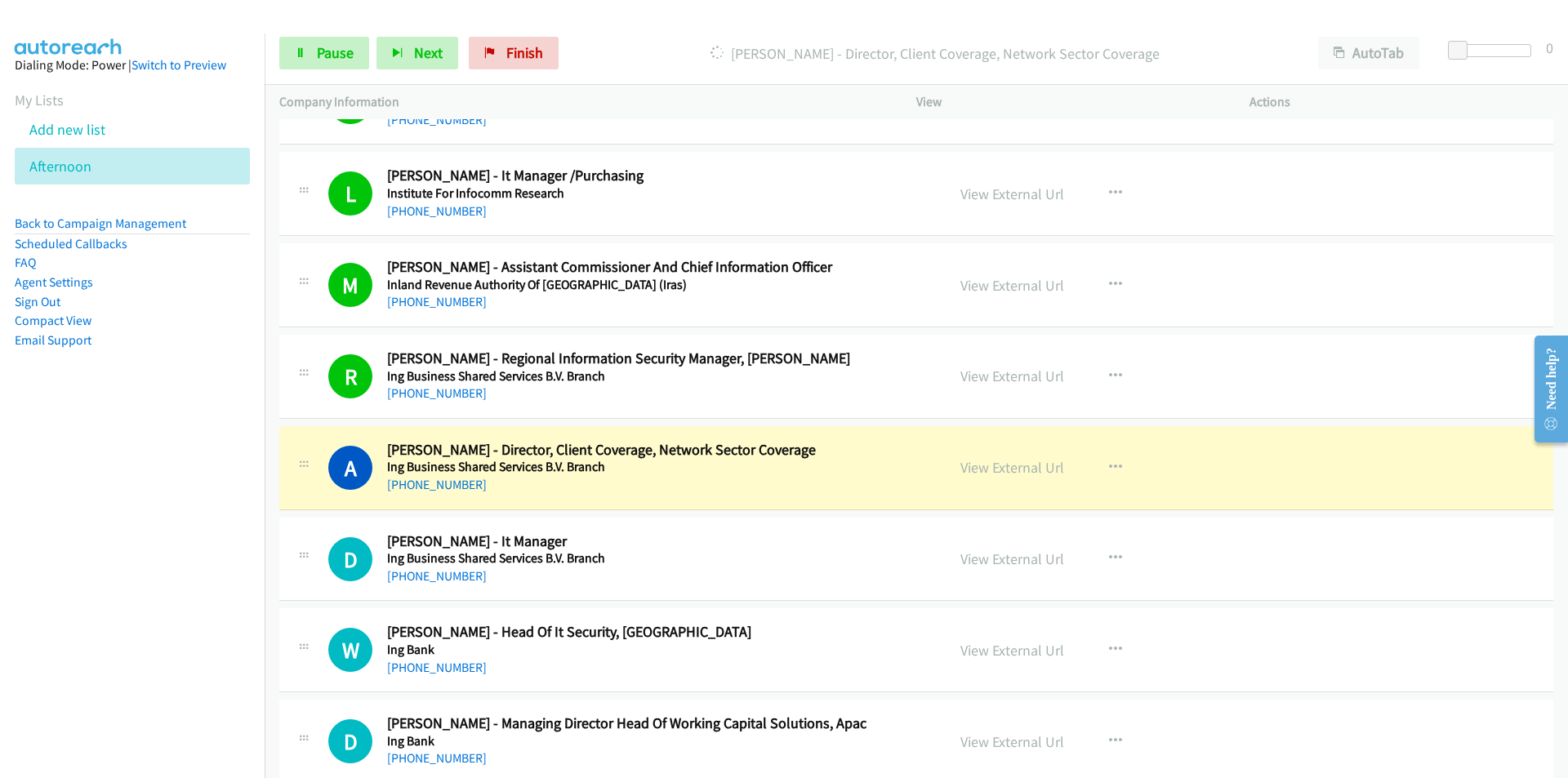
click at [149, 586] on nav "Dialing Mode: Power | Switch to Preview My Lists Add new list [GEOGRAPHIC_DATA]…" at bounding box center [132, 422] width 265 height 778
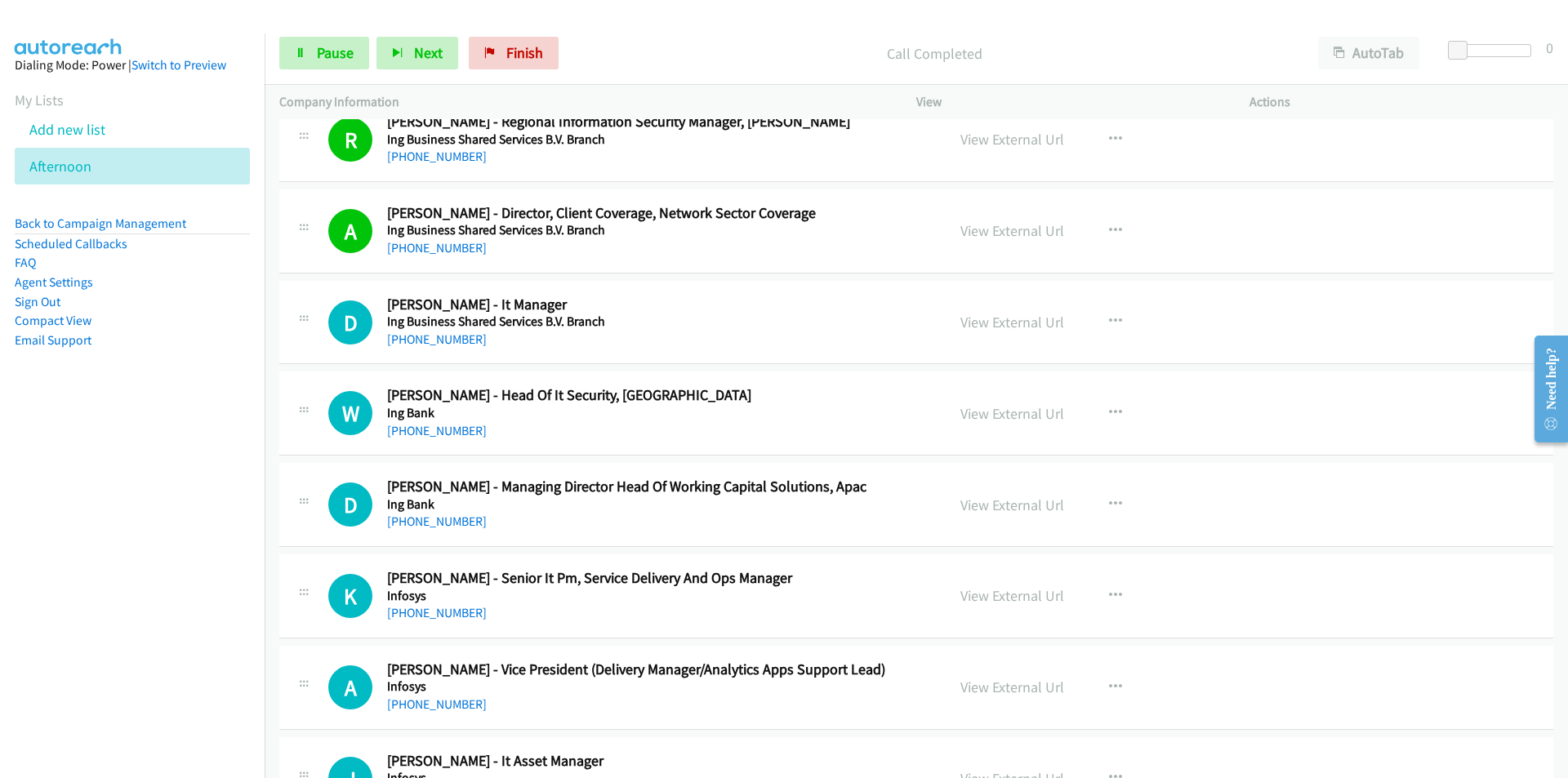
scroll to position [13956, 0]
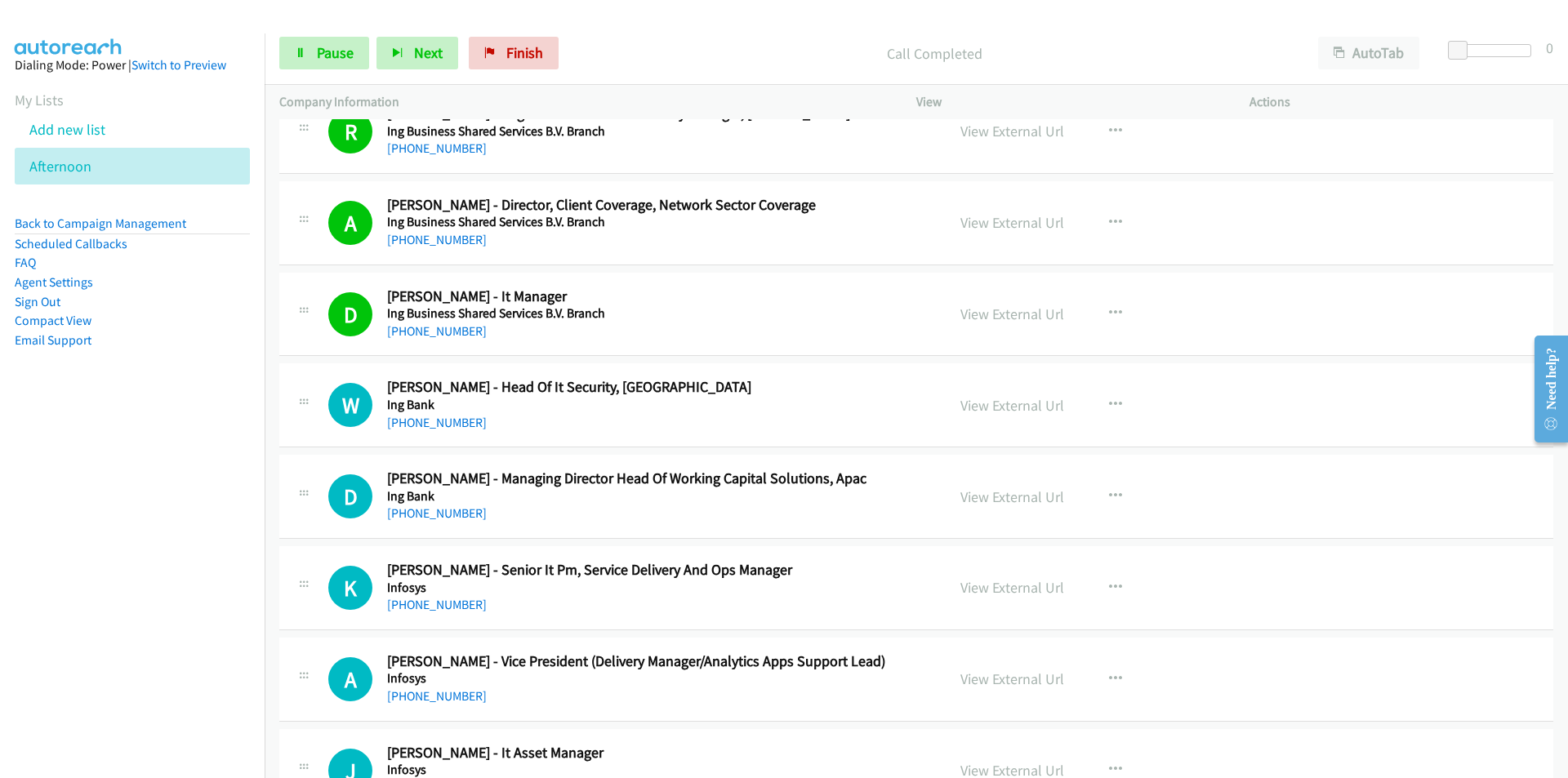
click at [177, 600] on nav "Dialing Mode: Power | Switch to Preview My Lists Add new list [GEOGRAPHIC_DATA]…" at bounding box center [132, 422] width 265 height 778
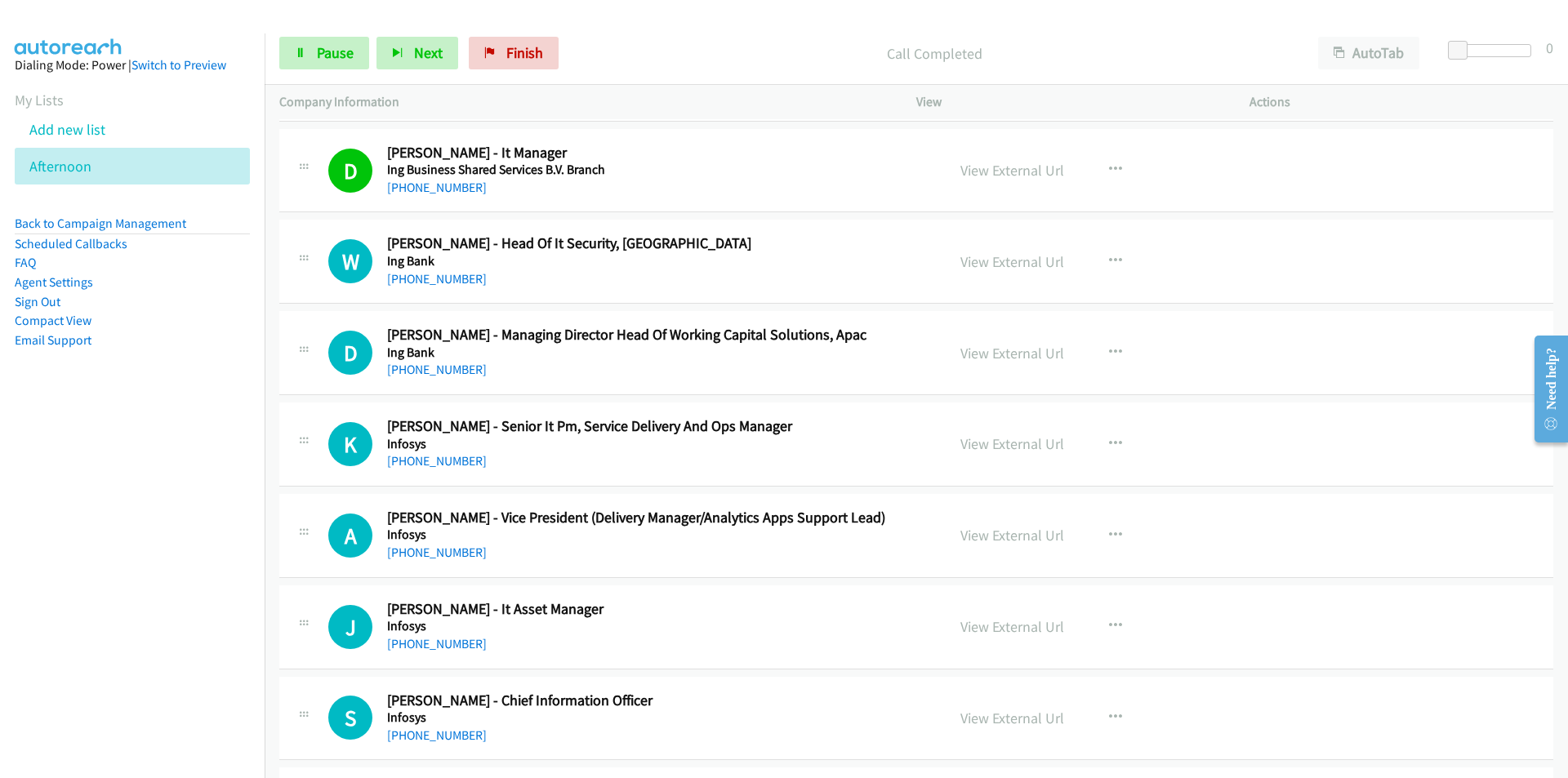
scroll to position [14119, 0]
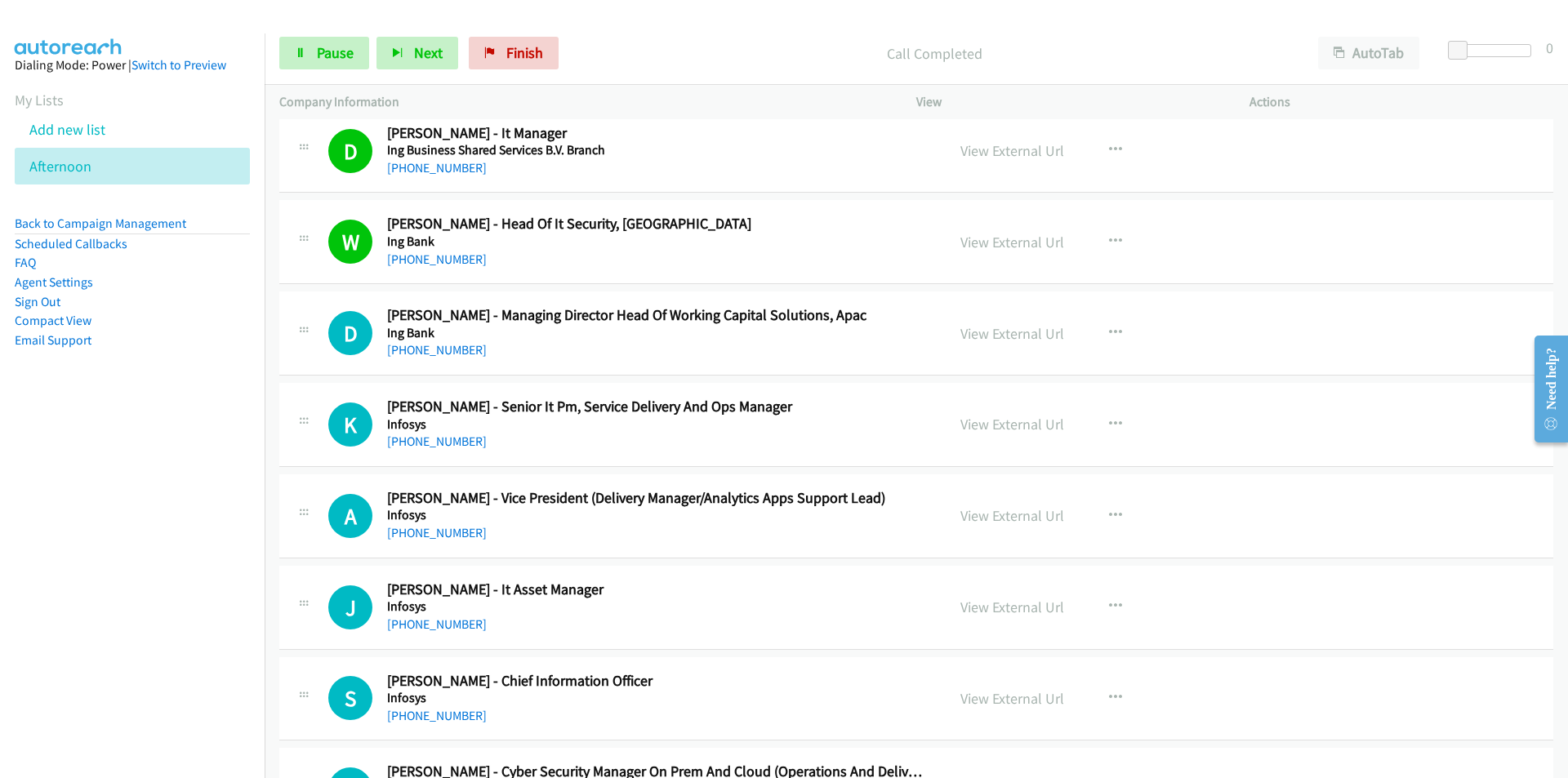
click at [102, 560] on nav "Dialing Mode: Power | Switch to Preview My Lists Add new list [GEOGRAPHIC_DATA]…" at bounding box center [132, 422] width 265 height 778
click at [307, 50] on link "Pause" at bounding box center [324, 53] width 90 height 33
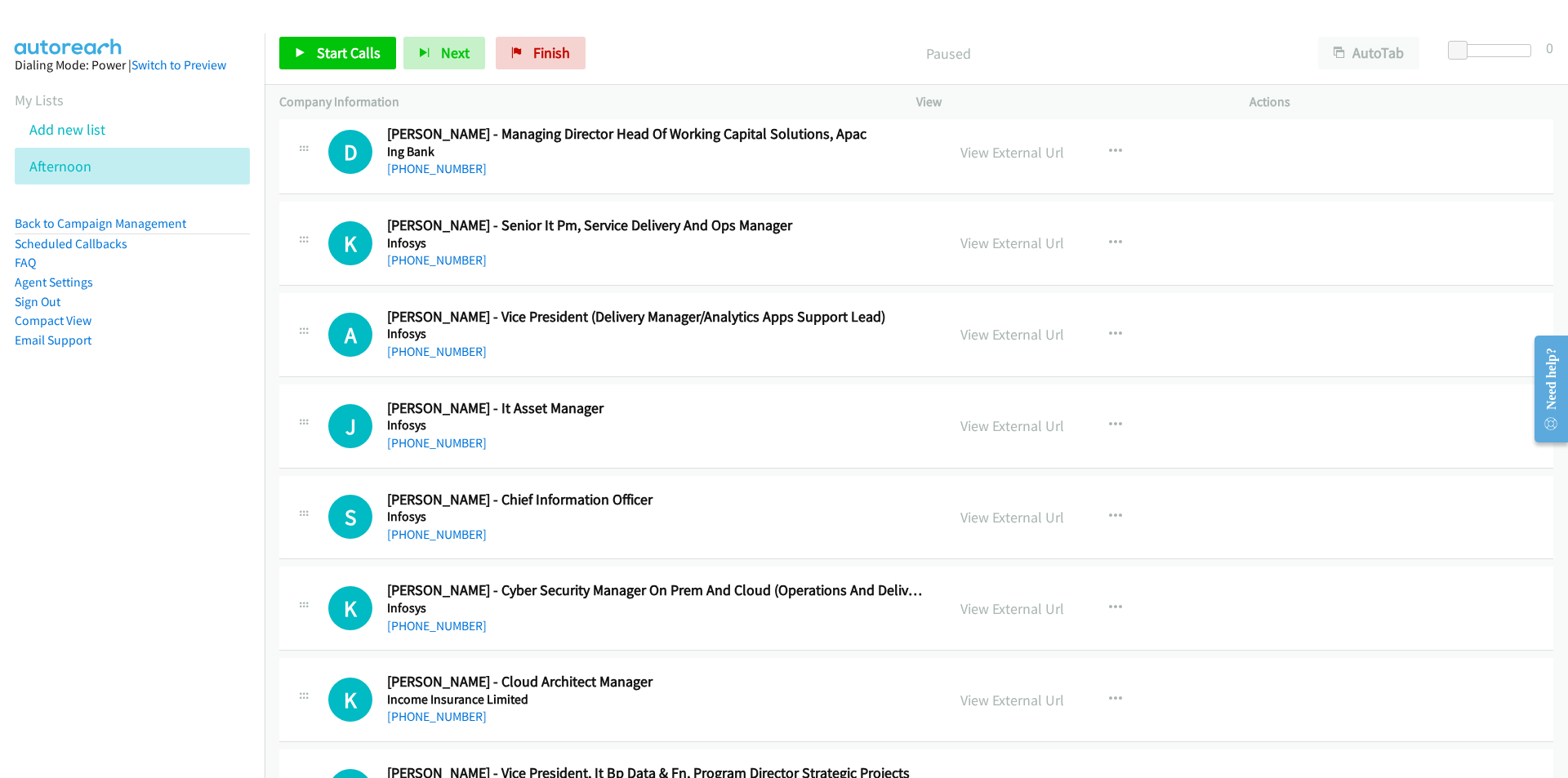
scroll to position [14363, 0]
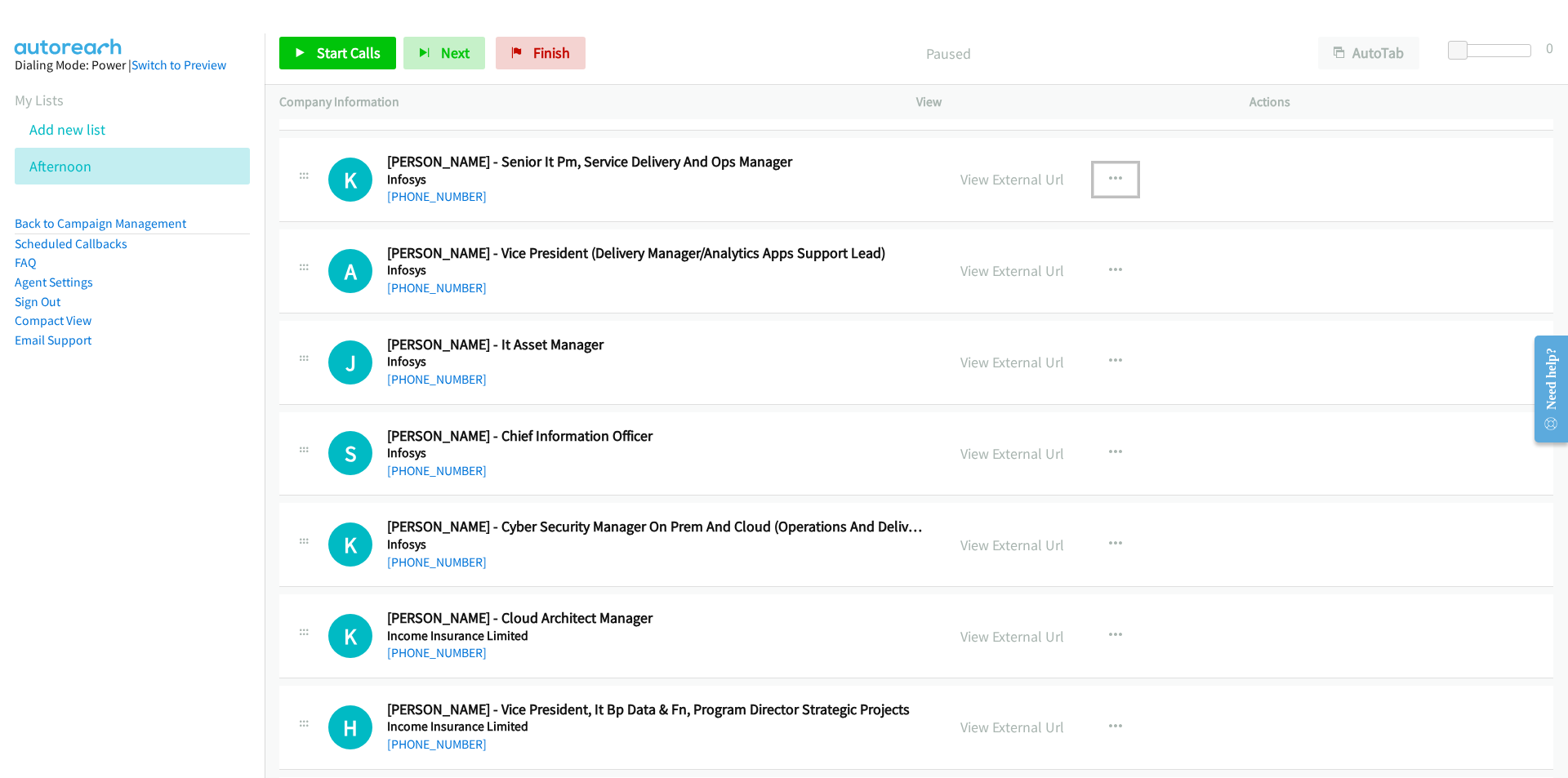
click at [1109, 176] on icon "button" at bounding box center [1115, 179] width 13 height 13
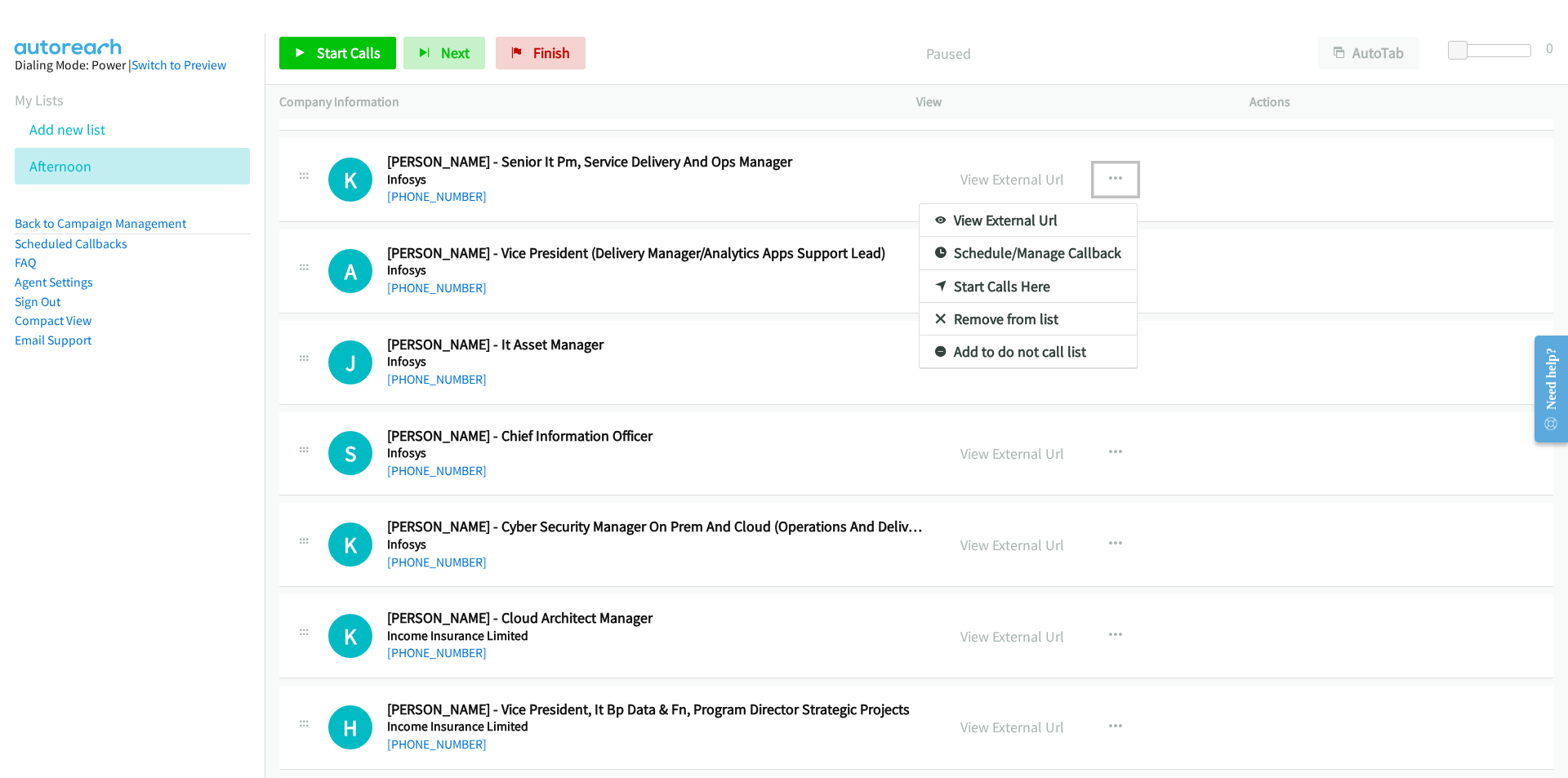
click at [991, 283] on link "Start Calls Here" at bounding box center [1027, 286] width 217 height 33
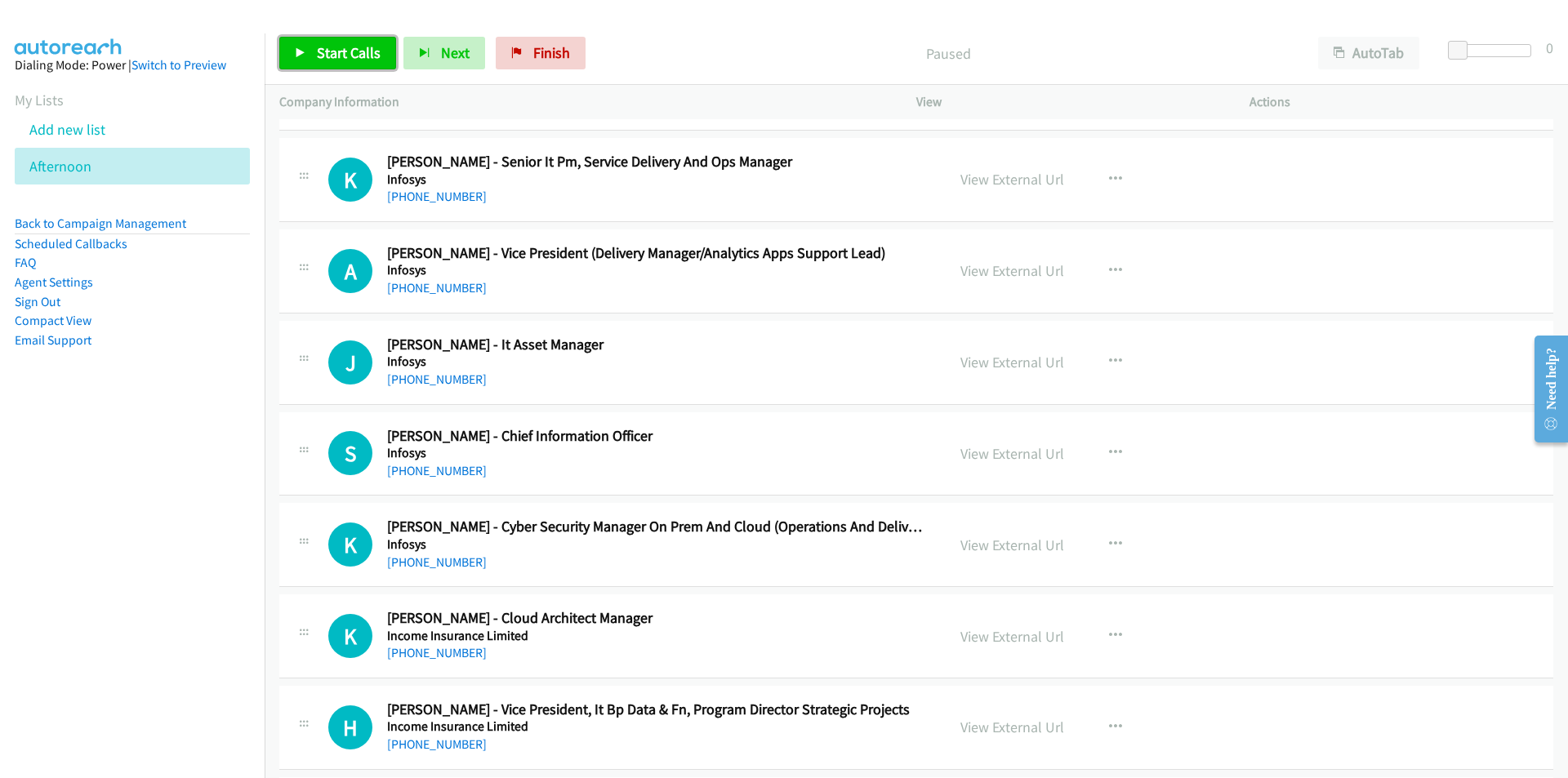
click at [352, 46] on span "Start Calls" at bounding box center [349, 53] width 64 height 19
click at [156, 475] on nav "Dialing Mode: Power | Switch to Preview My Lists Add new list [GEOGRAPHIC_DATA]…" at bounding box center [132, 422] width 265 height 778
click at [319, 60] on span "Pause" at bounding box center [335, 53] width 37 height 19
click at [1107, 352] on button "button" at bounding box center [1115, 361] width 44 height 33
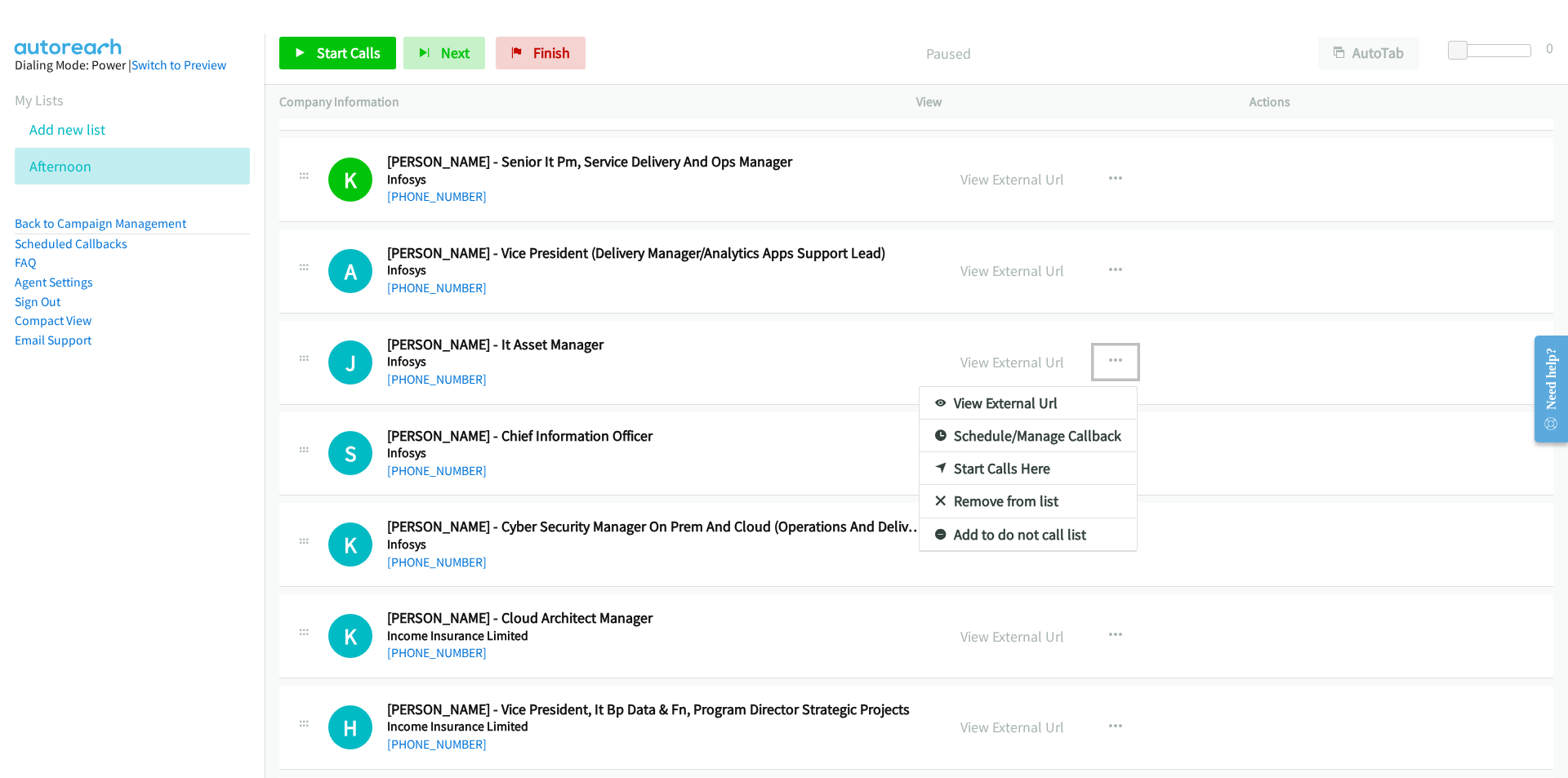
click at [1019, 464] on link "Start Calls Here" at bounding box center [1027, 468] width 217 height 33
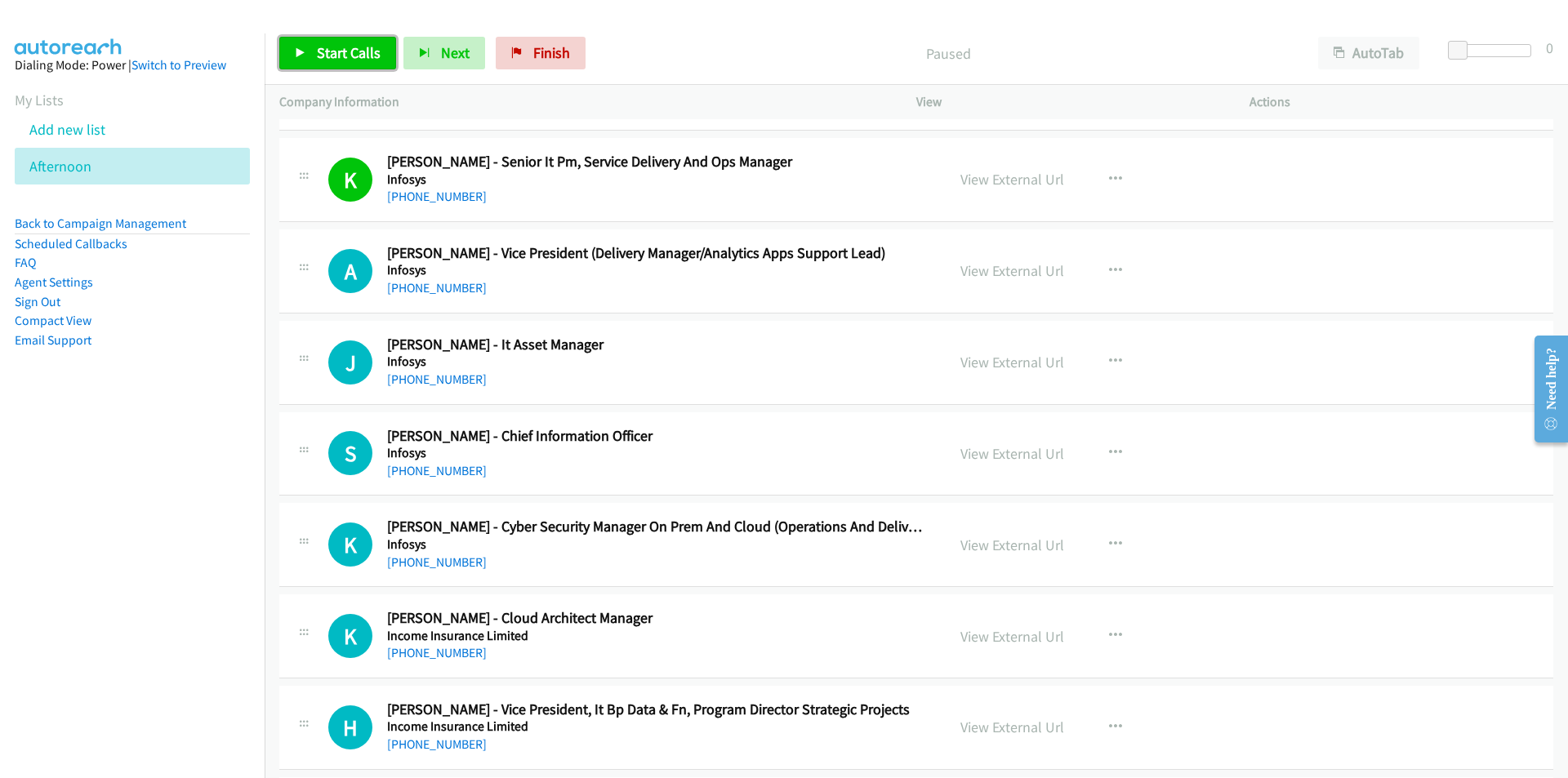
click at [344, 65] on link "Start Calls" at bounding box center [338, 53] width 117 height 33
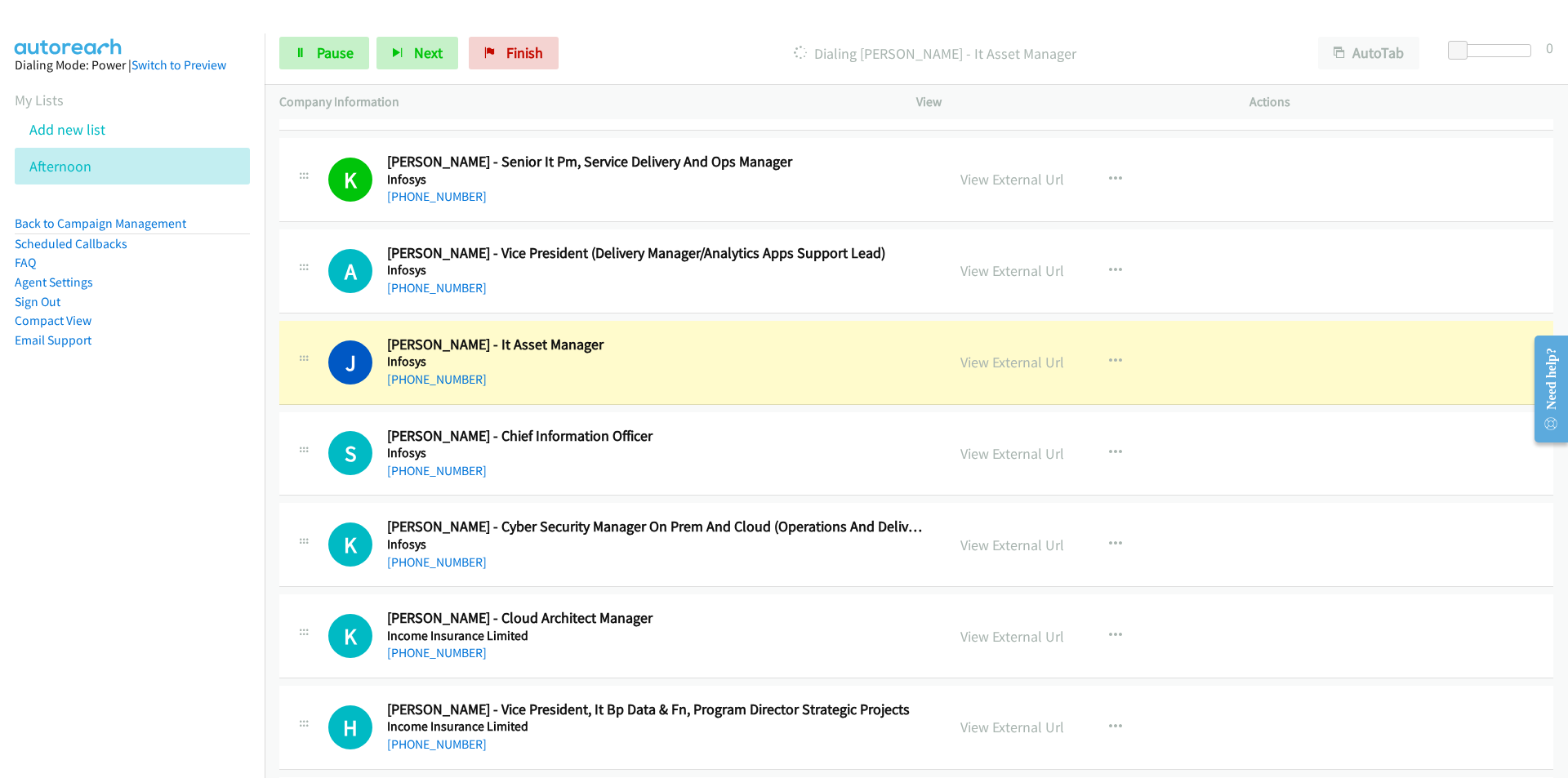
click at [197, 573] on nav "Dialing Mode: Power | Switch to Preview My Lists Add new list [GEOGRAPHIC_DATA]…" at bounding box center [132, 422] width 265 height 778
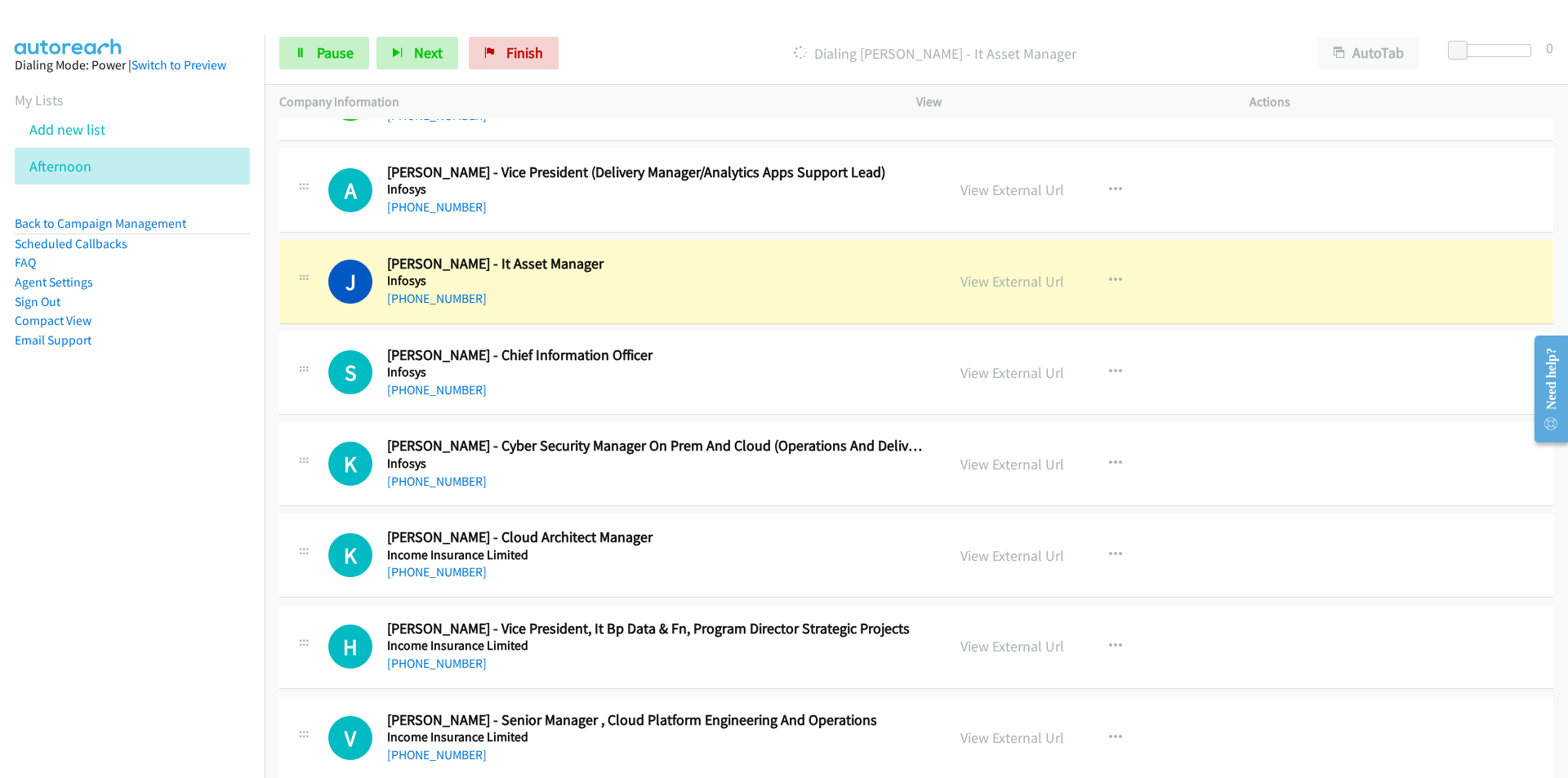
scroll to position [14445, 0]
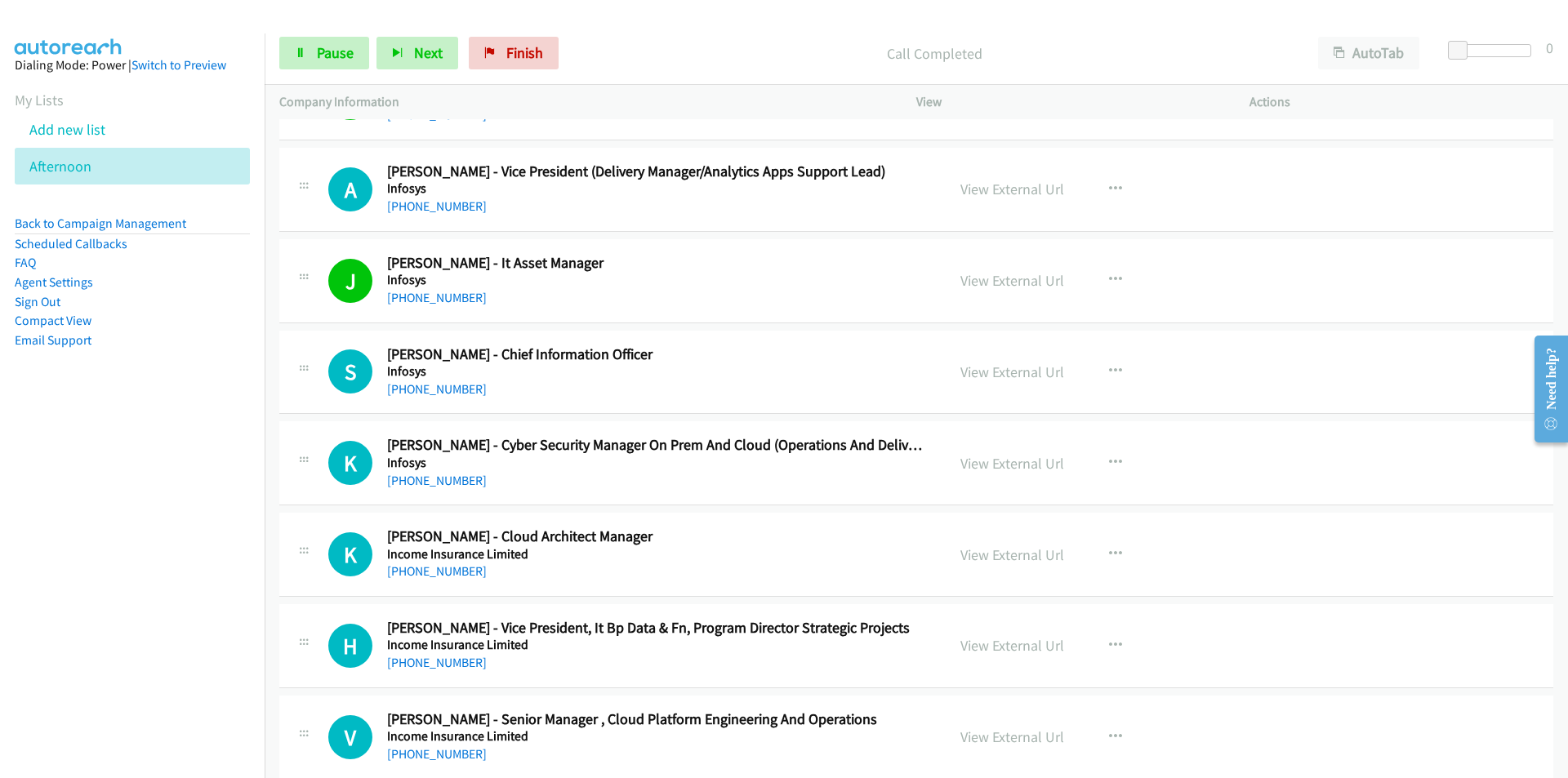
click at [189, 482] on nav "Dialing Mode: Power | Switch to Preview My Lists Add new list [GEOGRAPHIC_DATA]…" at bounding box center [132, 422] width 265 height 778
drag, startPoint x: 56, startPoint y: 604, endPoint x: 103, endPoint y: 586, distance: 50.3
click at [56, 604] on nav "Dialing Mode: Power | Switch to Preview My Lists Add new list [GEOGRAPHIC_DATA]…" at bounding box center [132, 422] width 265 height 778
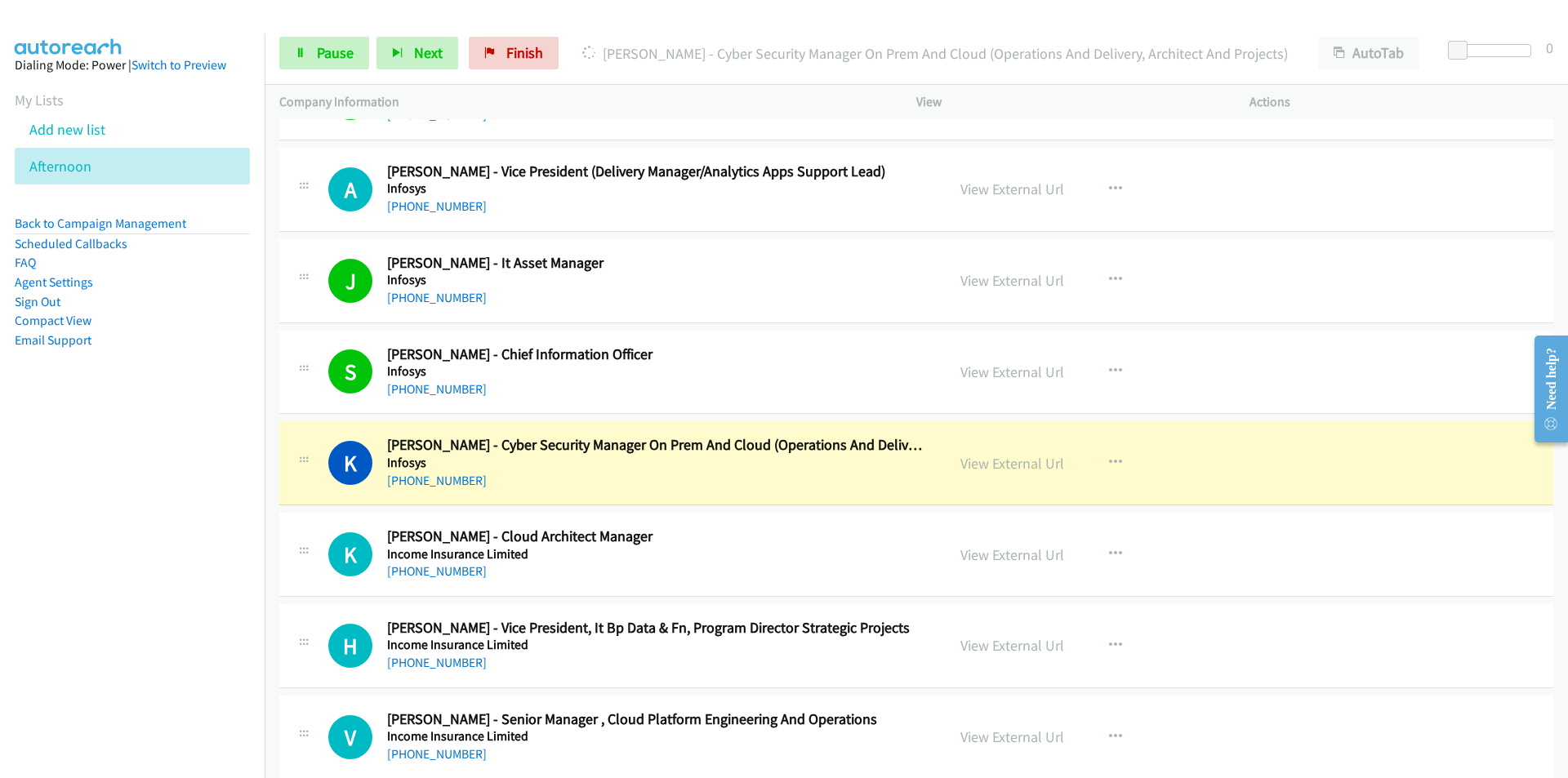
click at [208, 579] on nav "Dialing Mode: Power | Switch to Preview My Lists Add new list [GEOGRAPHIC_DATA]…" at bounding box center [132, 422] width 265 height 778
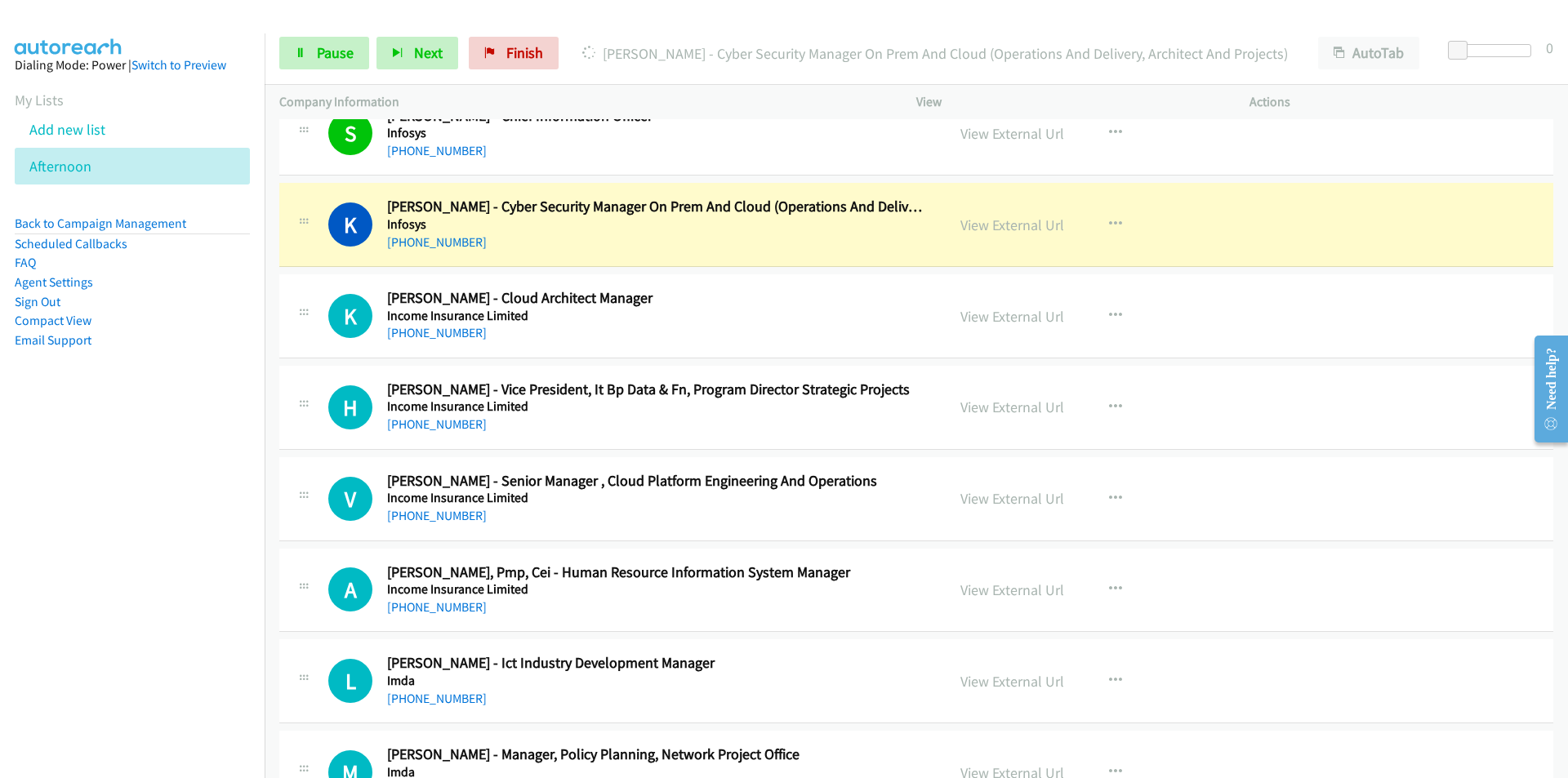
scroll to position [14690, 0]
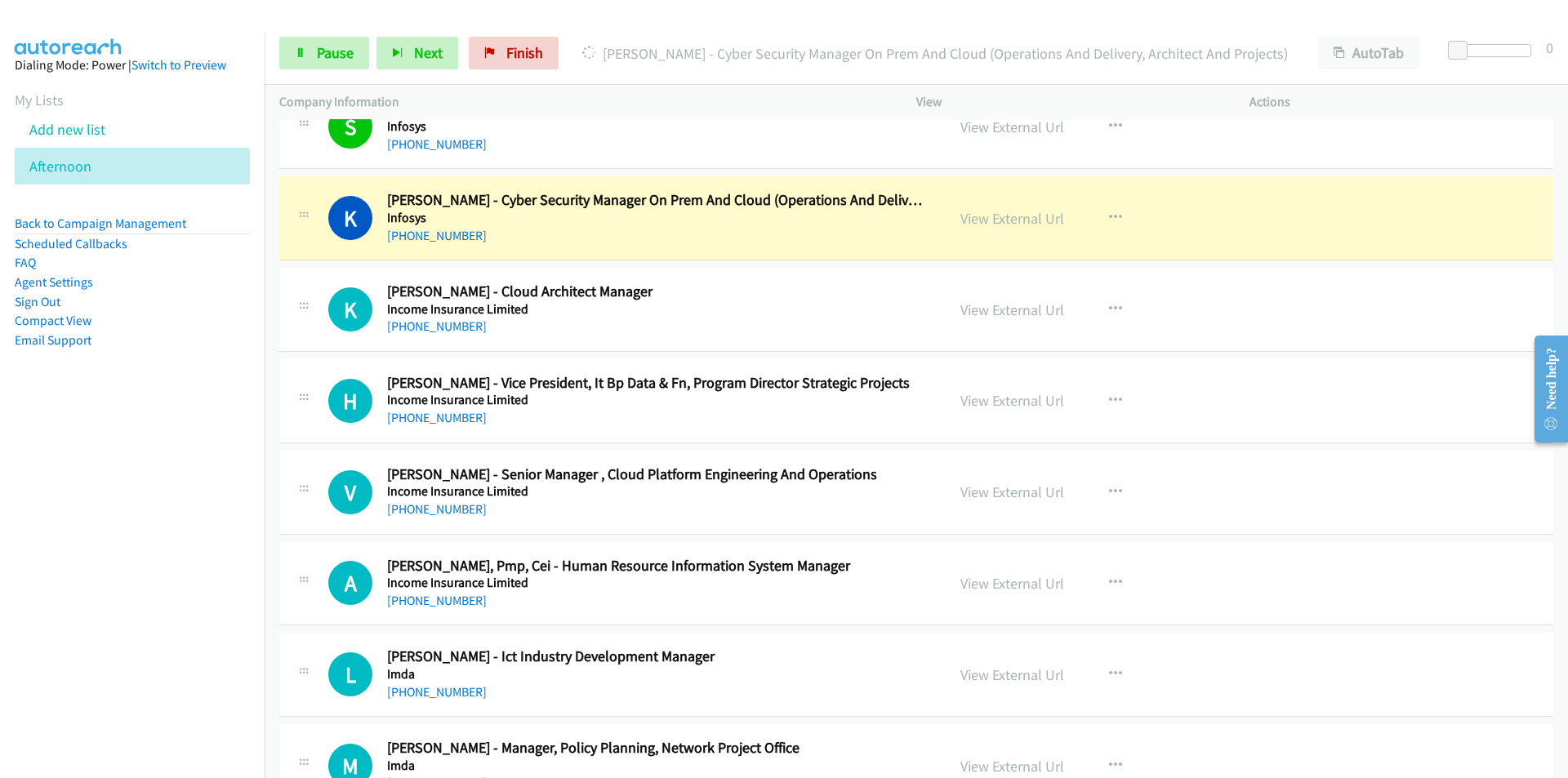
click at [183, 564] on nav "Dialing Mode: Power | Switch to Preview My Lists Add new list [GEOGRAPHIC_DATA]…" at bounding box center [132, 422] width 265 height 778
drag, startPoint x: 178, startPoint y: 507, endPoint x: 199, endPoint y: 488, distance: 28.3
click at [178, 507] on nav "Dialing Mode: Power | Switch to Preview My Lists Add new list [GEOGRAPHIC_DATA]…" at bounding box center [132, 422] width 265 height 778
click at [1022, 214] on link "View External Url" at bounding box center [1012, 219] width 104 height 19
click at [342, 57] on span "Pause" at bounding box center [335, 53] width 37 height 19
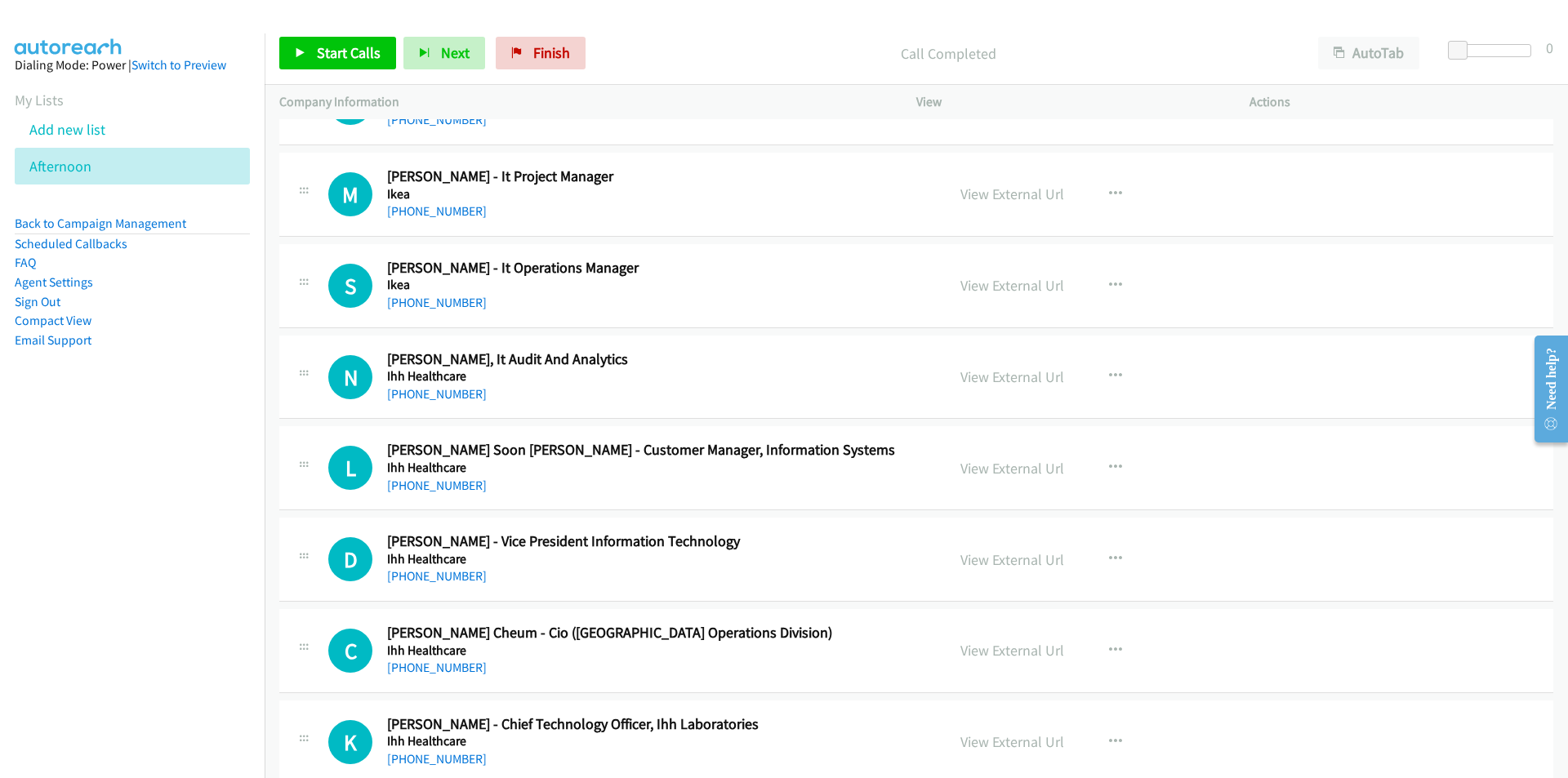
scroll to position [15343, 0]
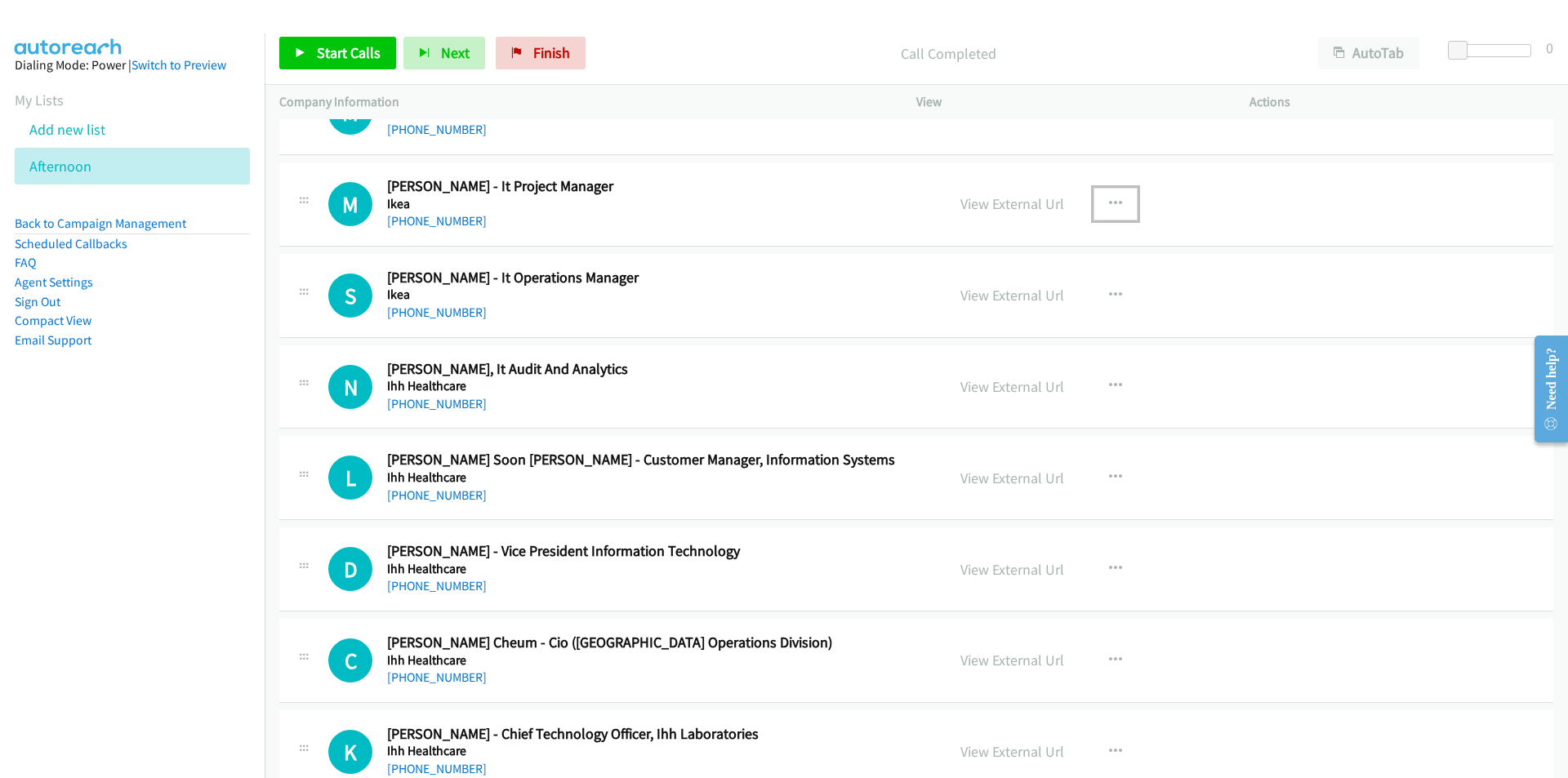
click at [1114, 197] on icon "button" at bounding box center [1115, 204] width 13 height 13
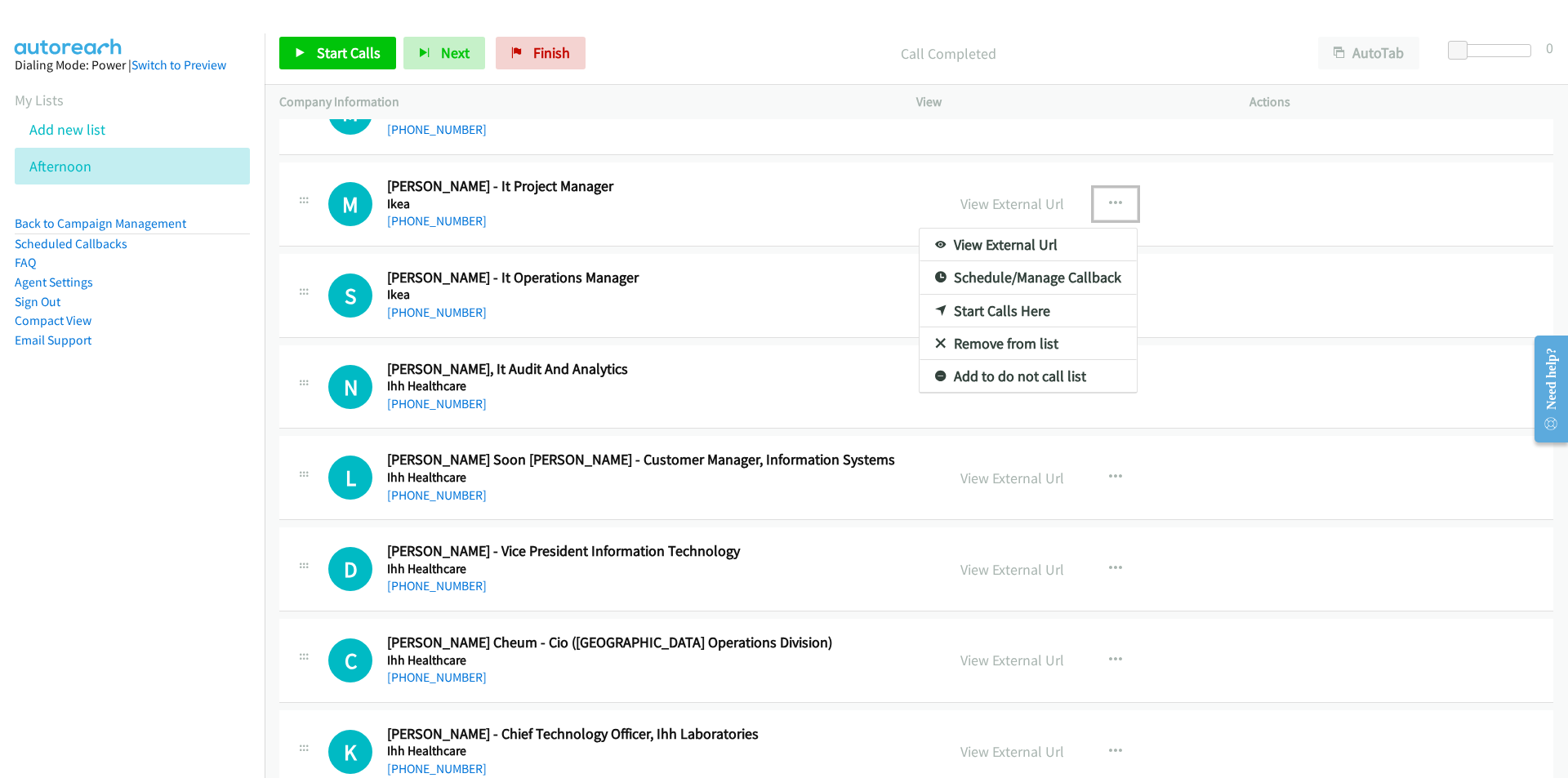
click at [993, 306] on link "Start Calls Here" at bounding box center [1027, 310] width 217 height 33
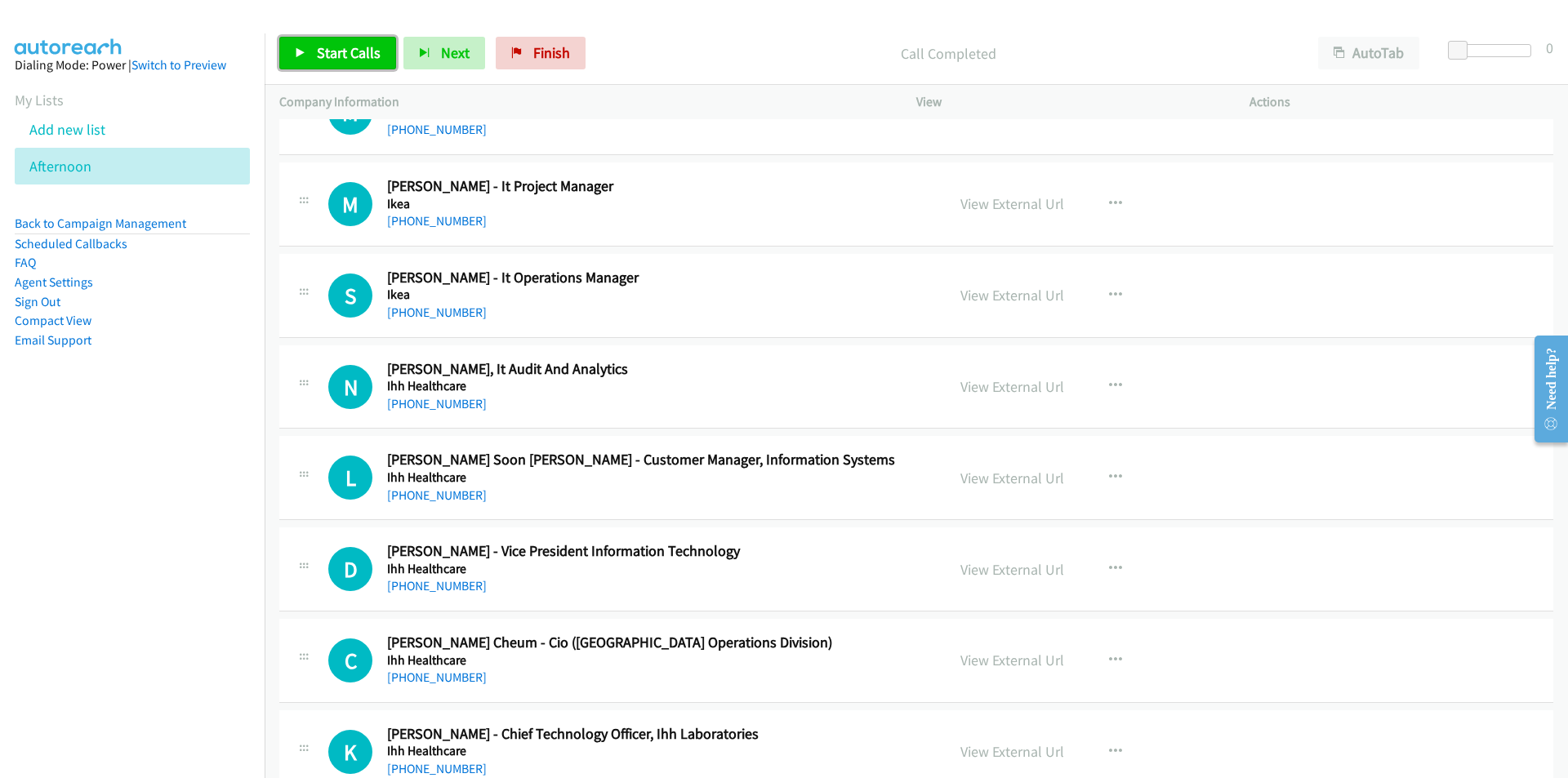
click at [312, 49] on link "Start Calls" at bounding box center [338, 53] width 117 height 33
click at [175, 494] on nav "Dialing Mode: Power | Switch to Preview My Lists Add new list [GEOGRAPHIC_DATA]…" at bounding box center [132, 422] width 265 height 778
click at [1024, 300] on link "View External Url" at bounding box center [1012, 295] width 104 height 19
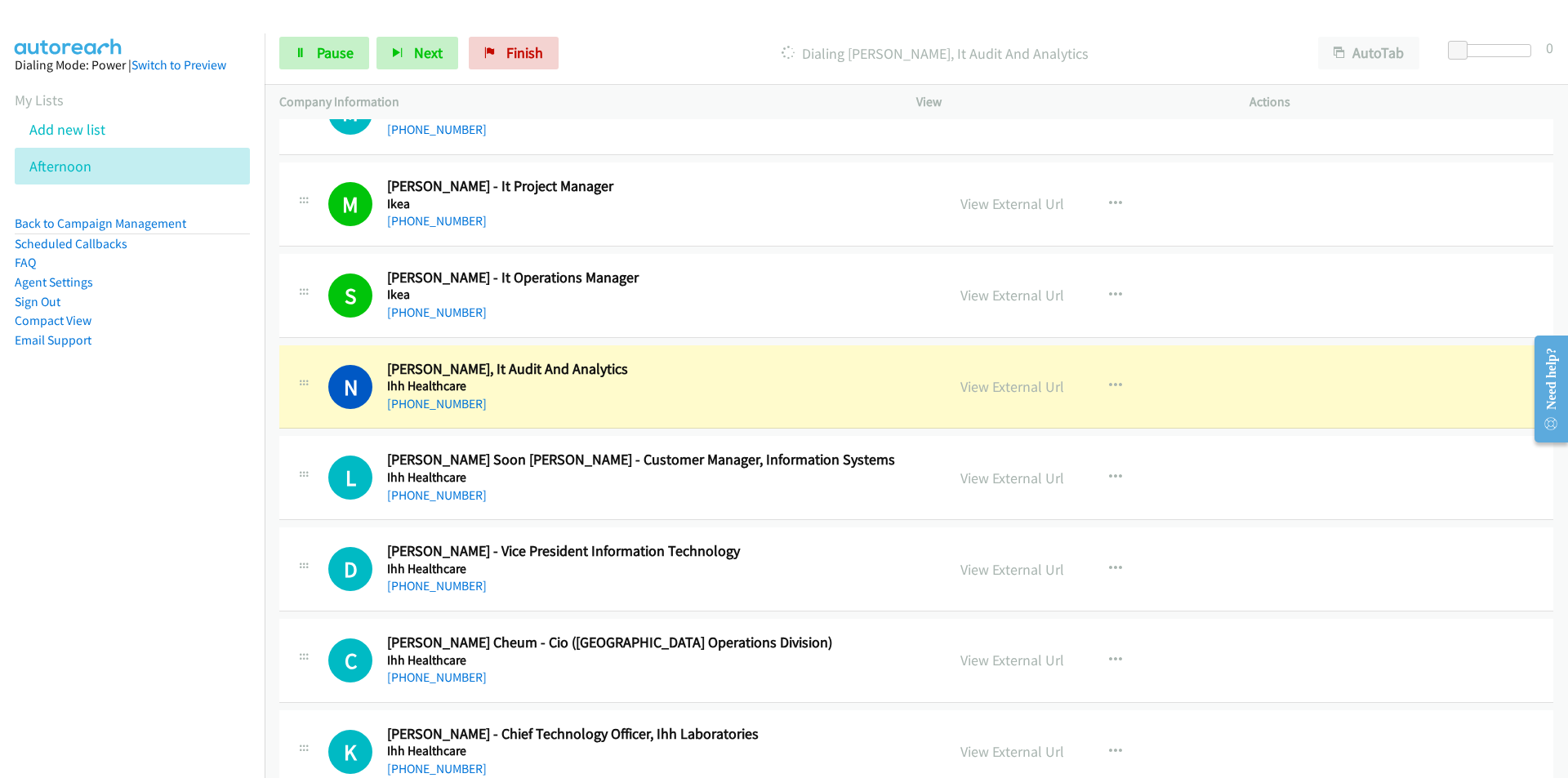
click at [166, 552] on nav "Dialing Mode: Power | Switch to Preview My Lists Add new list [GEOGRAPHIC_DATA]…" at bounding box center [132, 422] width 265 height 778
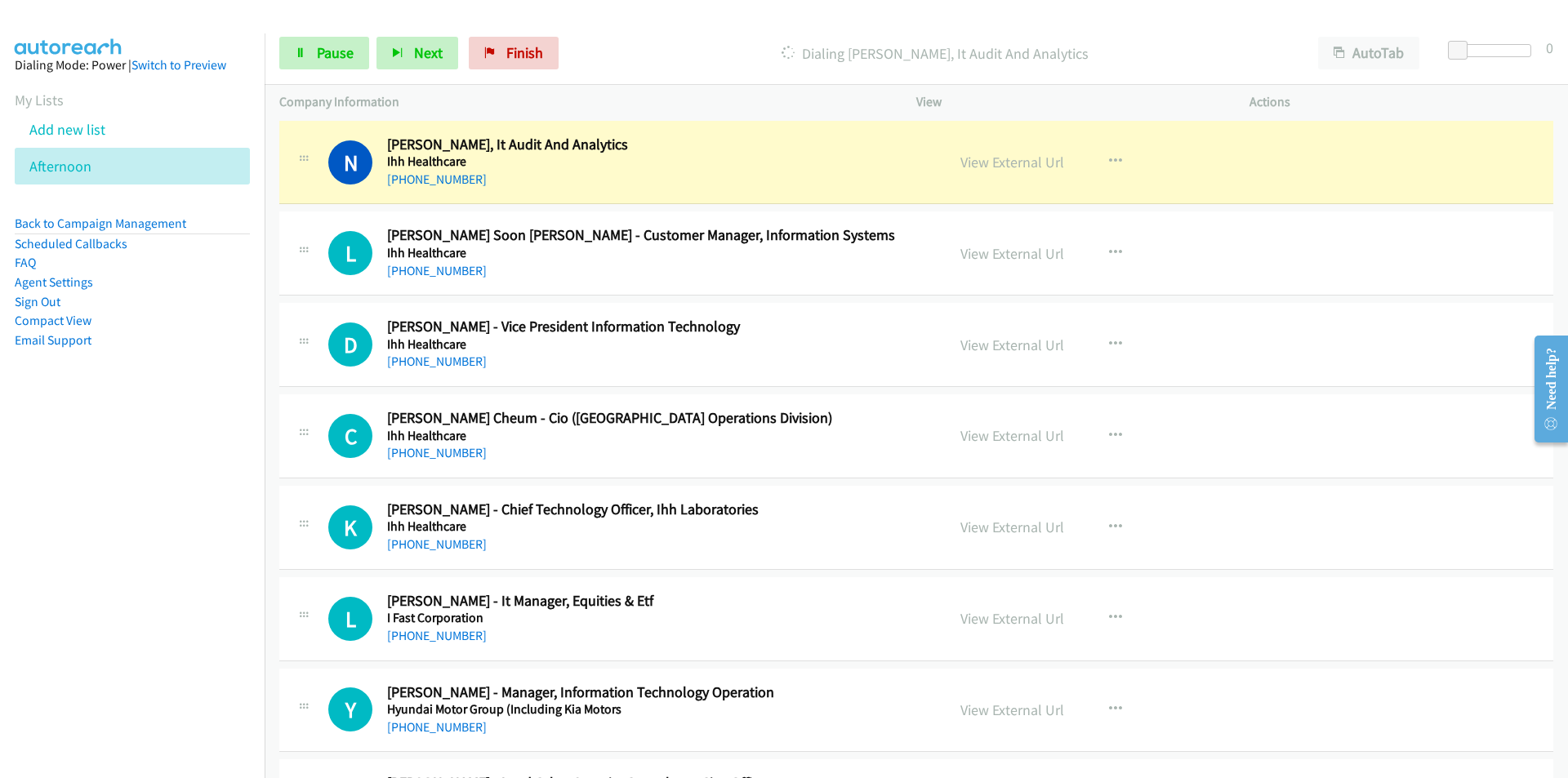
scroll to position [15587, 0]
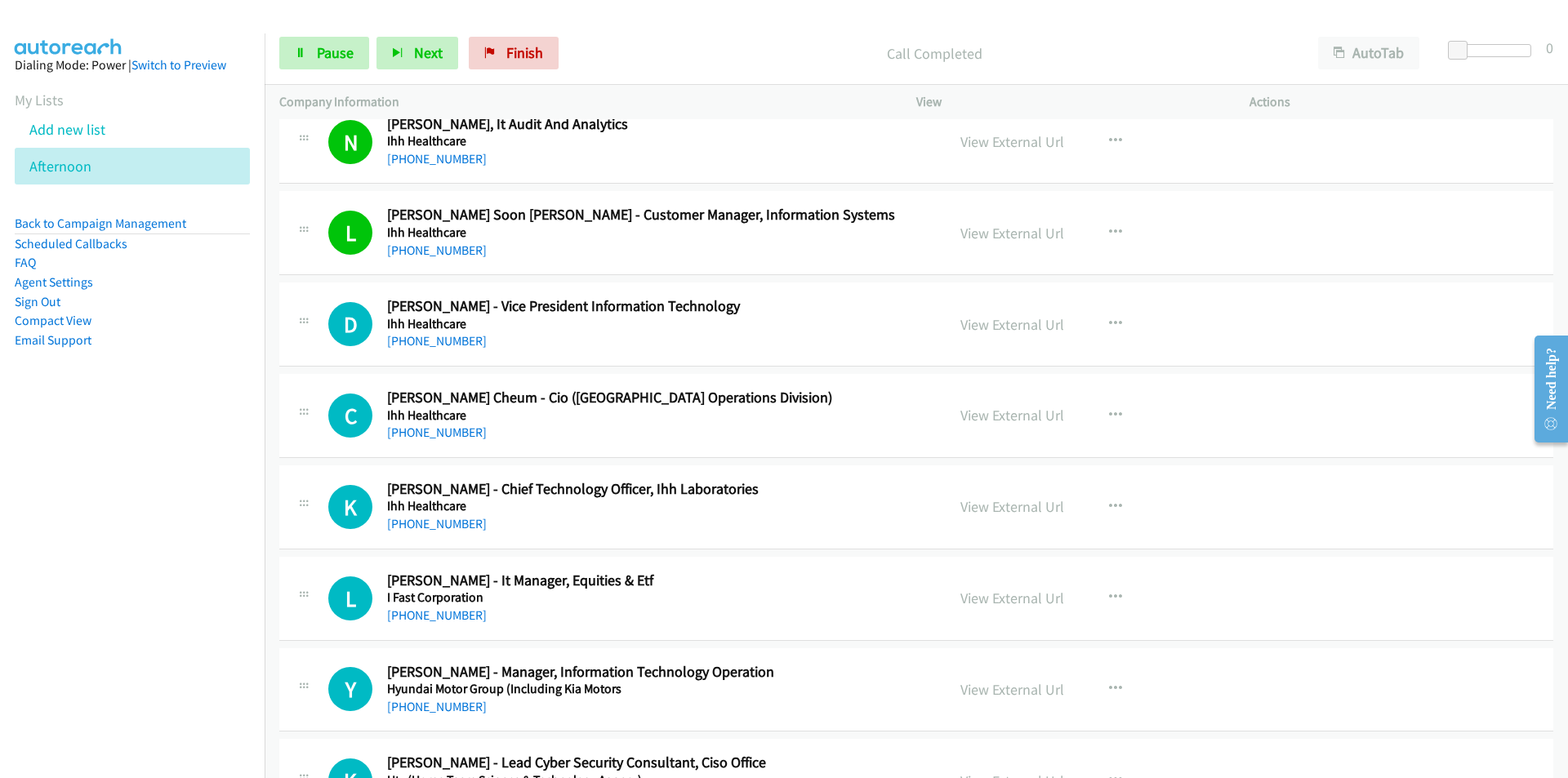
click at [138, 411] on aside "Dialing Mode: Power | Switch to Preview My Lists Add new list [GEOGRAPHIC_DATA]…" at bounding box center [132, 228] width 264 height 390
click at [1007, 324] on link "View External Url" at bounding box center [1012, 324] width 104 height 19
click at [329, 49] on span "Pause" at bounding box center [335, 53] width 37 height 19
click at [353, 60] on span "Start Calls" at bounding box center [349, 53] width 64 height 19
drag, startPoint x: 148, startPoint y: 518, endPoint x: 158, endPoint y: 518, distance: 10.0
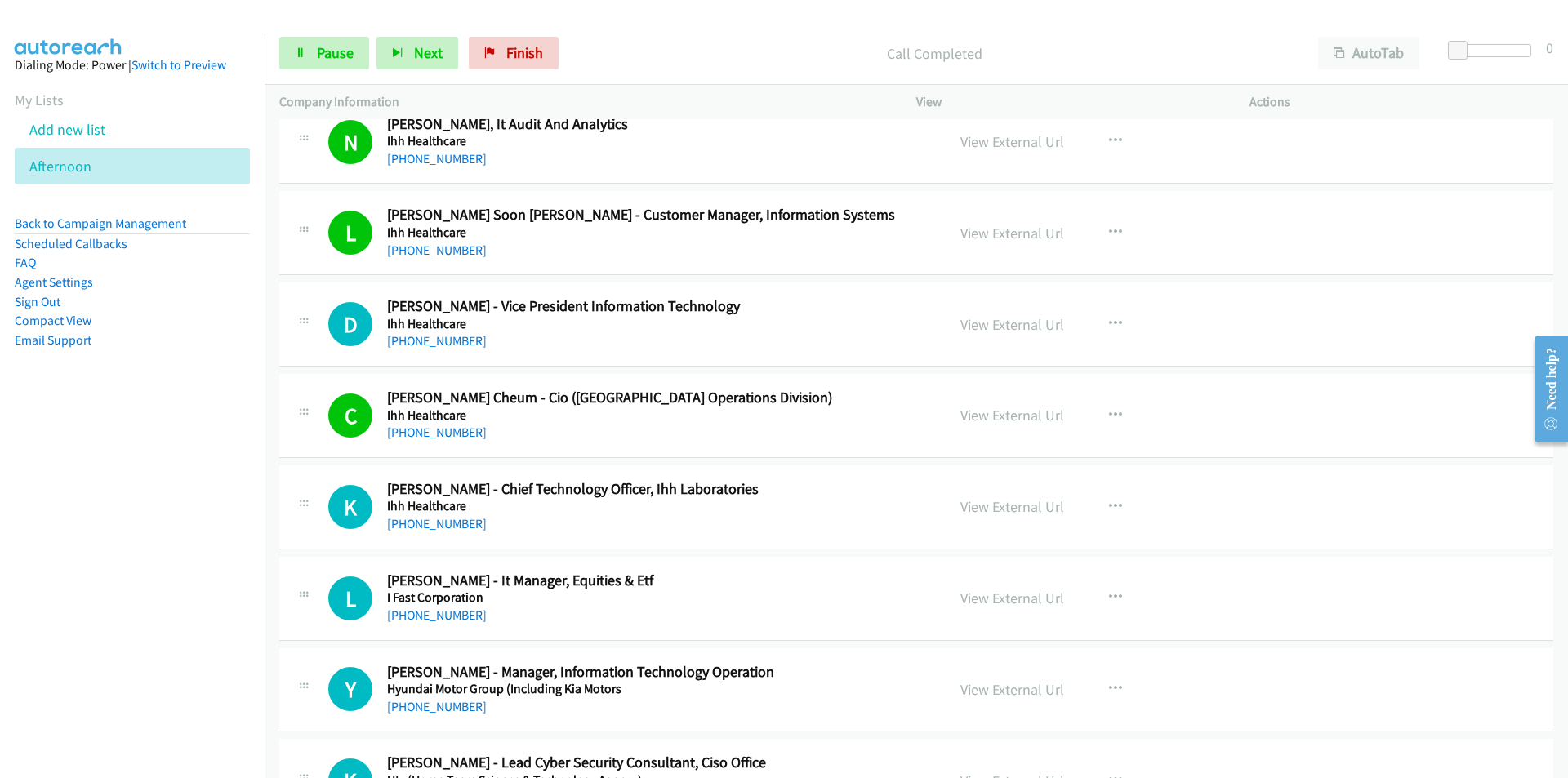
click at [148, 518] on nav "Dialing Mode: Power | Switch to Preview My Lists Add new list [GEOGRAPHIC_DATA]…" at bounding box center [132, 422] width 265 height 778
drag, startPoint x: 179, startPoint y: 436, endPoint x: 316, endPoint y: 378, distance: 148.8
click at [182, 434] on nav "Dialing Mode: Power | Switch to Preview My Lists Add new list [GEOGRAPHIC_DATA]…" at bounding box center [132, 422] width 265 height 778
click at [1016, 327] on link "View External Url" at bounding box center [1012, 324] width 104 height 19
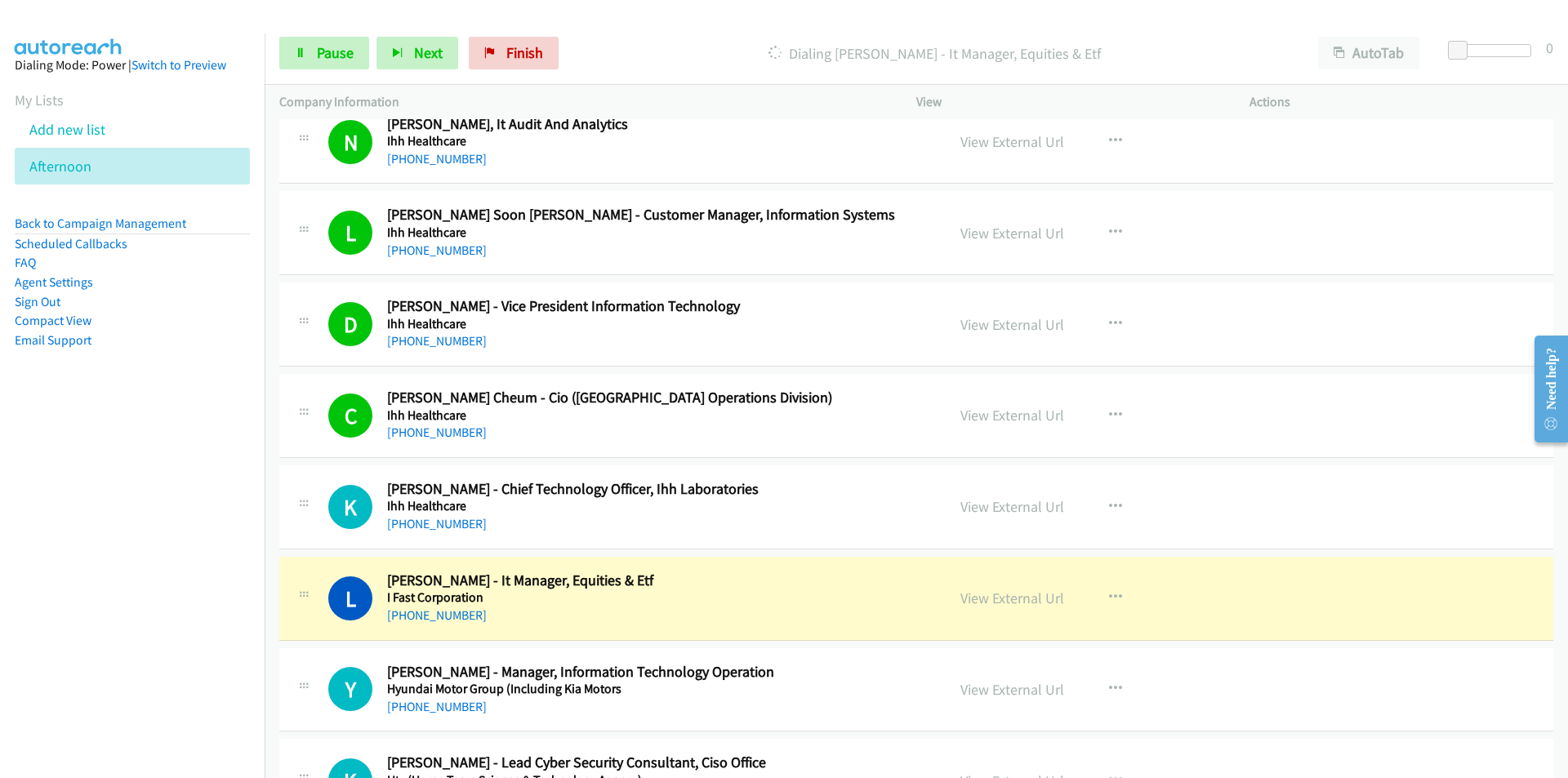
drag, startPoint x: 122, startPoint y: 631, endPoint x: 276, endPoint y: 597, distance: 157.7
click at [122, 631] on nav "Dialing Mode: Power | Switch to Preview My Lists Add new list [GEOGRAPHIC_DATA]…" at bounding box center [132, 422] width 265 height 778
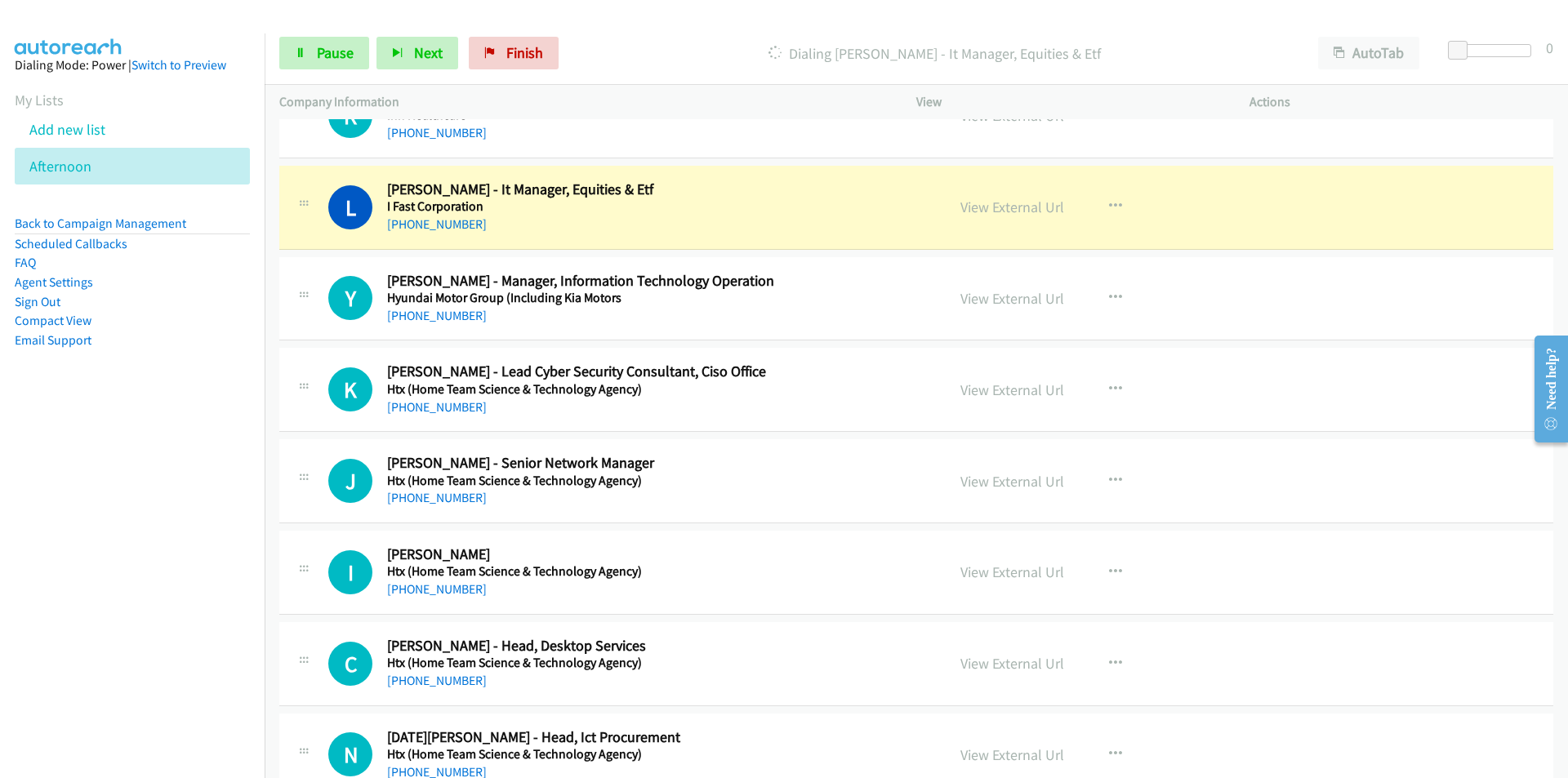
scroll to position [15996, 0]
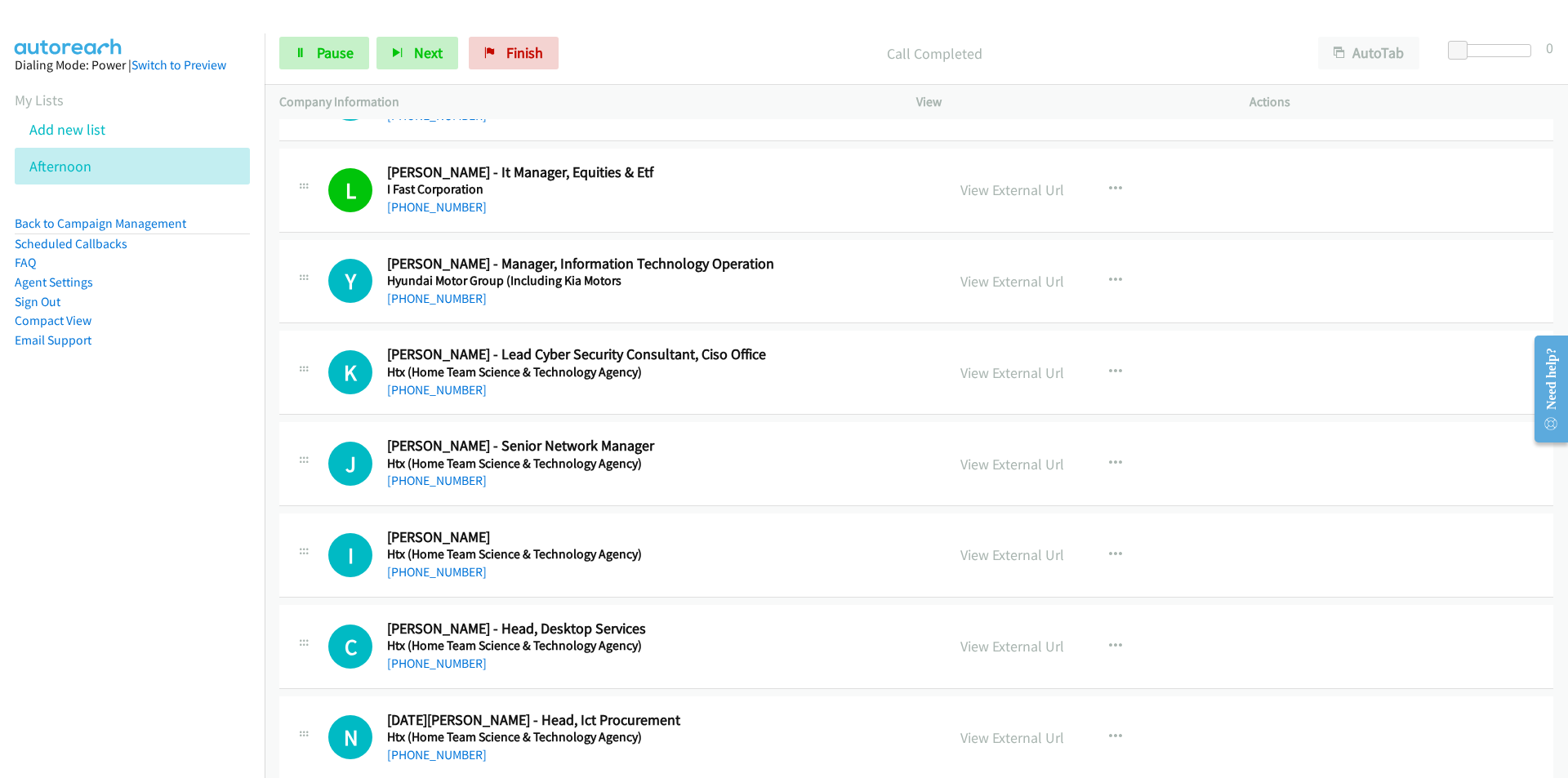
drag, startPoint x: 139, startPoint y: 511, endPoint x: 190, endPoint y: 499, distance: 52.4
click at [139, 511] on nav "Dialing Mode: Power | Switch to Preview My Lists Add new list [GEOGRAPHIC_DATA]…" at bounding box center [132, 422] width 265 height 778
click at [160, 575] on nav "Dialing Mode: Power | Switch to Preview My Lists Add new list [GEOGRAPHIC_DATA]…" at bounding box center [132, 422] width 265 height 778
drag, startPoint x: 156, startPoint y: 616, endPoint x: 165, endPoint y: 611, distance: 10.3
click at [156, 616] on nav "Dialing Mode: Power | Switch to Preview My Lists Add new list [GEOGRAPHIC_DATA]…" at bounding box center [132, 422] width 265 height 778
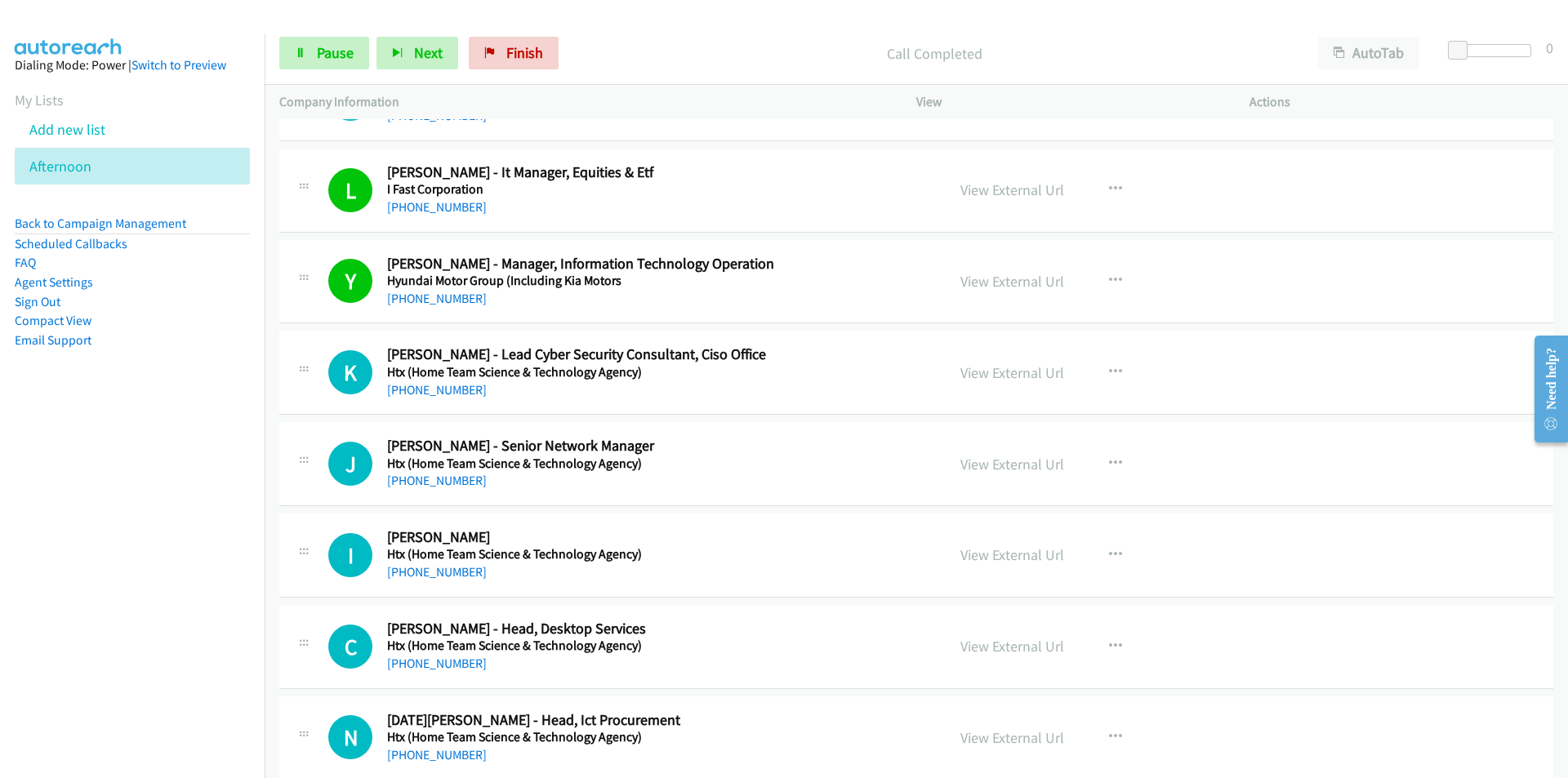
click at [156, 616] on nav "Dialing Mode: Power | Switch to Preview My Lists Add new list [GEOGRAPHIC_DATA]…" at bounding box center [132, 422] width 265 height 778
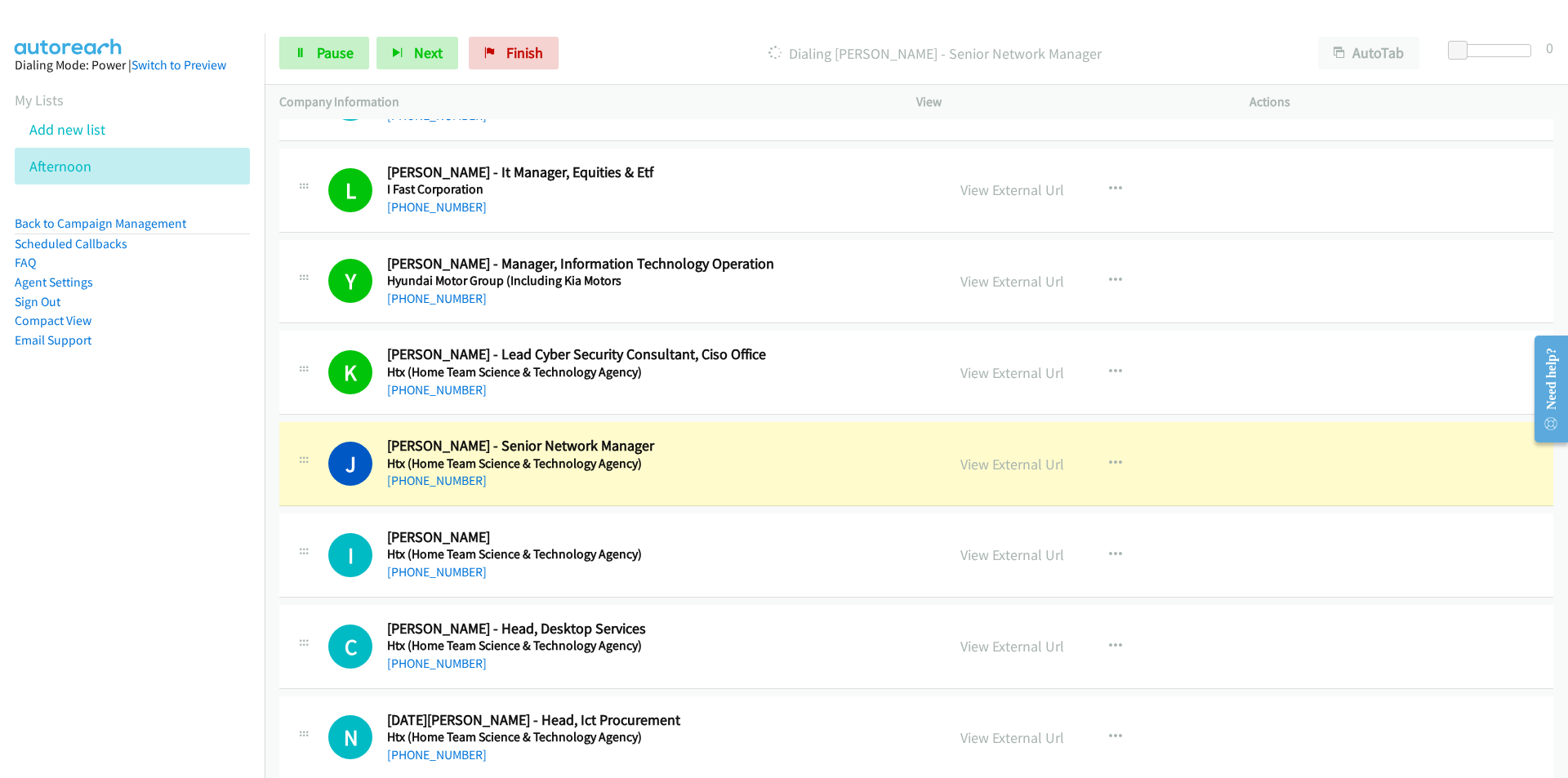
click at [142, 580] on nav "Dialing Mode: Power | Switch to Preview My Lists Add new list [GEOGRAPHIC_DATA]…" at bounding box center [132, 422] width 265 height 778
click at [1033, 460] on link "View External Url" at bounding box center [1012, 464] width 104 height 19
click at [330, 48] on span "Pause" at bounding box center [335, 53] width 37 height 19
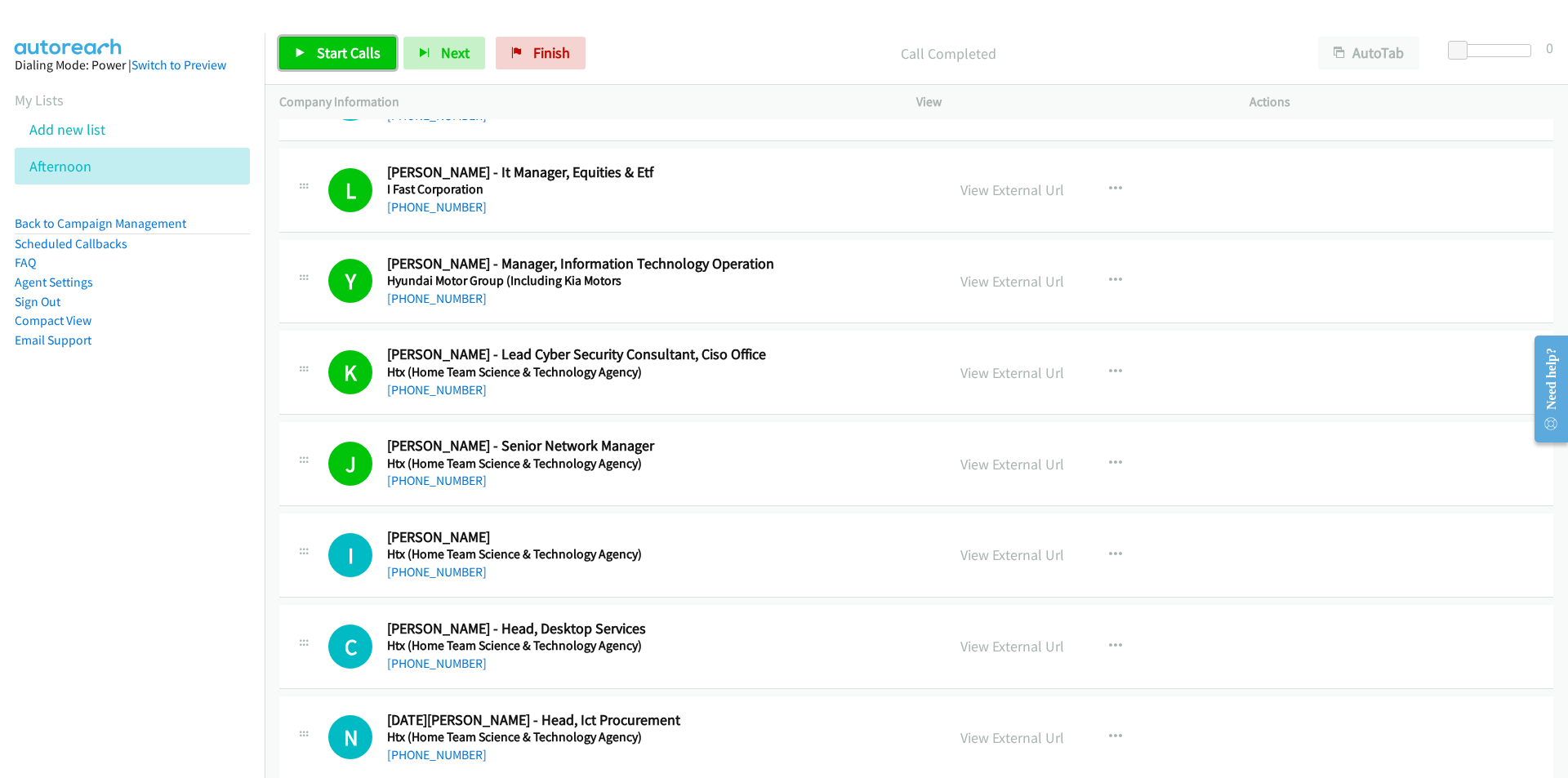
click at [321, 45] on span "Start Calls" at bounding box center [349, 53] width 64 height 19
click at [216, 632] on nav "Dialing Mode: Power | Switch to Preview My Lists Add new list [GEOGRAPHIC_DATA]…" at bounding box center [132, 422] width 265 height 778
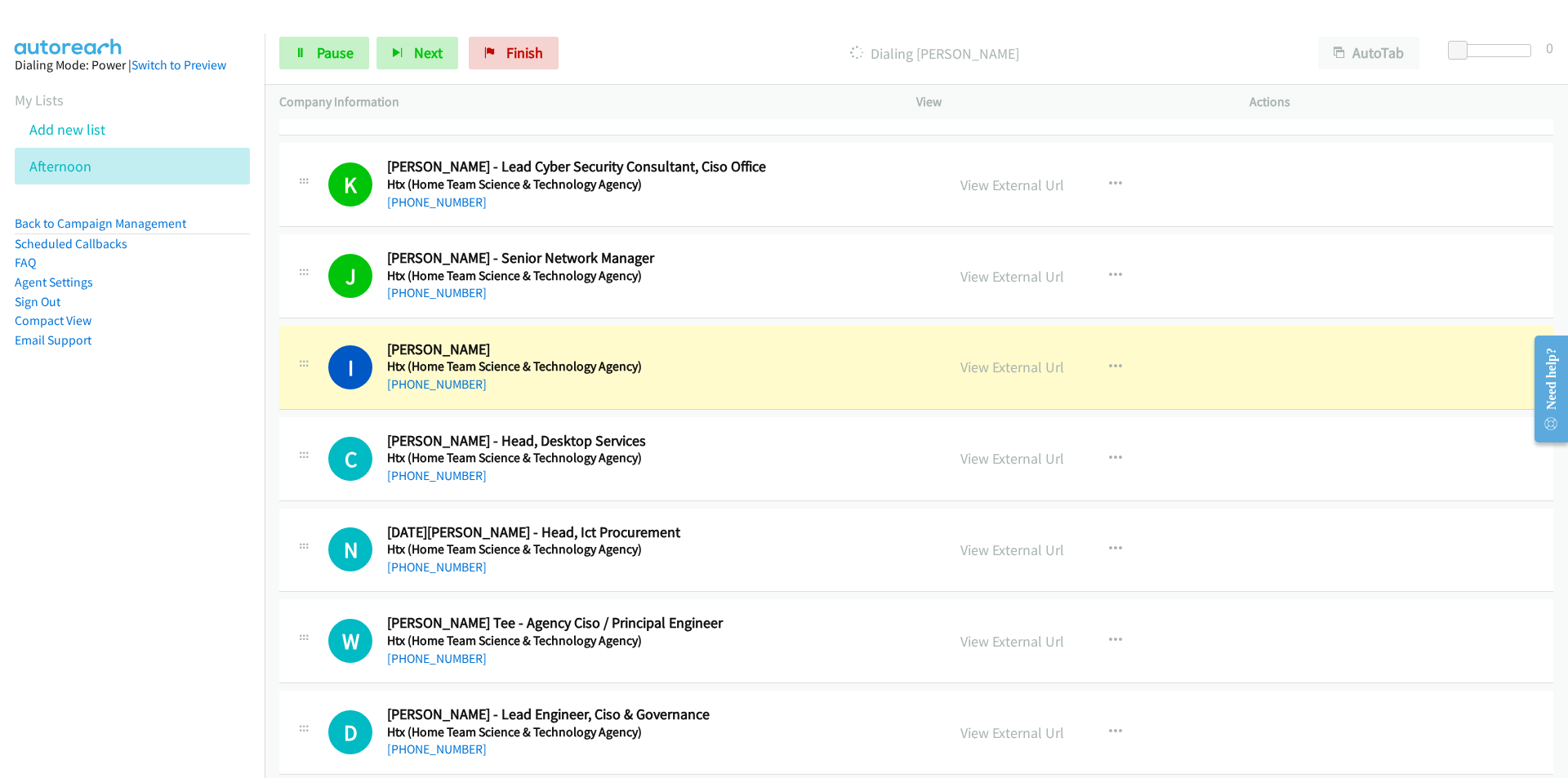
scroll to position [16241, 0]
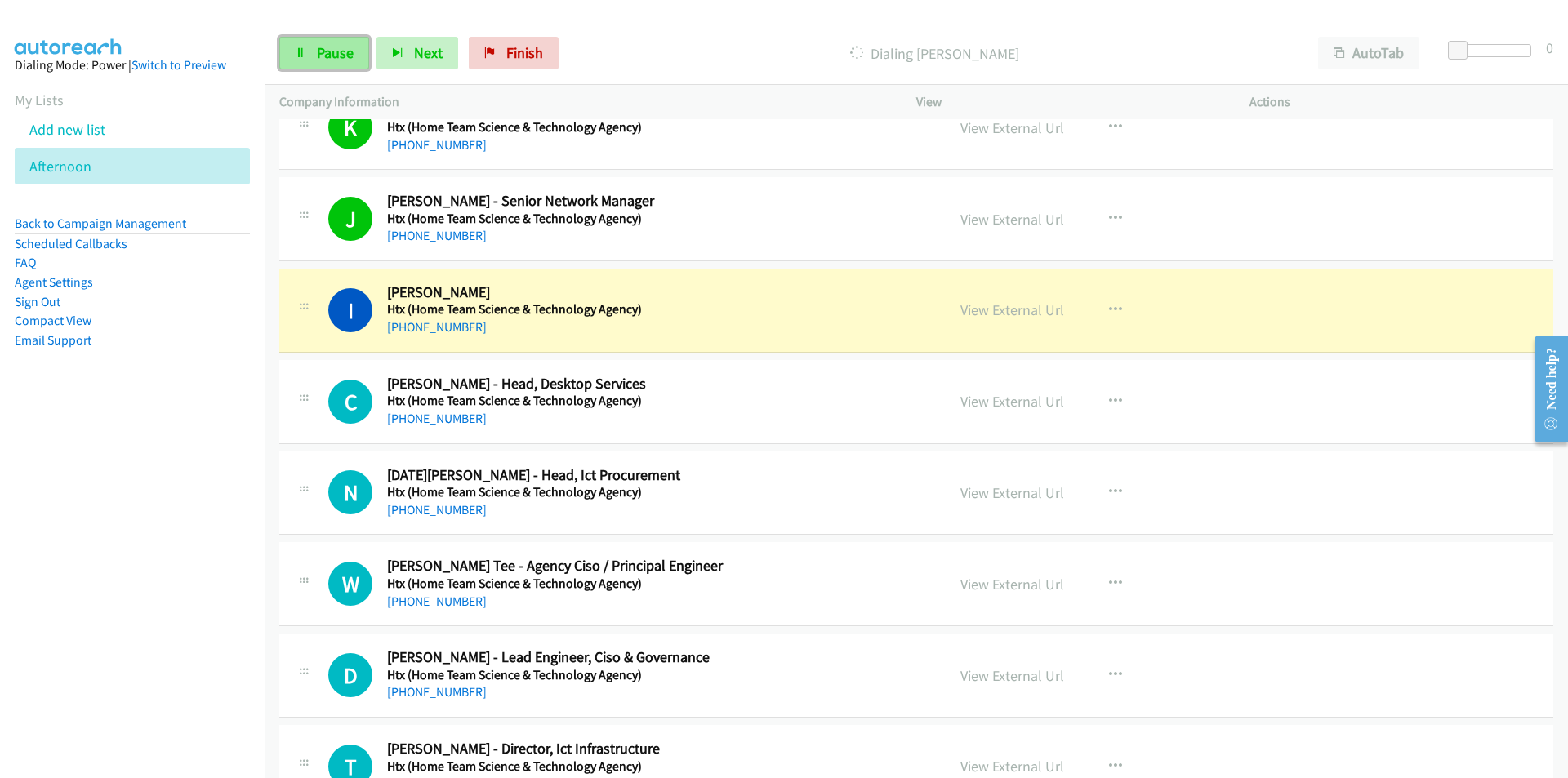
click at [342, 54] on span "Pause" at bounding box center [335, 53] width 37 height 19
click at [153, 444] on nav "Dialing Mode: Power | Switch to Preview My Lists Add new list [GEOGRAPHIC_DATA]…" at bounding box center [132, 422] width 265 height 778
click at [983, 312] on link "View External Url" at bounding box center [1012, 309] width 104 height 19
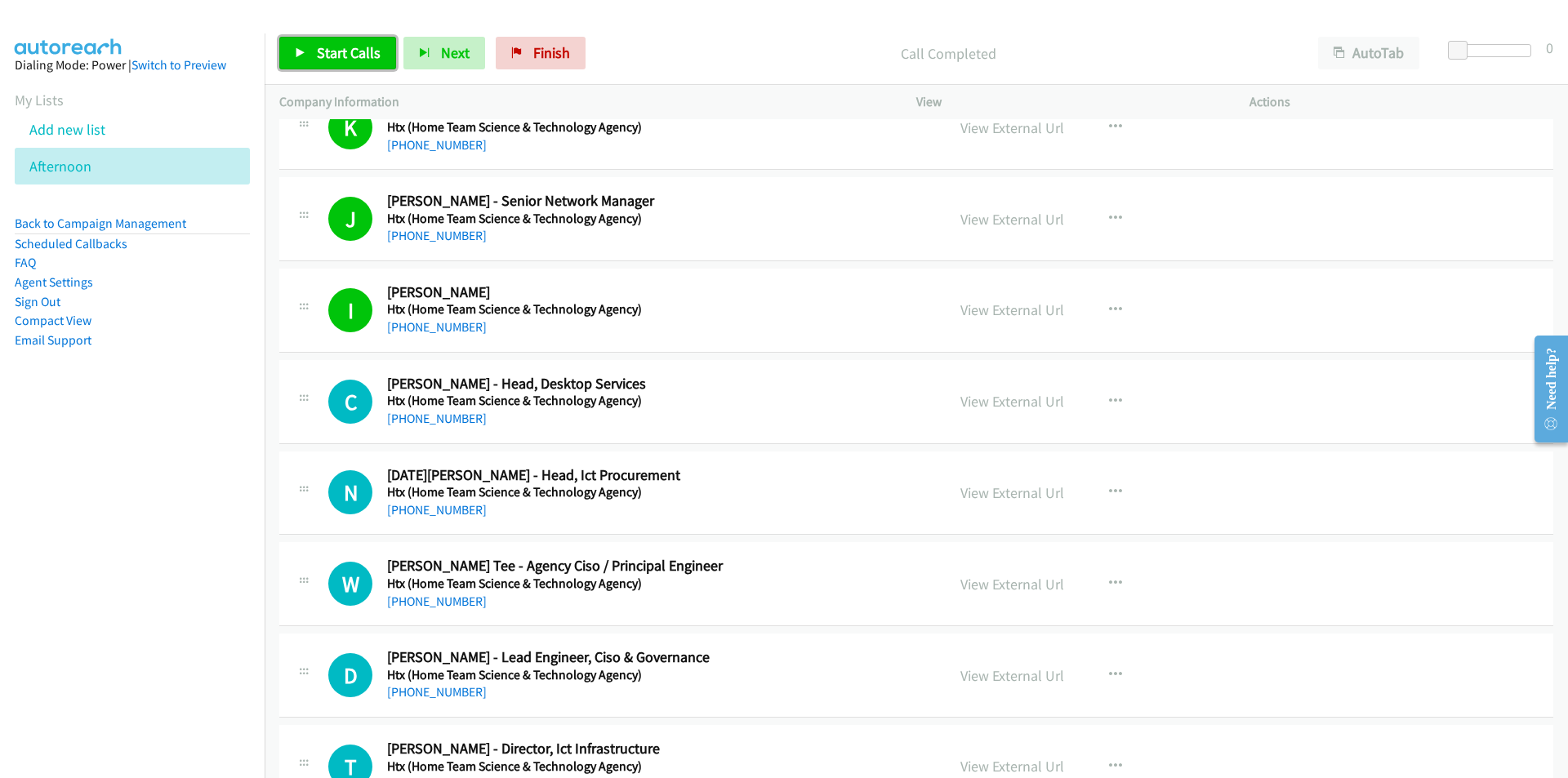
click at [350, 59] on span "Start Calls" at bounding box center [349, 53] width 64 height 19
click at [142, 571] on nav "Dialing Mode: Power | Switch to Preview My Lists Add new list [GEOGRAPHIC_DATA]…" at bounding box center [132, 422] width 265 height 778
click at [200, 581] on nav "Dialing Mode: Power | Switch to Preview My Lists Add new list [GEOGRAPHIC_DATA]…" at bounding box center [132, 422] width 265 height 778
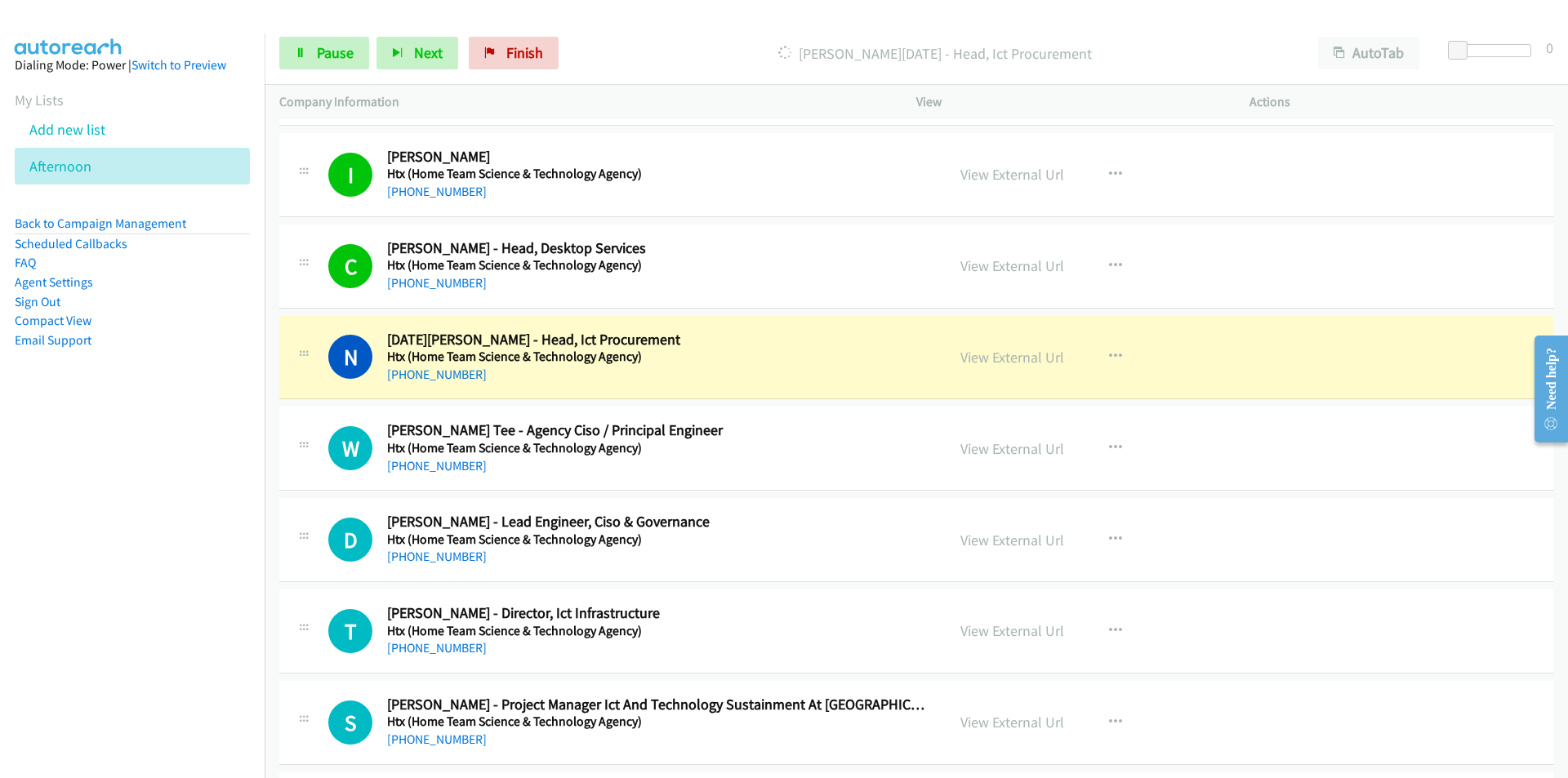
scroll to position [16404, 0]
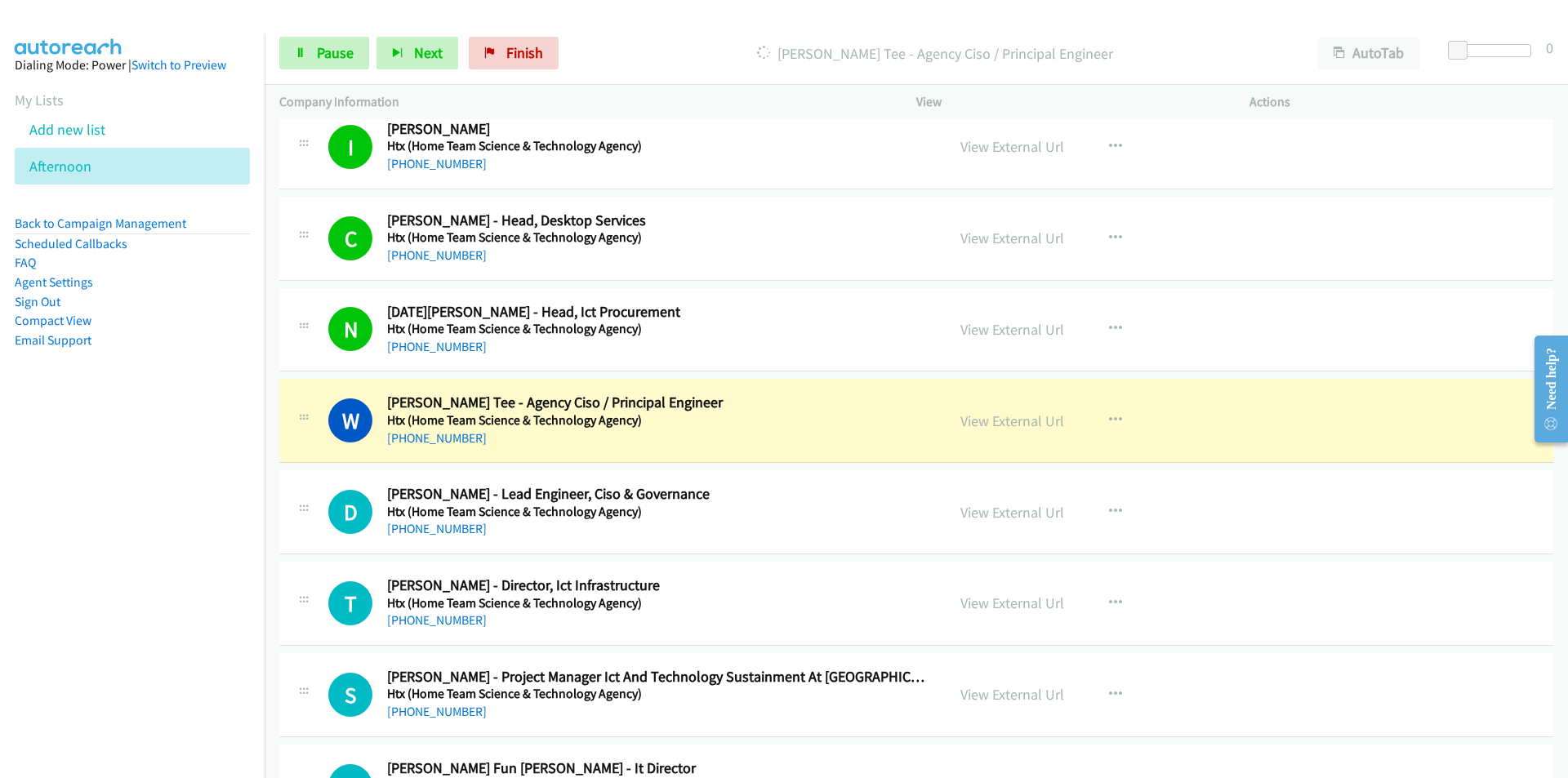
click at [204, 547] on nav "Dialing Mode: Power | Switch to Preview My Lists Add new list [GEOGRAPHIC_DATA]…" at bounding box center [132, 422] width 265 height 778
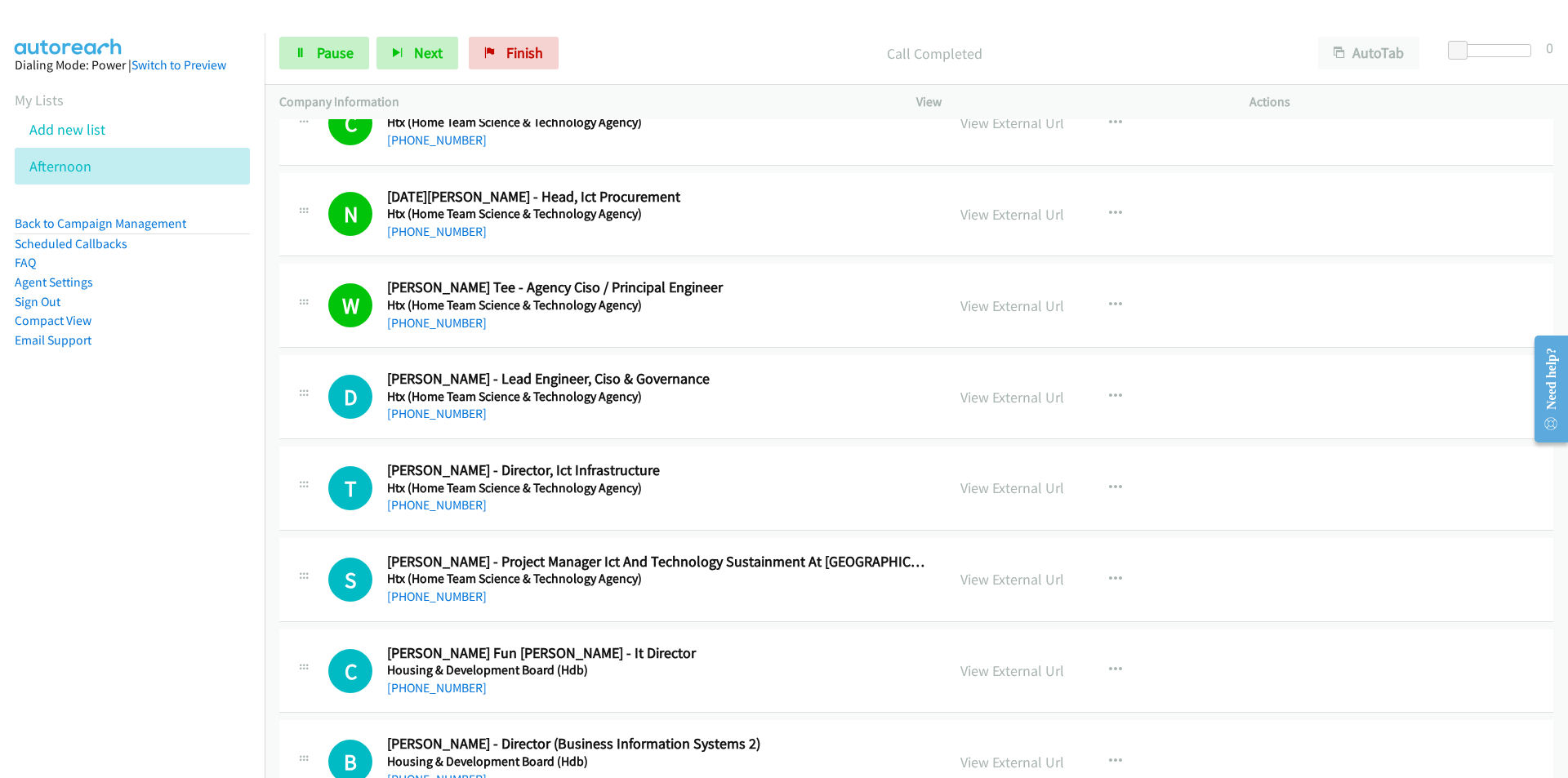
scroll to position [16567, 0]
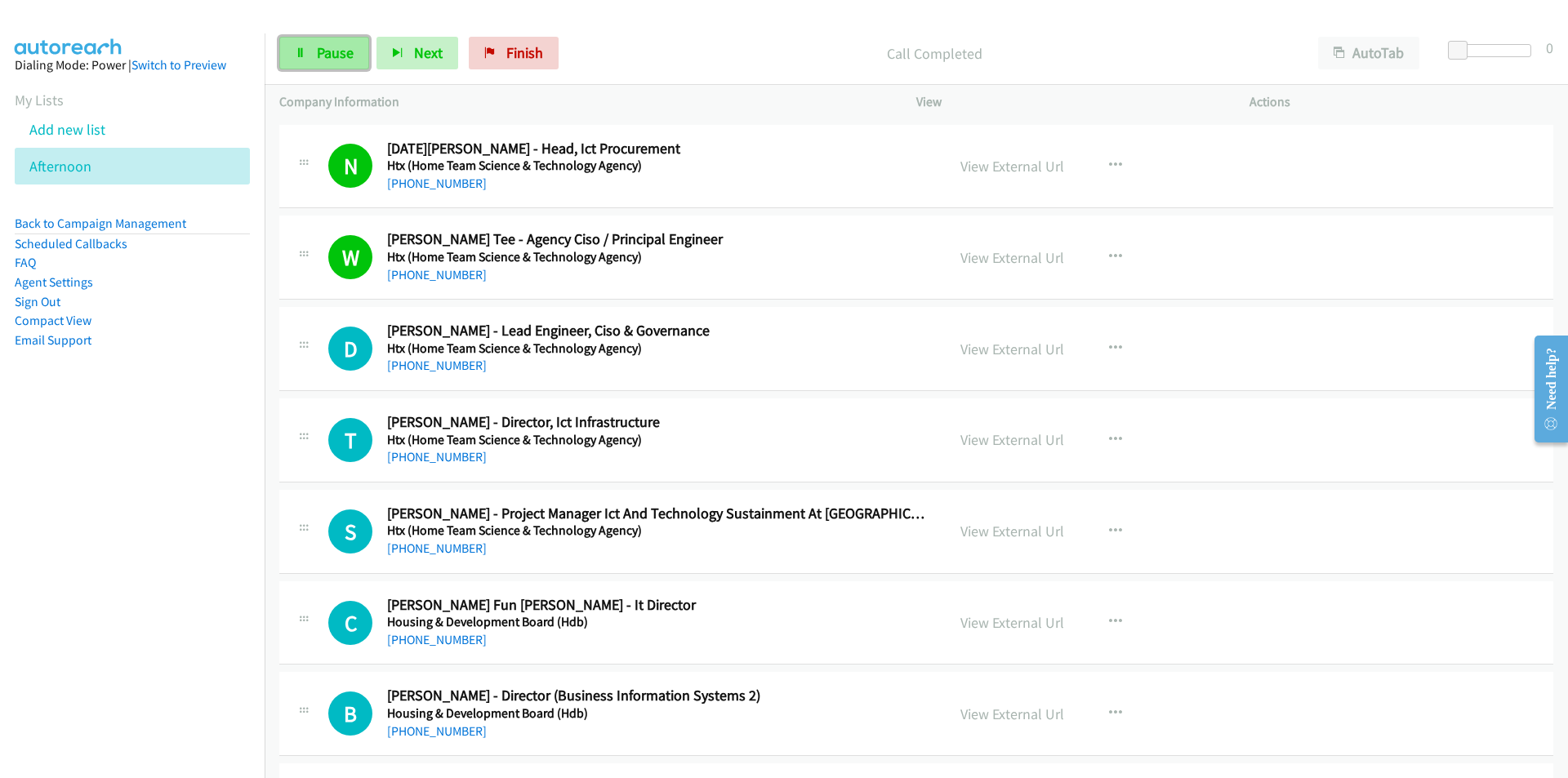
click at [337, 59] on span "Pause" at bounding box center [335, 53] width 37 height 19
drag, startPoint x: 185, startPoint y: 474, endPoint x: 226, endPoint y: 470, distance: 41.2
click at [185, 474] on nav "Dialing Mode: Power | Switch to Preview My Lists Add new list [GEOGRAPHIC_DATA]…" at bounding box center [132, 422] width 265 height 778
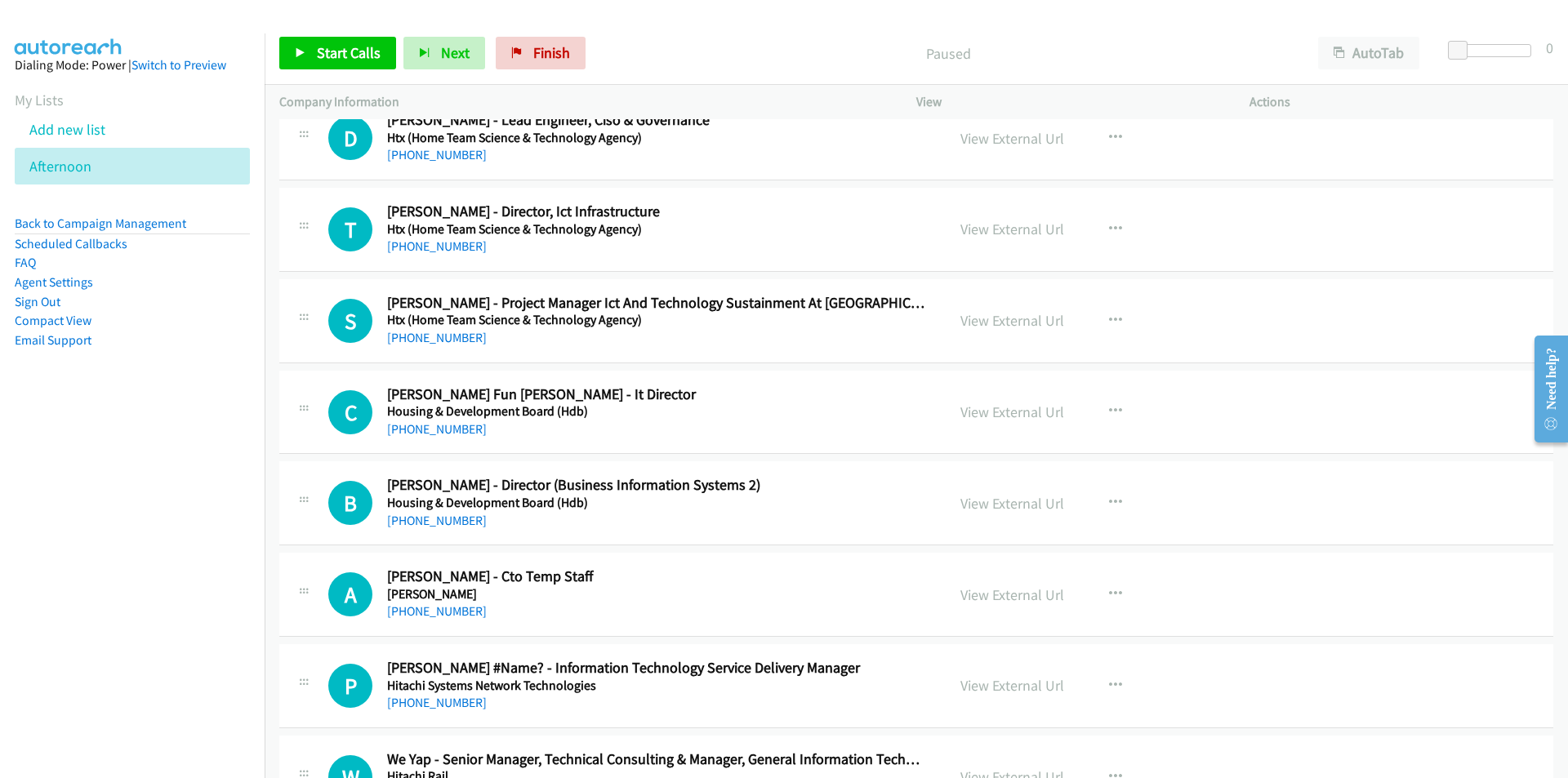
scroll to position [16812, 0]
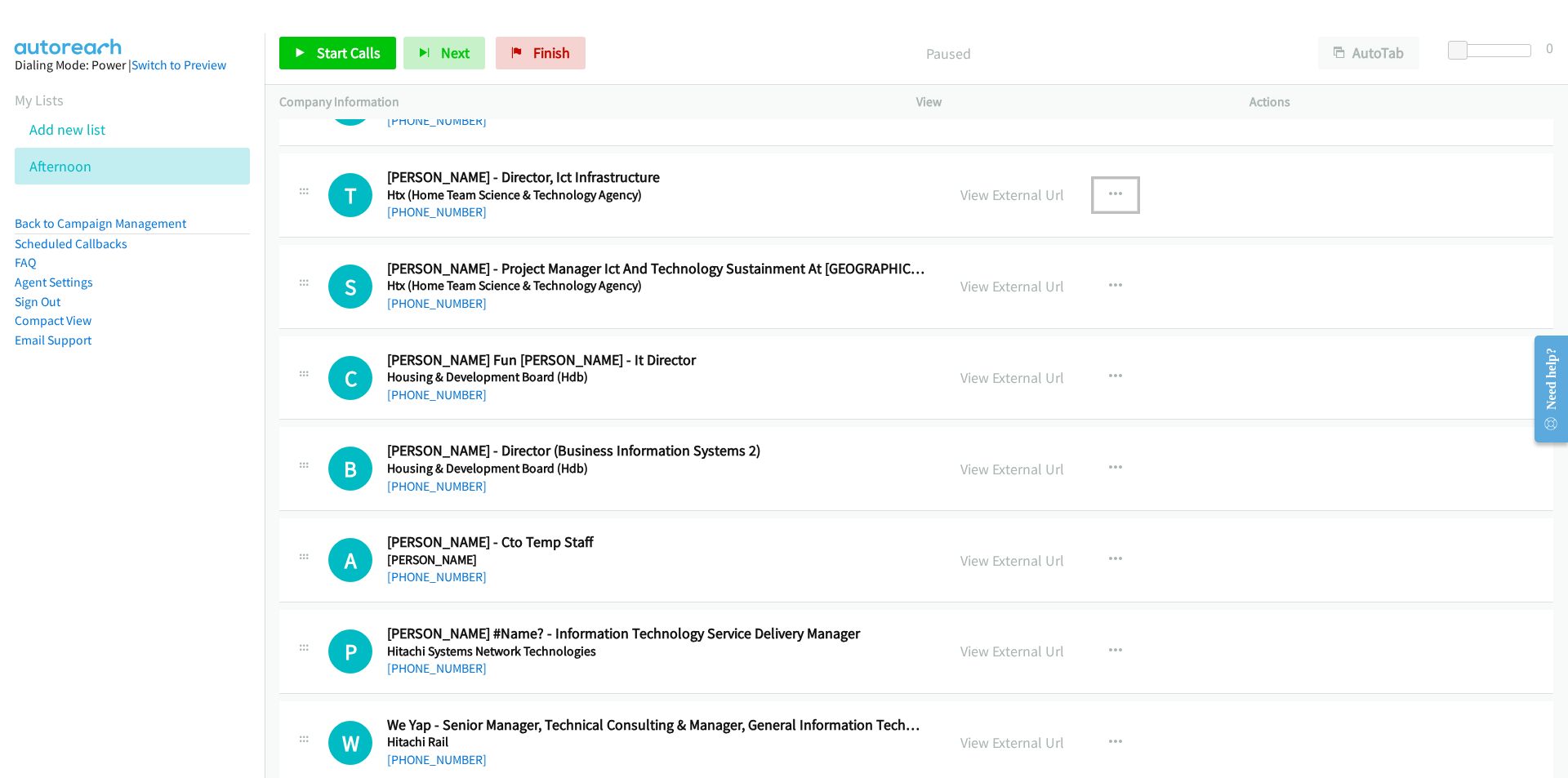
click at [1118, 187] on button "button" at bounding box center [1115, 195] width 44 height 33
click at [992, 298] on link "Start Calls Here" at bounding box center [1027, 302] width 217 height 33
click at [317, 55] on span "Start Calls" at bounding box center [349, 53] width 64 height 19
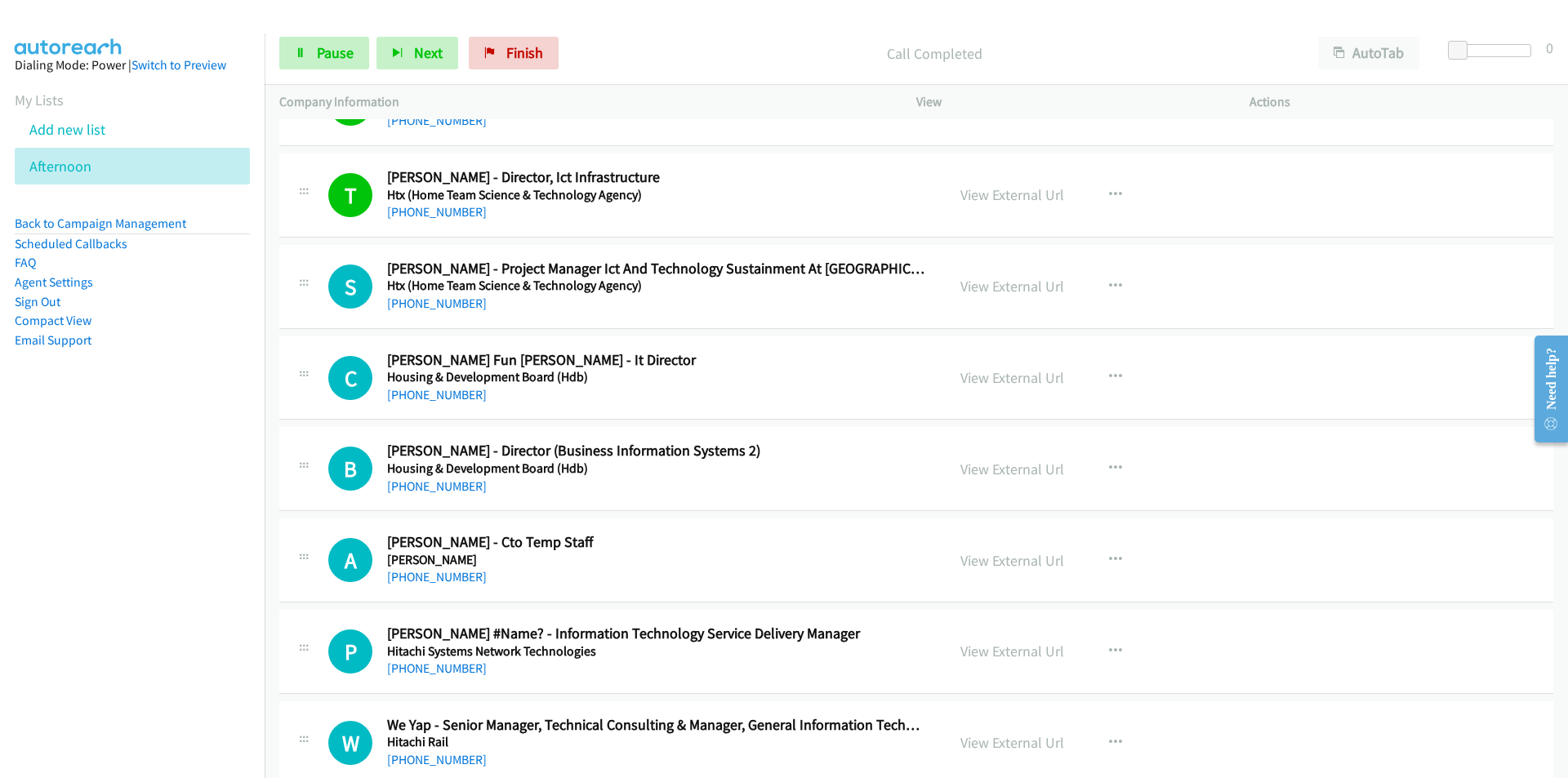
click at [217, 495] on nav "Dialing Mode: Power | Switch to Preview My Lists Add new list [GEOGRAPHIC_DATA]…" at bounding box center [132, 422] width 265 height 778
click at [318, 55] on span "Pause" at bounding box center [335, 53] width 37 height 19
click at [1011, 377] on link "View External Url" at bounding box center [1012, 377] width 104 height 19
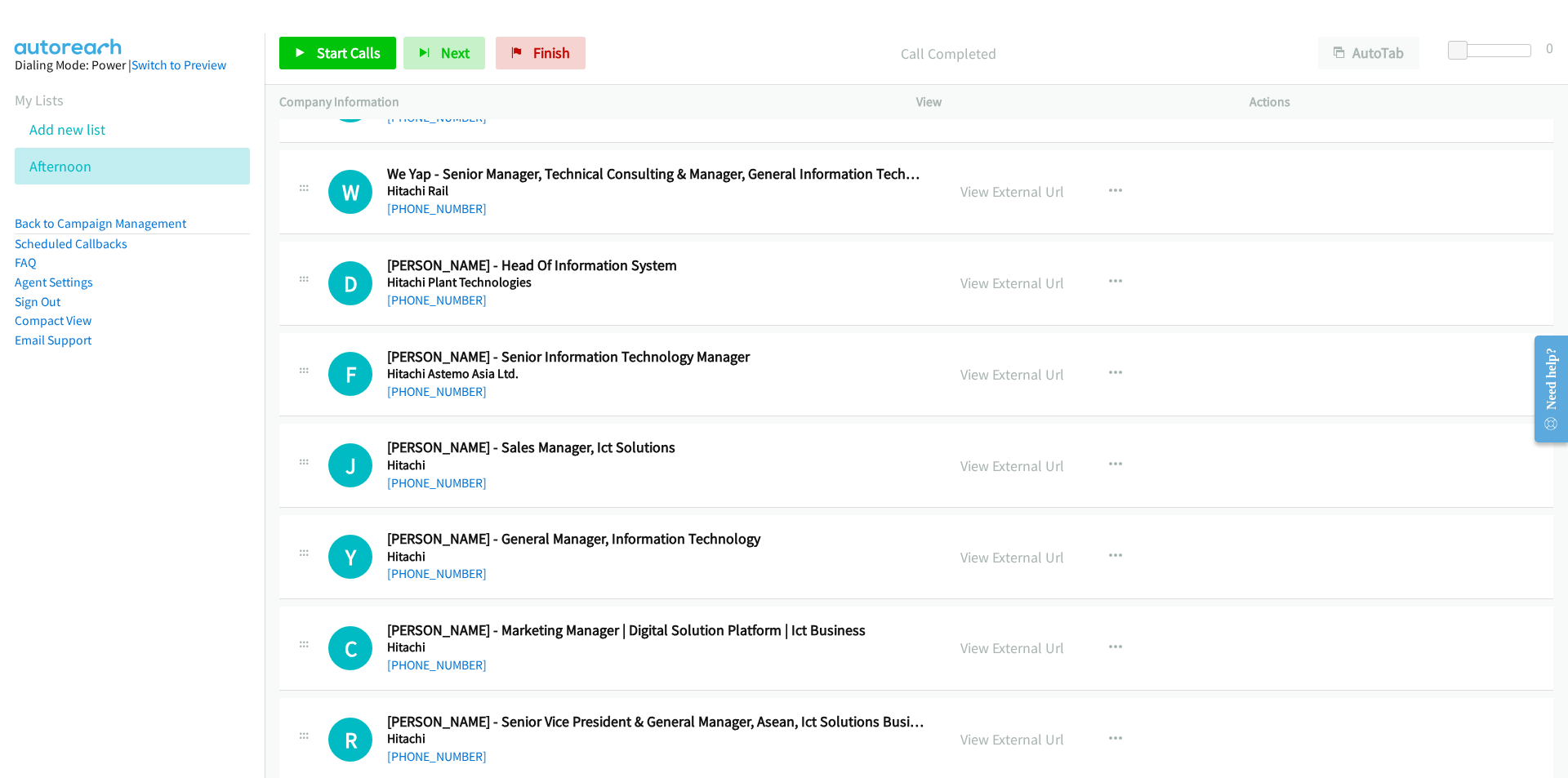
scroll to position [17383, 0]
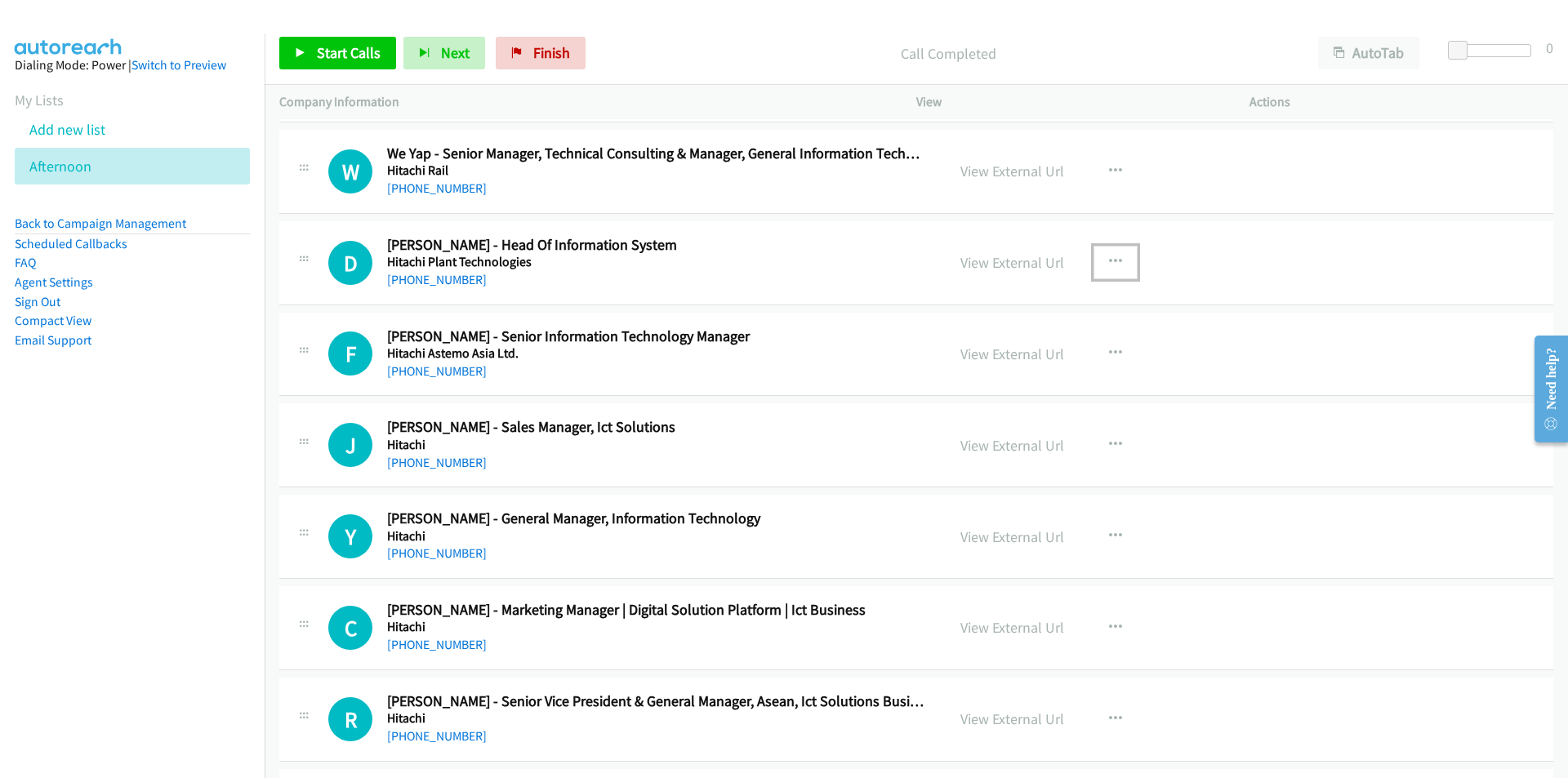
click at [1113, 257] on icon "button" at bounding box center [1115, 262] width 13 height 13
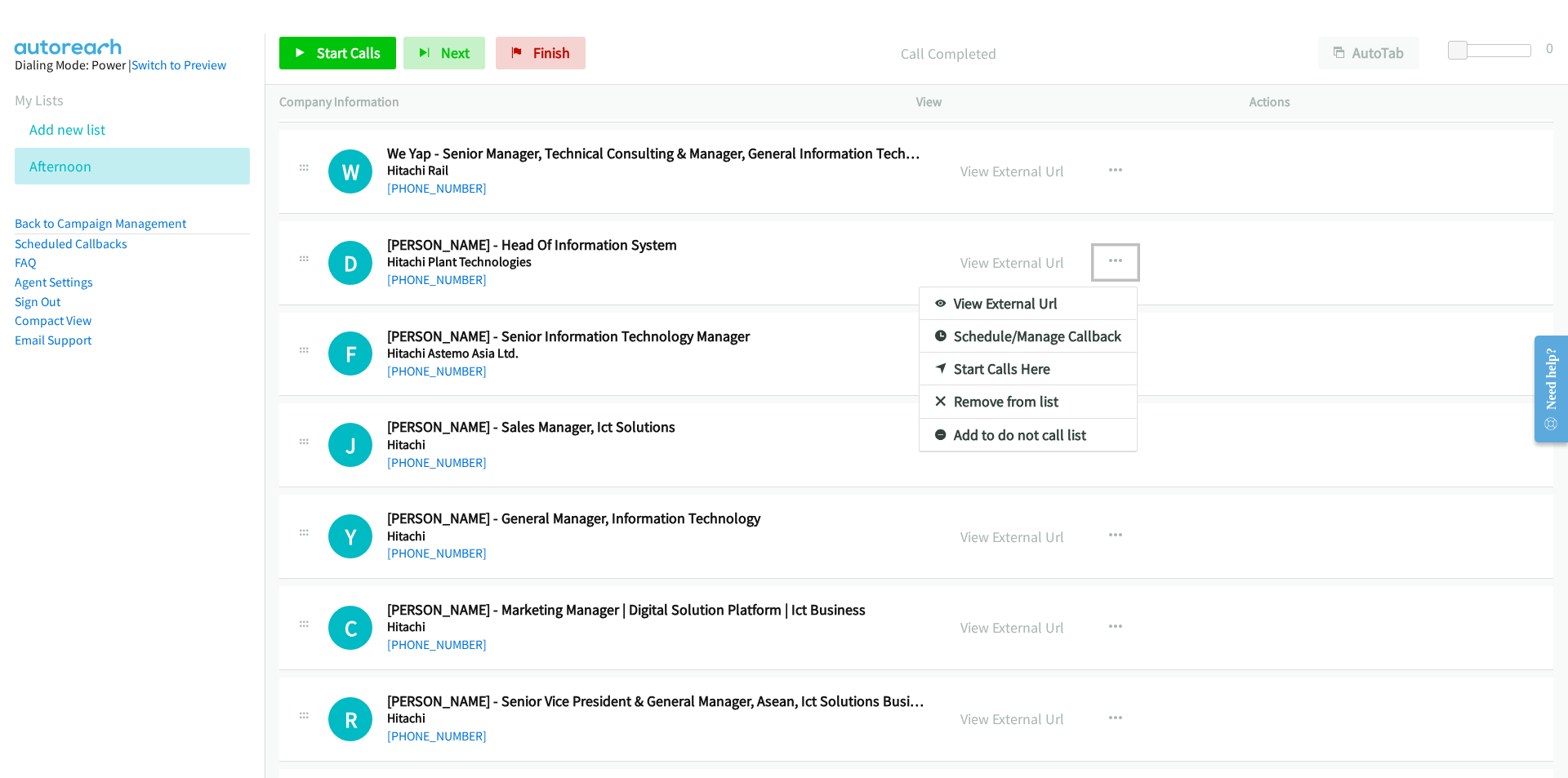
click at [998, 377] on link "Start Calls Here" at bounding box center [1027, 369] width 217 height 33
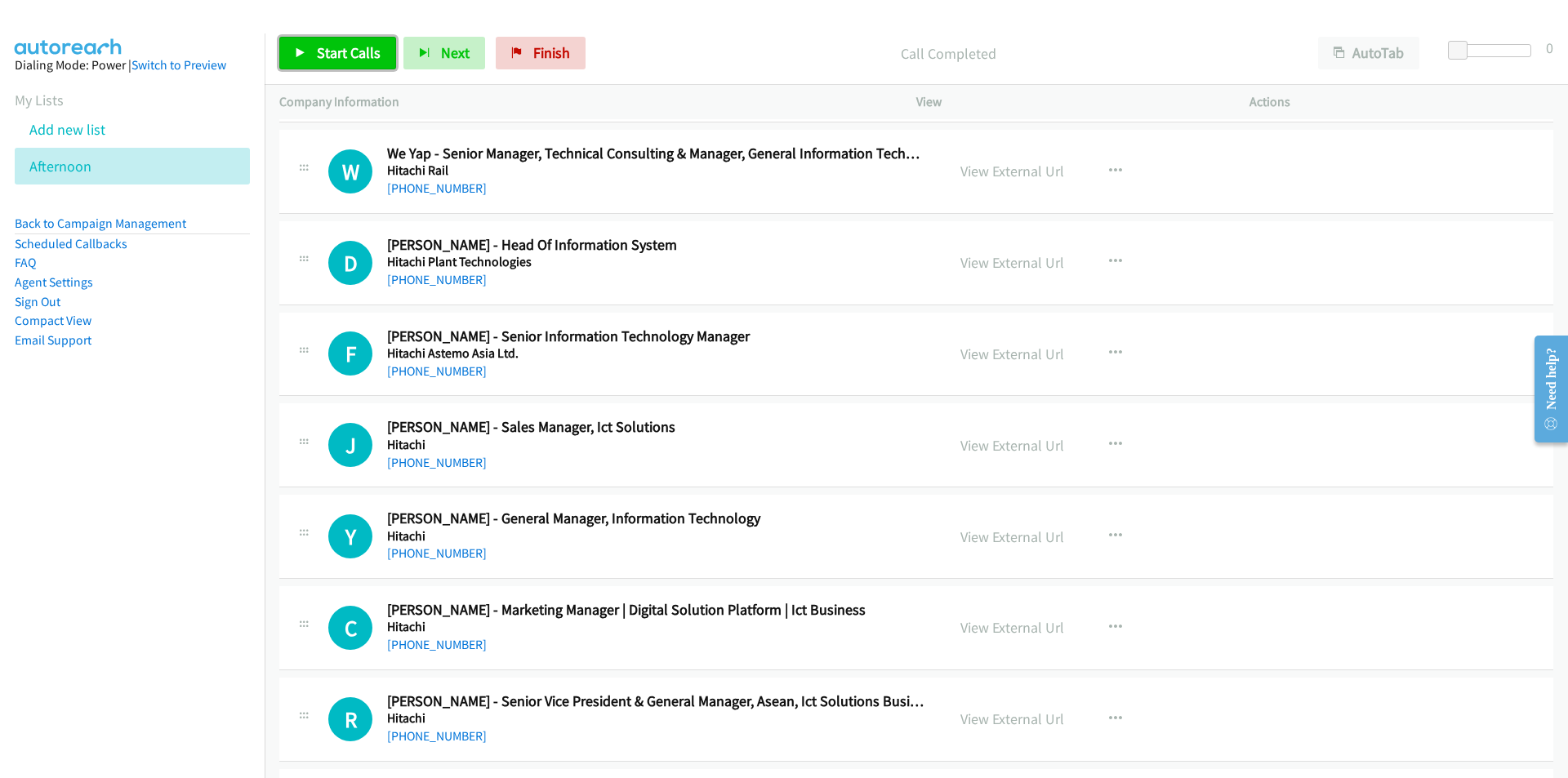
click at [326, 54] on span "Start Calls" at bounding box center [349, 53] width 64 height 19
click at [47, 585] on nav "Dialing Mode: Power | Switch to Preview My Lists Add new list [GEOGRAPHIC_DATA]…" at bounding box center [132, 422] width 265 height 778
click at [1014, 353] on link "View External Url" at bounding box center [1012, 354] width 104 height 19
click at [325, 53] on span "Pause" at bounding box center [335, 53] width 37 height 19
click at [344, 45] on span "Start Calls" at bounding box center [349, 53] width 64 height 19
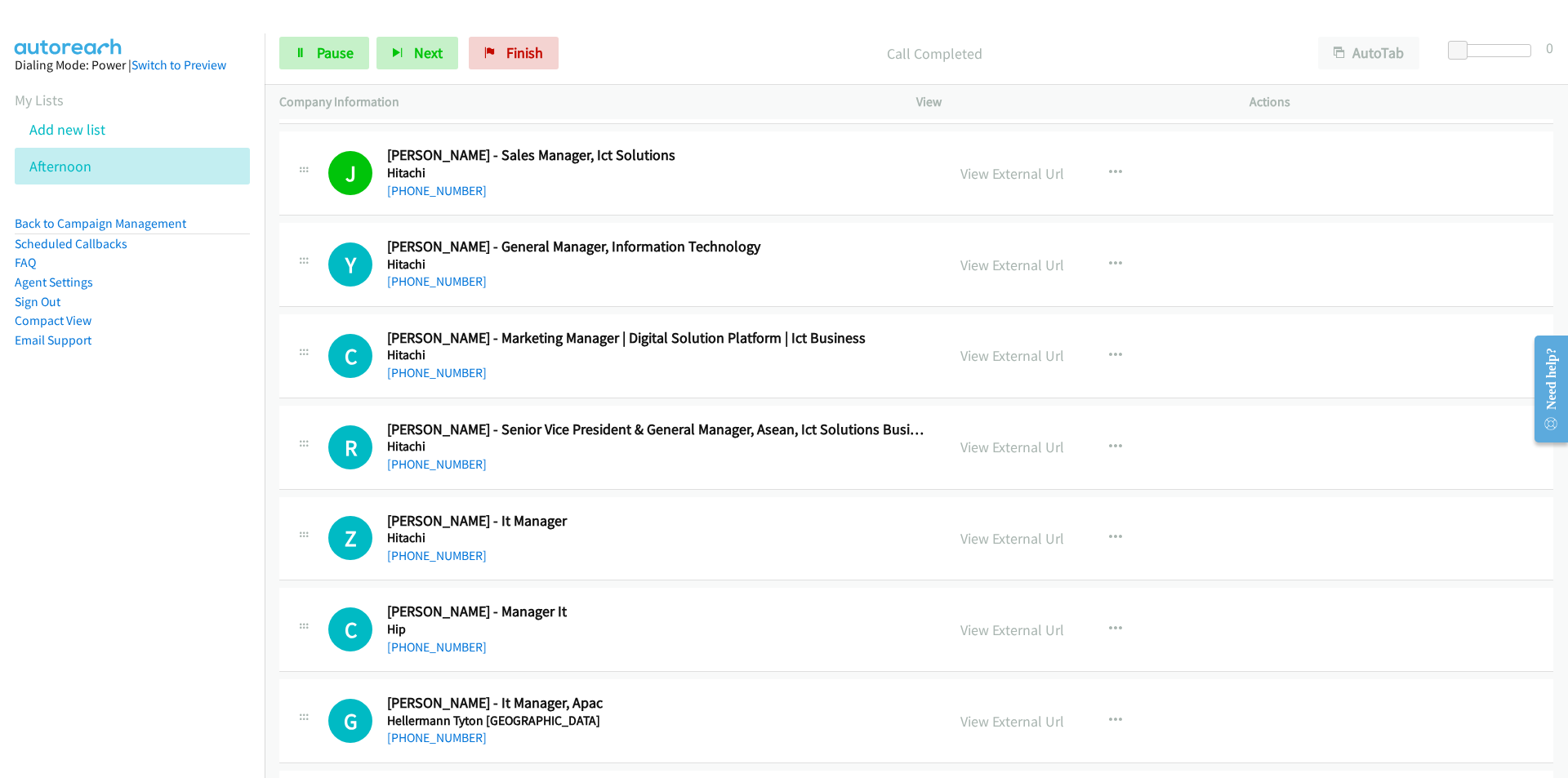
scroll to position [17709, 0]
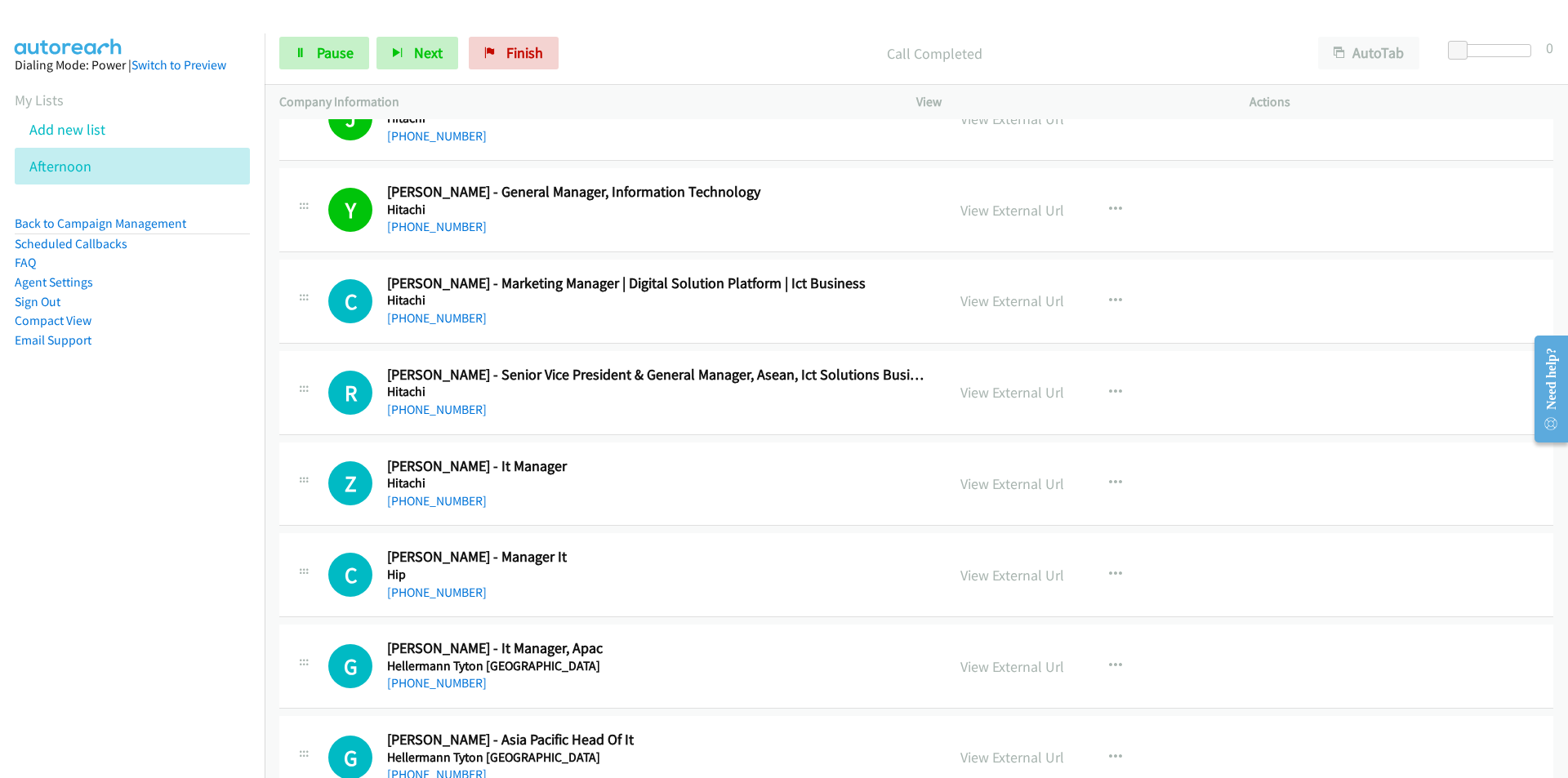
click at [195, 534] on nav "Dialing Mode: Power | Switch to Preview My Lists Add new list [GEOGRAPHIC_DATA]…" at bounding box center [132, 422] width 265 height 778
click at [988, 485] on link "View External Url" at bounding box center [1012, 484] width 104 height 19
click at [319, 50] on span "Pause" at bounding box center [335, 53] width 37 height 19
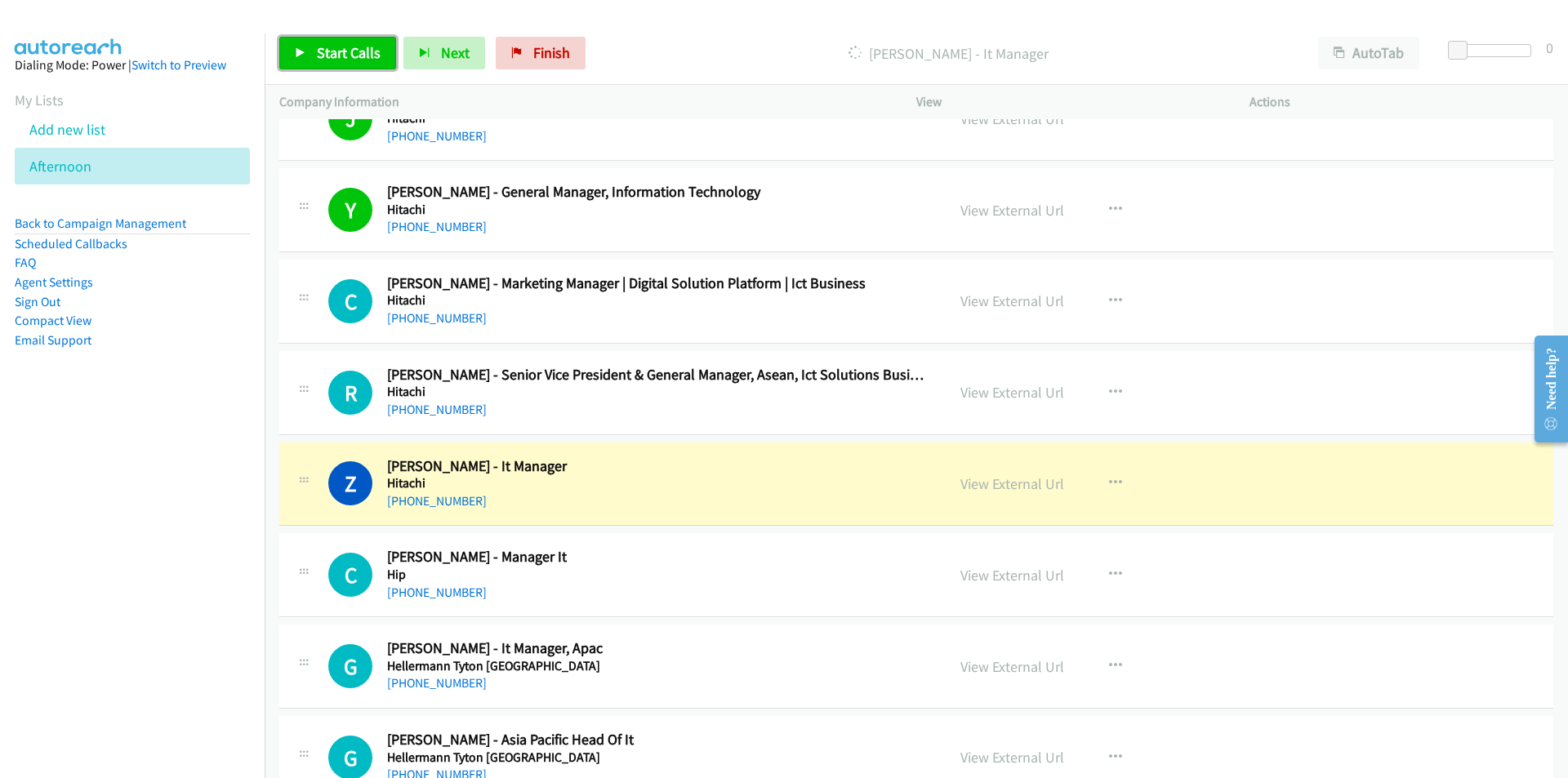
click at [344, 66] on link "Start Calls" at bounding box center [338, 53] width 117 height 33
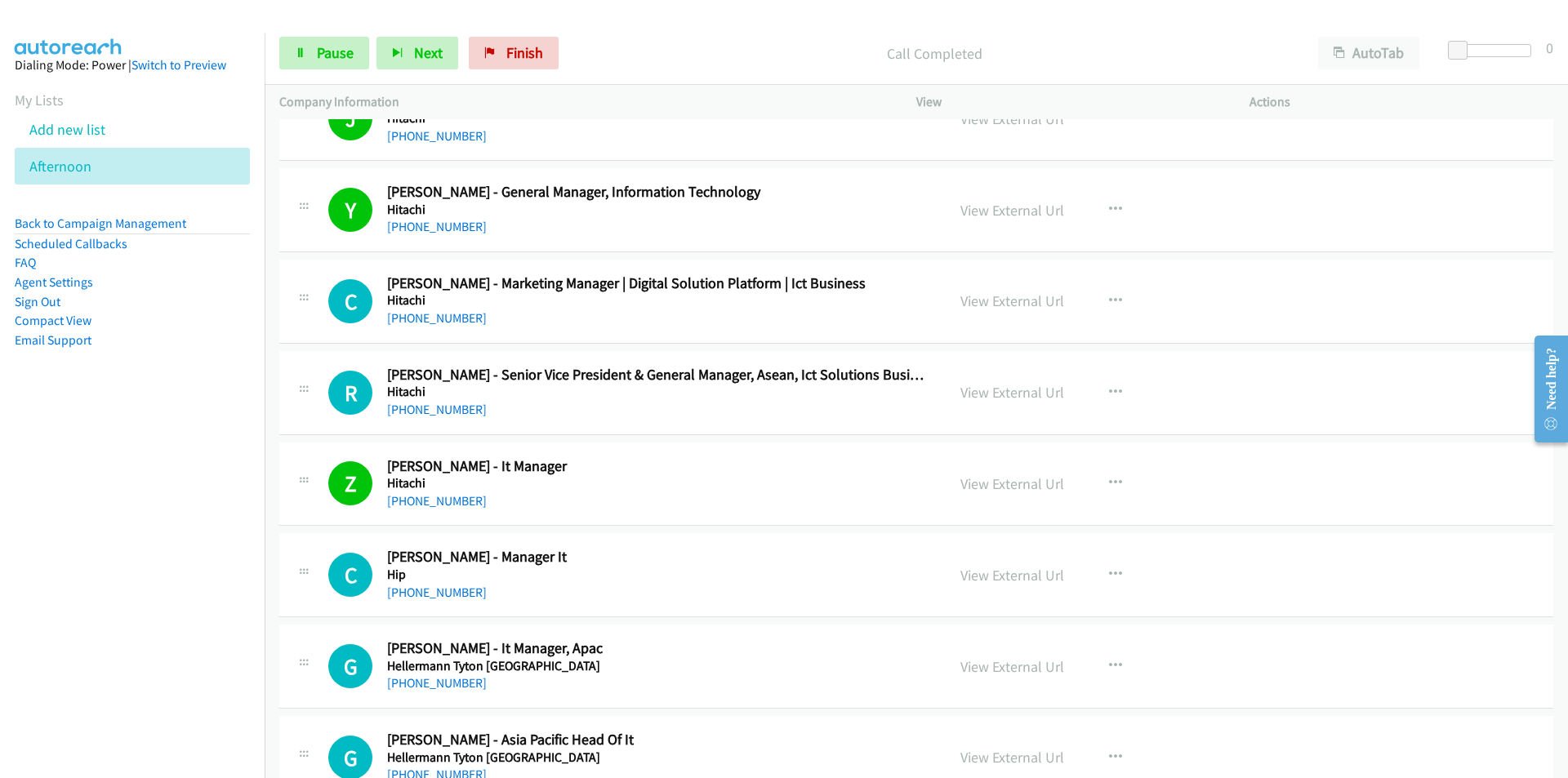
drag, startPoint x: 189, startPoint y: 561, endPoint x: 324, endPoint y: 554, distance: 135.2
click at [190, 561] on nav "Dialing Mode: Power | Switch to Preview My Lists Add new list [GEOGRAPHIC_DATA]…" at bounding box center [132, 422] width 265 height 778
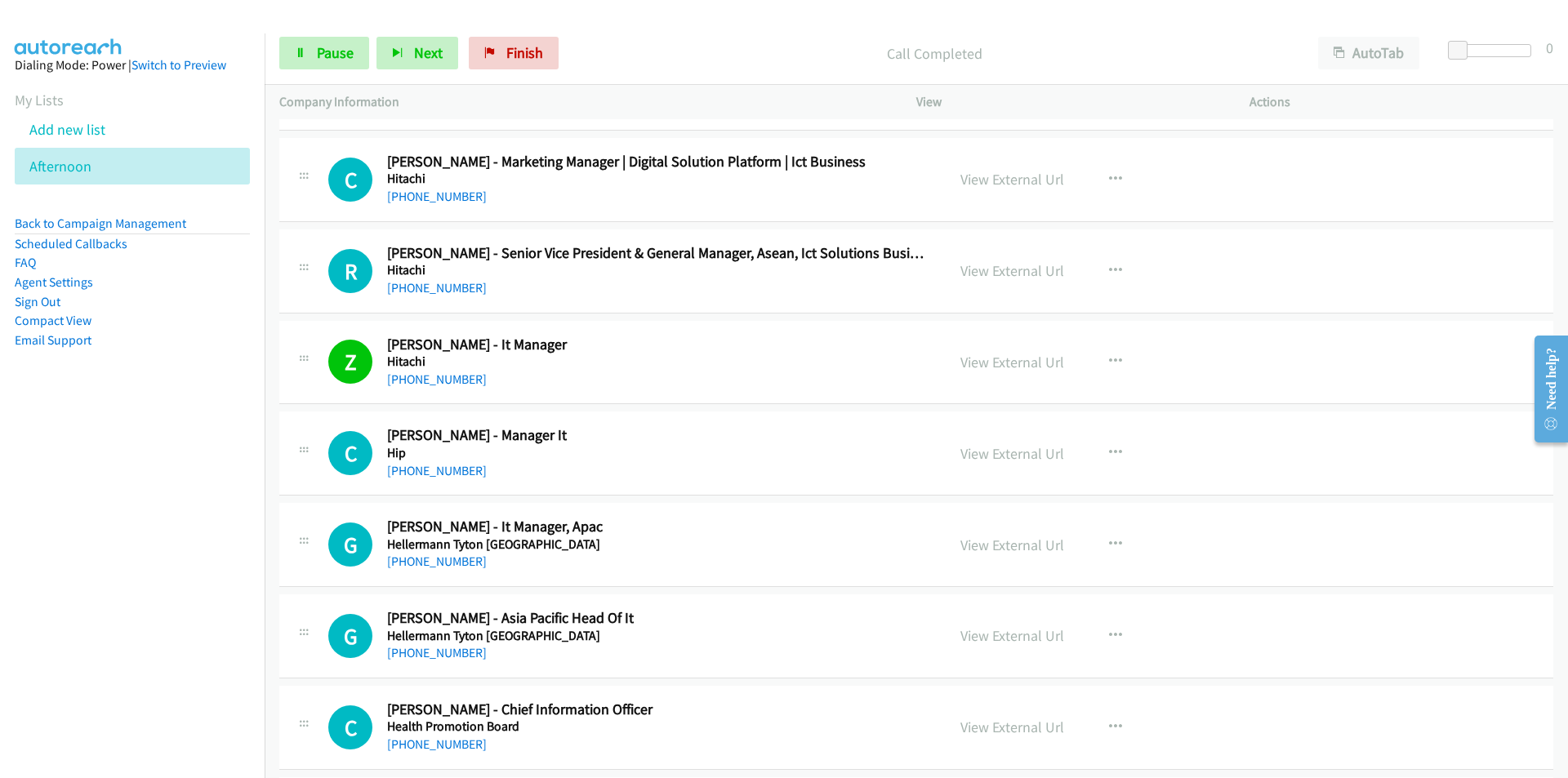
scroll to position [17954, 0]
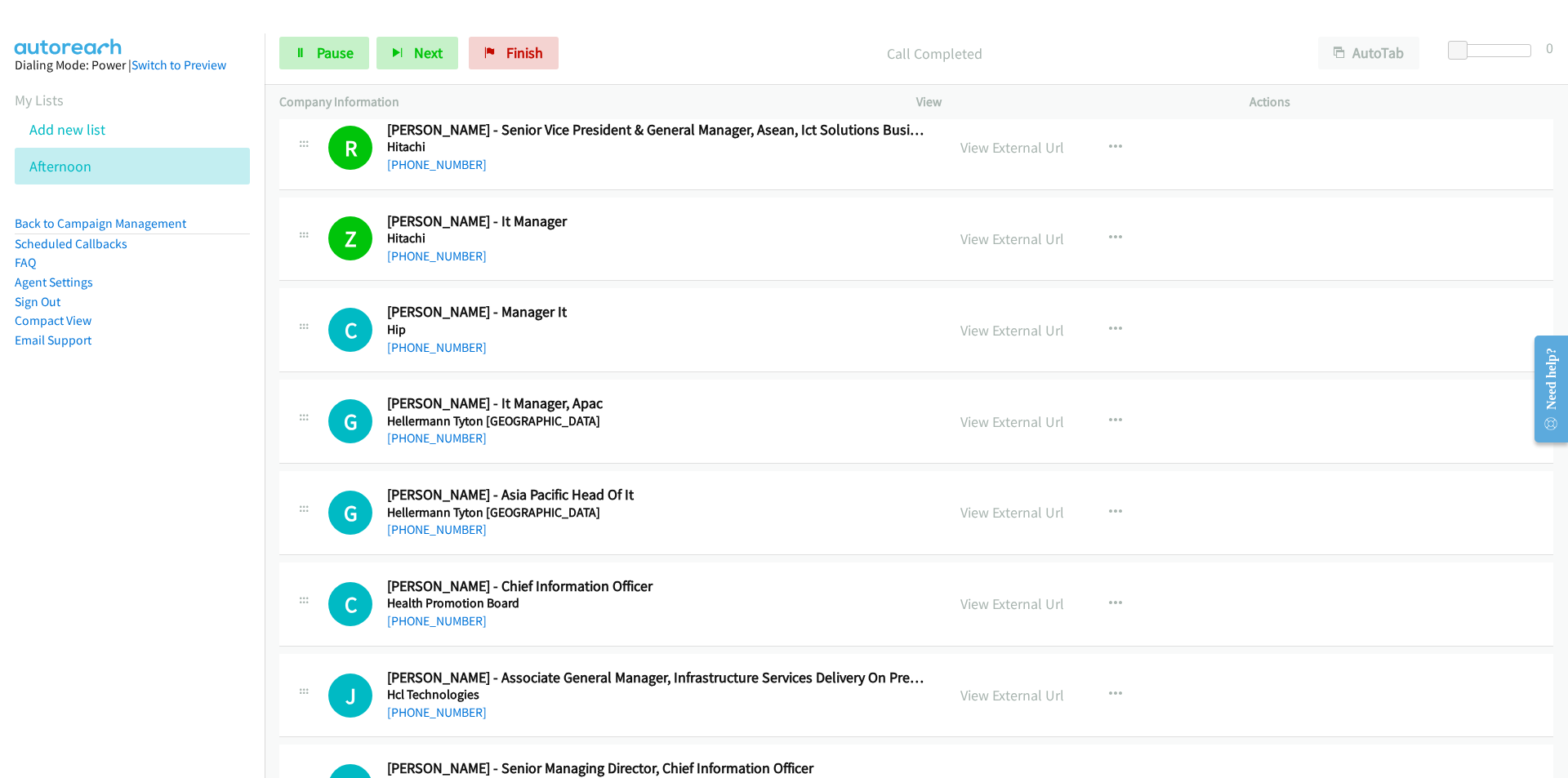
click at [180, 470] on nav "Dialing Mode: Power | Switch to Preview My Lists Add new list [GEOGRAPHIC_DATA]…" at bounding box center [132, 422] width 265 height 778
click at [1028, 337] on link "View External Url" at bounding box center [1012, 330] width 104 height 19
click at [158, 587] on nav "Dialing Mode: Power | Switch to Preview My Lists Add new list [GEOGRAPHIC_DATA]…" at bounding box center [132, 422] width 265 height 778
click at [993, 513] on link "View External Url" at bounding box center [1012, 512] width 104 height 19
click at [312, 52] on link "Pause" at bounding box center [324, 53] width 90 height 33
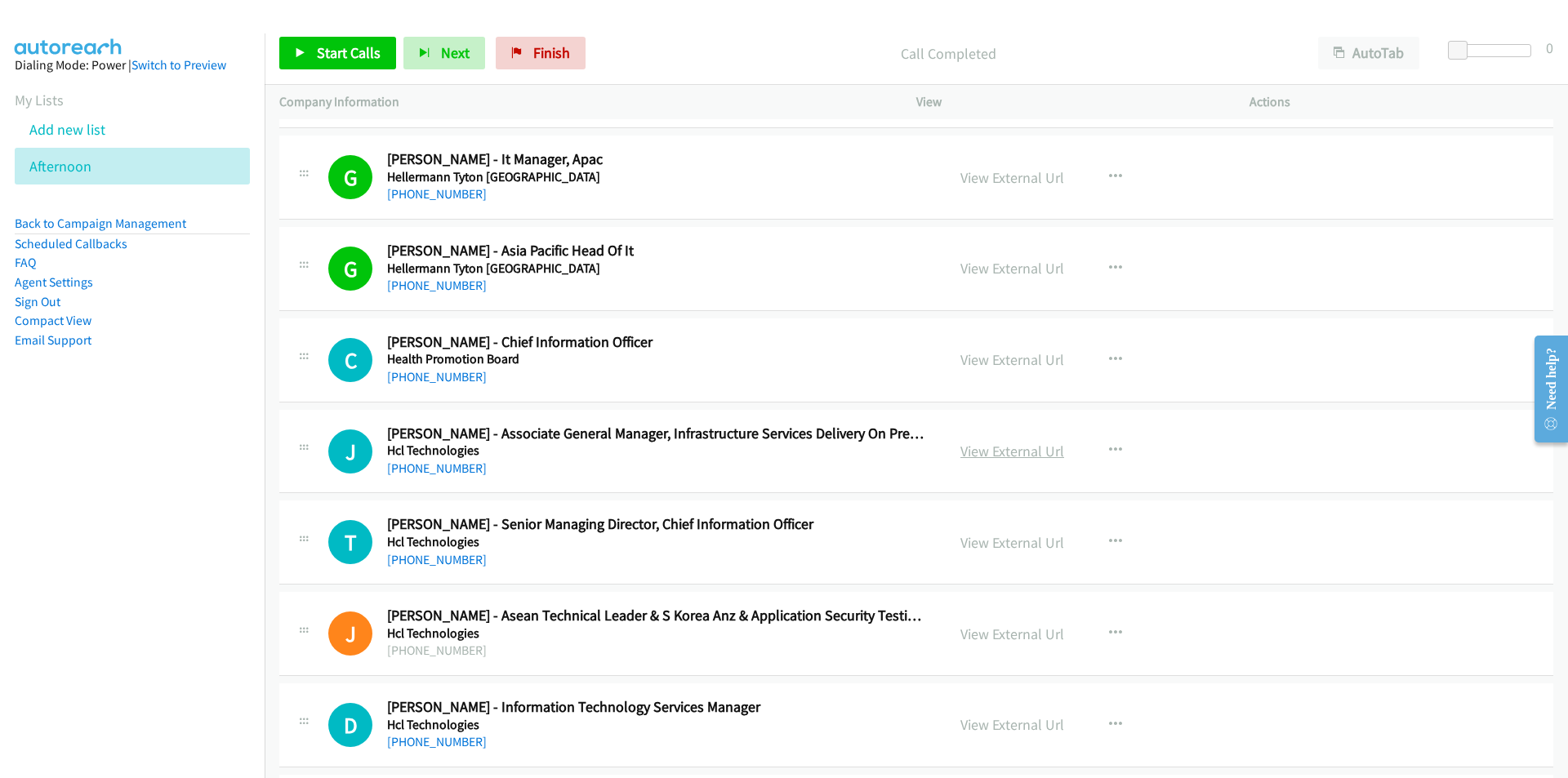
scroll to position [18200, 0]
click at [351, 53] on span "Start Calls" at bounding box center [349, 53] width 64 height 19
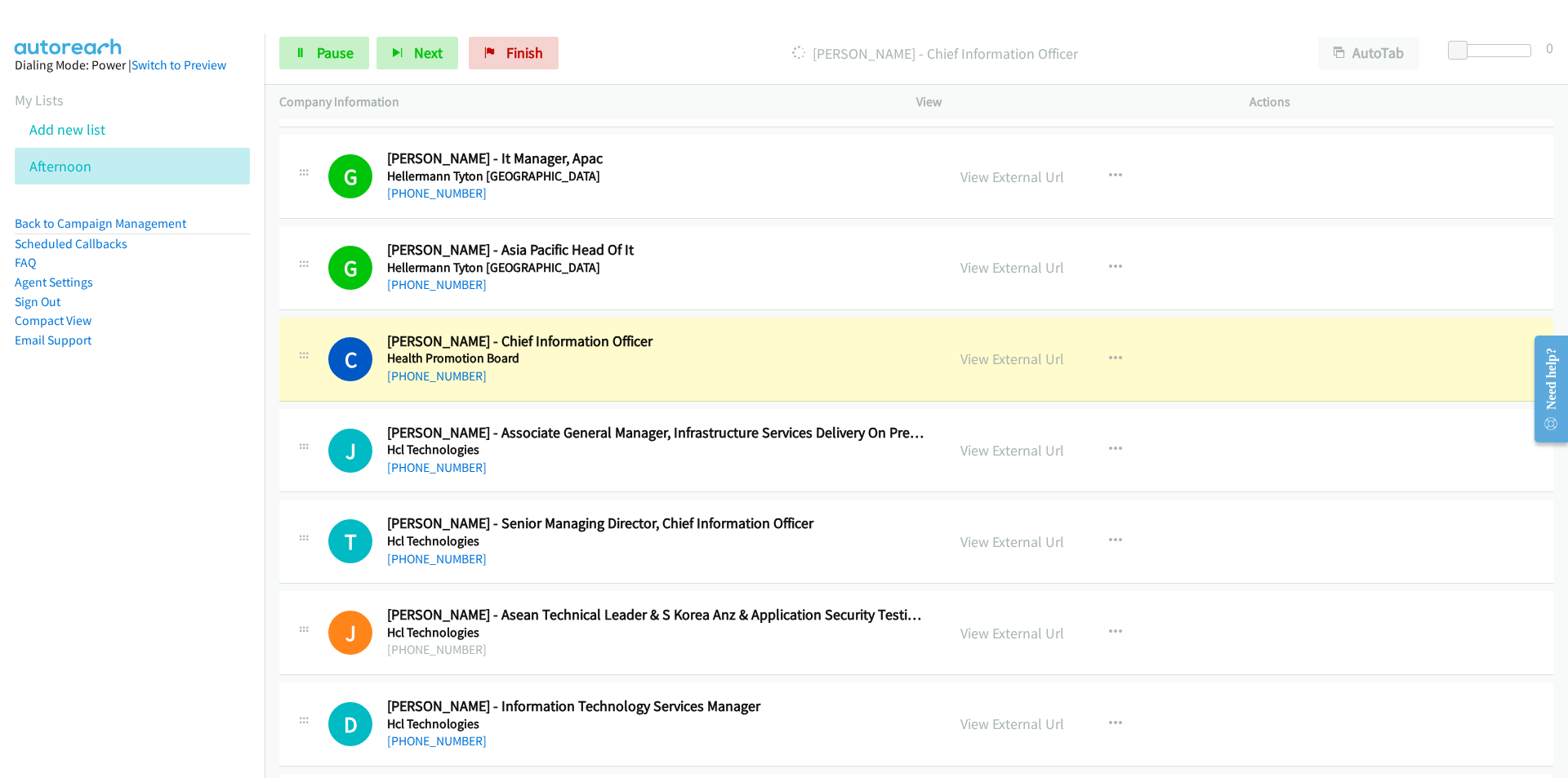
click at [202, 508] on nav "Dialing Mode: Power | Switch to Preview My Lists Add new list [GEOGRAPHIC_DATA]…" at bounding box center [132, 422] width 265 height 778
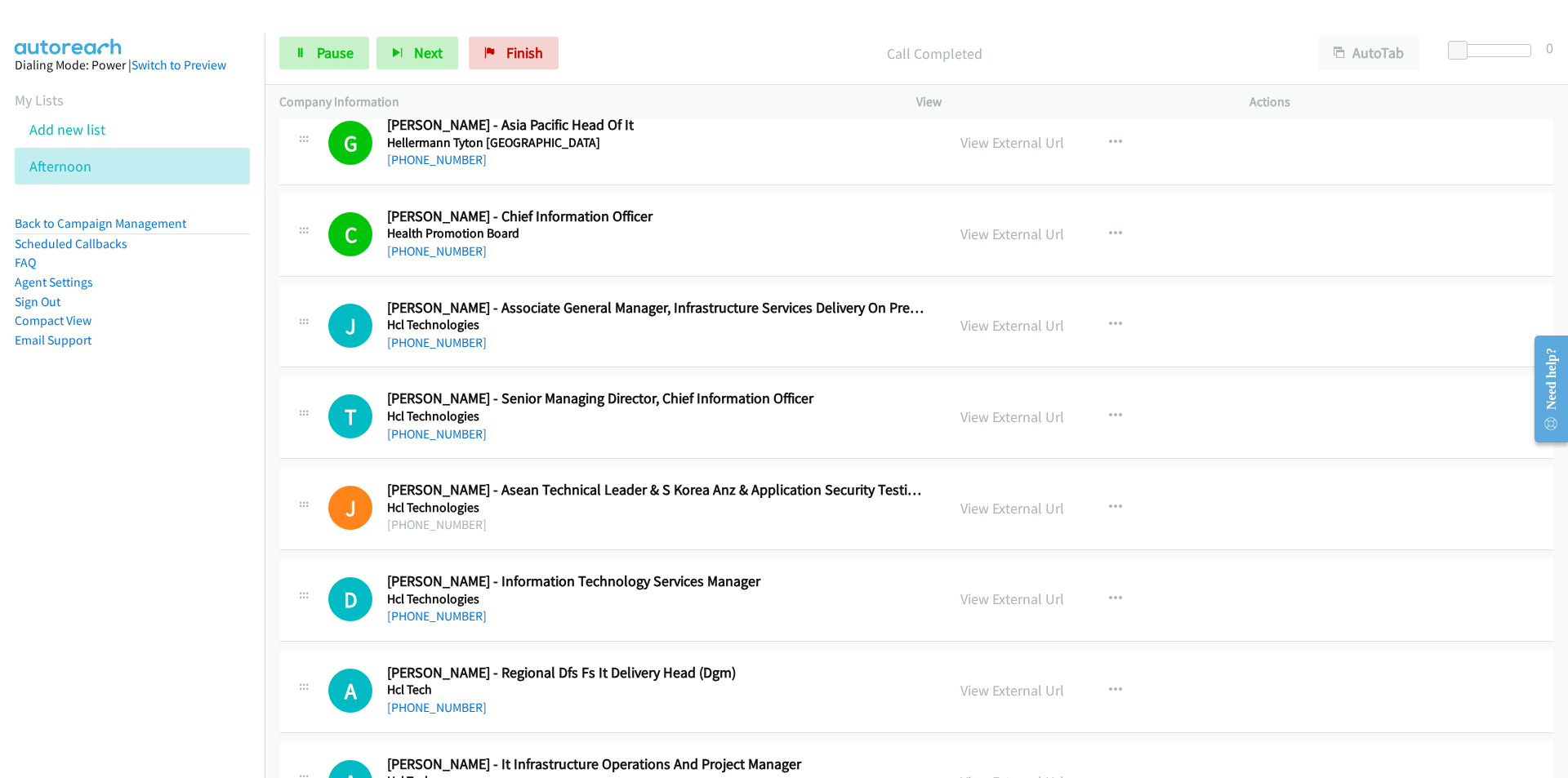
scroll to position [18363, 0]
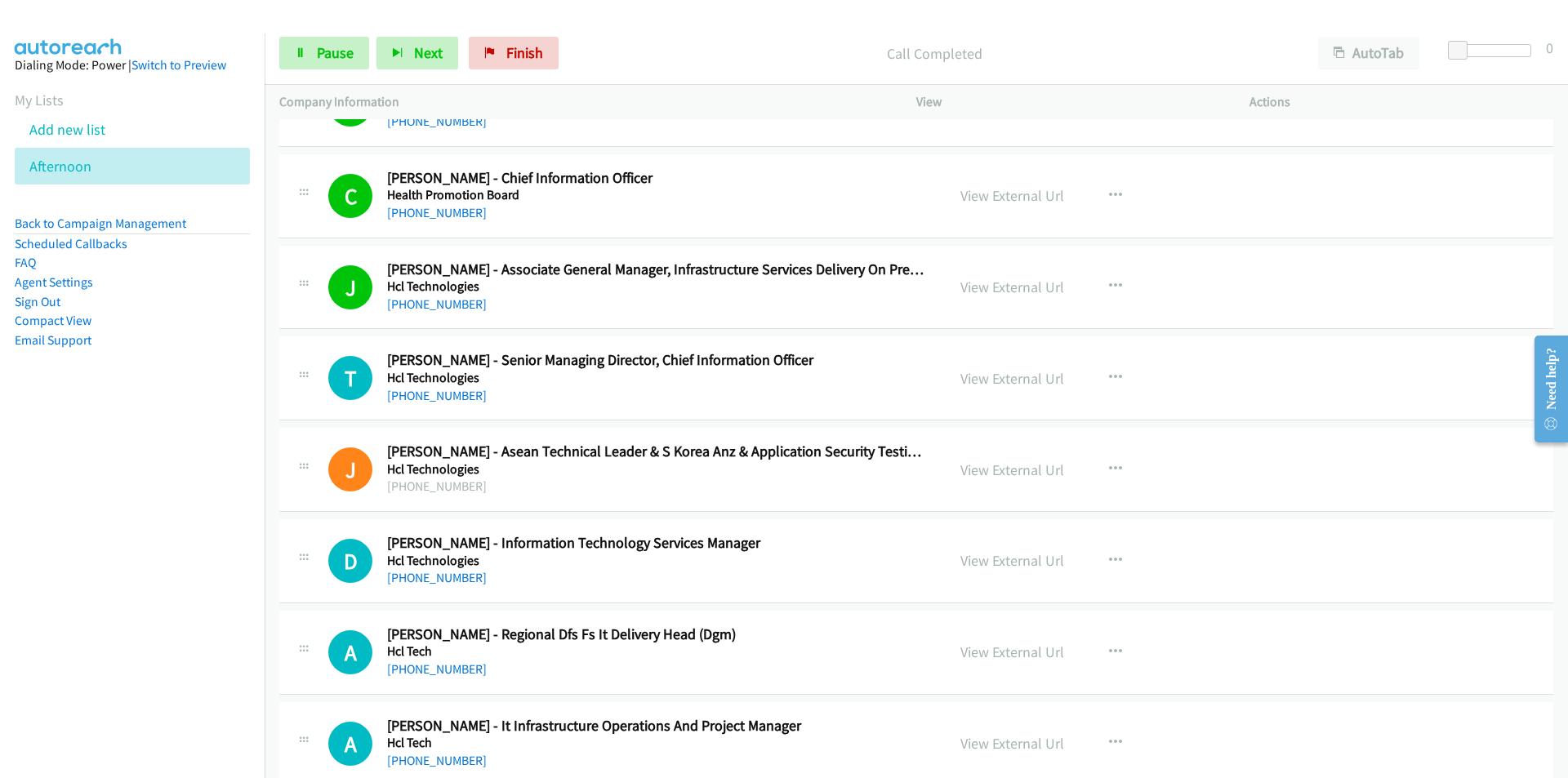
click at [118, 459] on nav "Dialing Mode: Power | Switch to Preview My Lists Add new list [GEOGRAPHIC_DATA]…" at bounding box center [132, 422] width 265 height 778
click at [1000, 383] on link "View External Url" at bounding box center [1012, 378] width 104 height 19
click at [315, 55] on link "Pause" at bounding box center [324, 53] width 90 height 33
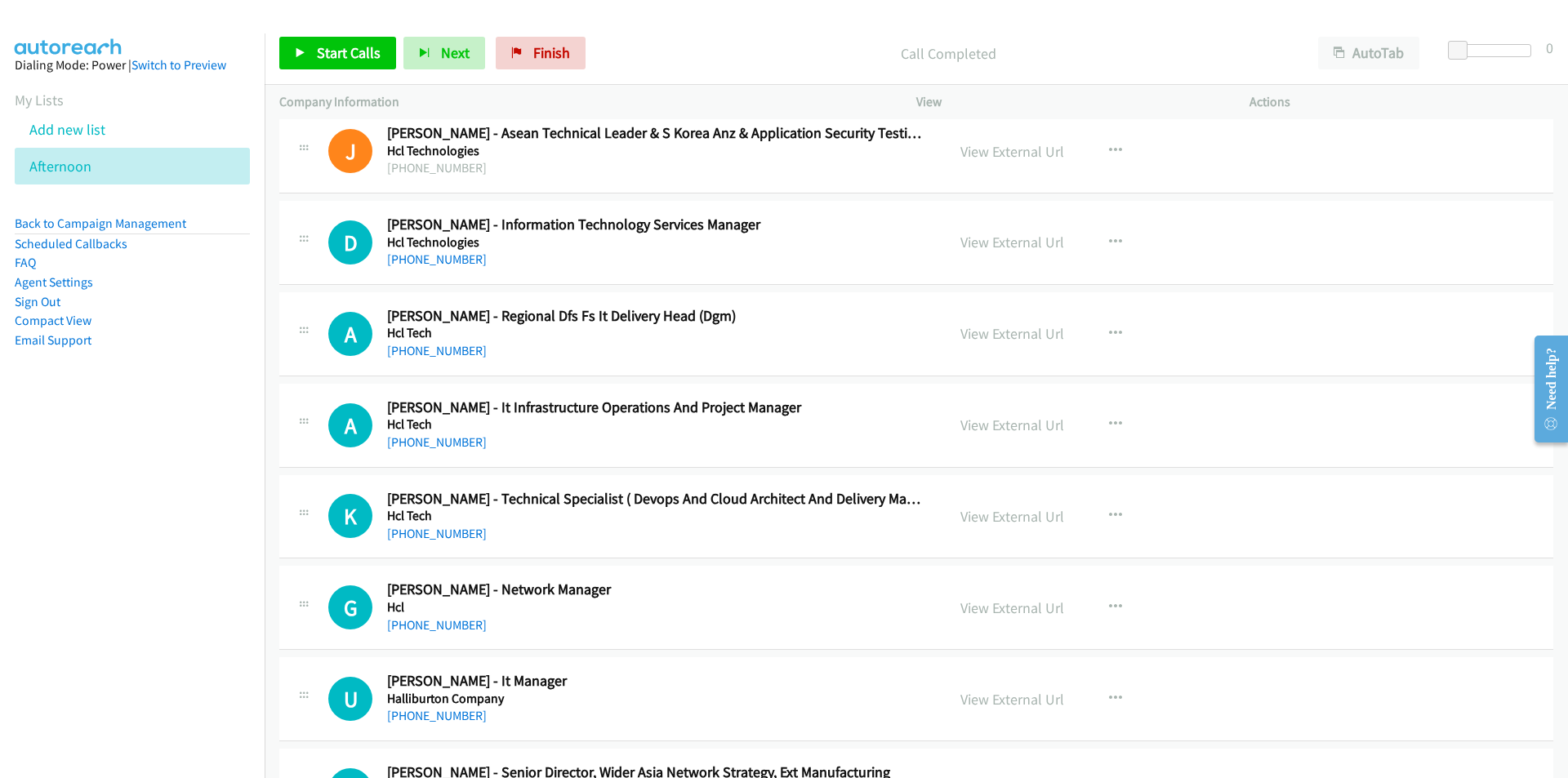
scroll to position [18689, 0]
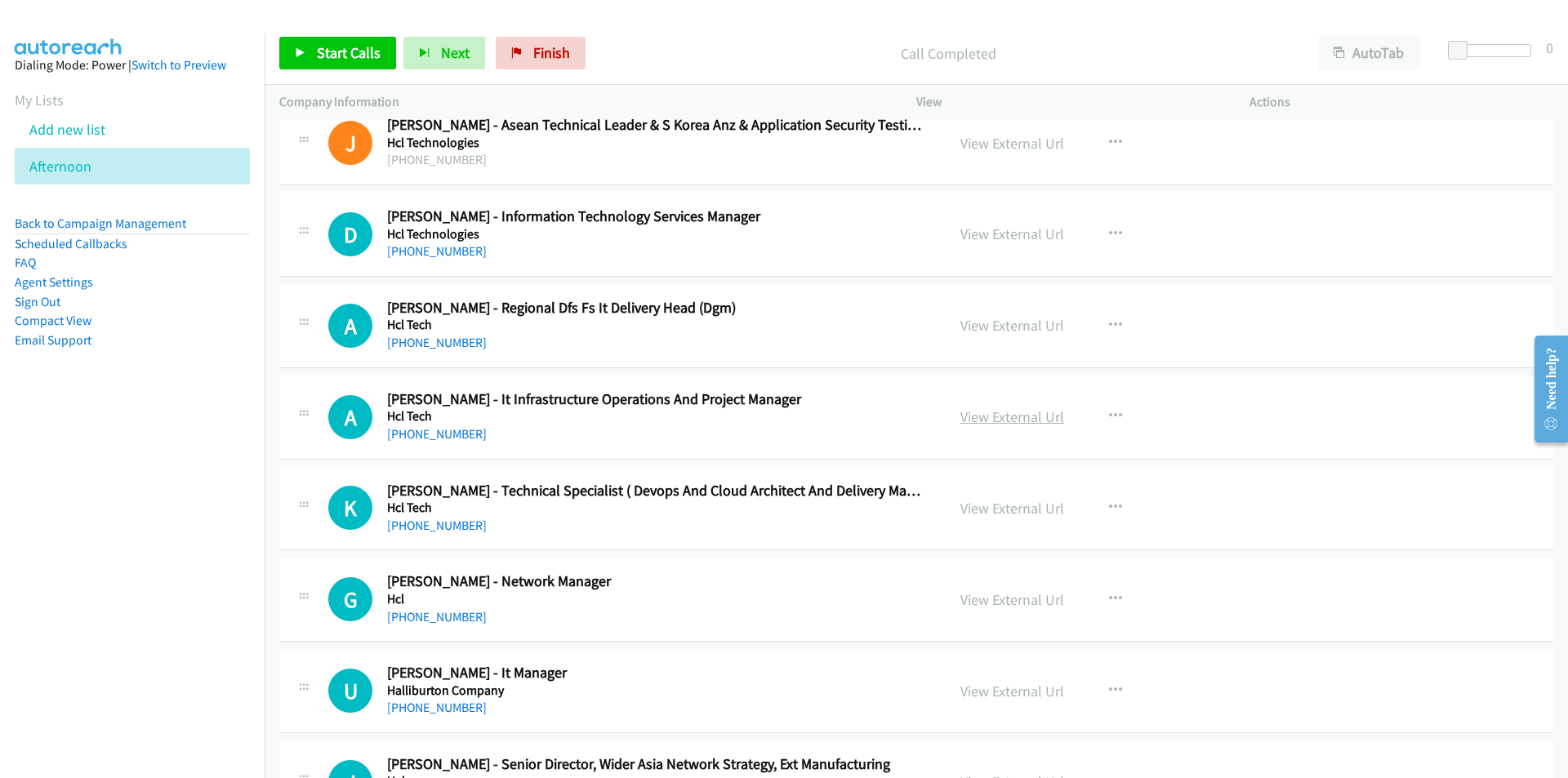
click at [1033, 415] on link "View External Url" at bounding box center [1012, 417] width 104 height 19
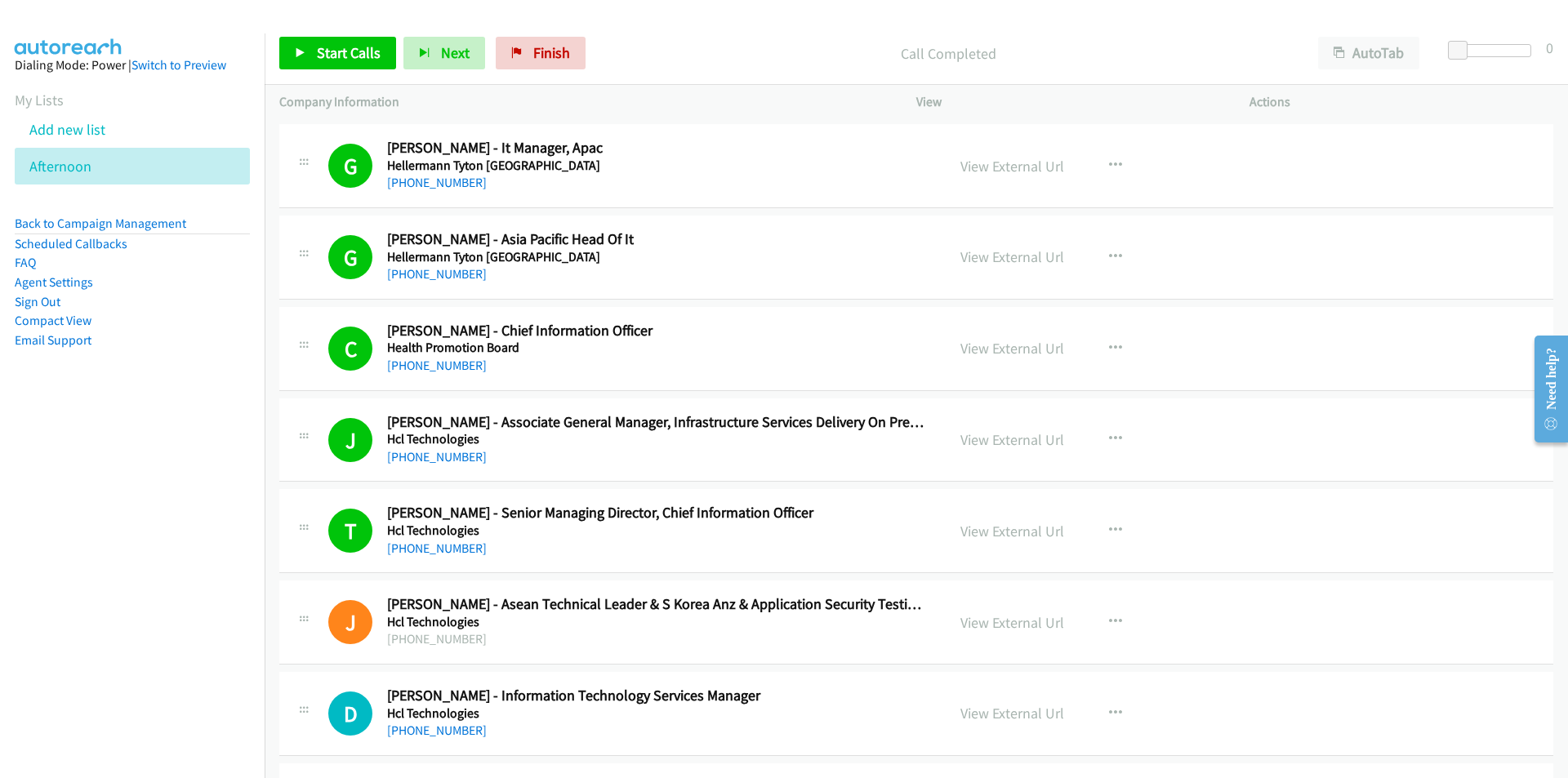
scroll to position [18117, 0]
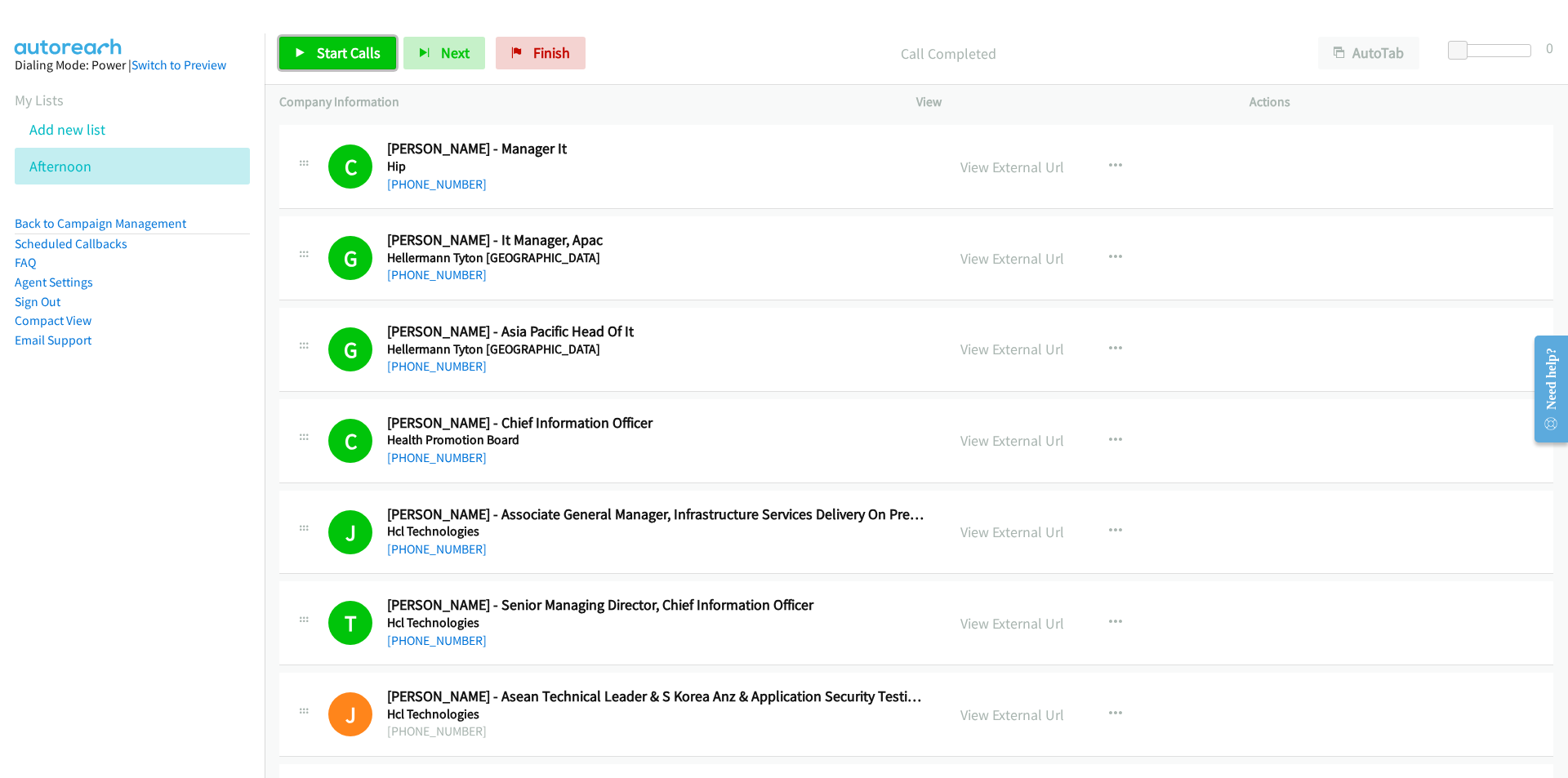
click at [315, 40] on link "Start Calls" at bounding box center [338, 53] width 117 height 33
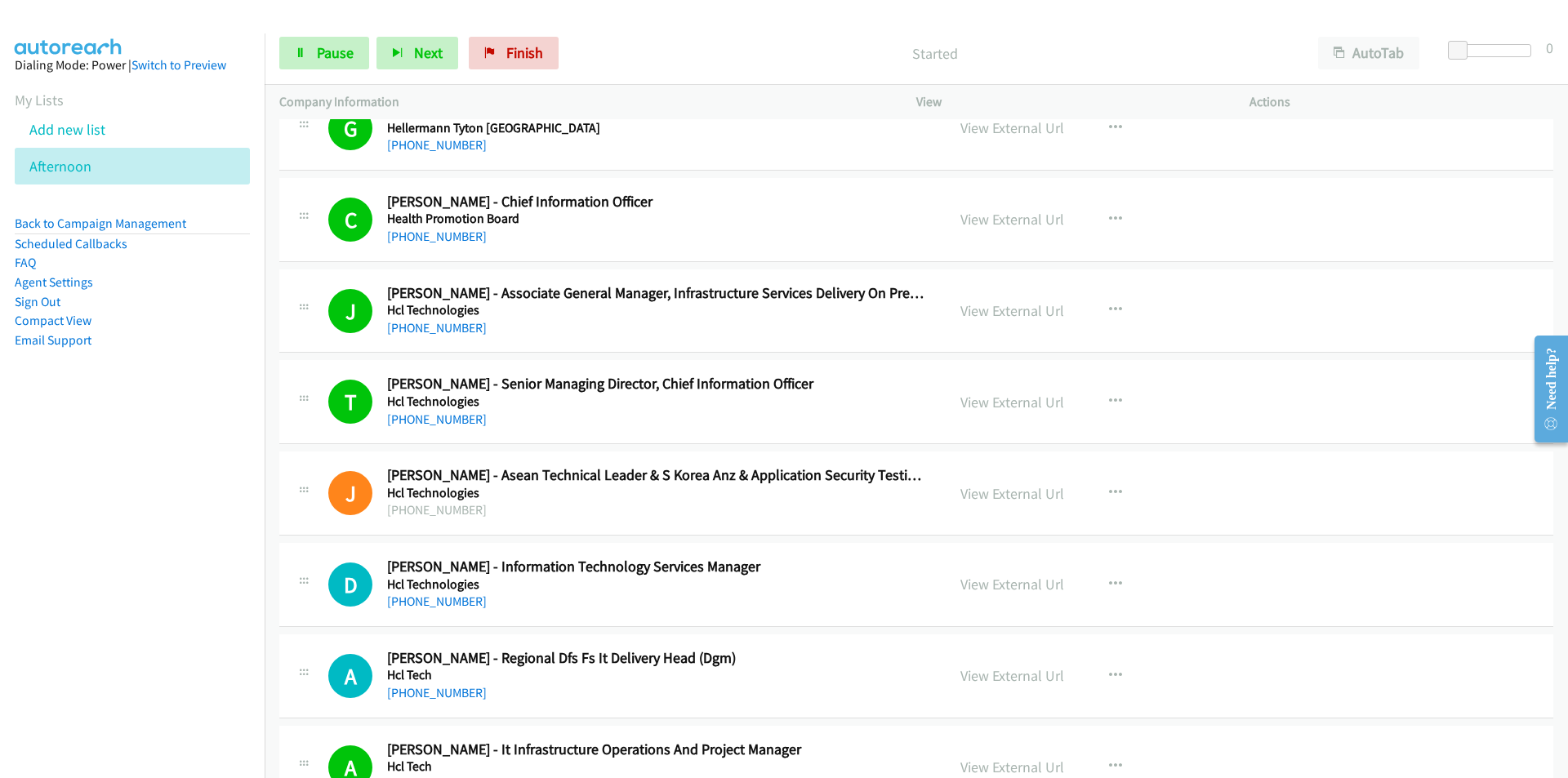
scroll to position [18607, 0]
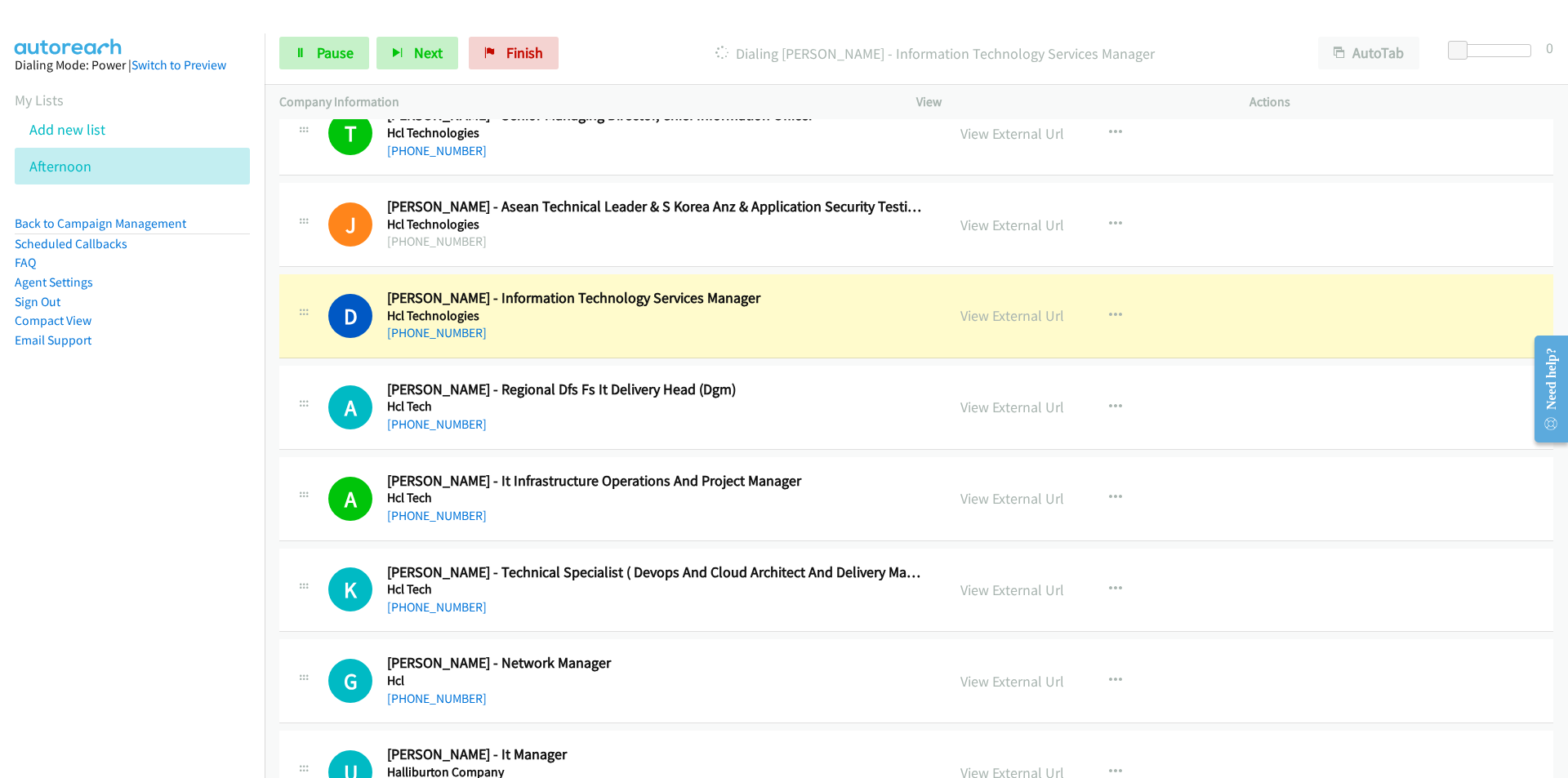
click at [206, 538] on nav "Dialing Mode: Power | Switch to Preview My Lists Add new list [GEOGRAPHIC_DATA]…" at bounding box center [132, 422] width 265 height 778
click at [106, 537] on nav "Dialing Mode: Power | Switch to Preview My Lists Add new list [GEOGRAPHIC_DATA]…" at bounding box center [132, 422] width 265 height 778
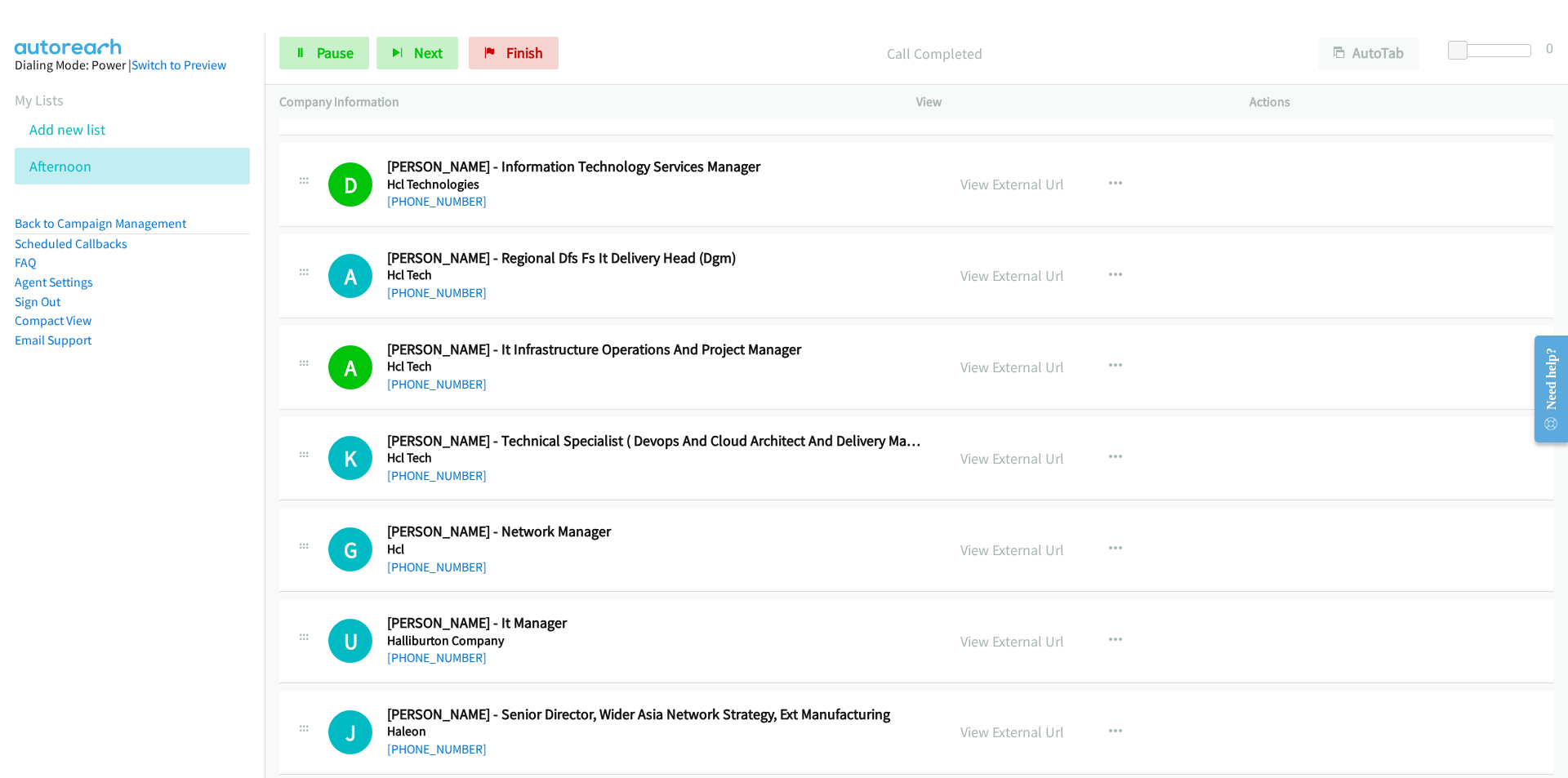
scroll to position [18771, 0]
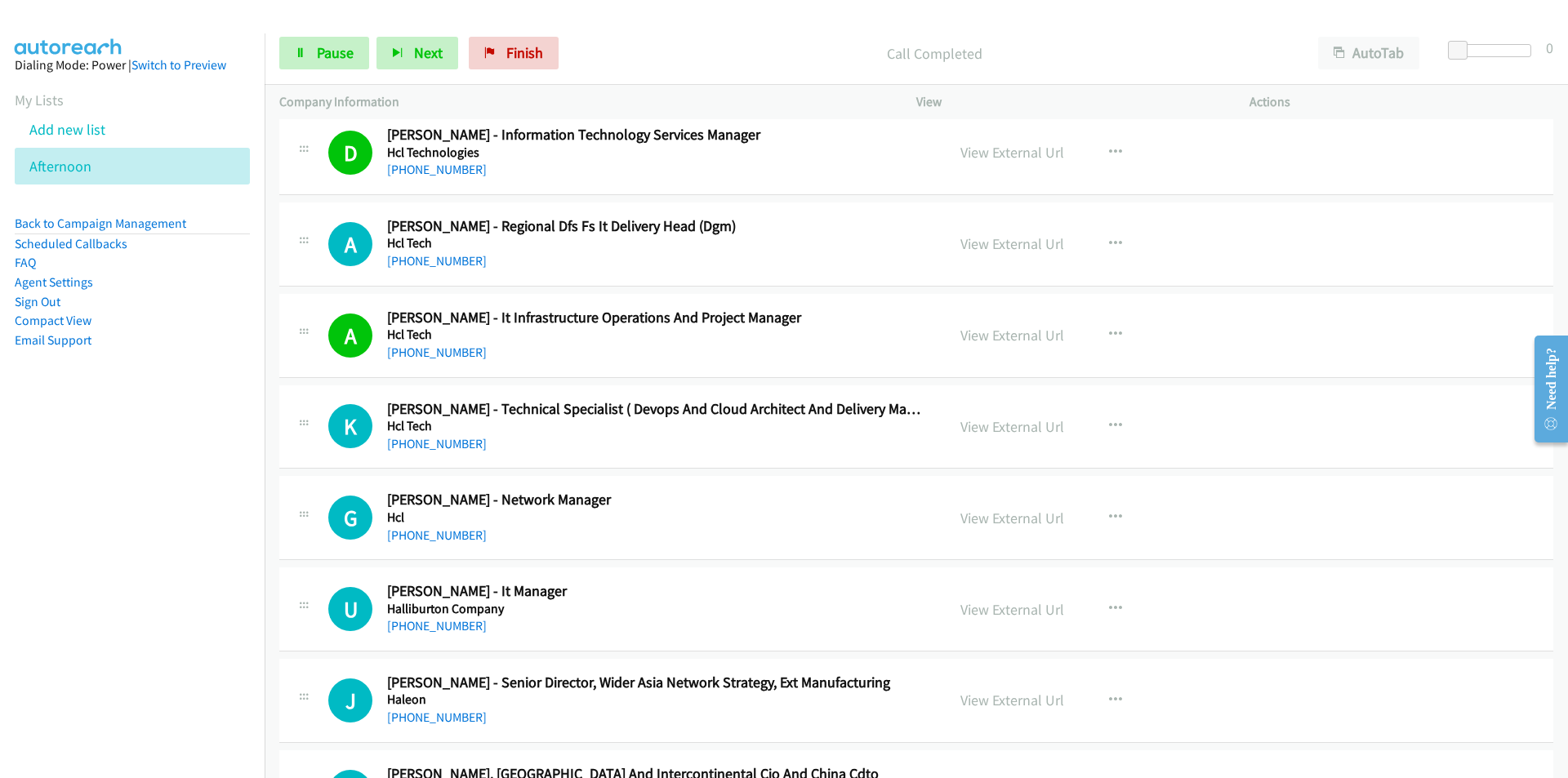
click at [148, 534] on nav "Dialing Mode: Power | Switch to Preview My Lists Add new list [GEOGRAPHIC_DATA]…" at bounding box center [132, 422] width 265 height 778
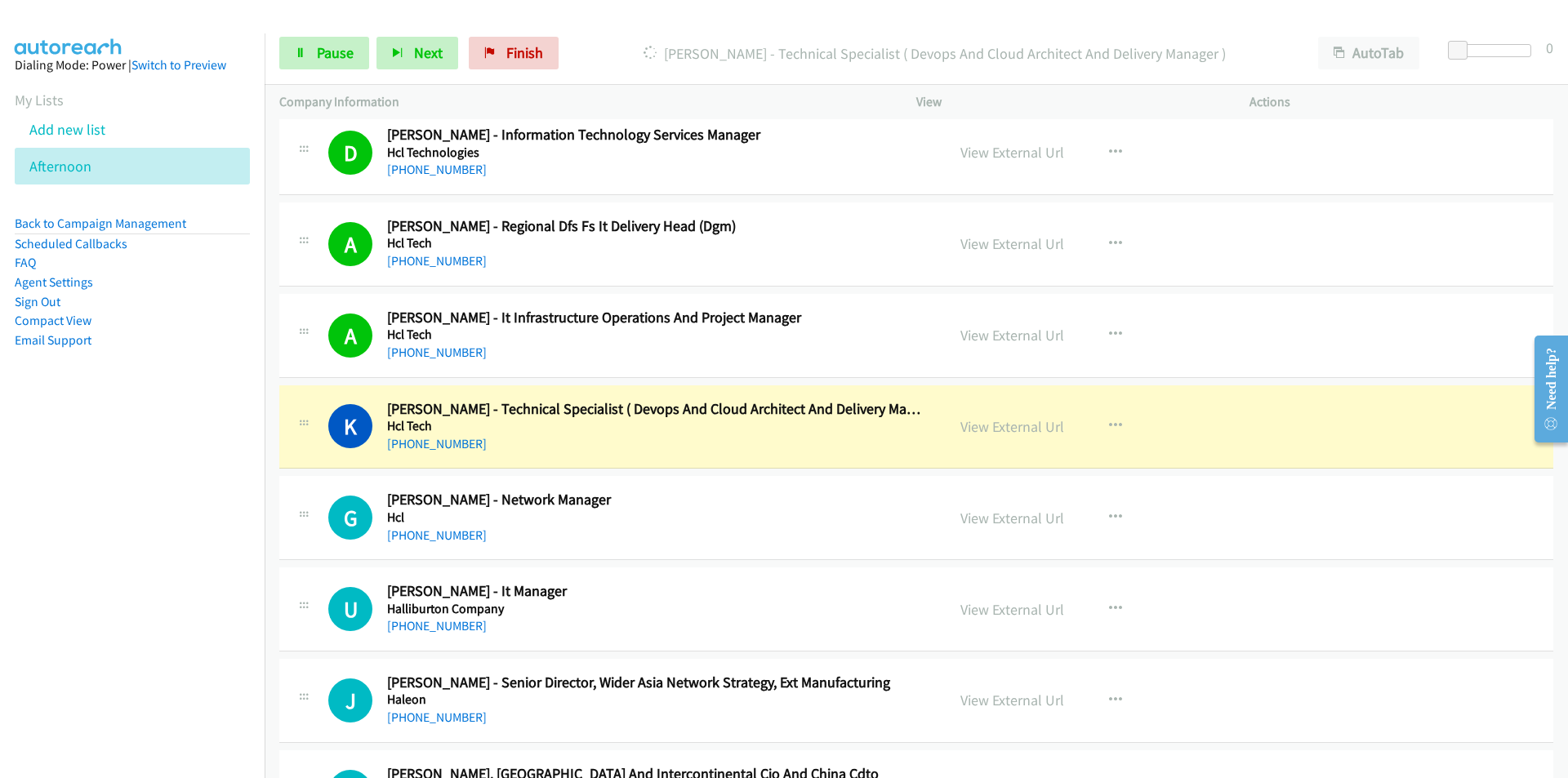
drag, startPoint x: 134, startPoint y: 599, endPoint x: 185, endPoint y: 573, distance: 57.2
click at [135, 597] on nav "Dialing Mode: Power | Switch to Preview My Lists Add new list [GEOGRAPHIC_DATA]…" at bounding box center [132, 422] width 265 height 778
click at [1009, 423] on link "View External Url" at bounding box center [1012, 426] width 104 height 19
click at [319, 52] on span "Pause" at bounding box center [335, 53] width 37 height 19
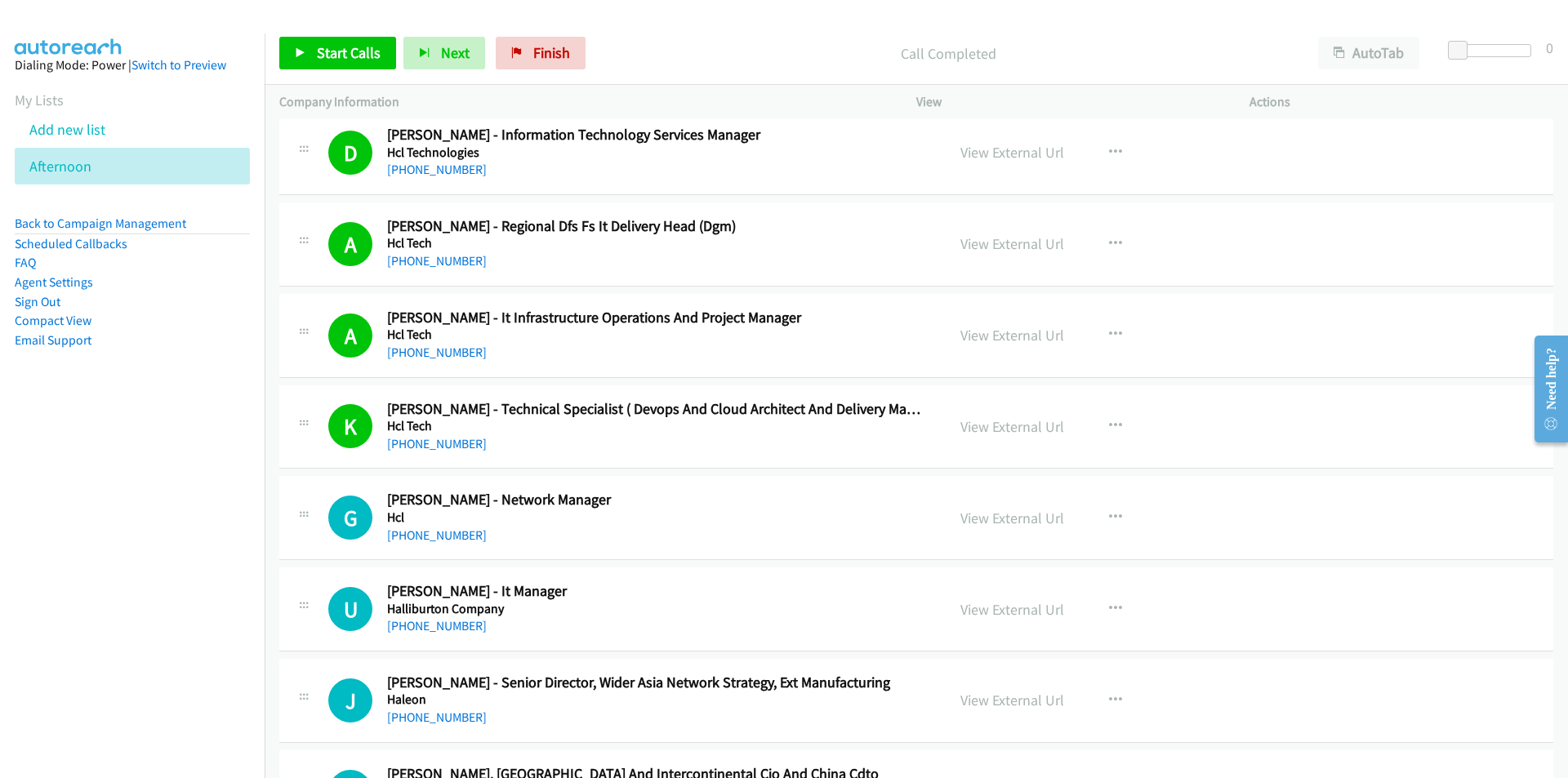
click at [184, 531] on nav "Dialing Mode: Power | Switch to Preview My Lists Add new list [GEOGRAPHIC_DATA]…" at bounding box center [132, 422] width 265 height 778
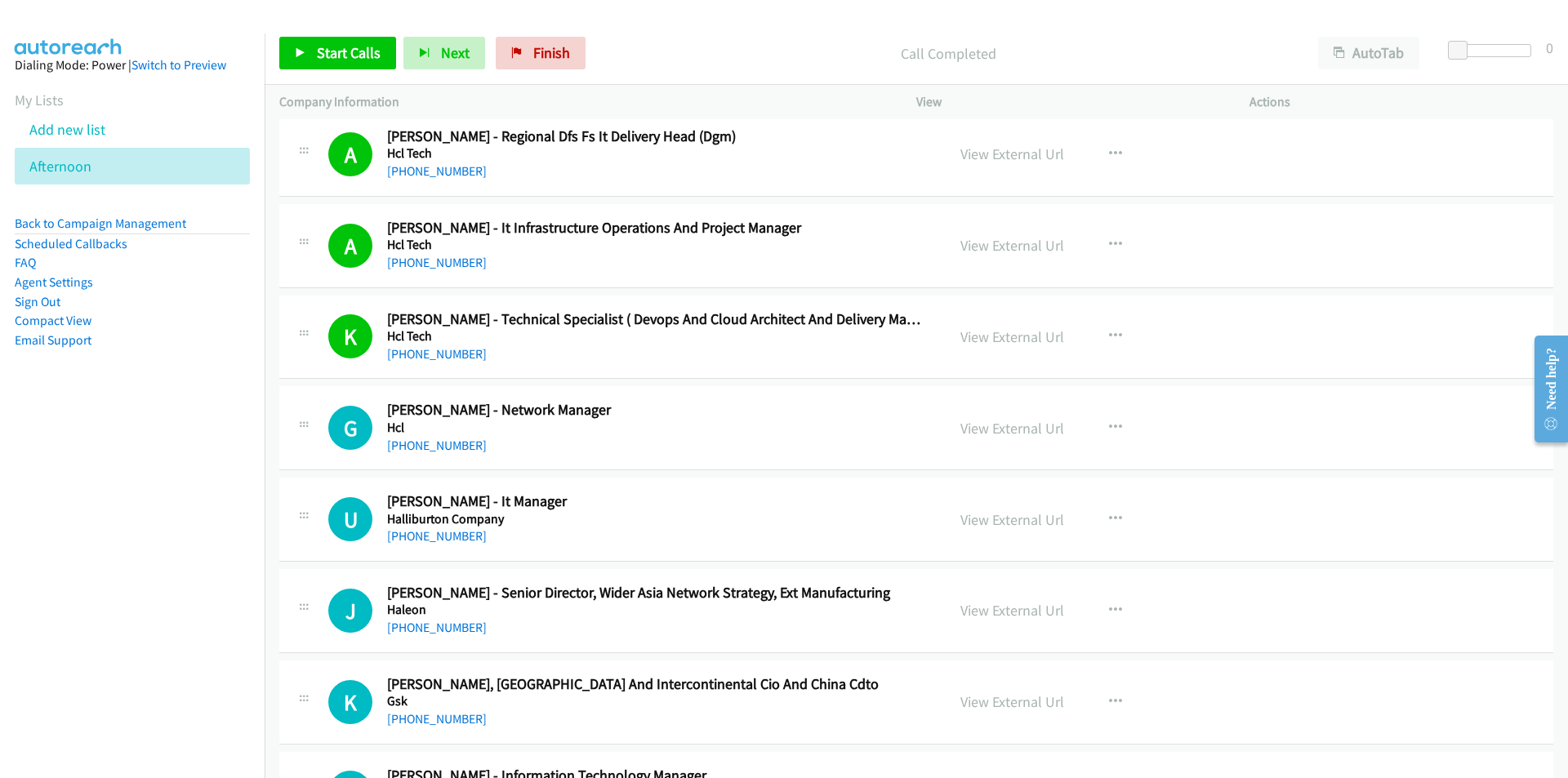
scroll to position [18934, 0]
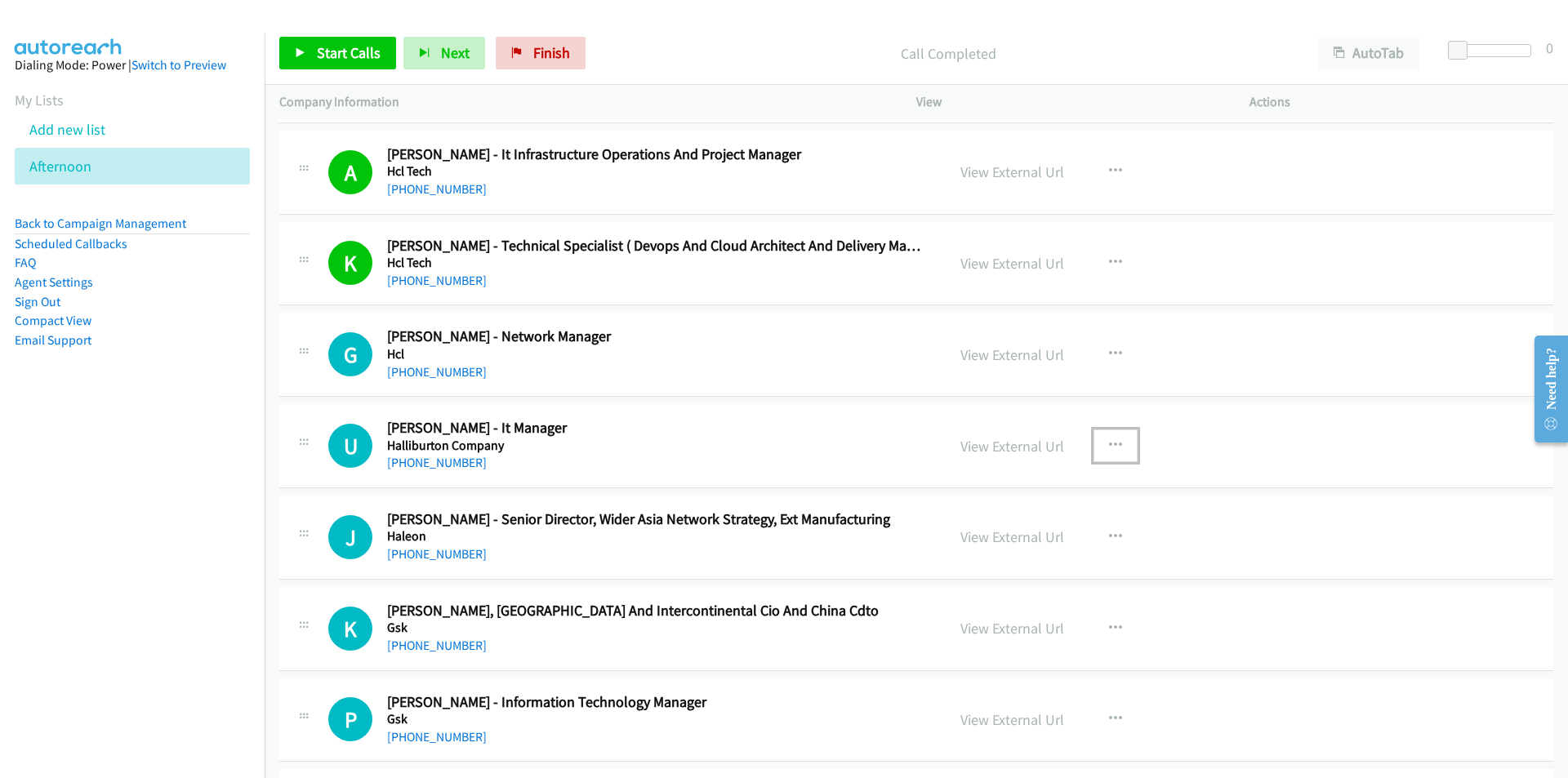
click at [1118, 442] on button "button" at bounding box center [1115, 445] width 44 height 33
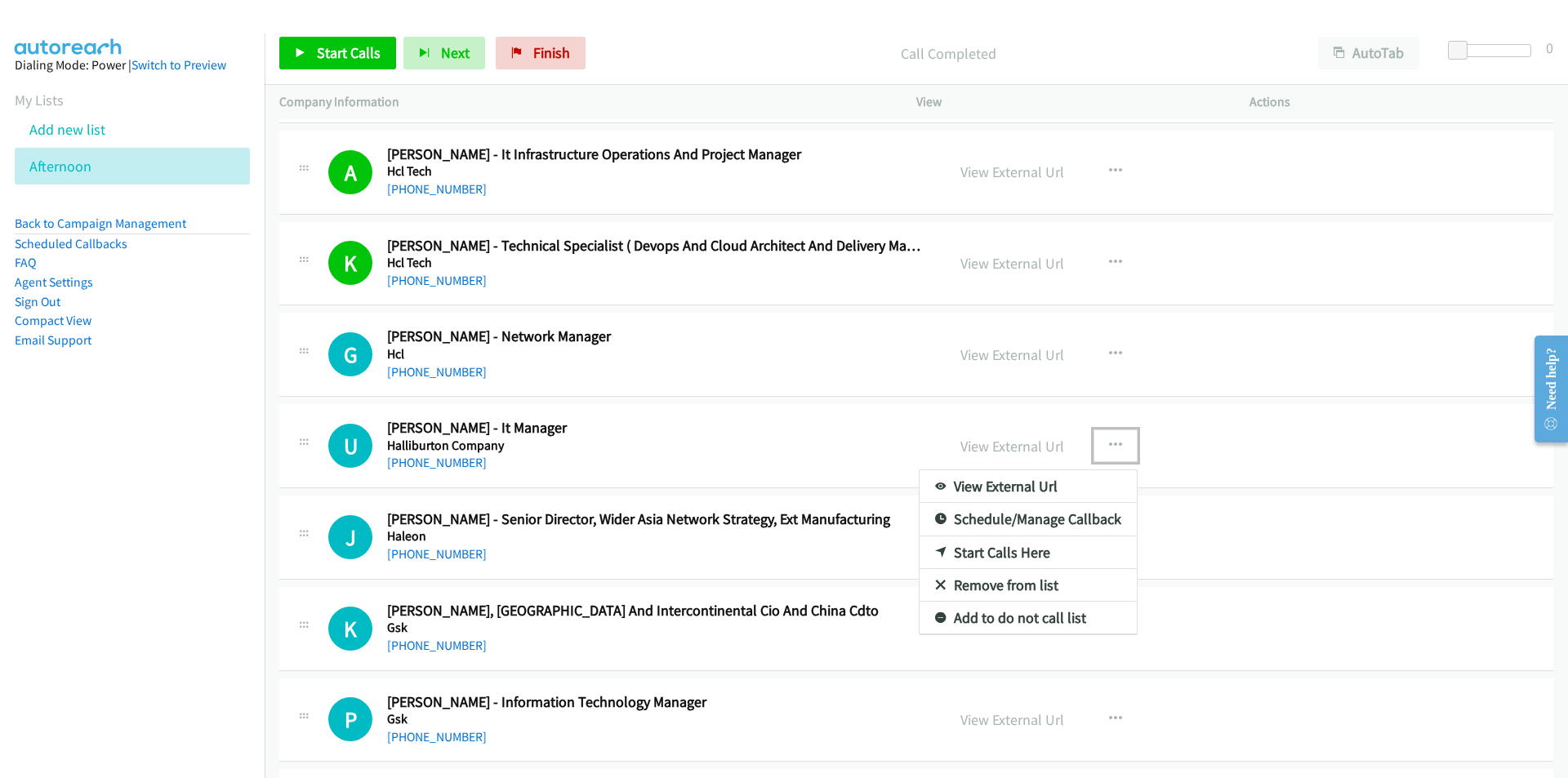
click at [1008, 547] on link "Start Calls Here" at bounding box center [1027, 553] width 217 height 33
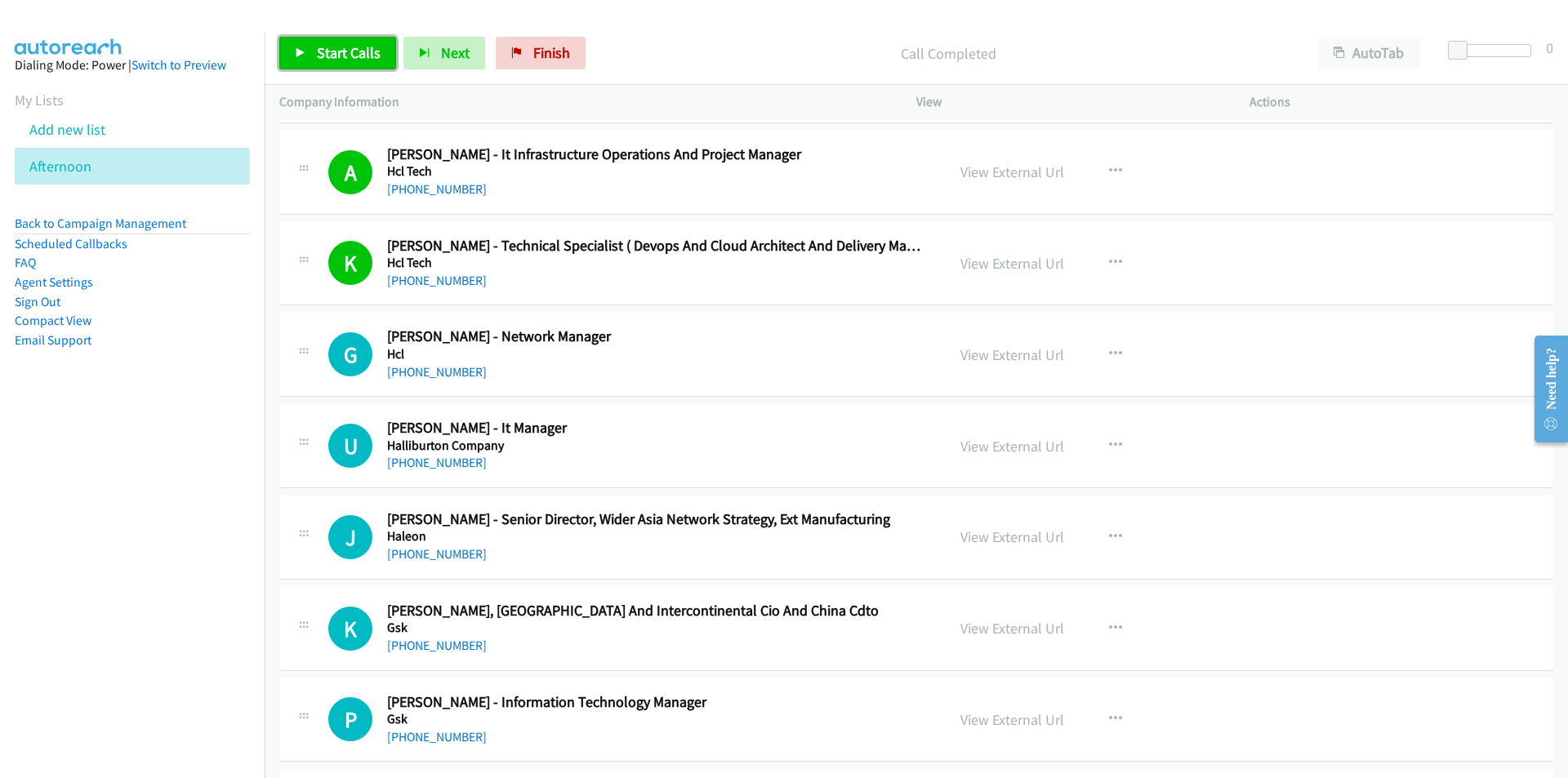
click at [329, 47] on span "Start Calls" at bounding box center [349, 53] width 64 height 19
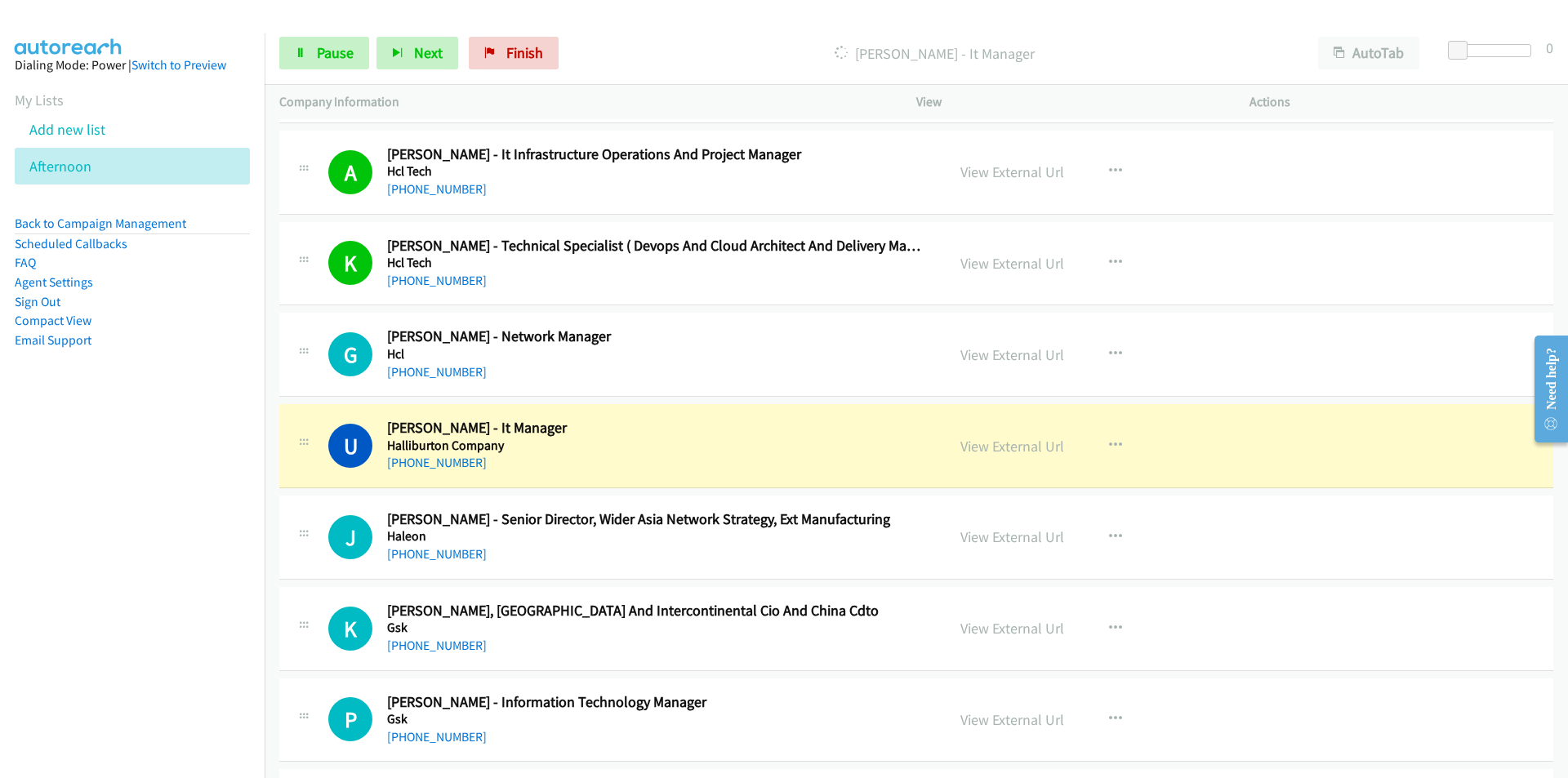
click at [0, 539] on nav "Dialing Mode: Power | Switch to Preview My Lists Add new list [GEOGRAPHIC_DATA]…" at bounding box center [132, 422] width 265 height 778
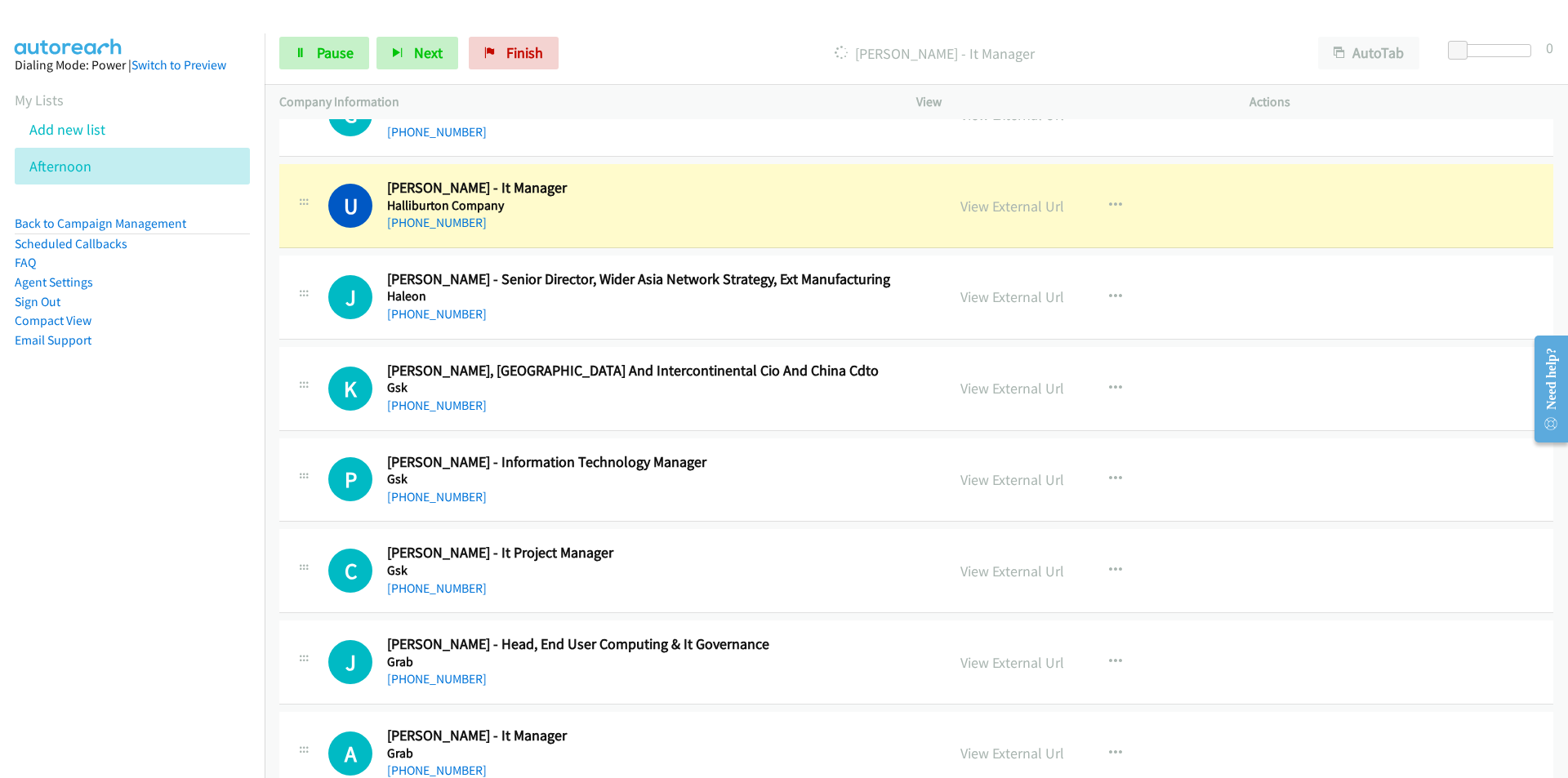
scroll to position [19178, 0]
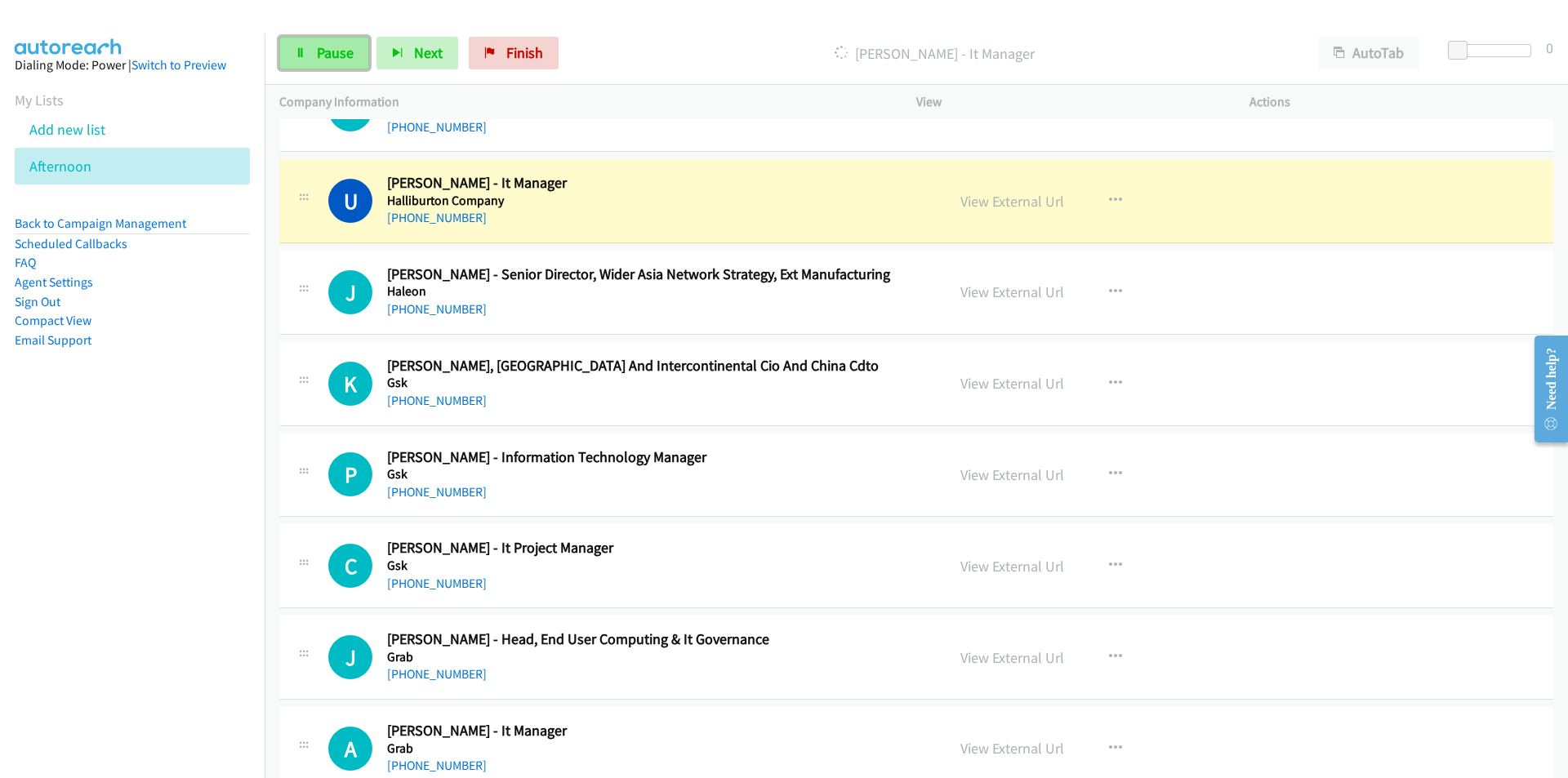
click at [317, 45] on span "Pause" at bounding box center [335, 53] width 37 height 19
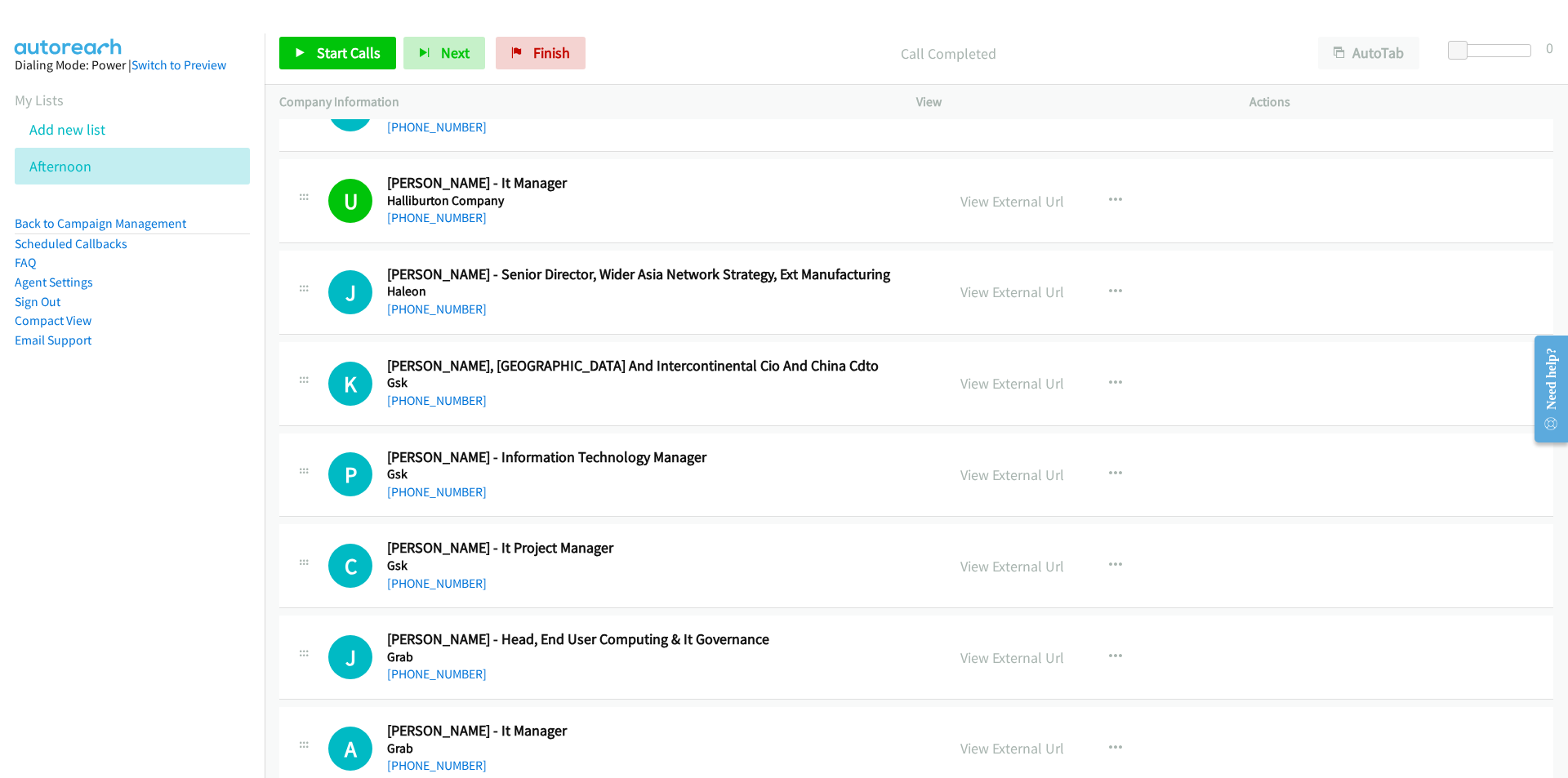
drag, startPoint x: 156, startPoint y: 500, endPoint x: 166, endPoint y: 482, distance: 20.6
click at [158, 493] on nav "Dialing Mode: Power | Switch to Preview My Lists Add new list [GEOGRAPHIC_DATA]…" at bounding box center [132, 422] width 265 height 778
click at [1010, 479] on link "View External Url" at bounding box center [1012, 474] width 104 height 19
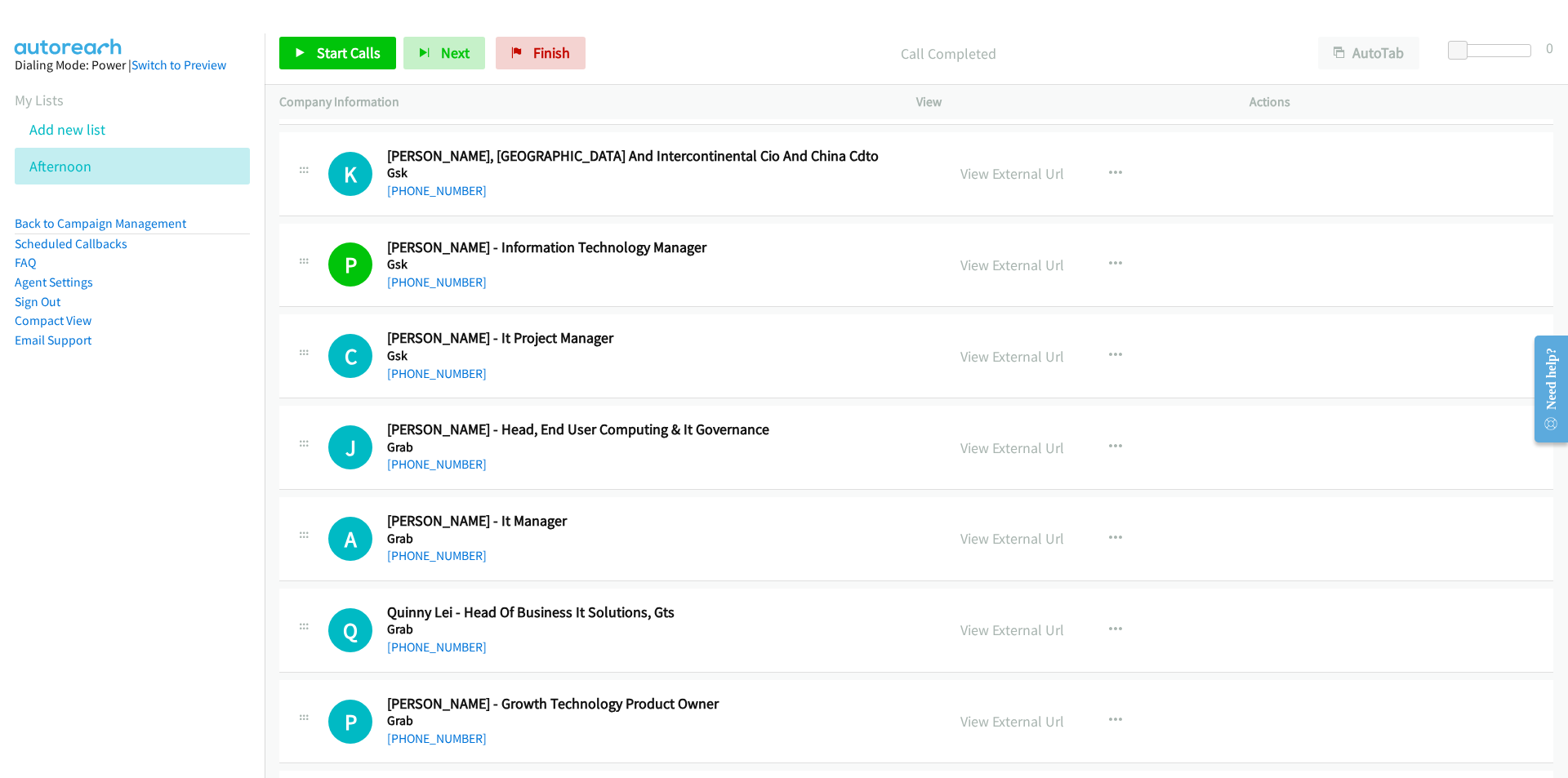
scroll to position [19505, 0]
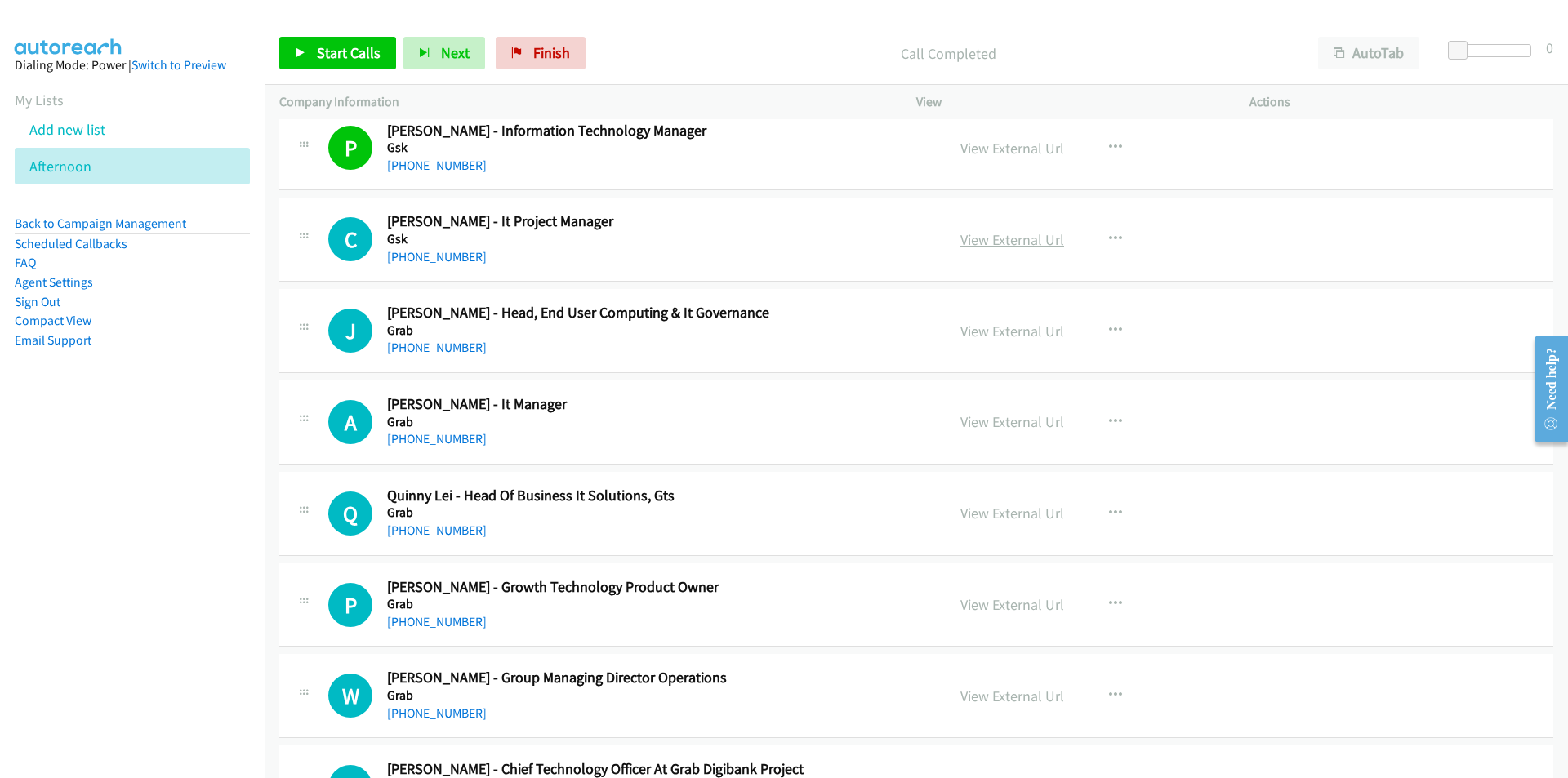
click at [1023, 238] on link "View External Url" at bounding box center [1012, 240] width 104 height 19
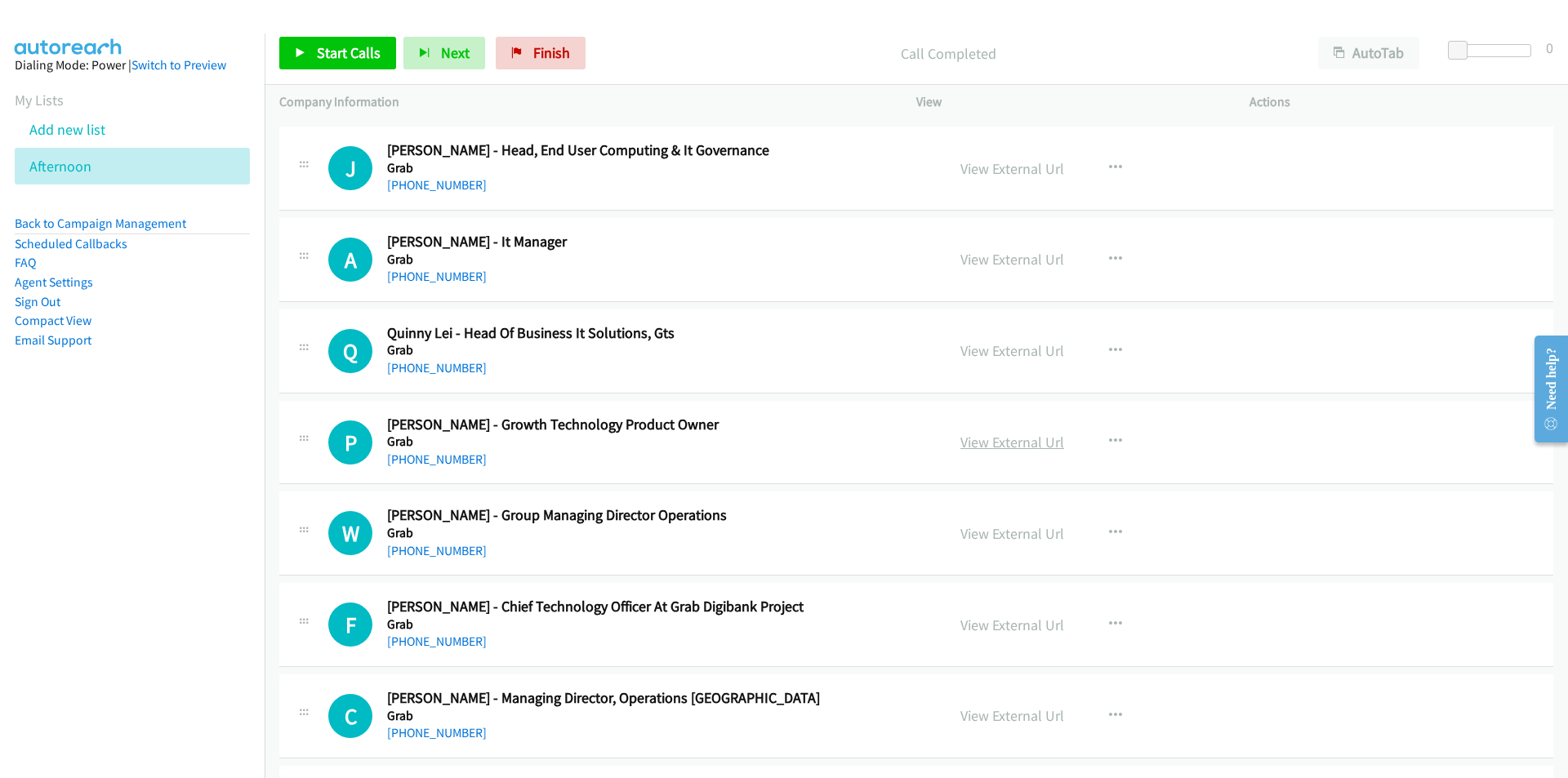
scroll to position [19668, 0]
click at [993, 260] on link "View External Url" at bounding box center [1012, 258] width 104 height 19
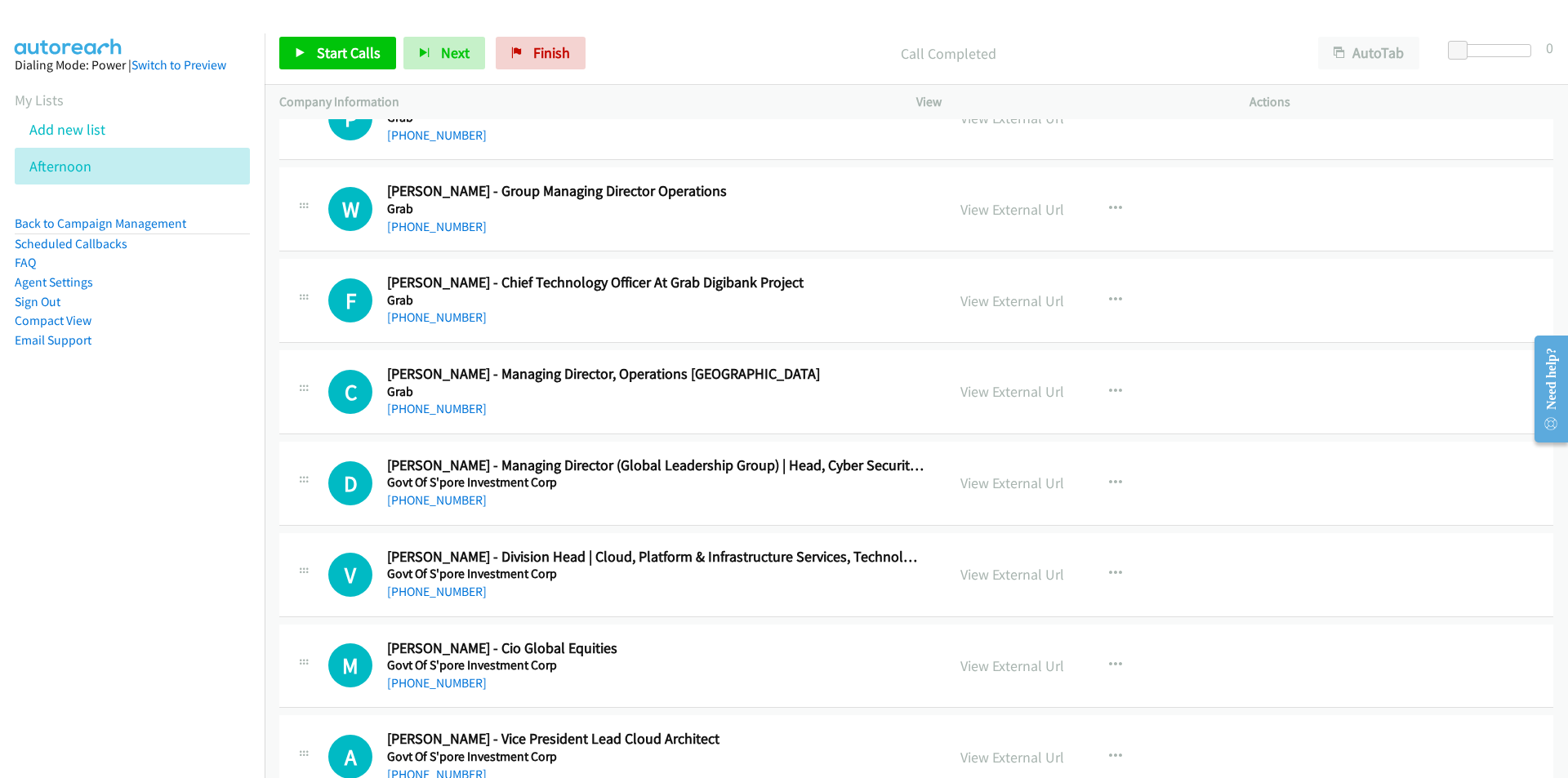
scroll to position [19995, 0]
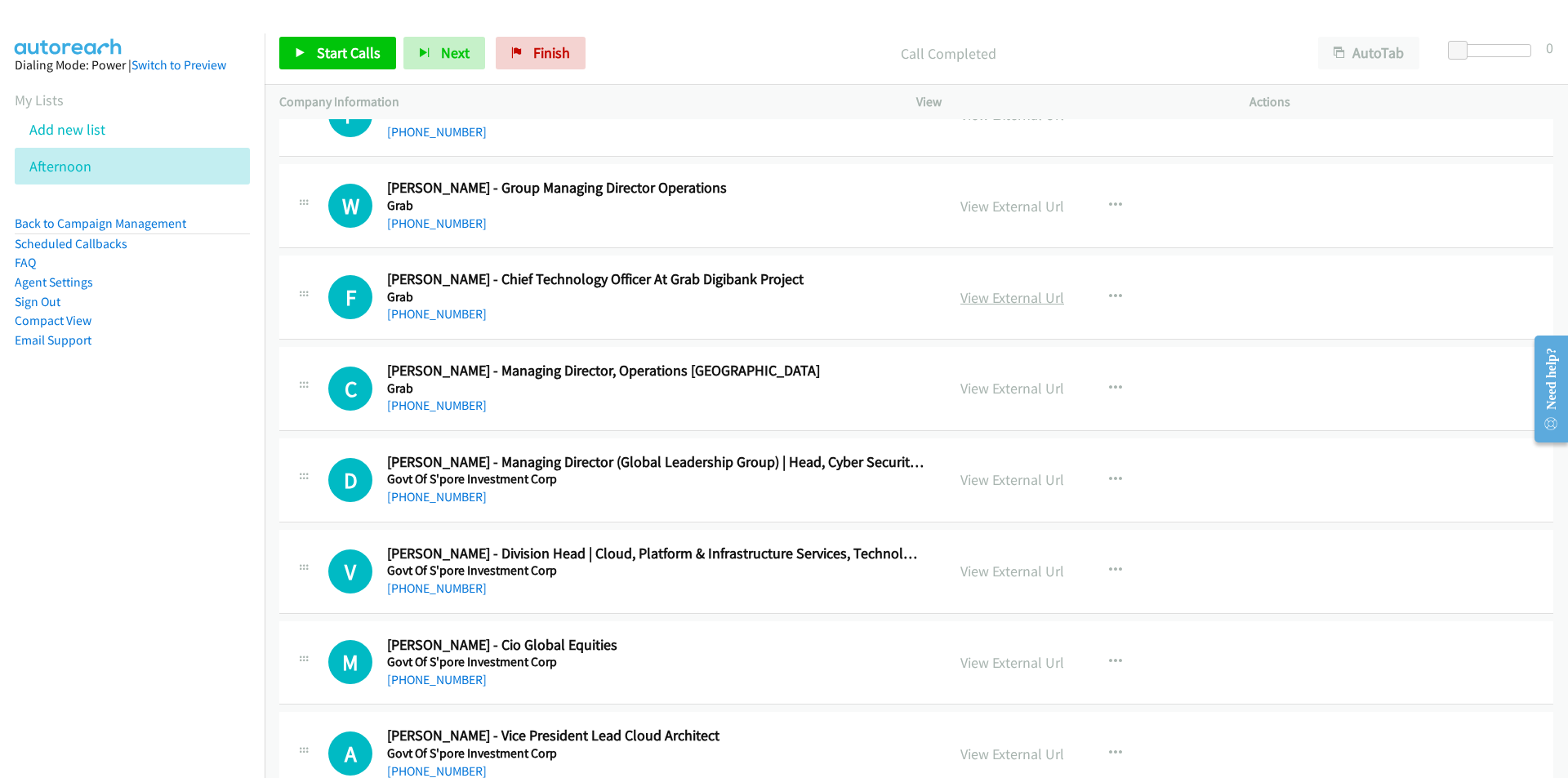
click at [999, 302] on link "View External Url" at bounding box center [1012, 297] width 104 height 19
click at [1029, 481] on link "View External Url" at bounding box center [1012, 479] width 104 height 19
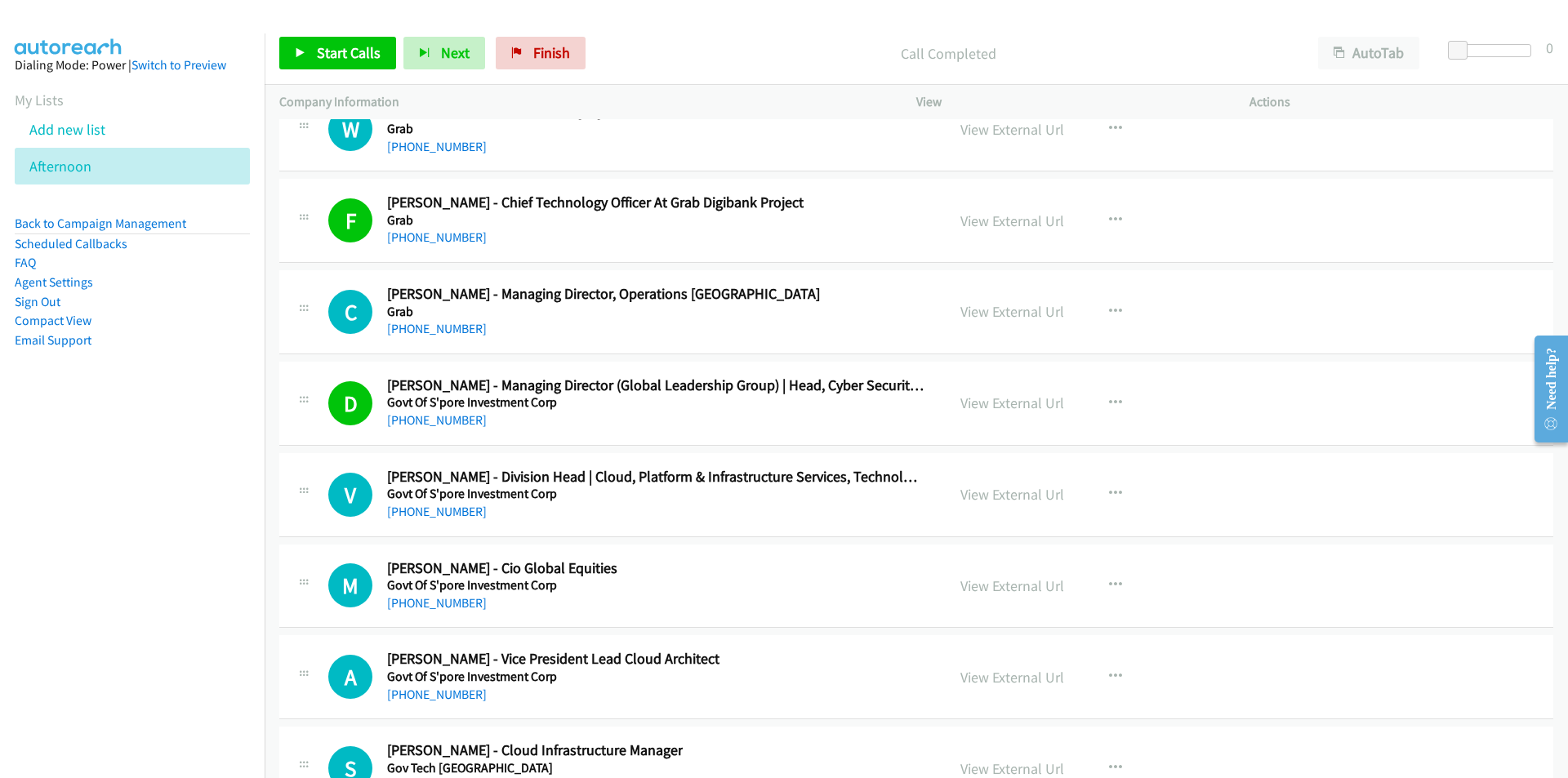
scroll to position [20076, 0]
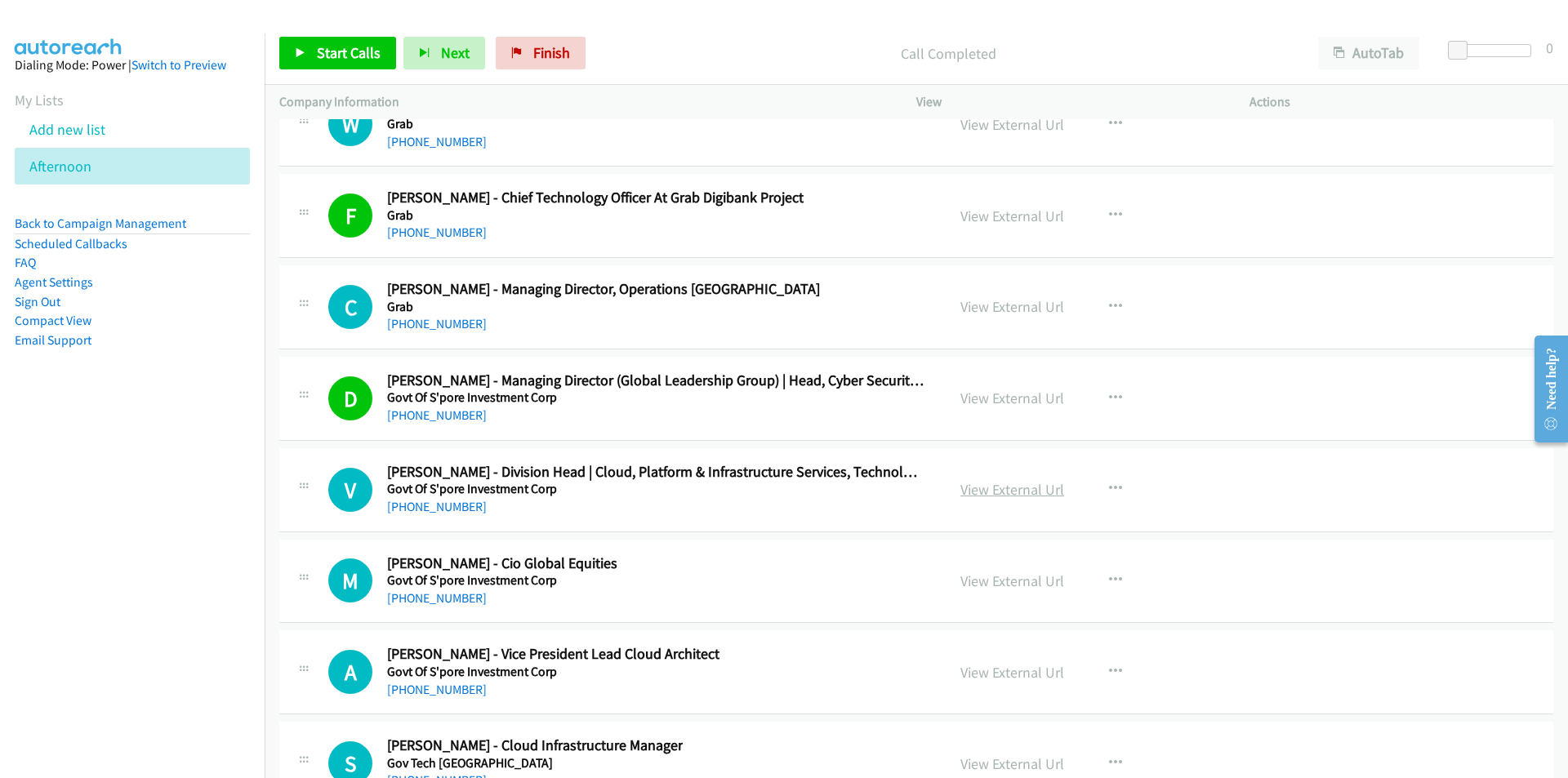
click at [983, 488] on link "View External Url" at bounding box center [1012, 489] width 104 height 19
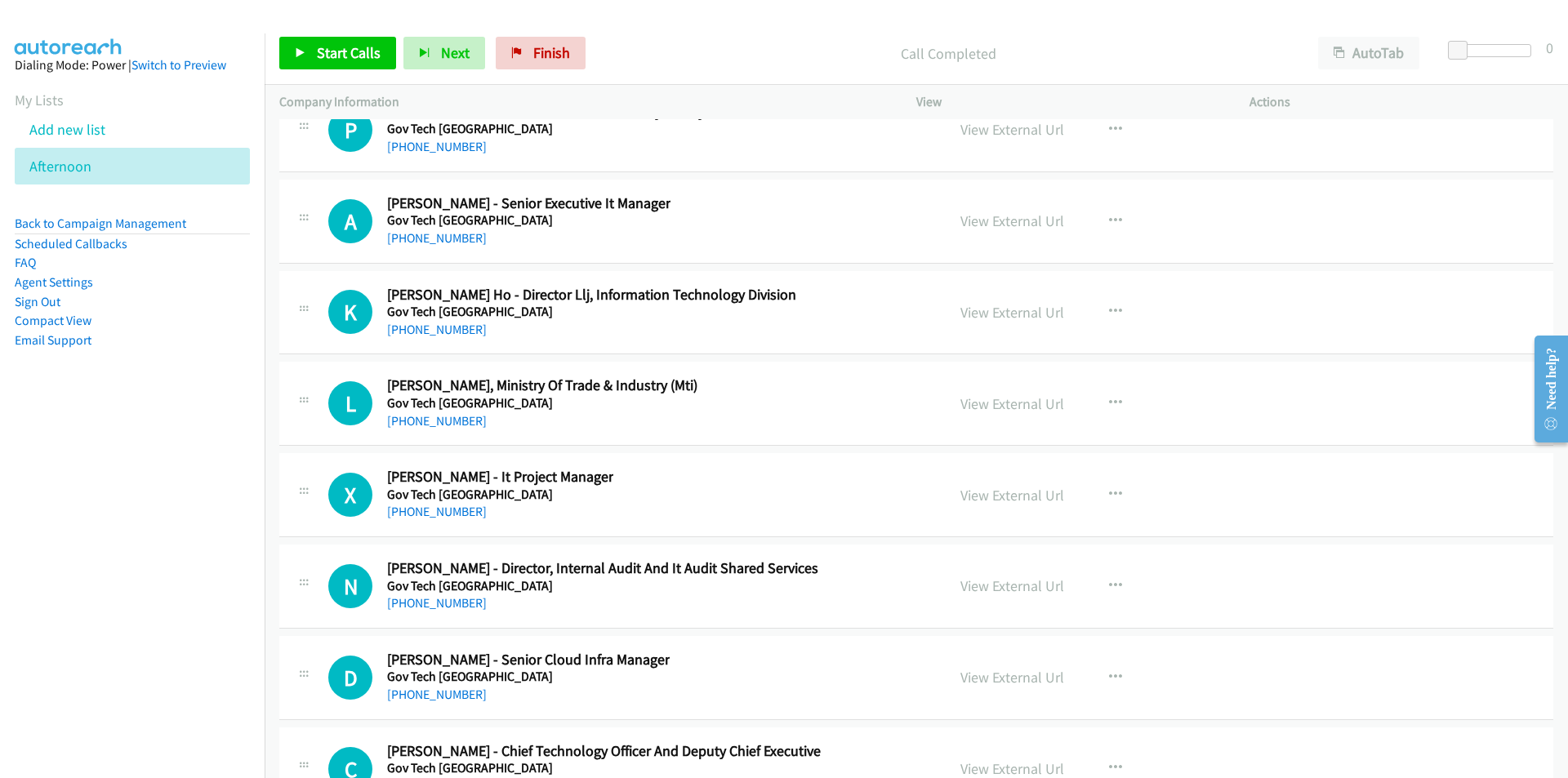
scroll to position [20811, 0]
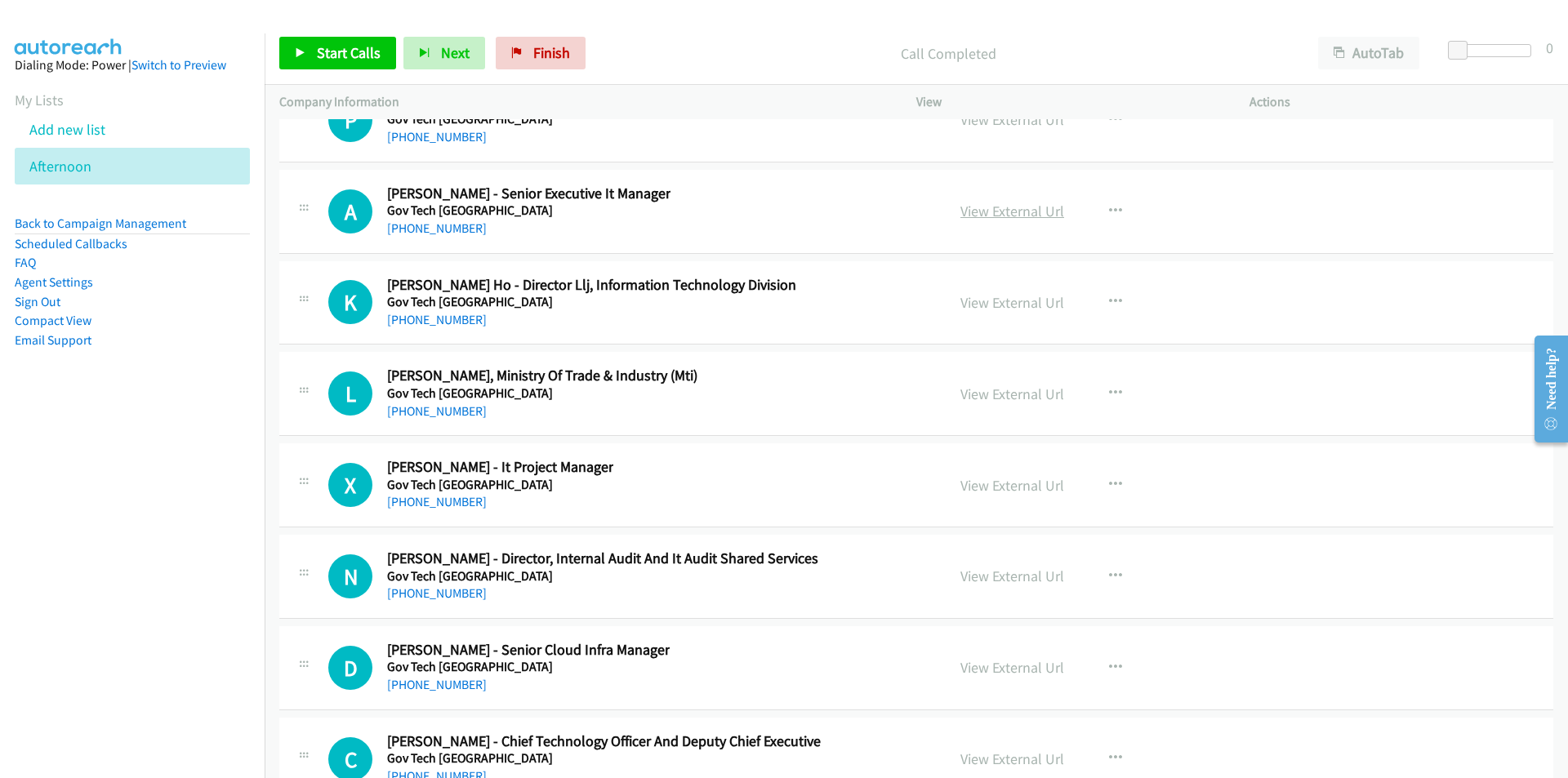
click at [1022, 216] on link "View External Url" at bounding box center [1012, 211] width 104 height 19
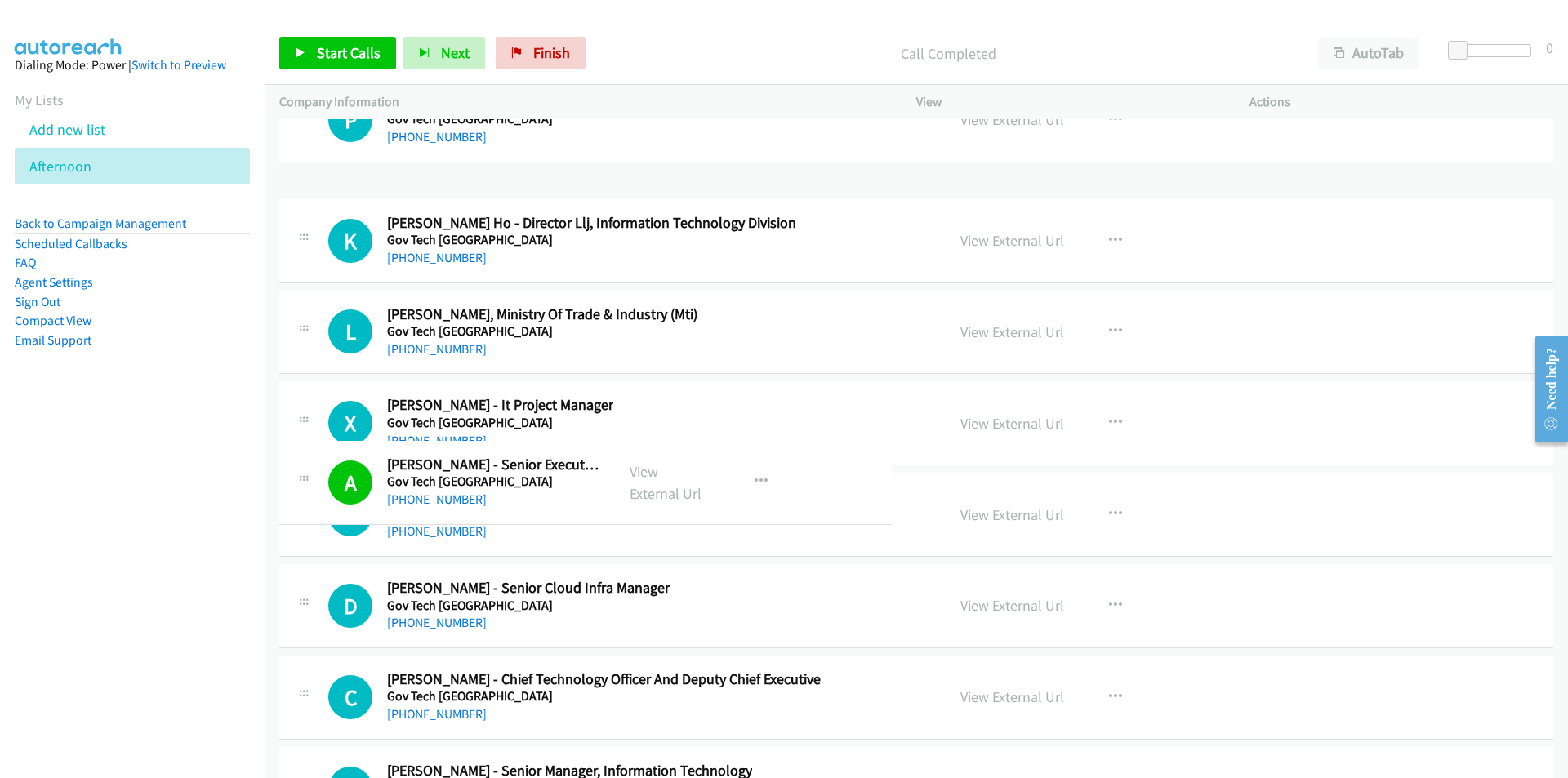
scroll to position [20795, 0]
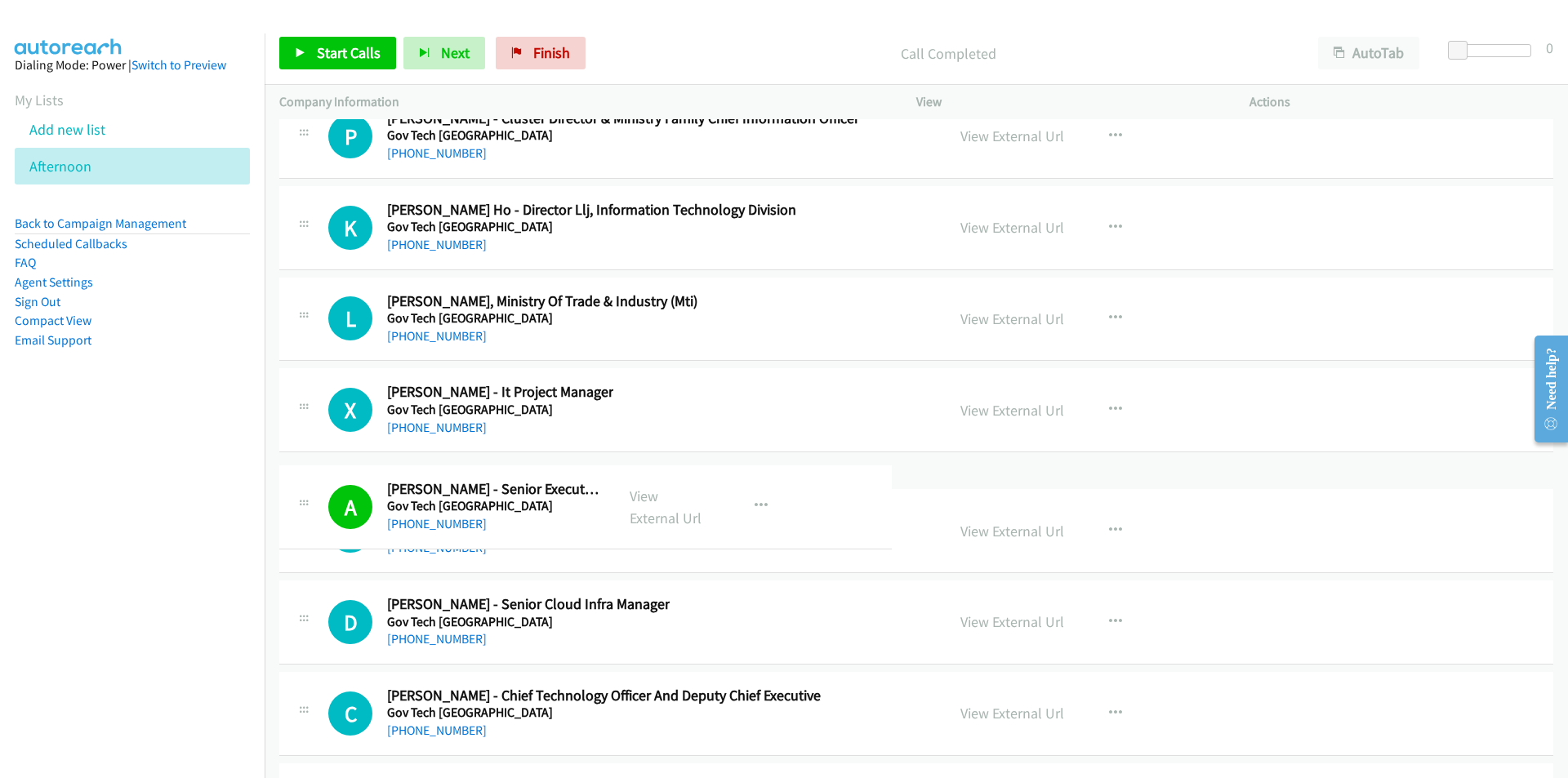
click at [209, 512] on nav "Dialing Mode: Power | Switch to Preview My Lists Add new list [GEOGRAPHIC_DATA]…" at bounding box center [132, 422] width 265 height 778
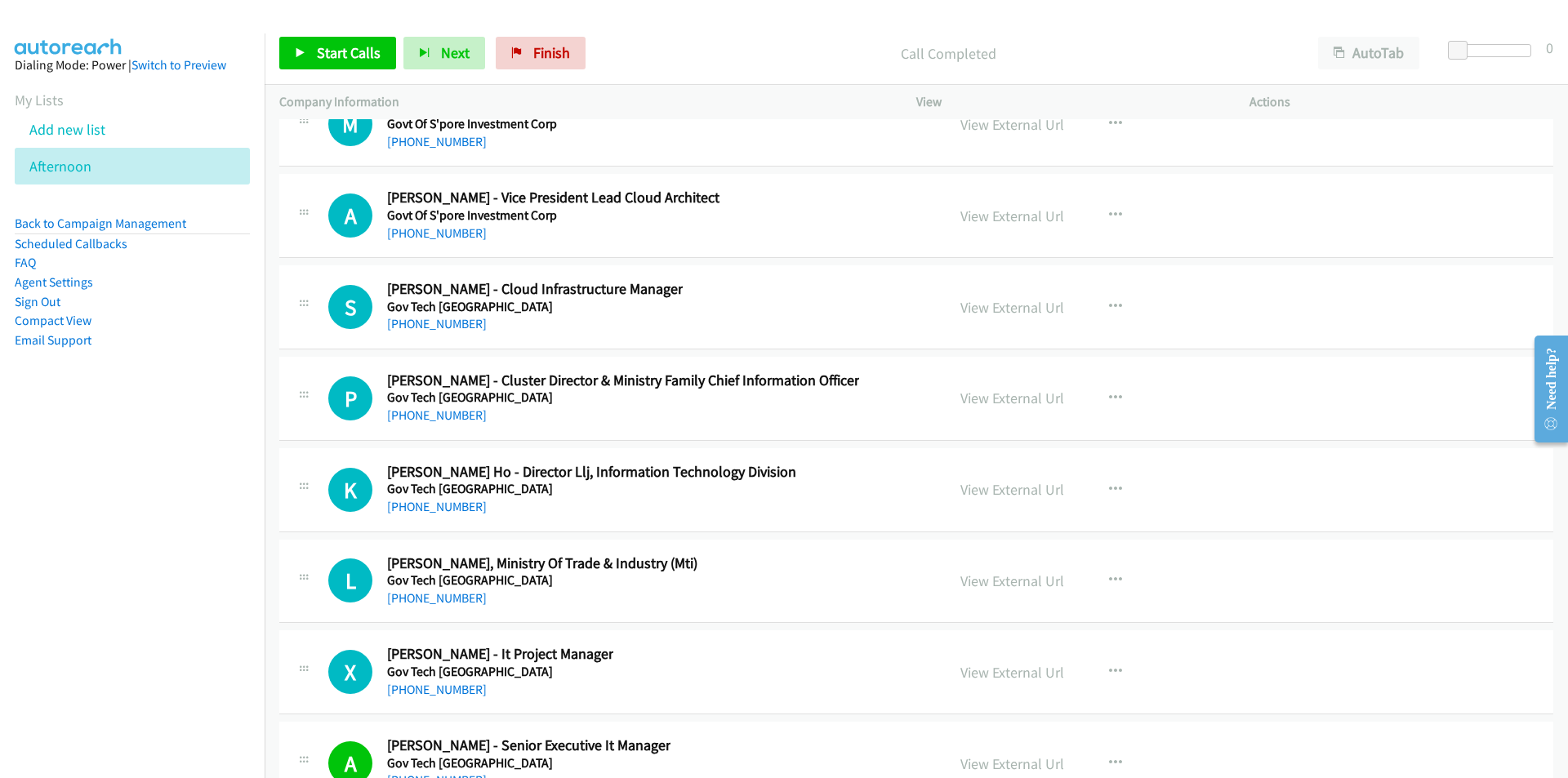
scroll to position [20550, 0]
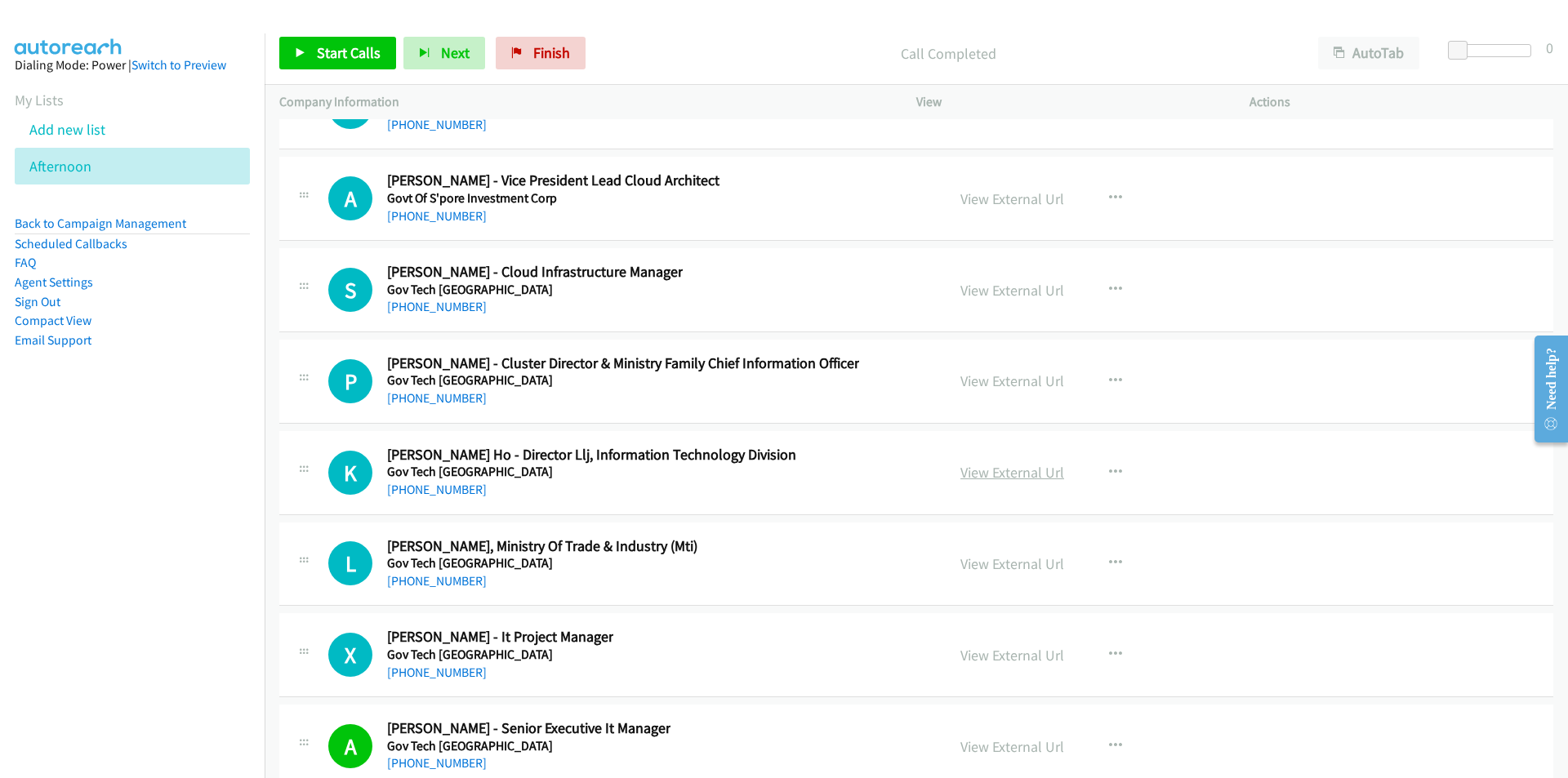
click at [1013, 475] on link "View External Url" at bounding box center [1012, 472] width 104 height 19
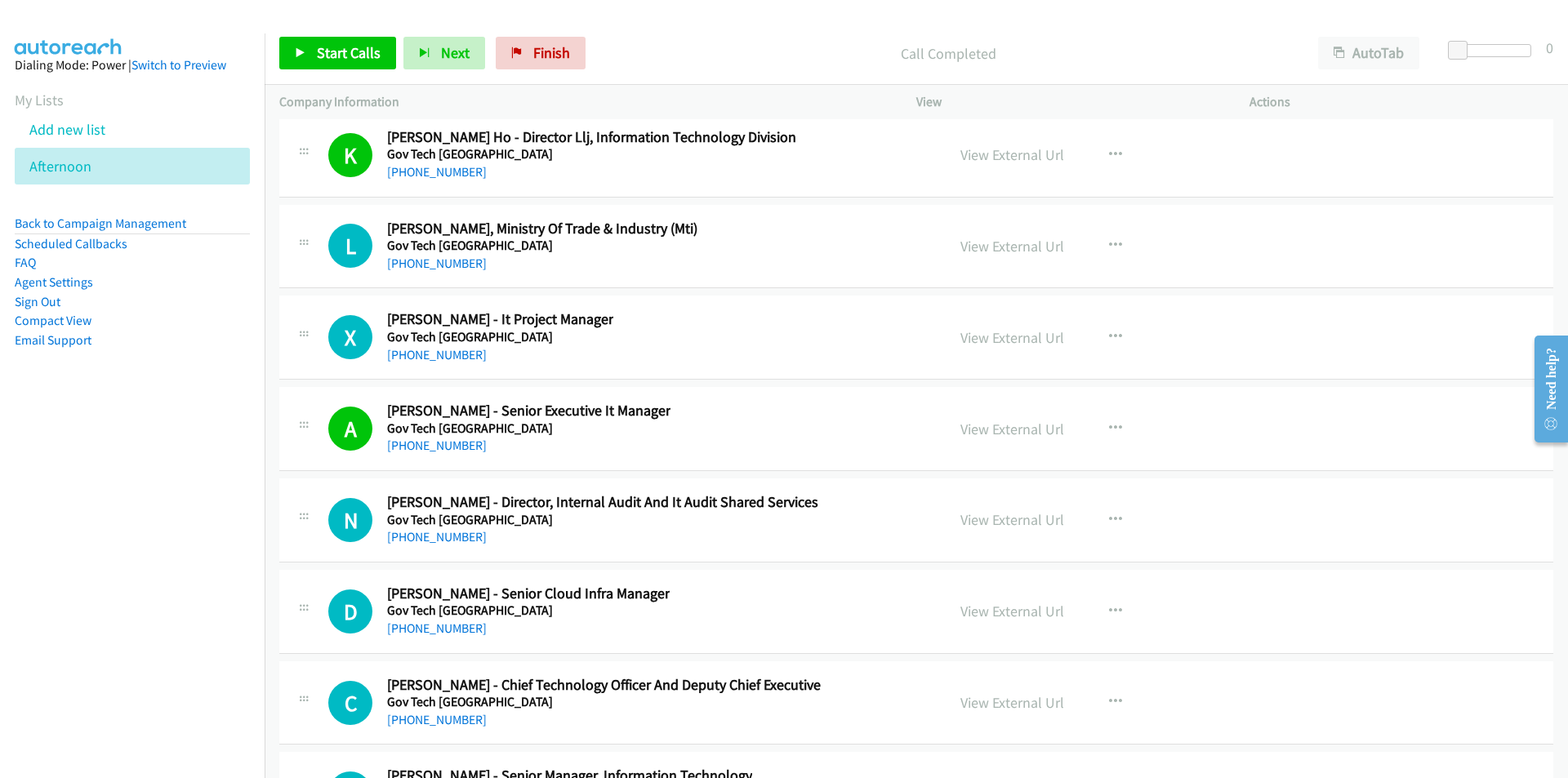
scroll to position [20876, 0]
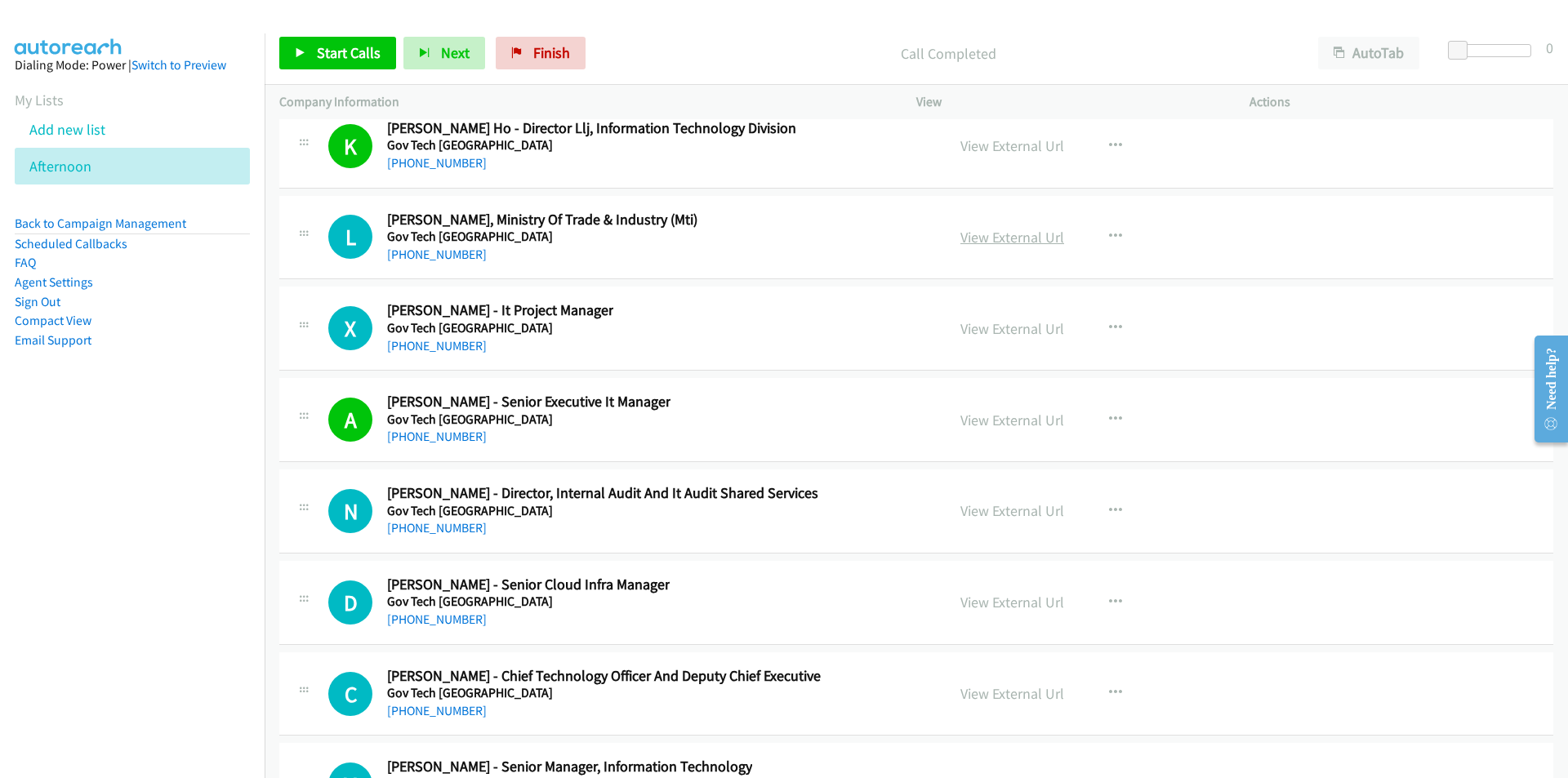
click at [1017, 238] on link "View External Url" at bounding box center [1012, 237] width 104 height 19
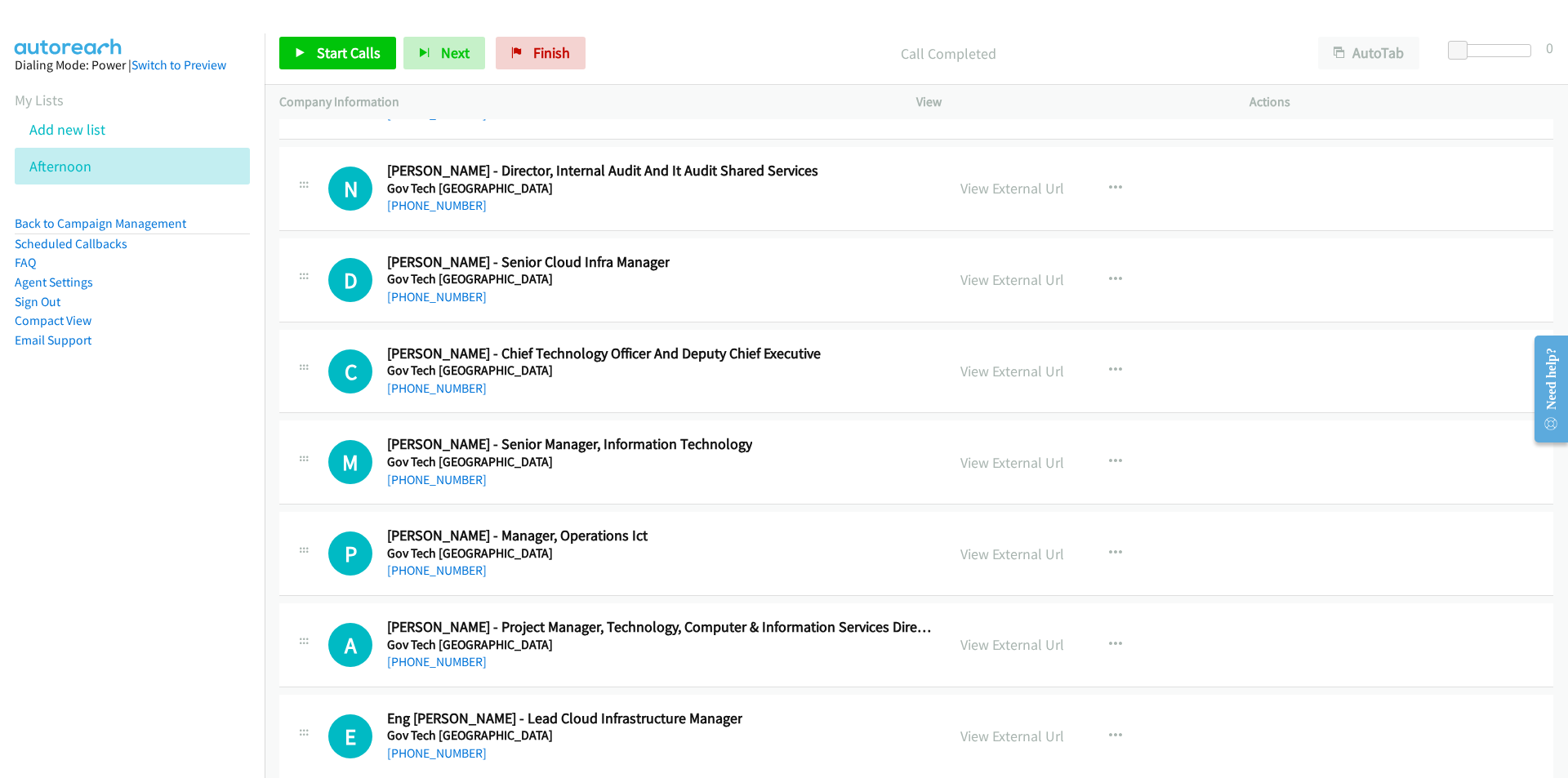
scroll to position [21202, 0]
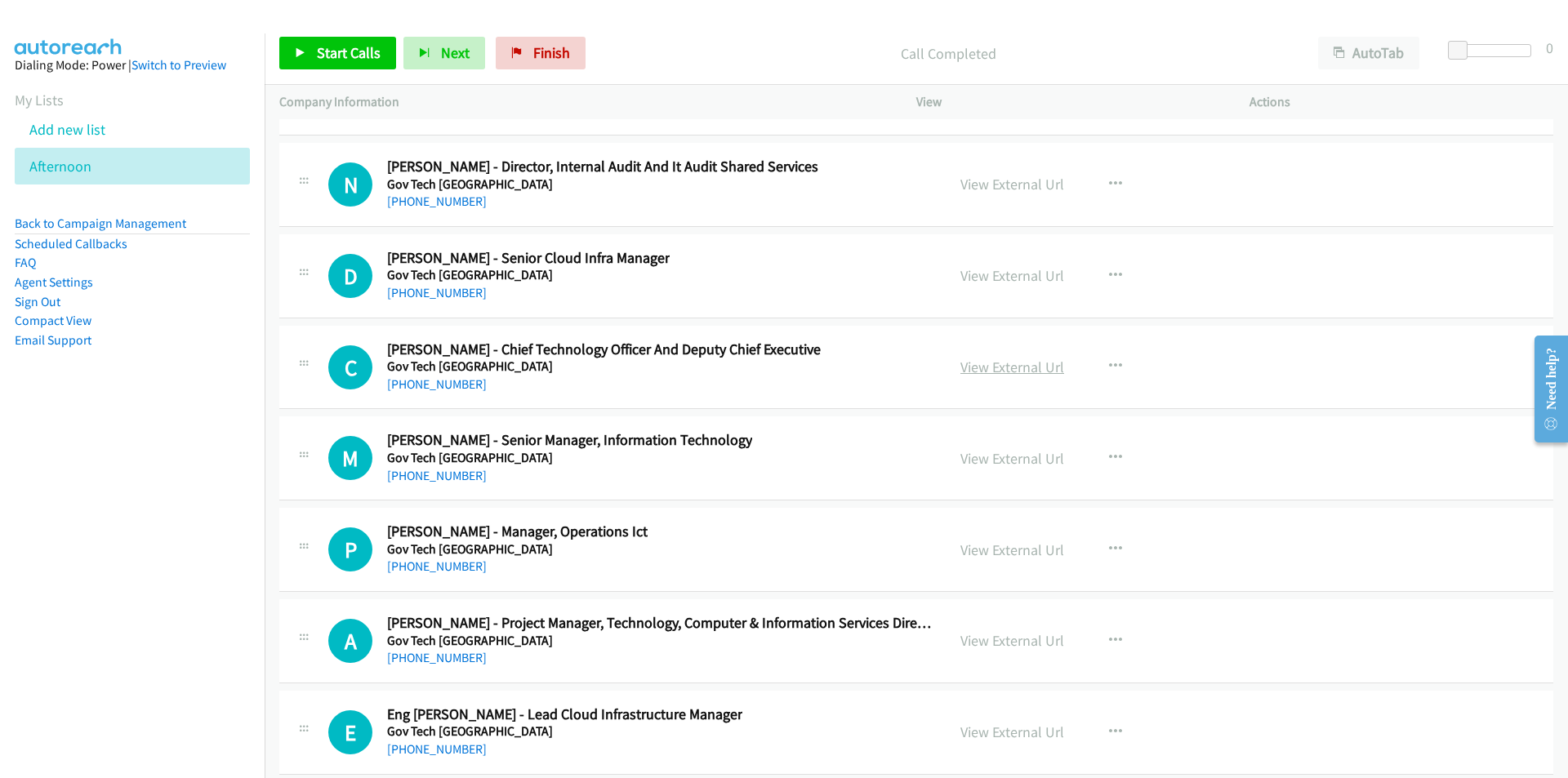
click at [998, 364] on link "View External Url" at bounding box center [1012, 367] width 104 height 19
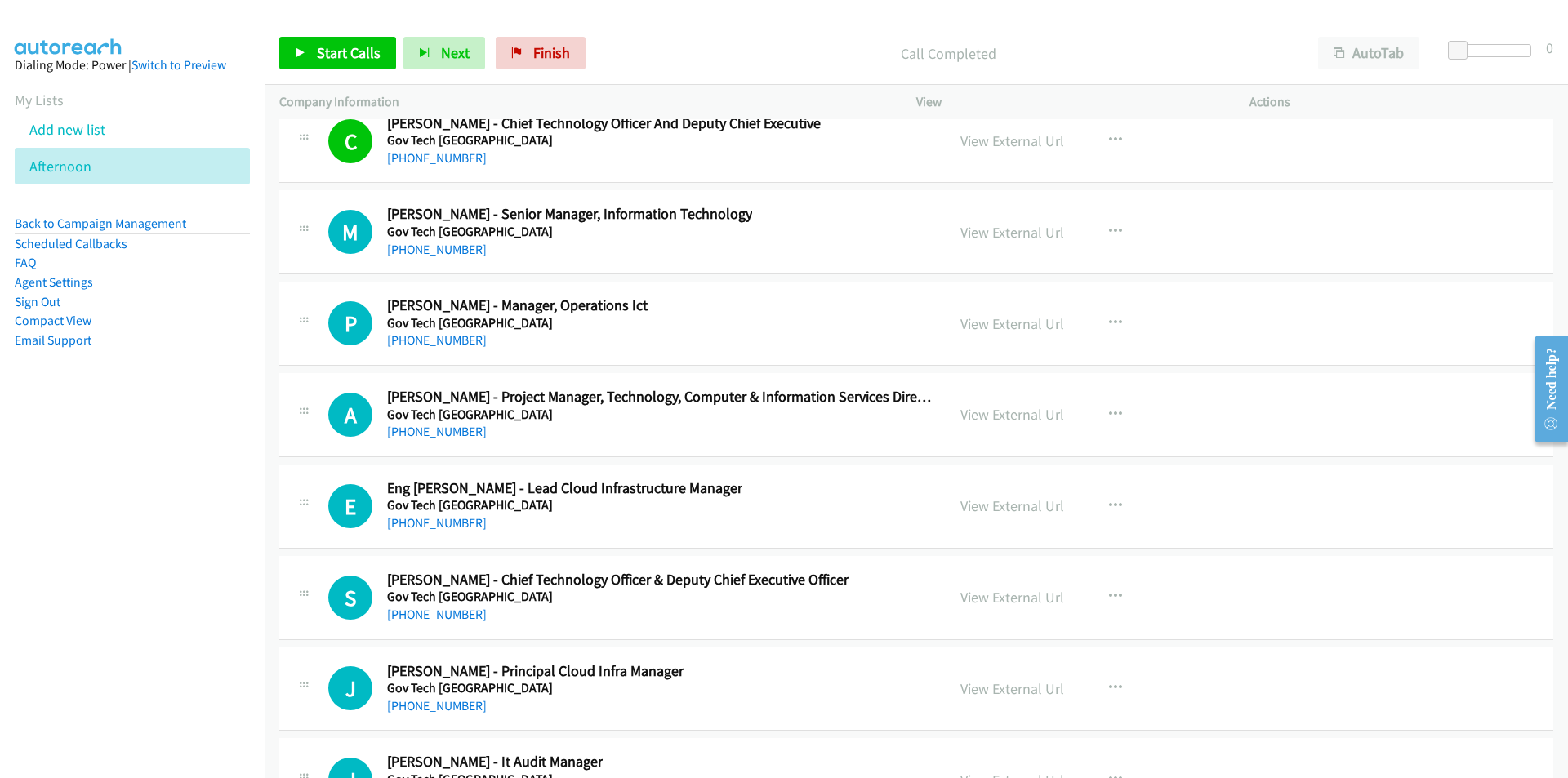
scroll to position [21447, 0]
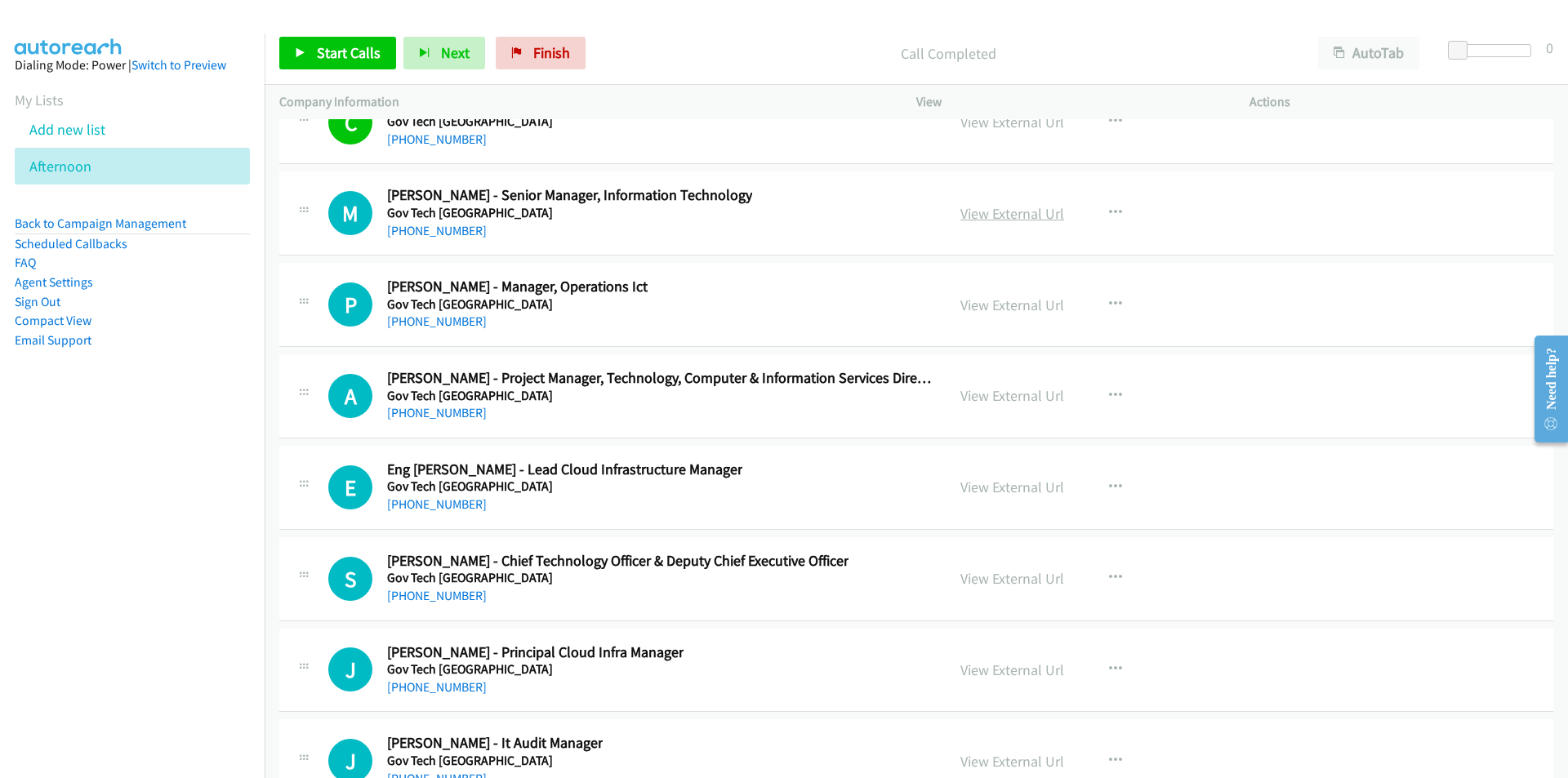
click at [1010, 215] on link "View External Url" at bounding box center [1012, 213] width 104 height 19
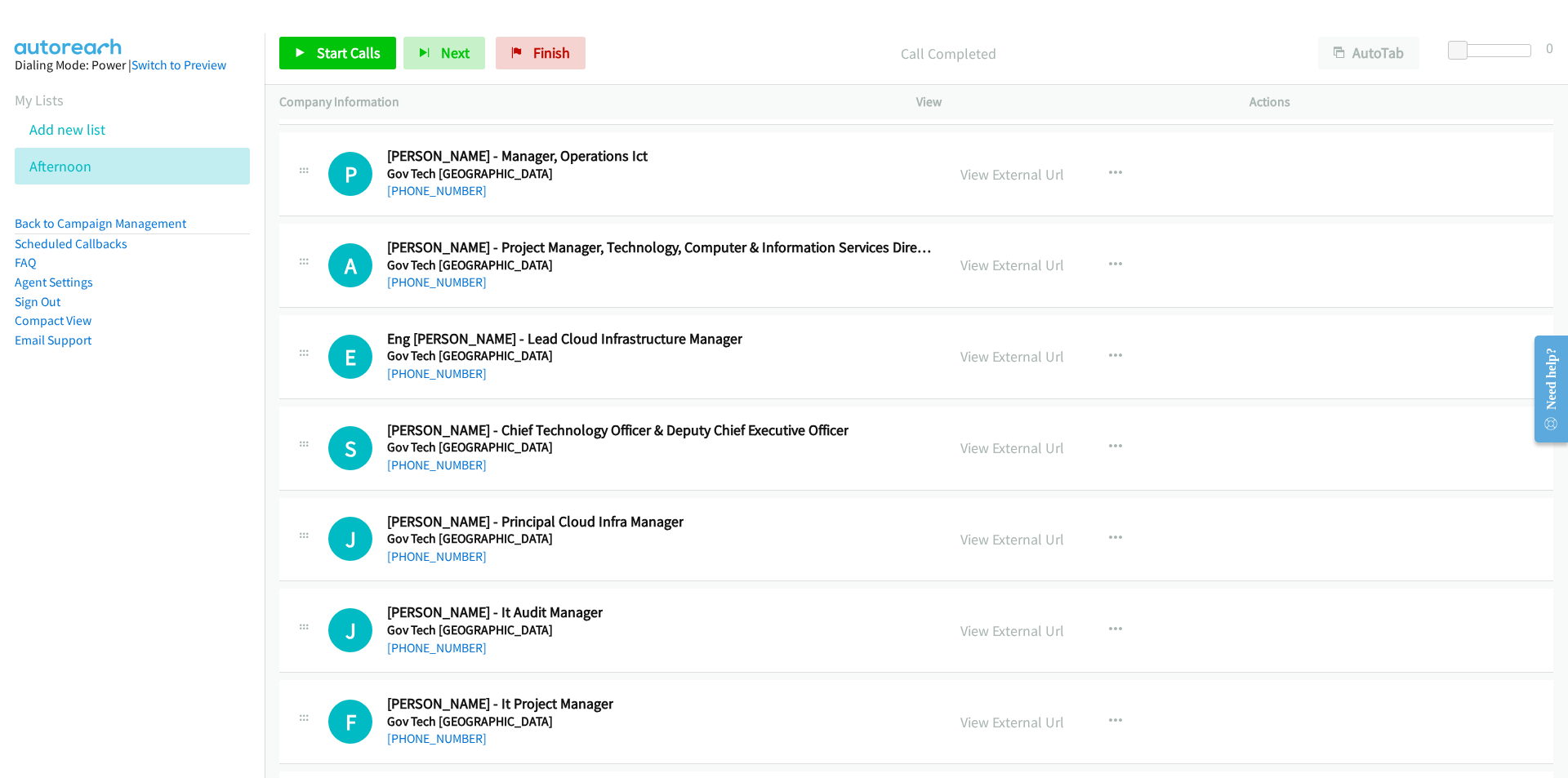
scroll to position [21610, 0]
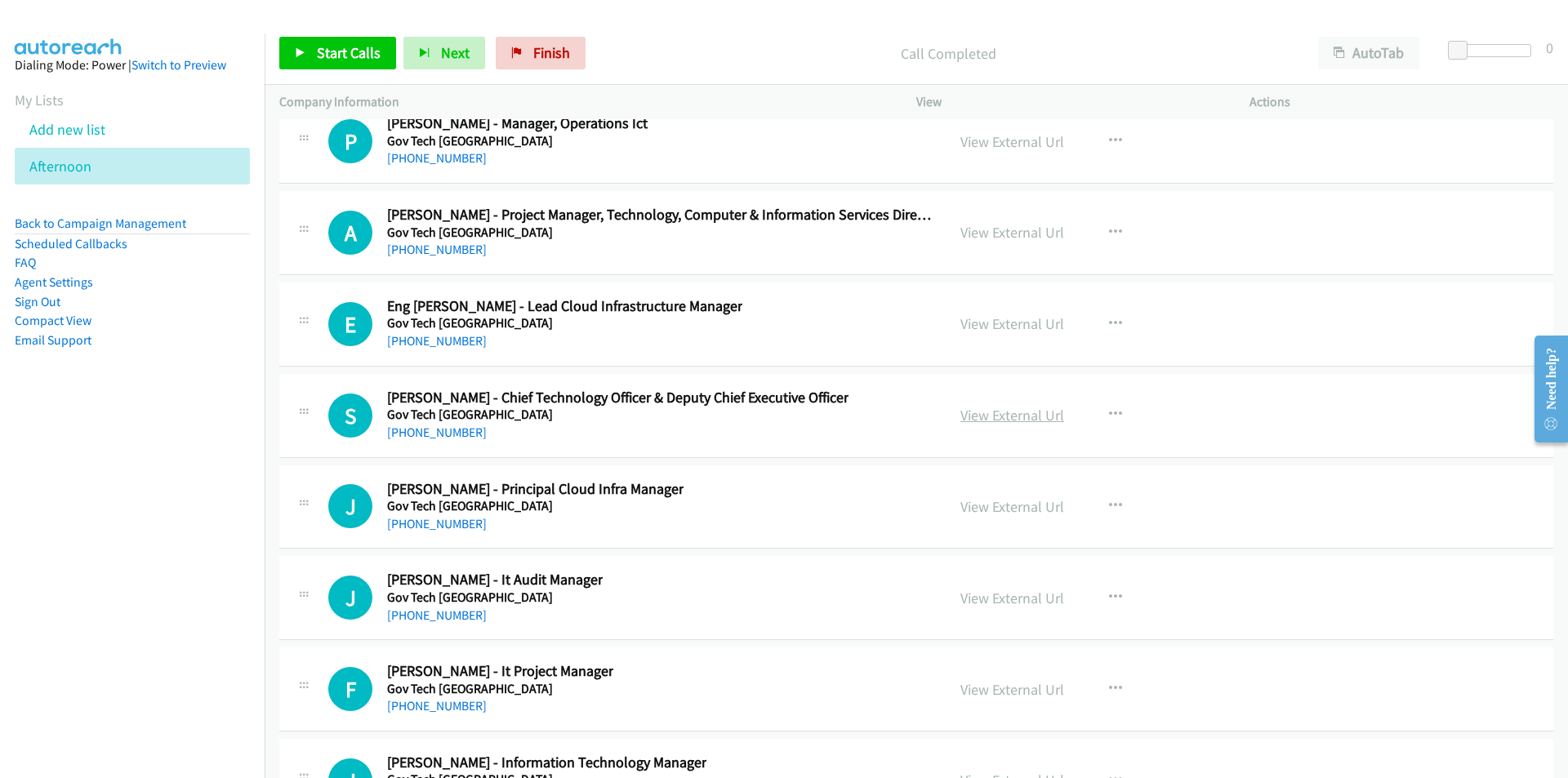
click at [1010, 419] on link "View External Url" at bounding box center [1012, 415] width 104 height 19
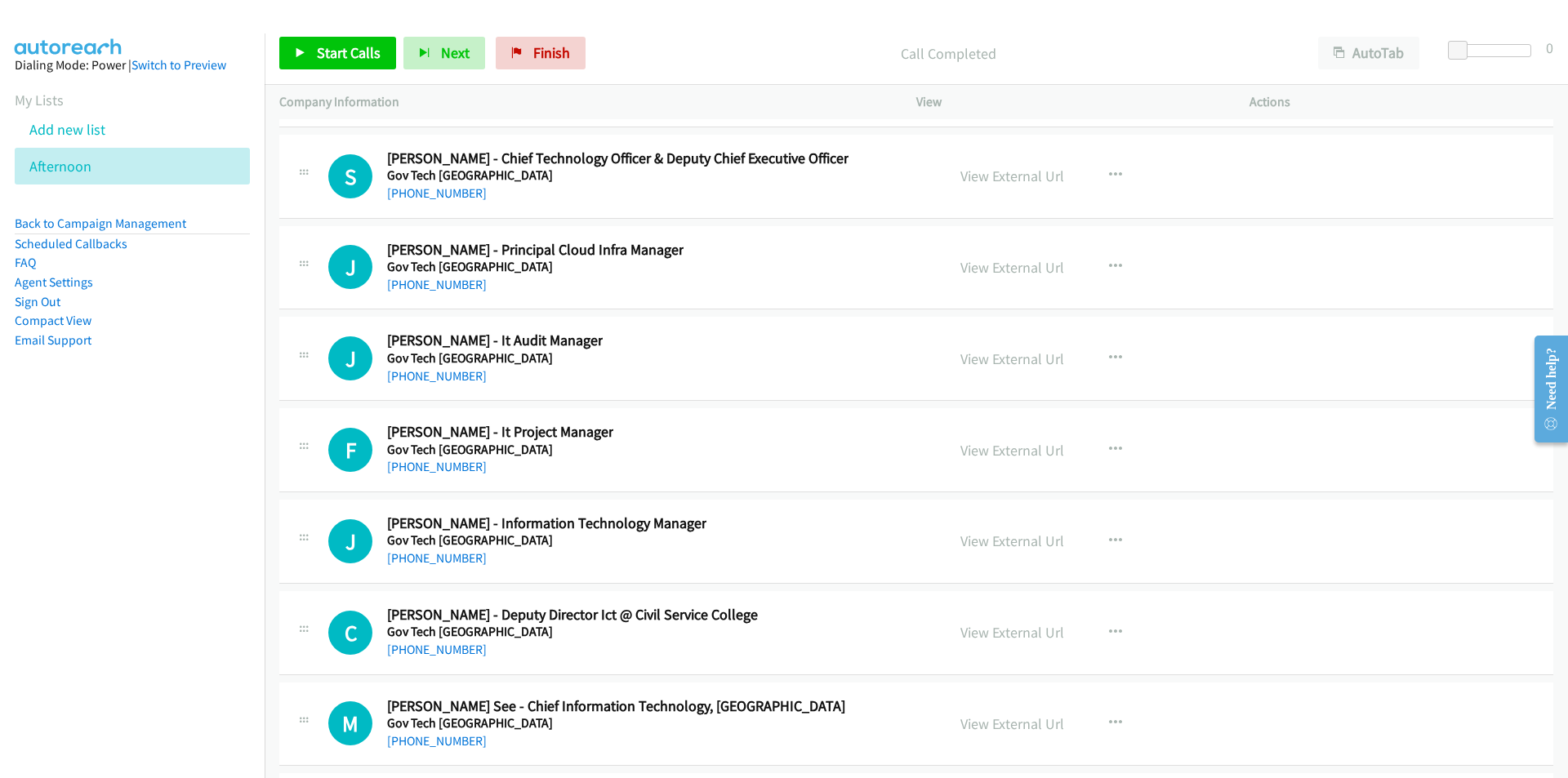
scroll to position [21937, 0]
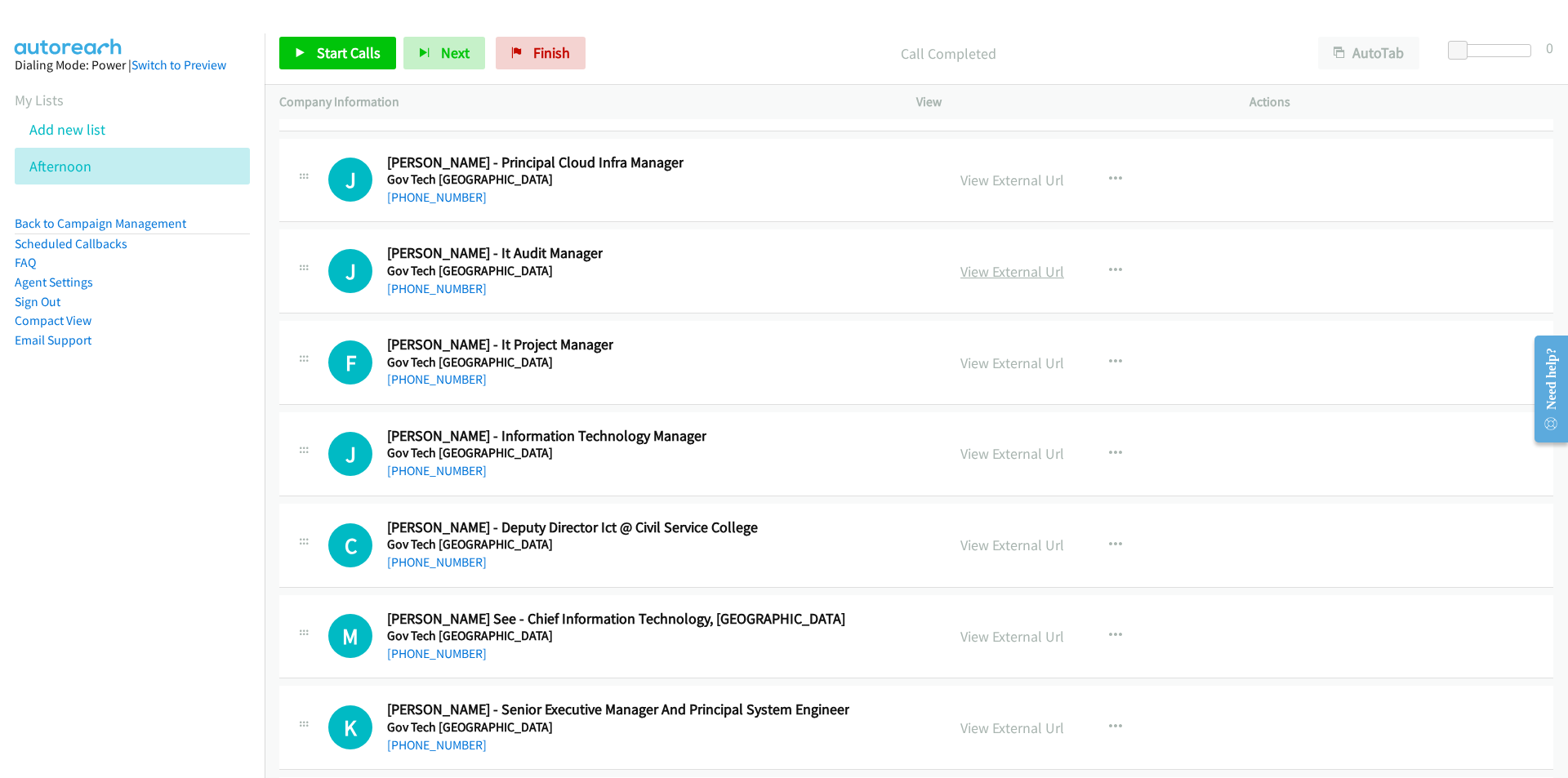
click at [996, 271] on link "View External Url" at bounding box center [1012, 272] width 104 height 19
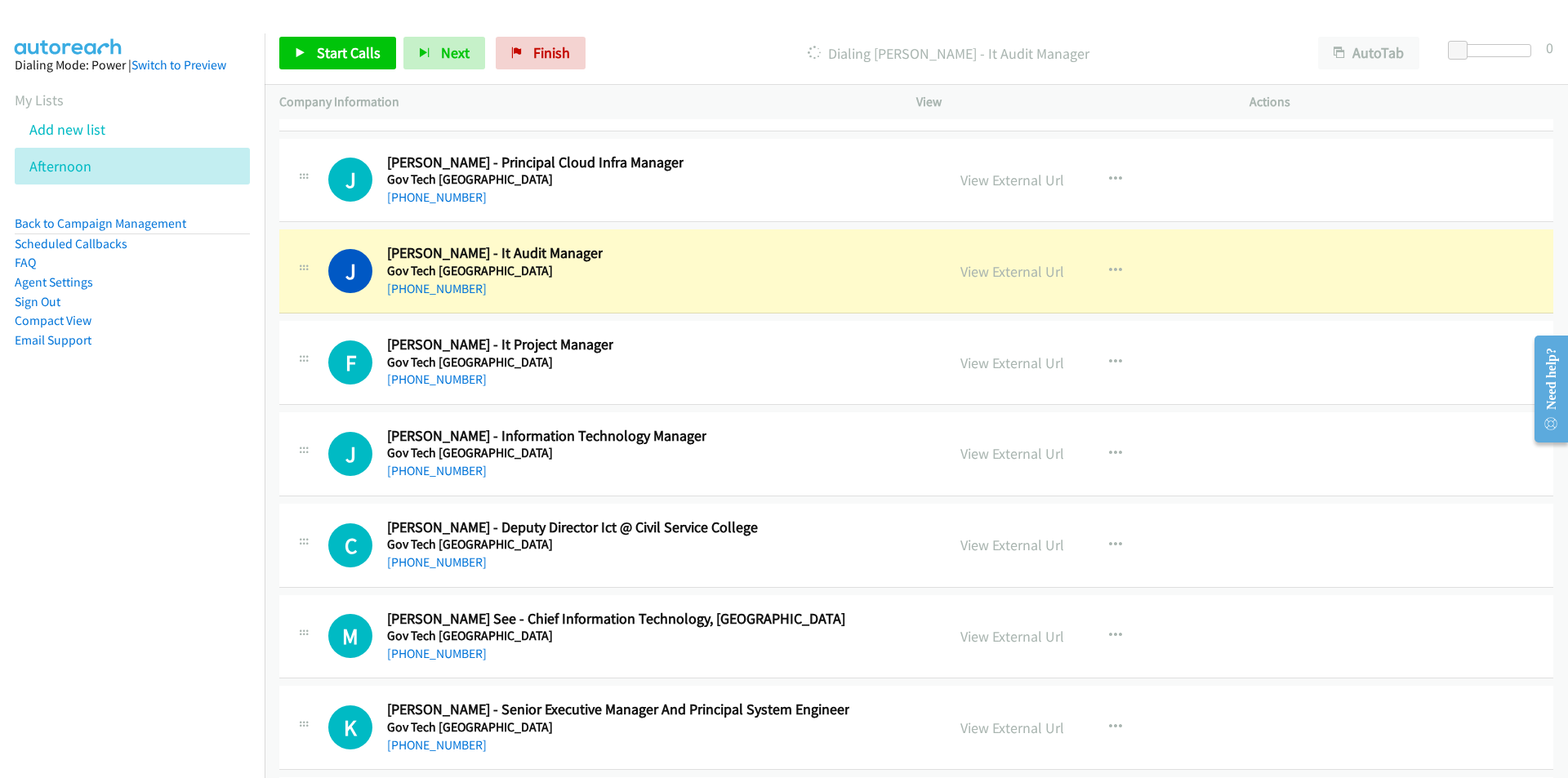
click at [160, 523] on nav "Dialing Mode: Power | Switch to Preview My Lists Add new list [GEOGRAPHIC_DATA]…" at bounding box center [132, 422] width 265 height 778
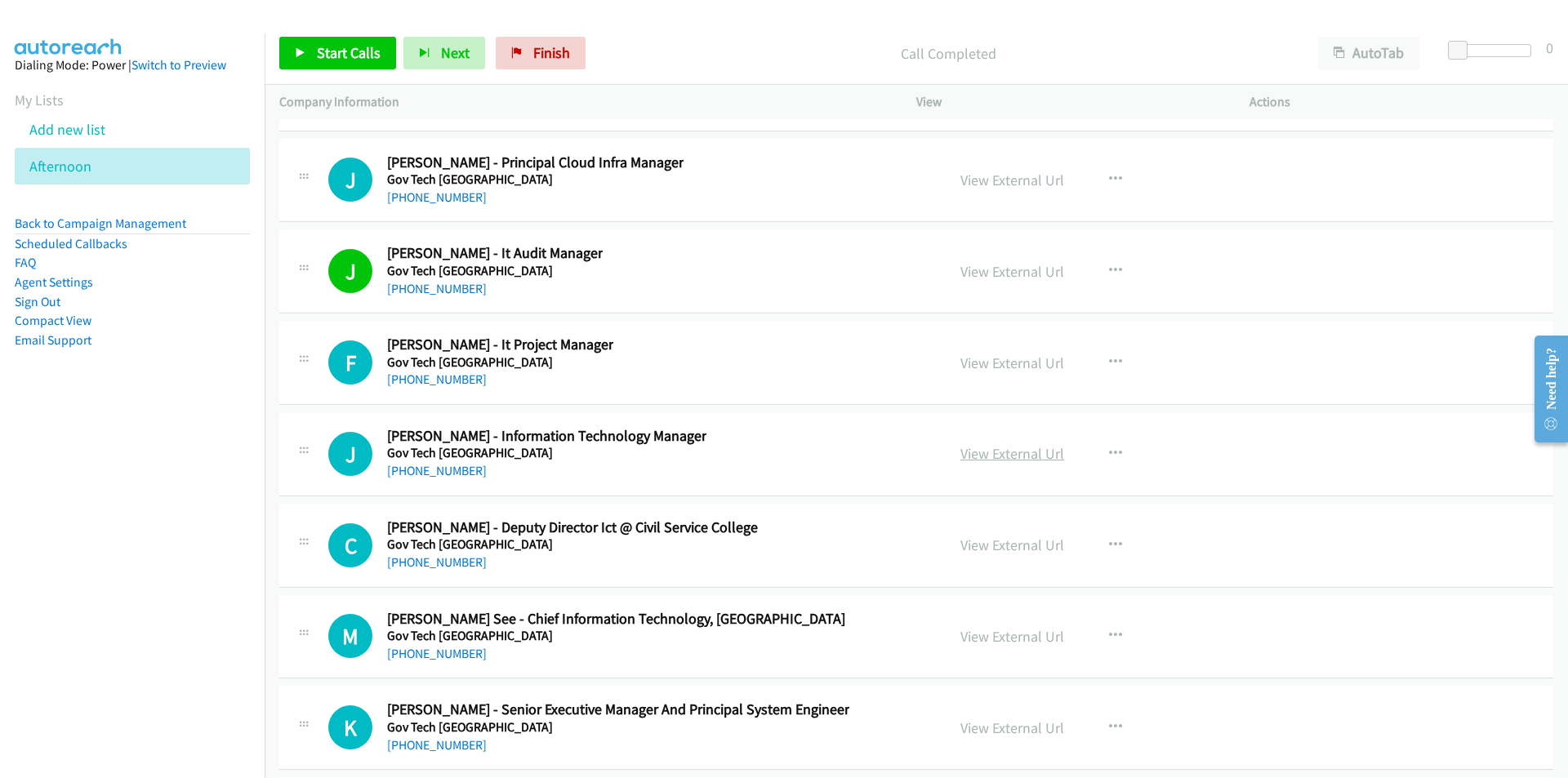
click at [1024, 455] on link "View External Url" at bounding box center [1012, 454] width 104 height 19
